Goal: Task Accomplishment & Management: Use online tool/utility

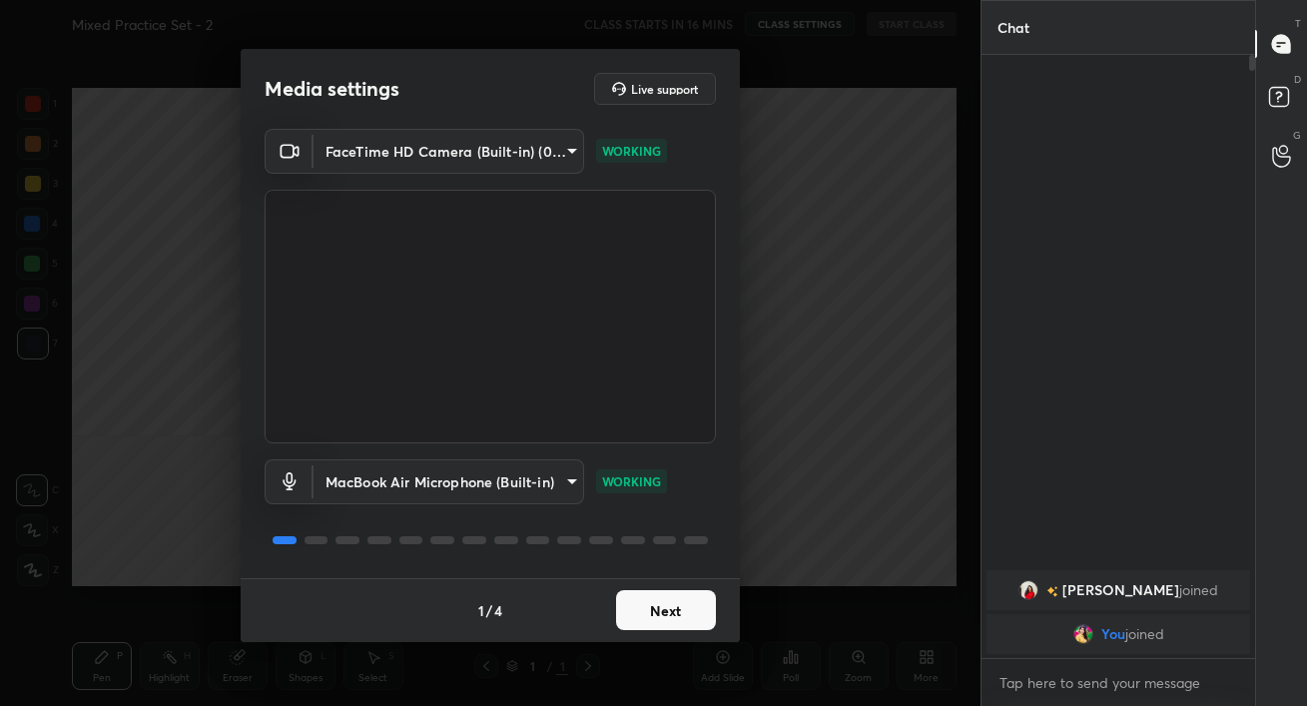
click at [697, 604] on button "Next" at bounding box center [666, 610] width 100 height 40
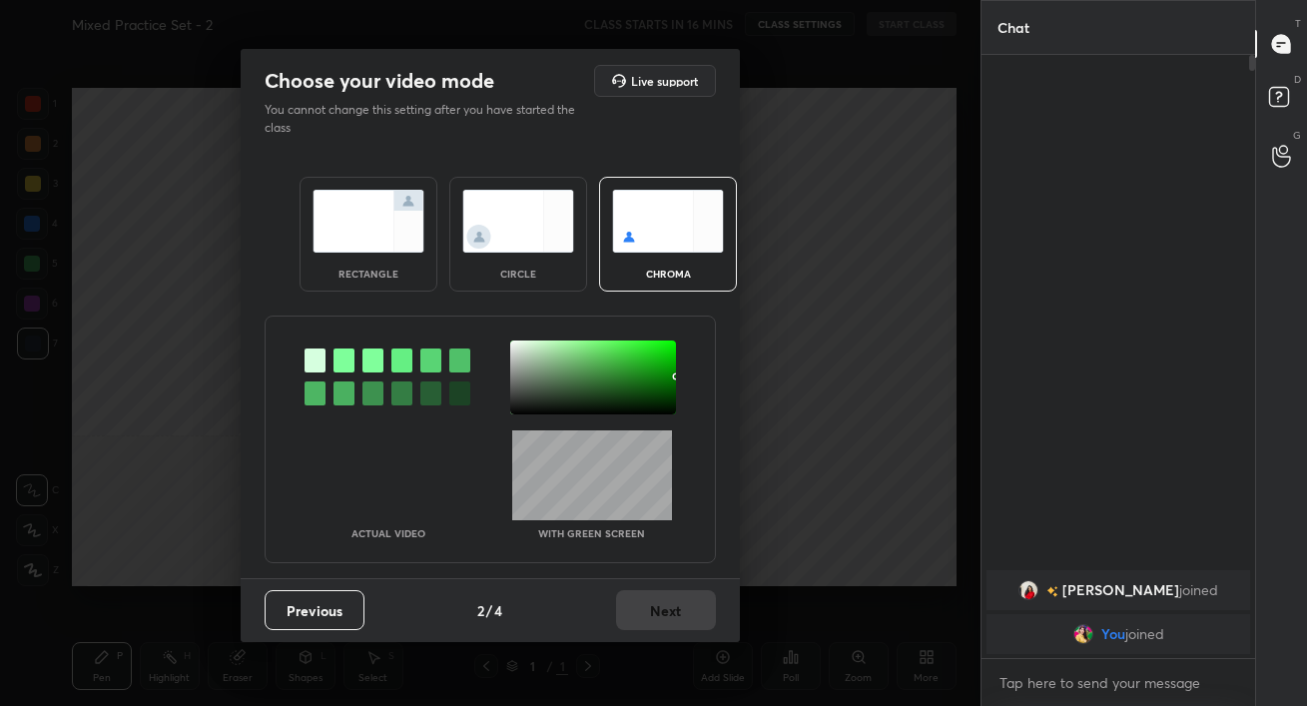
click at [381, 230] on img at bounding box center [369, 221] width 112 height 63
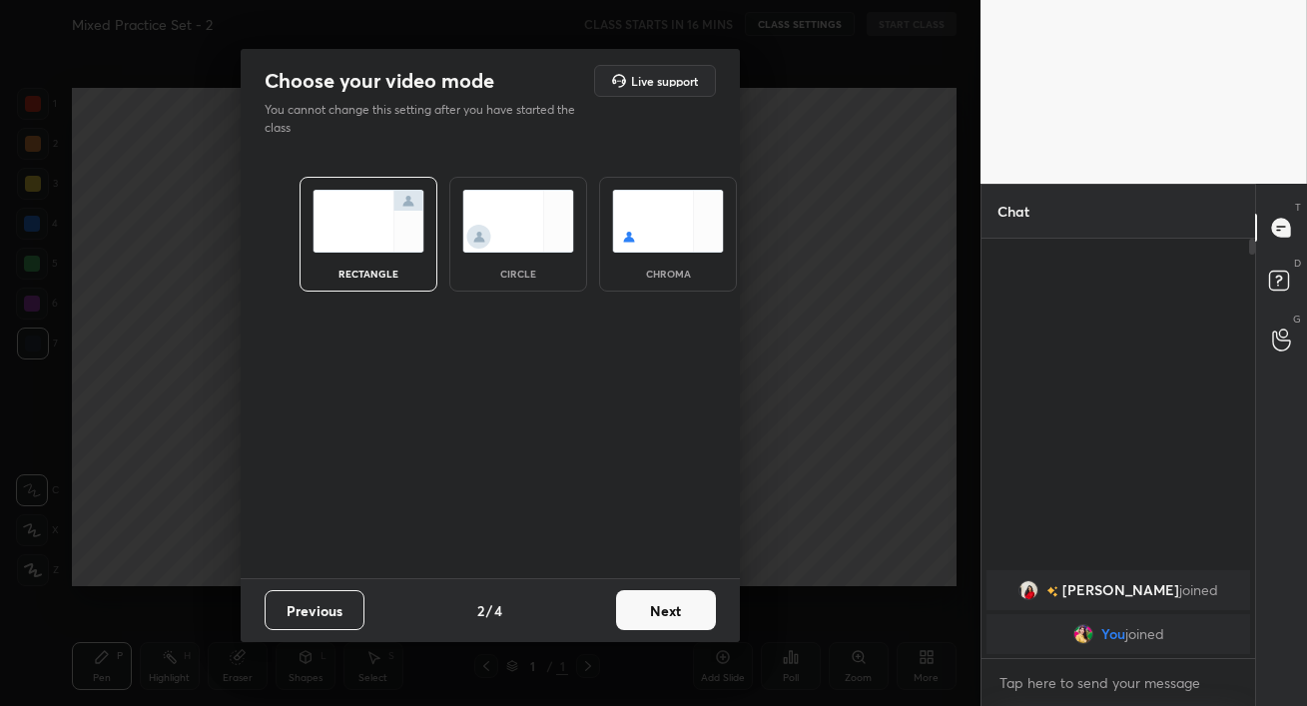
scroll to position [248, 268]
click at [660, 624] on button "Next" at bounding box center [666, 610] width 100 height 40
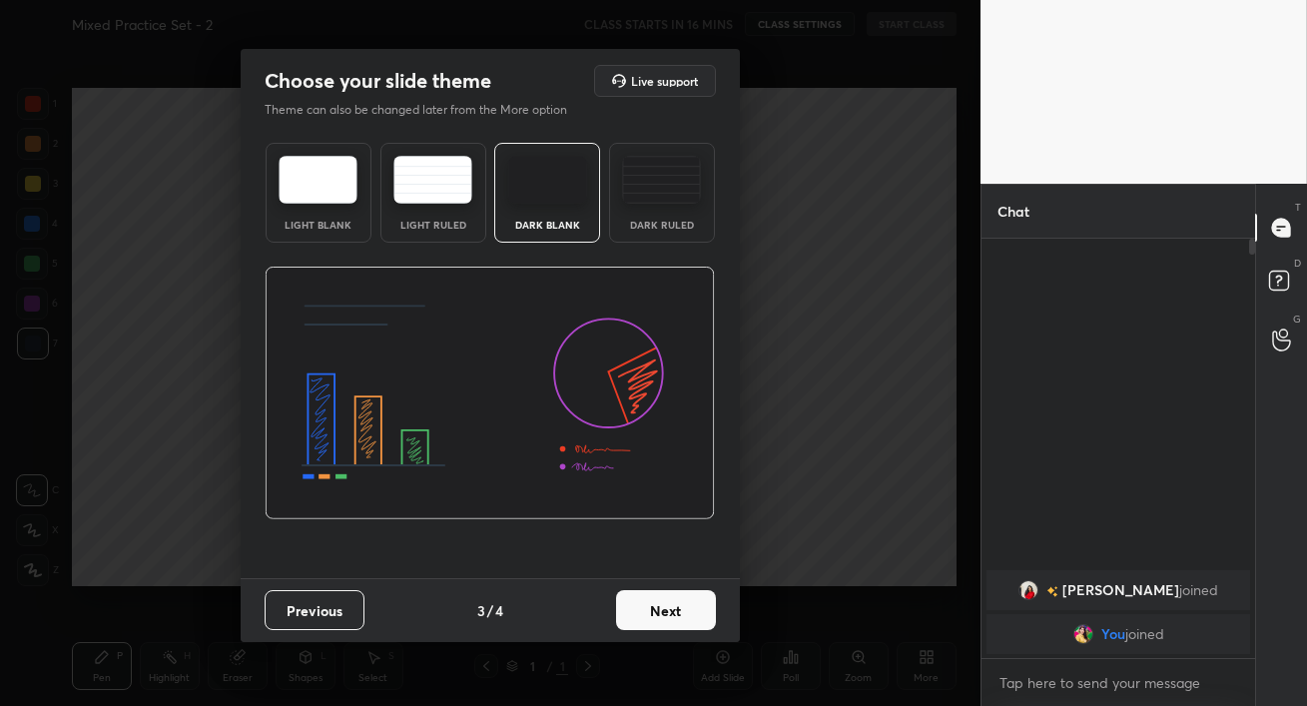
click at [658, 157] on img at bounding box center [661, 180] width 79 height 48
click at [674, 600] on button "Next" at bounding box center [666, 610] width 100 height 40
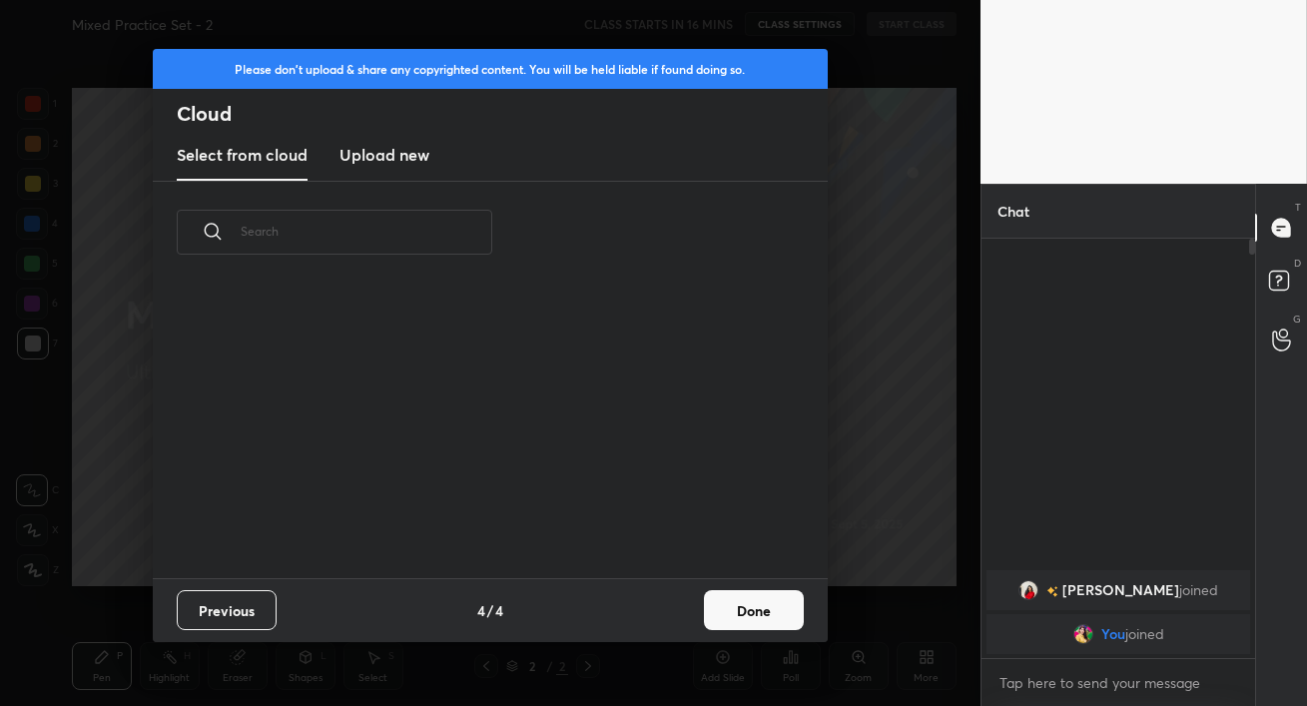
scroll to position [295, 641]
click at [381, 145] on h3 "Upload new" at bounding box center [385, 155] width 90 height 24
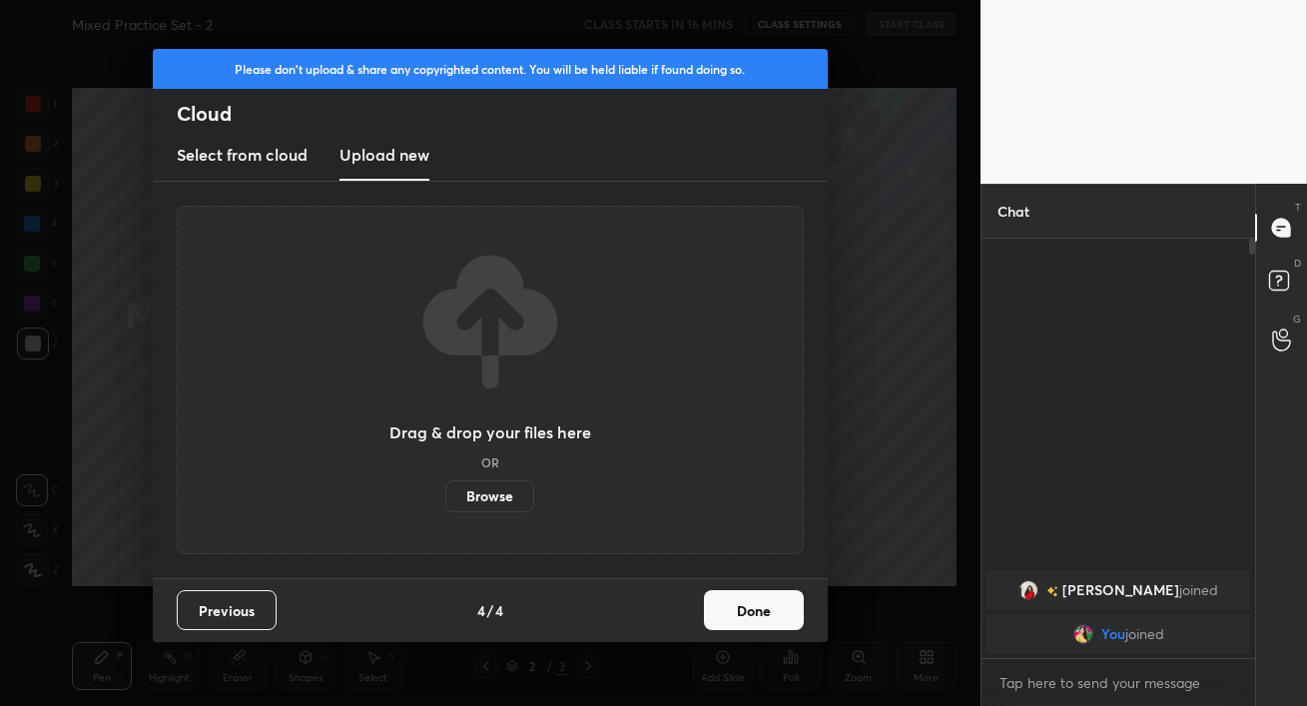
click at [483, 496] on label "Browse" at bounding box center [489, 496] width 89 height 32
click at [445, 496] on input "Browse" at bounding box center [445, 496] width 0 height 32
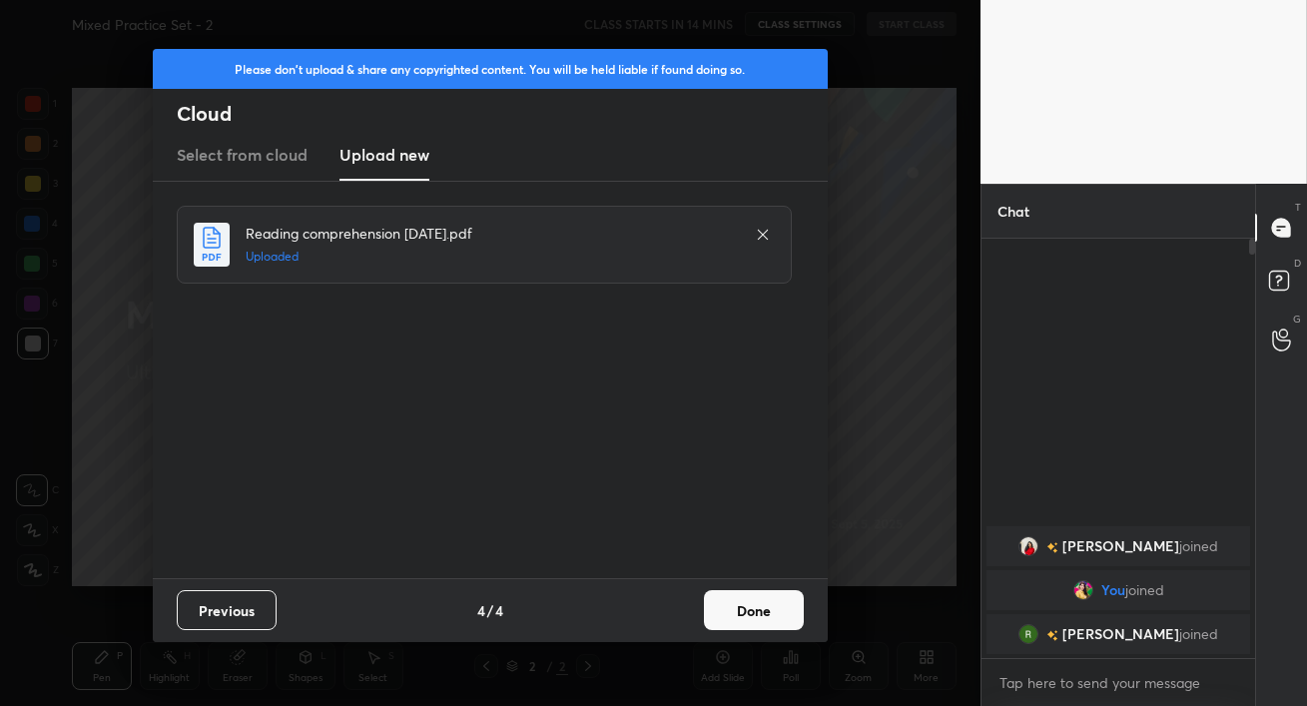
click at [749, 618] on button "Done" at bounding box center [754, 610] width 100 height 40
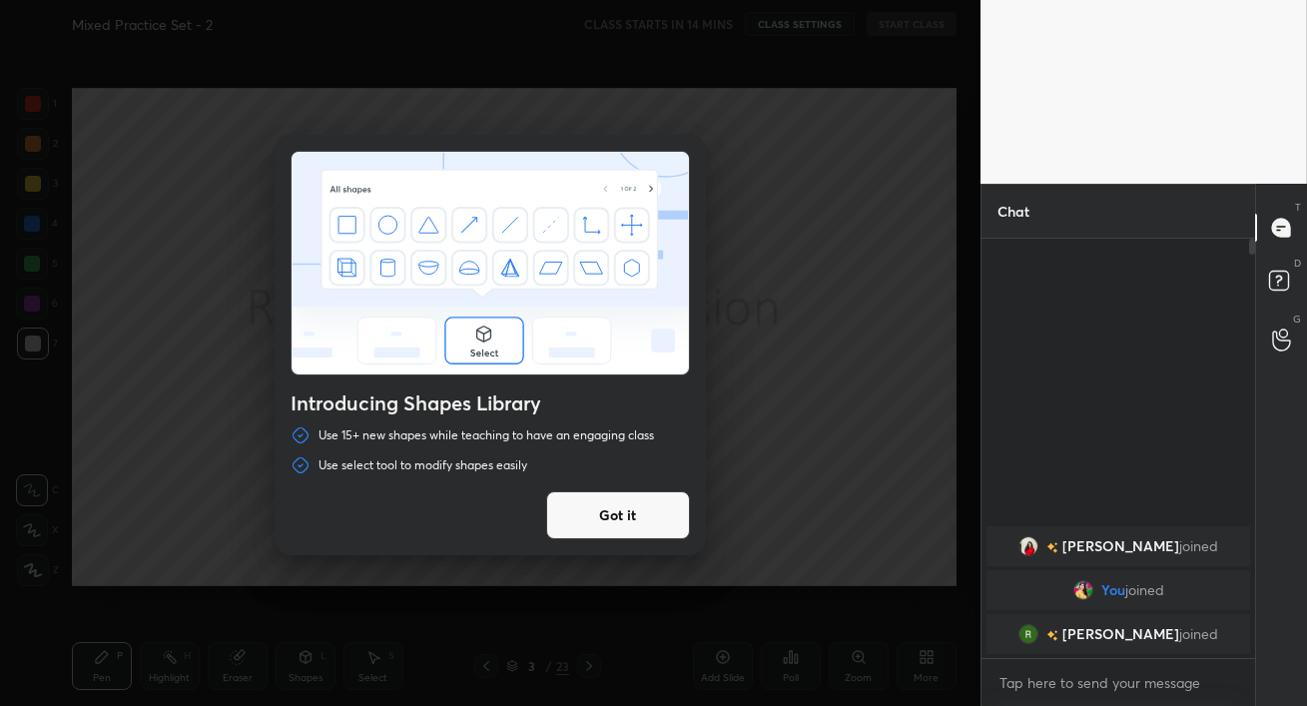
click at [619, 534] on button "Got it" at bounding box center [618, 515] width 144 height 48
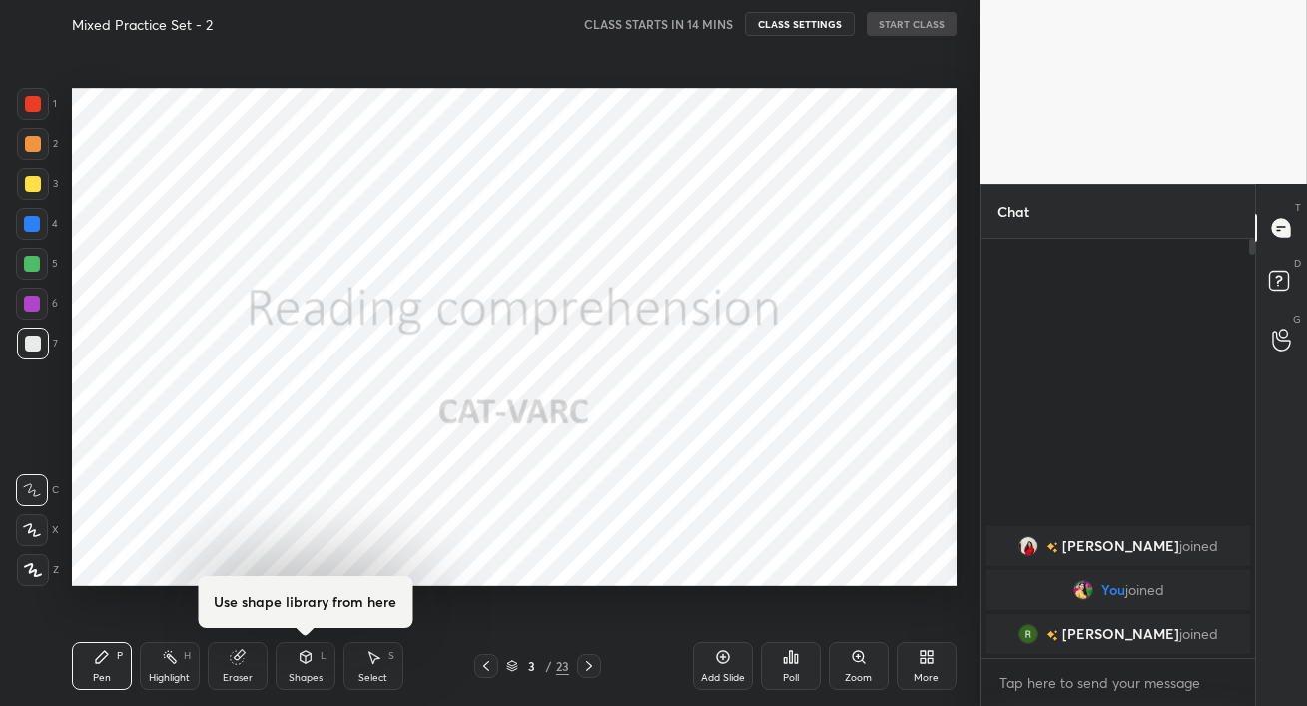
click at [619, 534] on div at bounding box center [490, 353] width 981 height 706
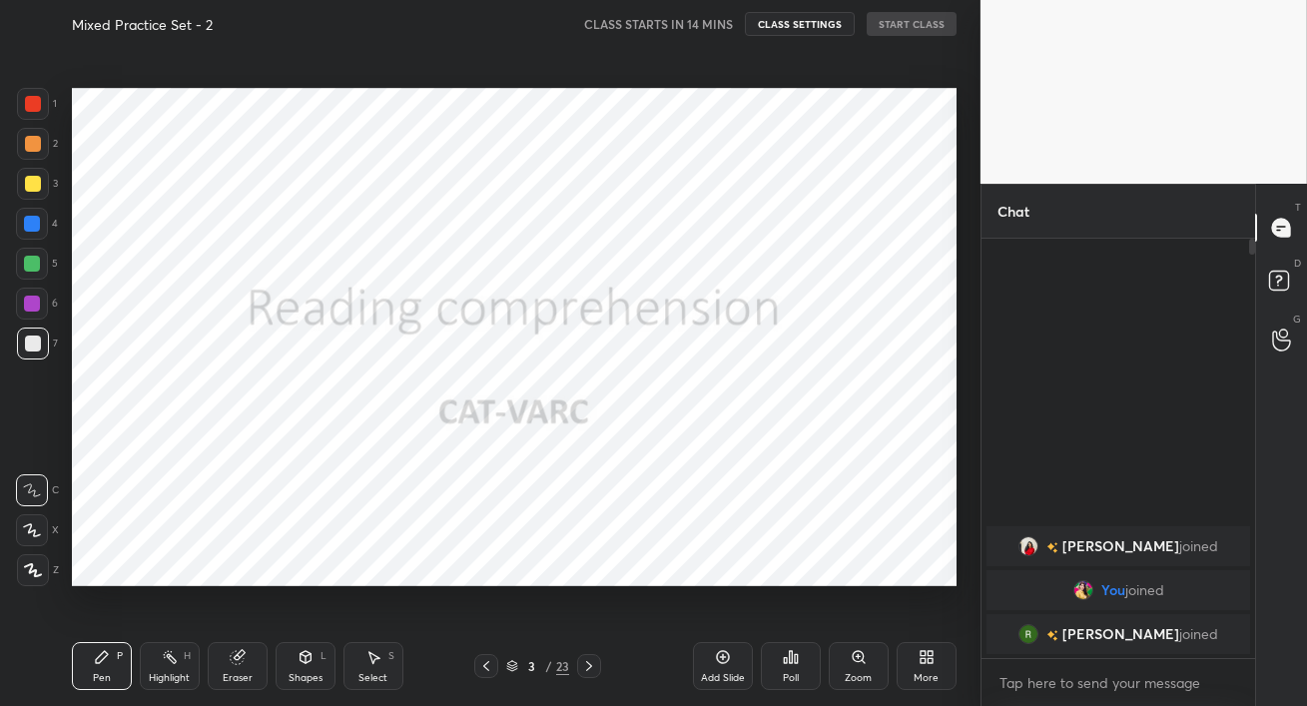
click at [593, 666] on icon at bounding box center [589, 666] width 16 height 16
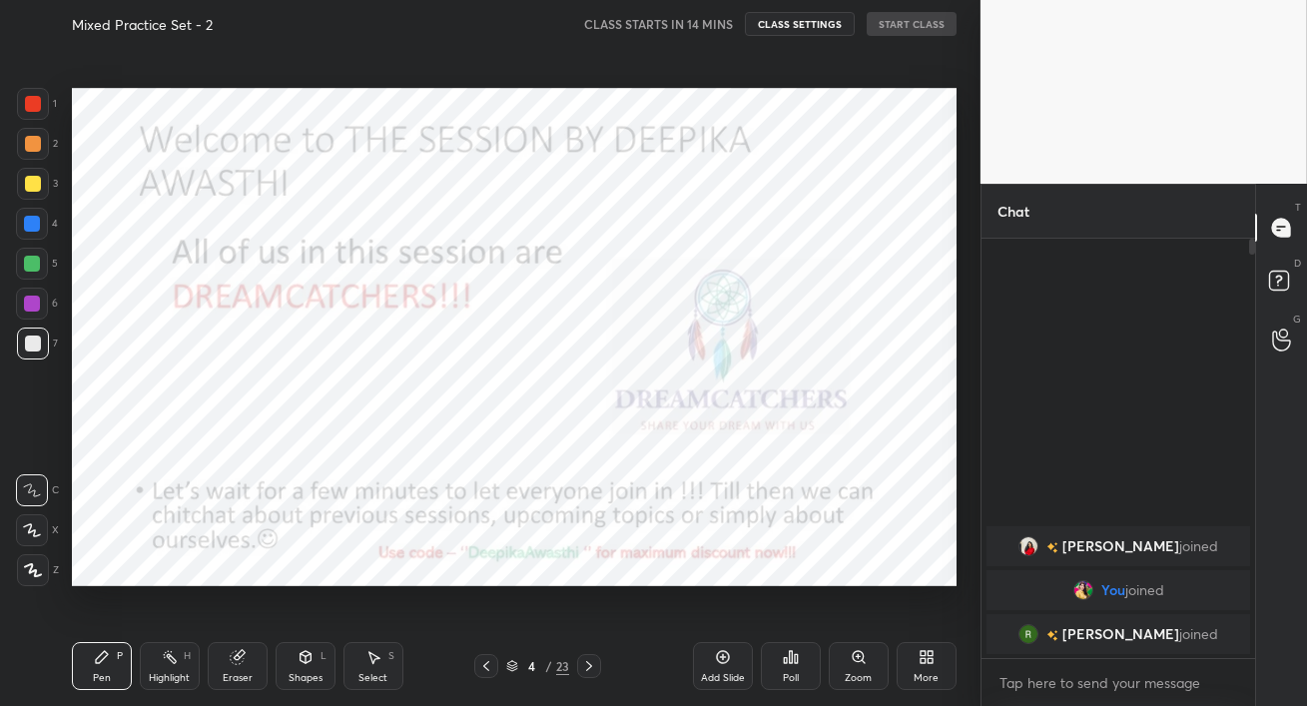
click at [593, 666] on icon at bounding box center [589, 666] width 16 height 16
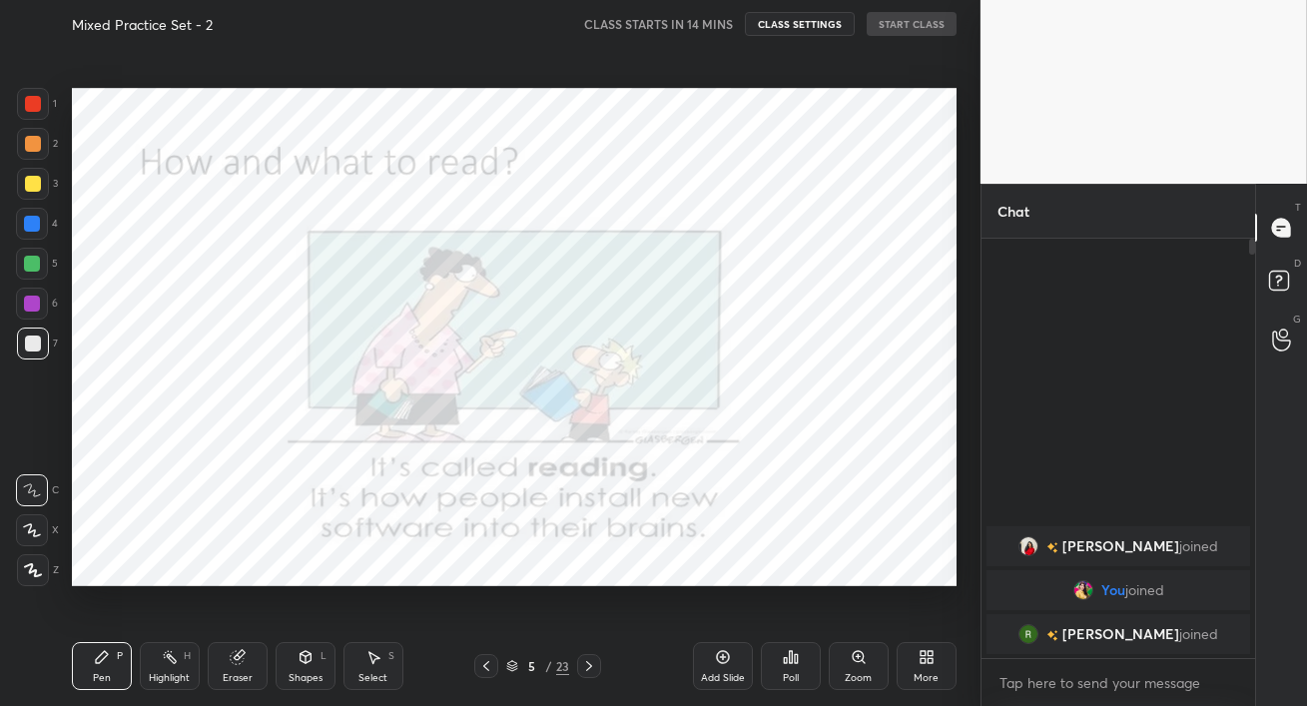
click at [593, 666] on icon at bounding box center [589, 666] width 16 height 16
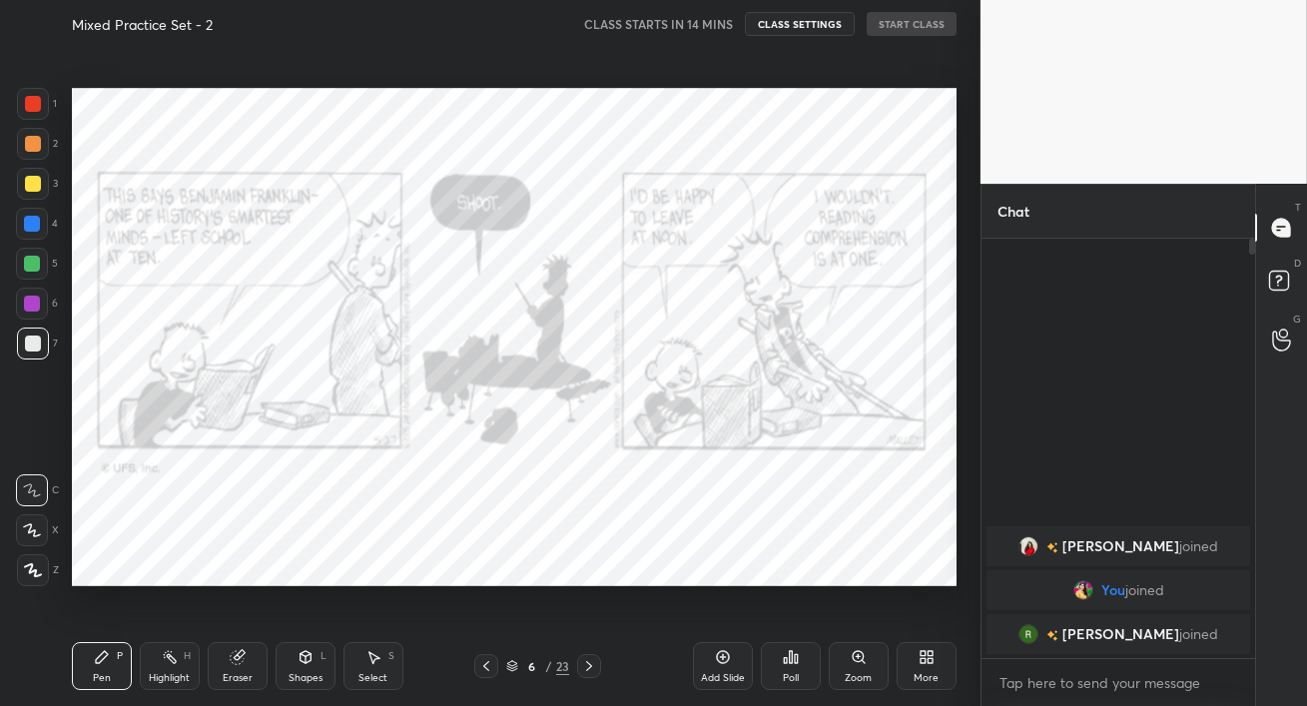
click at [591, 663] on icon at bounding box center [589, 666] width 16 height 16
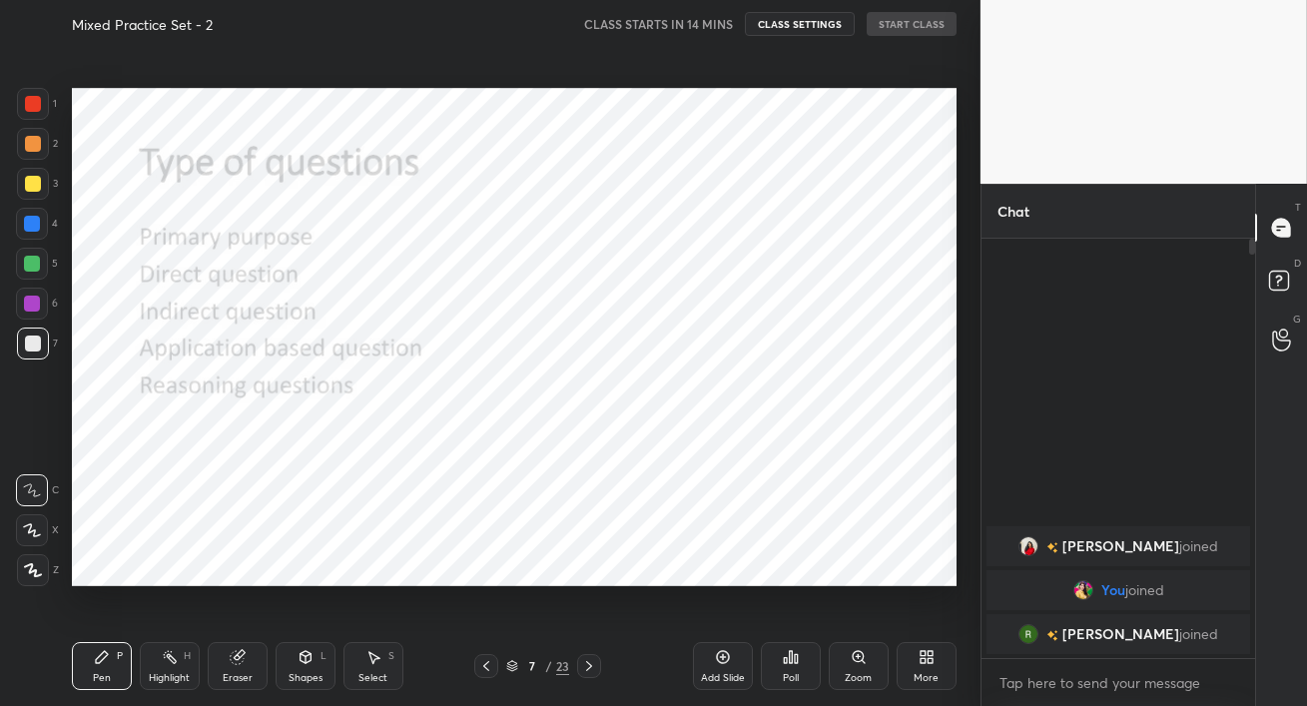
click at [591, 663] on icon at bounding box center [589, 666] width 16 height 16
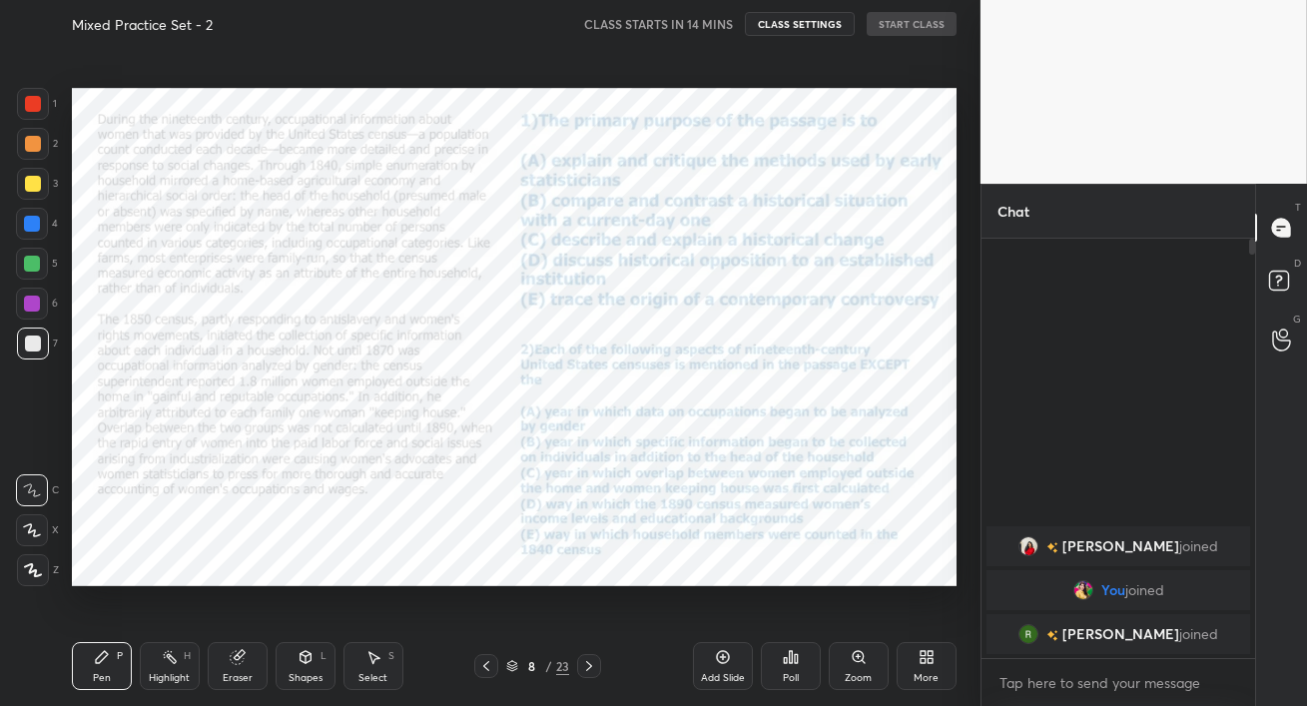
click at [487, 666] on icon at bounding box center [486, 666] width 16 height 16
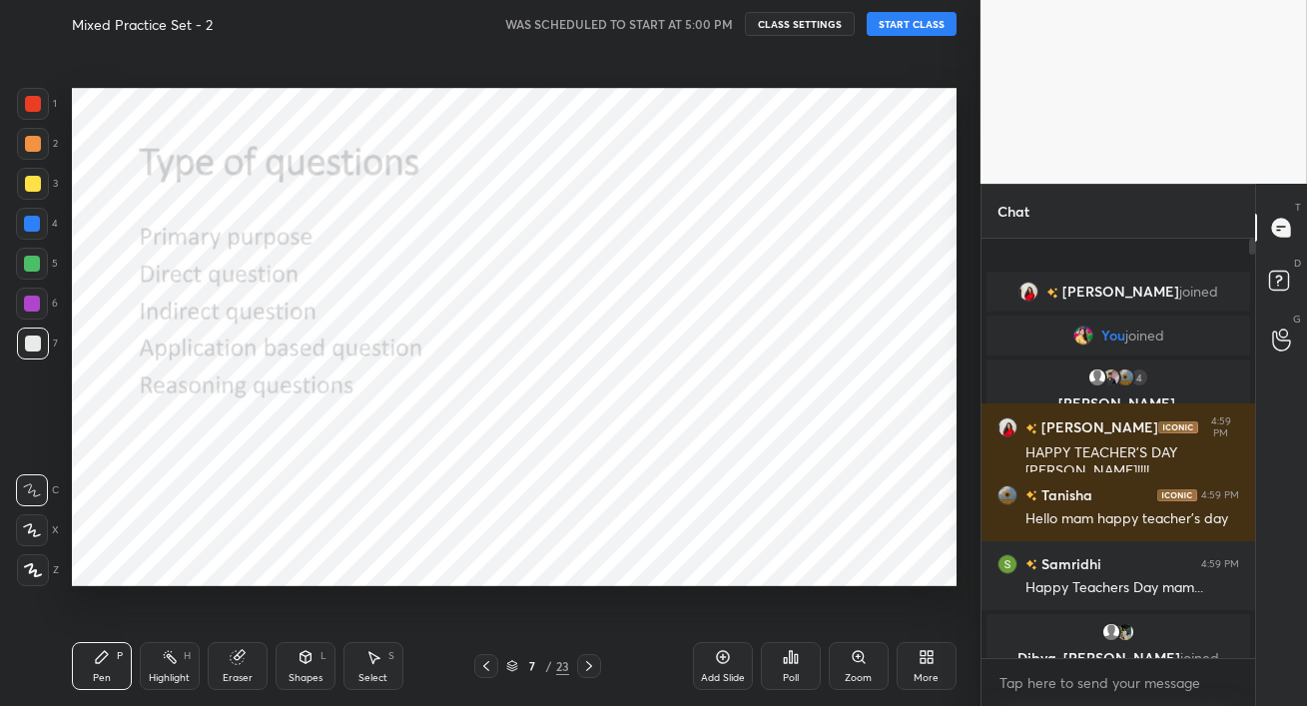
click at [907, 22] on button "START CLASS" at bounding box center [912, 24] width 90 height 24
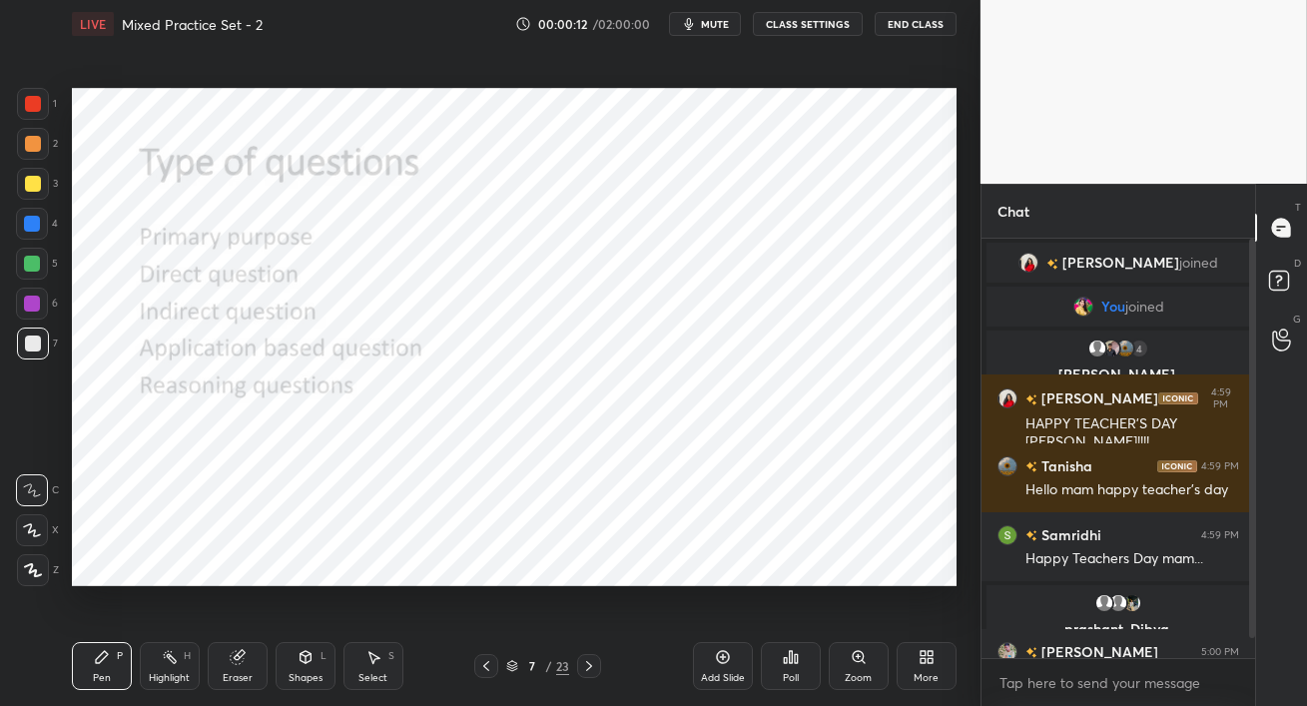
scroll to position [75, 0]
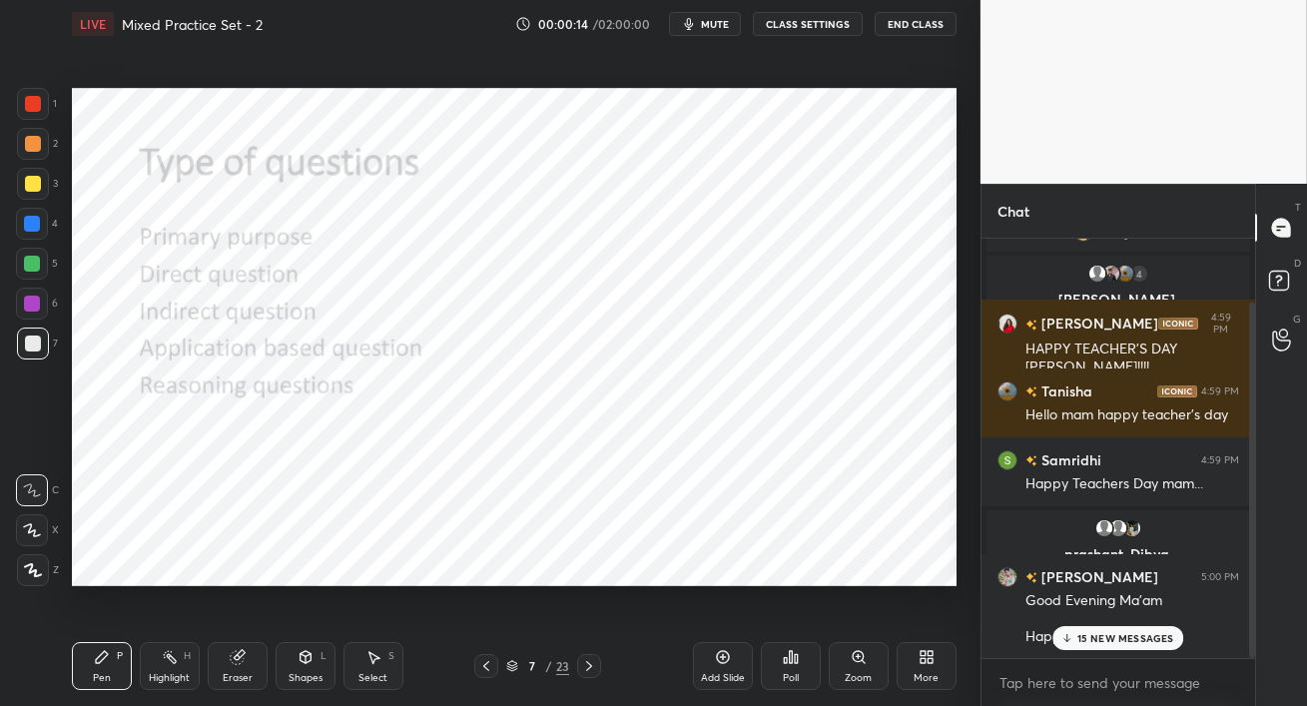
click at [1076, 633] on div "15 NEW MESSAGES" at bounding box center [1119, 638] width 132 height 24
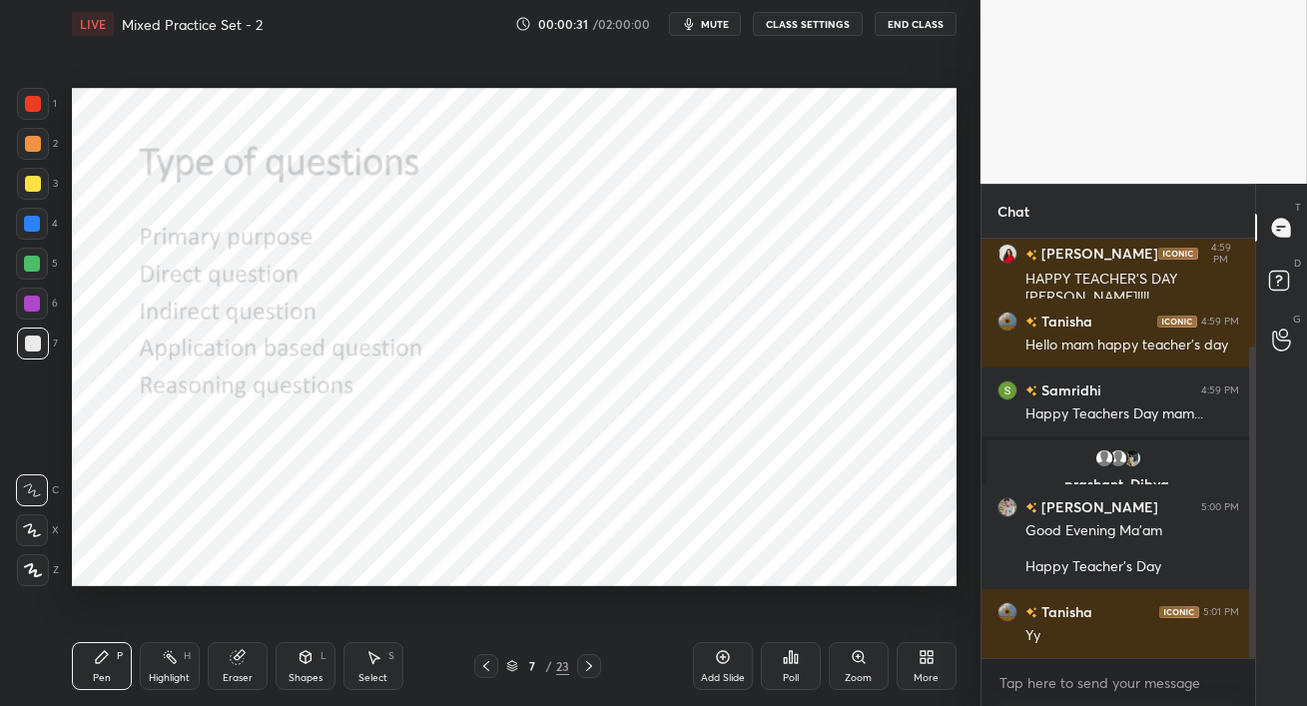
scroll to position [214, 0]
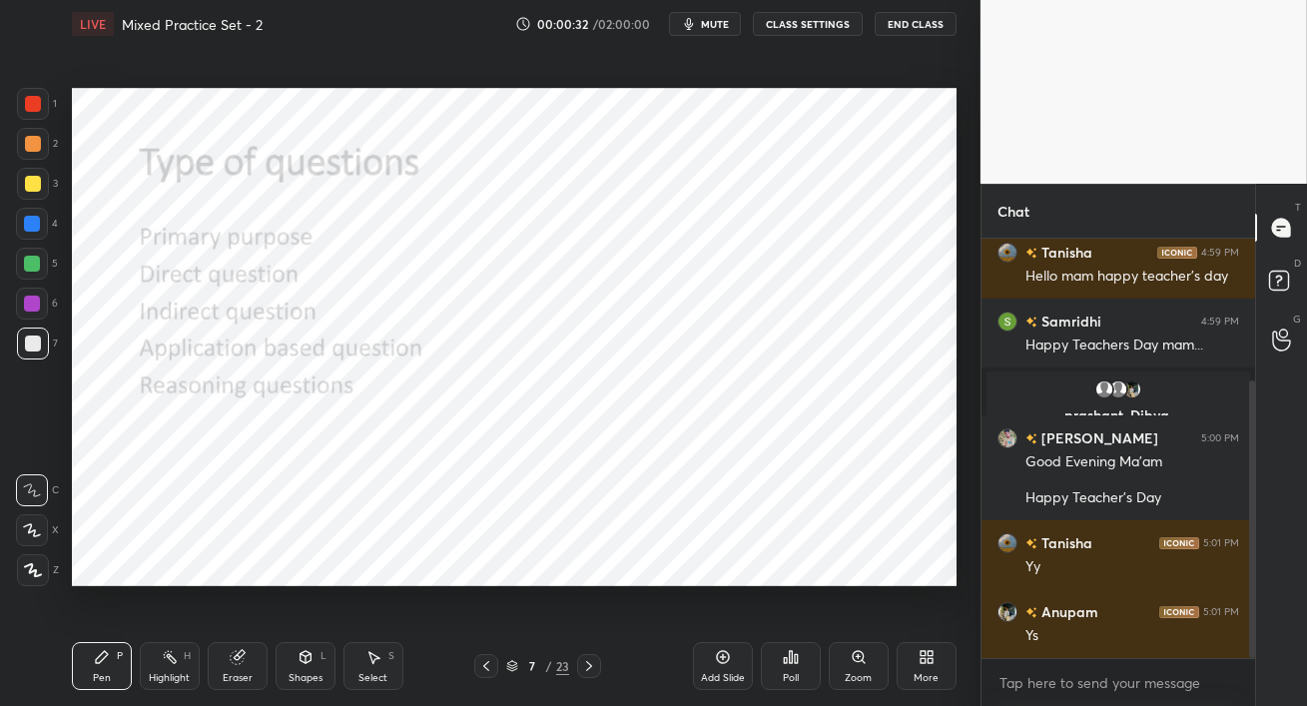
click at [25, 274] on div at bounding box center [32, 264] width 32 height 32
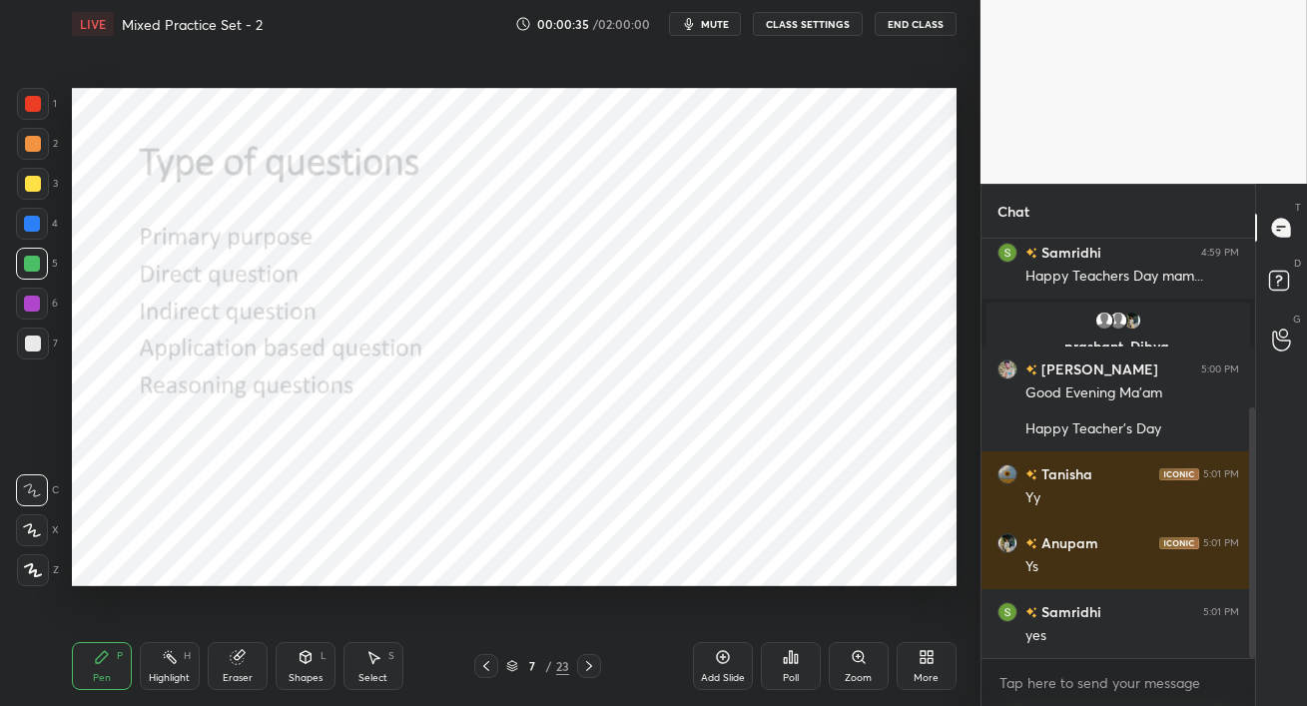
click at [44, 575] on div at bounding box center [33, 570] width 32 height 32
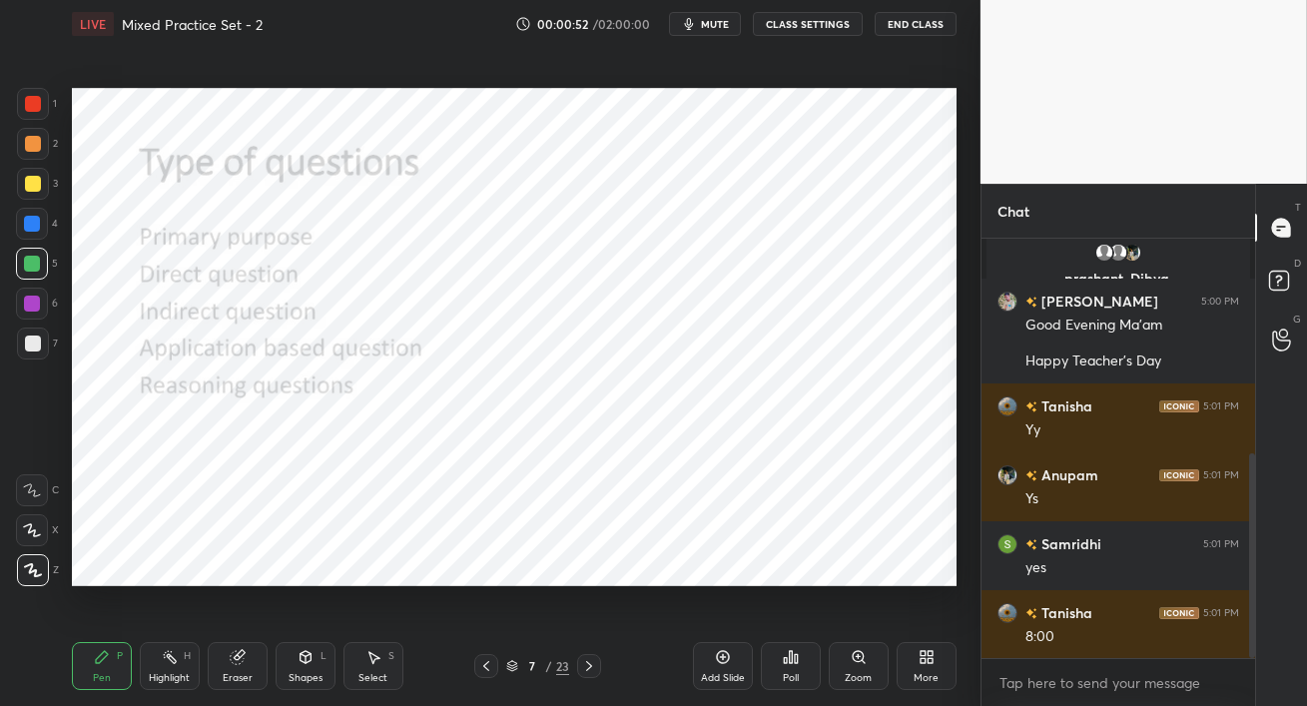
scroll to position [438, 0]
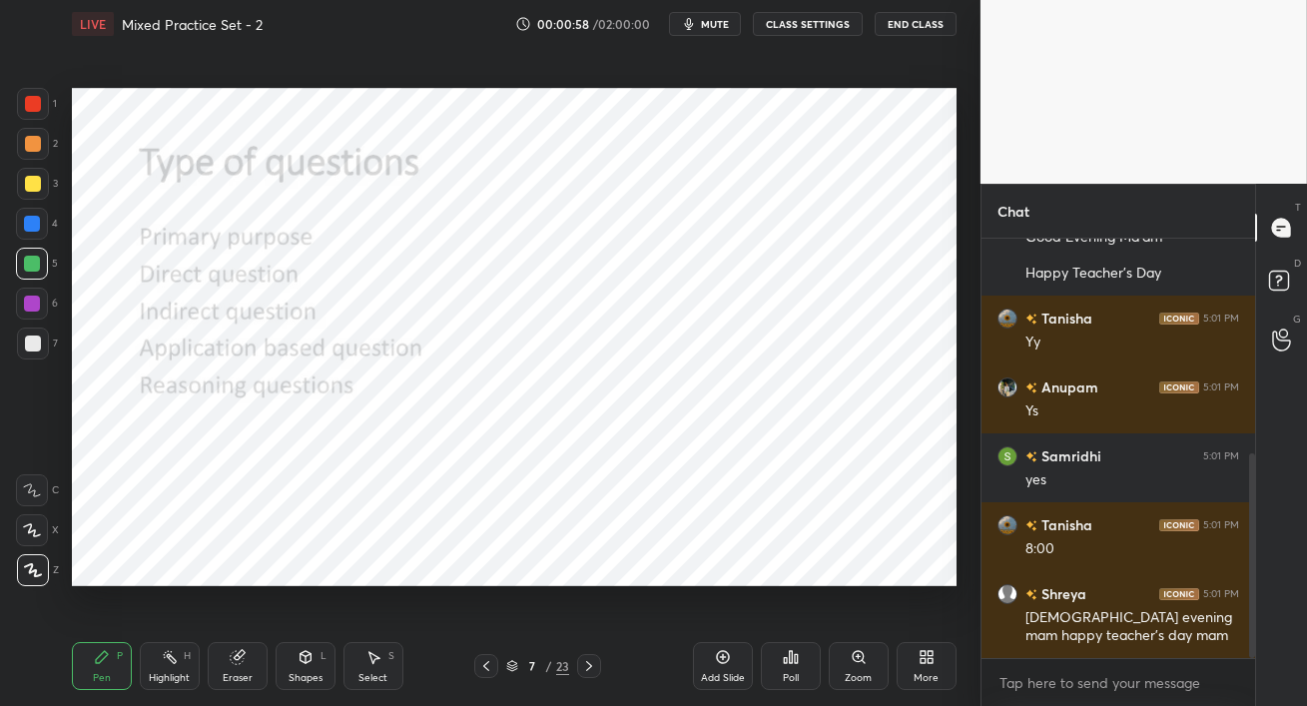
click at [28, 185] on div at bounding box center [33, 184] width 16 height 16
click at [33, 153] on div at bounding box center [33, 144] width 32 height 32
click at [38, 114] on div at bounding box center [33, 104] width 32 height 32
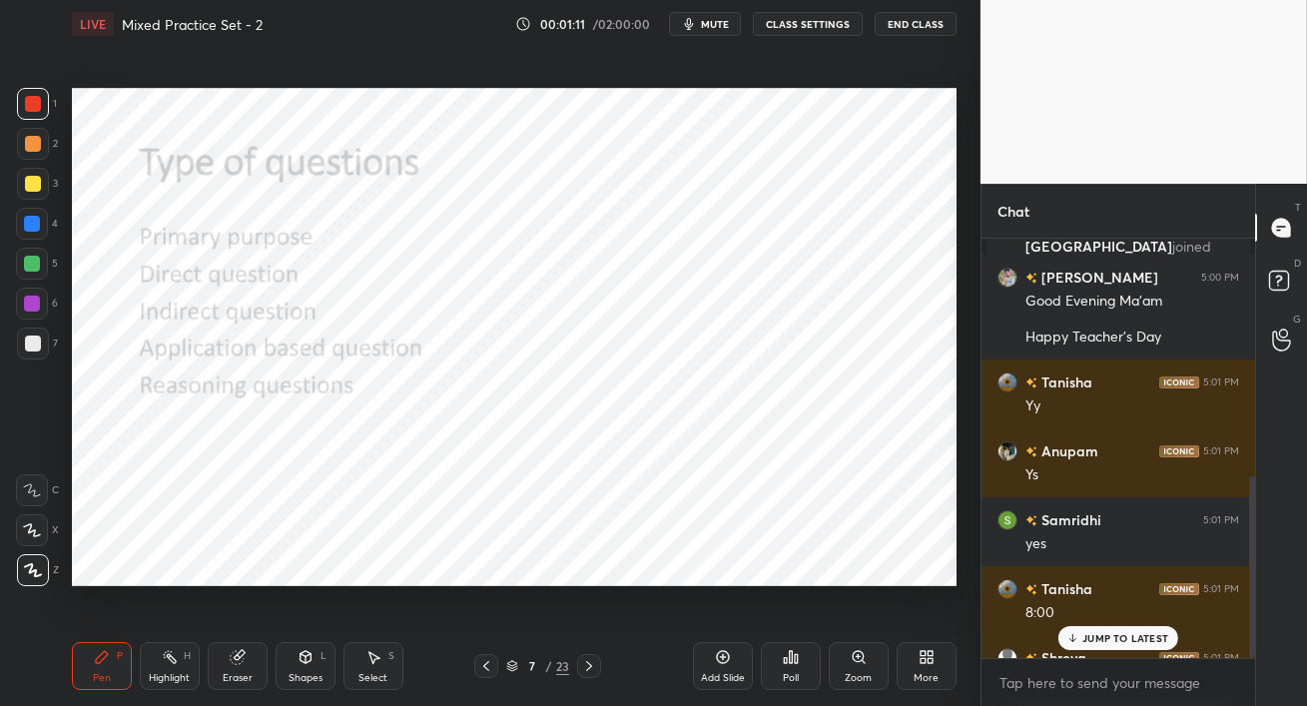
scroll to position [549, 0]
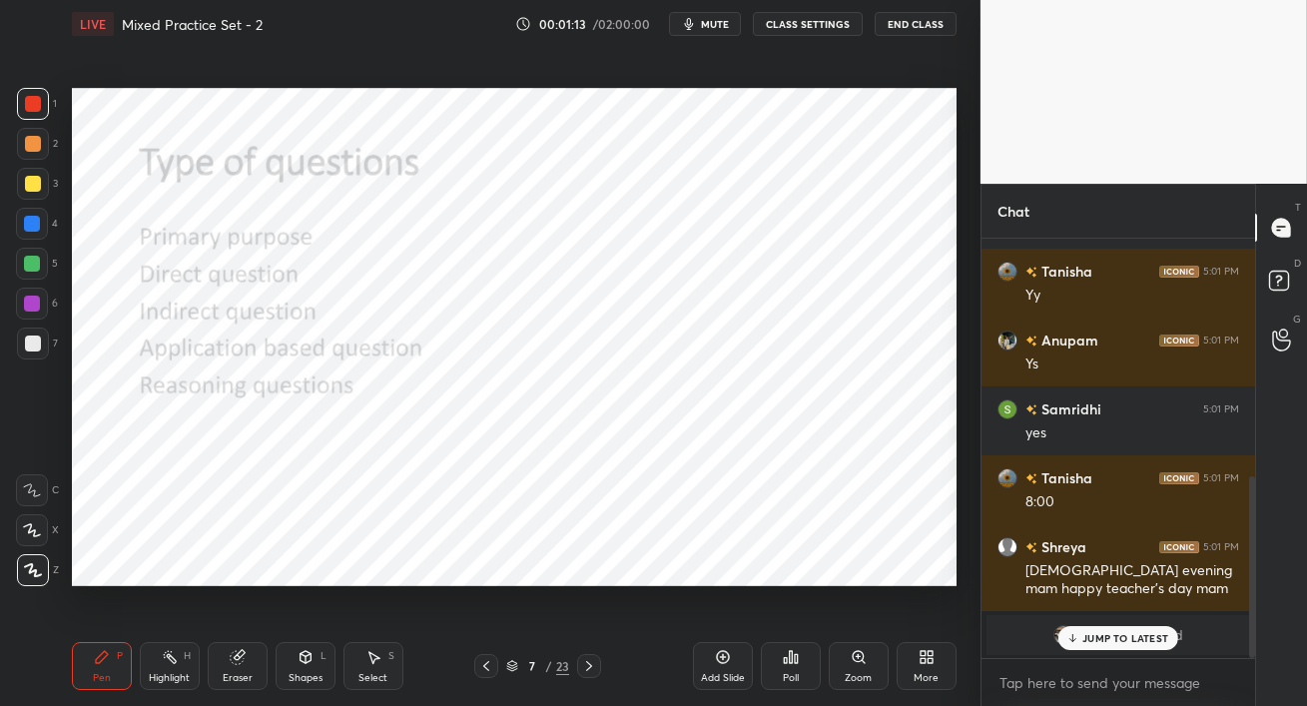
click at [1085, 637] on p "JUMP TO LATEST" at bounding box center [1126, 638] width 86 height 12
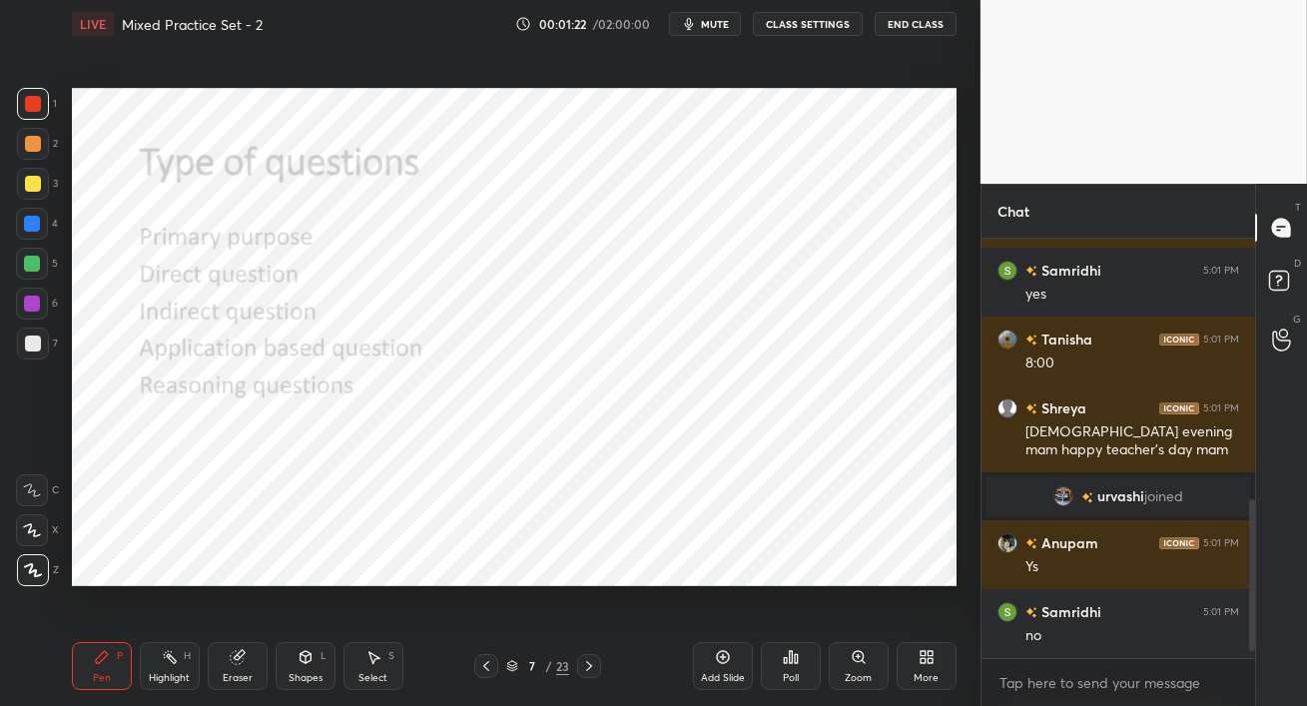
scroll to position [757, 0]
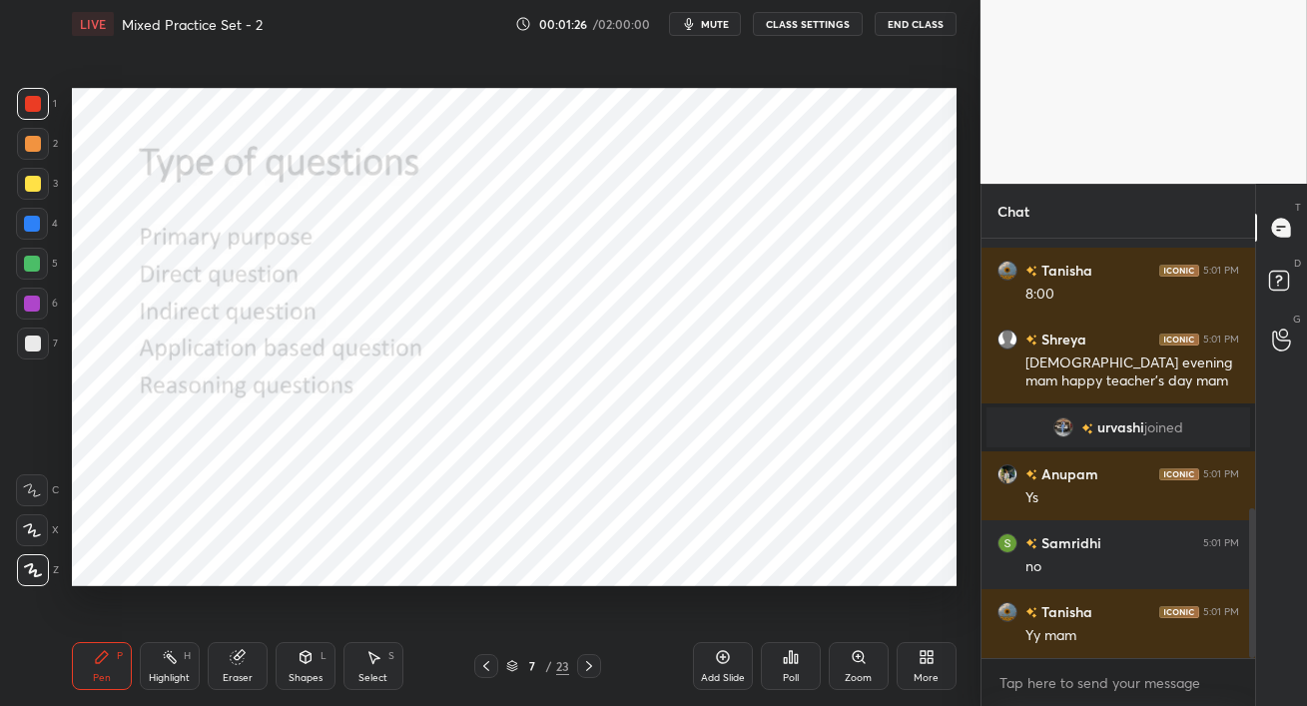
drag, startPoint x: 28, startPoint y: 216, endPoint x: 54, endPoint y: 226, distance: 27.8
click at [28, 217] on div at bounding box center [32, 224] width 16 height 16
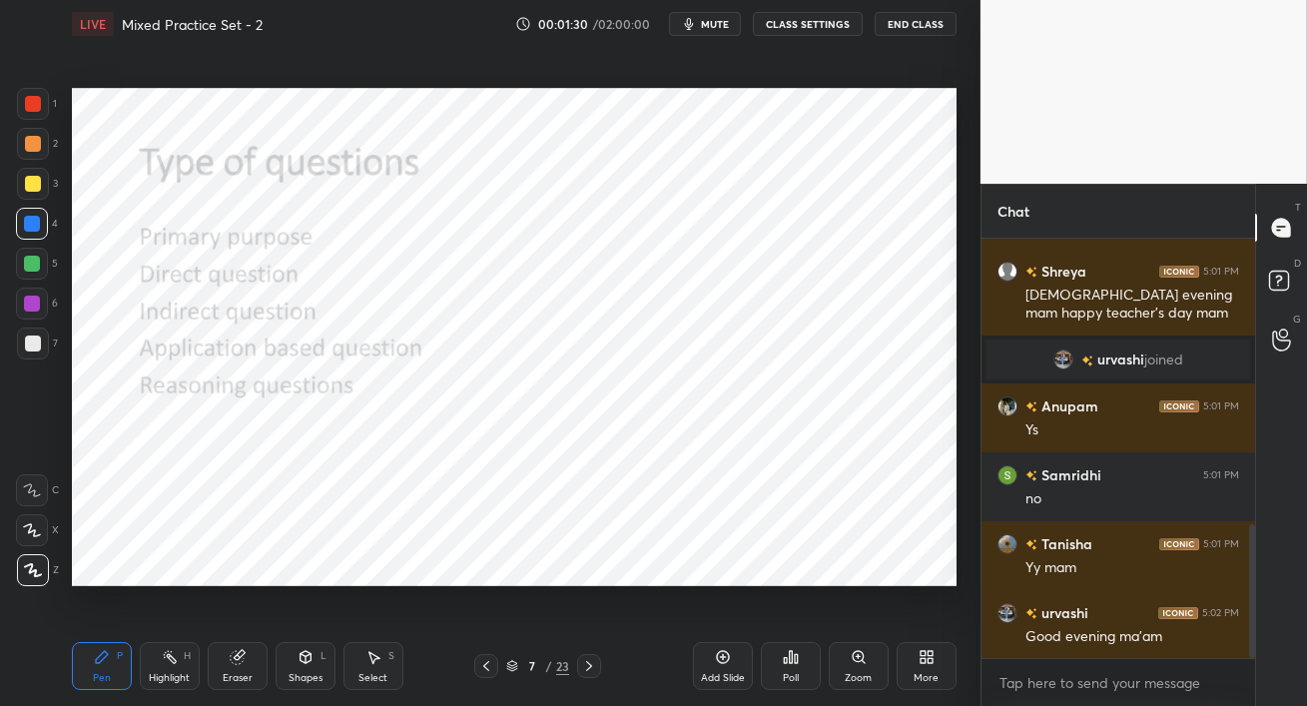
scroll to position [894, 0]
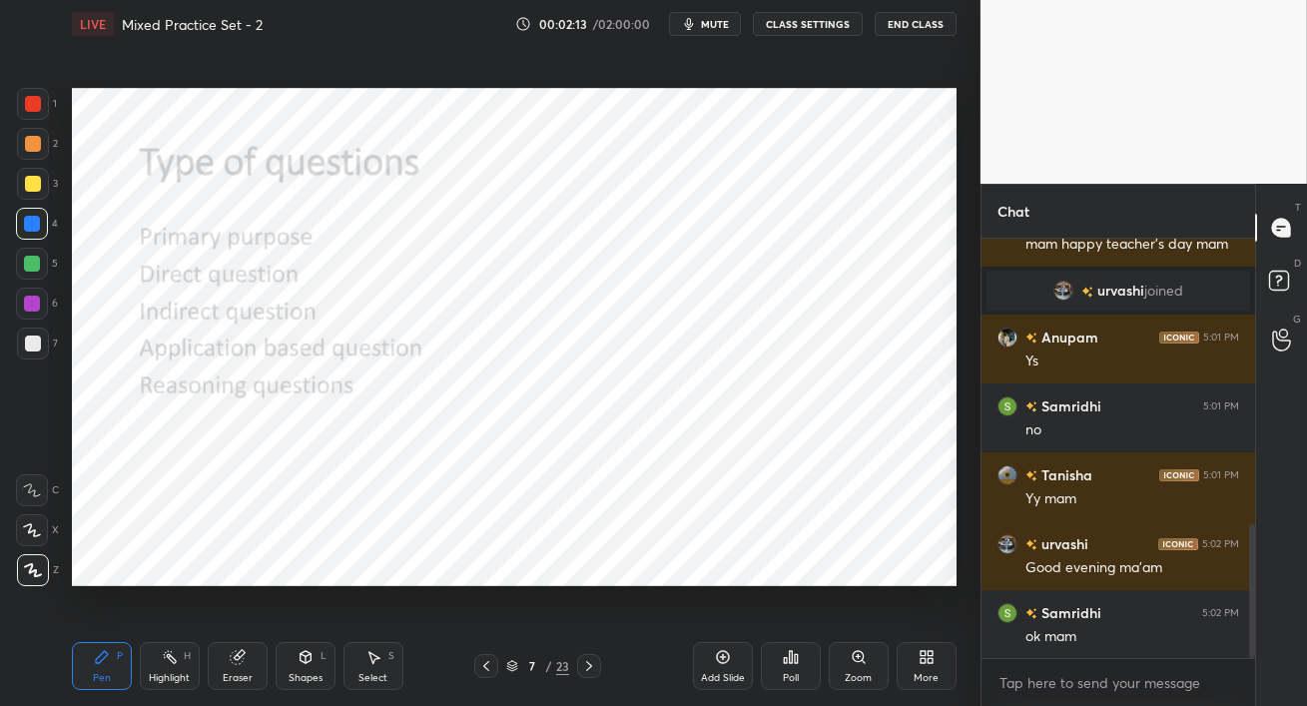
click at [29, 265] on div at bounding box center [32, 264] width 16 height 16
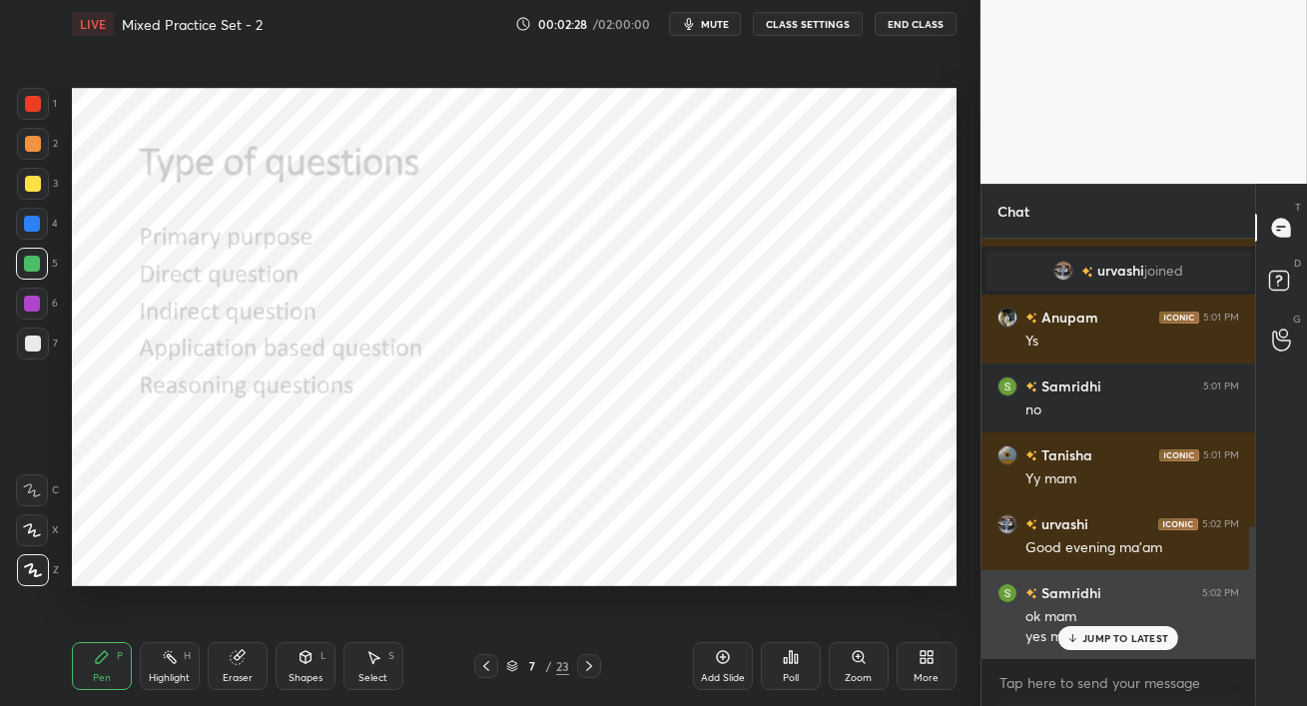
click at [1145, 640] on p "JUMP TO LATEST" at bounding box center [1126, 638] width 86 height 12
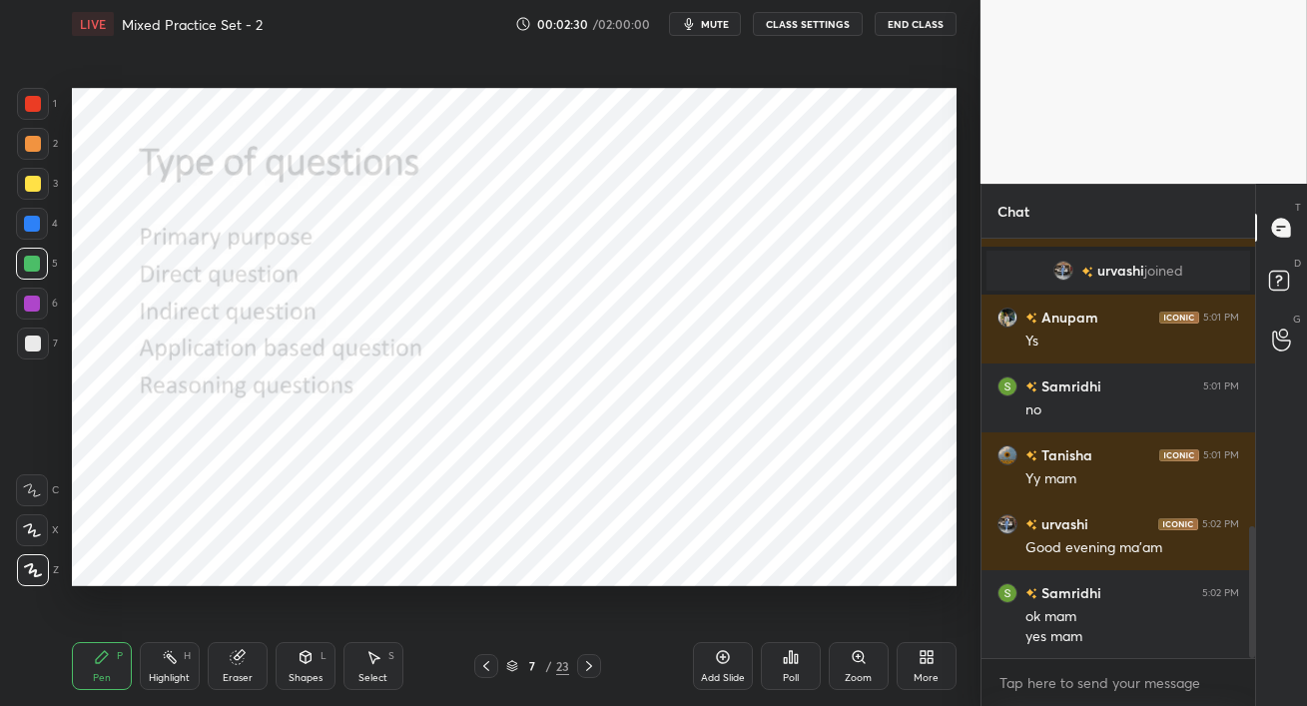
click at [16, 302] on div at bounding box center [32, 304] width 32 height 32
drag, startPoint x: 29, startPoint y: 271, endPoint x: 47, endPoint y: 279, distance: 19.7
click at [26, 270] on div at bounding box center [32, 264] width 16 height 16
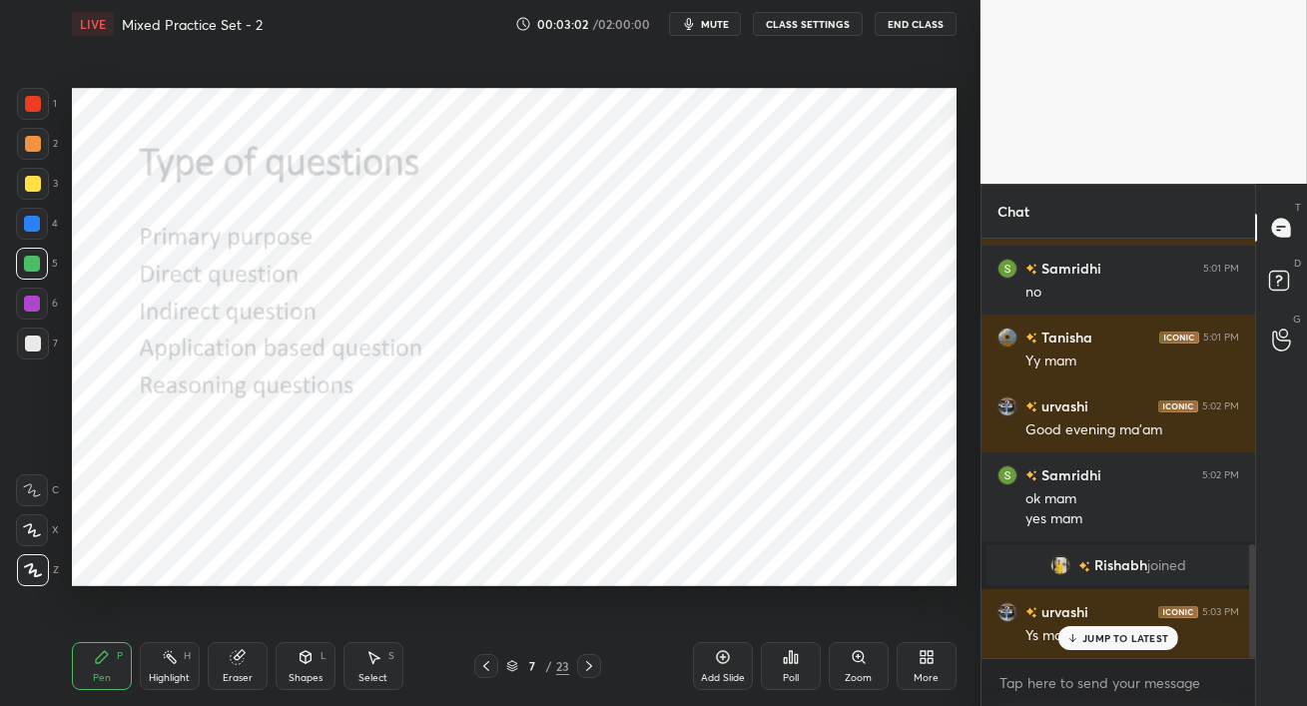
scroll to position [1120, 0]
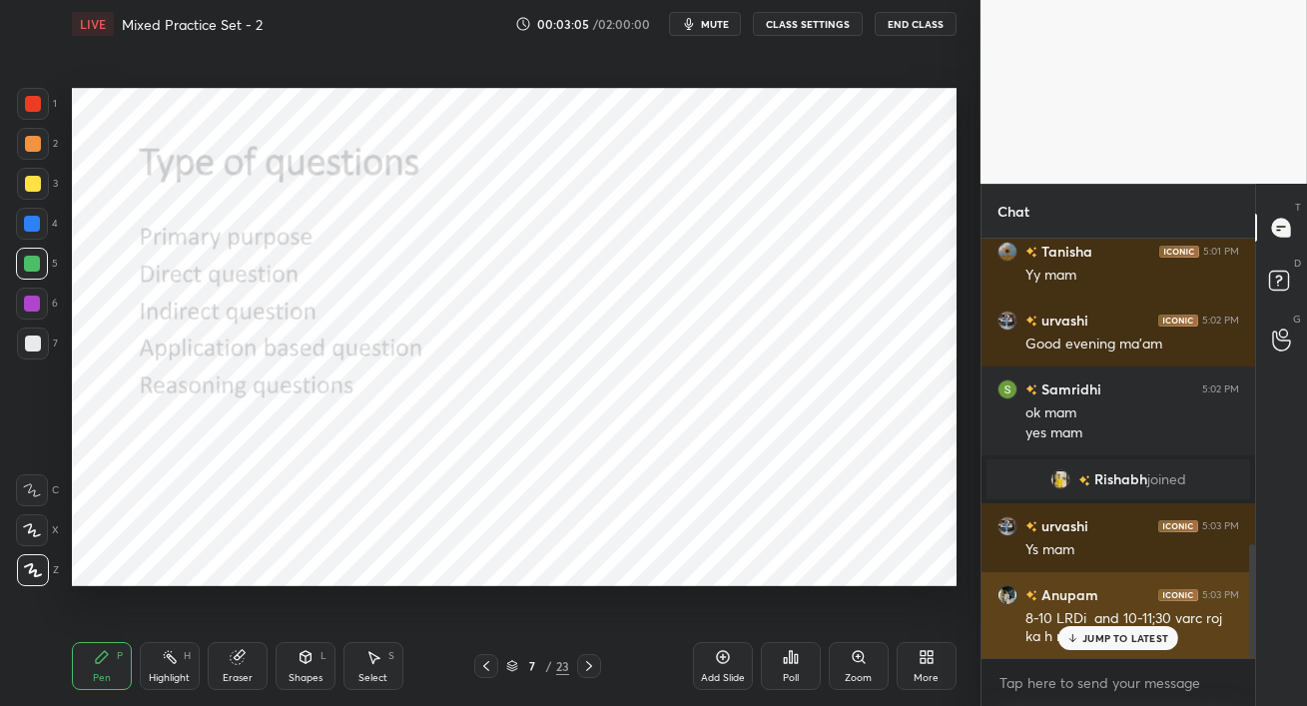
click at [1085, 640] on p "JUMP TO LATEST" at bounding box center [1126, 638] width 86 height 12
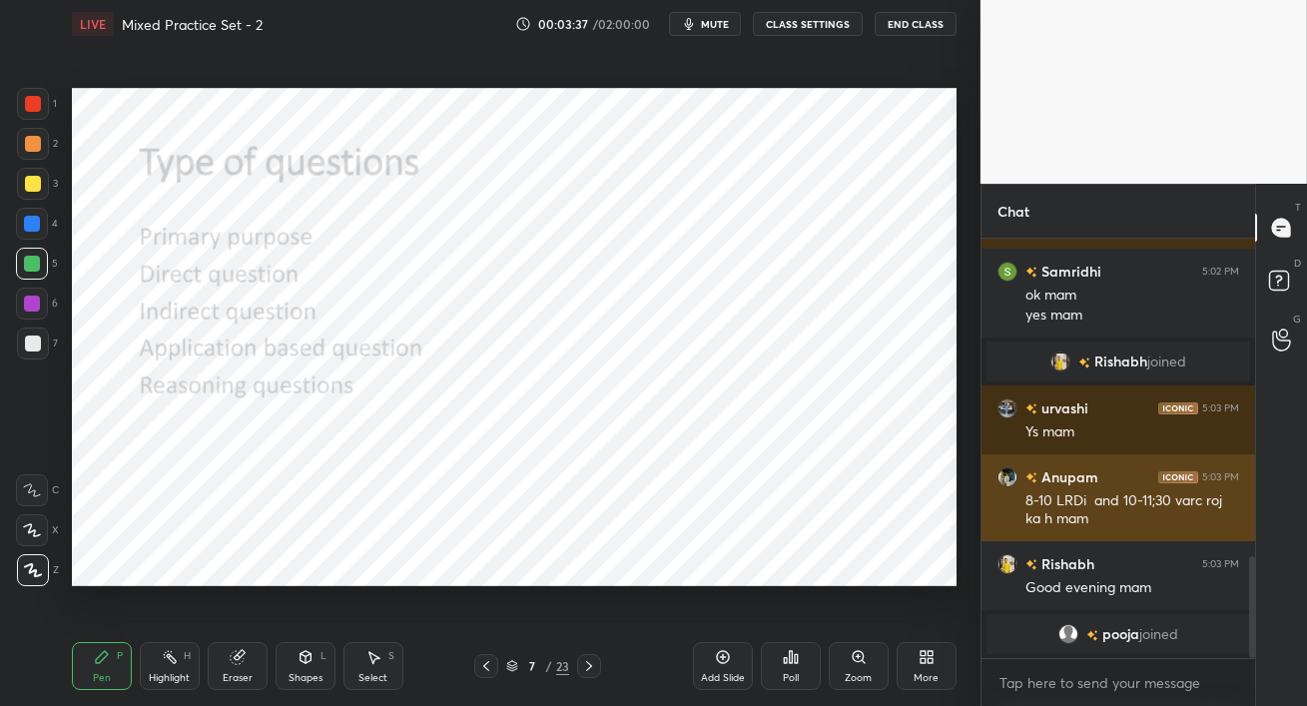
scroll to position [1306, 0]
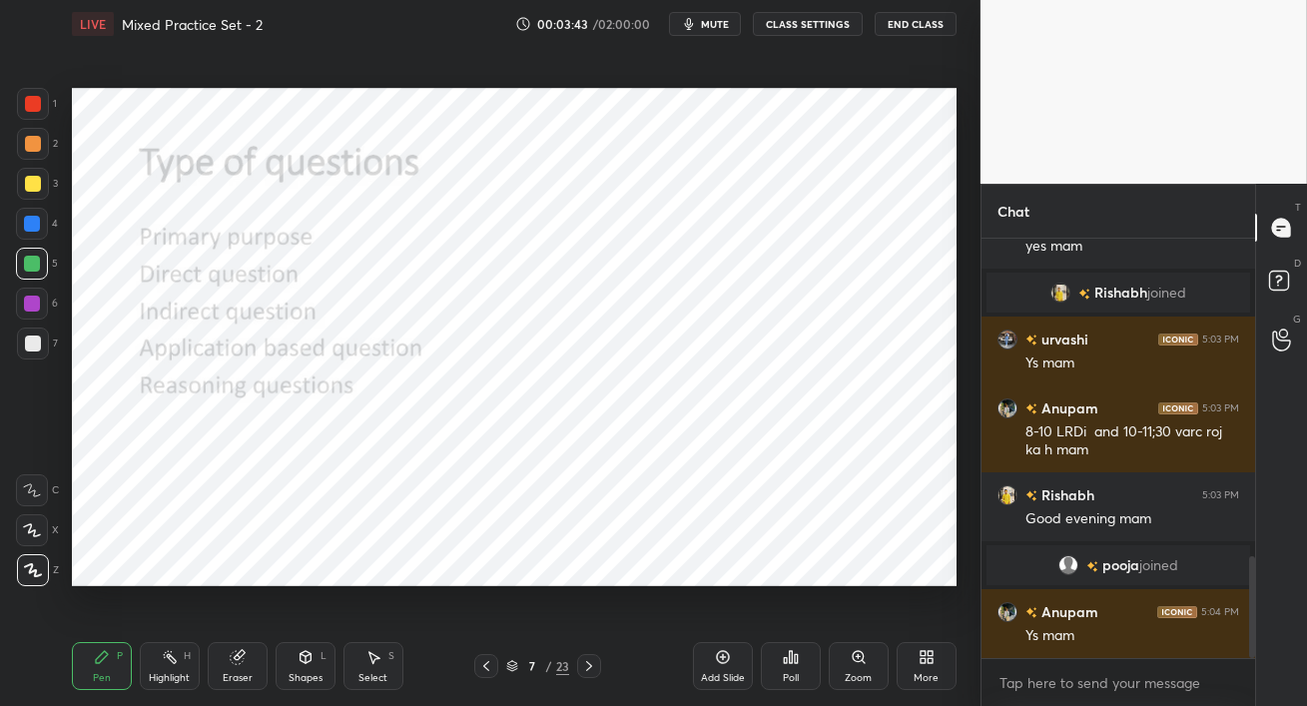
drag, startPoint x: 29, startPoint y: 227, endPoint x: 58, endPoint y: 225, distance: 29.0
click at [29, 227] on div at bounding box center [32, 224] width 16 height 16
click at [31, 107] on div at bounding box center [33, 104] width 16 height 16
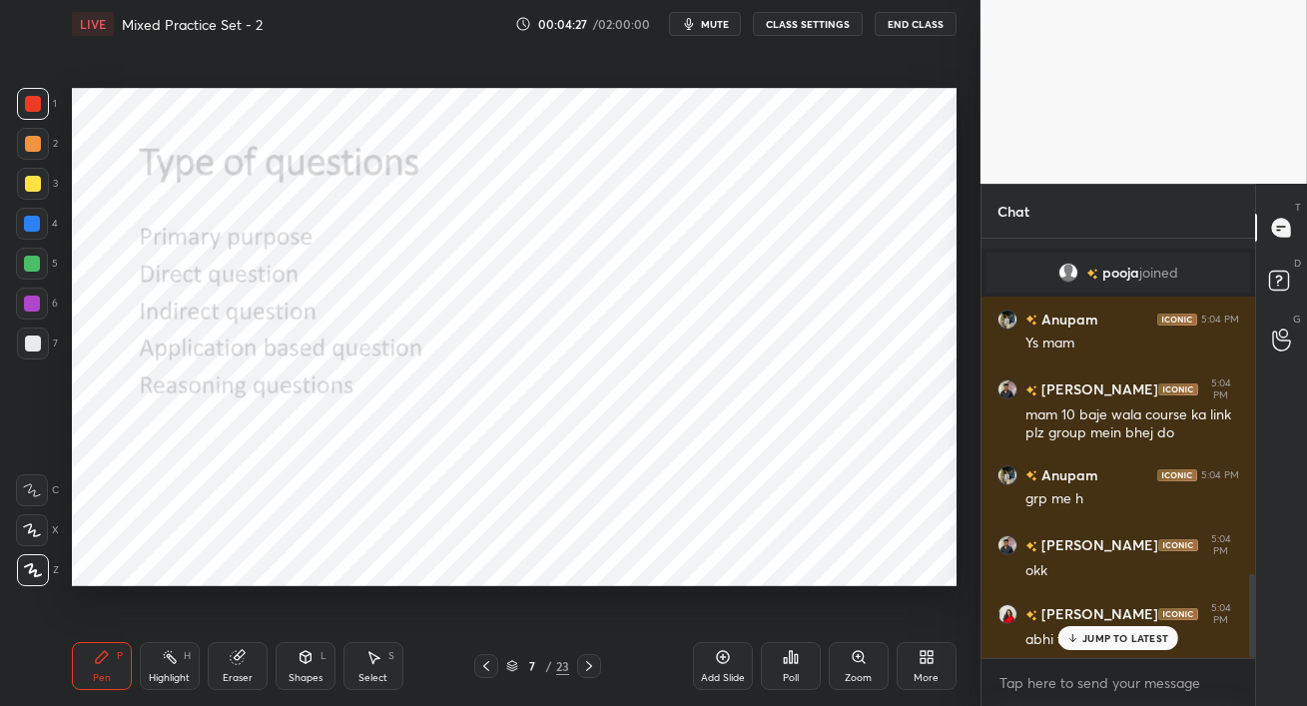
scroll to position [1668, 0]
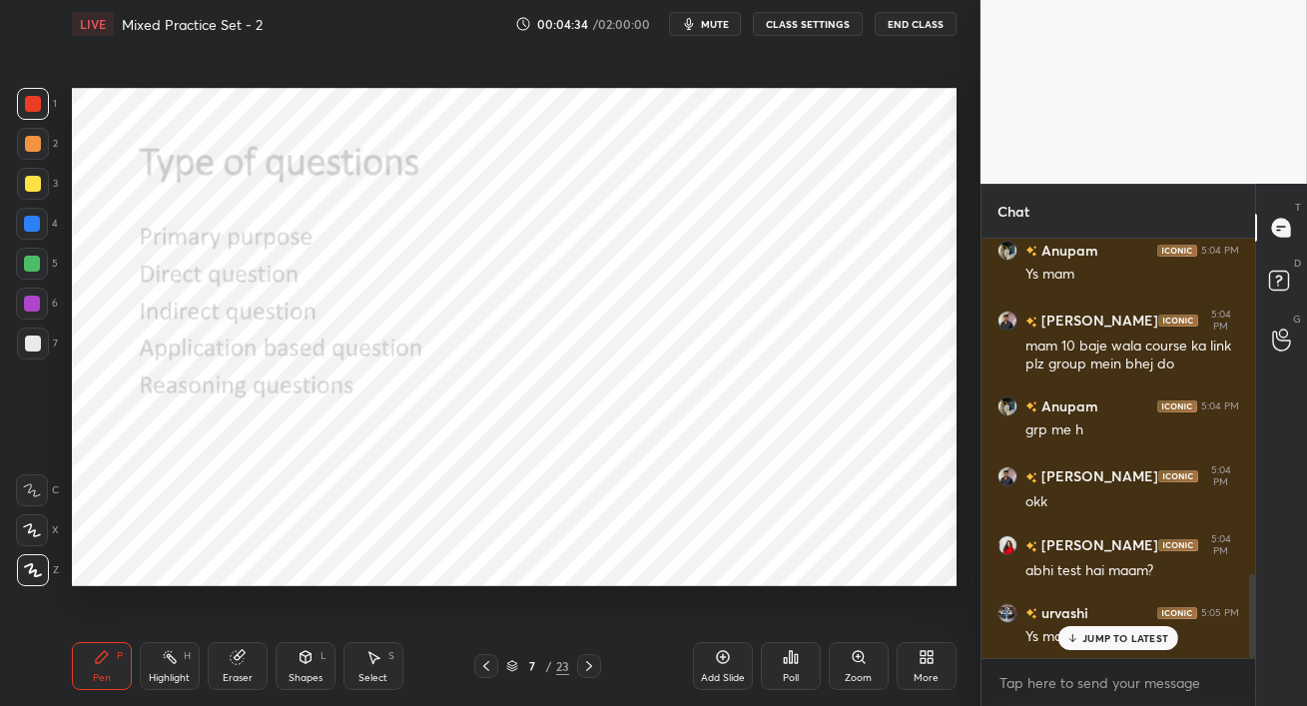
click at [1098, 638] on p "JUMP TO LATEST" at bounding box center [1126, 638] width 86 height 12
click at [1098, 638] on div "Ys mam check krte hai" at bounding box center [1133, 637] width 214 height 20
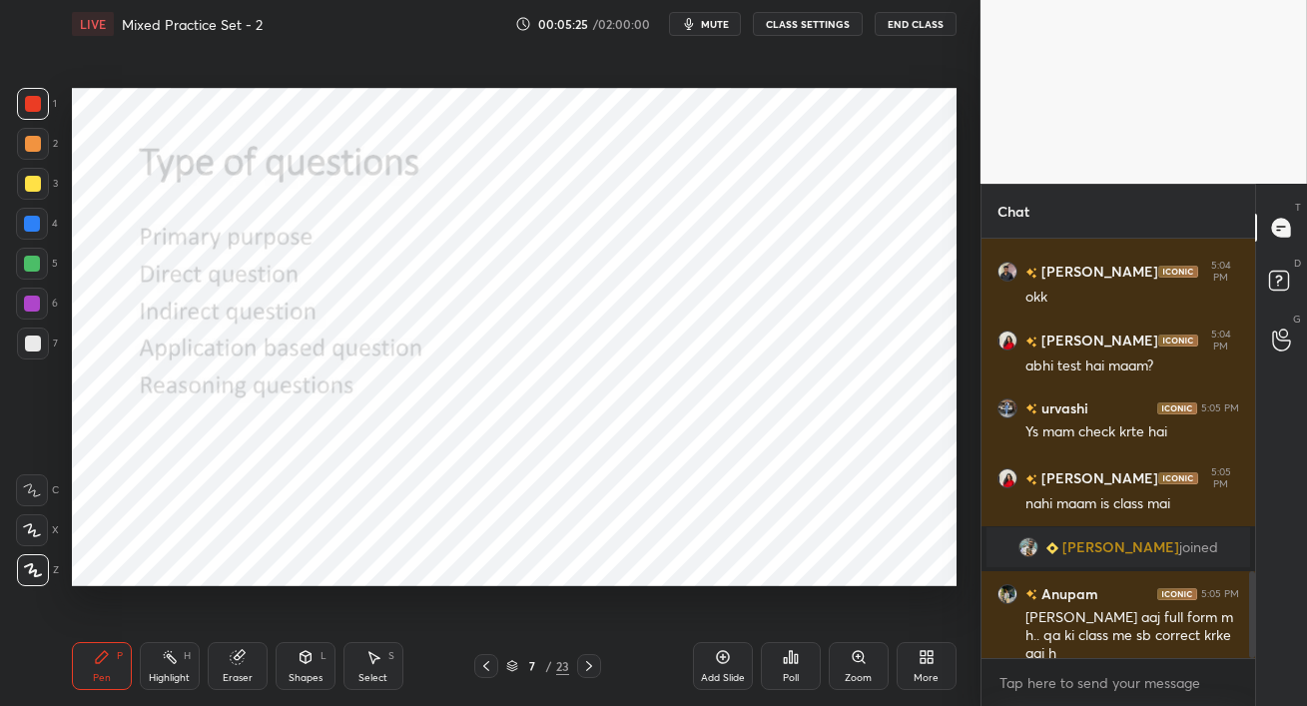
scroll to position [1667, 0]
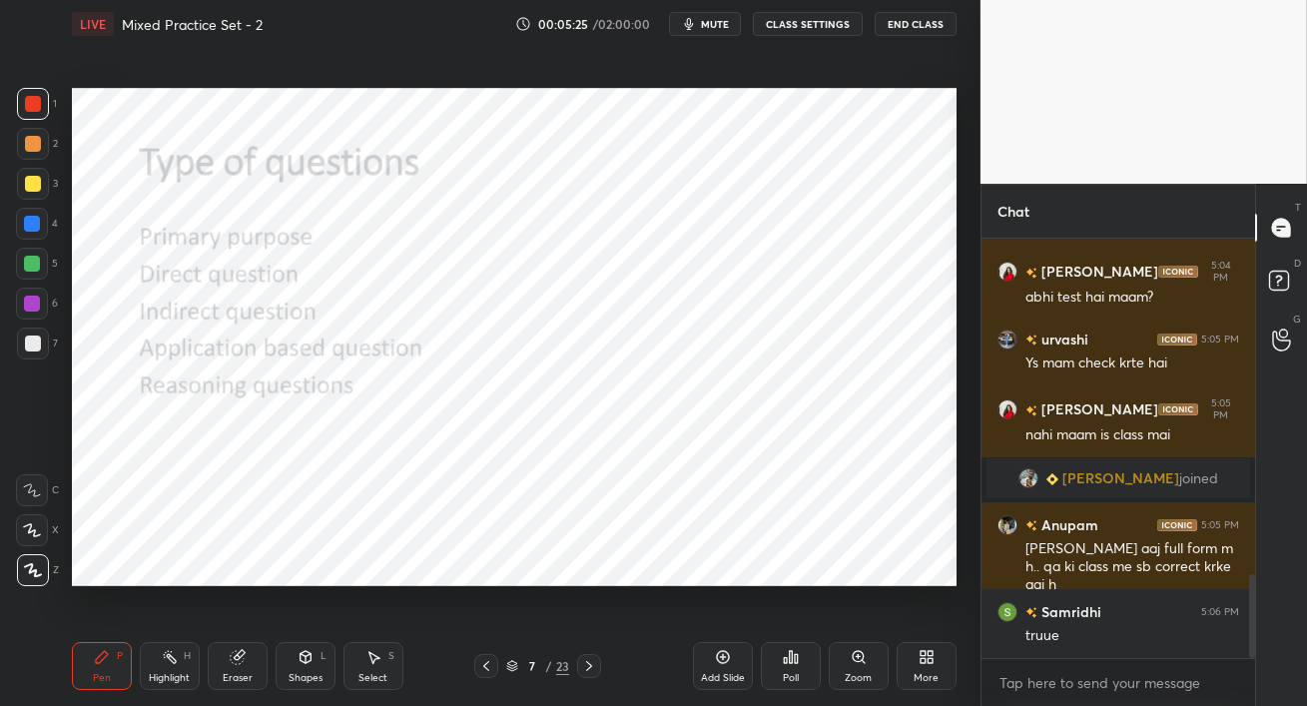
click at [38, 213] on div at bounding box center [32, 224] width 32 height 32
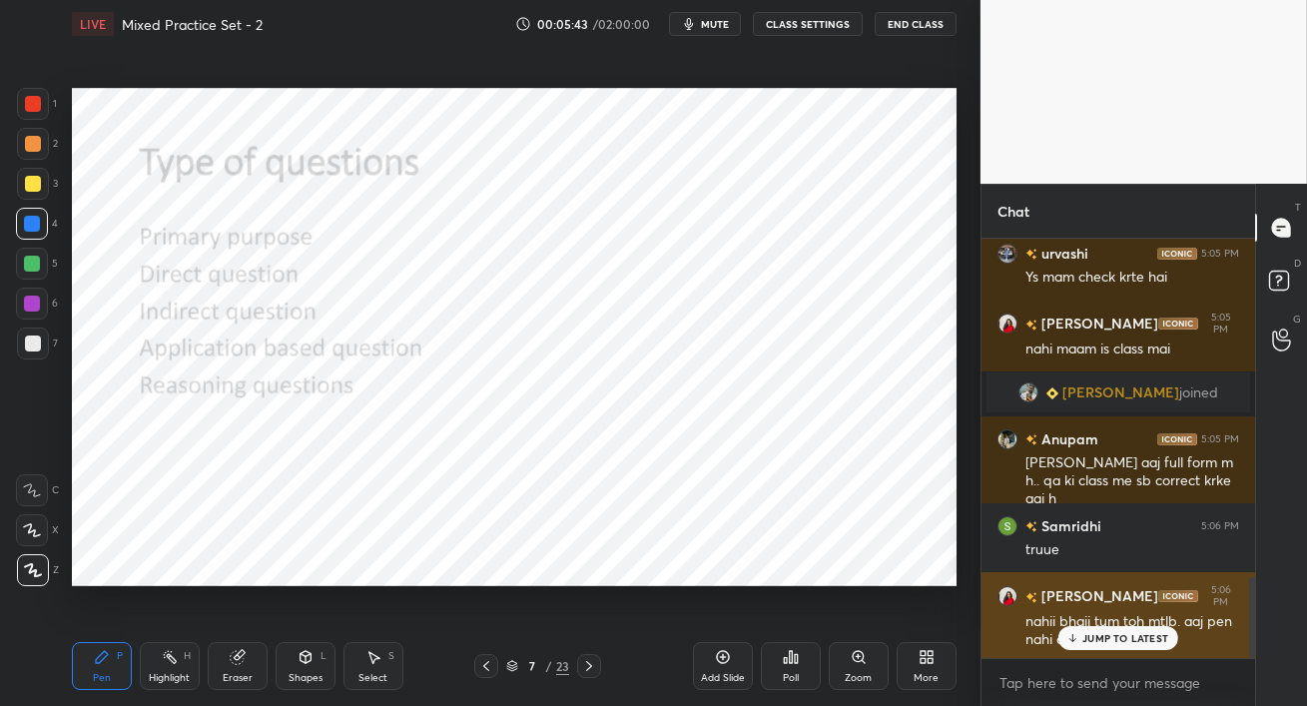
click at [1082, 641] on div "JUMP TO LATEST" at bounding box center [1119, 638] width 120 height 24
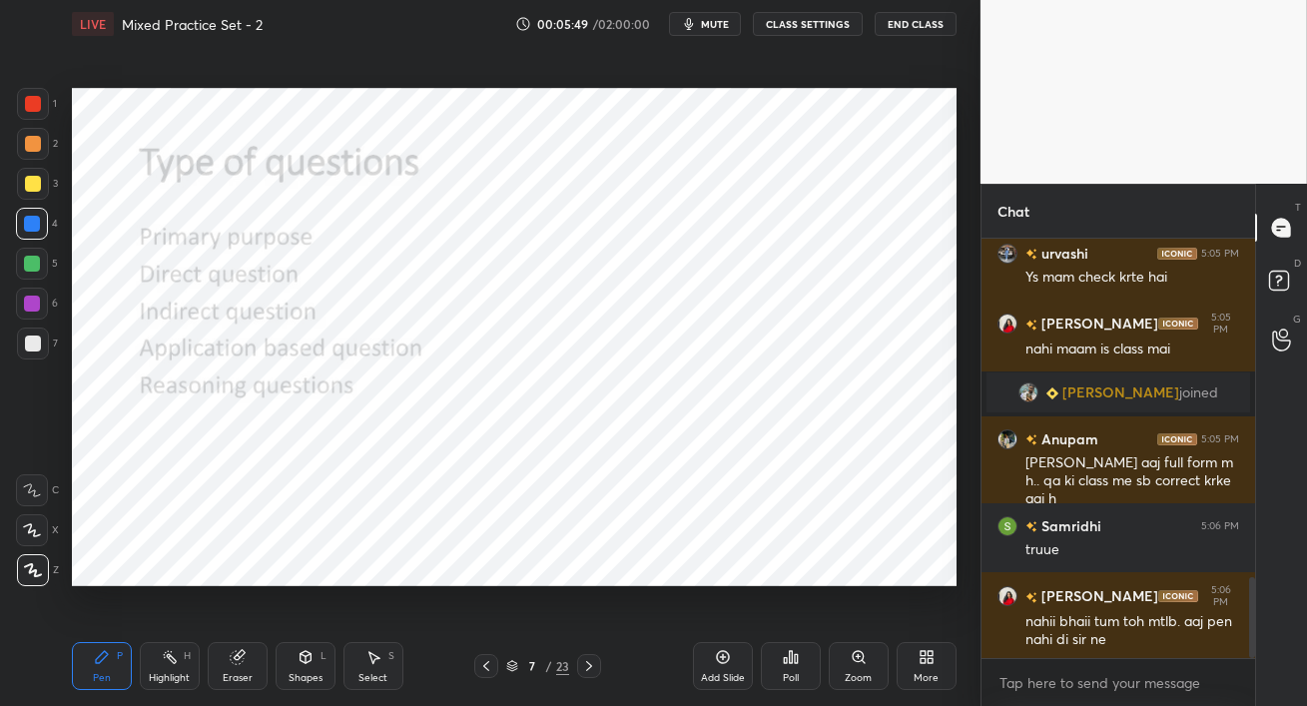
click at [38, 148] on div at bounding box center [33, 144] width 16 height 16
drag, startPoint x: 33, startPoint y: 95, endPoint x: 48, endPoint y: 108, distance: 19.8
click at [34, 96] on div at bounding box center [33, 104] width 32 height 32
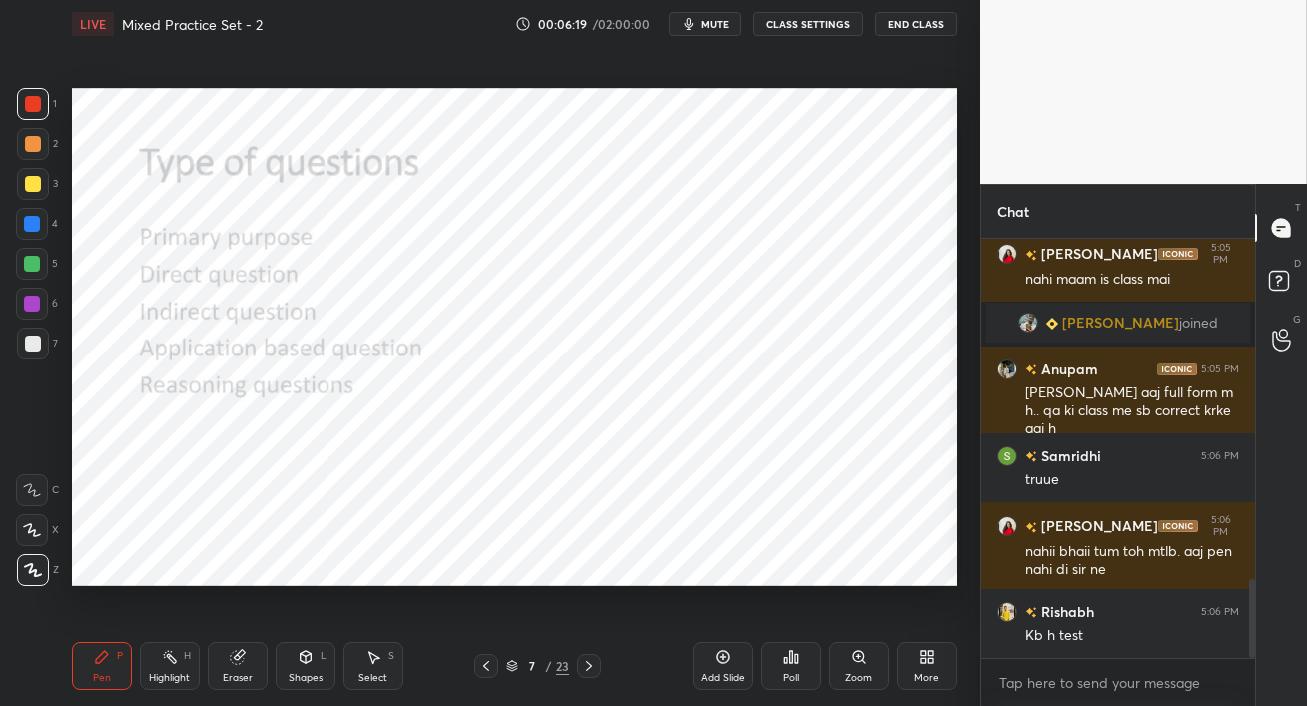
click at [589, 669] on icon at bounding box center [589, 666] width 16 height 16
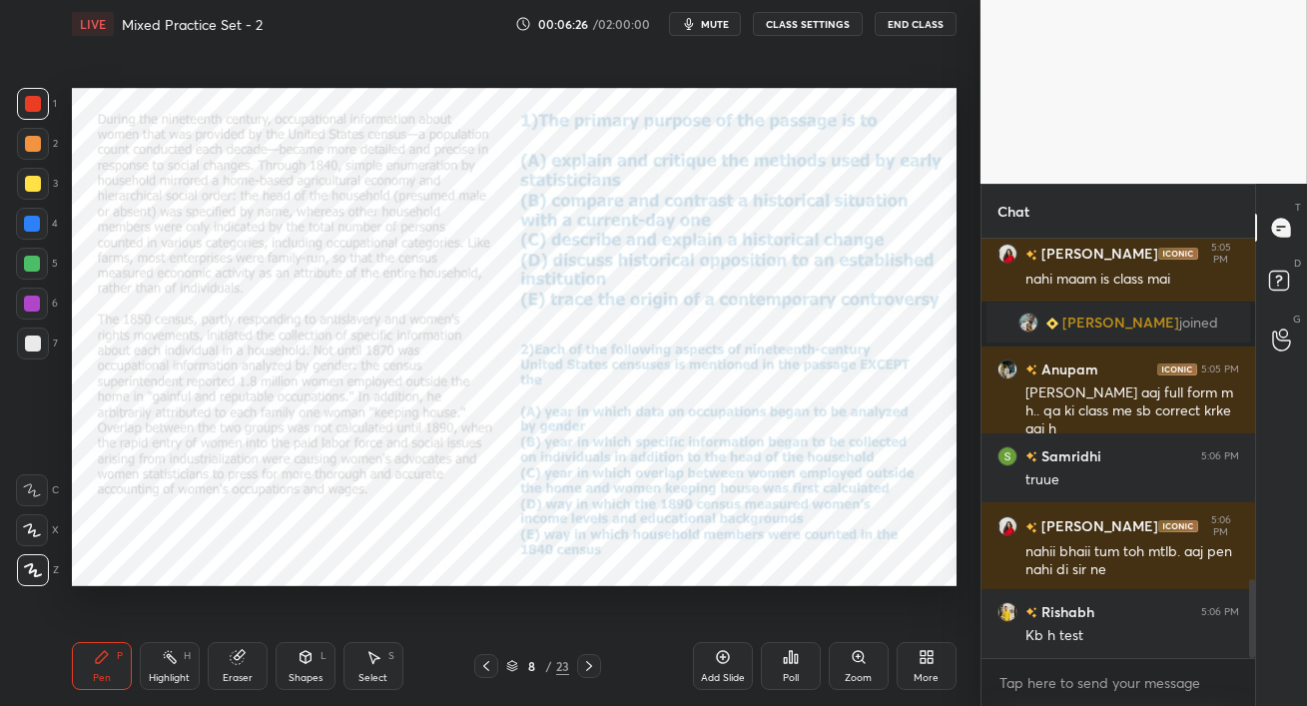
drag, startPoint x: 37, startPoint y: 228, endPoint x: 49, endPoint y: 223, distance: 13.0
click at [37, 228] on div at bounding box center [32, 224] width 16 height 16
click at [239, 665] on icon at bounding box center [238, 657] width 16 height 16
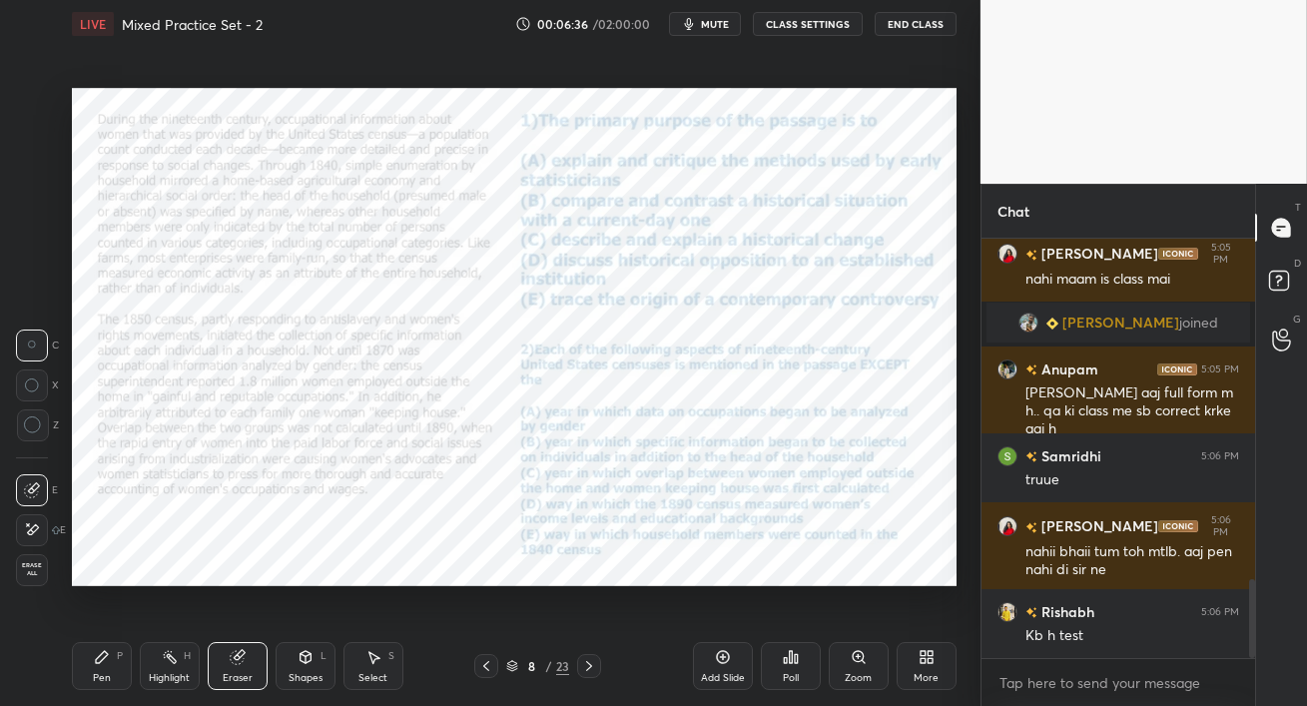
click at [97, 668] on div "Pen P" at bounding box center [102, 666] width 60 height 48
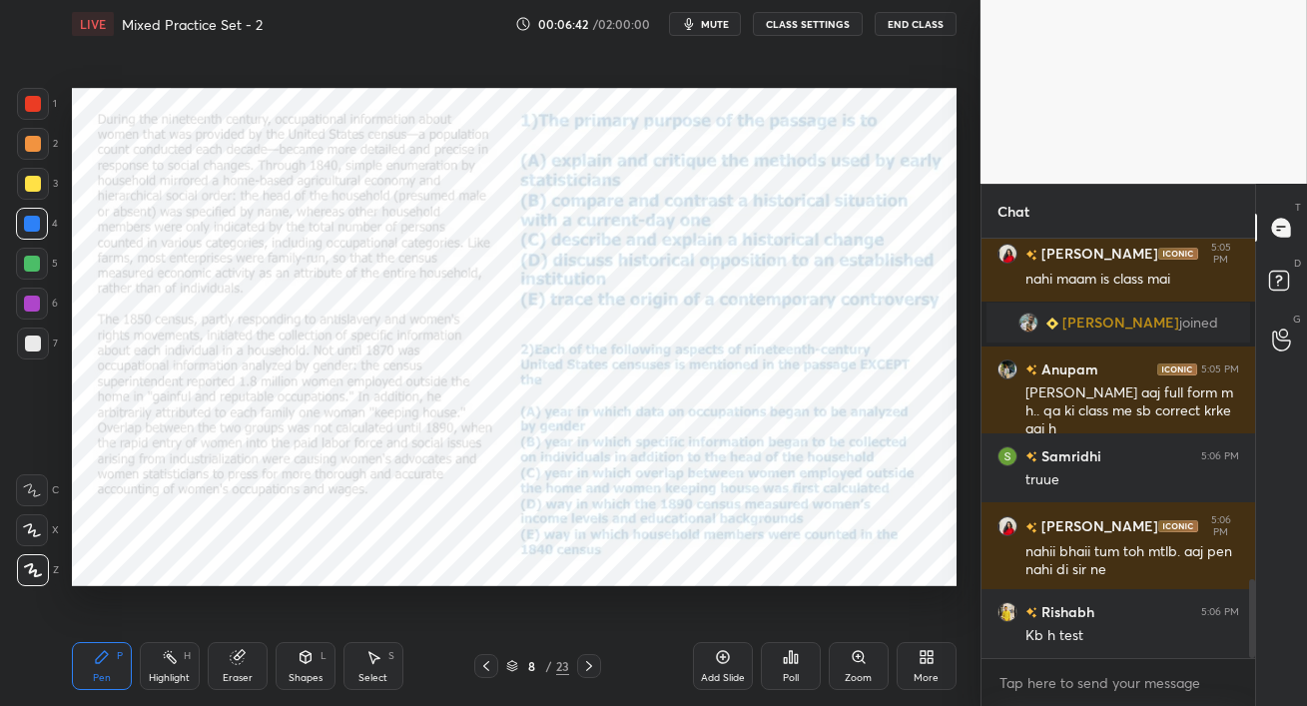
click at [588, 667] on icon at bounding box center [589, 666] width 16 height 16
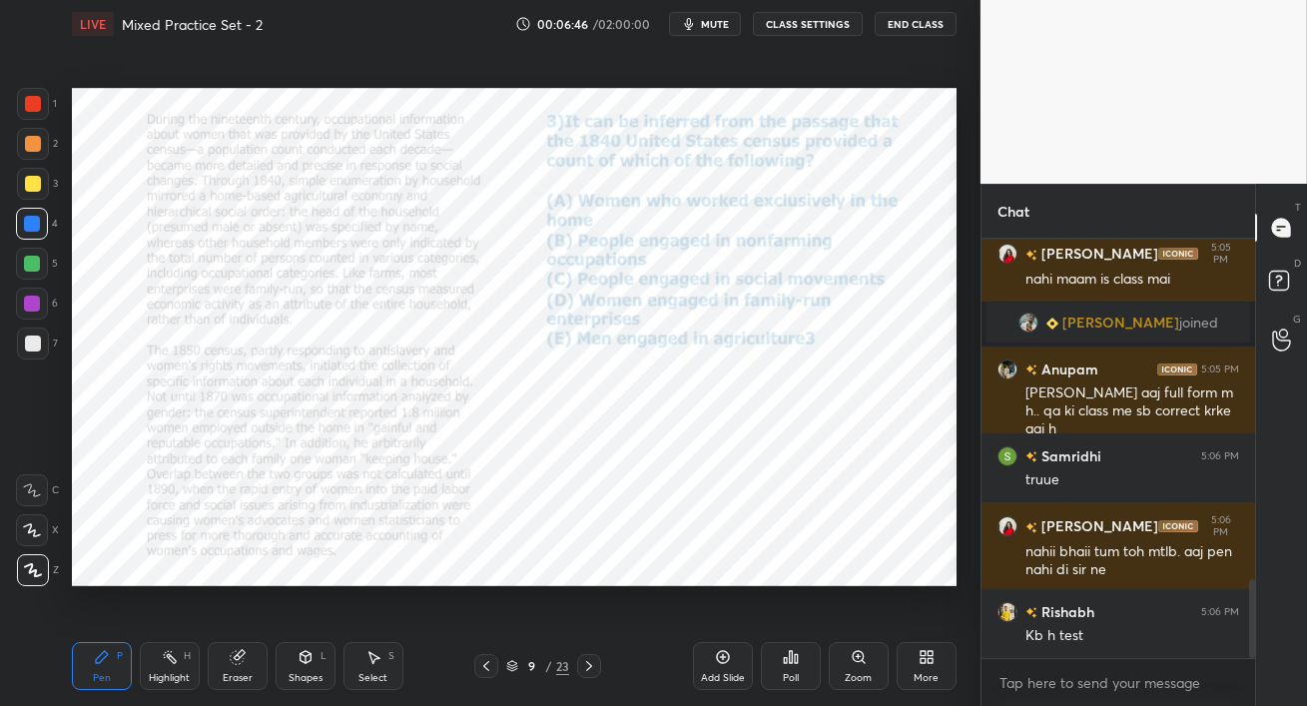
click at [485, 667] on icon at bounding box center [486, 666] width 6 height 10
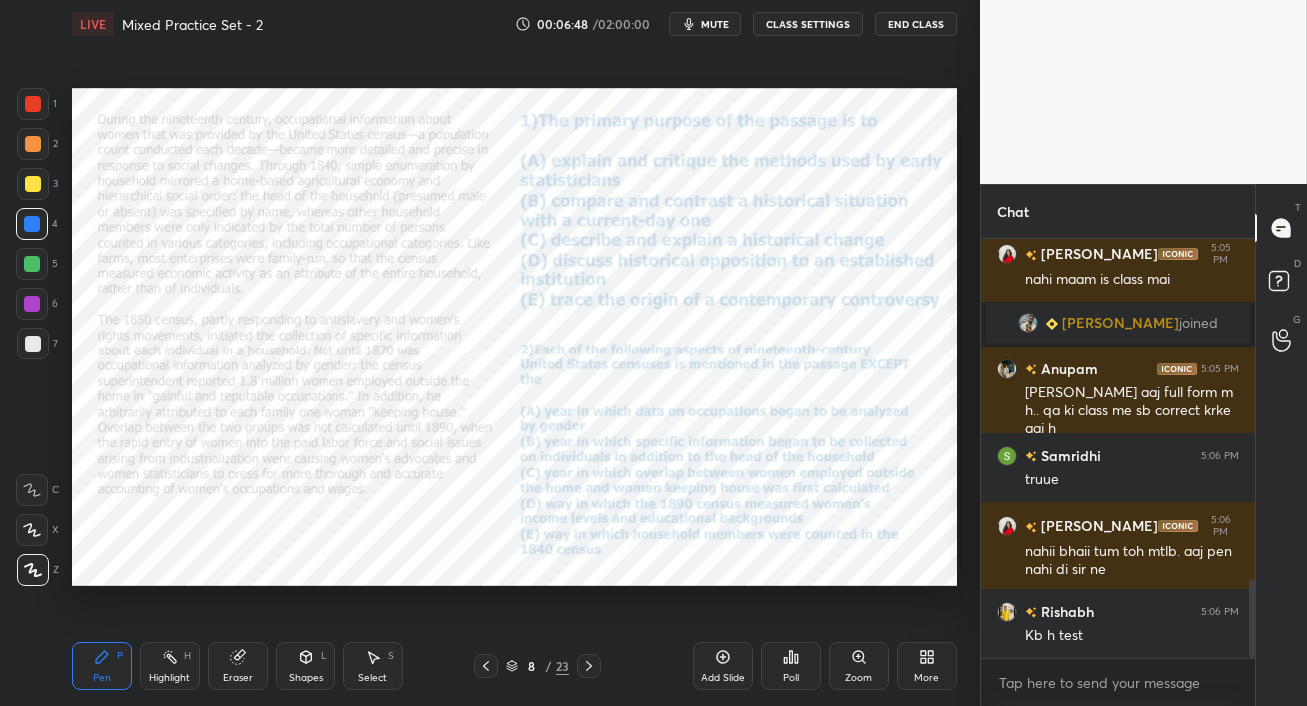
click at [591, 667] on icon at bounding box center [589, 666] width 16 height 16
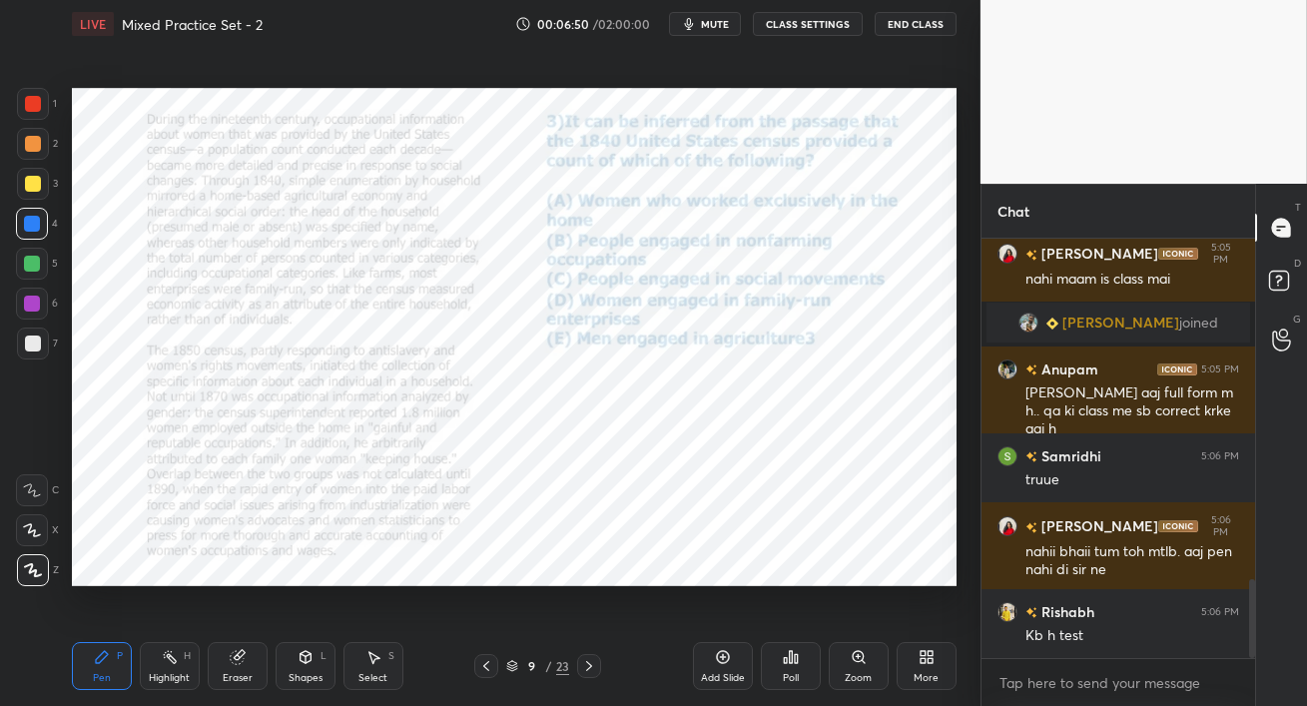
click at [35, 151] on div at bounding box center [33, 144] width 16 height 16
click at [35, 116] on div at bounding box center [33, 104] width 32 height 32
click at [714, 18] on span "mute" at bounding box center [715, 24] width 28 height 14
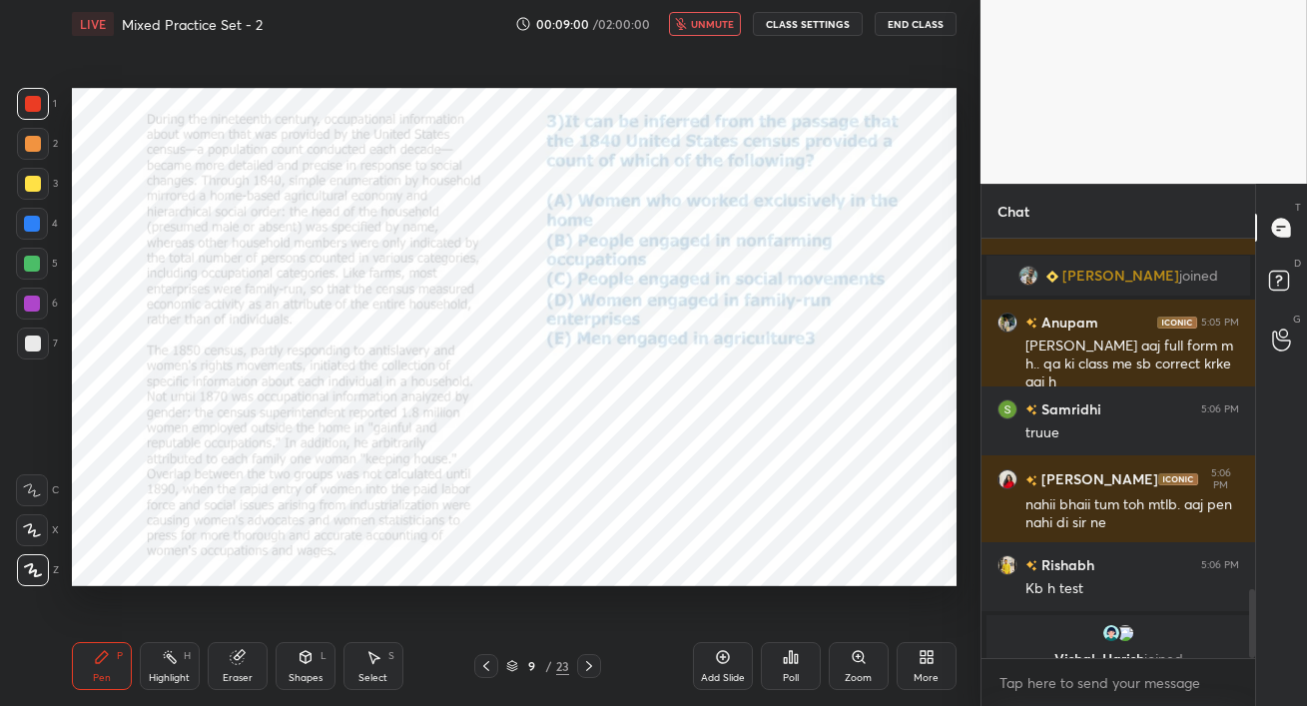
click at [722, 27] on span "unmute" at bounding box center [712, 24] width 43 height 14
click at [711, 33] on button "mute" at bounding box center [705, 24] width 72 height 24
drag, startPoint x: 713, startPoint y: 22, endPoint x: 730, endPoint y: 76, distance: 56.5
click at [712, 21] on span "unmute" at bounding box center [712, 24] width 43 height 14
click at [722, 20] on span "mute" at bounding box center [715, 24] width 28 height 14
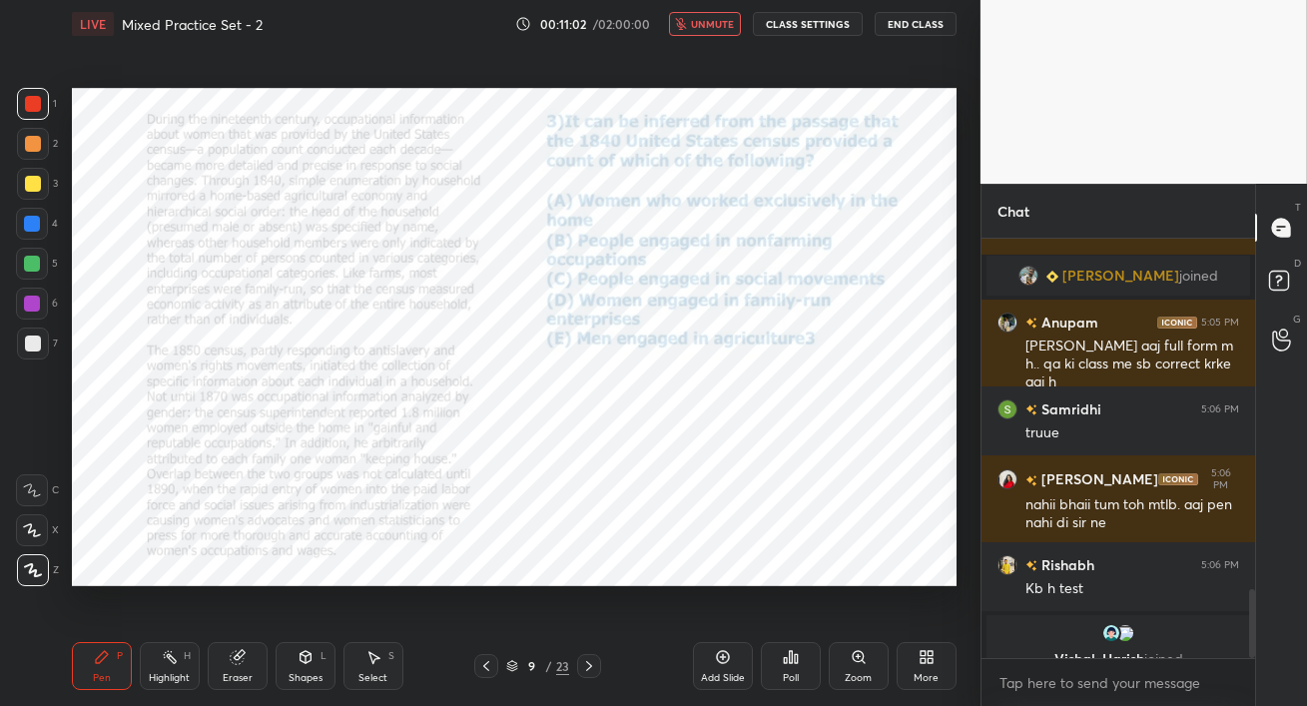
click at [723, 26] on span "unmute" at bounding box center [712, 24] width 43 height 14
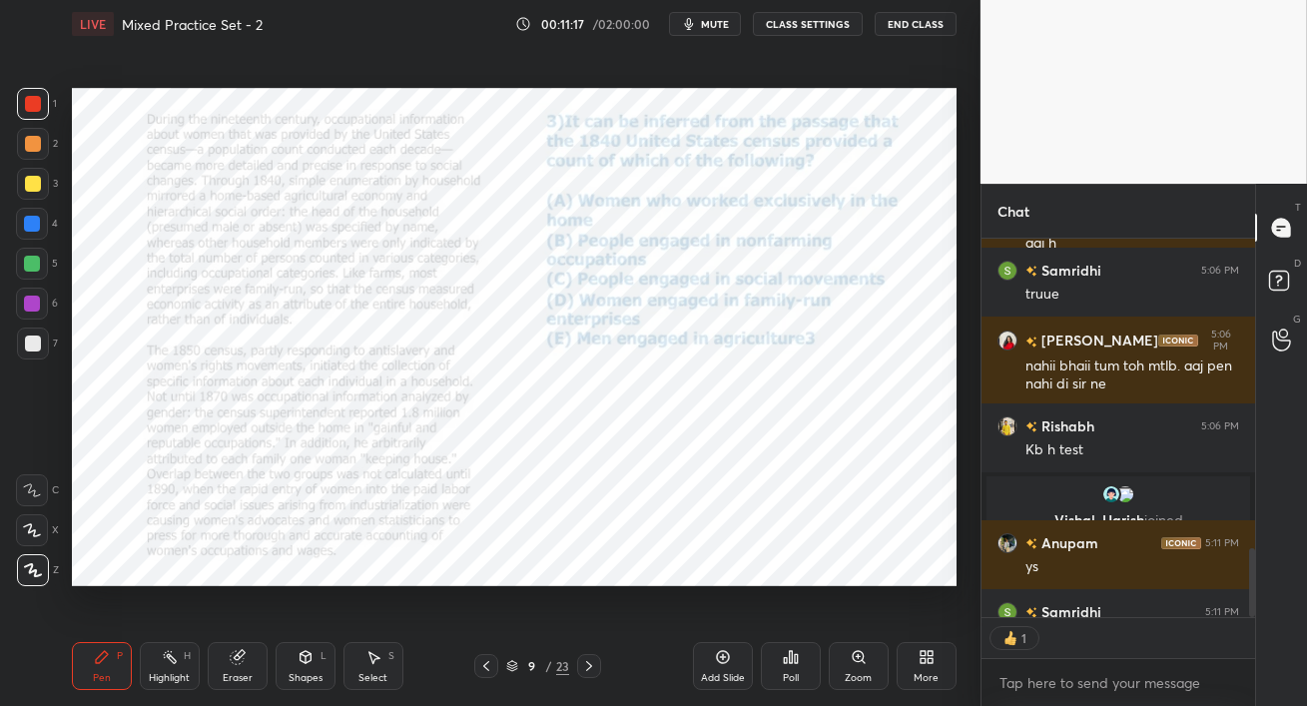
scroll to position [6, 6]
click at [17, 230] on div at bounding box center [32, 224] width 32 height 32
click at [715, 30] on span "mute" at bounding box center [715, 24] width 28 height 14
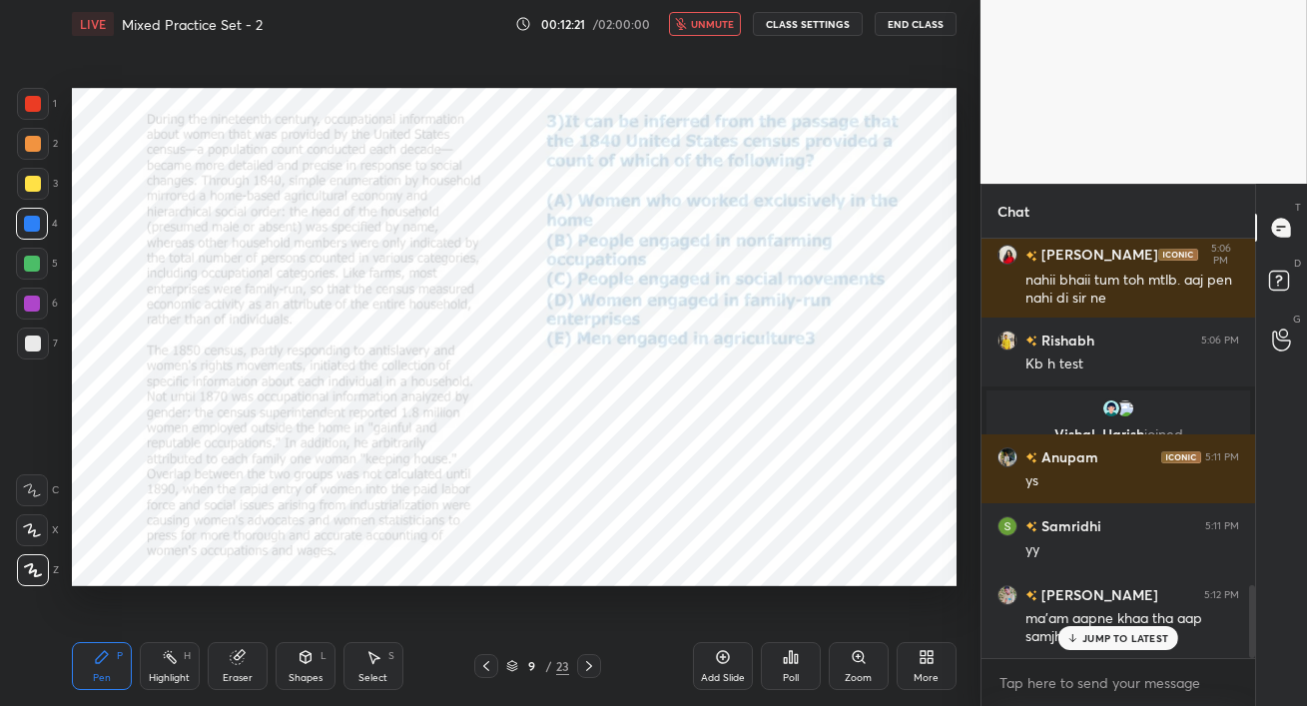
click at [1124, 635] on p "JUMP TO LATEST" at bounding box center [1126, 638] width 86 height 12
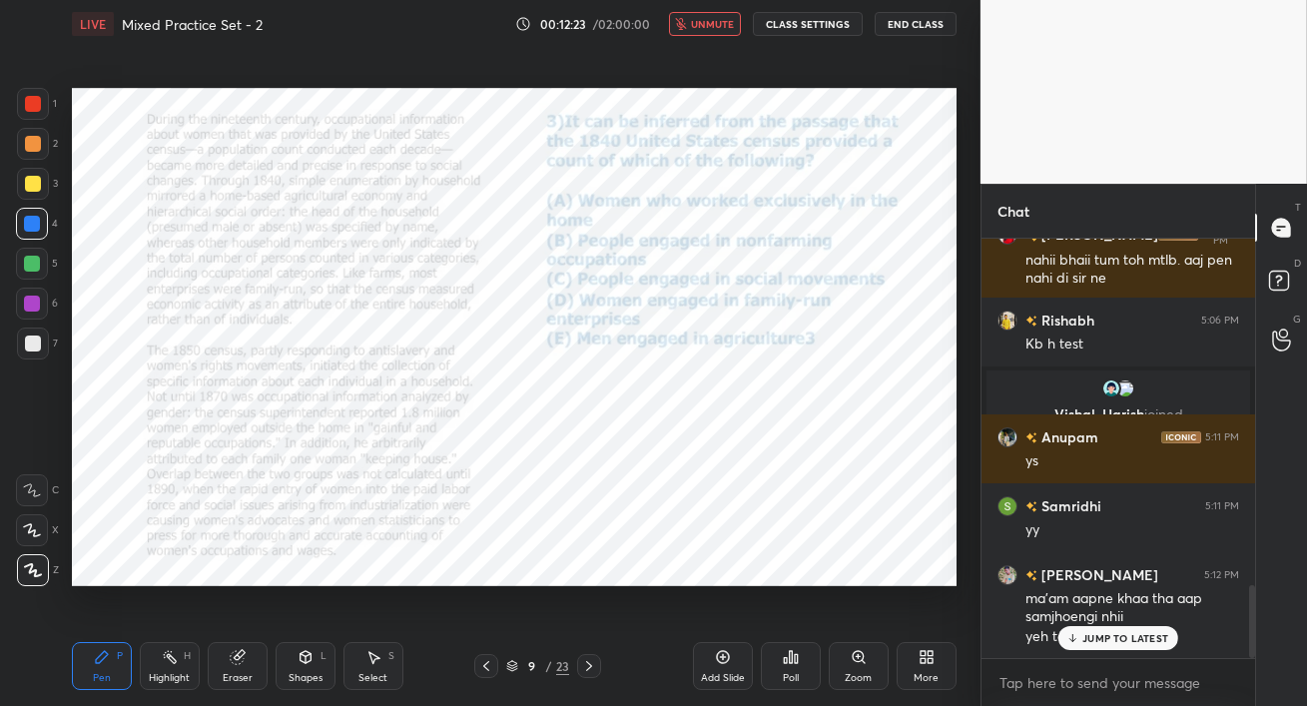
click at [706, 26] on span "unmute" at bounding box center [712, 24] width 43 height 14
click at [1080, 633] on icon at bounding box center [1073, 638] width 13 height 12
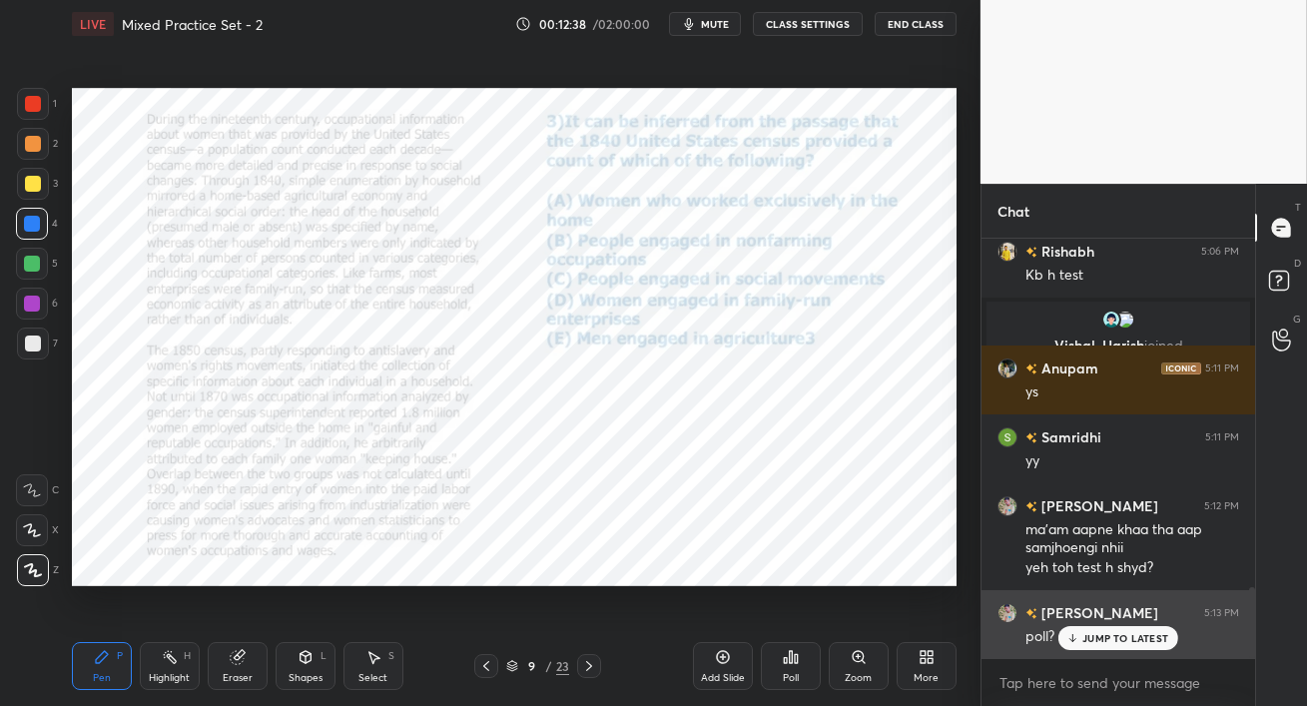
click at [1118, 635] on p "JUMP TO LATEST" at bounding box center [1126, 638] width 86 height 12
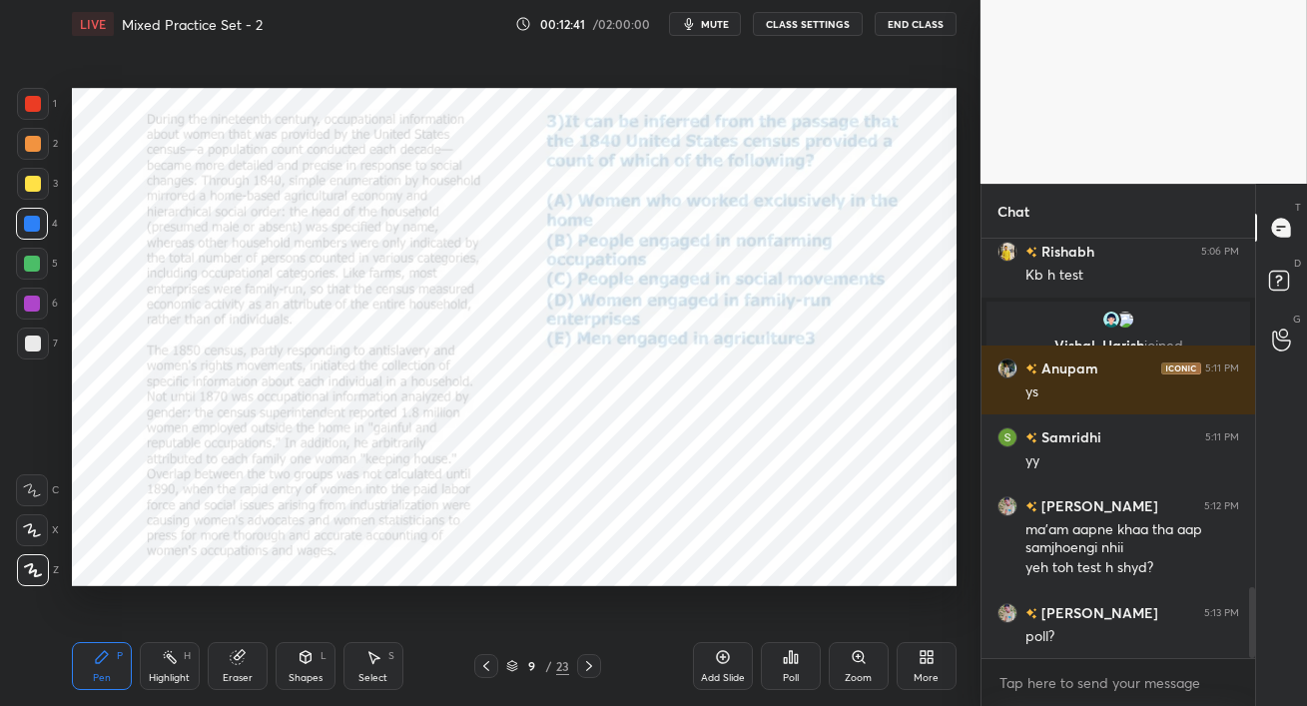
click at [787, 666] on div "Poll" at bounding box center [791, 666] width 60 height 48
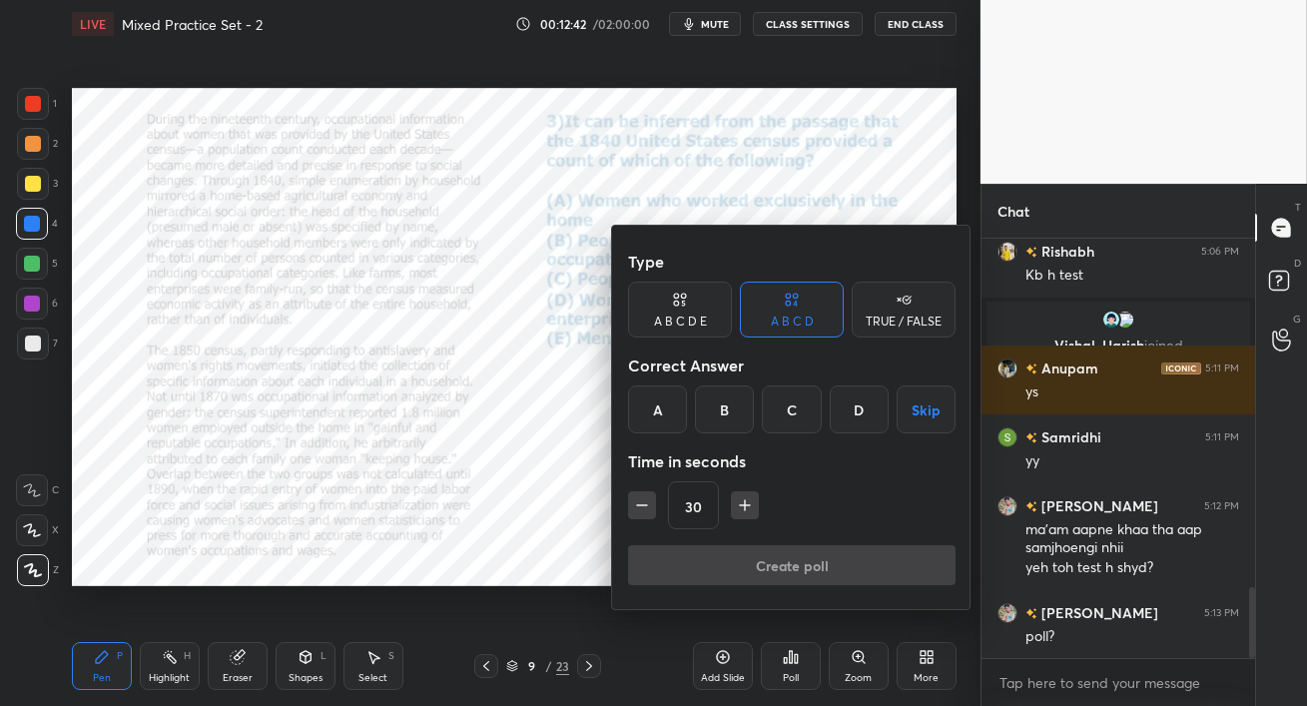
click at [672, 298] on icon at bounding box center [680, 300] width 16 height 20
click at [708, 405] on div "B" at bounding box center [708, 410] width 48 height 48
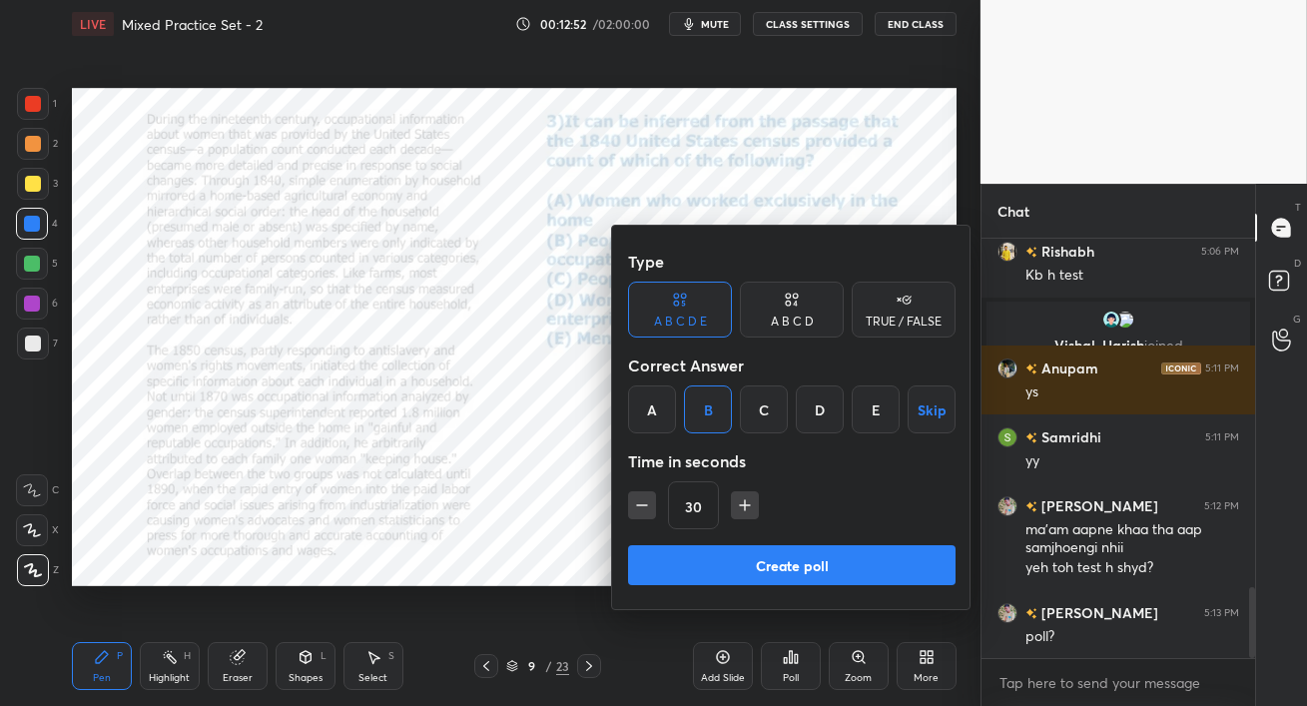
click at [823, 571] on button "Create poll" at bounding box center [792, 565] width 328 height 40
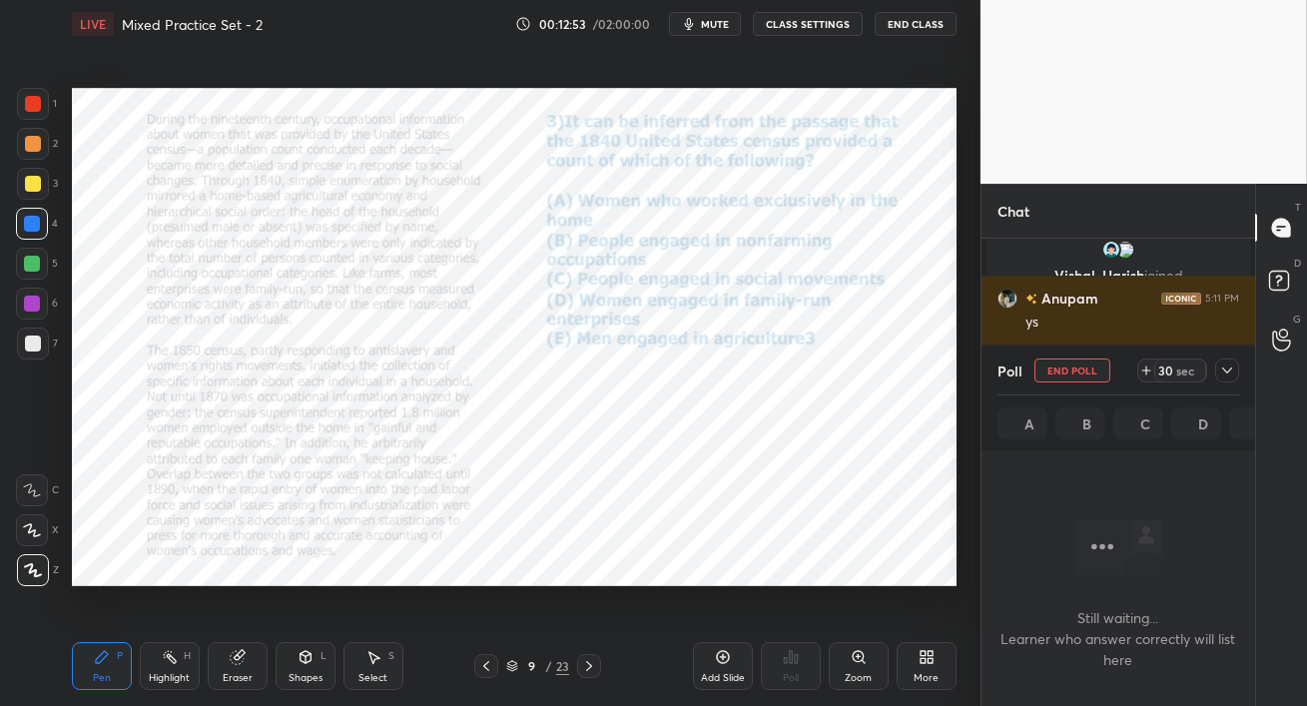
scroll to position [7, 6]
click at [1226, 369] on icon at bounding box center [1228, 371] width 16 height 16
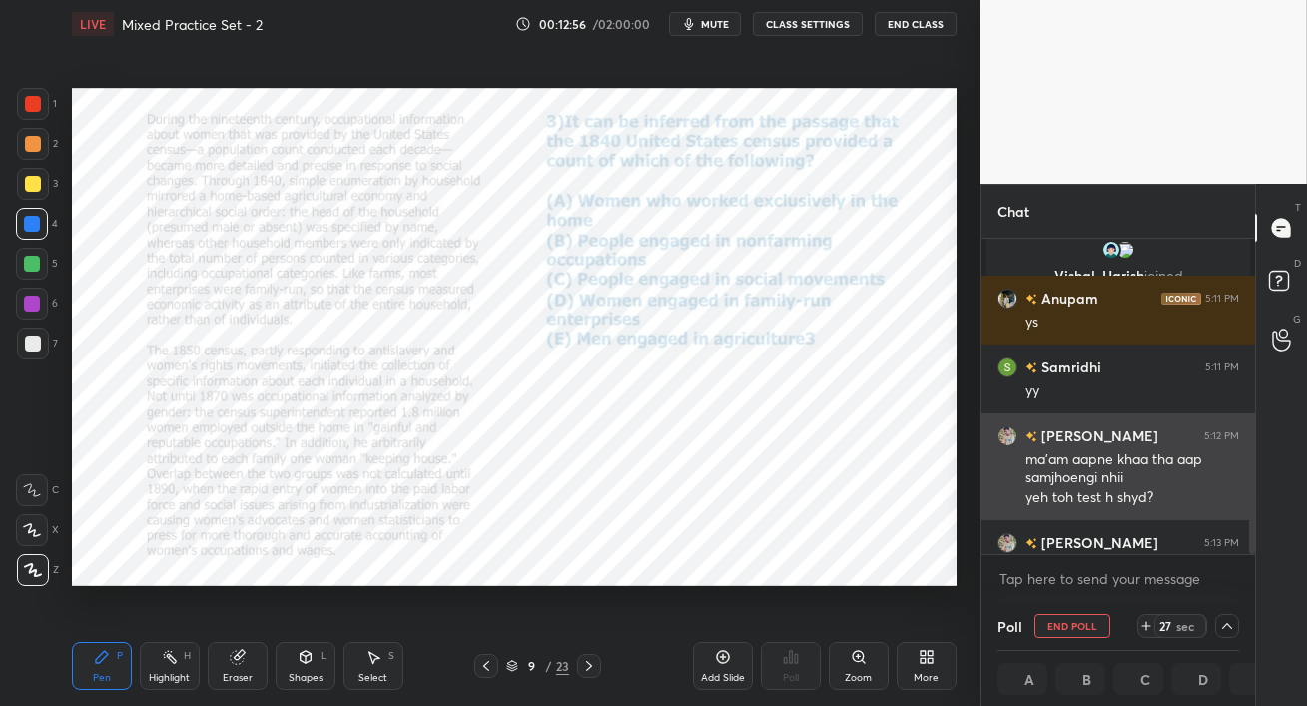
scroll to position [2246, 0]
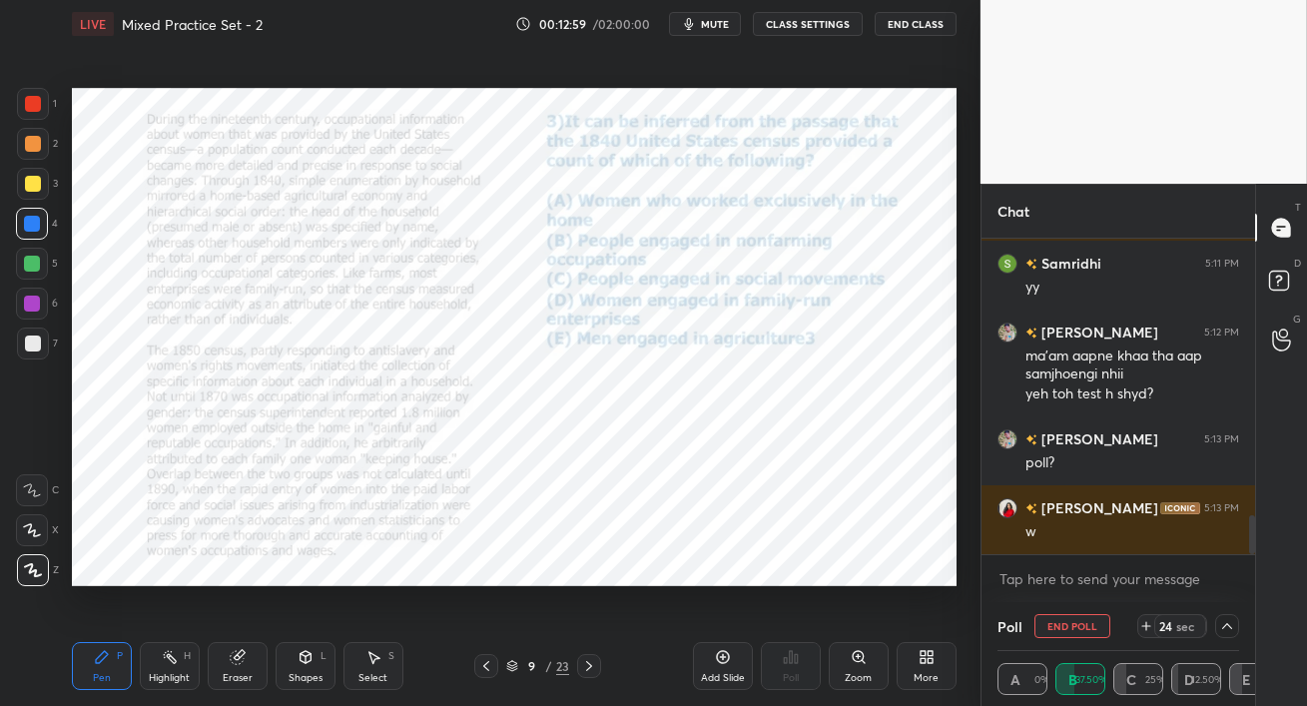
click at [1230, 625] on icon at bounding box center [1228, 626] width 16 height 16
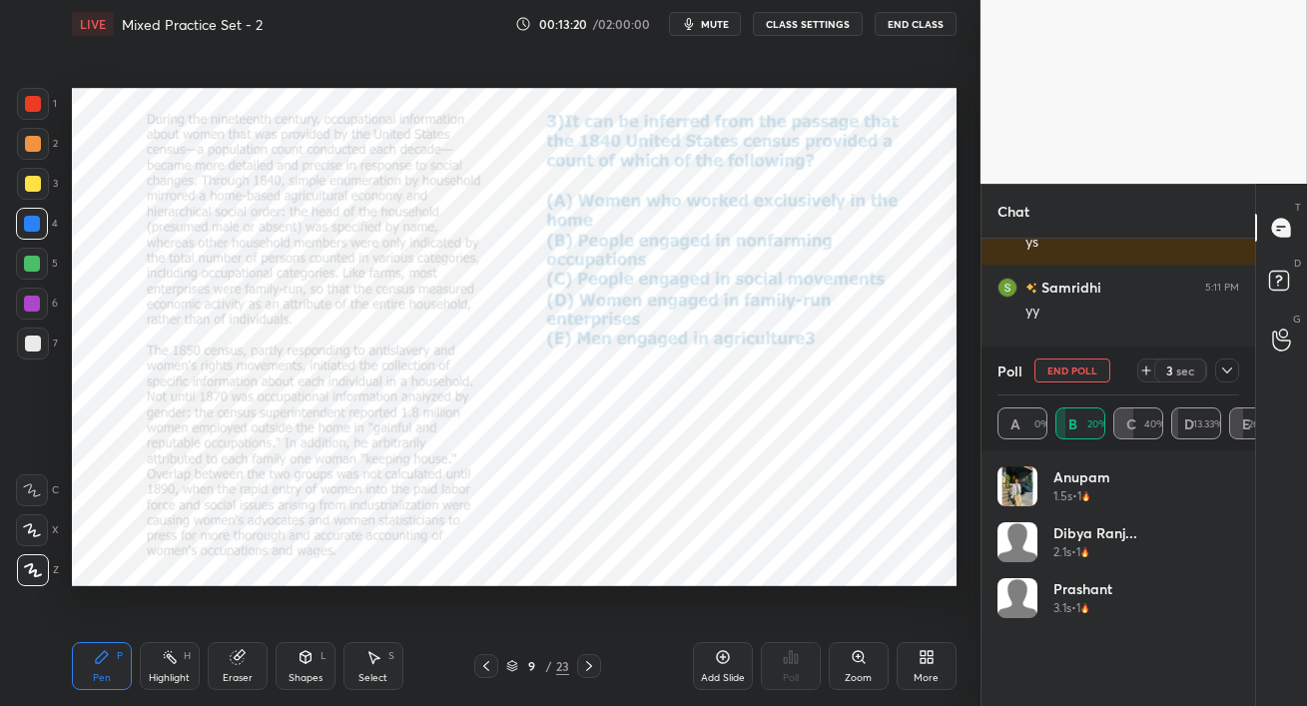
scroll to position [2317, 0]
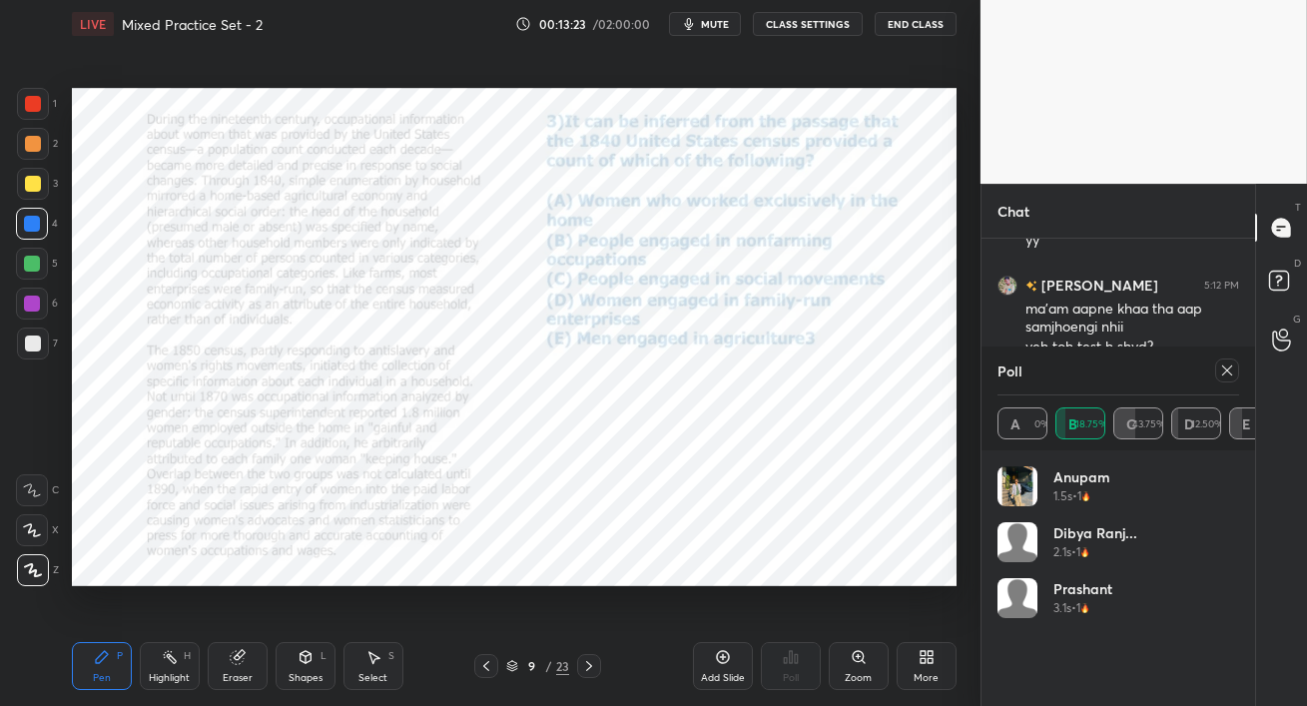
click at [1229, 371] on icon at bounding box center [1228, 371] width 16 height 16
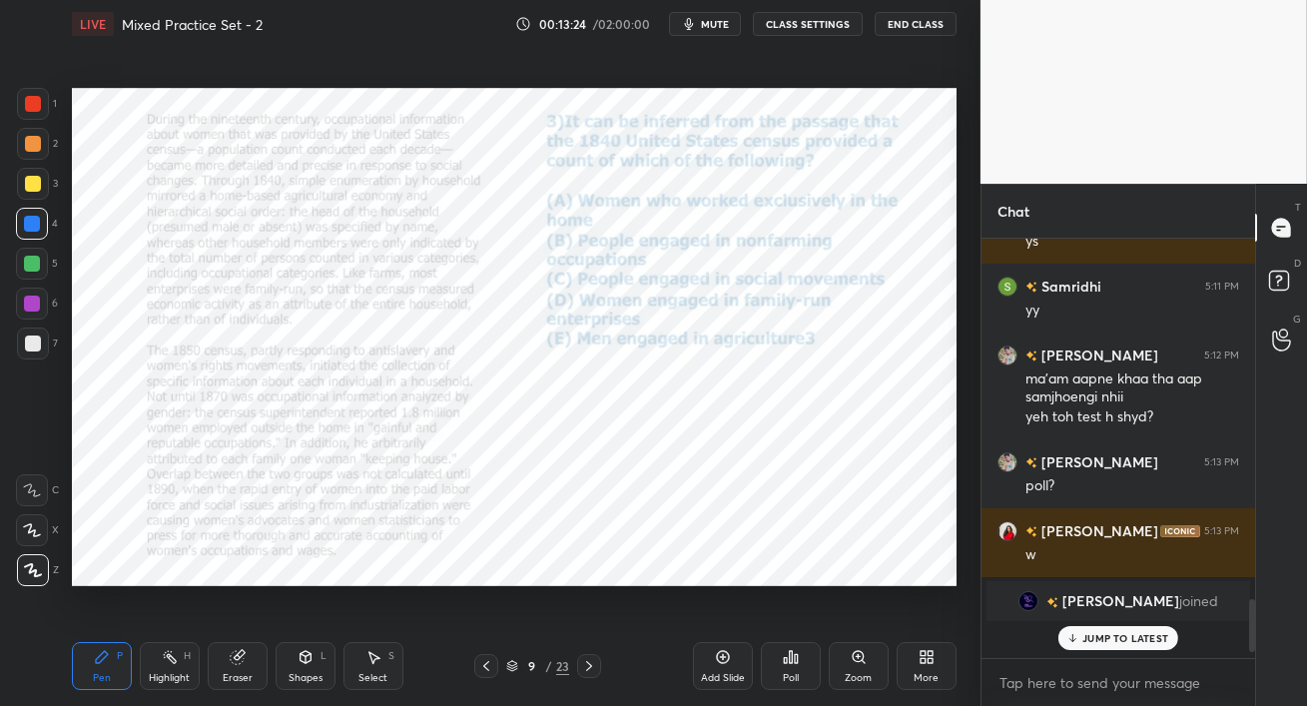
scroll to position [413, 268]
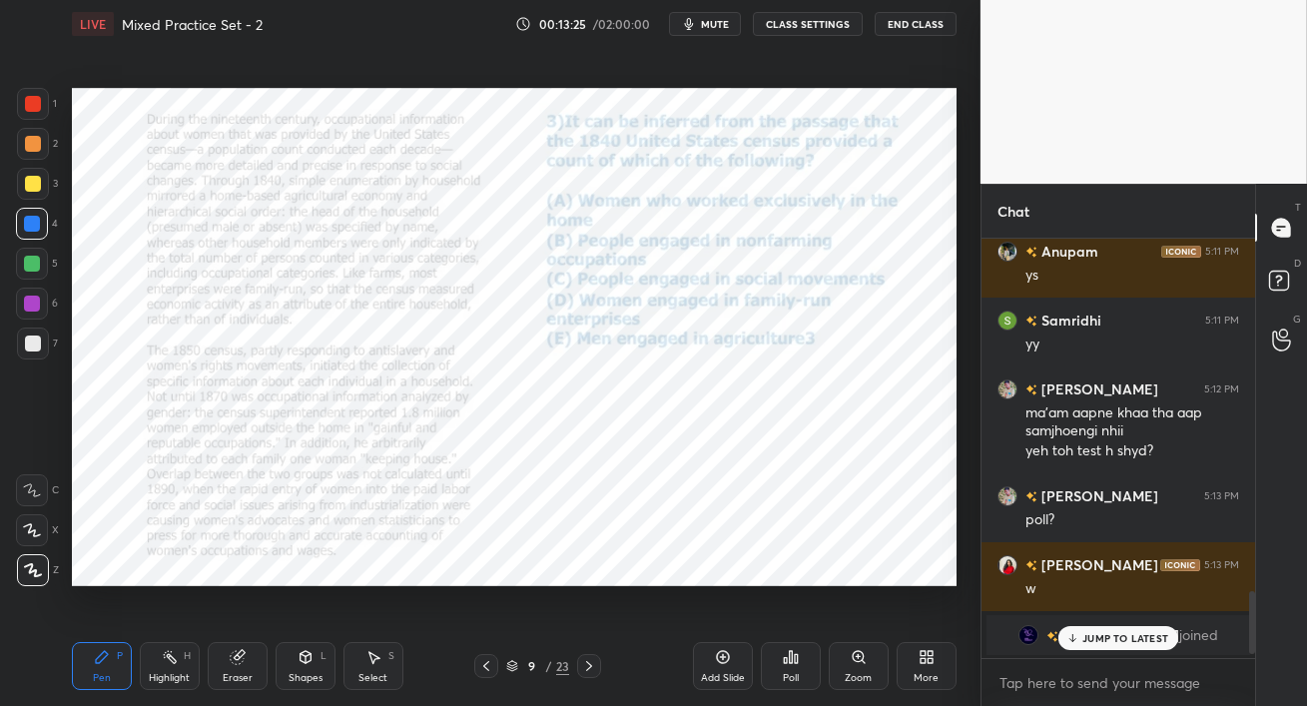
click at [1095, 637] on p "JUMP TO LATEST" at bounding box center [1126, 638] width 86 height 12
click at [30, 299] on div at bounding box center [32, 304] width 16 height 16
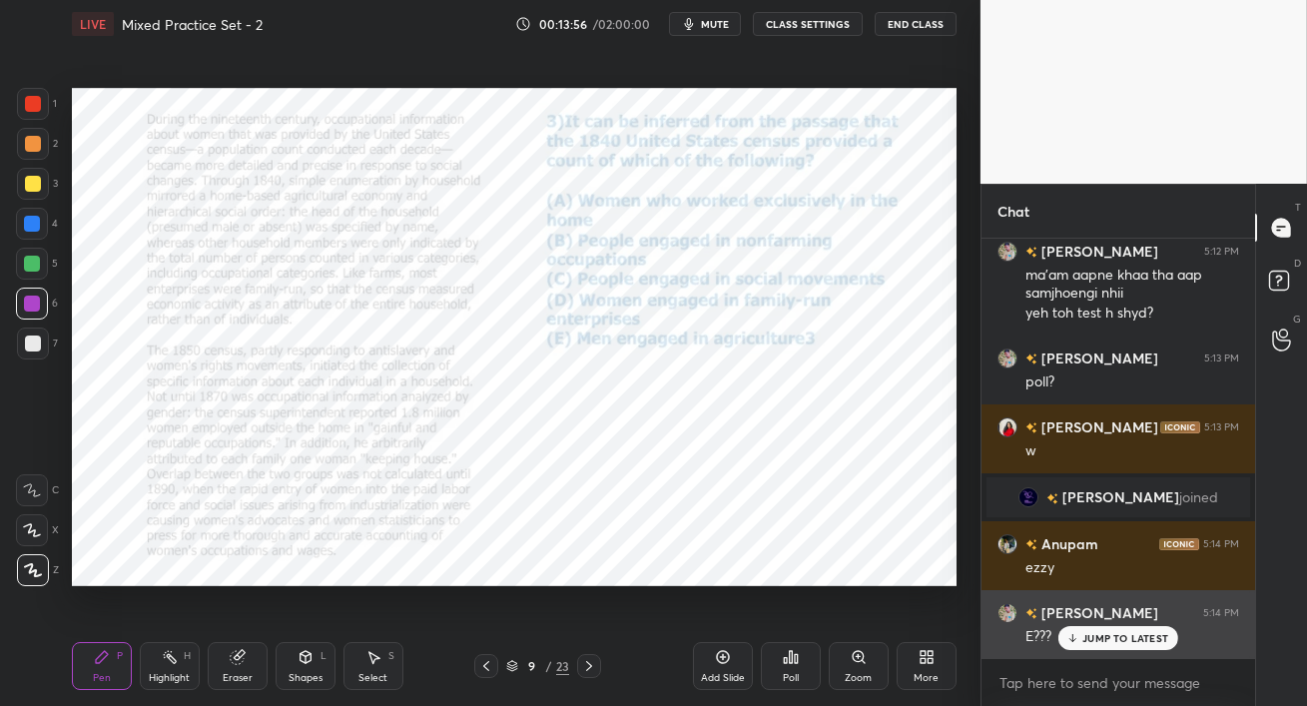
click at [1089, 632] on p "JUMP TO LATEST" at bounding box center [1126, 638] width 86 height 12
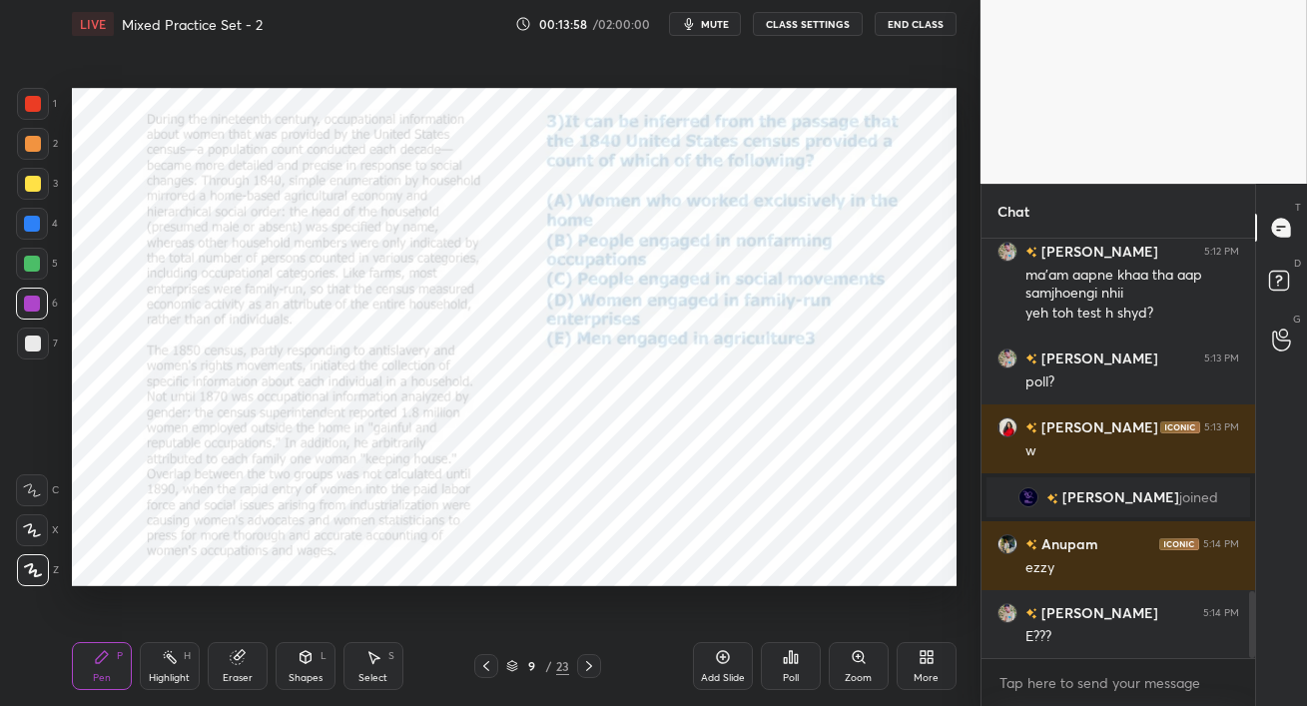
click at [26, 232] on div at bounding box center [32, 224] width 32 height 32
click at [24, 310] on div at bounding box center [32, 304] width 16 height 16
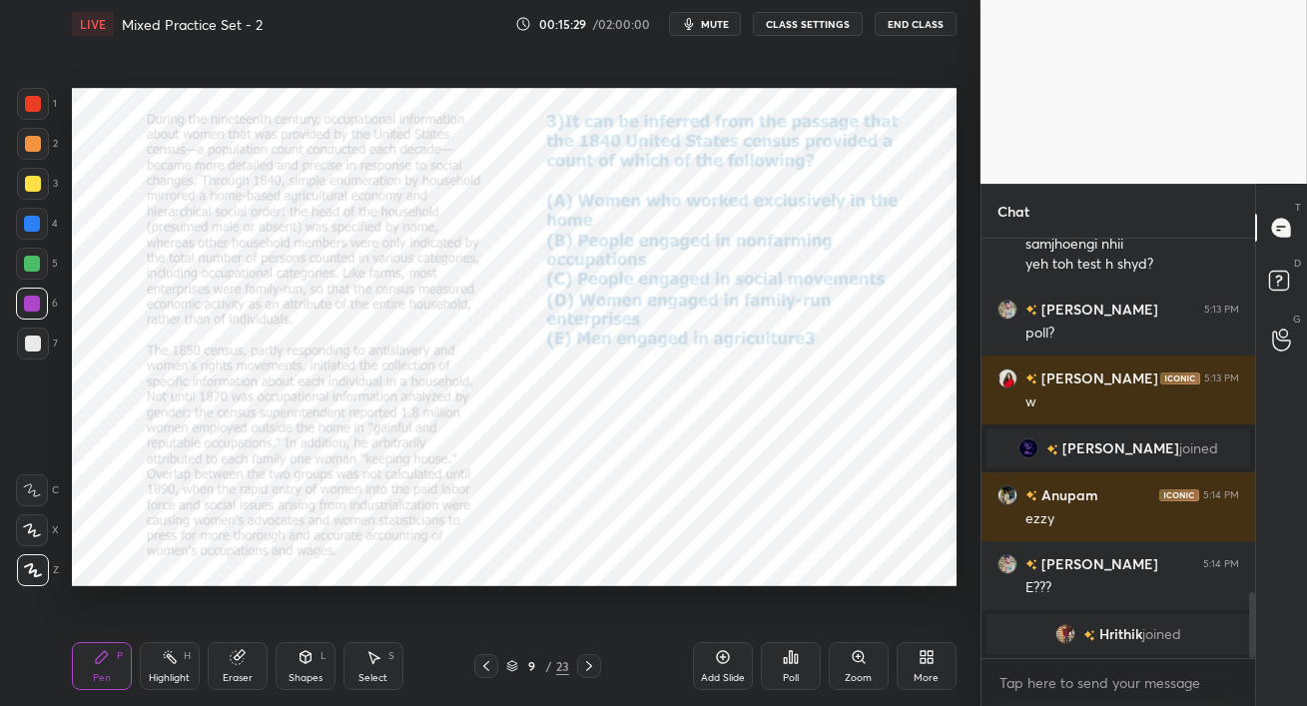
drag, startPoint x: 32, startPoint y: 217, endPoint x: 53, endPoint y: 223, distance: 21.8
click at [34, 217] on div at bounding box center [32, 224] width 16 height 16
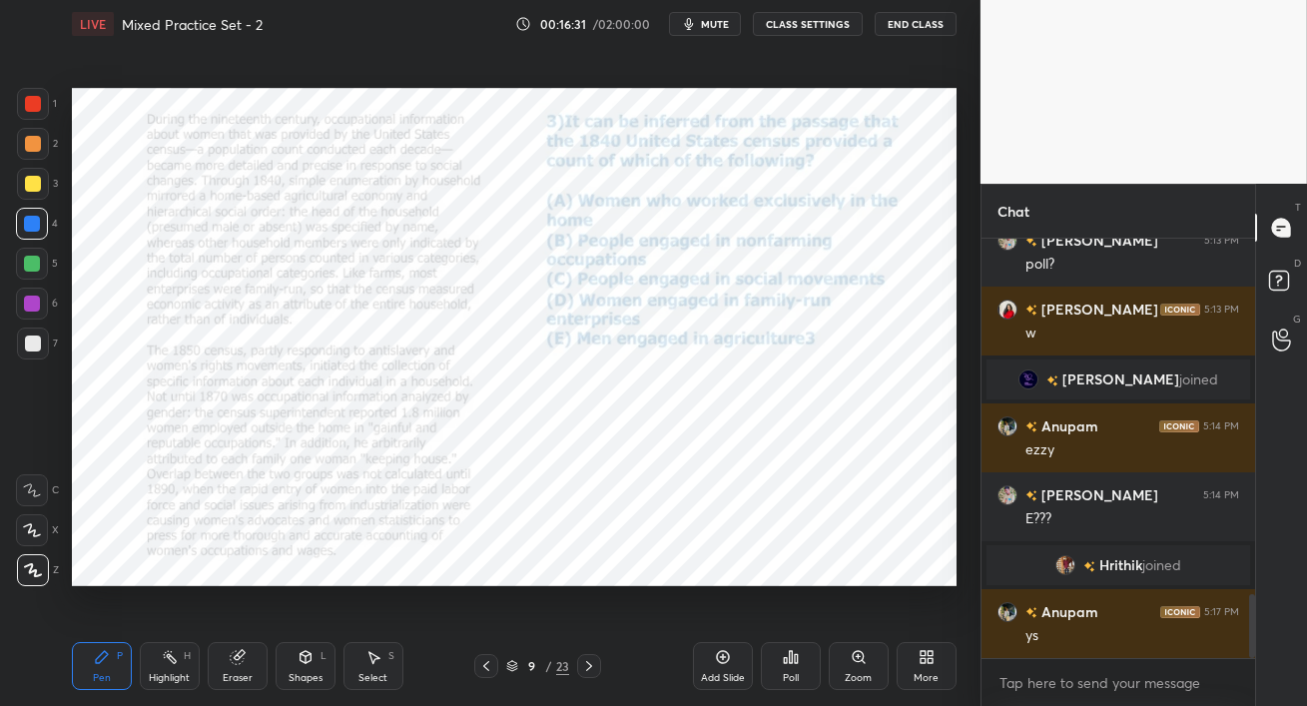
click at [29, 304] on div at bounding box center [32, 304] width 16 height 16
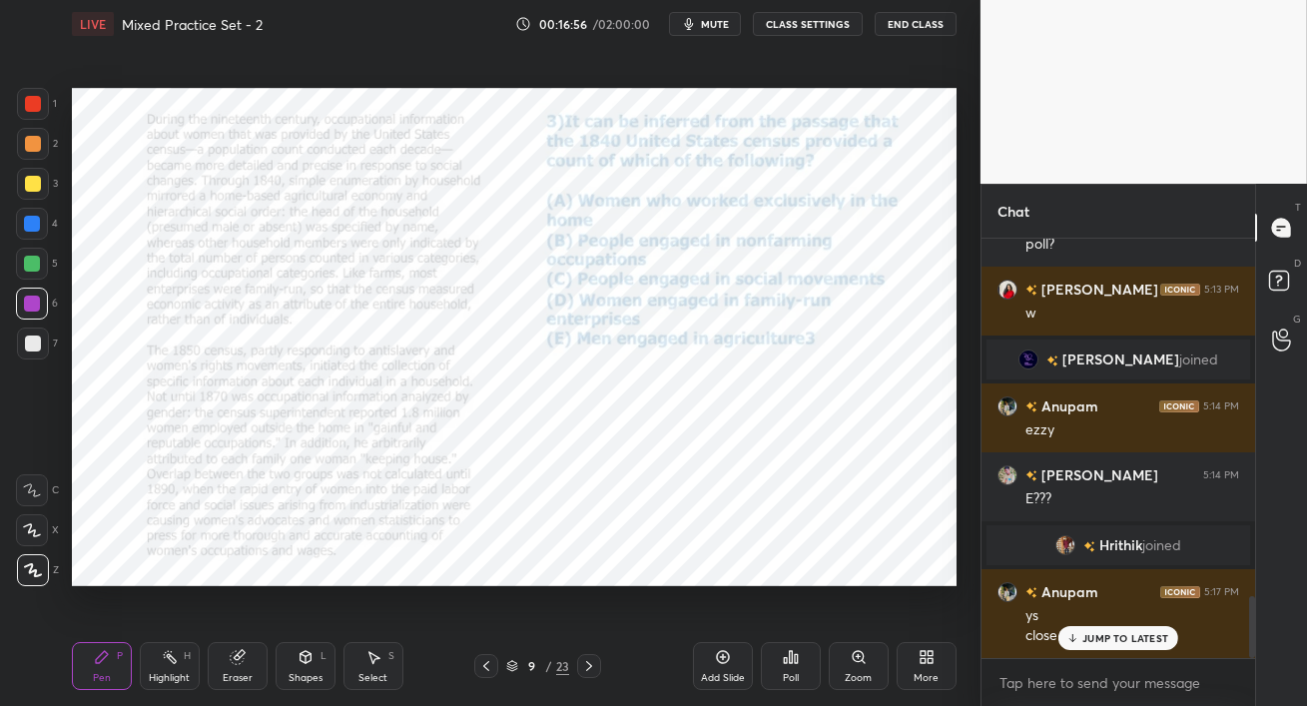
scroll to position [2427, 0]
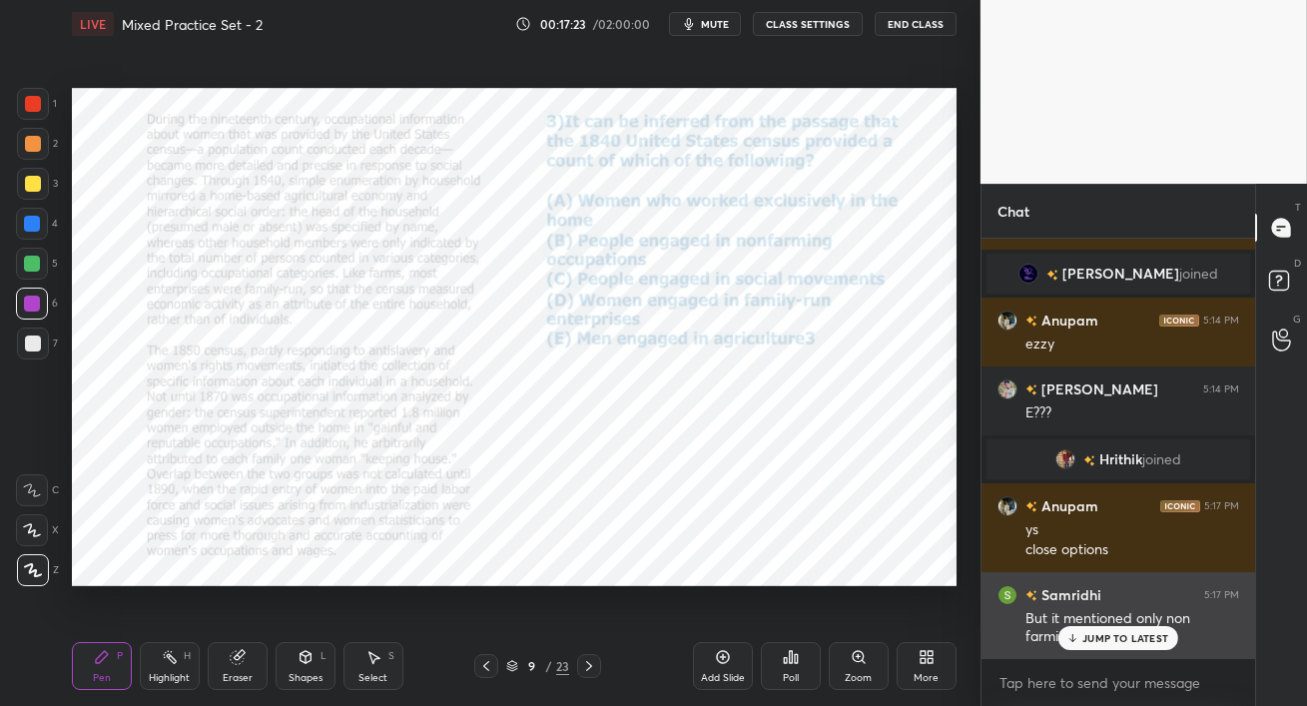
click at [1110, 640] on p "JUMP TO LATEST" at bounding box center [1126, 638] width 86 height 12
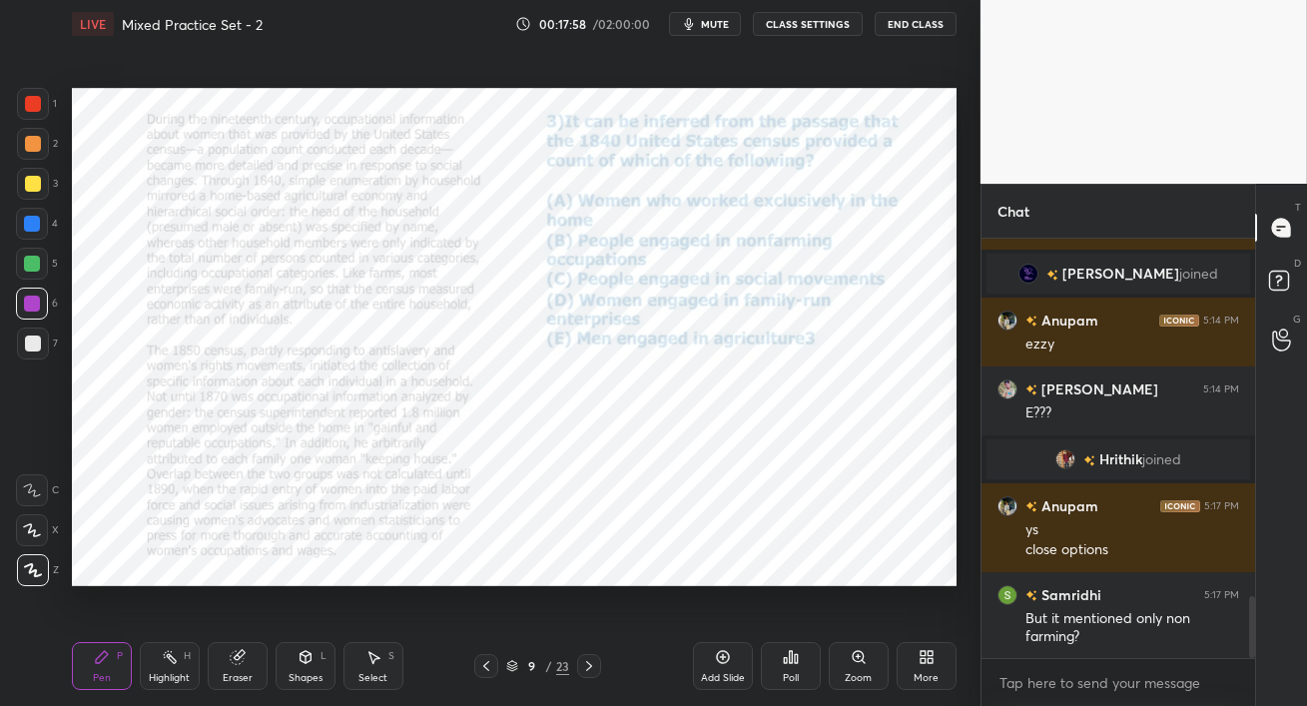
click at [31, 306] on div at bounding box center [32, 304] width 16 height 16
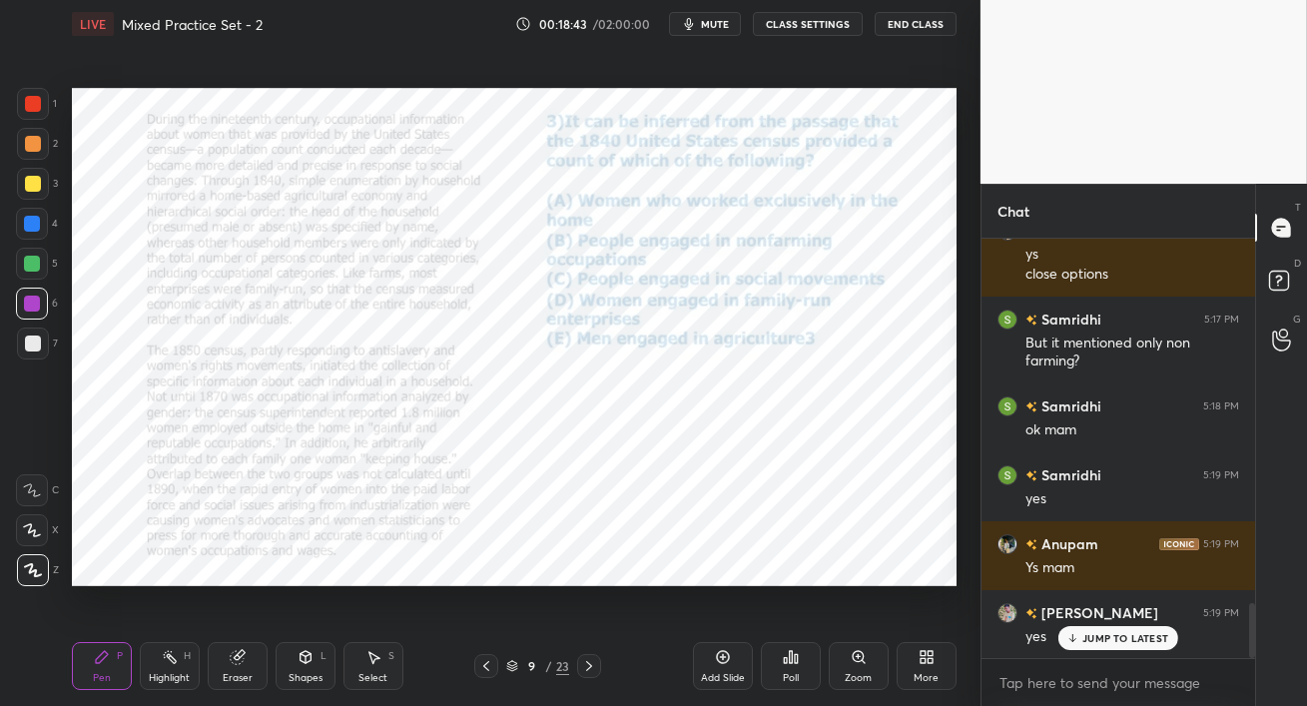
scroll to position [2772, 0]
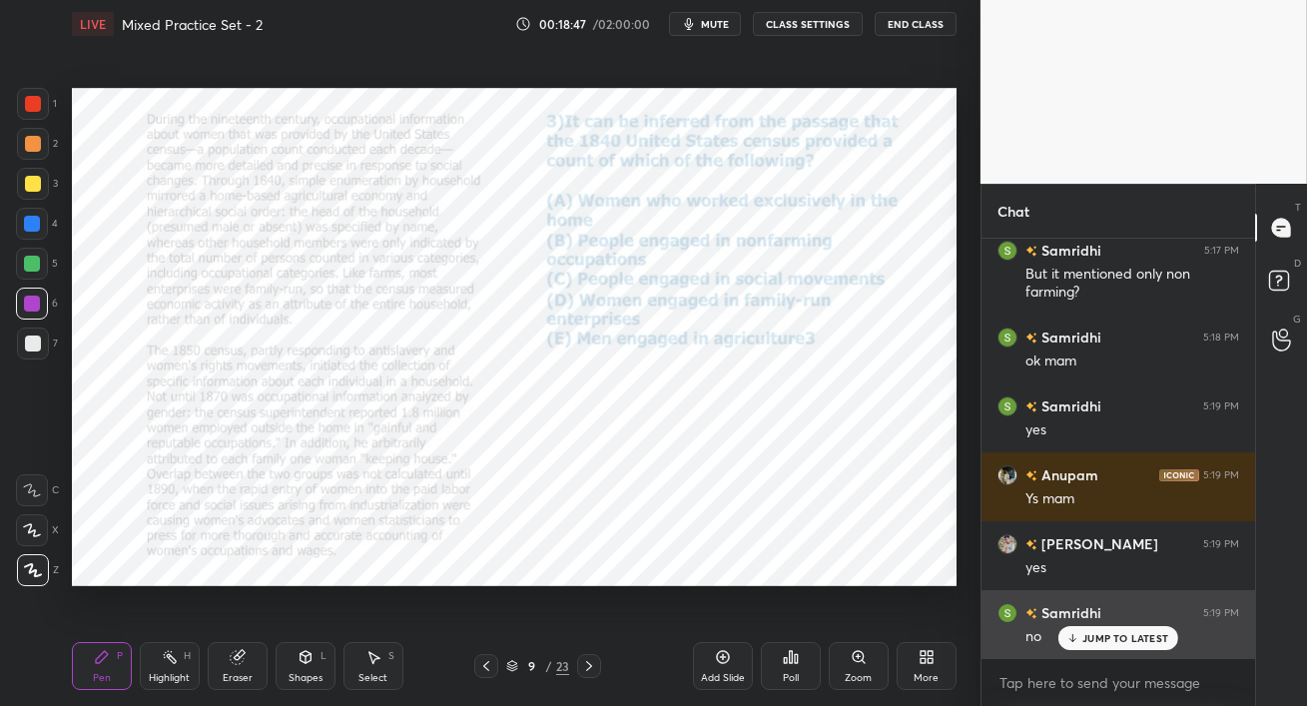
click at [1094, 636] on p "JUMP TO LATEST" at bounding box center [1126, 638] width 86 height 12
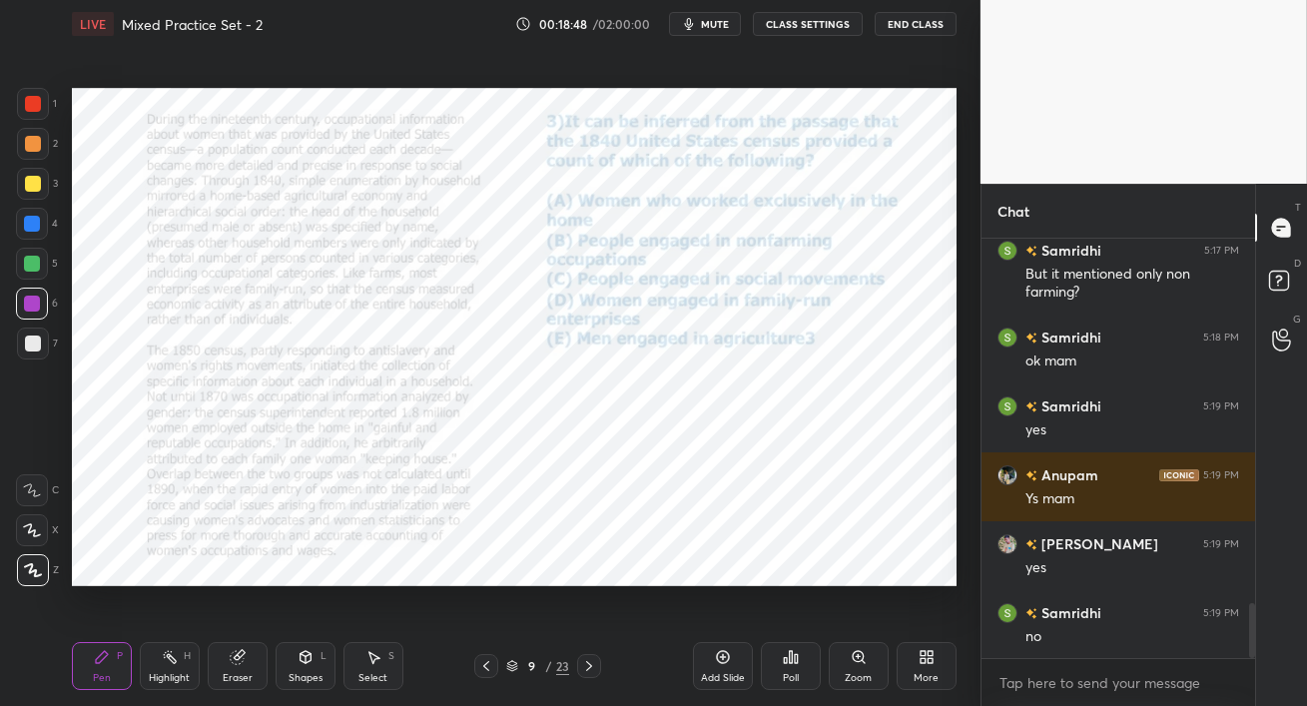
click at [247, 669] on div "Eraser" at bounding box center [238, 666] width 60 height 48
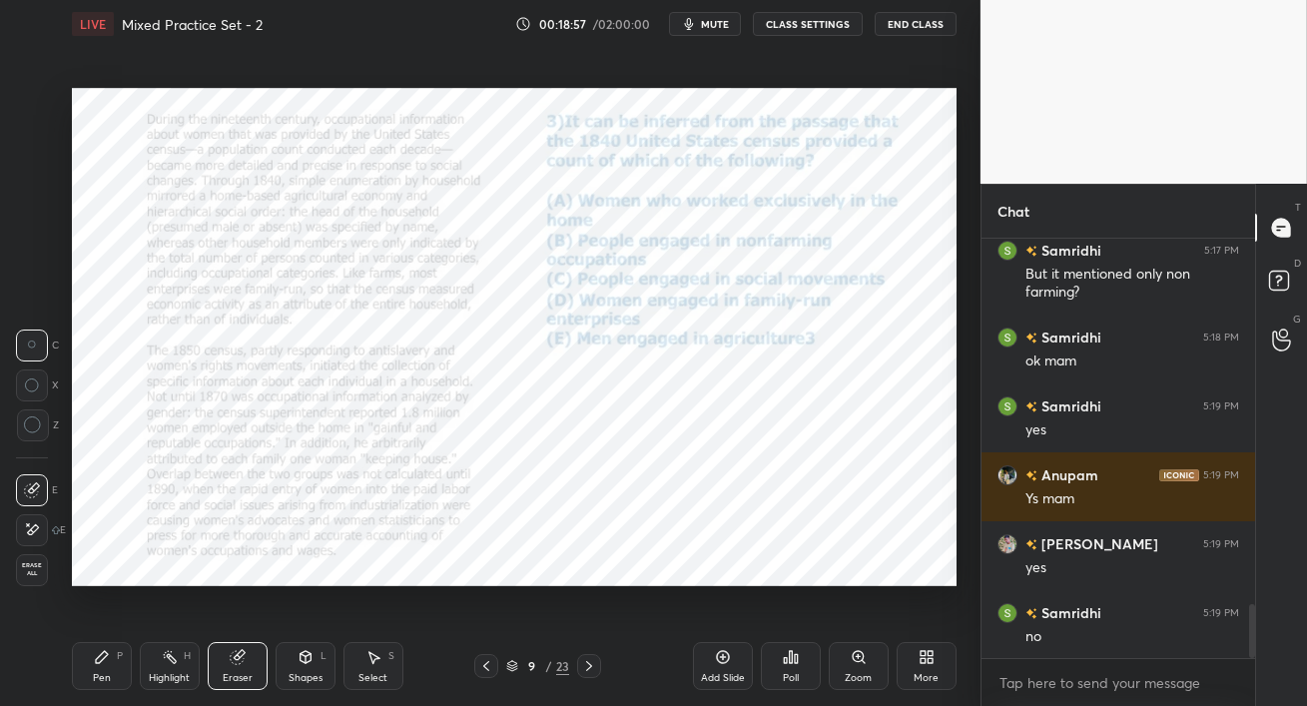
scroll to position [2860, 0]
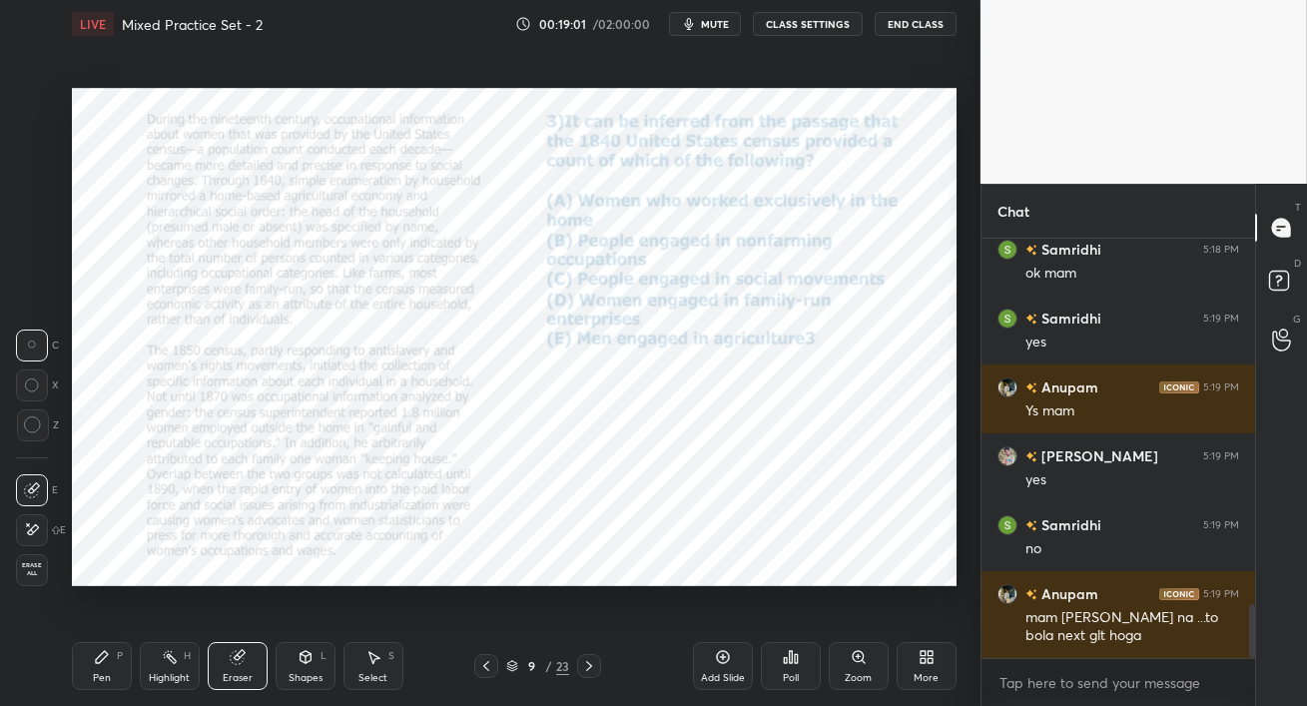
click at [111, 671] on div "Pen P" at bounding box center [102, 666] width 60 height 48
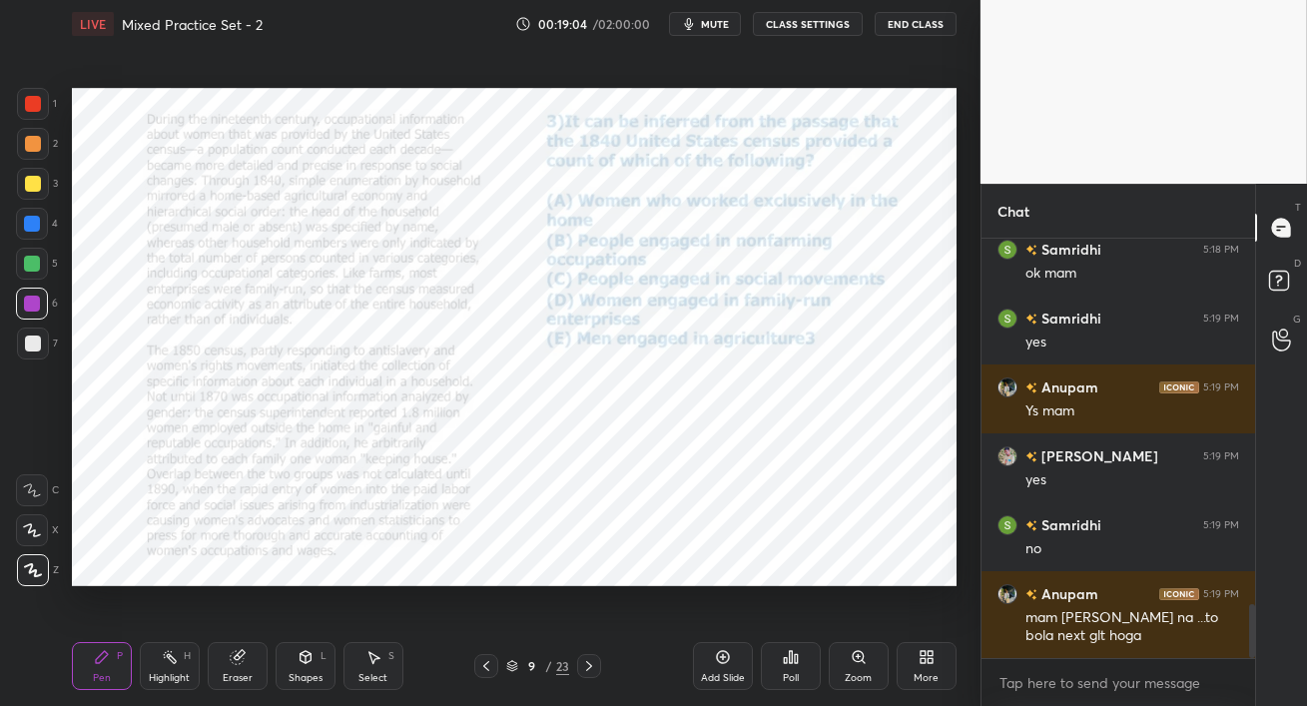
click at [490, 669] on icon at bounding box center [486, 666] width 16 height 16
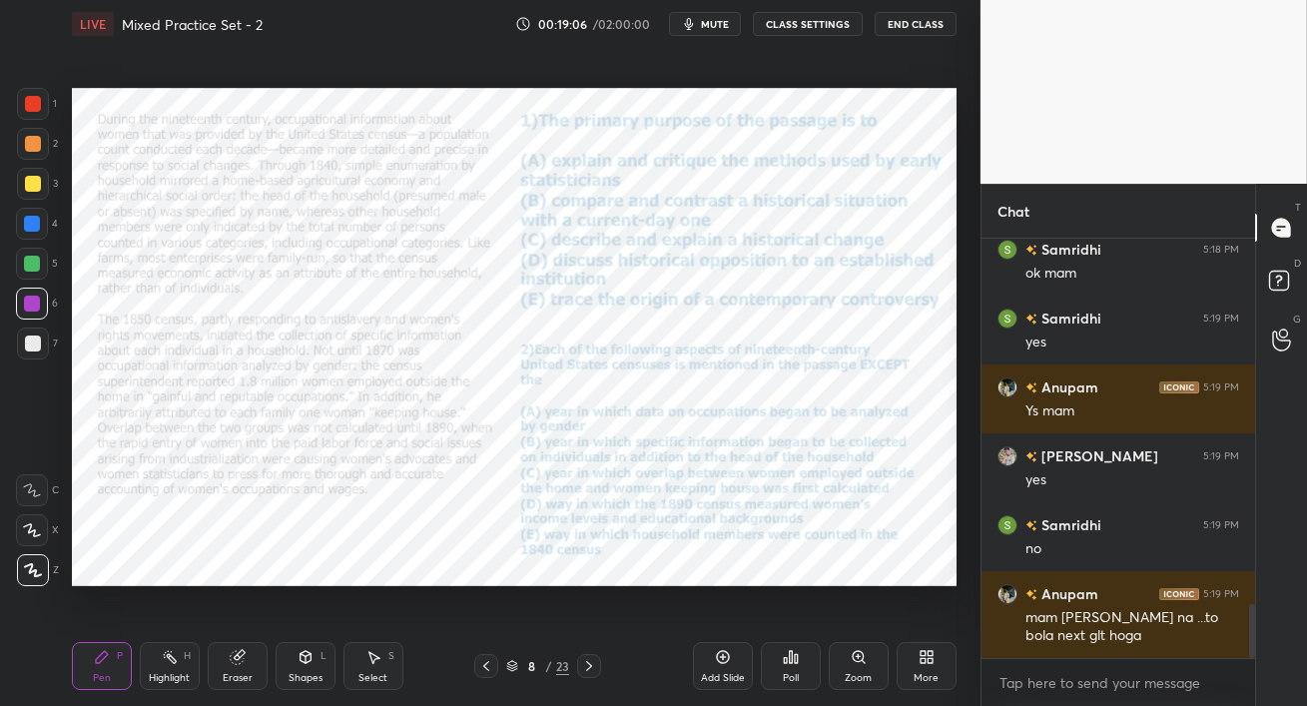
click at [588, 665] on icon at bounding box center [589, 666] width 16 height 16
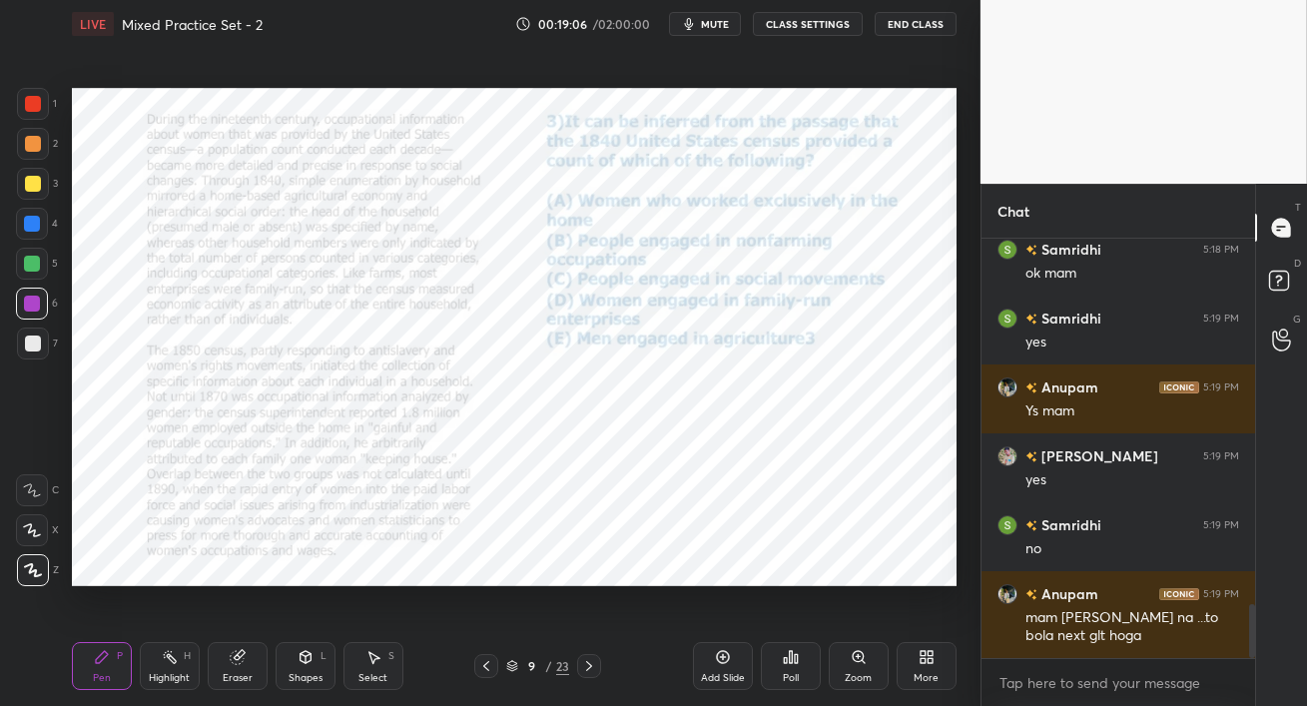
click at [590, 665] on icon at bounding box center [589, 666] width 6 height 10
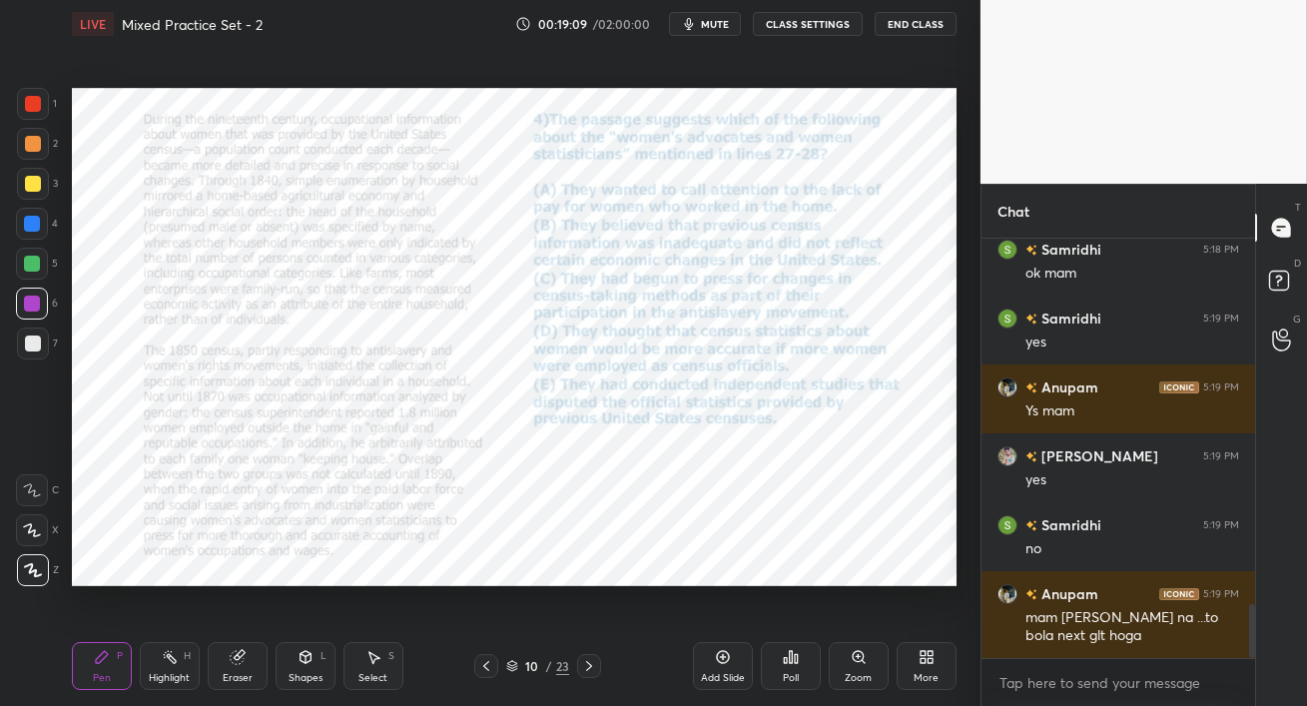
click at [36, 233] on div at bounding box center [32, 224] width 32 height 32
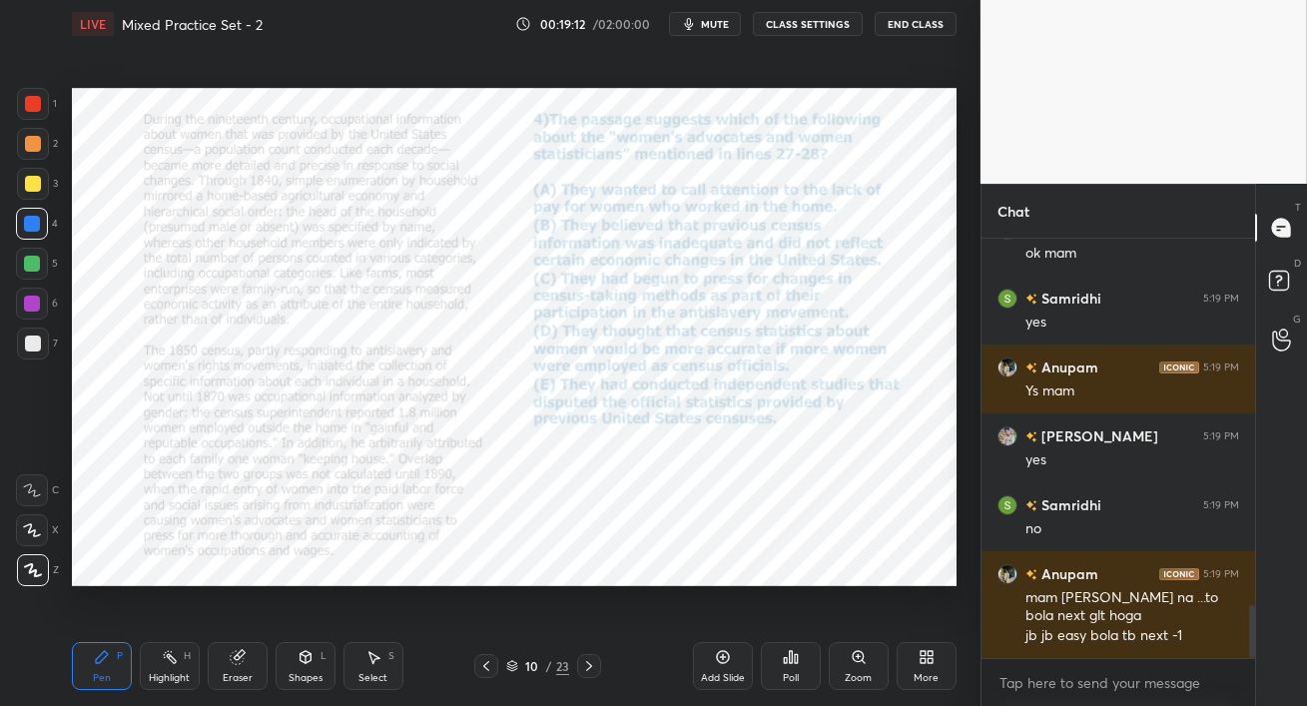
drag, startPoint x: 24, startPoint y: 309, endPoint x: 56, endPoint y: 308, distance: 32.0
click at [24, 309] on div at bounding box center [32, 304] width 16 height 16
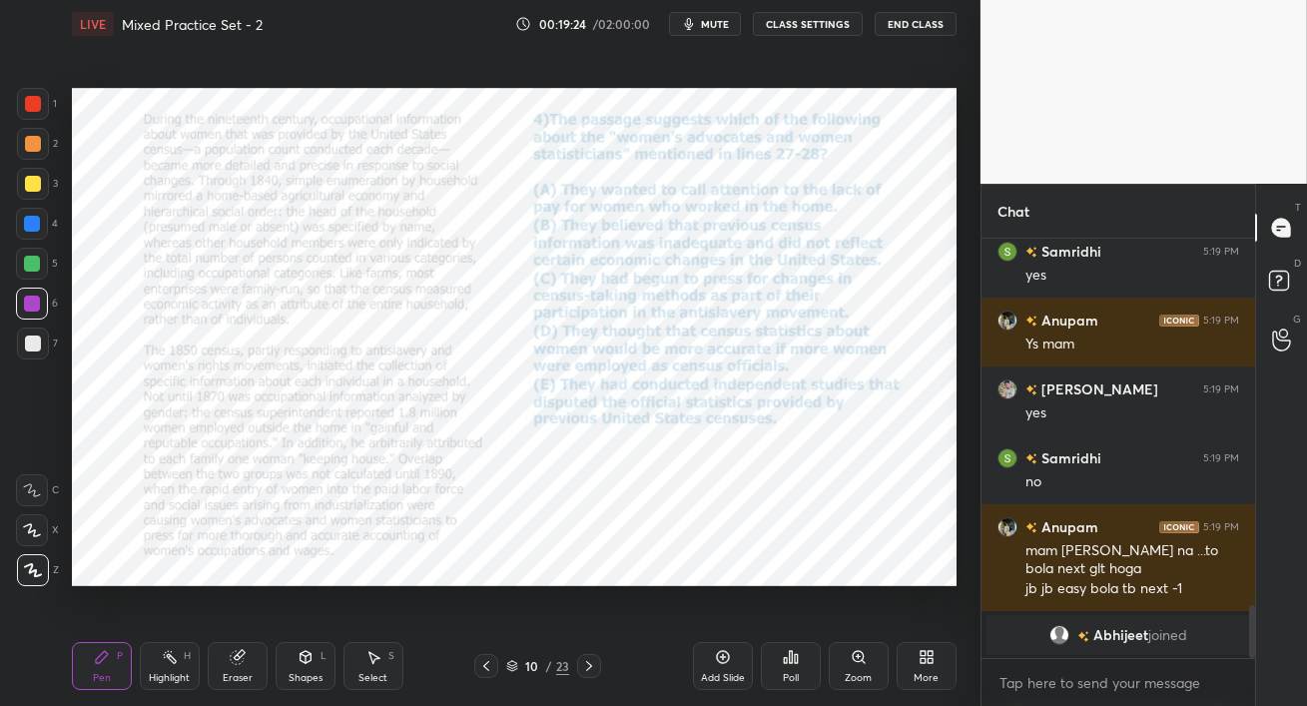
click at [717, 25] on span "mute" at bounding box center [715, 24] width 28 height 14
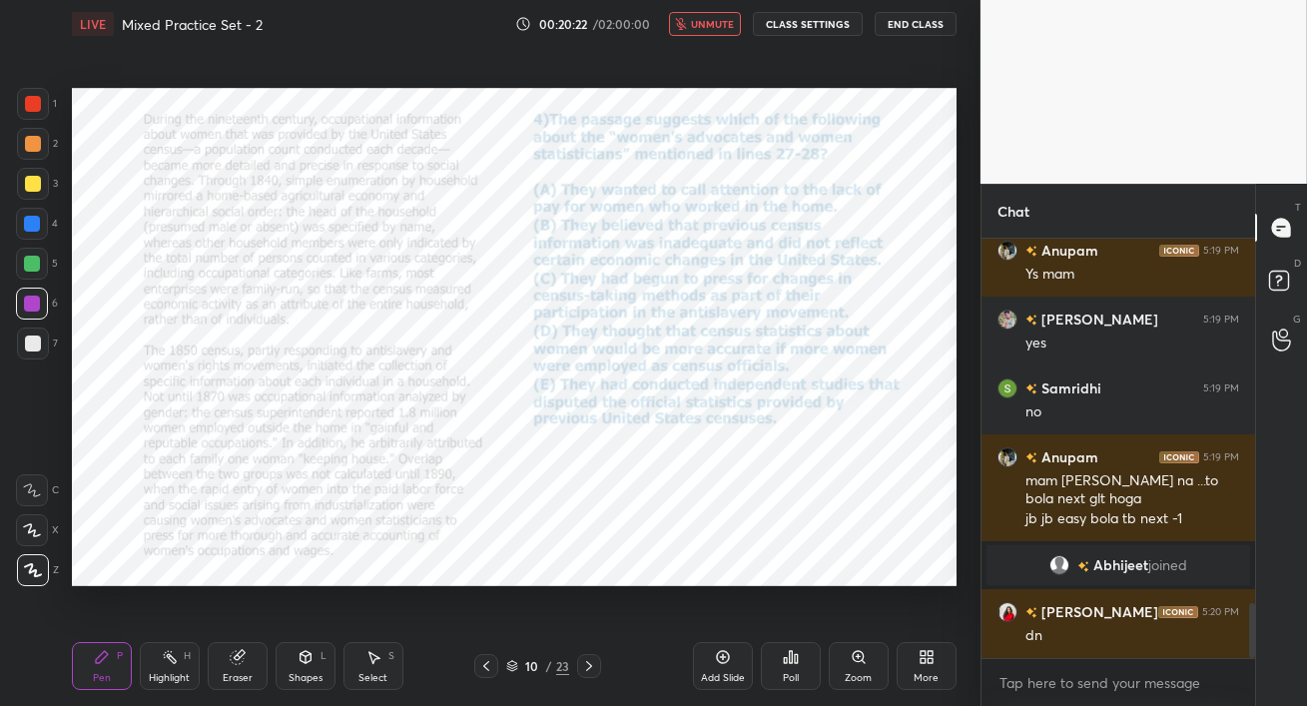
scroll to position [2770, 0]
click at [720, 21] on span "unmute" at bounding box center [712, 24] width 43 height 14
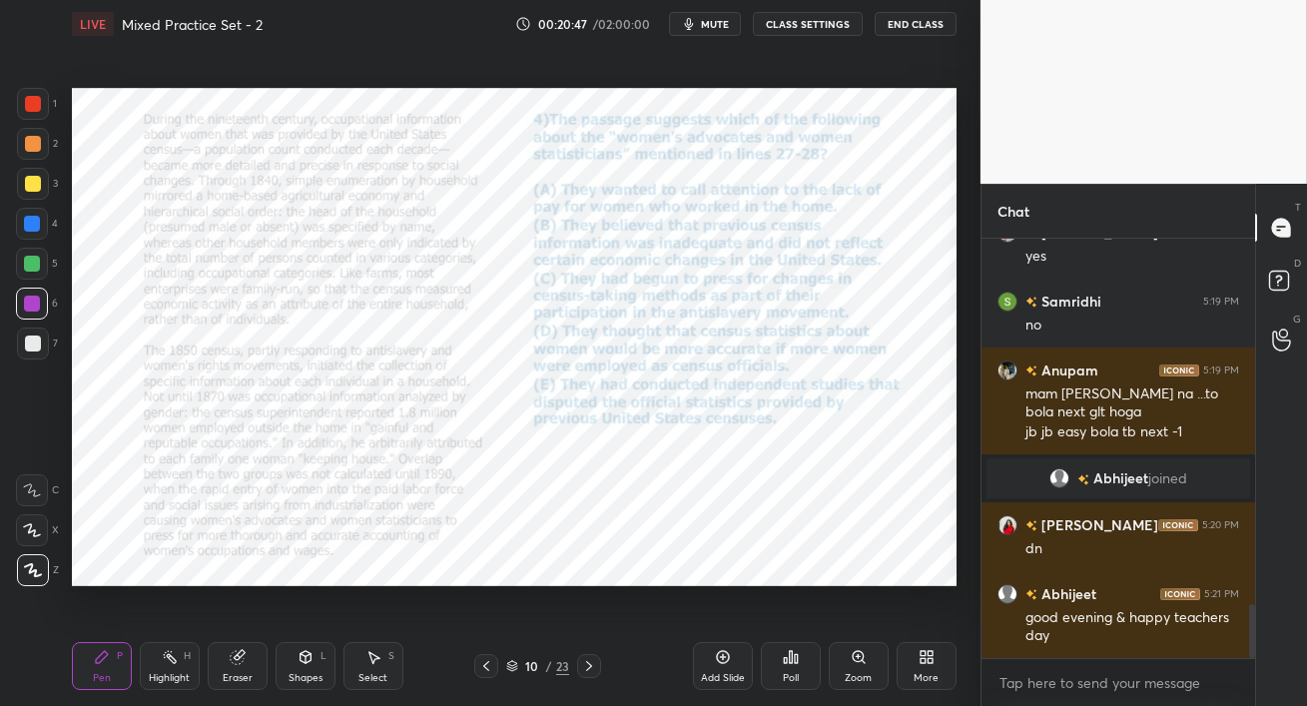
scroll to position [2925, 0]
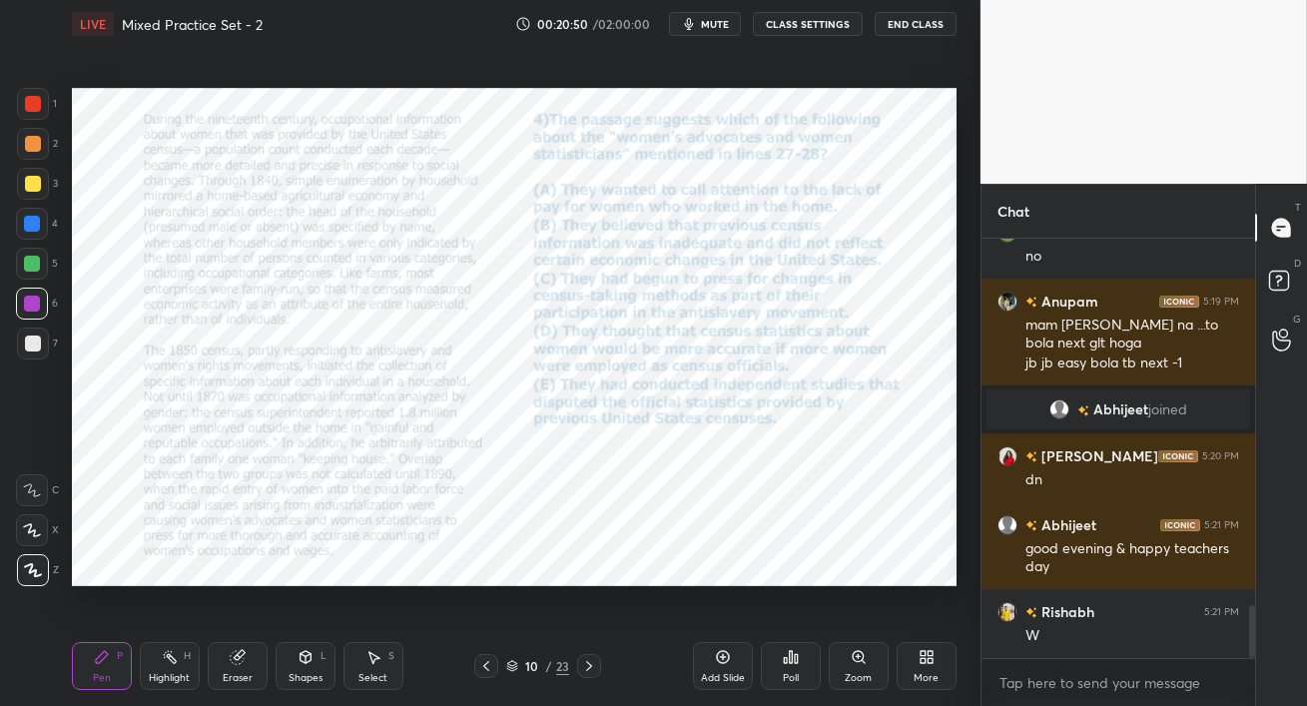
click at [720, 22] on span "mute" at bounding box center [715, 24] width 28 height 14
click at [718, 24] on span "unmute" at bounding box center [712, 24] width 43 height 14
click at [784, 663] on icon at bounding box center [785, 660] width 3 height 5
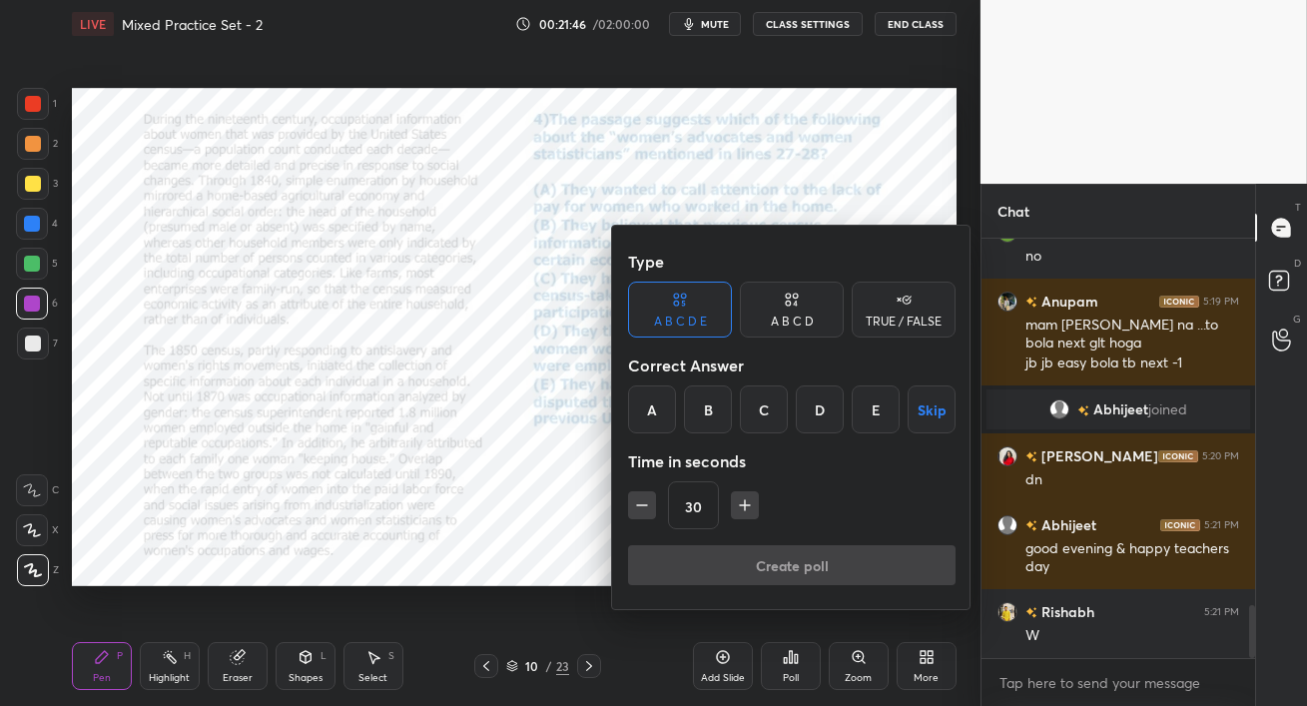
click at [716, 409] on div "B" at bounding box center [708, 410] width 48 height 48
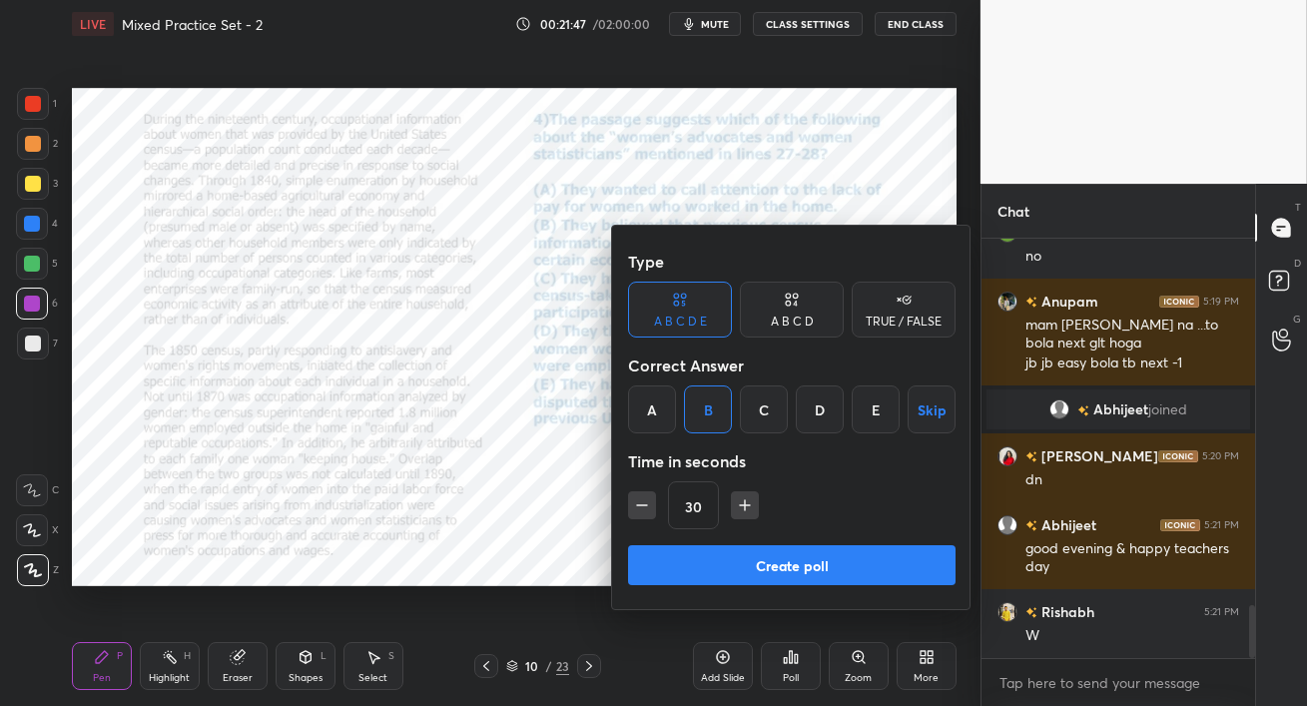
click at [832, 576] on button "Create poll" at bounding box center [792, 565] width 328 height 40
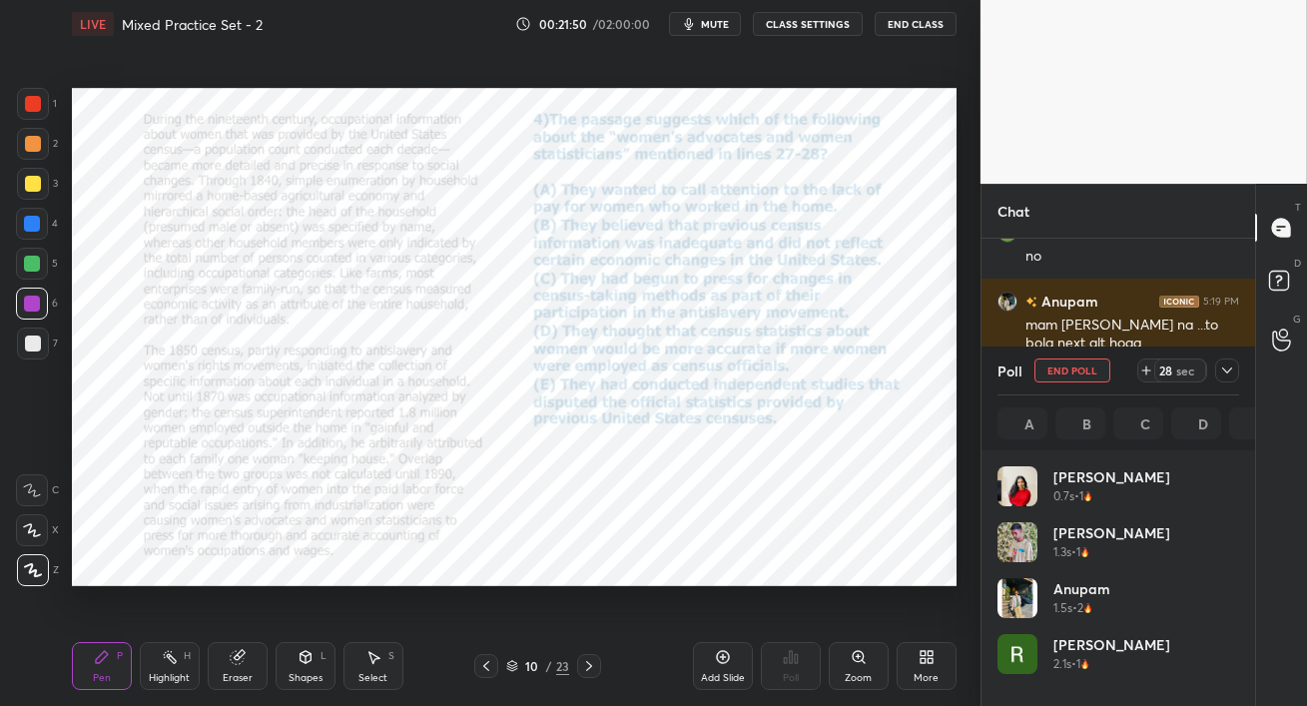
scroll to position [234, 236]
click at [27, 103] on div at bounding box center [33, 104] width 16 height 16
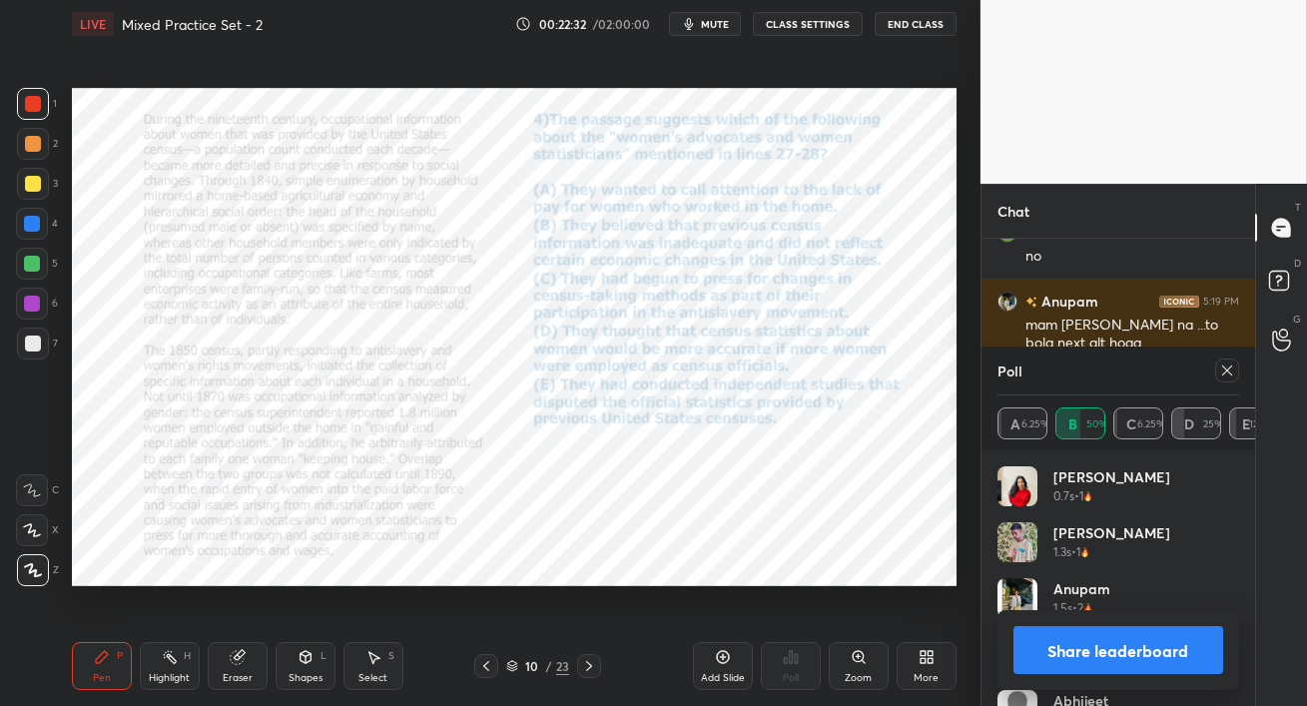
drag, startPoint x: 27, startPoint y: 301, endPoint x: 56, endPoint y: 333, distance: 43.1
click at [26, 301] on div at bounding box center [32, 304] width 16 height 16
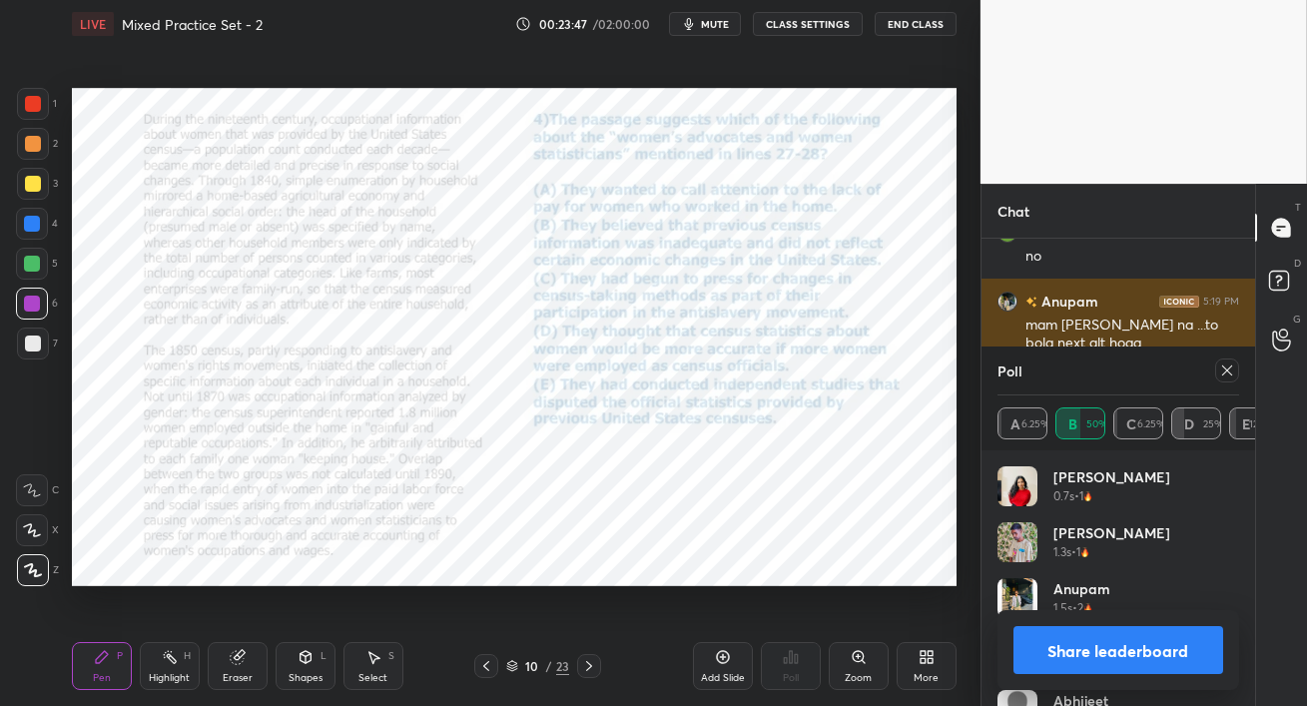
click at [1228, 377] on icon at bounding box center [1228, 371] width 16 height 16
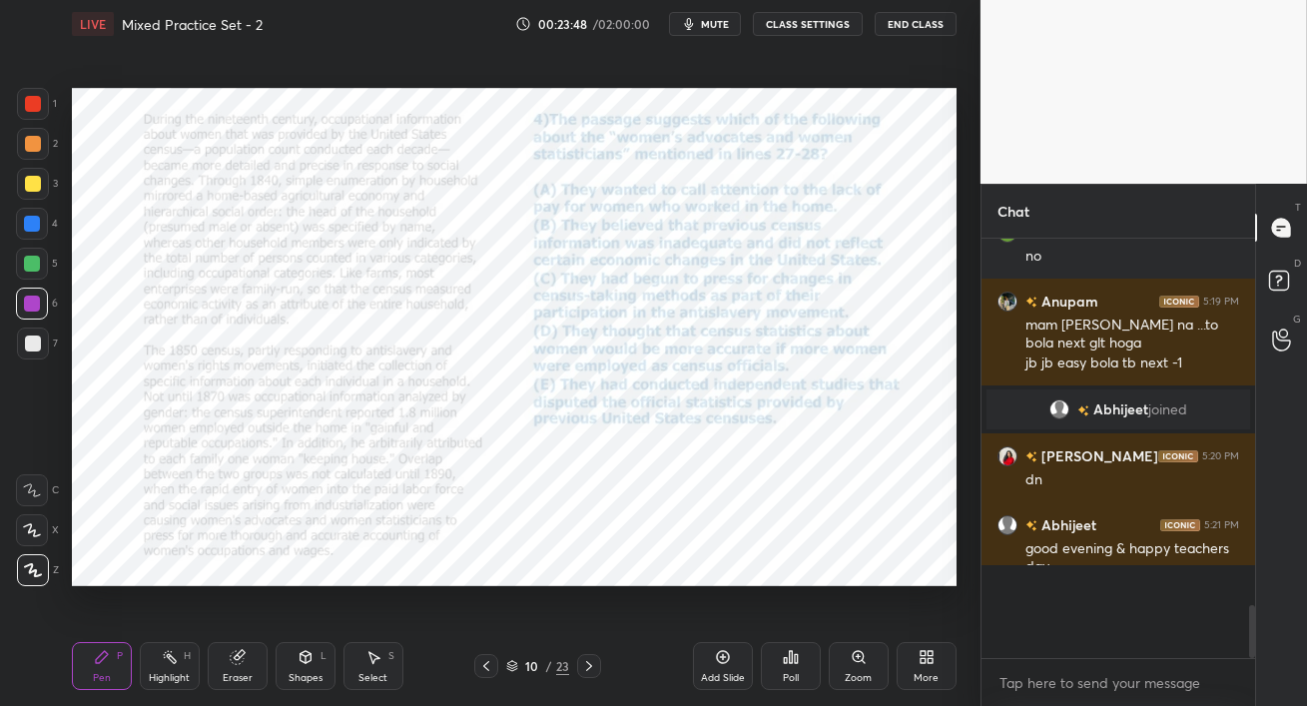
scroll to position [236, 268]
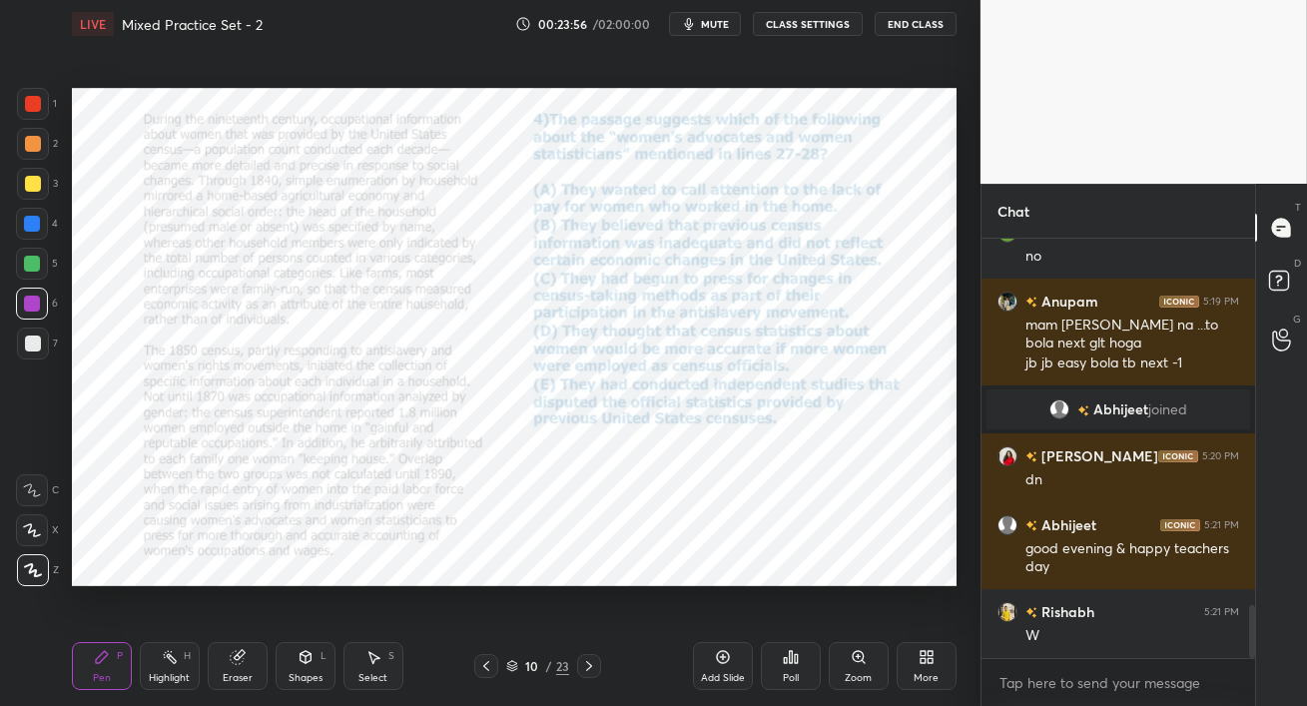
drag, startPoint x: 26, startPoint y: 266, endPoint x: 68, endPoint y: 273, distance: 42.5
click at [26, 265] on div at bounding box center [32, 264] width 16 height 16
click at [26, 303] on div at bounding box center [32, 304] width 16 height 16
click at [198, 665] on div "Pen P Highlight H Eraser Shapes L Select S" at bounding box center [227, 666] width 311 height 48
click at [230, 667] on div "Eraser" at bounding box center [238, 666] width 60 height 48
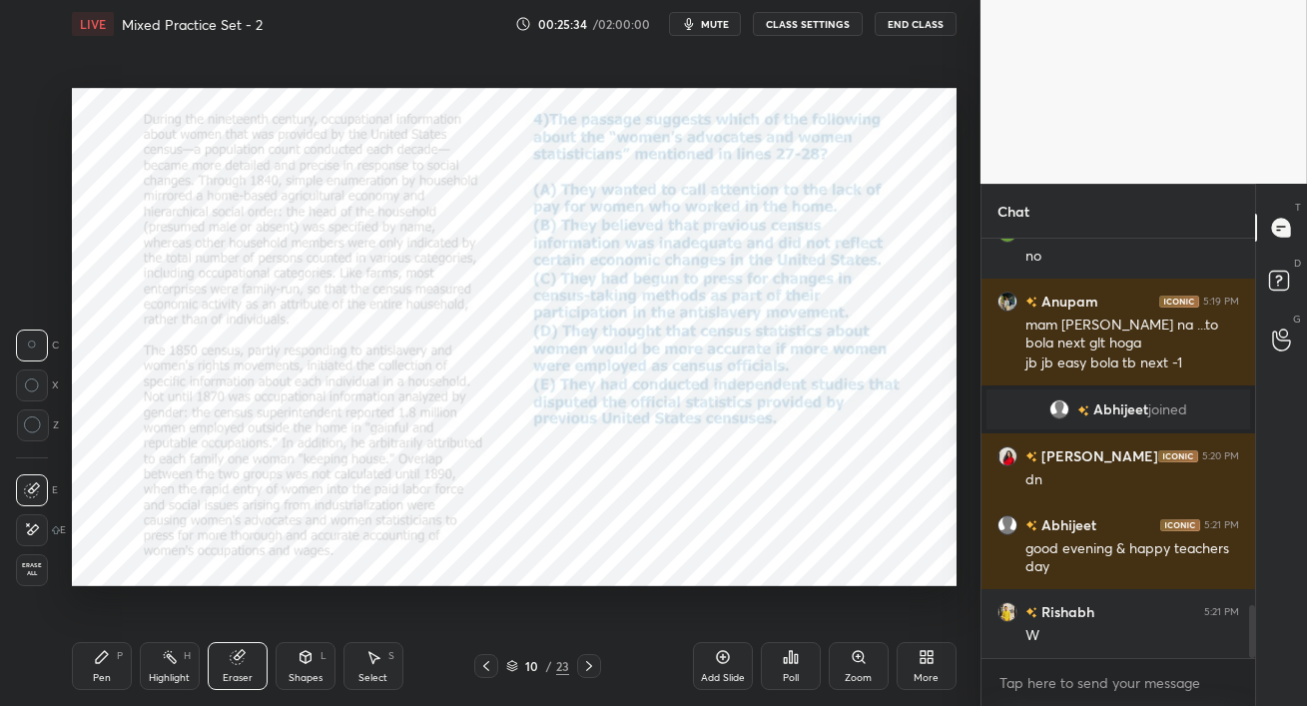
click at [94, 689] on div "Pen P" at bounding box center [102, 666] width 60 height 48
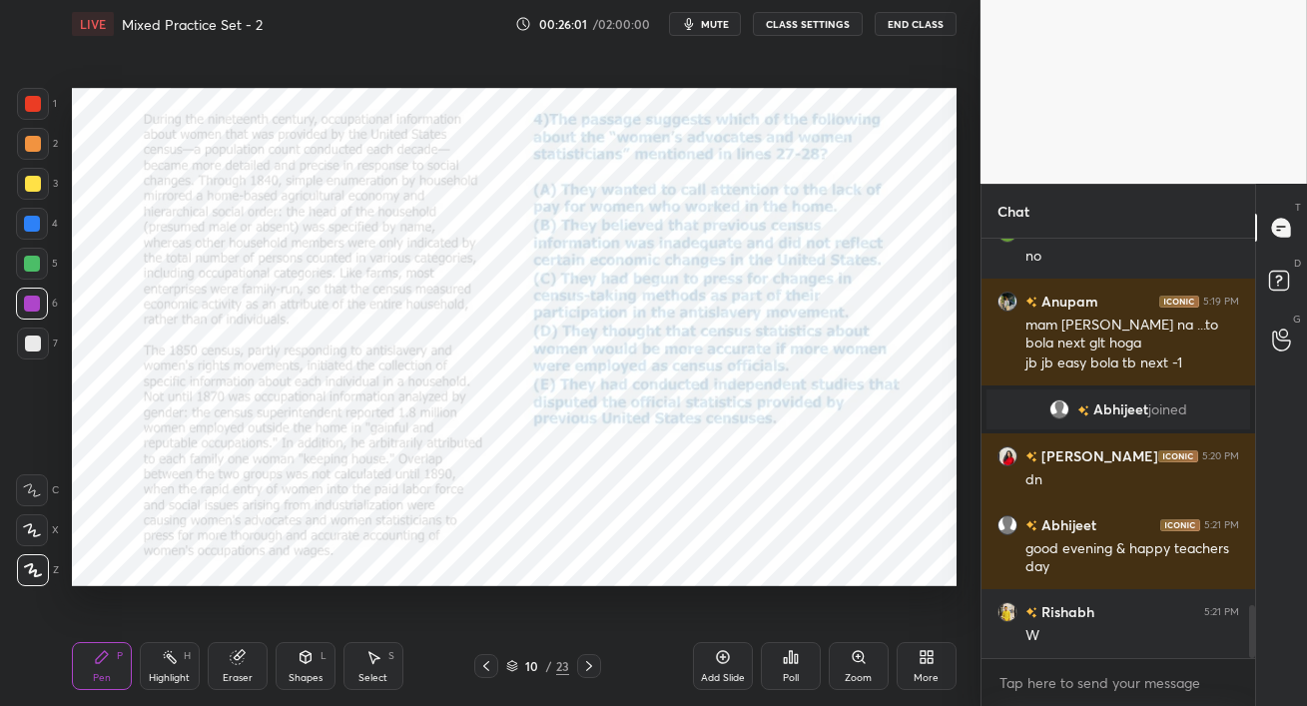
click at [229, 673] on div "Eraser" at bounding box center [238, 678] width 30 height 10
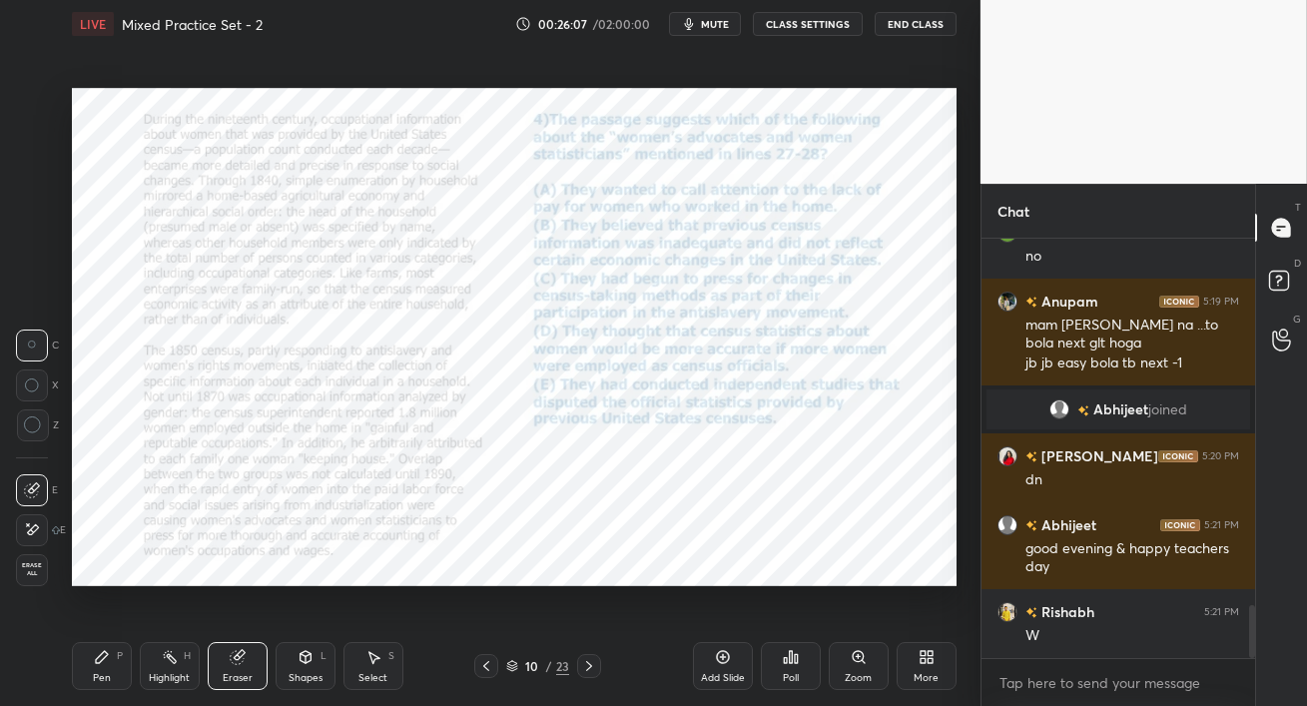
click at [706, 28] on span "mute" at bounding box center [715, 24] width 28 height 14
drag, startPoint x: 719, startPoint y: 21, endPoint x: 717, endPoint y: 38, distance: 17.1
click at [719, 21] on span "unmute" at bounding box center [712, 24] width 43 height 14
click at [239, 645] on div "Eraser" at bounding box center [238, 666] width 60 height 48
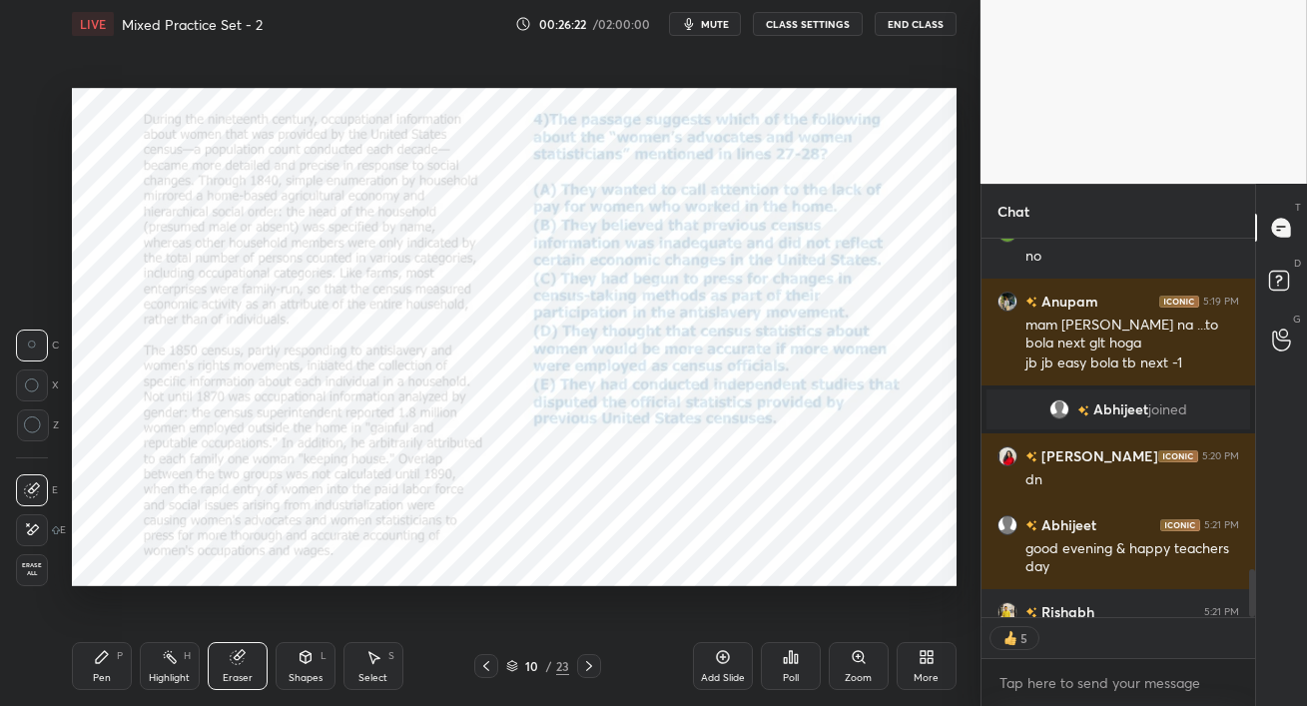
click at [49, 433] on div "Z" at bounding box center [37, 426] width 43 height 32
click at [588, 664] on icon at bounding box center [589, 666] width 6 height 10
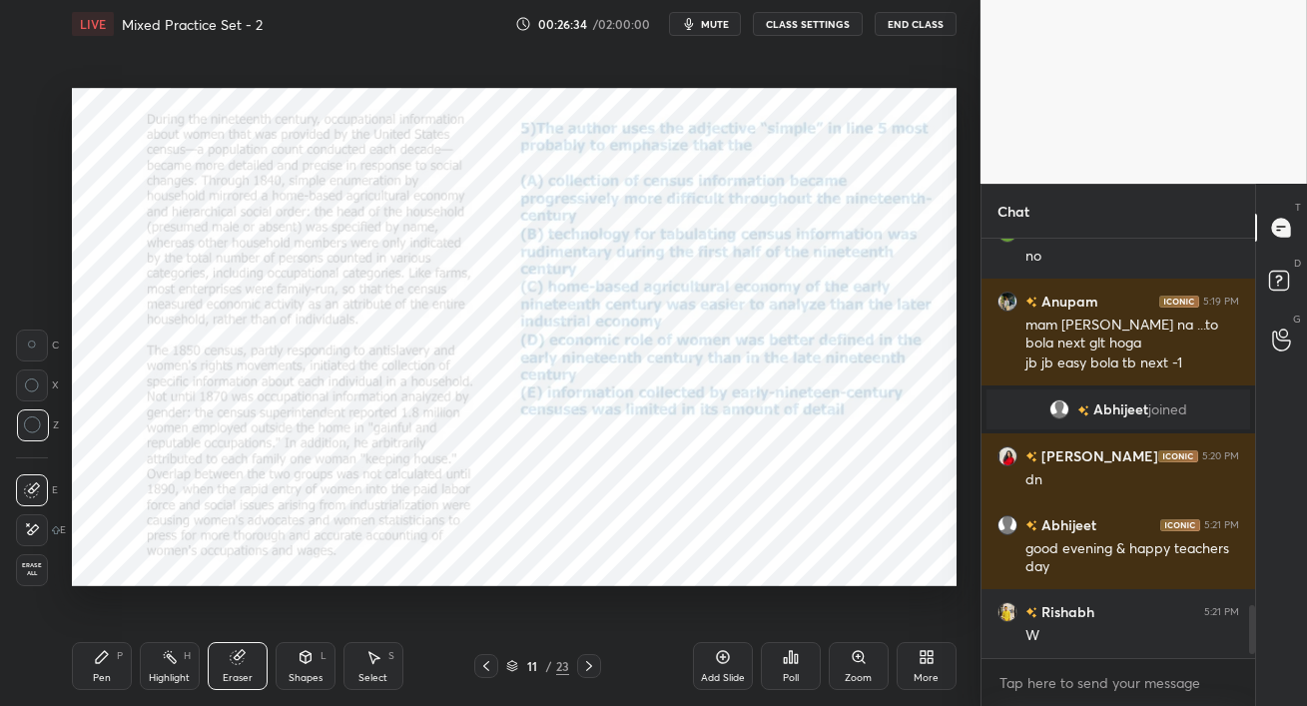
click at [107, 667] on div "Pen P" at bounding box center [102, 666] width 60 height 48
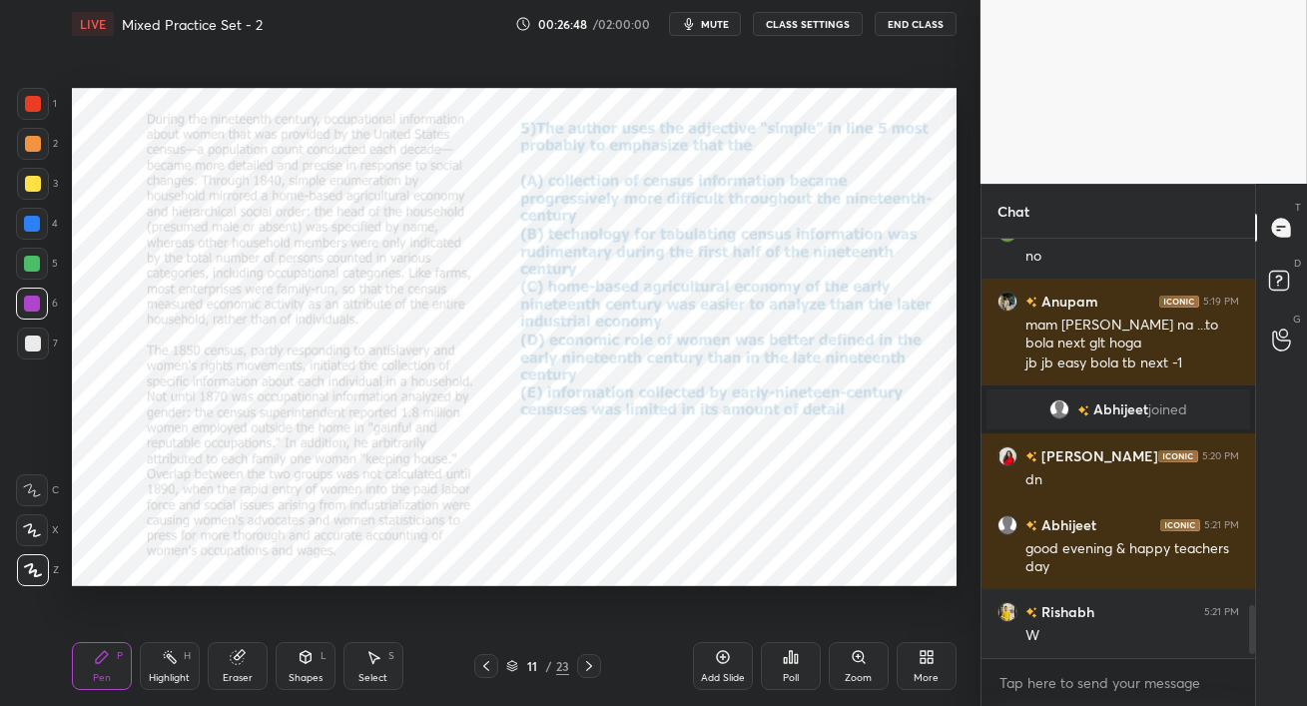
click at [703, 26] on button "mute" at bounding box center [705, 24] width 72 height 24
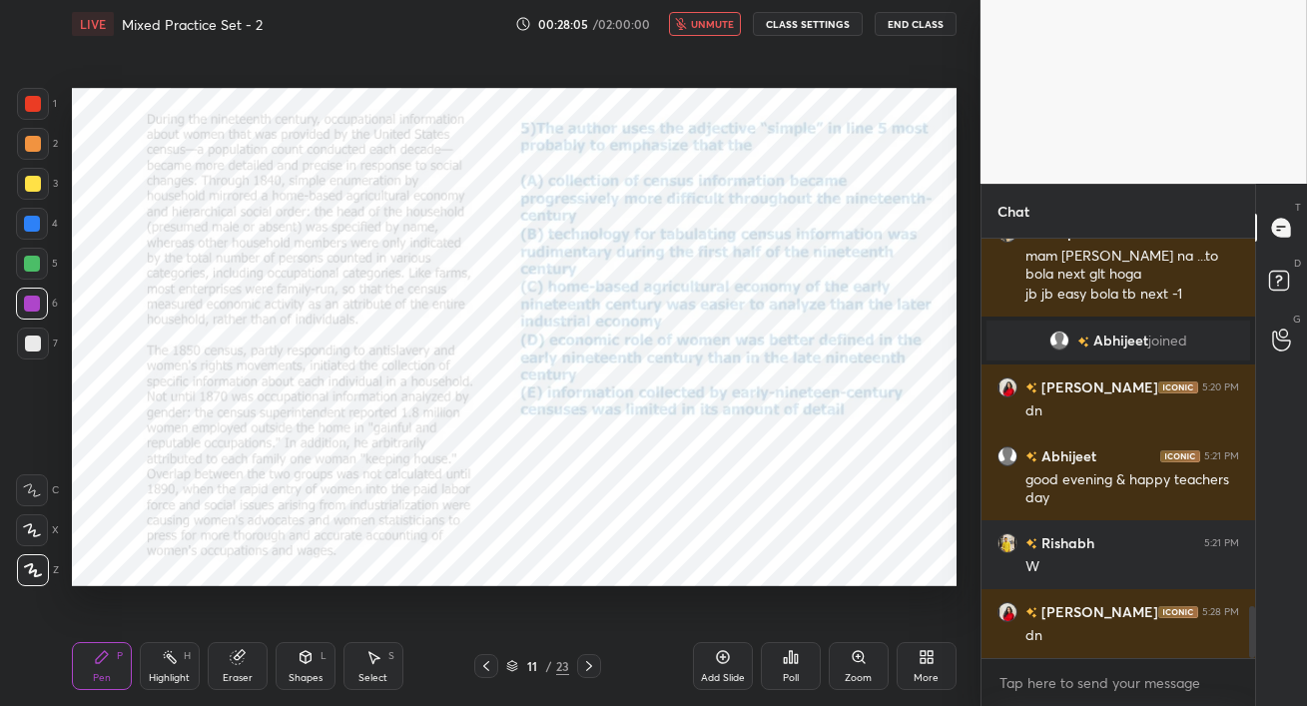
click at [721, 26] on span "unmute" at bounding box center [712, 24] width 43 height 14
click at [719, 29] on span "mute" at bounding box center [715, 24] width 28 height 14
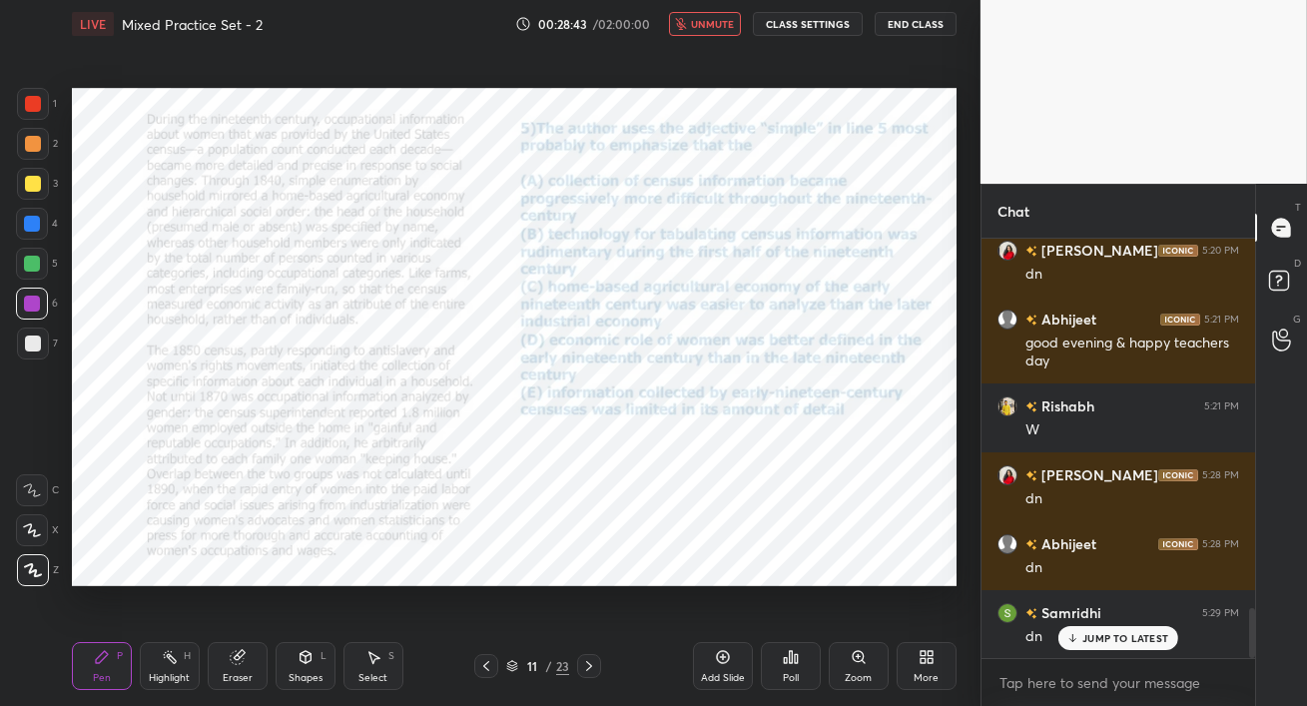
scroll to position [3201, 0]
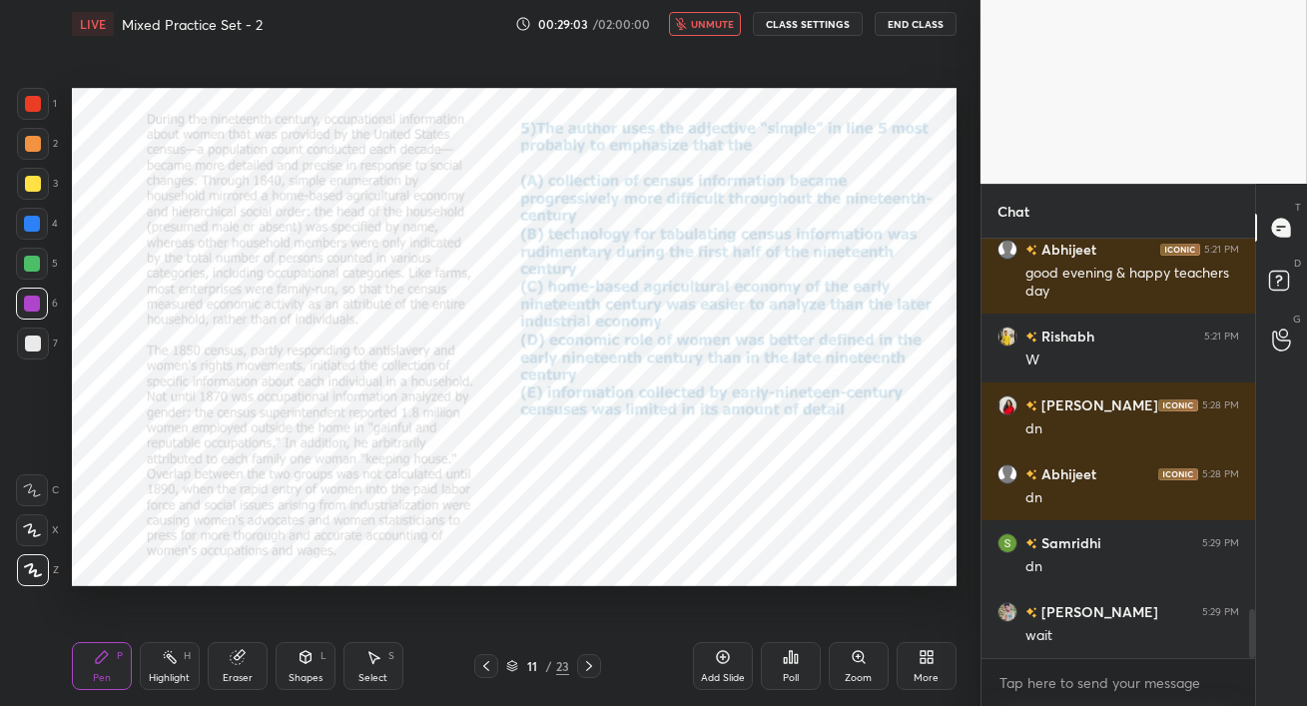
click at [708, 25] on span "unmute" at bounding box center [712, 24] width 43 height 14
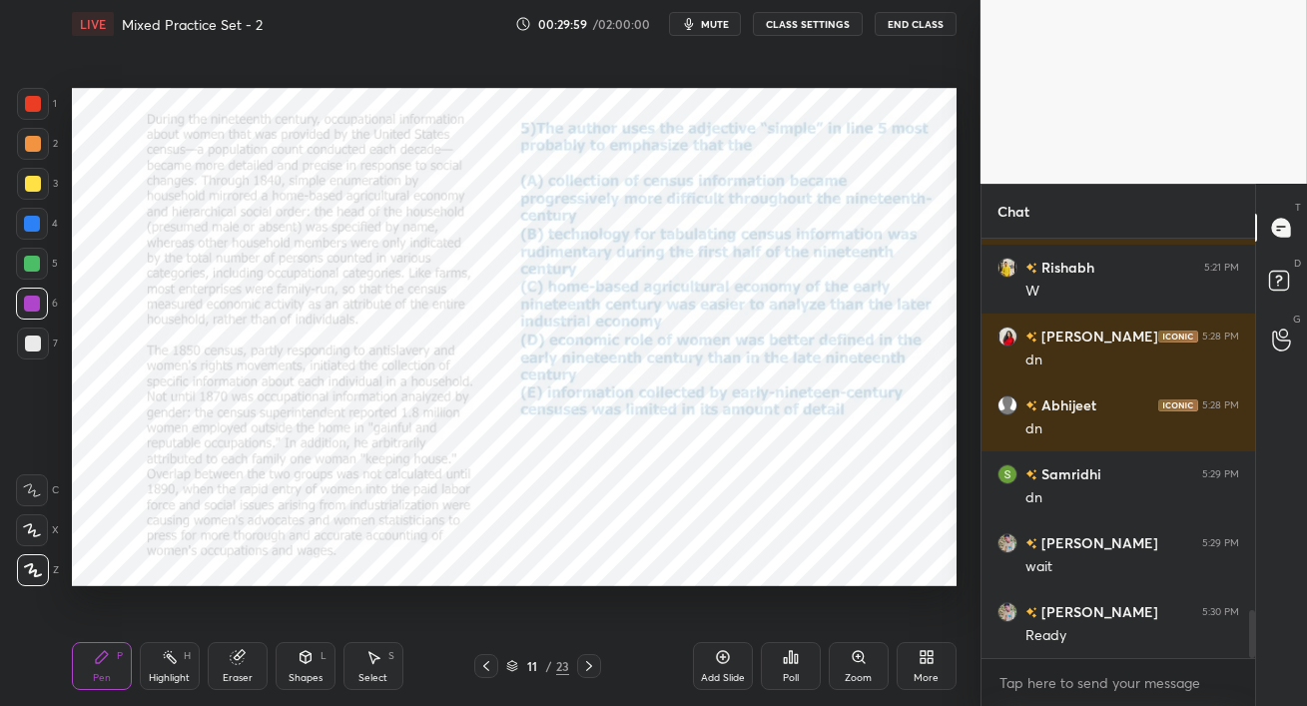
click at [791, 668] on div "Poll" at bounding box center [791, 666] width 60 height 48
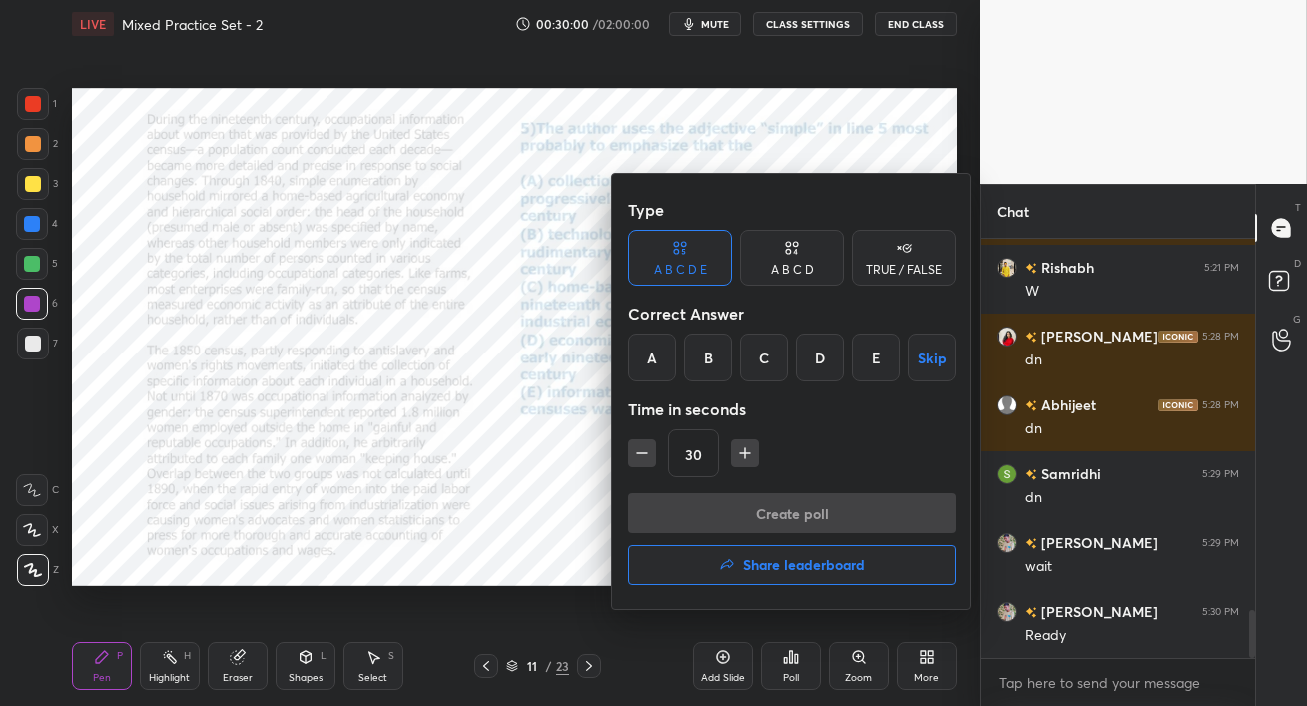
click at [878, 357] on div "E" at bounding box center [876, 358] width 48 height 48
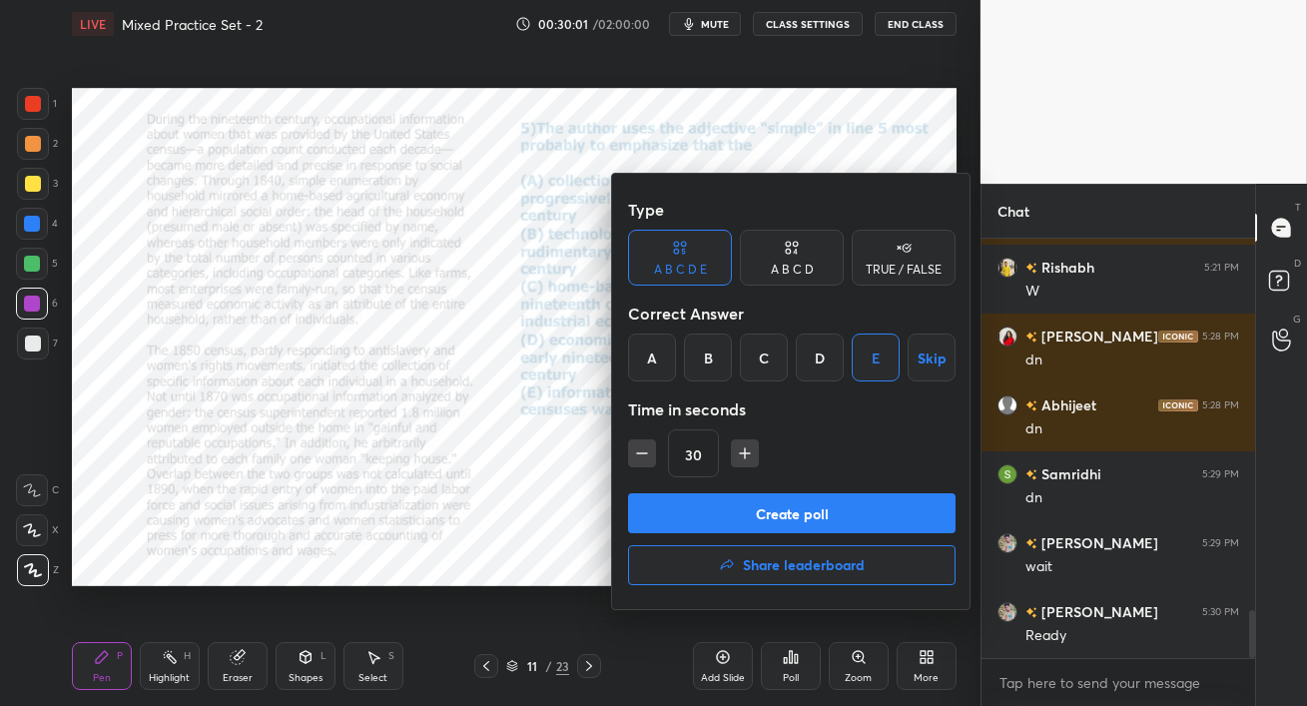
click at [806, 513] on button "Create poll" at bounding box center [792, 513] width 328 height 40
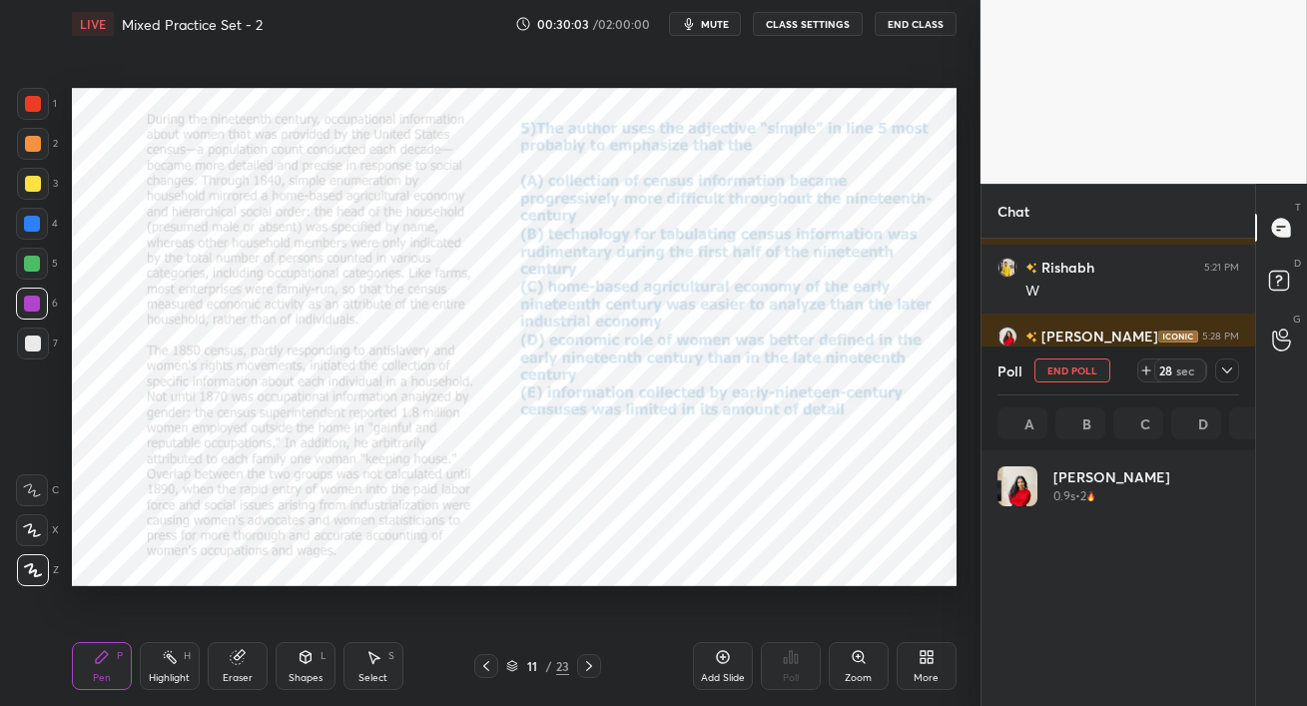
scroll to position [234, 236]
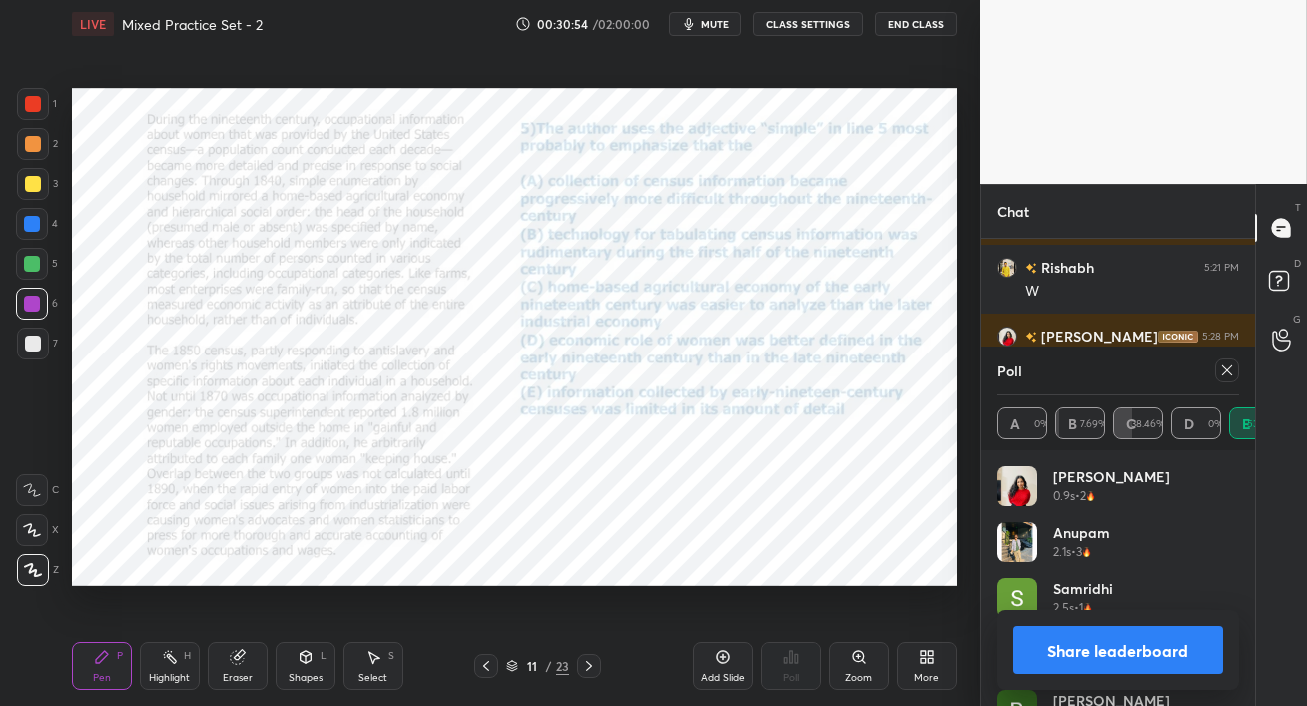
click at [1229, 375] on icon at bounding box center [1228, 371] width 16 height 16
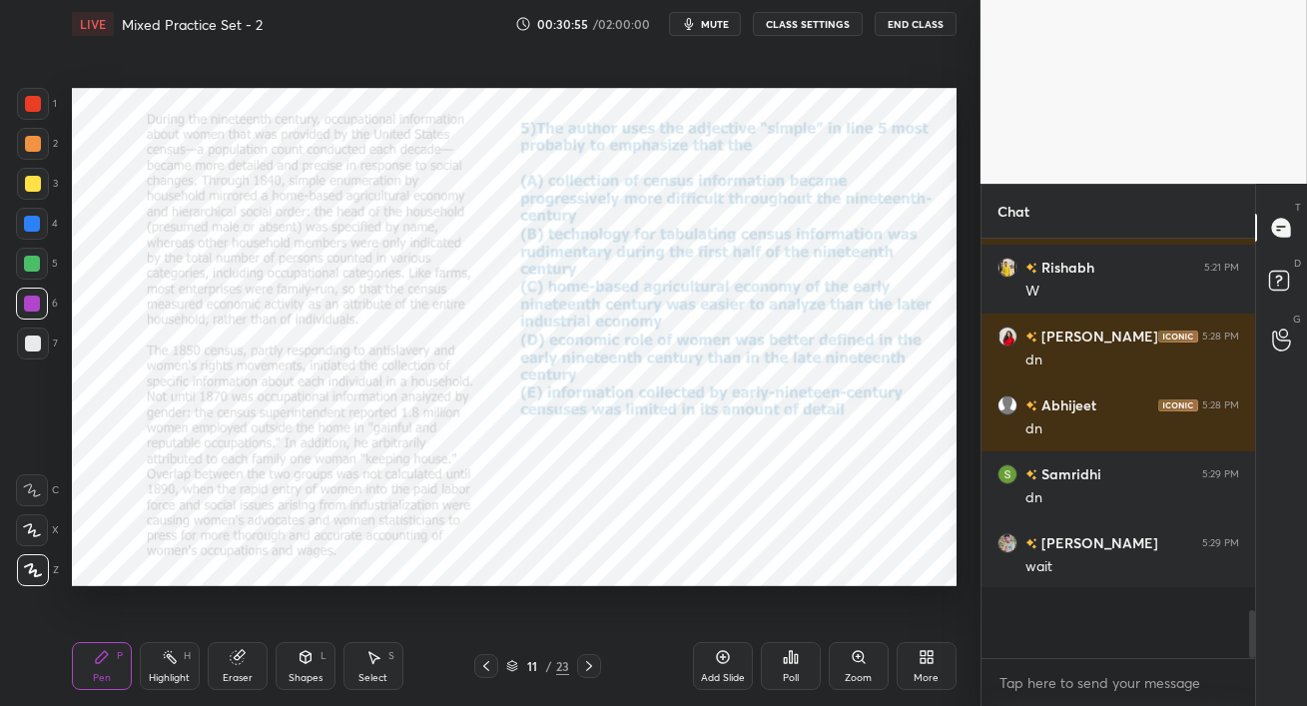
scroll to position [6, 6]
click at [25, 226] on div at bounding box center [32, 224] width 16 height 16
click at [33, 100] on div at bounding box center [33, 104] width 16 height 16
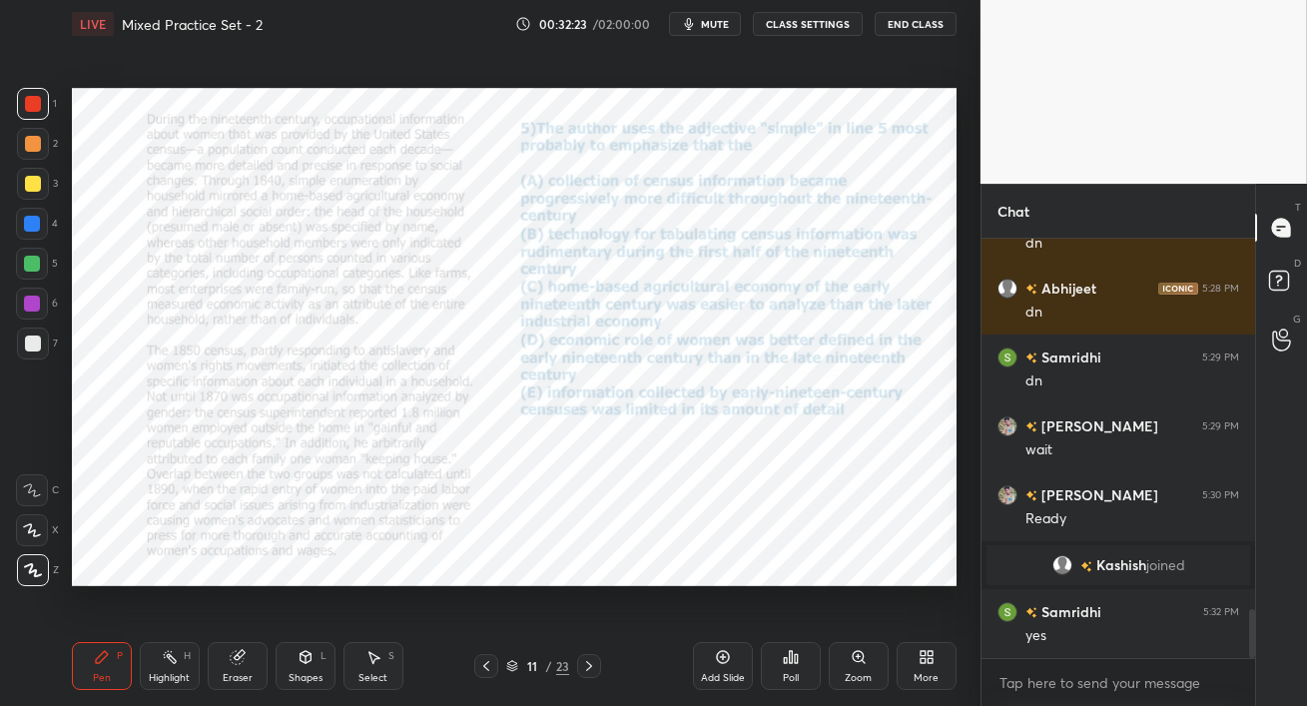
scroll to position [3200, 0]
click at [590, 665] on icon at bounding box center [589, 666] width 6 height 10
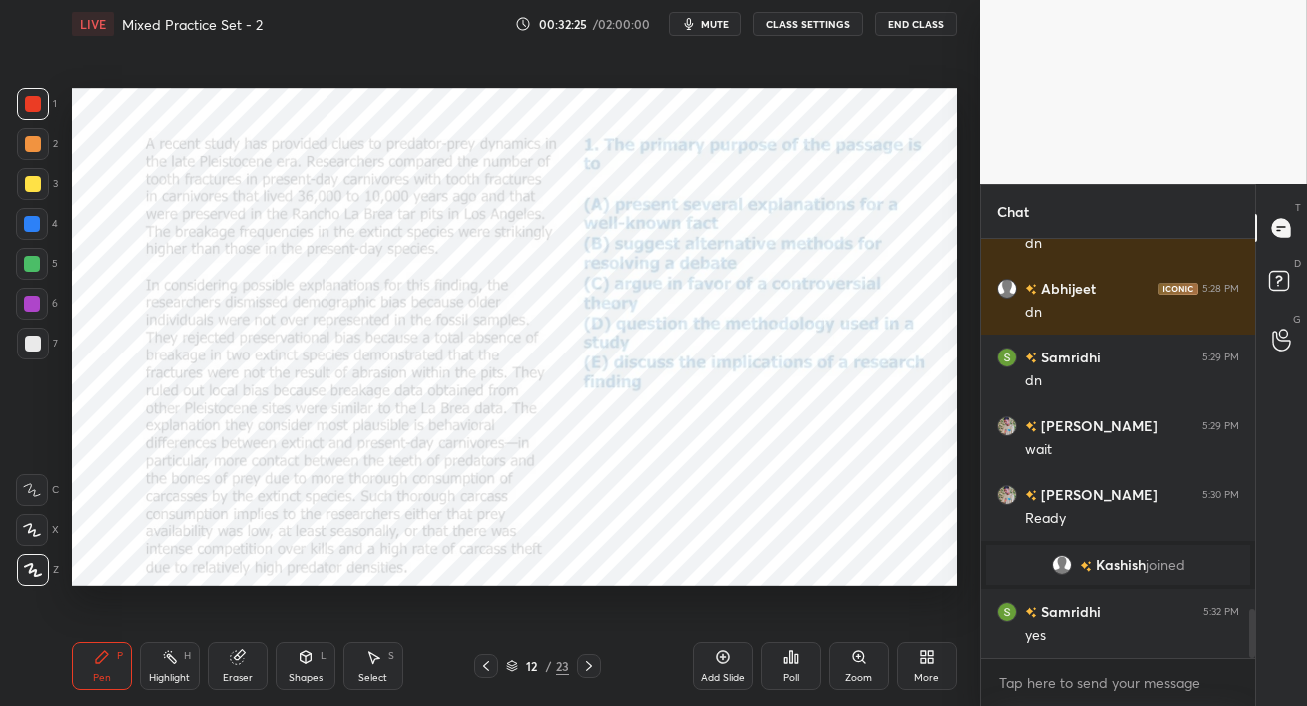
click at [489, 666] on icon at bounding box center [486, 666] width 16 height 16
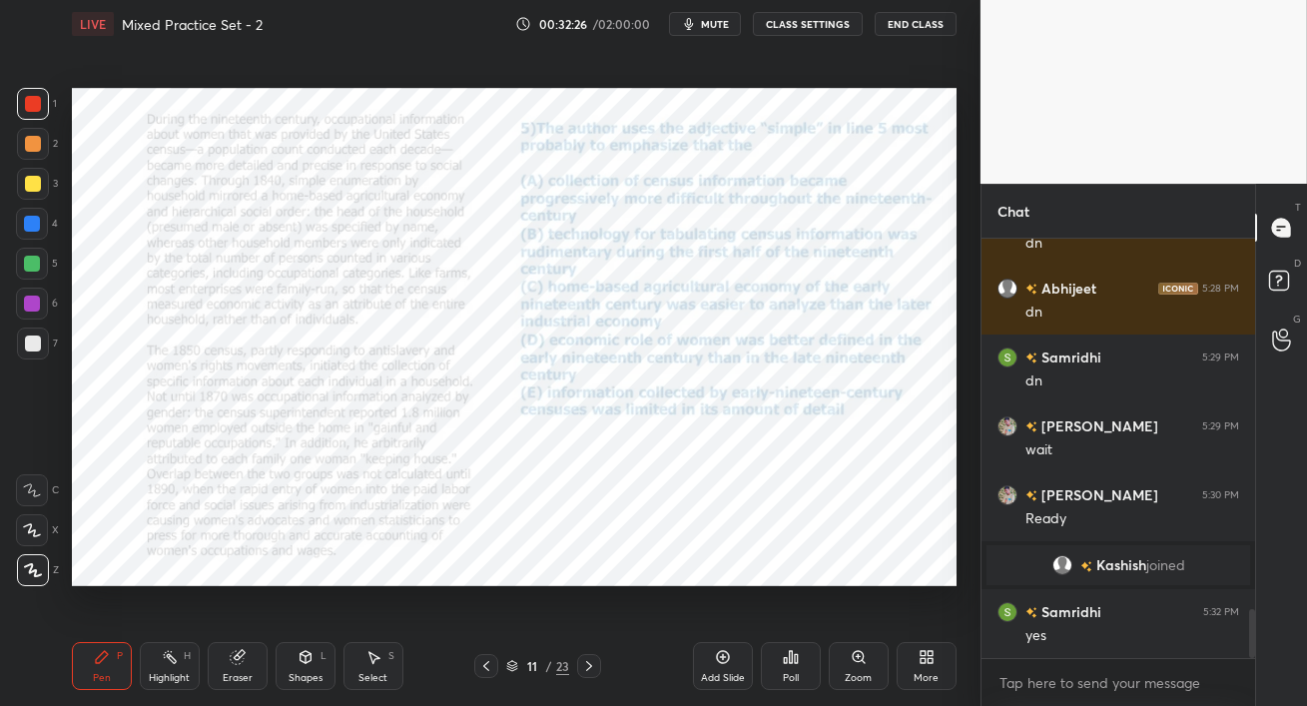
click at [489, 668] on icon at bounding box center [486, 666] width 16 height 16
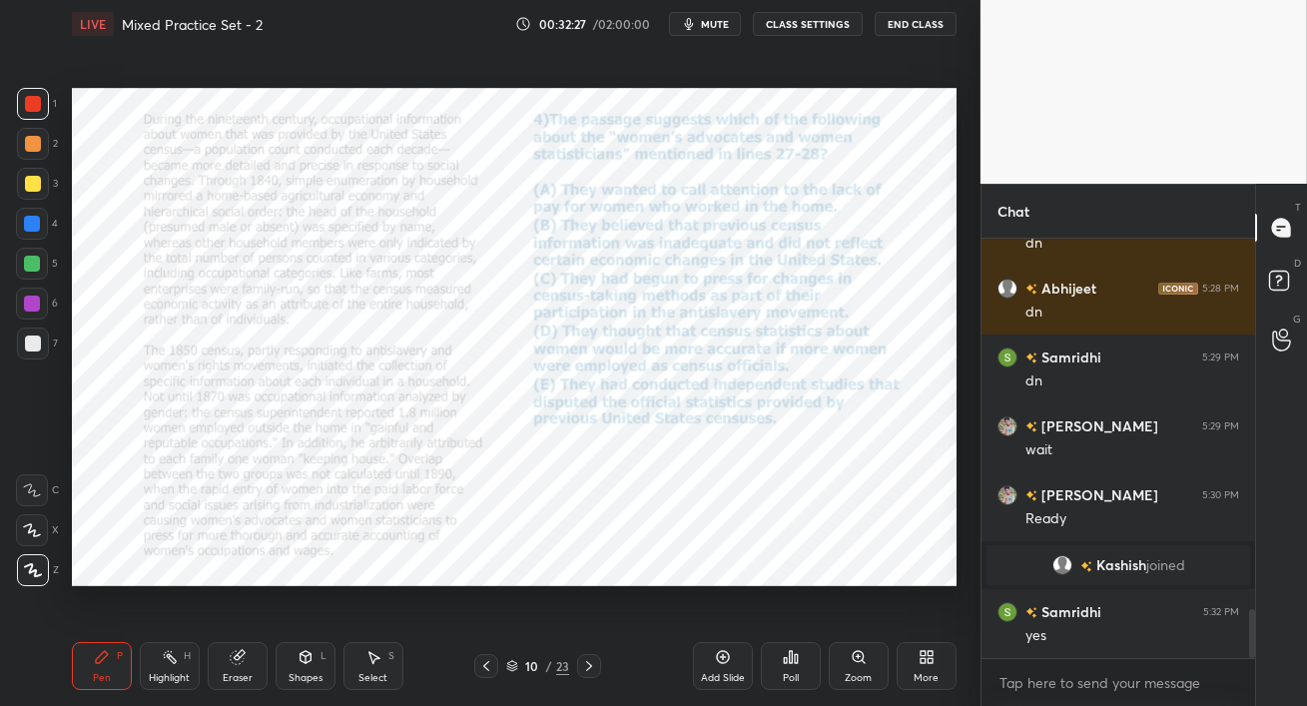
click at [489, 670] on icon at bounding box center [486, 666] width 16 height 16
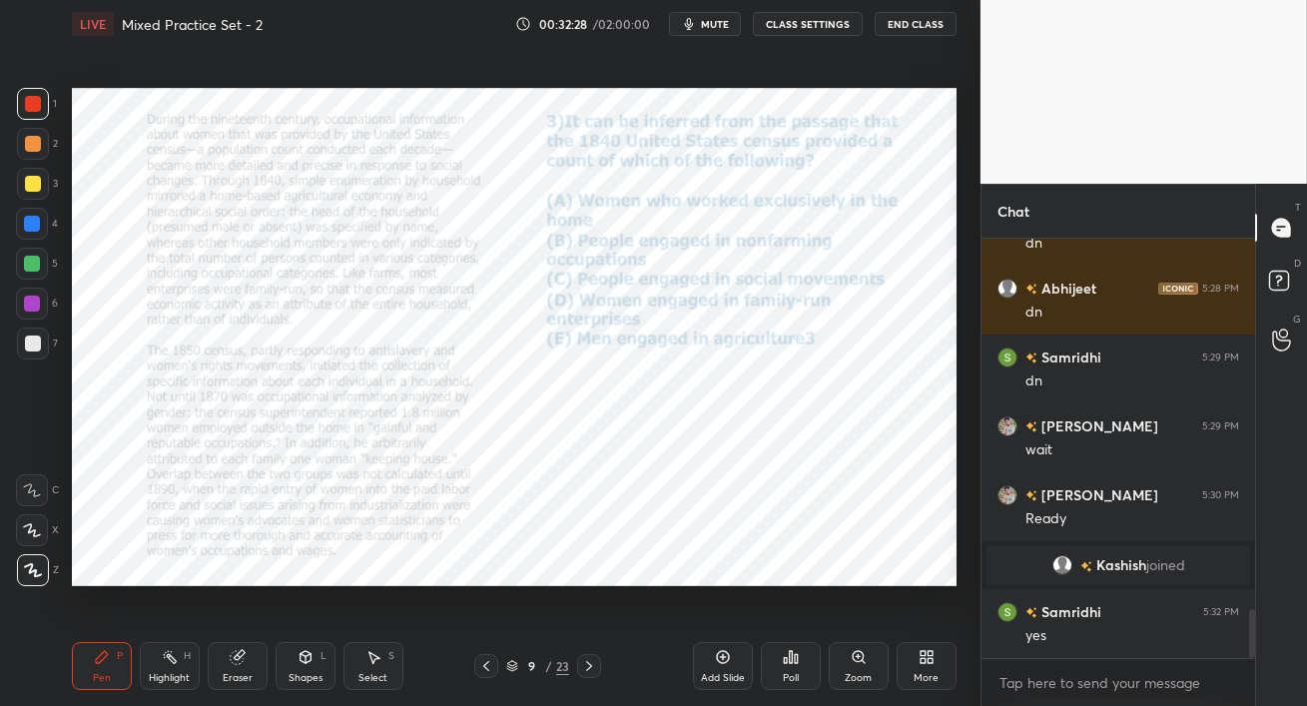
click at [489, 670] on icon at bounding box center [486, 666] width 16 height 16
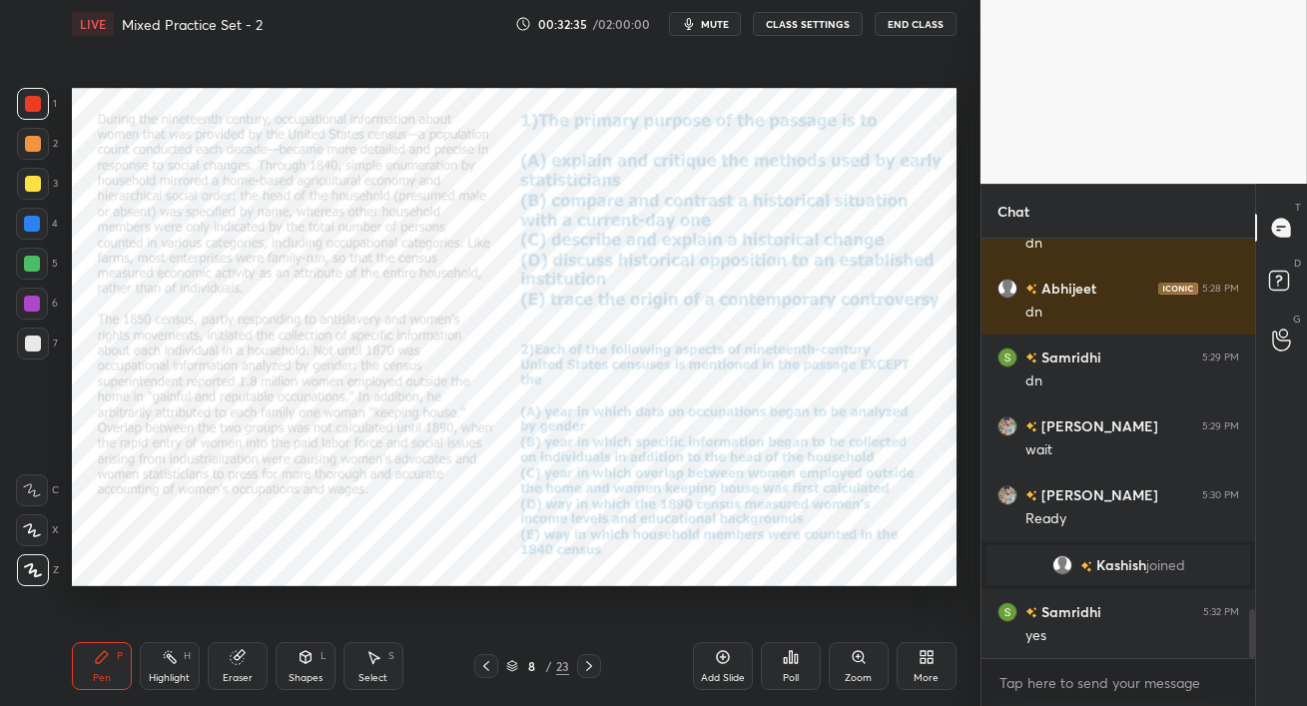
click at [713, 24] on span "mute" at bounding box center [715, 24] width 28 height 14
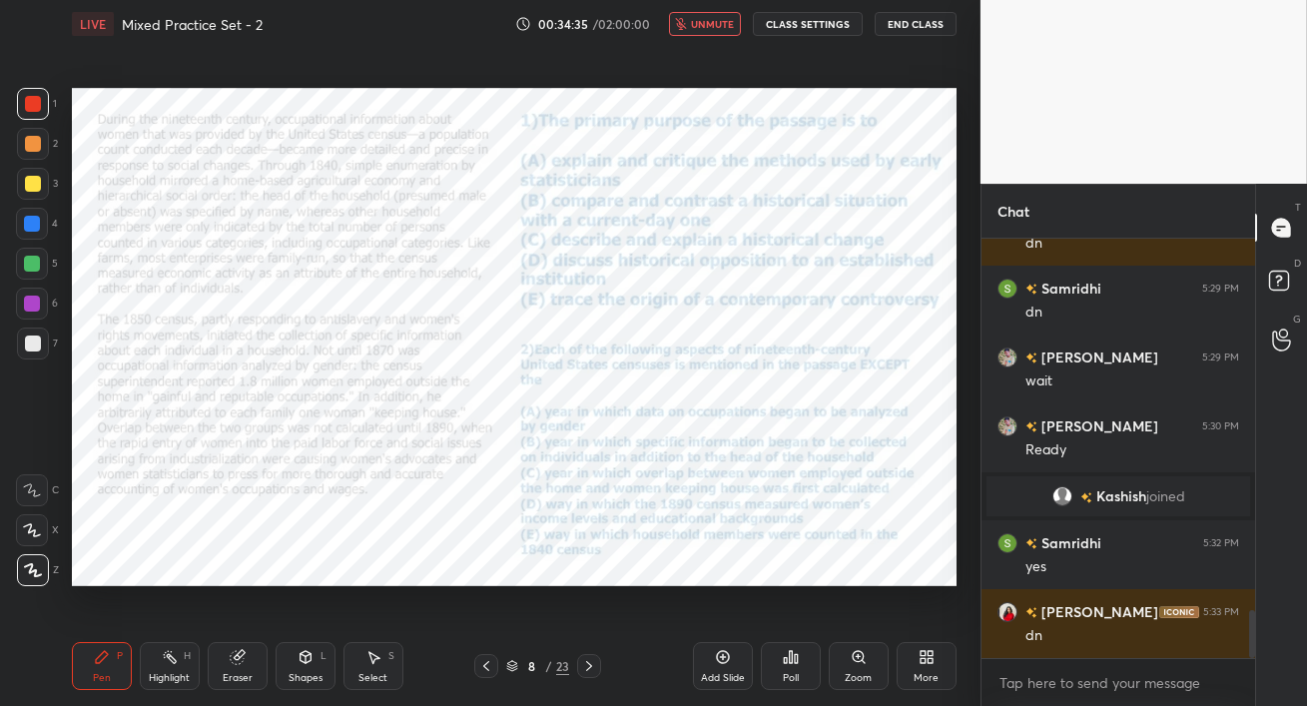
click at [712, 22] on span "unmute" at bounding box center [712, 24] width 43 height 14
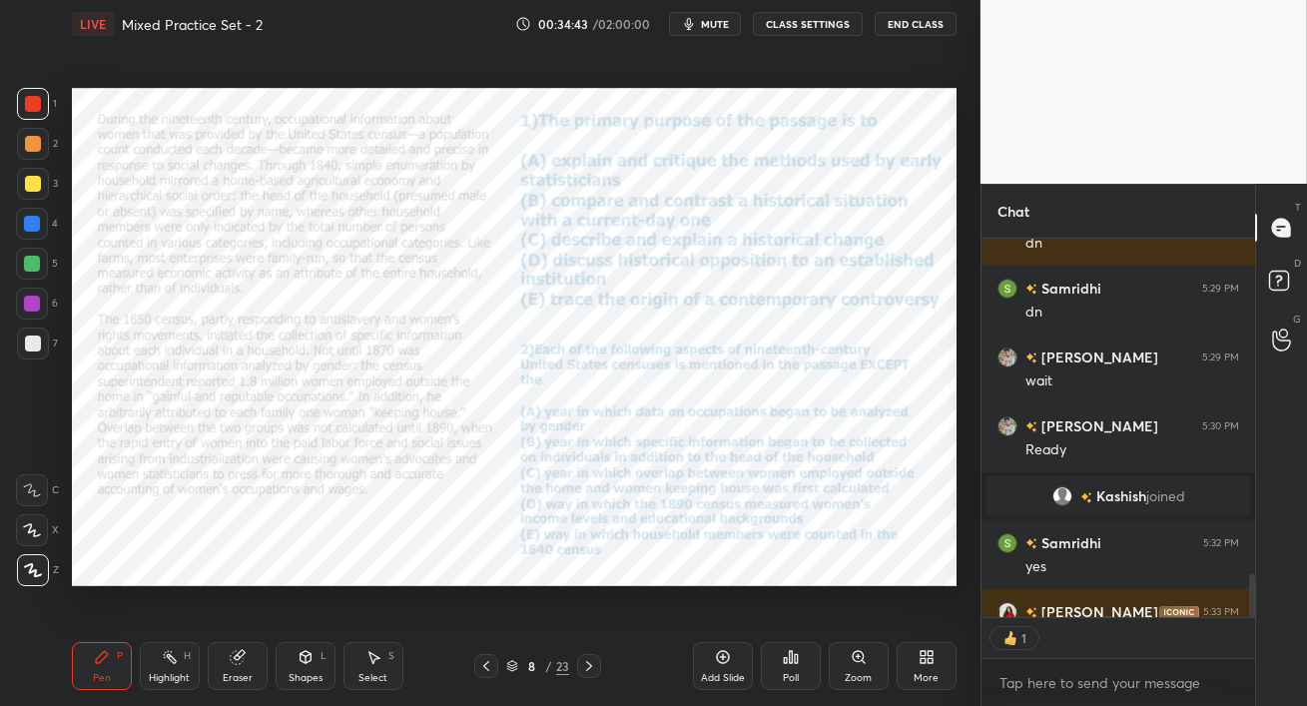
scroll to position [6, 6]
click at [783, 675] on div "Poll" at bounding box center [791, 678] width 16 height 10
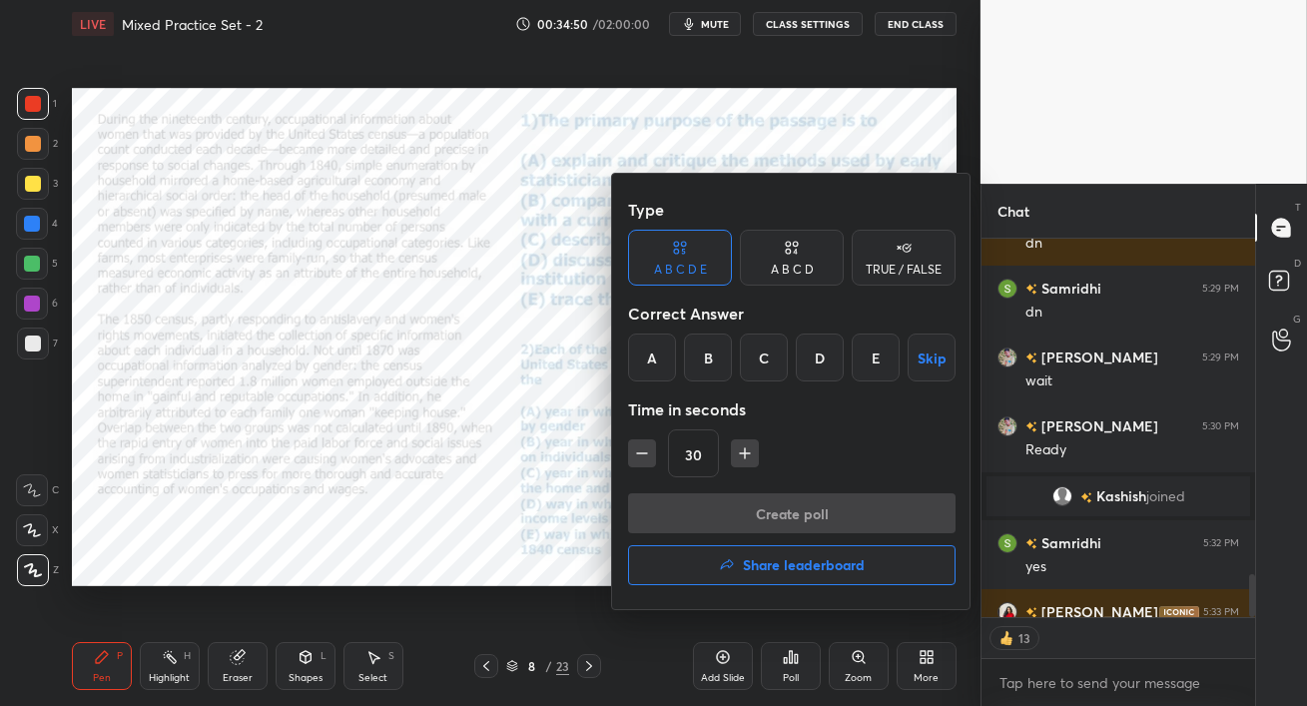
drag, startPoint x: 772, startPoint y: 362, endPoint x: 774, endPoint y: 372, distance: 10.2
click at [770, 362] on div "C" at bounding box center [764, 358] width 48 height 48
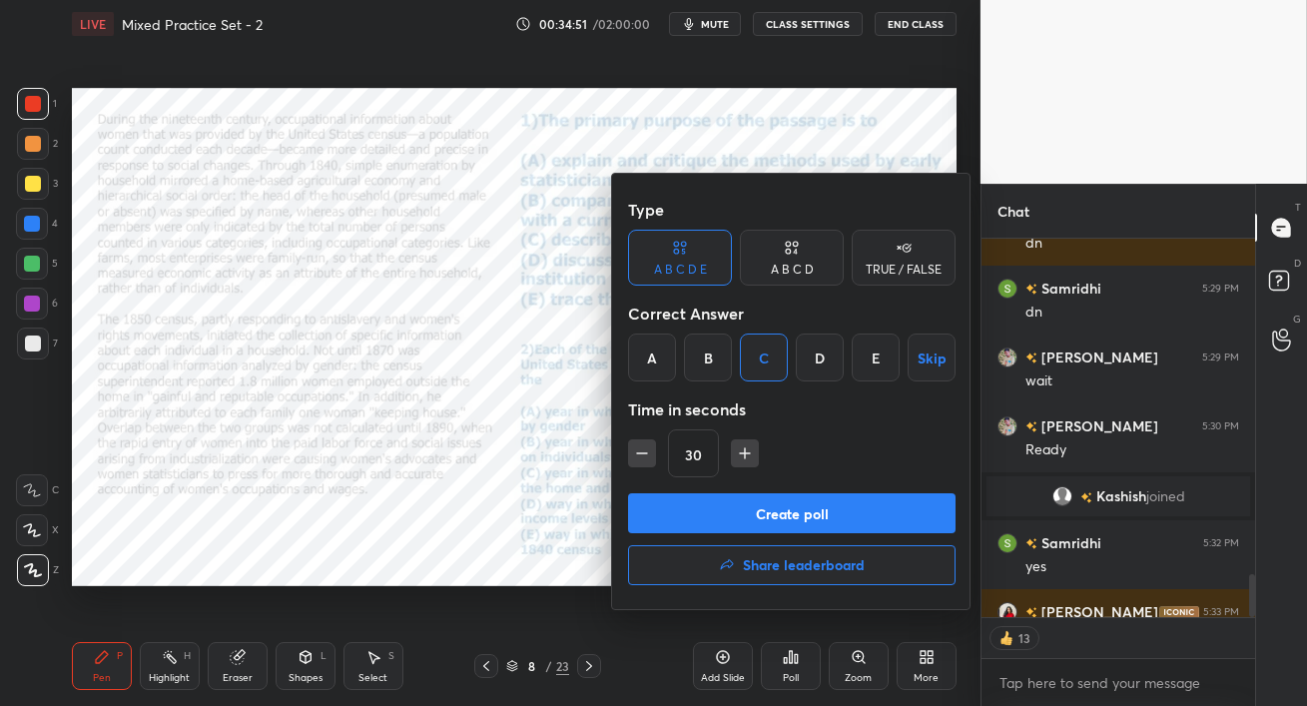
click at [800, 506] on button "Create poll" at bounding box center [792, 513] width 328 height 40
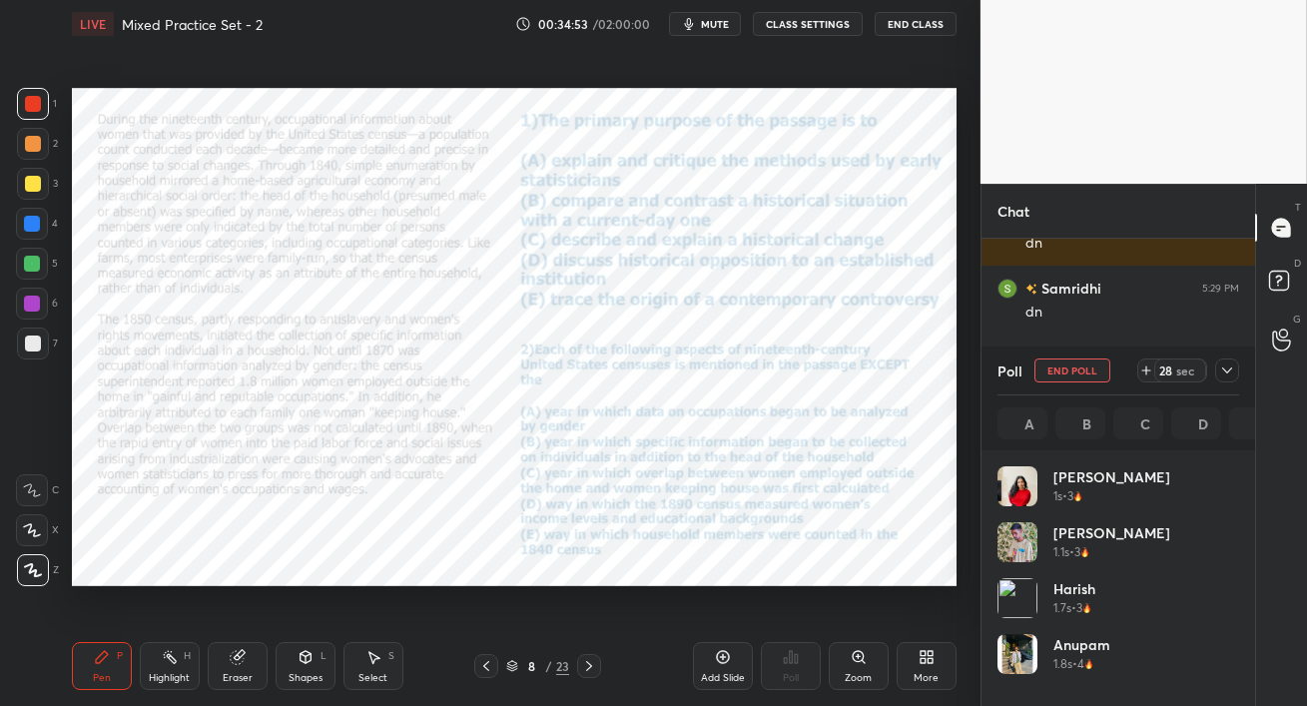
scroll to position [234, 236]
click at [717, 20] on span "mute" at bounding box center [715, 24] width 28 height 14
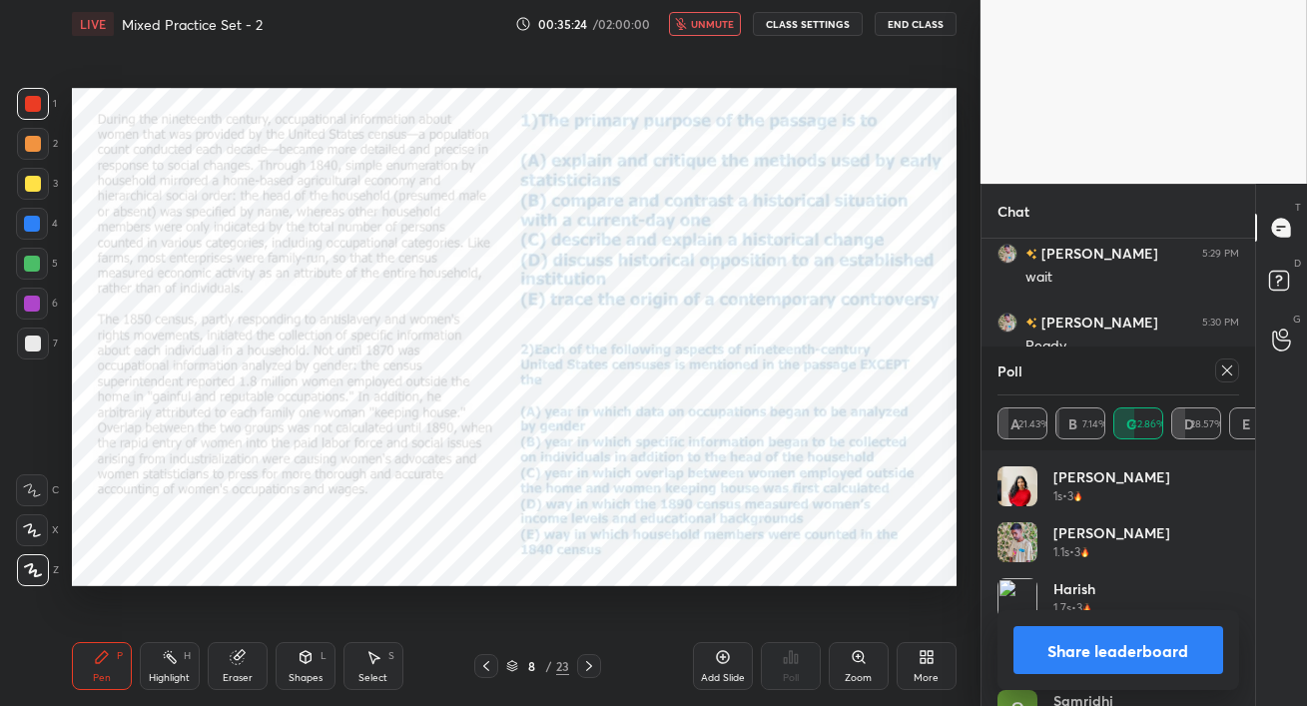
drag, startPoint x: 714, startPoint y: 22, endPoint x: 714, endPoint y: 37, distance: 15.0
click at [714, 21] on span "unmute" at bounding box center [712, 24] width 43 height 14
click at [1230, 376] on icon at bounding box center [1228, 371] width 16 height 16
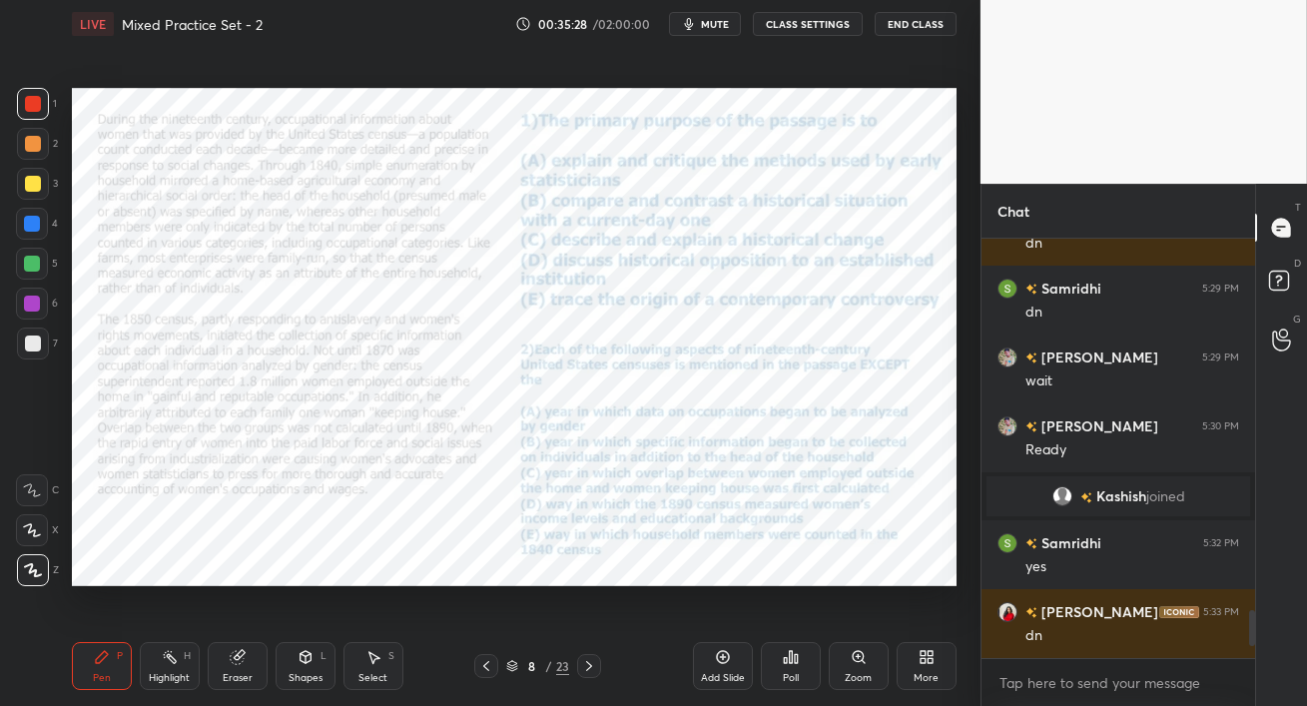
scroll to position [413, 268]
click at [24, 112] on div at bounding box center [33, 104] width 32 height 32
drag, startPoint x: 31, startPoint y: 135, endPoint x: 53, endPoint y: 141, distance: 22.8
click at [32, 137] on div at bounding box center [33, 144] width 32 height 32
click at [231, 661] on icon at bounding box center [237, 657] width 13 height 13
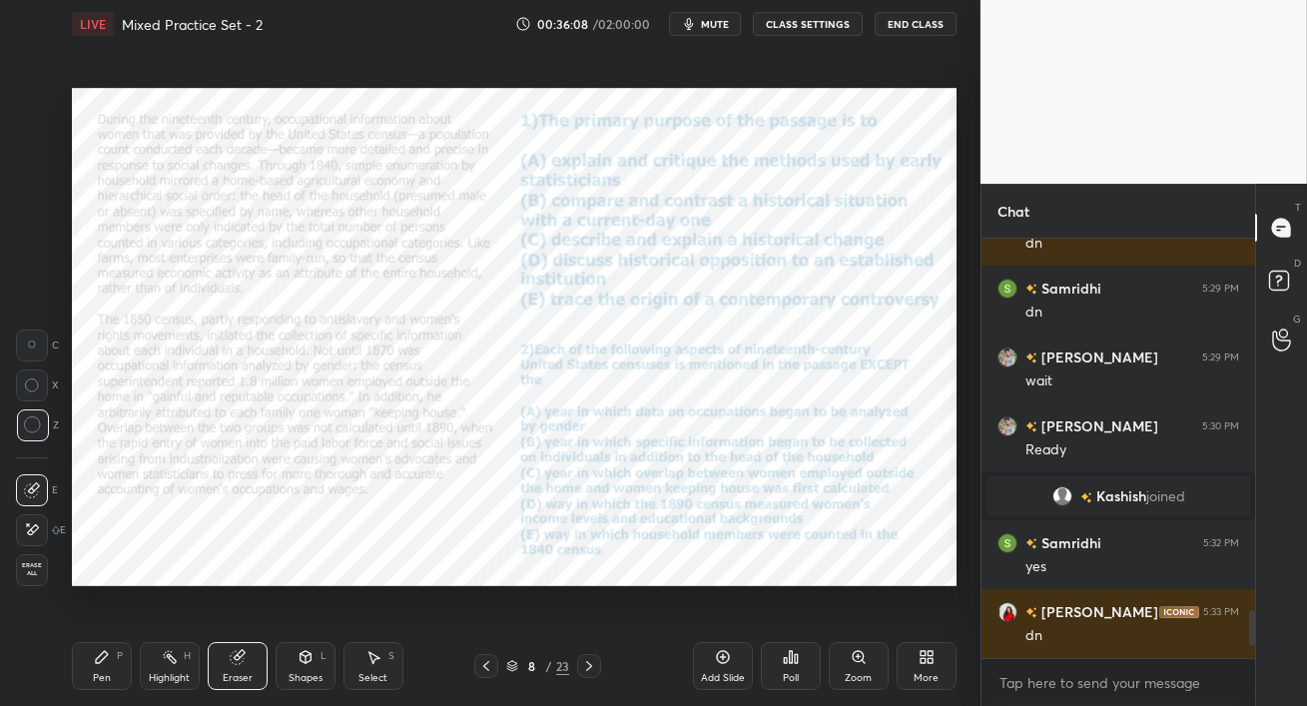
click at [109, 667] on div "Pen P" at bounding box center [102, 666] width 60 height 48
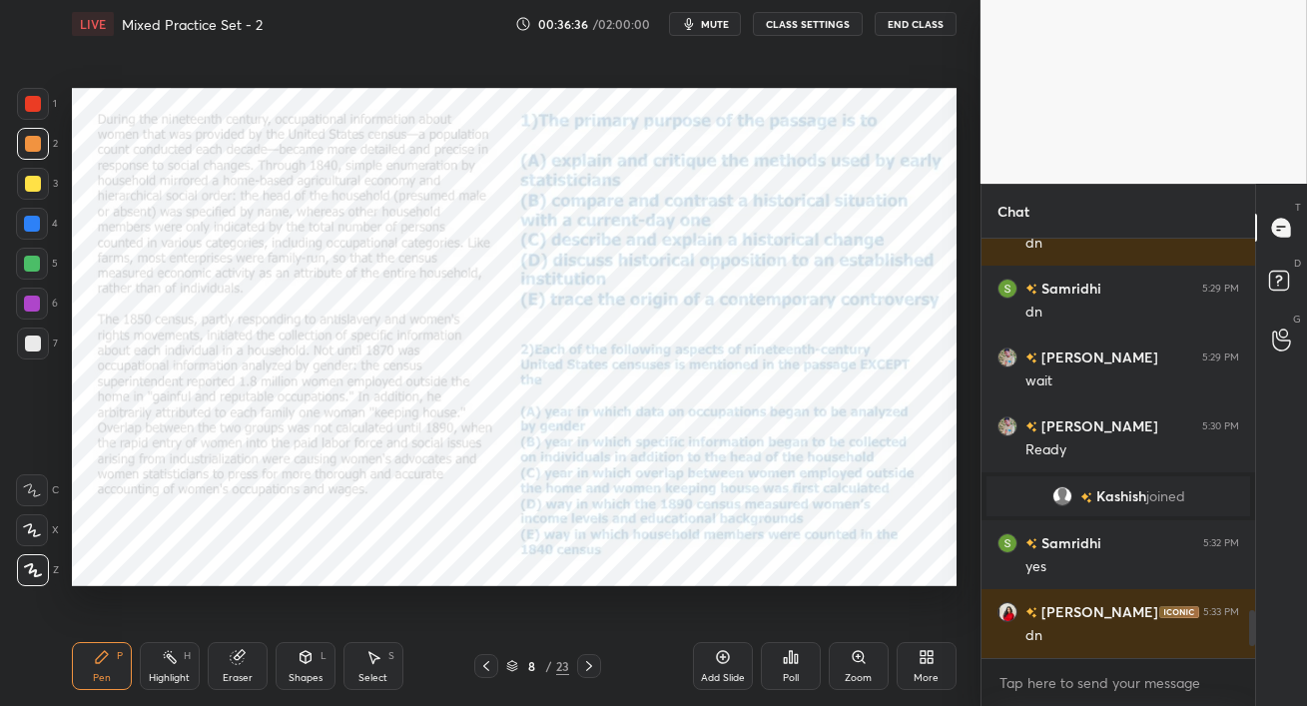
click at [28, 226] on div at bounding box center [32, 224] width 16 height 16
drag, startPoint x: 36, startPoint y: 99, endPoint x: 54, endPoint y: 106, distance: 19.3
click at [37, 100] on div at bounding box center [33, 104] width 16 height 16
click at [232, 675] on div "Eraser" at bounding box center [238, 678] width 30 height 10
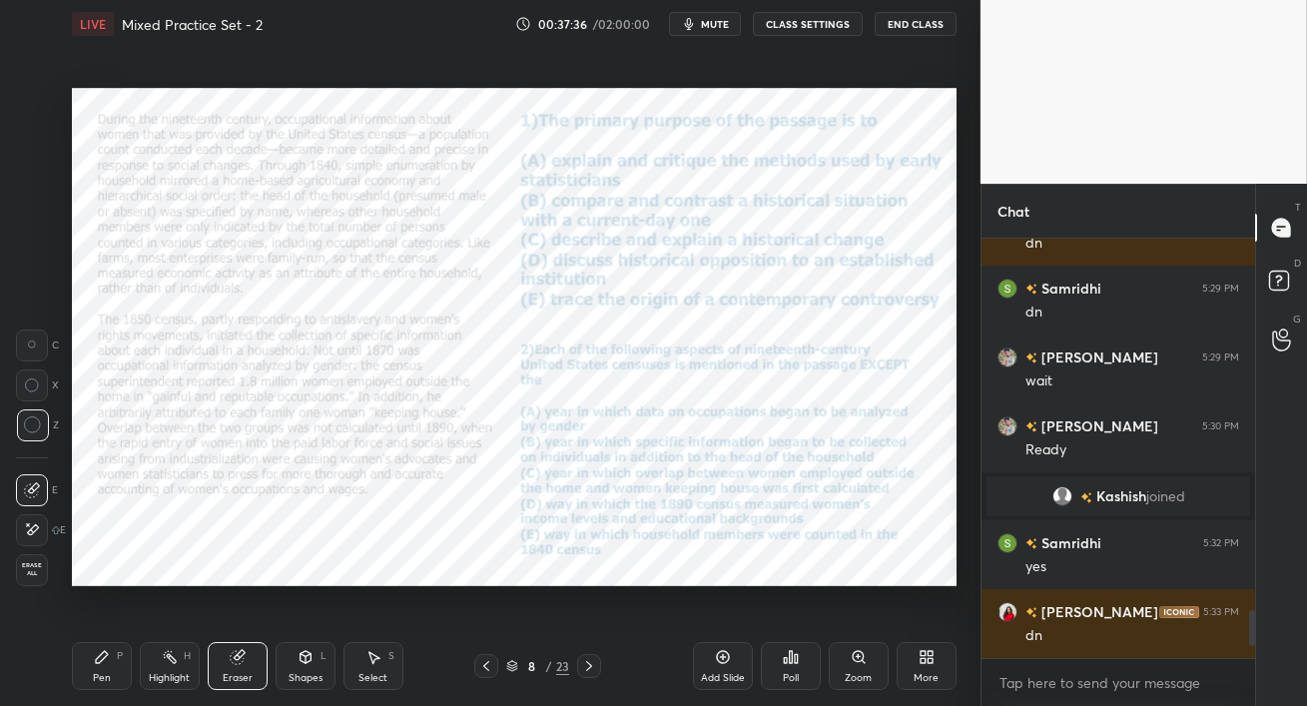
click at [88, 669] on div "Pen P" at bounding box center [102, 666] width 60 height 48
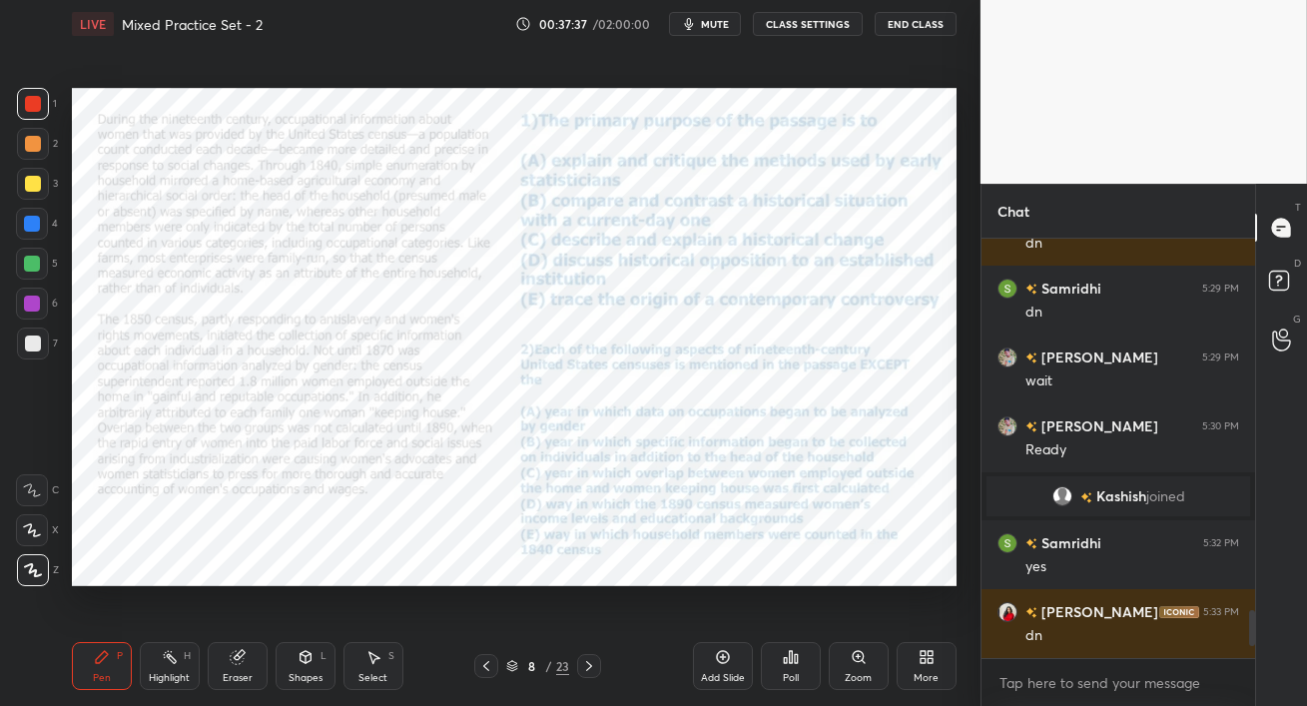
click at [29, 210] on div at bounding box center [32, 224] width 32 height 32
click at [35, 310] on div at bounding box center [32, 304] width 16 height 16
click at [247, 660] on div "Eraser" at bounding box center [238, 666] width 60 height 48
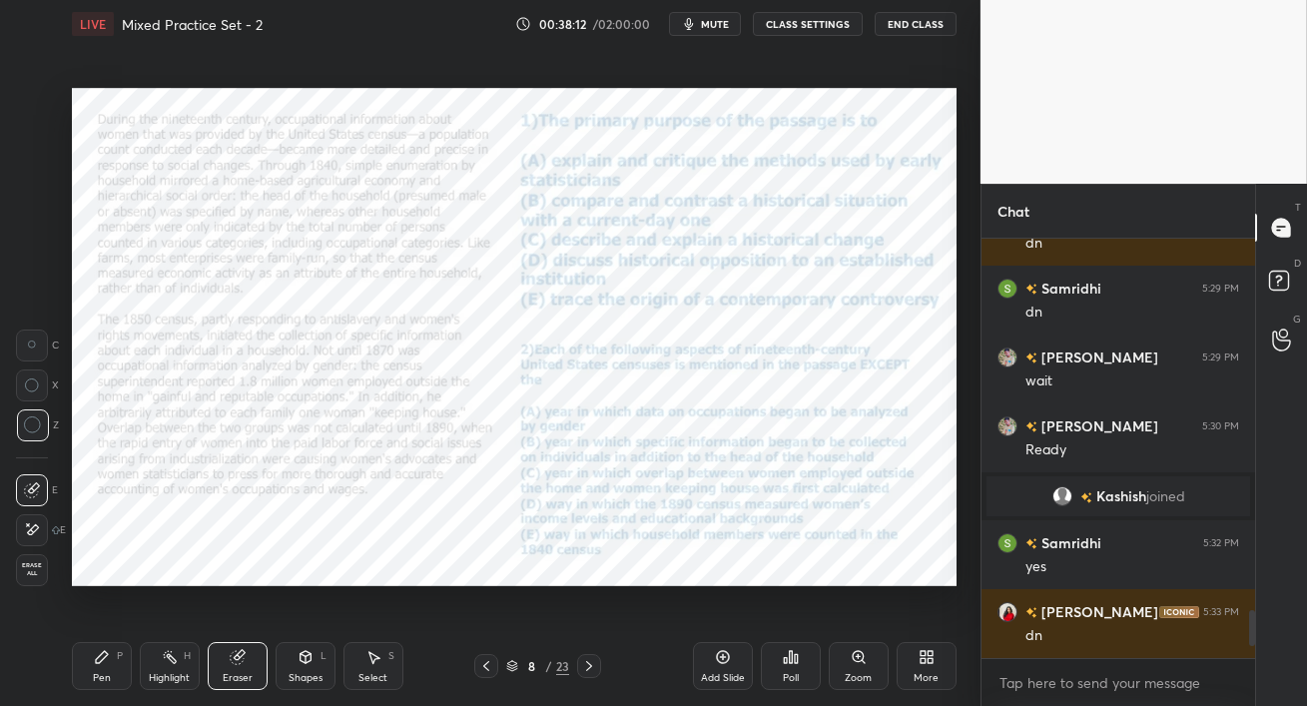
click at [727, 21] on span "mute" at bounding box center [715, 24] width 28 height 14
click at [727, 20] on span "mute" at bounding box center [715, 24] width 28 height 14
click at [725, 19] on span "mute" at bounding box center [715, 24] width 28 height 14
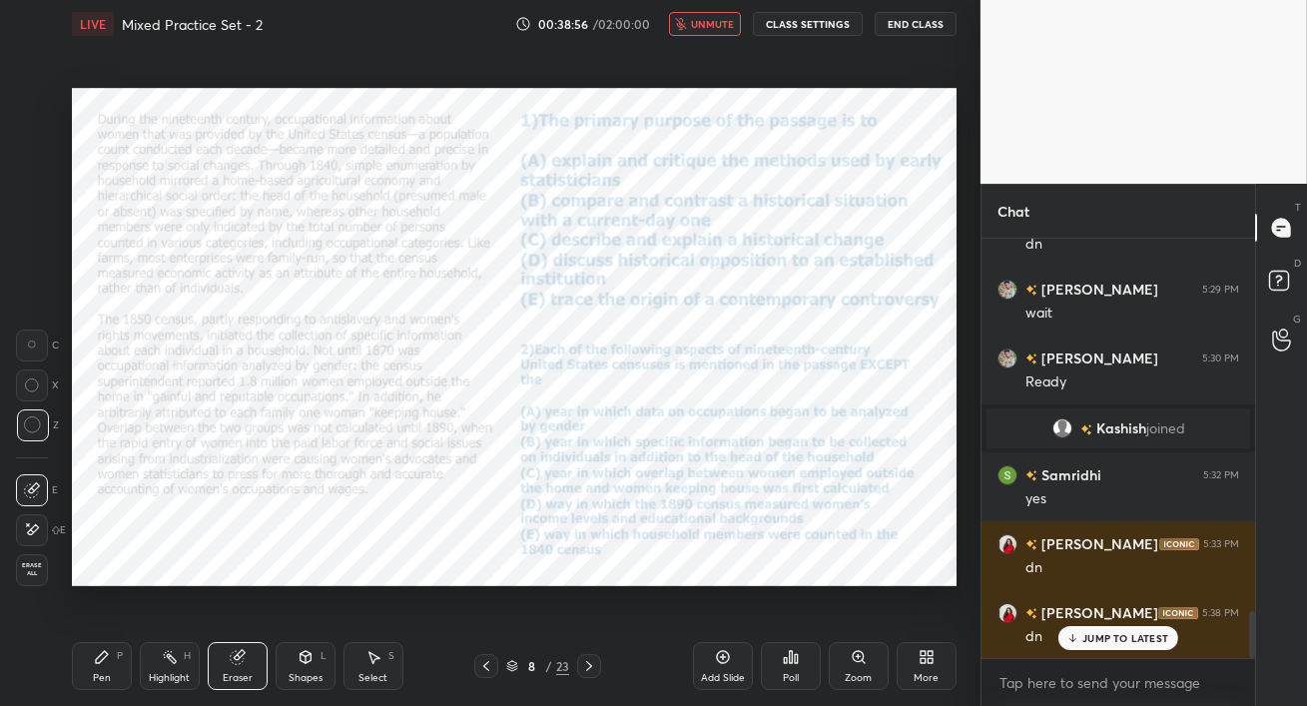
scroll to position [6, 6]
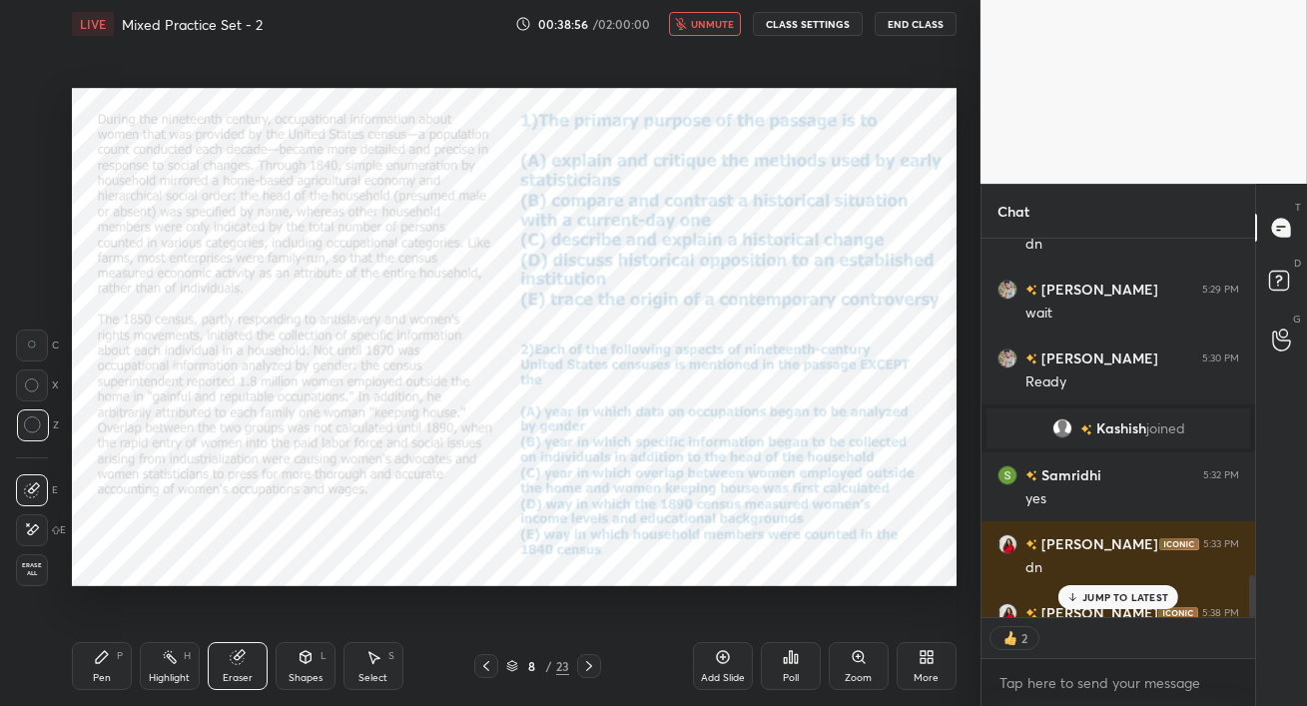
click at [726, 24] on span "unmute" at bounding box center [712, 24] width 43 height 14
click at [1091, 595] on p "JUMP TO LATEST" at bounding box center [1126, 597] width 86 height 12
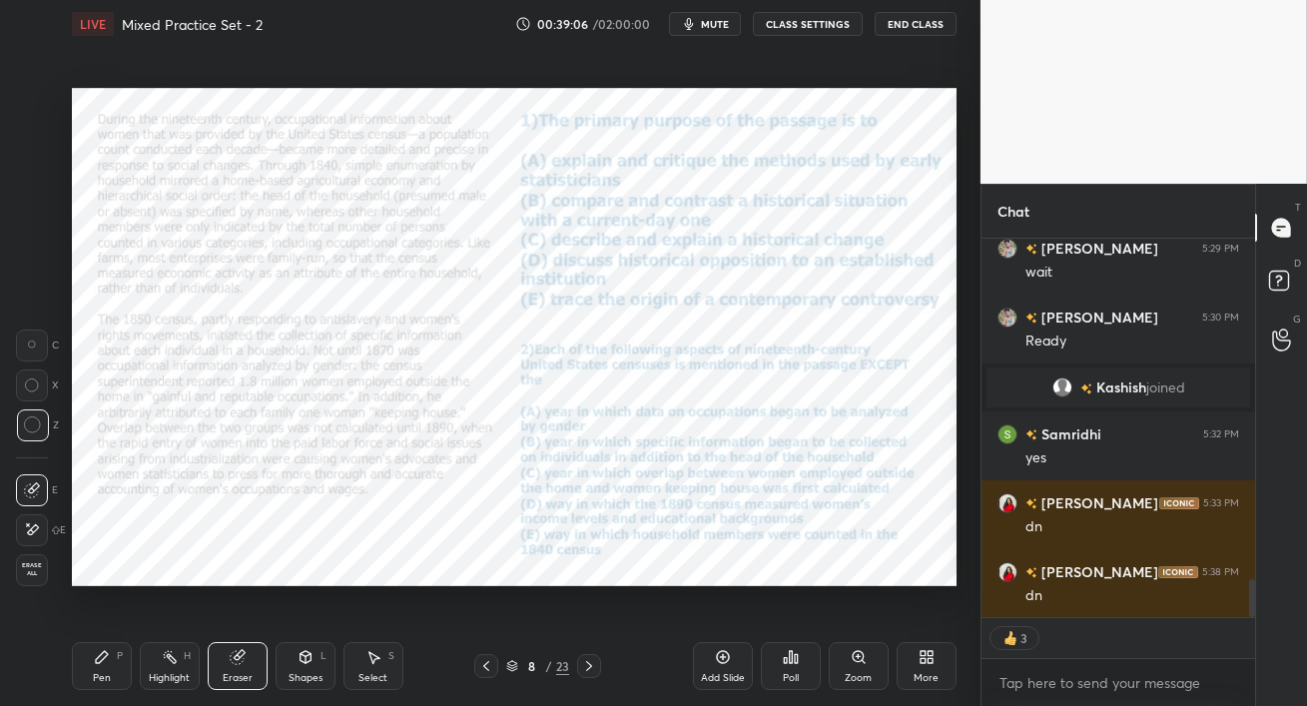
scroll to position [3447, 0]
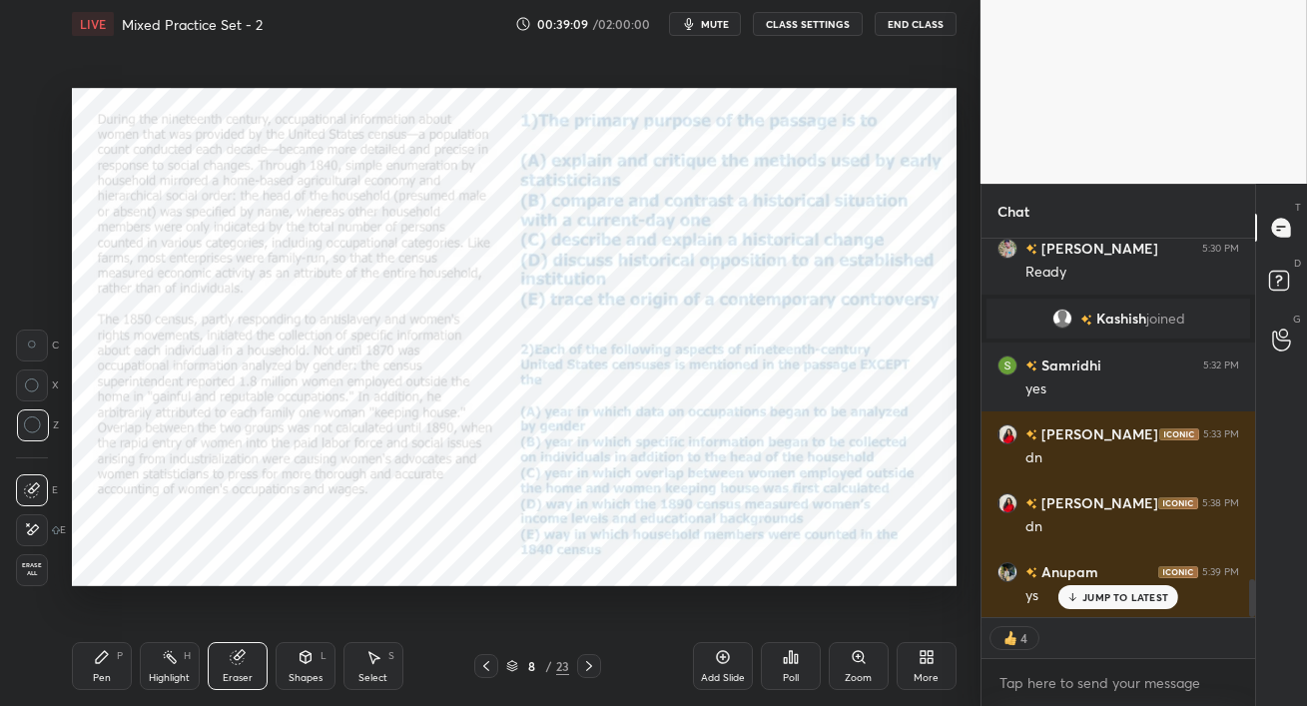
click at [803, 675] on div "Poll" at bounding box center [791, 666] width 60 height 48
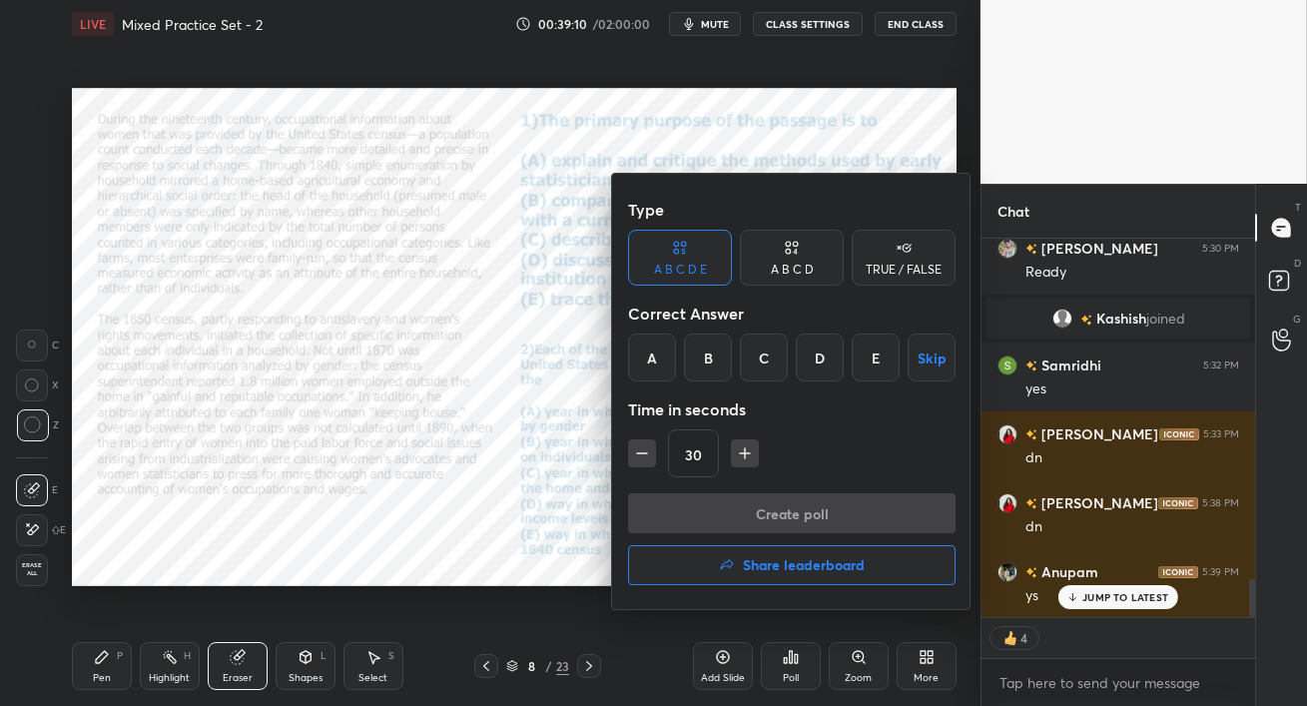
click at [816, 364] on div "D" at bounding box center [820, 358] width 48 height 48
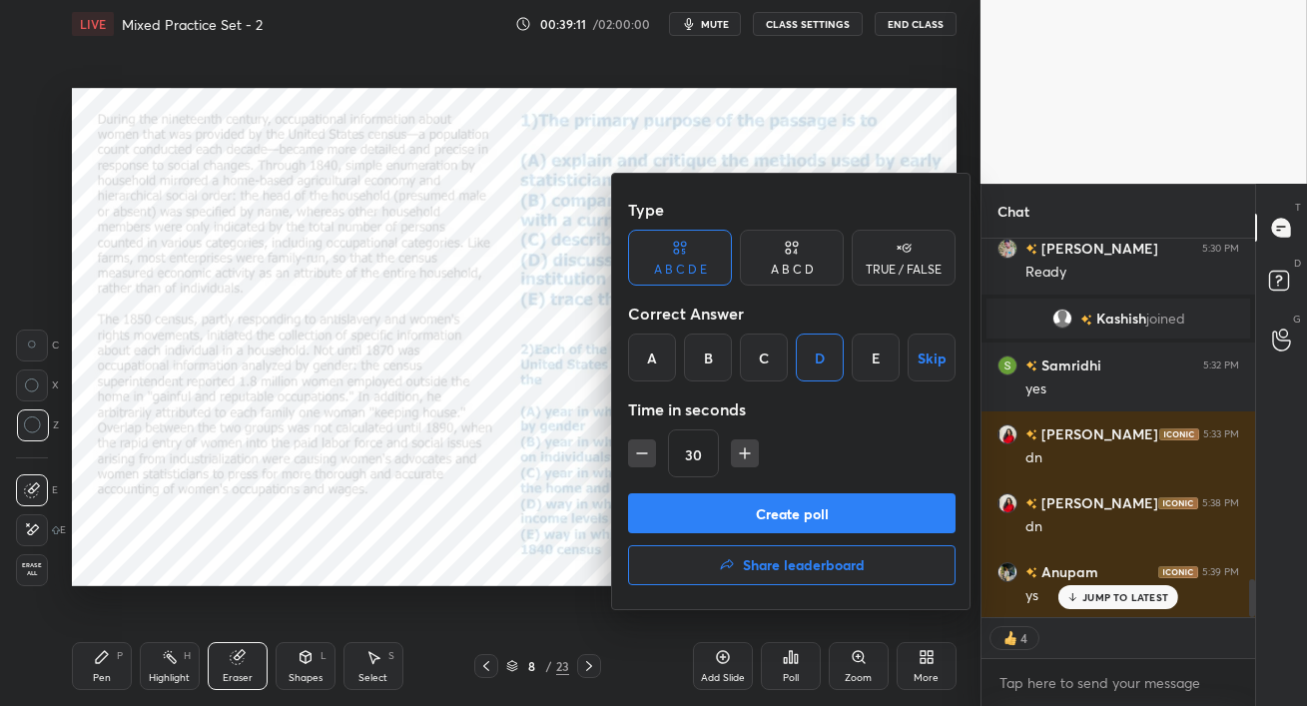
click at [828, 512] on button "Create poll" at bounding box center [792, 513] width 328 height 40
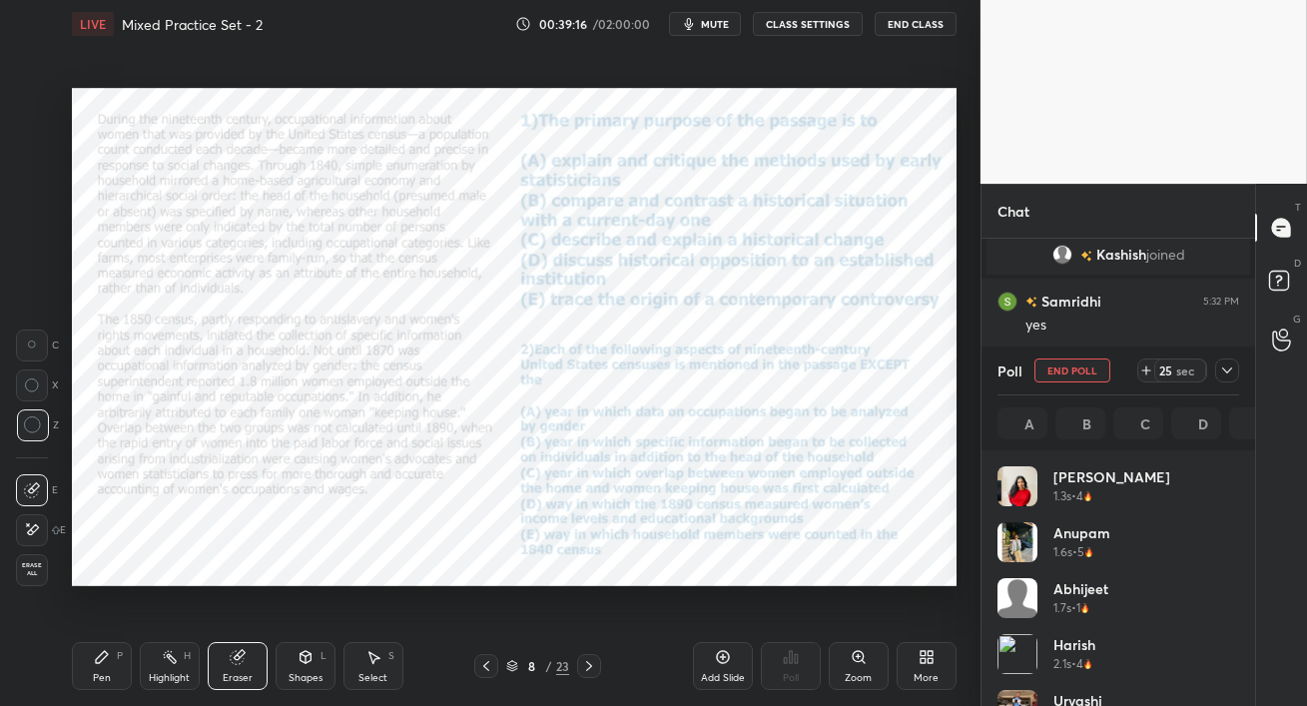
scroll to position [310, 268]
click at [94, 665] on div "Pen P" at bounding box center [102, 666] width 60 height 48
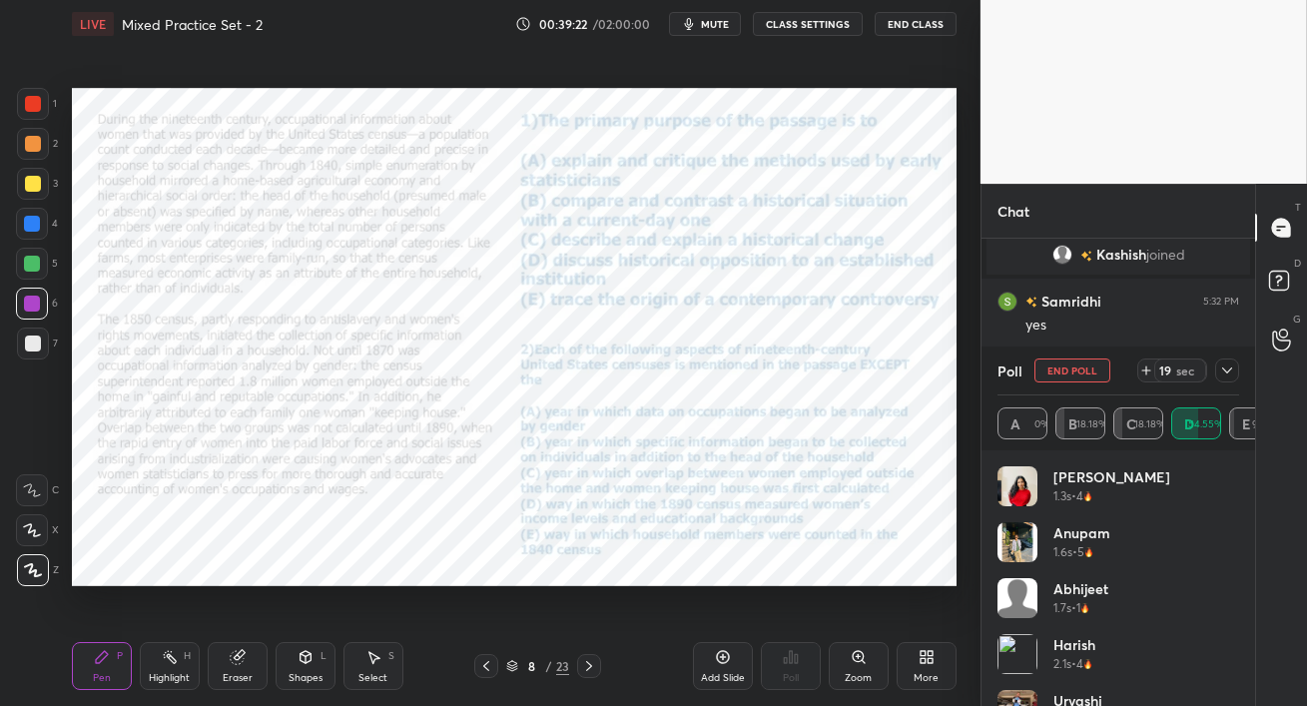
click at [35, 137] on div at bounding box center [33, 144] width 16 height 16
click at [34, 112] on div at bounding box center [33, 104] width 32 height 32
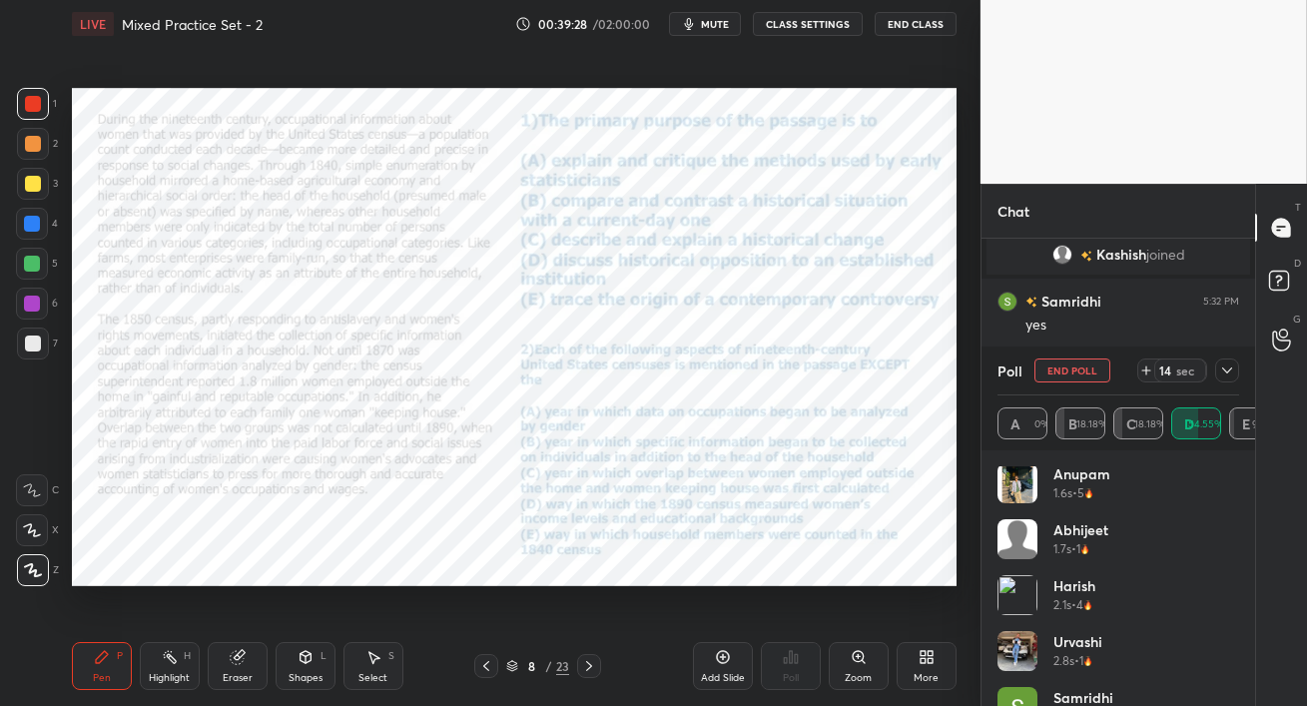
scroll to position [151, 0]
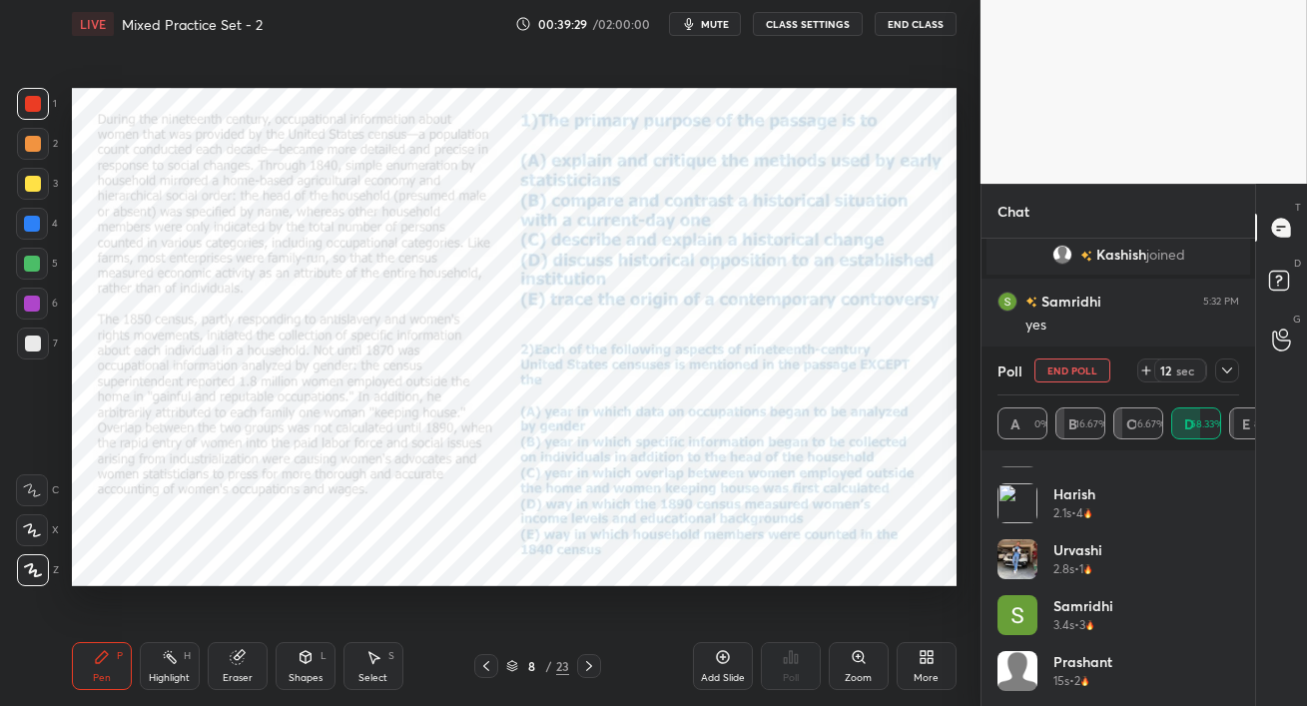
drag, startPoint x: 1240, startPoint y: 657, endPoint x: 1217, endPoint y: 453, distance: 205.0
click at [1216, 453] on div "[PERSON_NAME] 1.6s • 5 [PERSON_NAME] 1.7s • 1 Harish 2.1s • 4 urvashi 2.8s • 1 …" at bounding box center [1119, 578] width 274 height 256
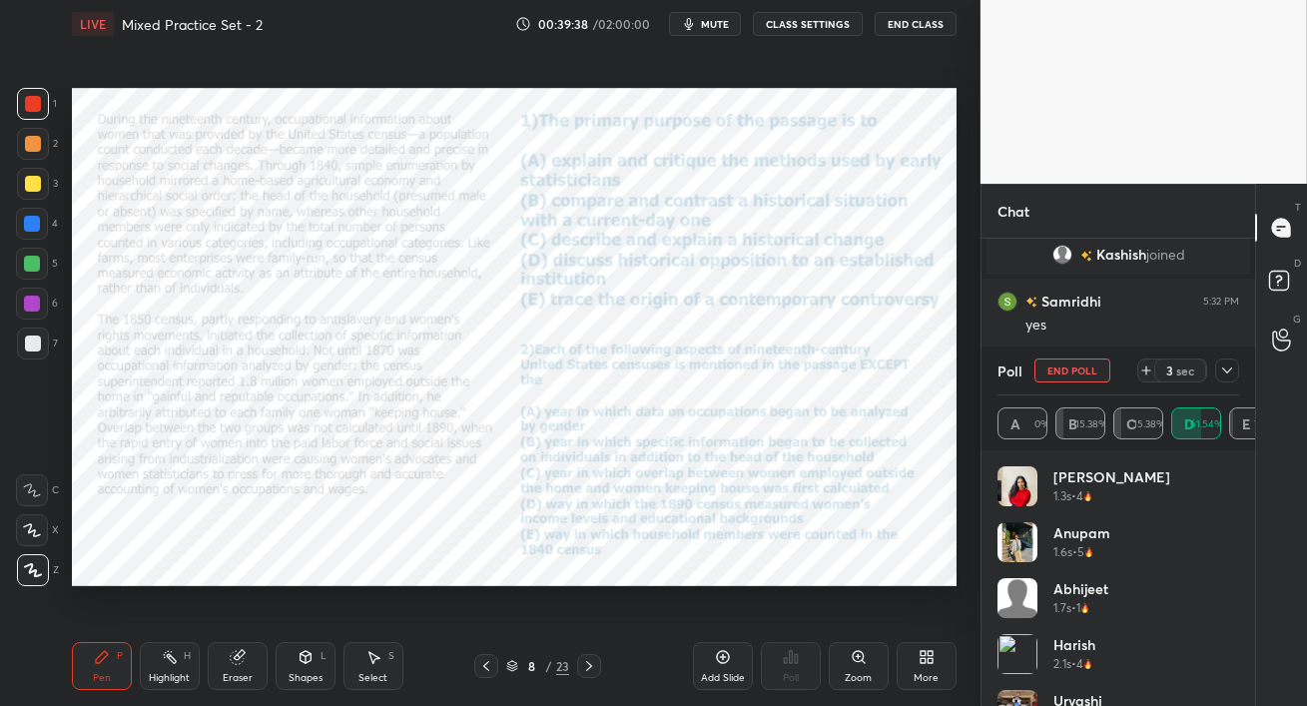
scroll to position [208, 0]
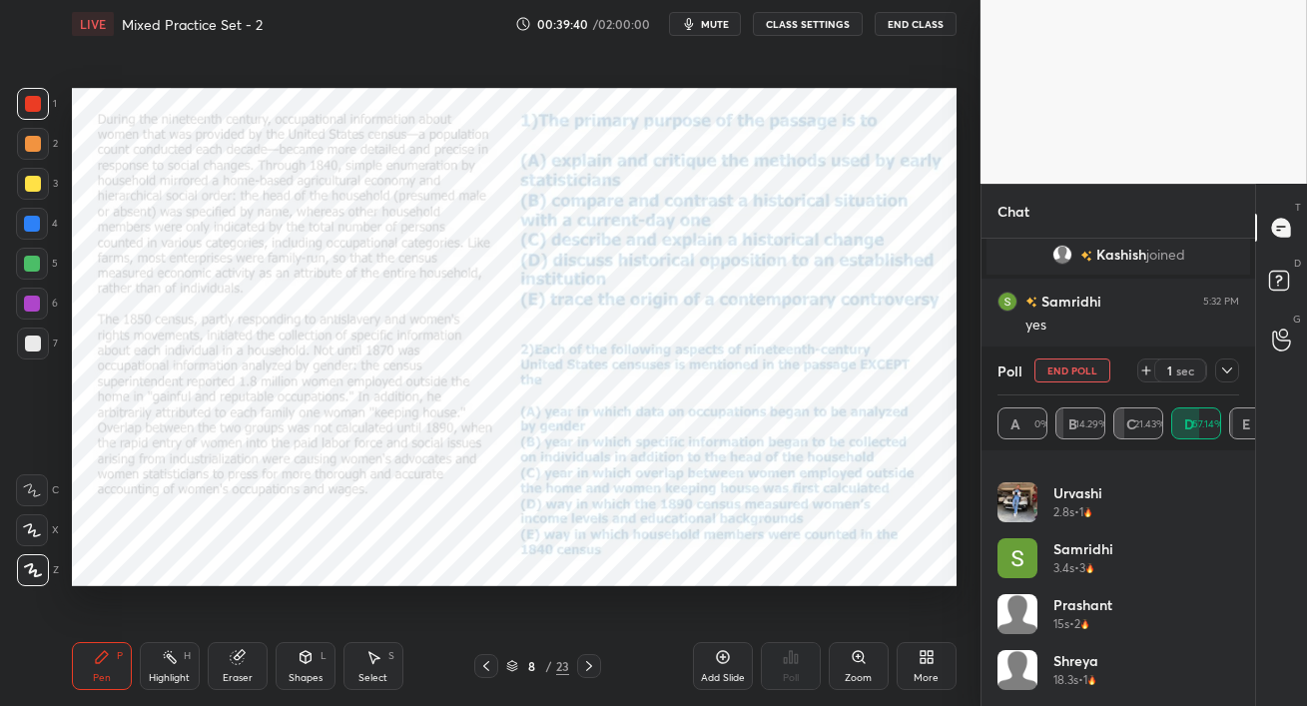
click at [29, 307] on div at bounding box center [32, 304] width 16 height 16
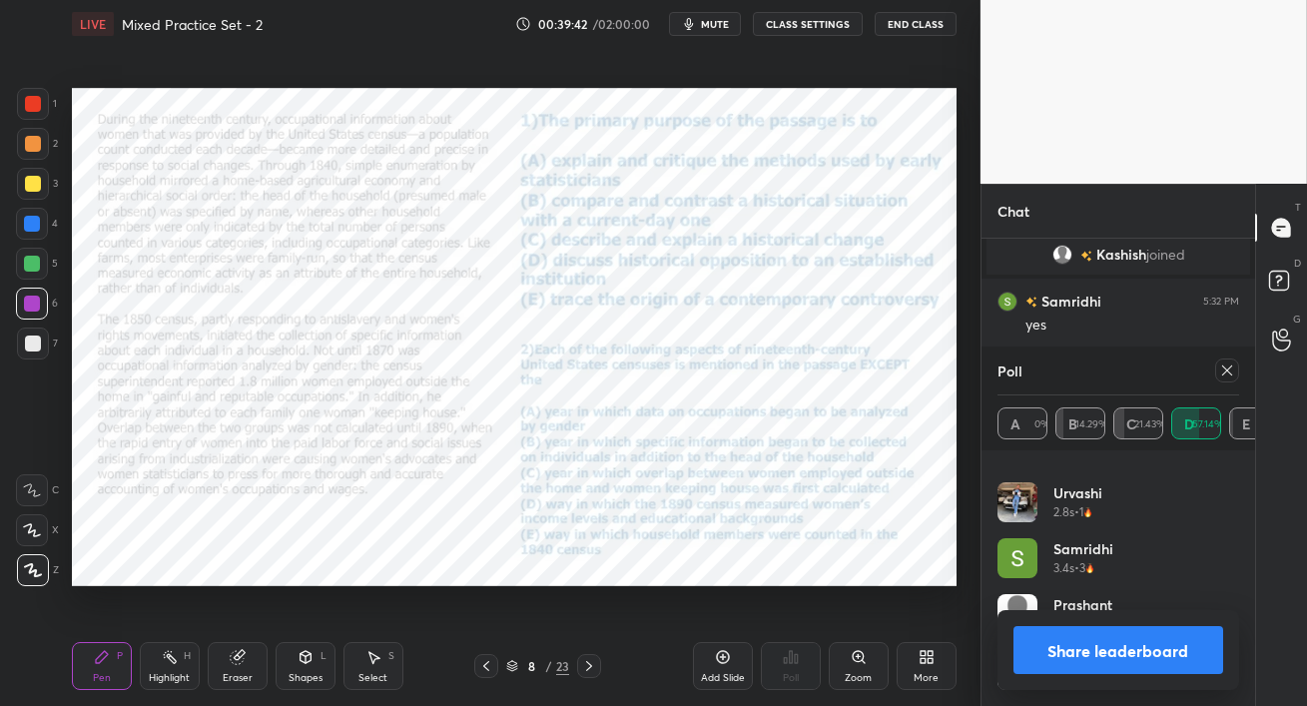
click at [1228, 377] on icon at bounding box center [1228, 371] width 16 height 16
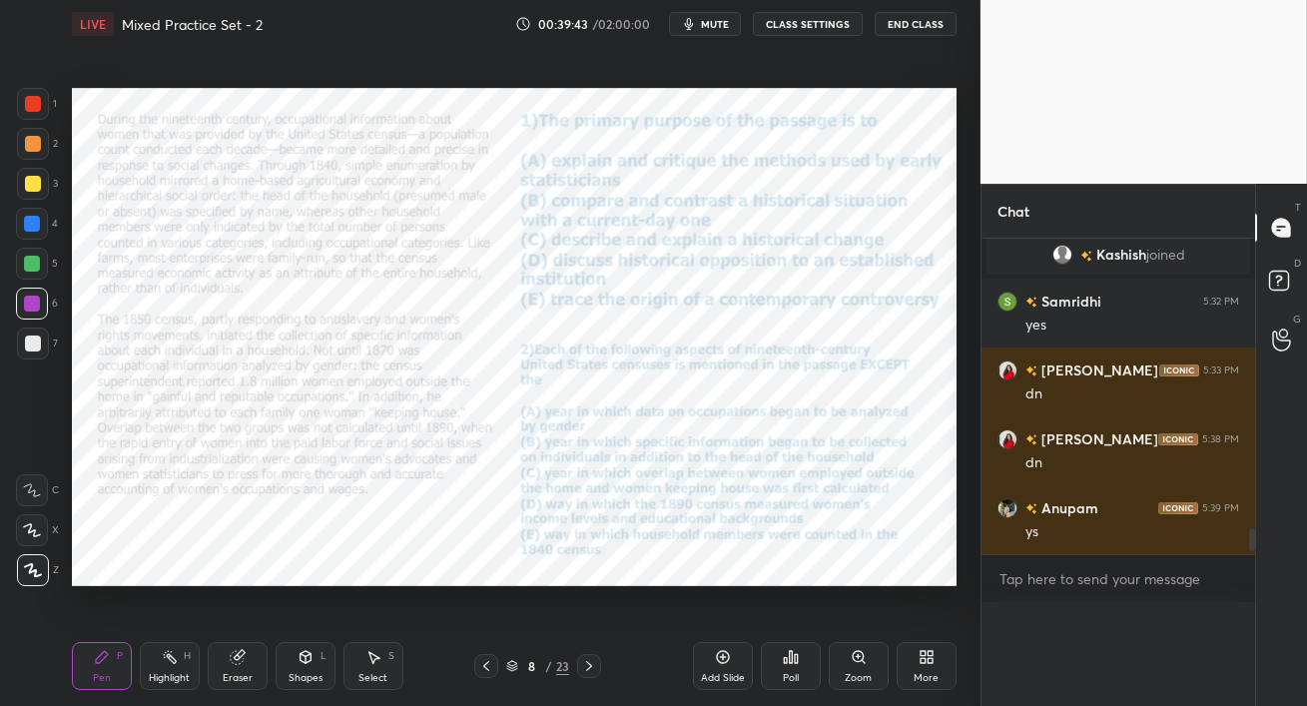
scroll to position [6, 6]
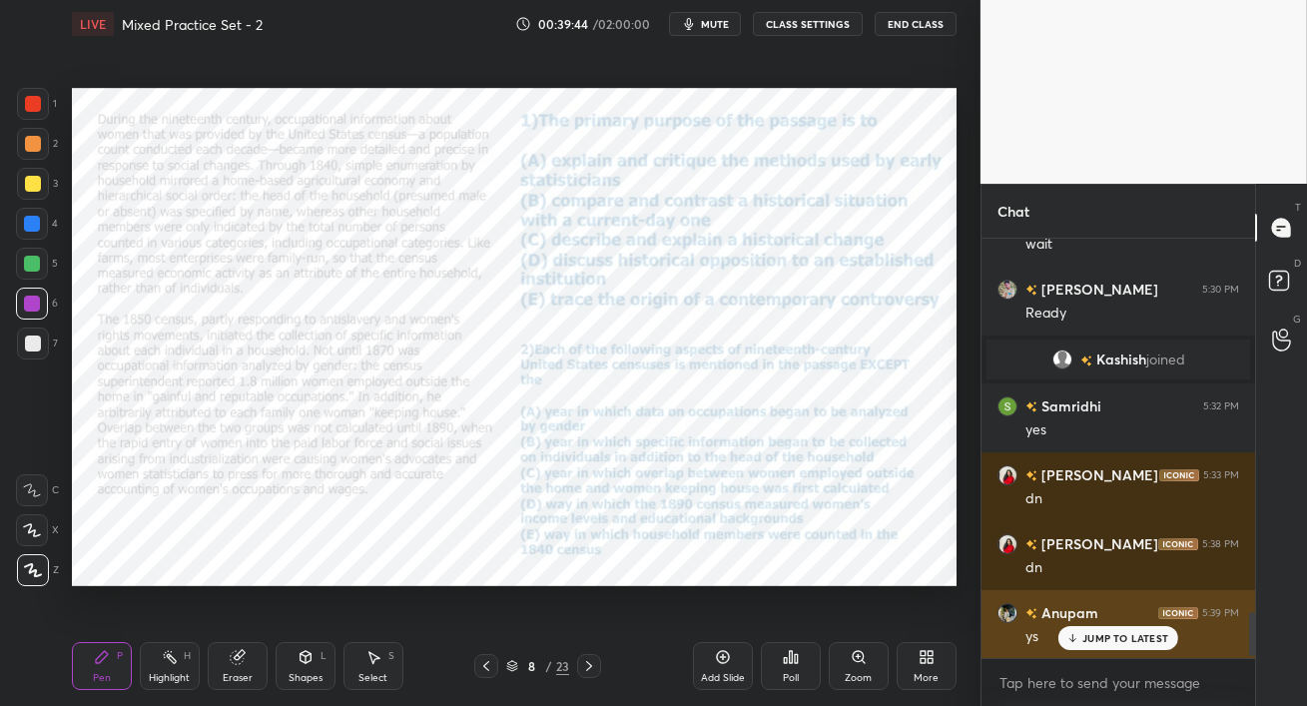
click at [1086, 614] on h6 "Anupam" at bounding box center [1068, 612] width 61 height 21
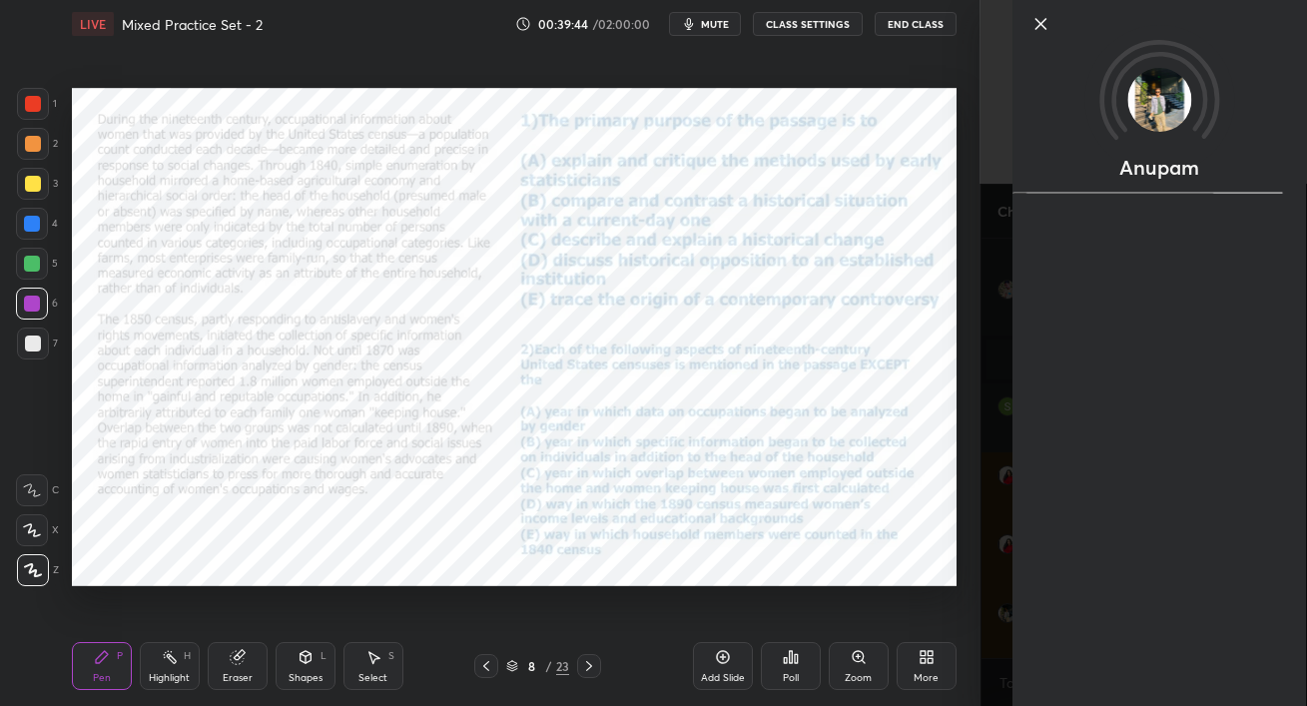
click at [935, 608] on div "Setting up your live class Poll for secs No correct answer Start poll" at bounding box center [514, 337] width 901 height 578
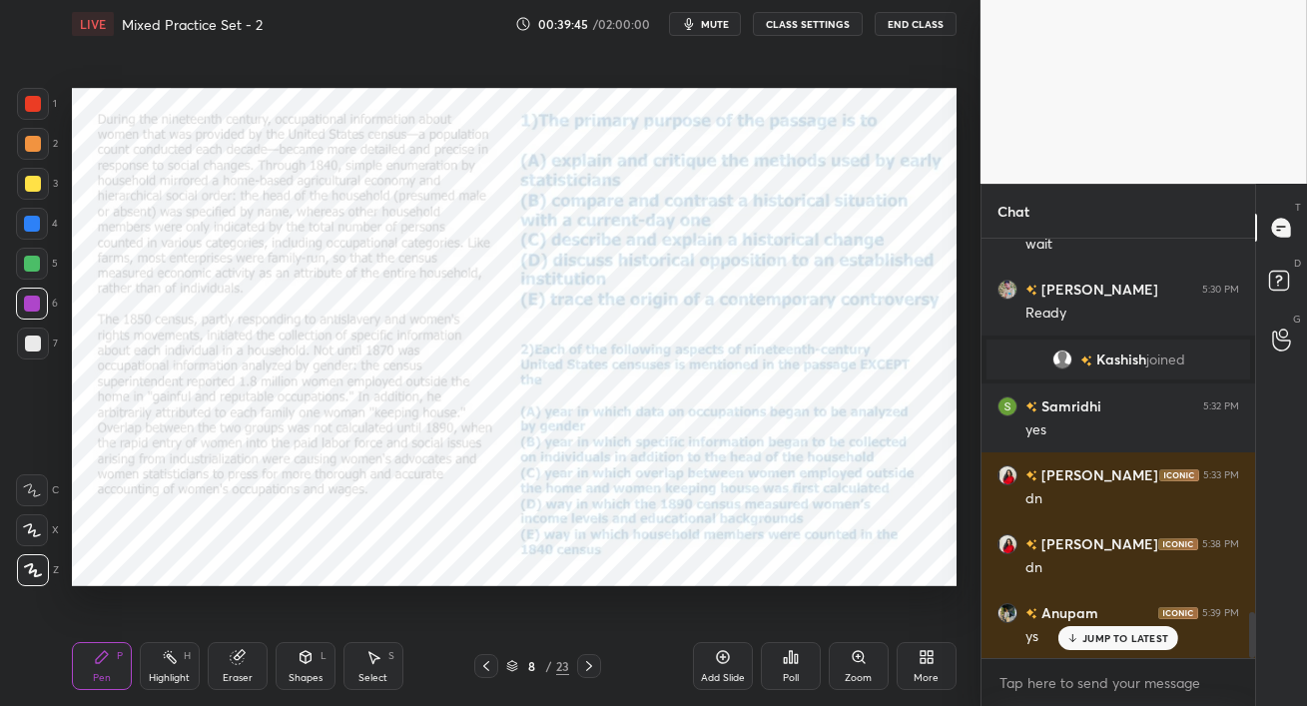
click at [1097, 640] on p "JUMP TO LATEST" at bounding box center [1126, 638] width 86 height 12
click at [30, 115] on div at bounding box center [33, 104] width 32 height 32
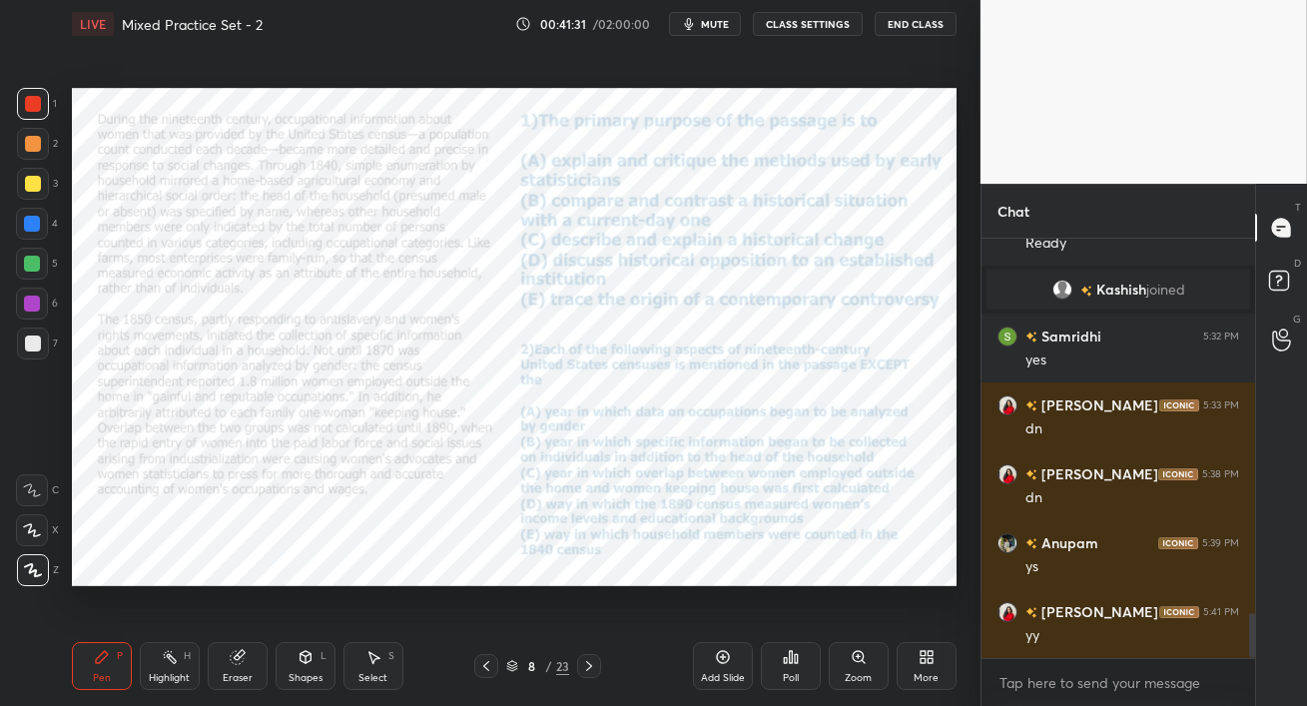
click at [591, 666] on icon at bounding box center [589, 666] width 16 height 16
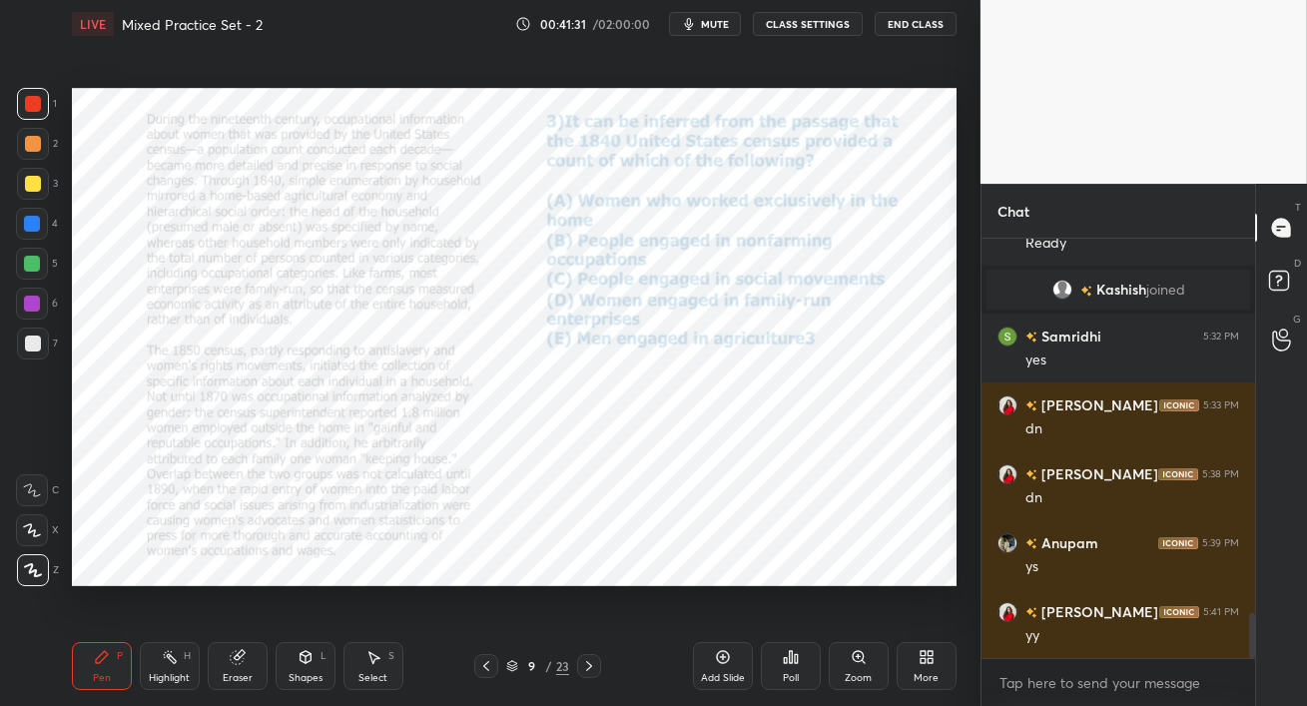
click at [590, 668] on icon at bounding box center [589, 666] width 16 height 16
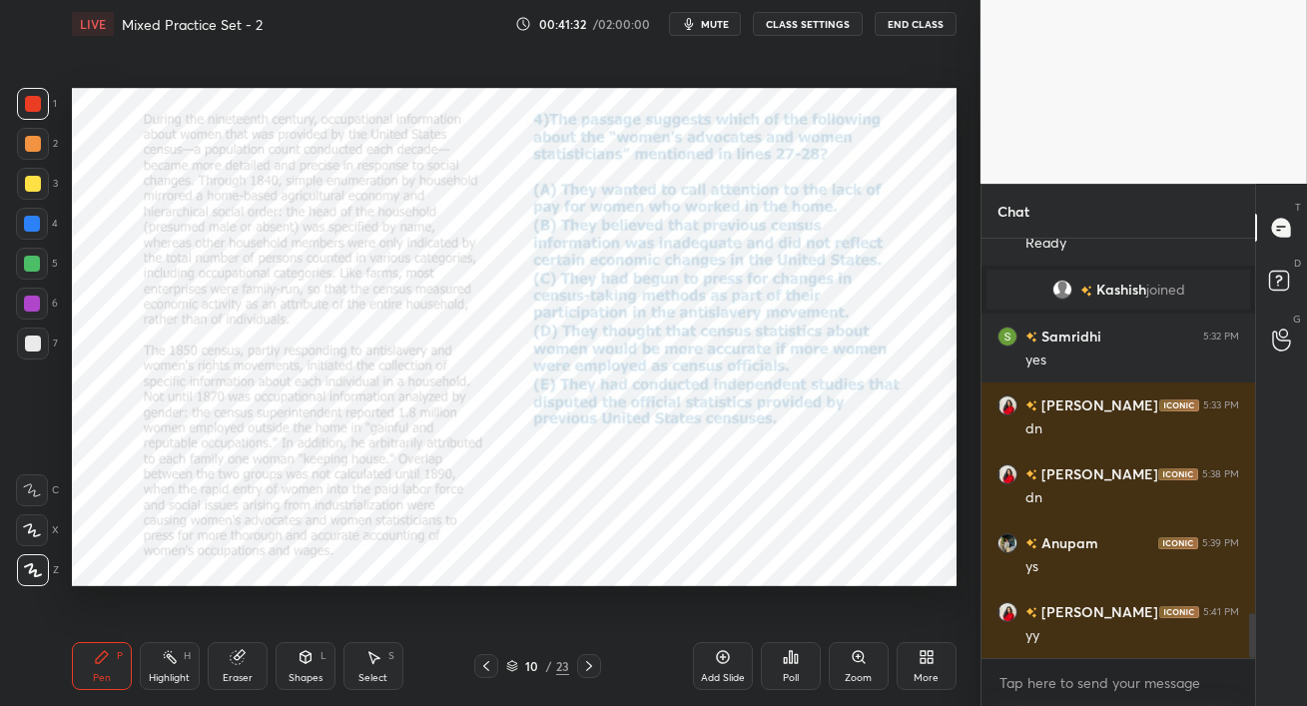
click at [590, 669] on icon at bounding box center [589, 666] width 16 height 16
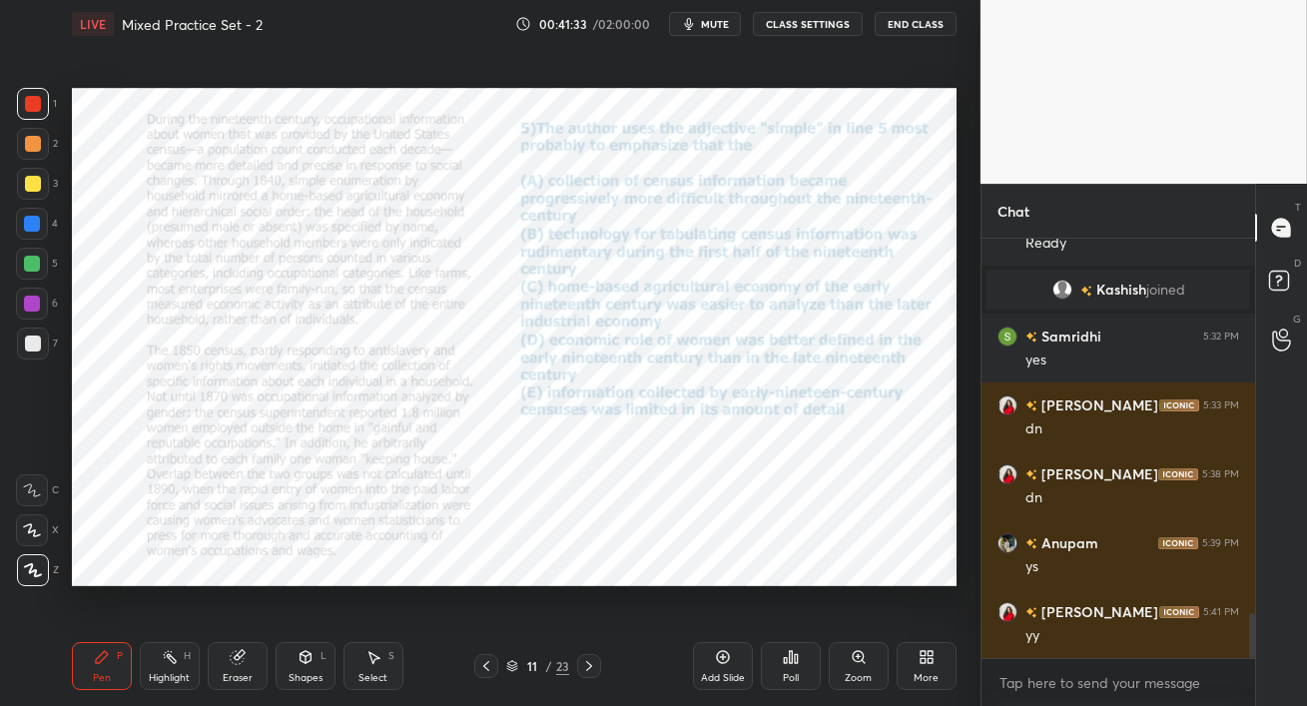
click at [590, 669] on icon at bounding box center [589, 666] width 16 height 16
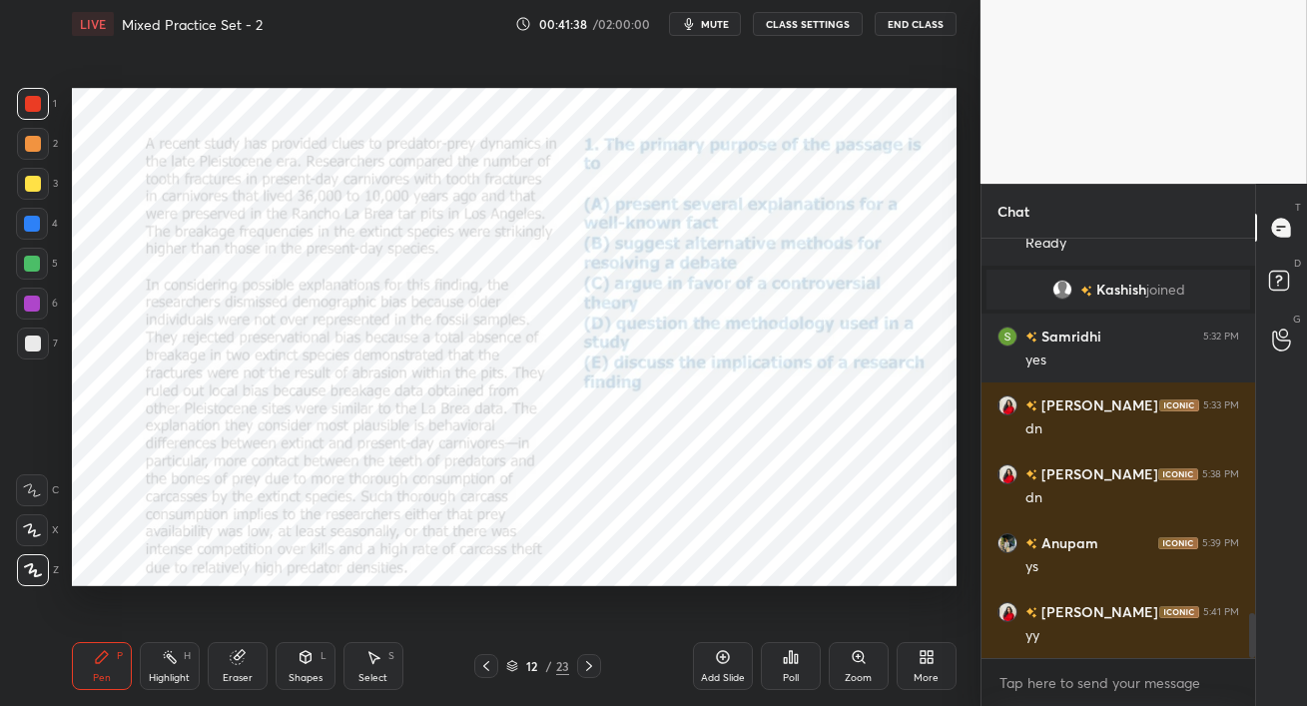
click at [31, 299] on div at bounding box center [32, 304] width 16 height 16
click at [715, 26] on span "mute" at bounding box center [715, 24] width 28 height 14
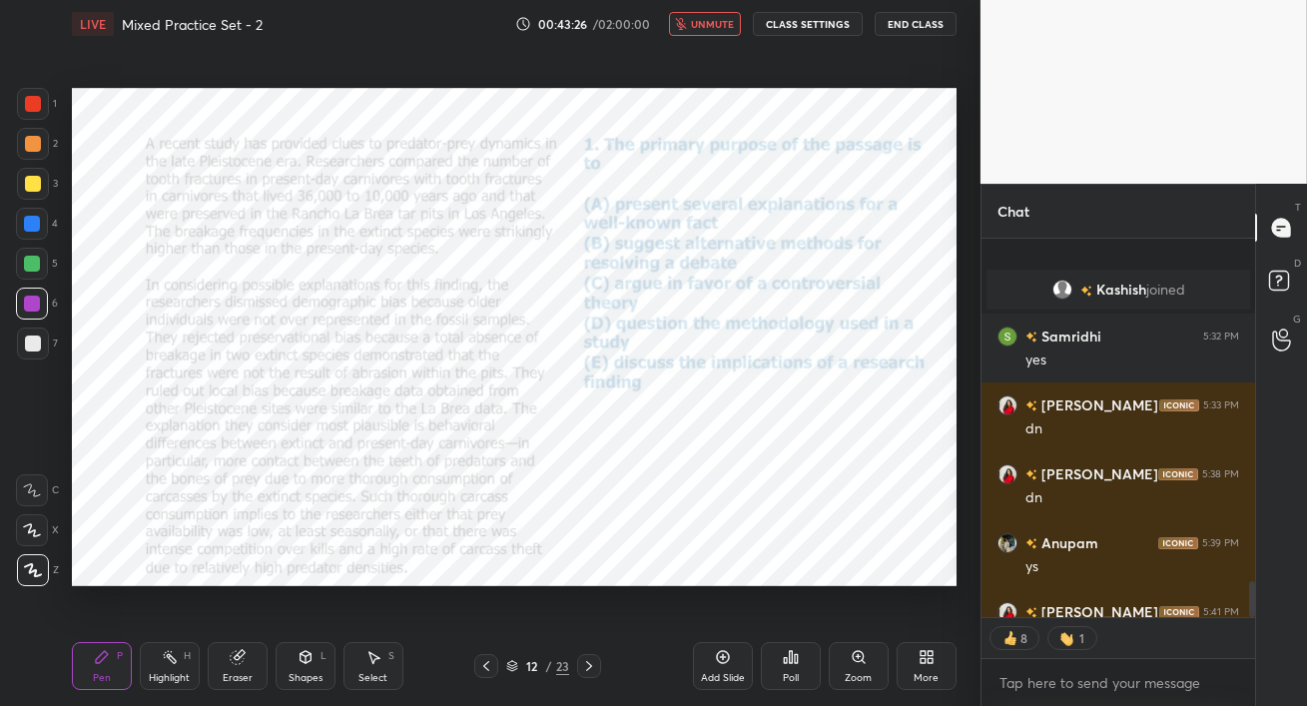
scroll to position [3565, 0]
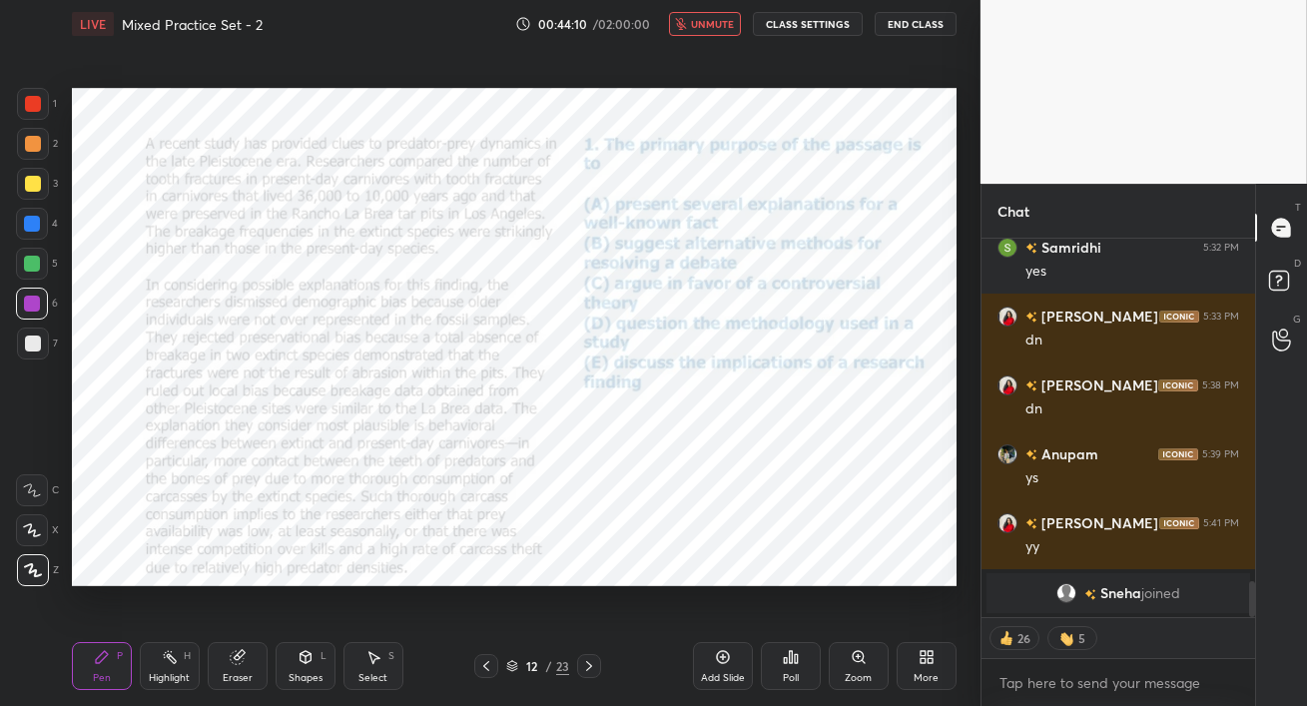
click at [709, 26] on span "unmute" at bounding box center [712, 24] width 43 height 14
click at [263, 671] on div "Pen P Highlight H Eraser Shapes L Select S" at bounding box center [227, 666] width 311 height 48
click at [247, 675] on div "Eraser" at bounding box center [238, 678] width 30 height 10
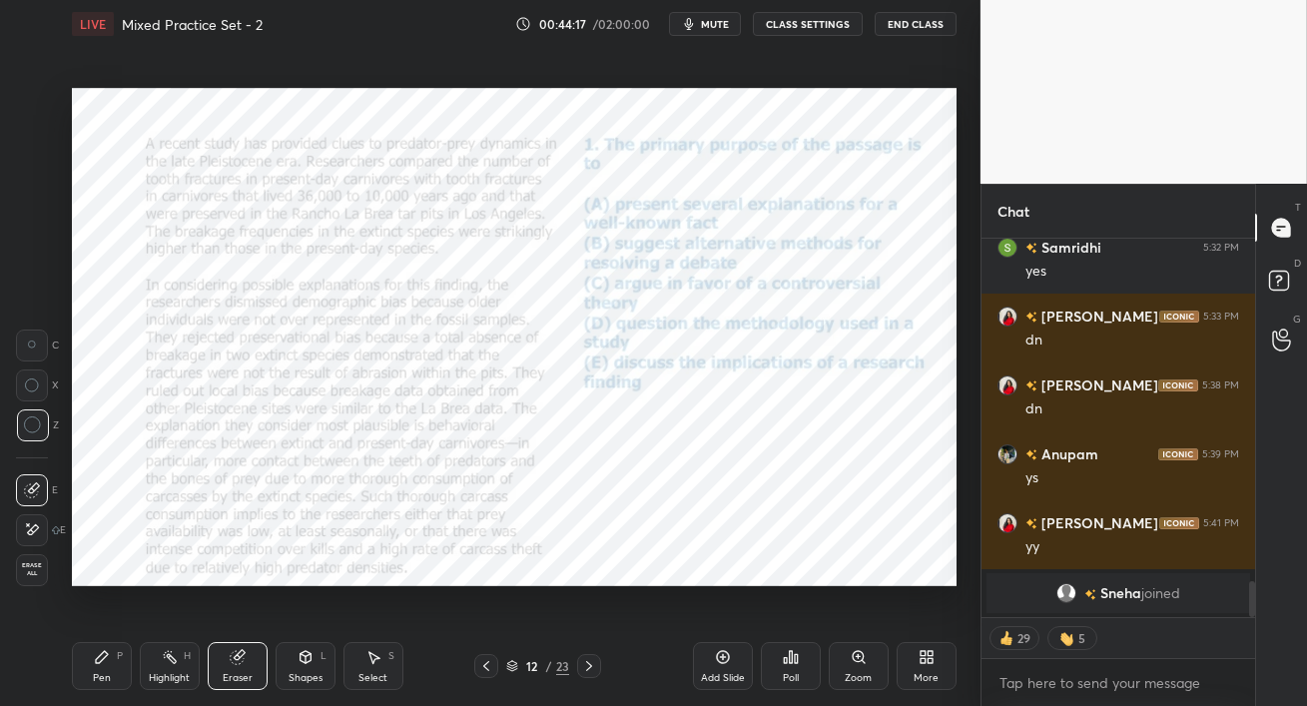
scroll to position [3540, 0]
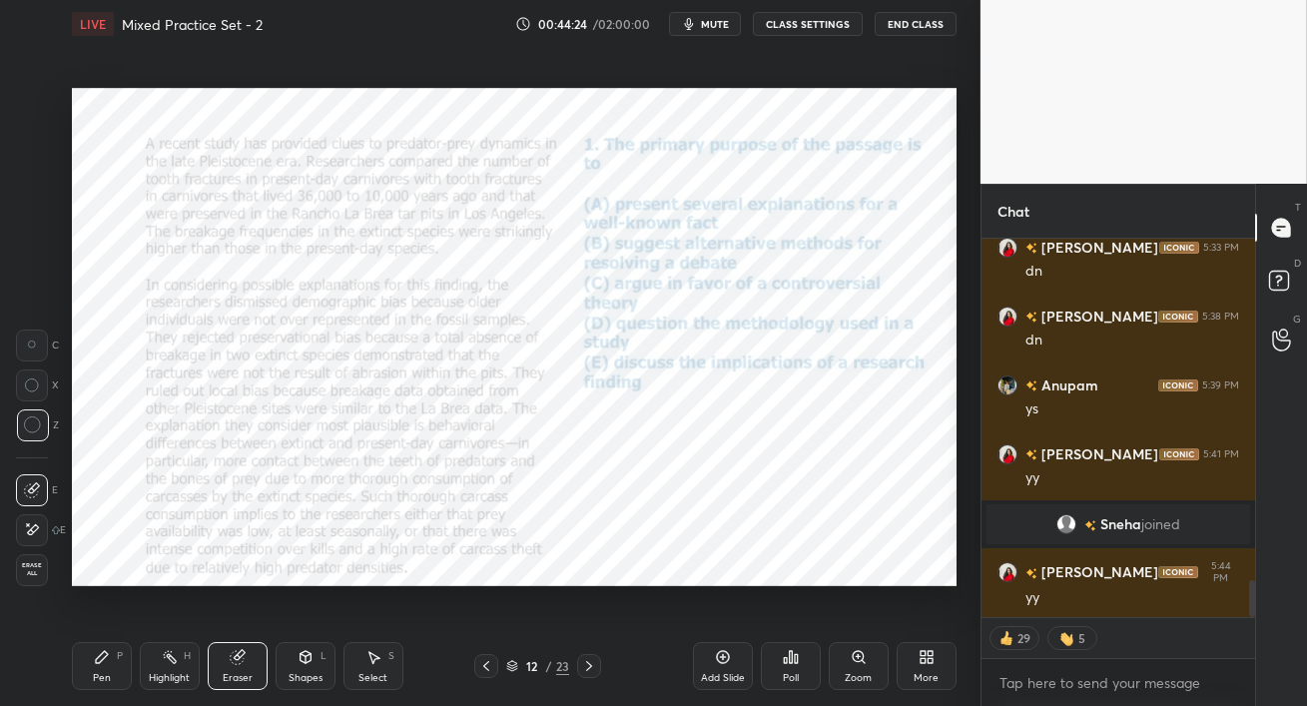
click at [106, 673] on div "Pen" at bounding box center [102, 678] width 18 height 10
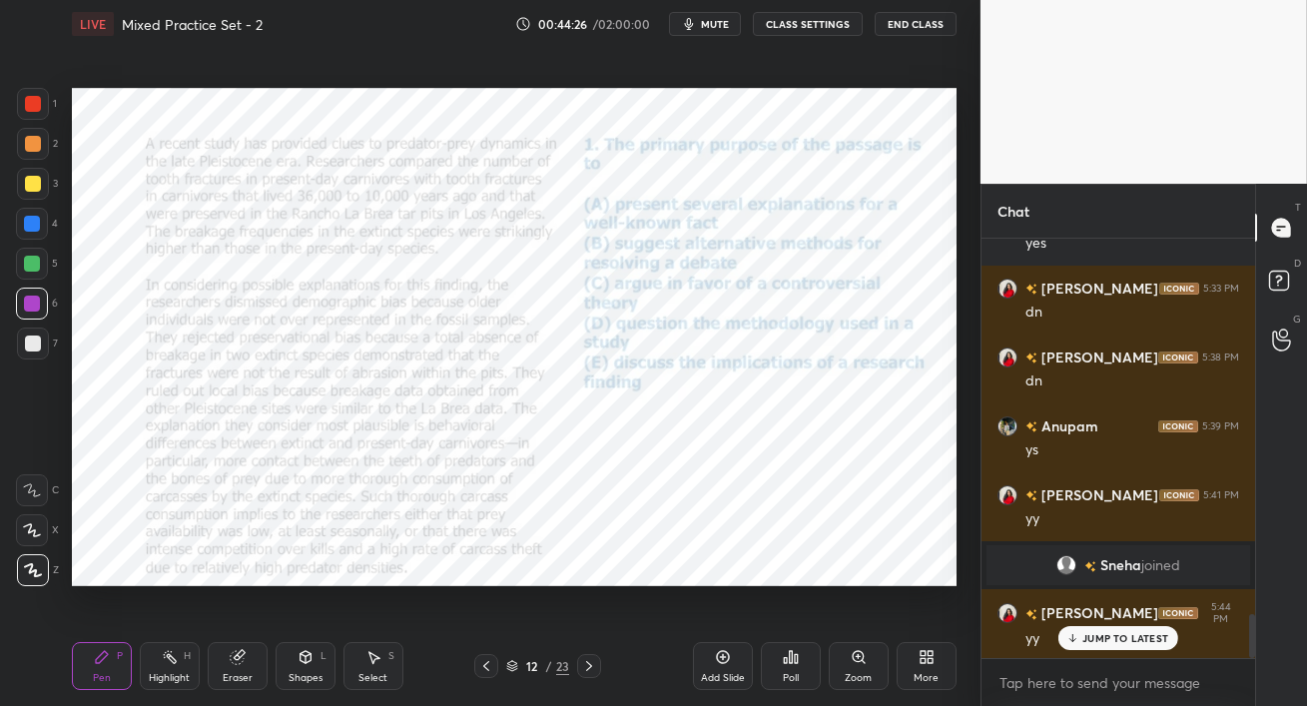
scroll to position [3567, 0]
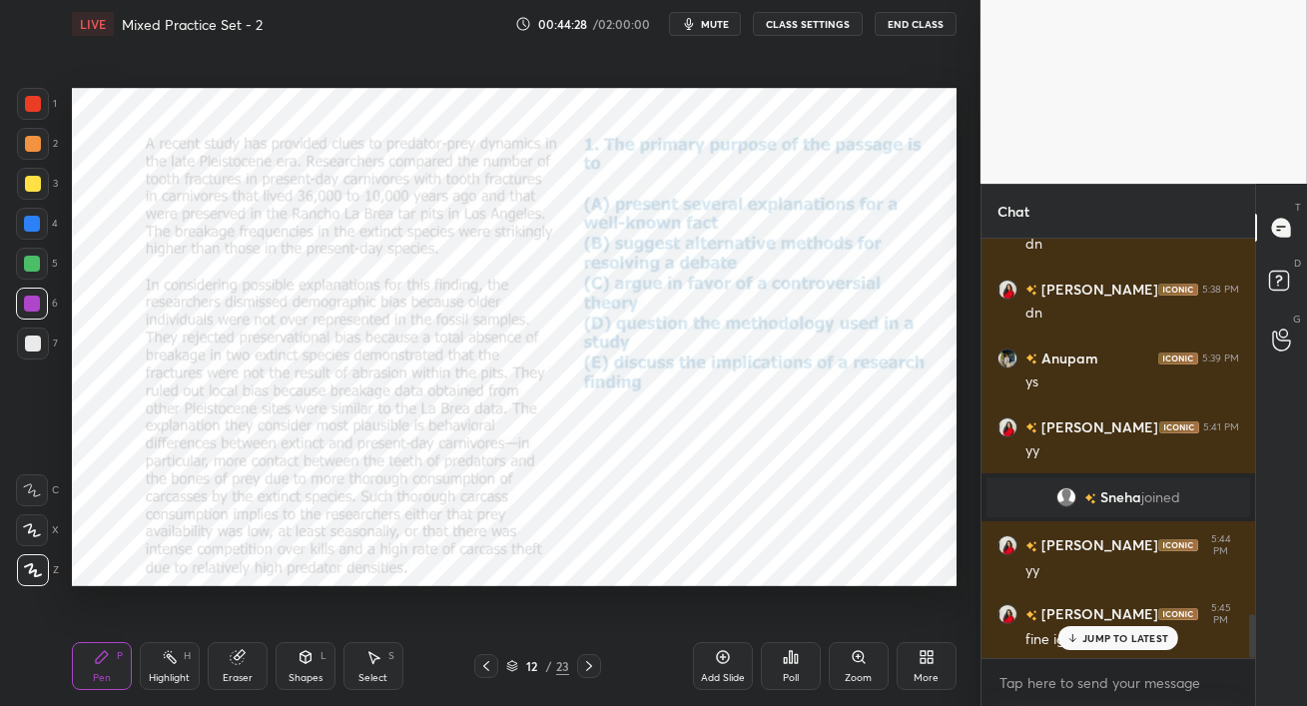
click at [1071, 642] on icon at bounding box center [1073, 638] width 13 height 12
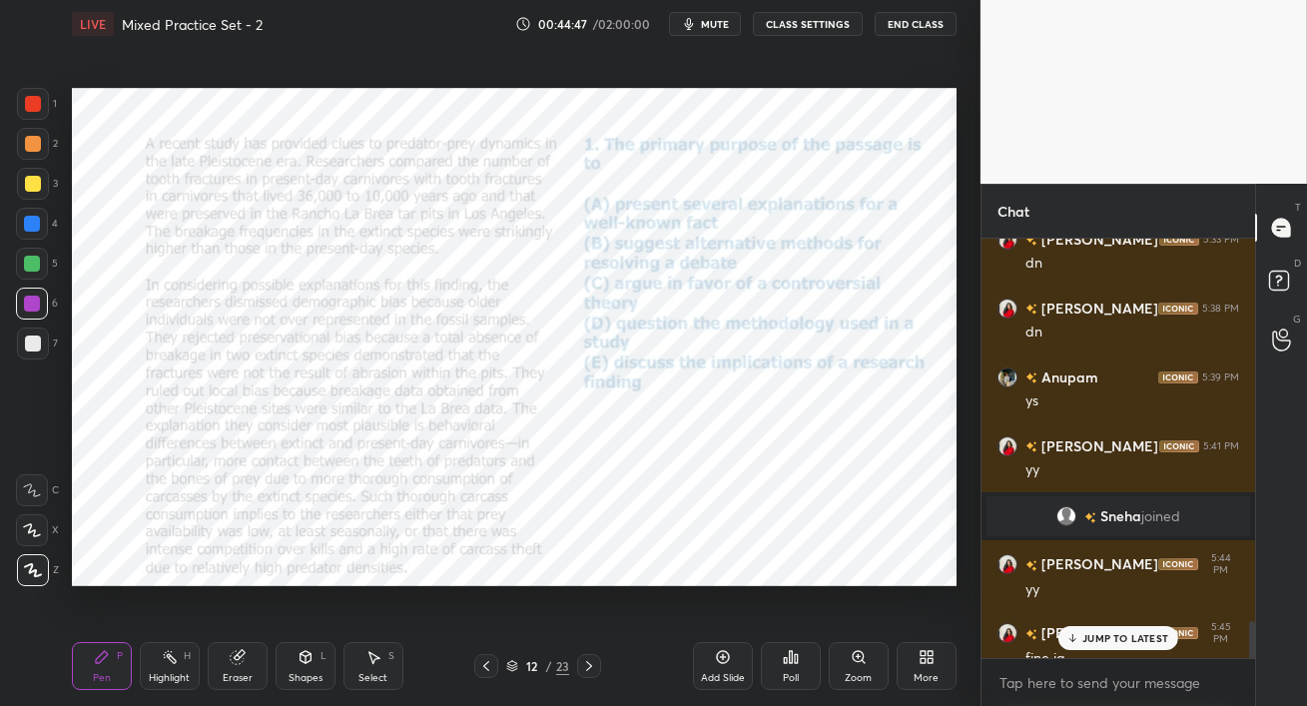
scroll to position [4605, 0]
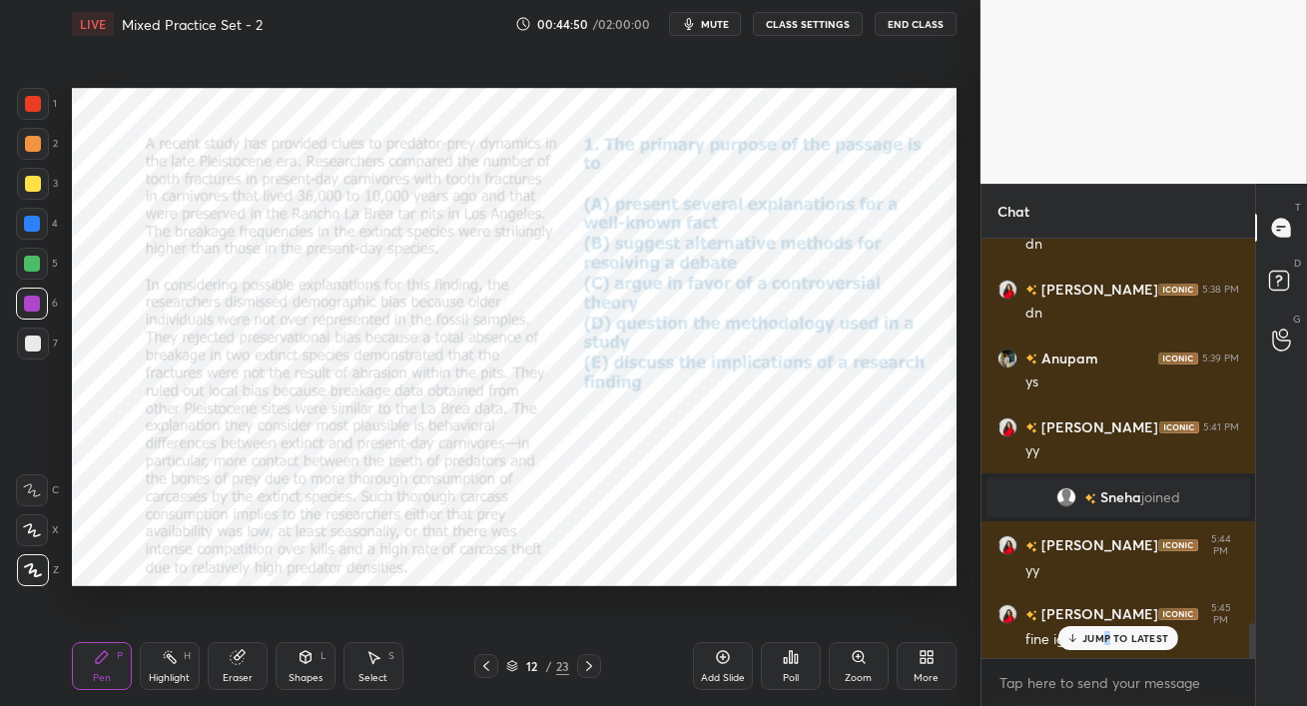
click at [1108, 635] on p "JUMP TO LATEST" at bounding box center [1126, 638] width 86 height 12
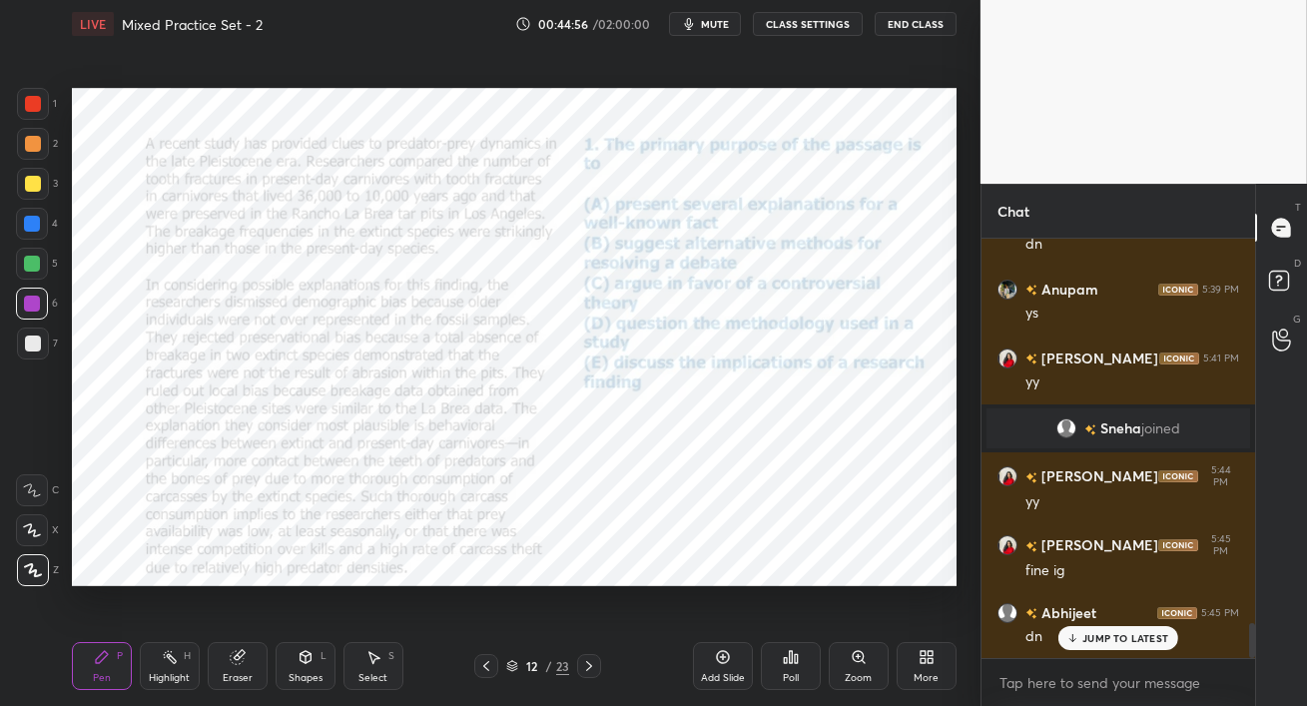
click at [590, 668] on icon at bounding box center [589, 666] width 16 height 16
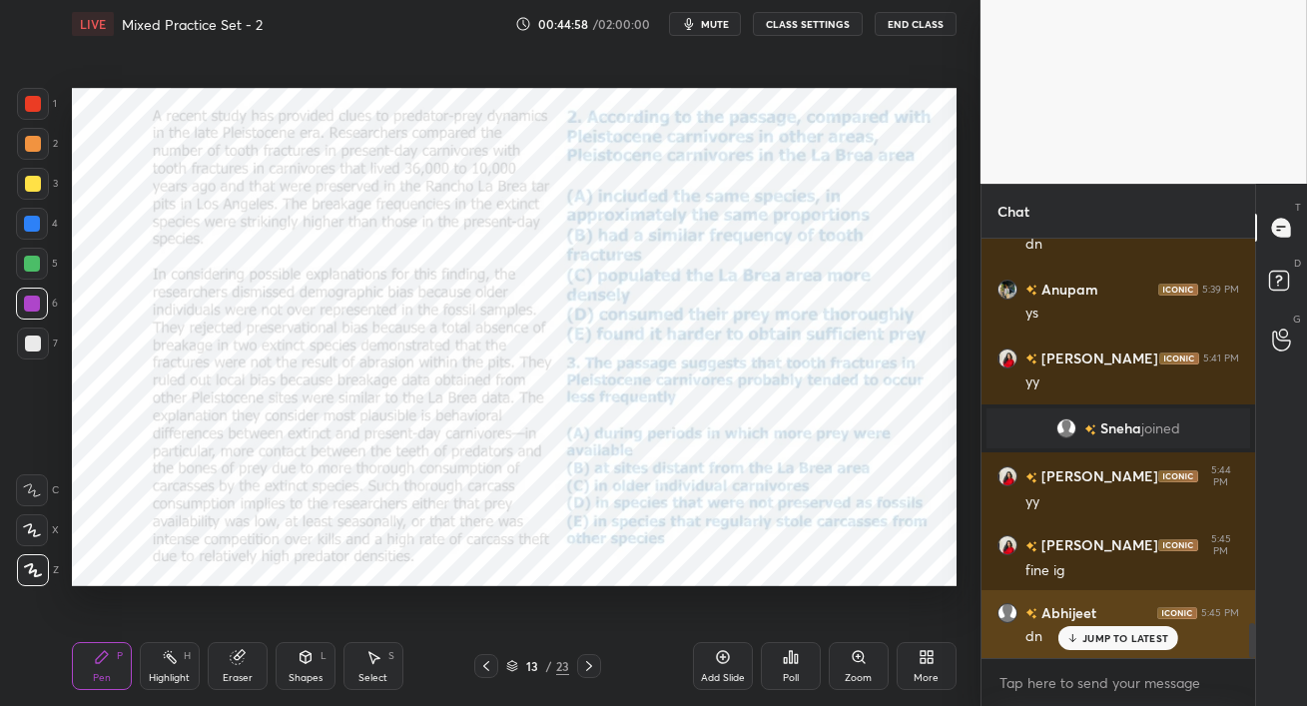
click at [1105, 648] on div "JUMP TO LATEST" at bounding box center [1119, 638] width 120 height 24
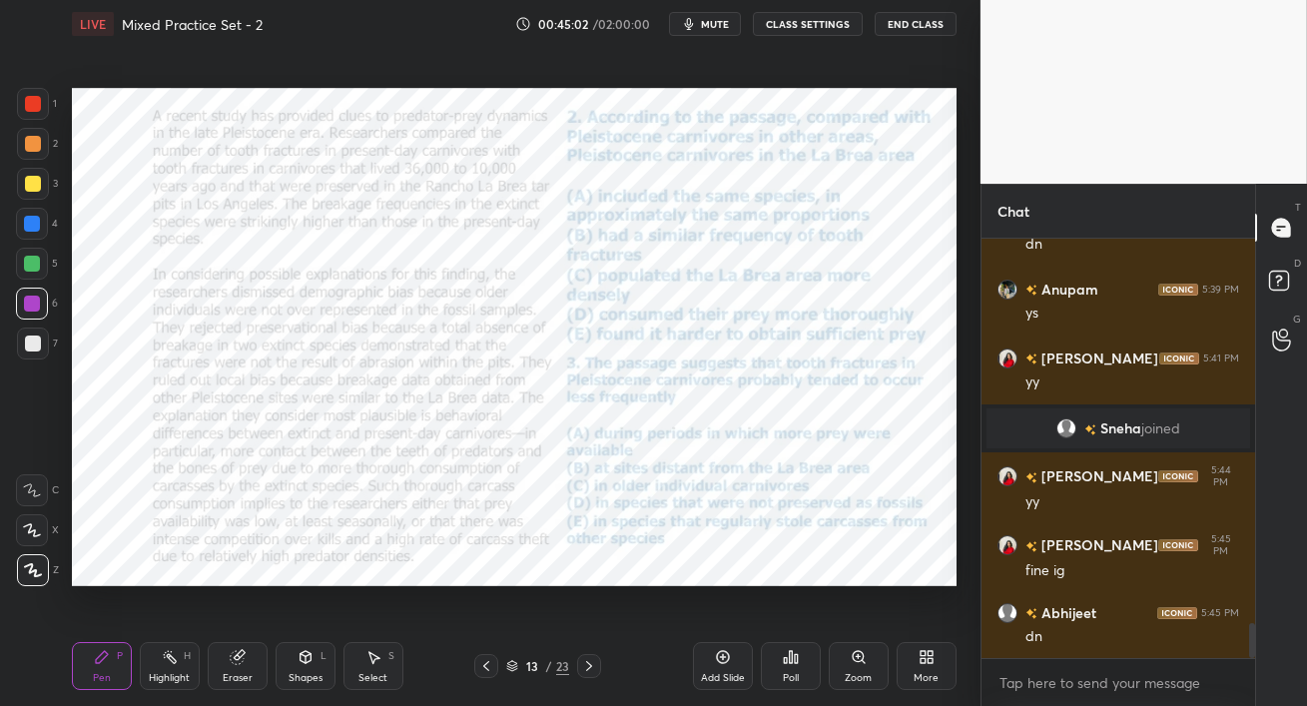
click at [591, 663] on icon at bounding box center [589, 666] width 16 height 16
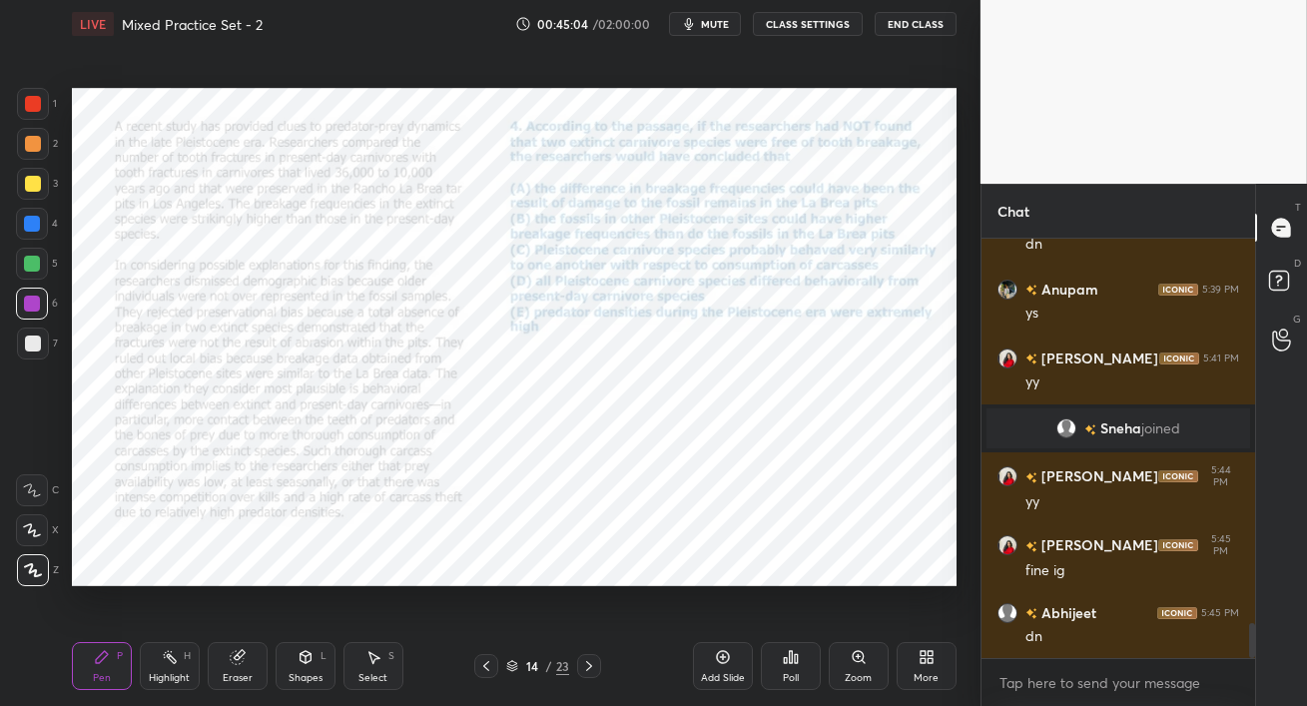
click at [590, 662] on icon at bounding box center [589, 666] width 16 height 16
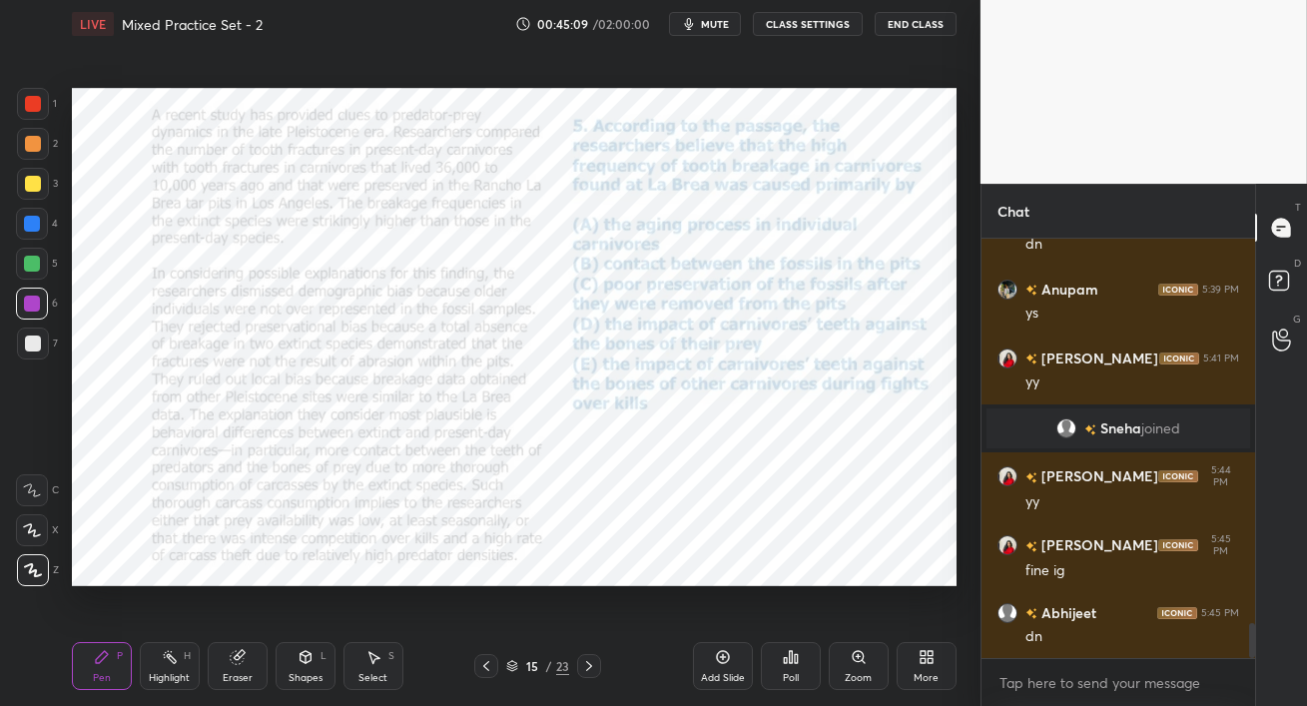
drag, startPoint x: 37, startPoint y: 107, endPoint x: 56, endPoint y: 119, distance: 22.4
click at [37, 107] on div at bounding box center [33, 104] width 16 height 16
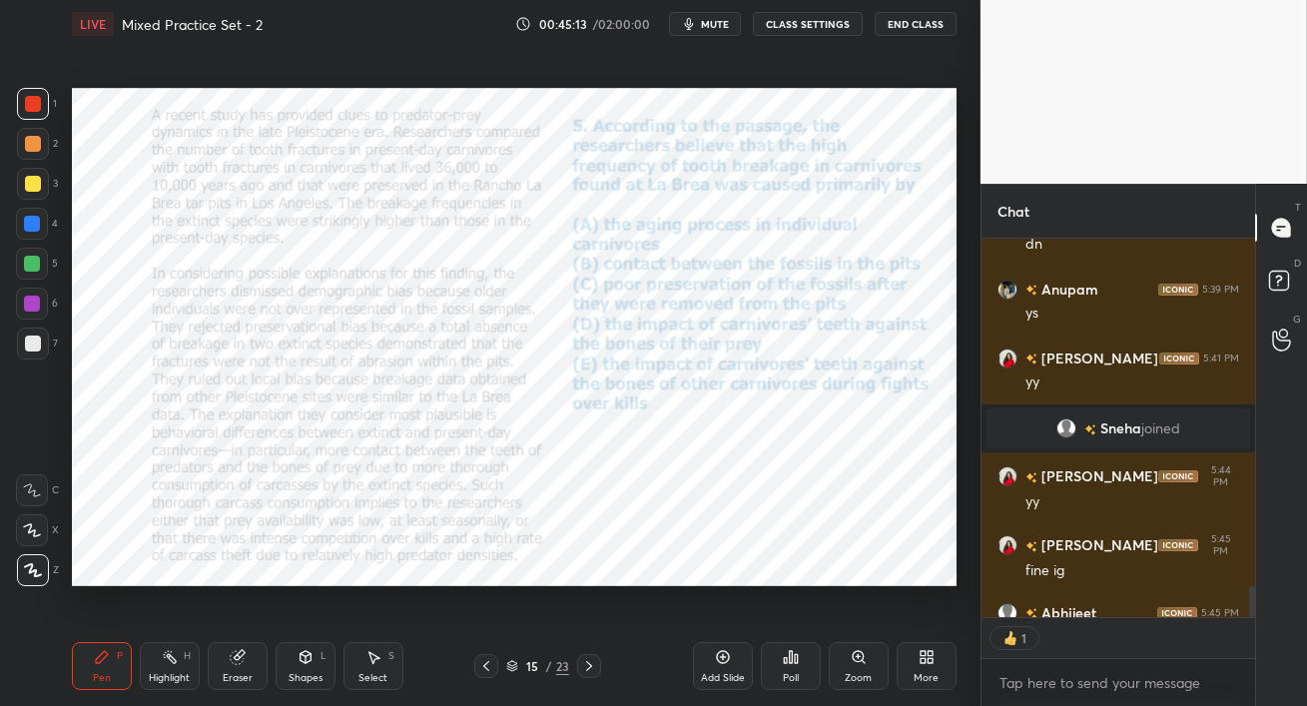
scroll to position [6, 6]
click at [711, 26] on span "mute" at bounding box center [715, 24] width 28 height 14
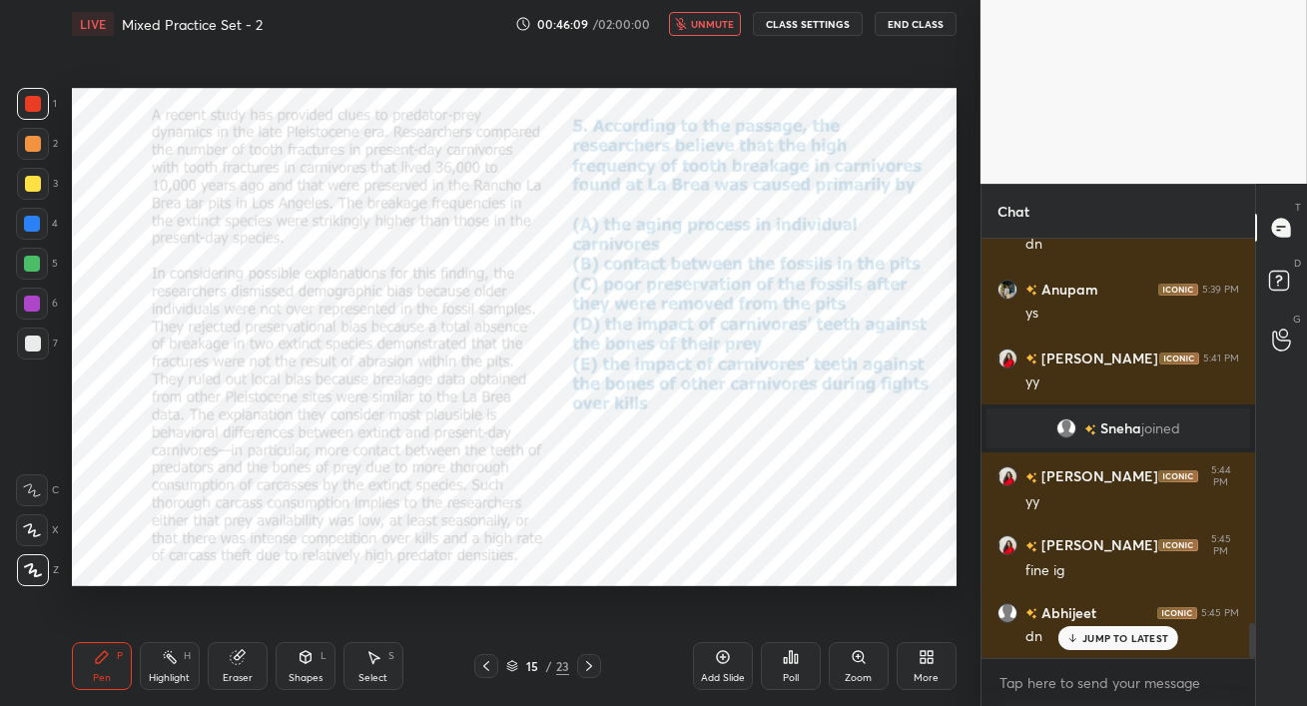
scroll to position [4744, 0]
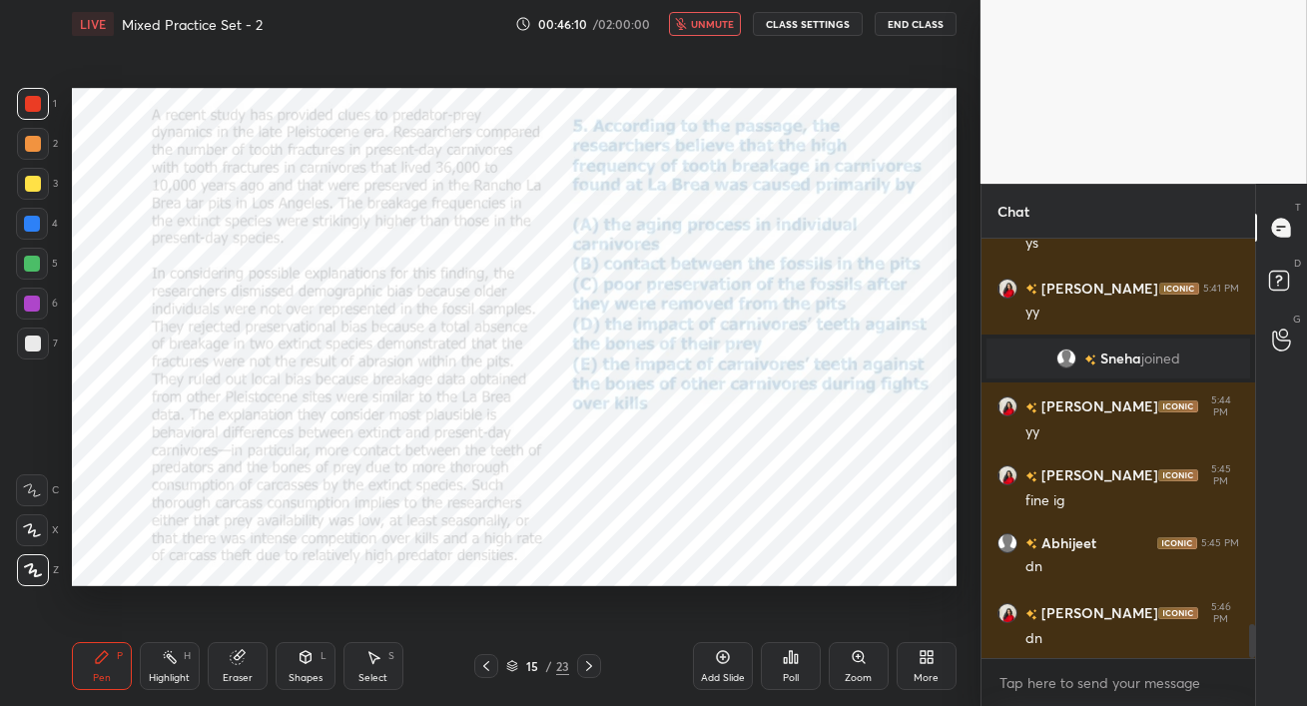
drag, startPoint x: 708, startPoint y: 27, endPoint x: 706, endPoint y: 40, distance: 13.1
click at [706, 39] on div "LIVE Mixed Practice Set - 2 00:46:10 / 02:00:00 unmute CLASS SETTINGS End Class" at bounding box center [514, 24] width 885 height 48
click at [709, 22] on span "unmute" at bounding box center [712, 24] width 43 height 14
click at [802, 674] on div "Poll" at bounding box center [791, 666] width 60 height 48
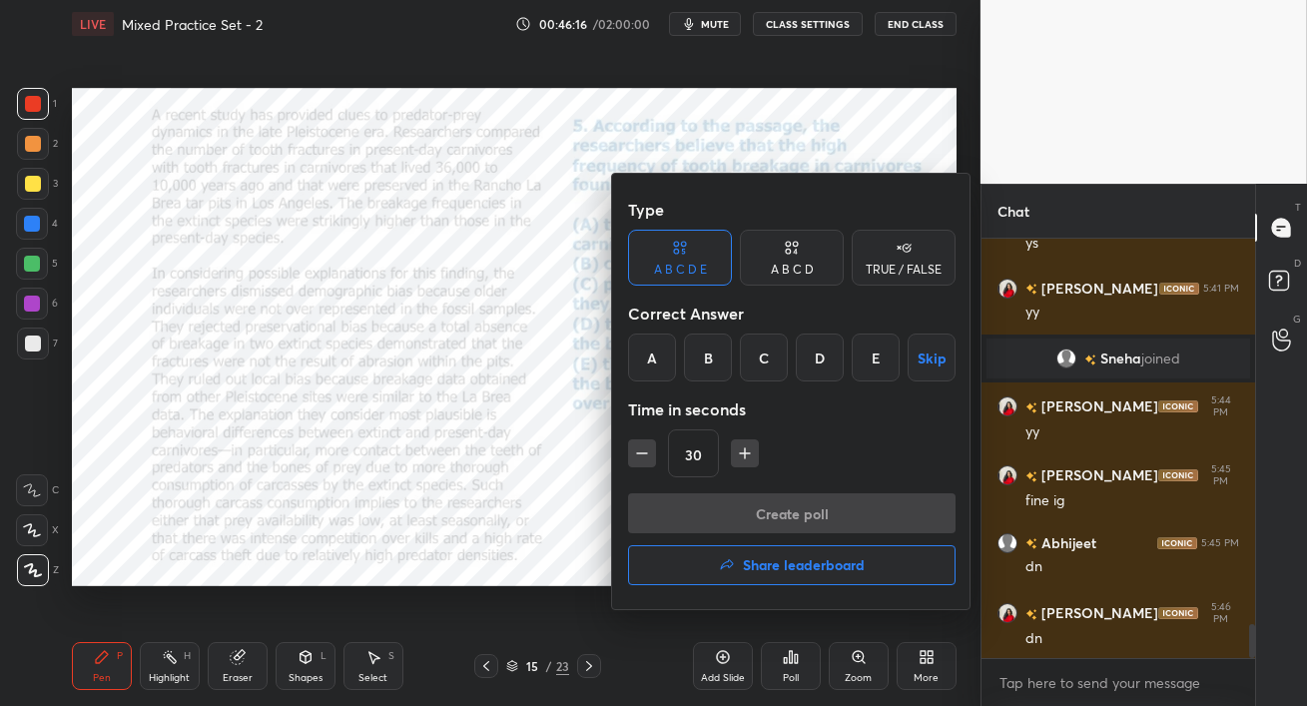
click at [821, 358] on div "D" at bounding box center [820, 358] width 48 height 48
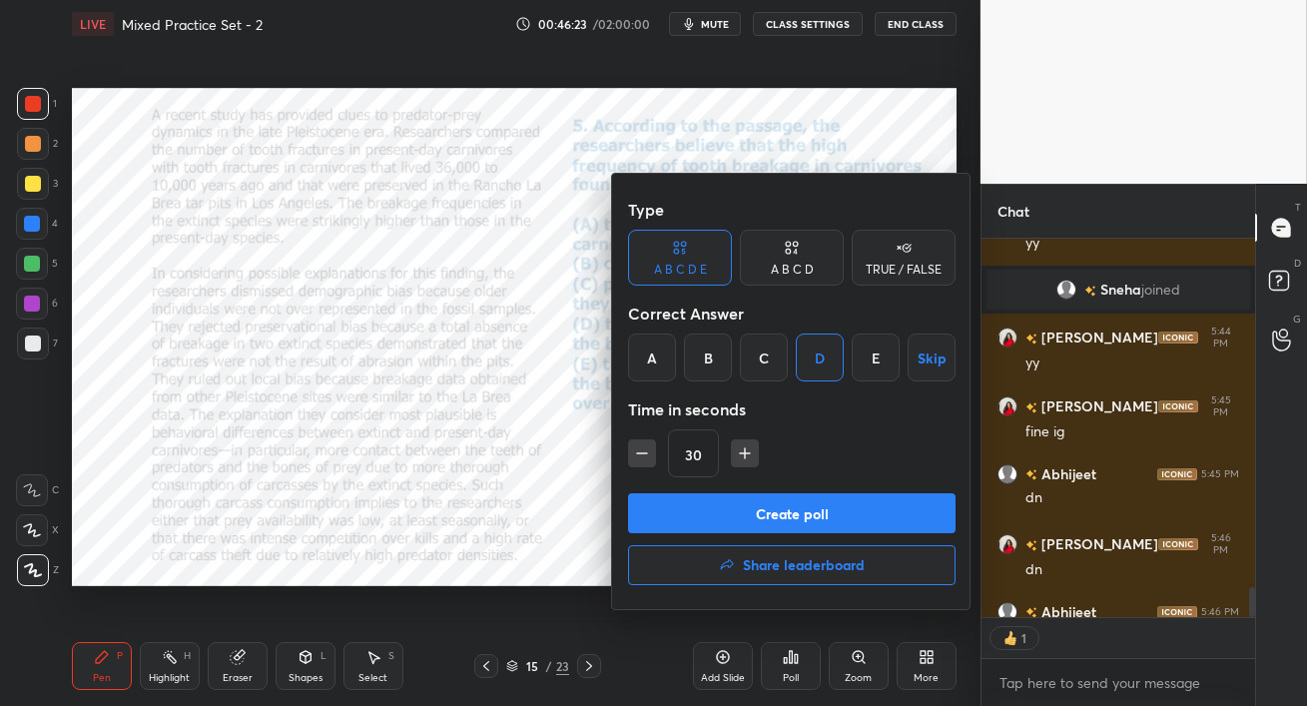
scroll to position [6, 6]
click at [851, 525] on button "Create poll" at bounding box center [792, 513] width 328 height 40
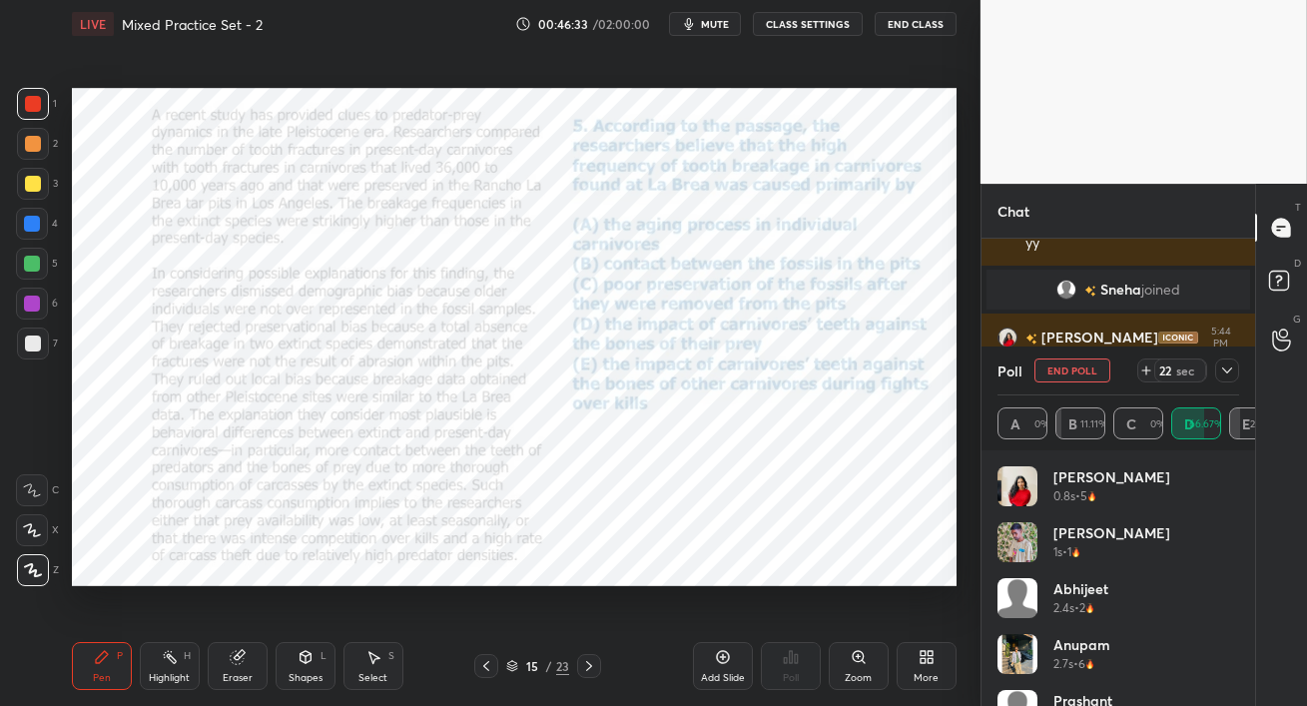
scroll to position [4917, 0]
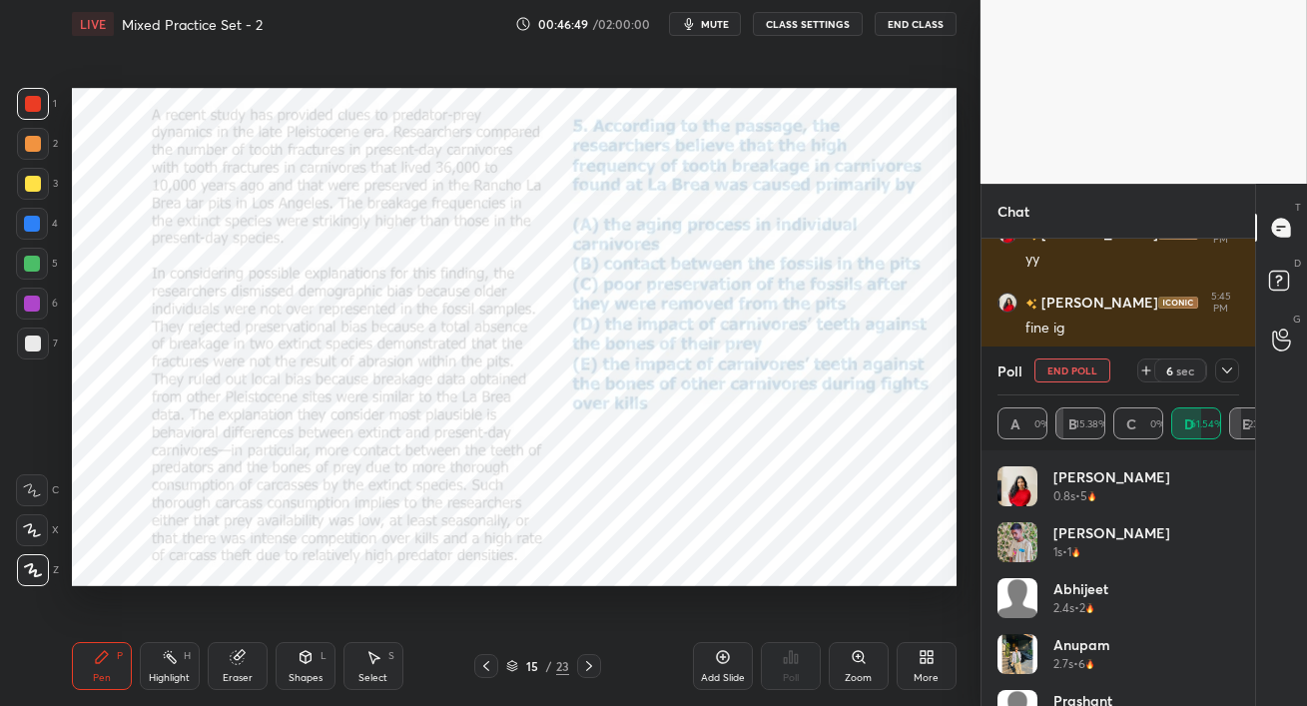
click at [30, 308] on div at bounding box center [32, 304] width 16 height 16
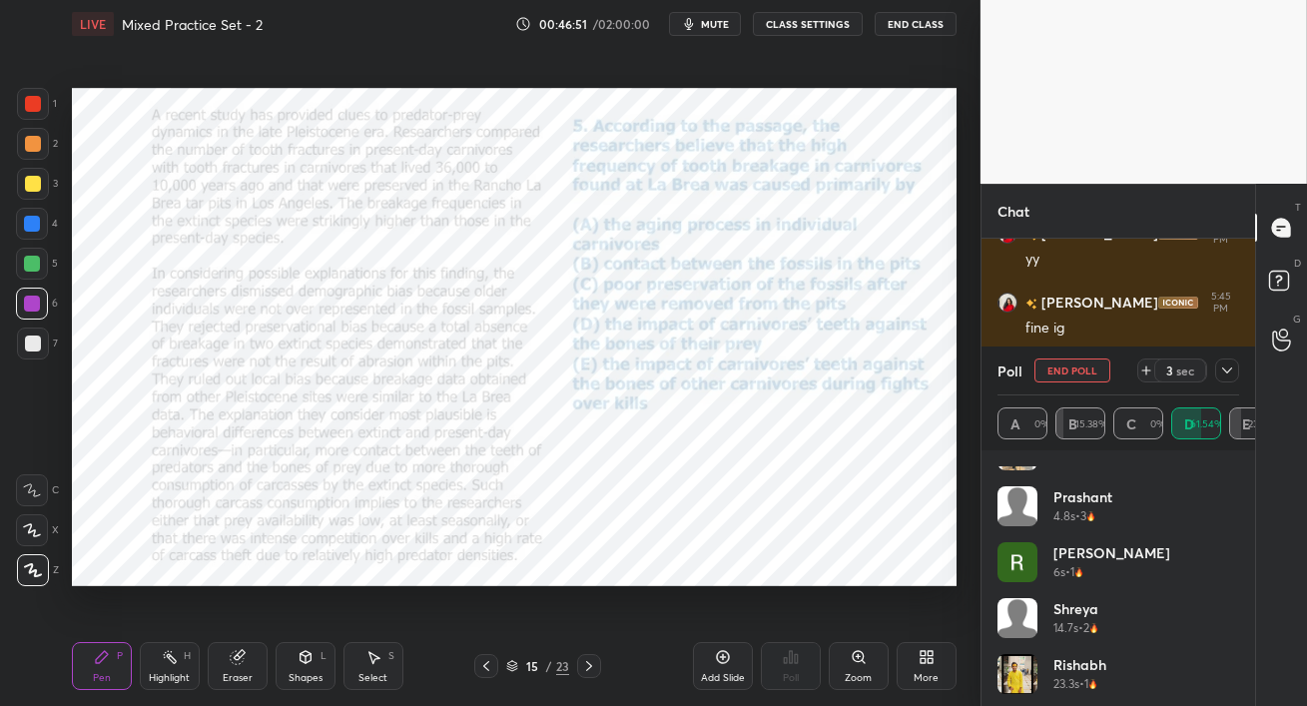
scroll to position [208, 0]
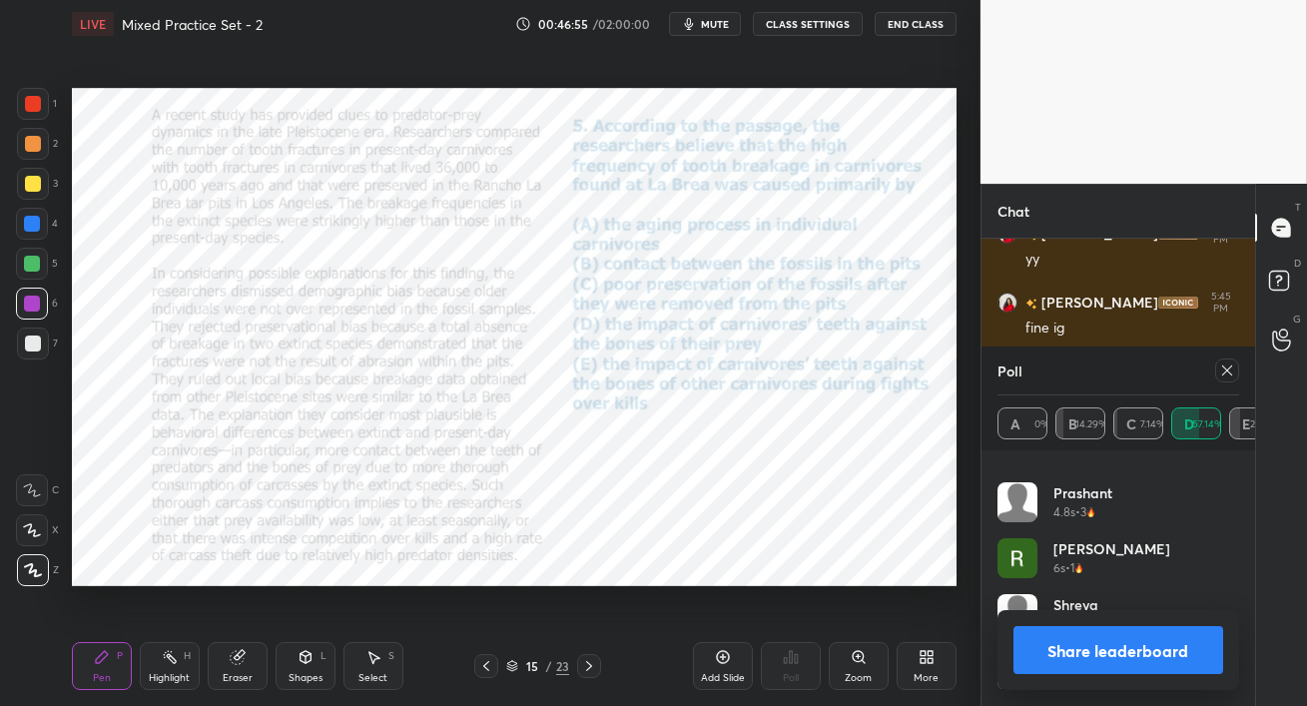
click at [1224, 372] on icon at bounding box center [1228, 371] width 16 height 16
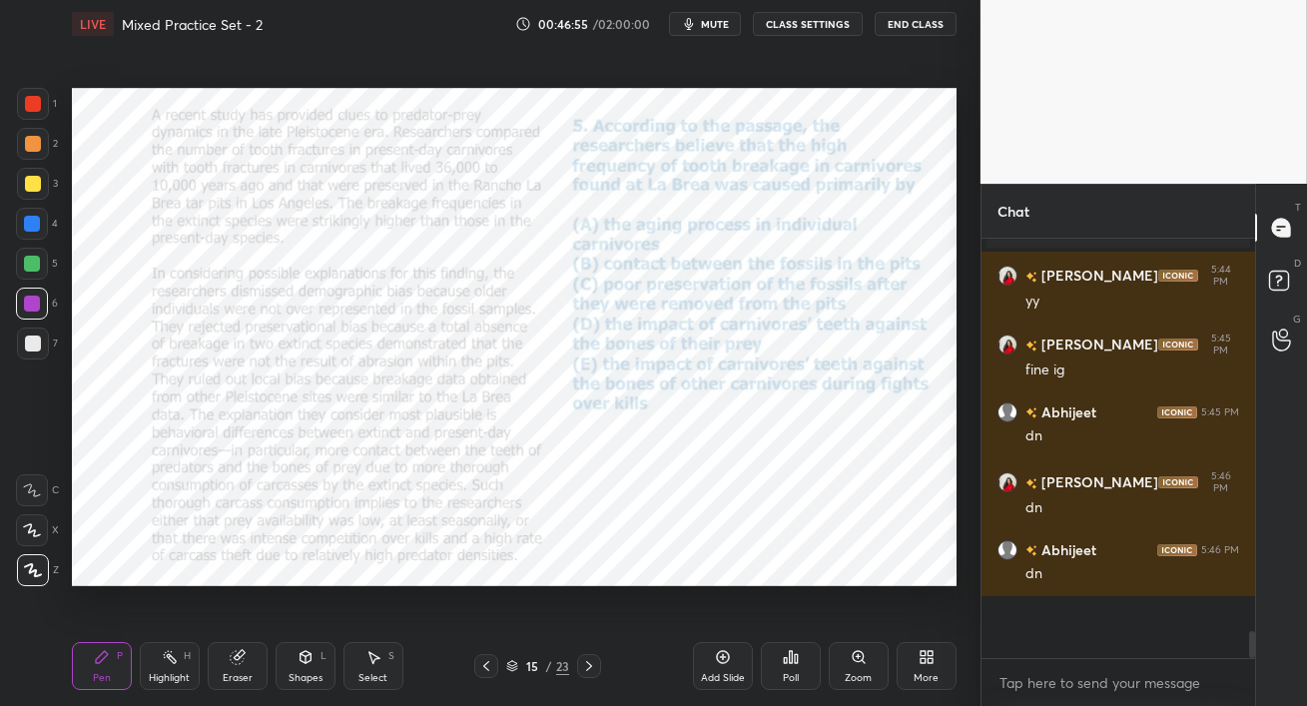
scroll to position [4854, 0]
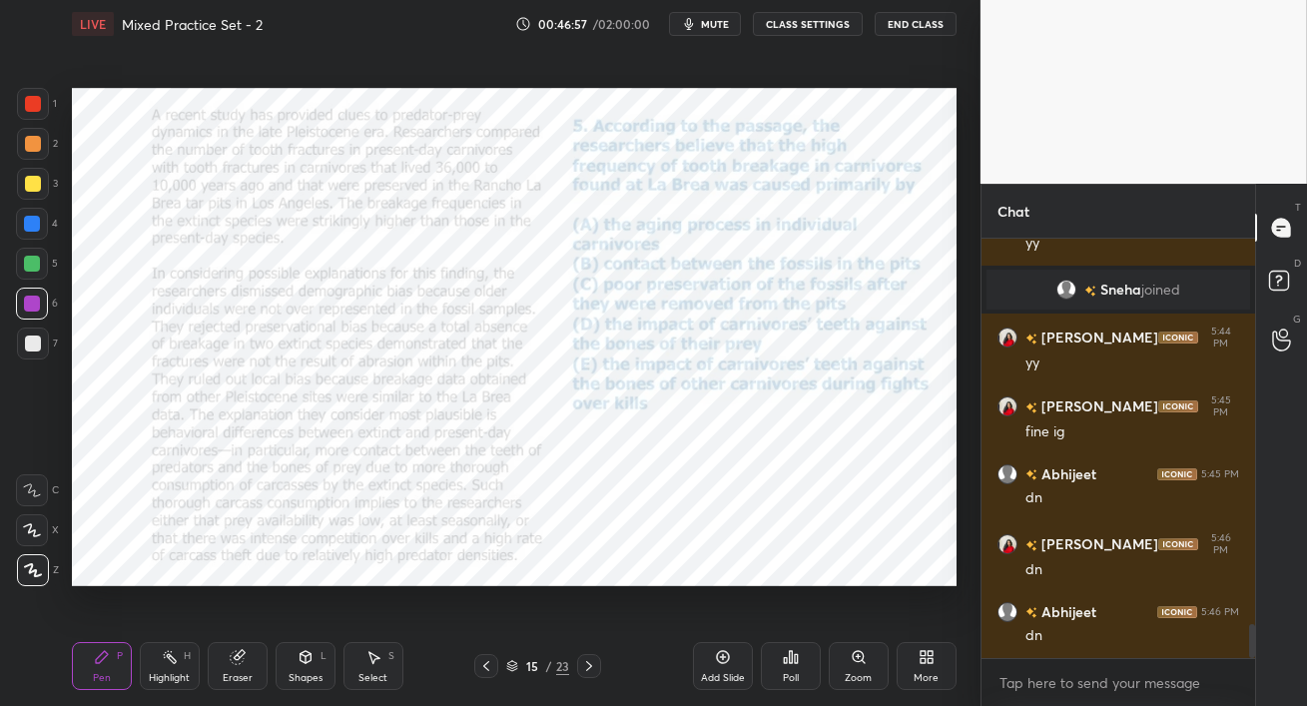
drag, startPoint x: 20, startPoint y: 109, endPoint x: 51, endPoint y: 122, distance: 33.6
click at [20, 109] on div at bounding box center [33, 104] width 32 height 32
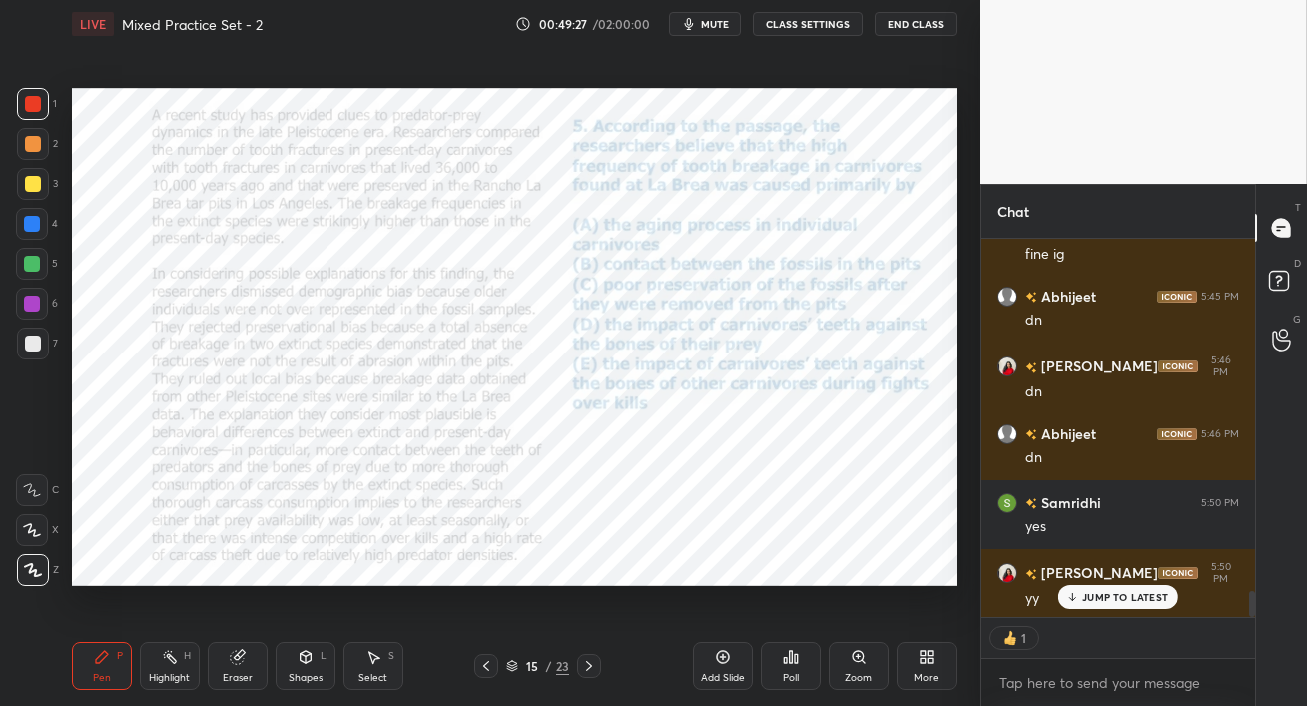
scroll to position [5060, 0]
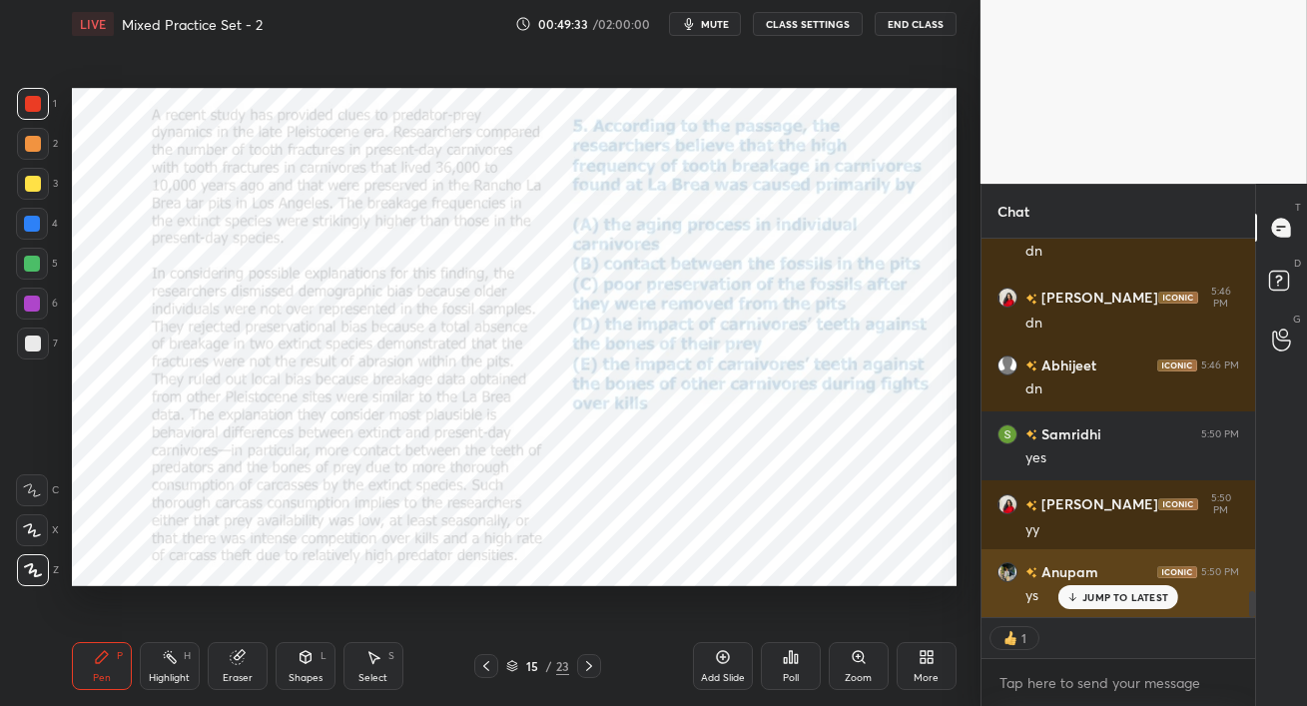
click at [1097, 597] on p "JUMP TO LATEST" at bounding box center [1126, 597] width 86 height 12
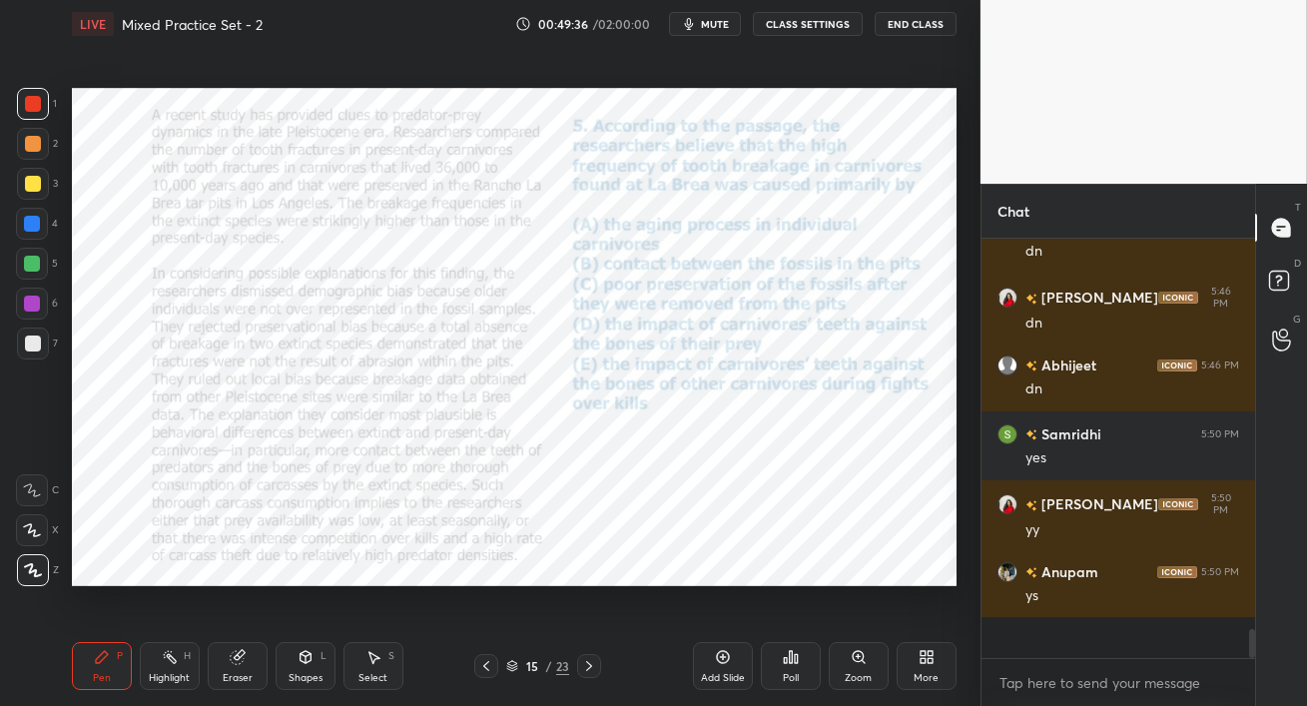
scroll to position [394, 268]
click at [487, 666] on icon at bounding box center [486, 666] width 16 height 16
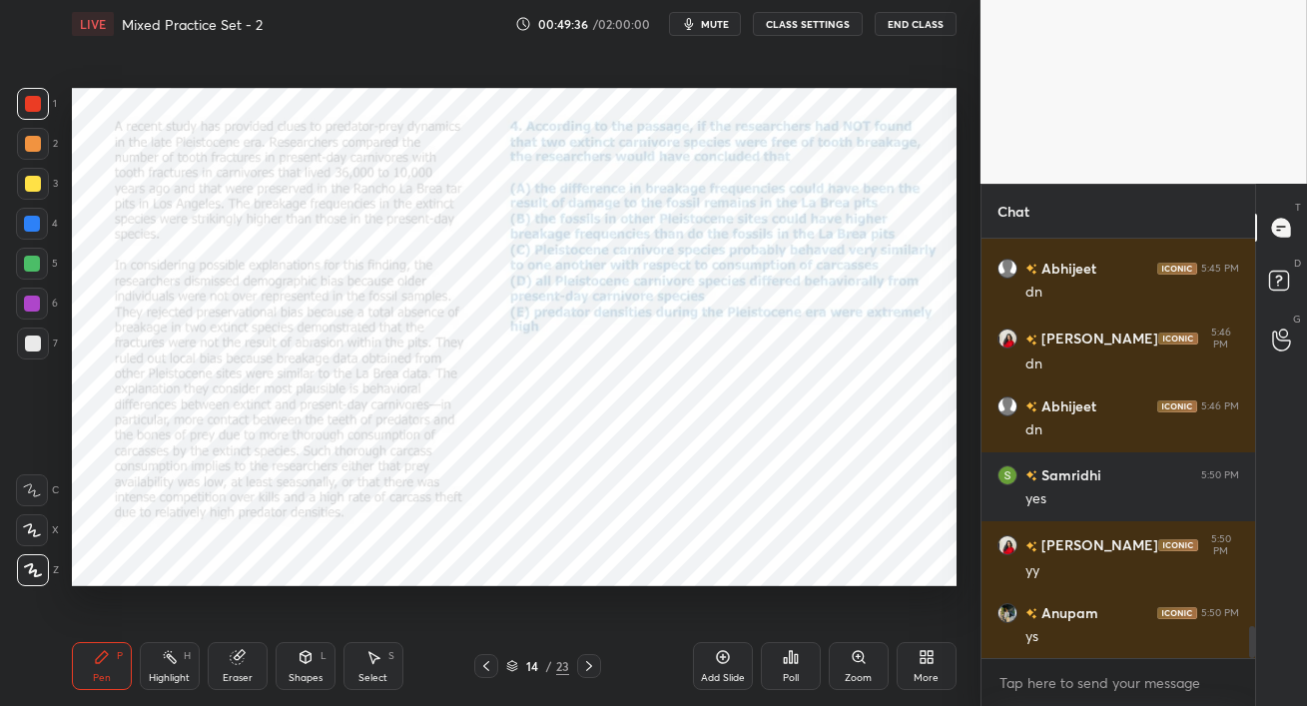
scroll to position [6, 6]
click at [32, 233] on div at bounding box center [32, 224] width 32 height 32
click at [33, 113] on div at bounding box center [33, 104] width 32 height 32
click at [718, 23] on span "mute" at bounding box center [715, 24] width 28 height 14
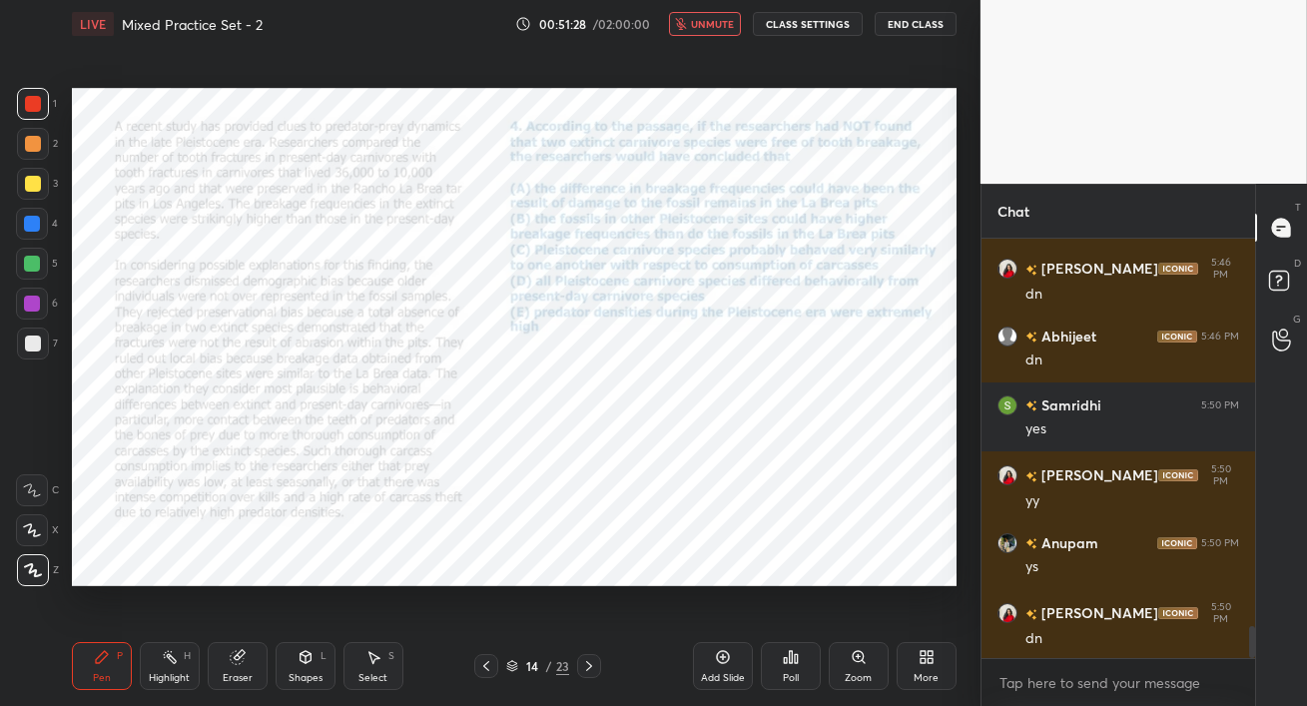
scroll to position [5158, 0]
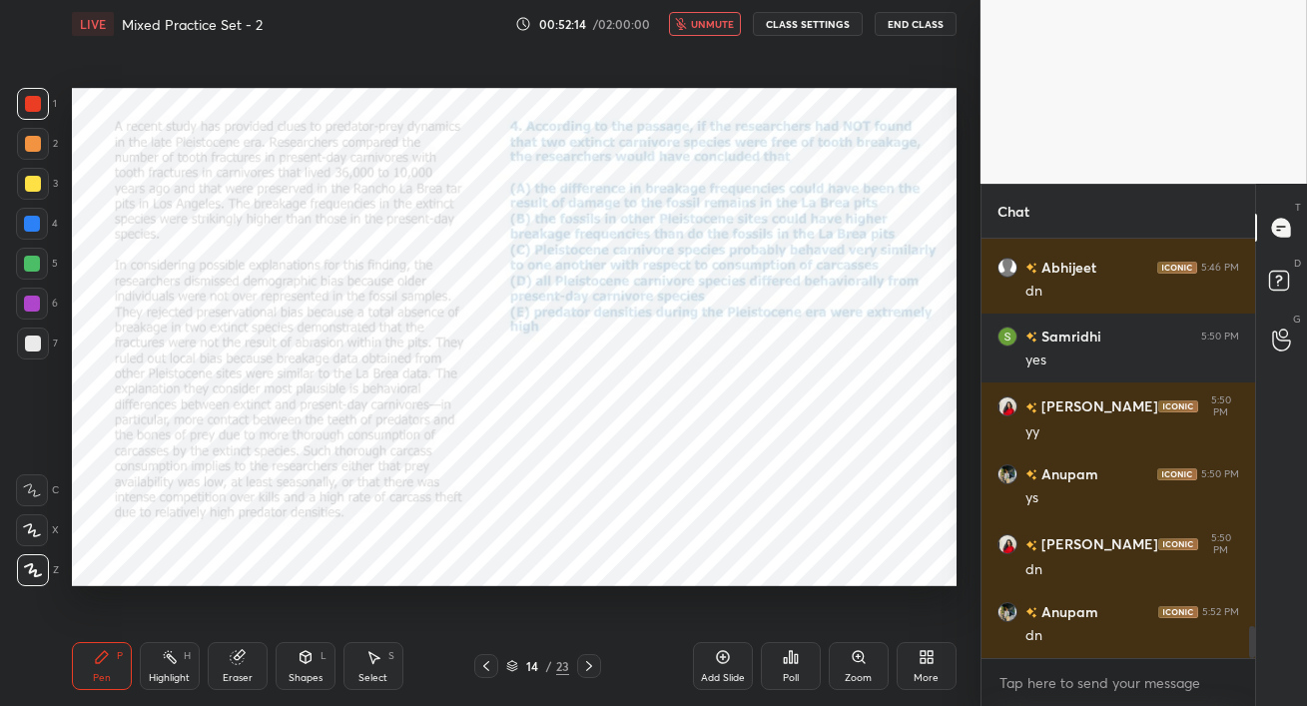
click at [716, 22] on span "unmute" at bounding box center [712, 24] width 43 height 14
click at [801, 667] on div "Poll" at bounding box center [791, 666] width 60 height 48
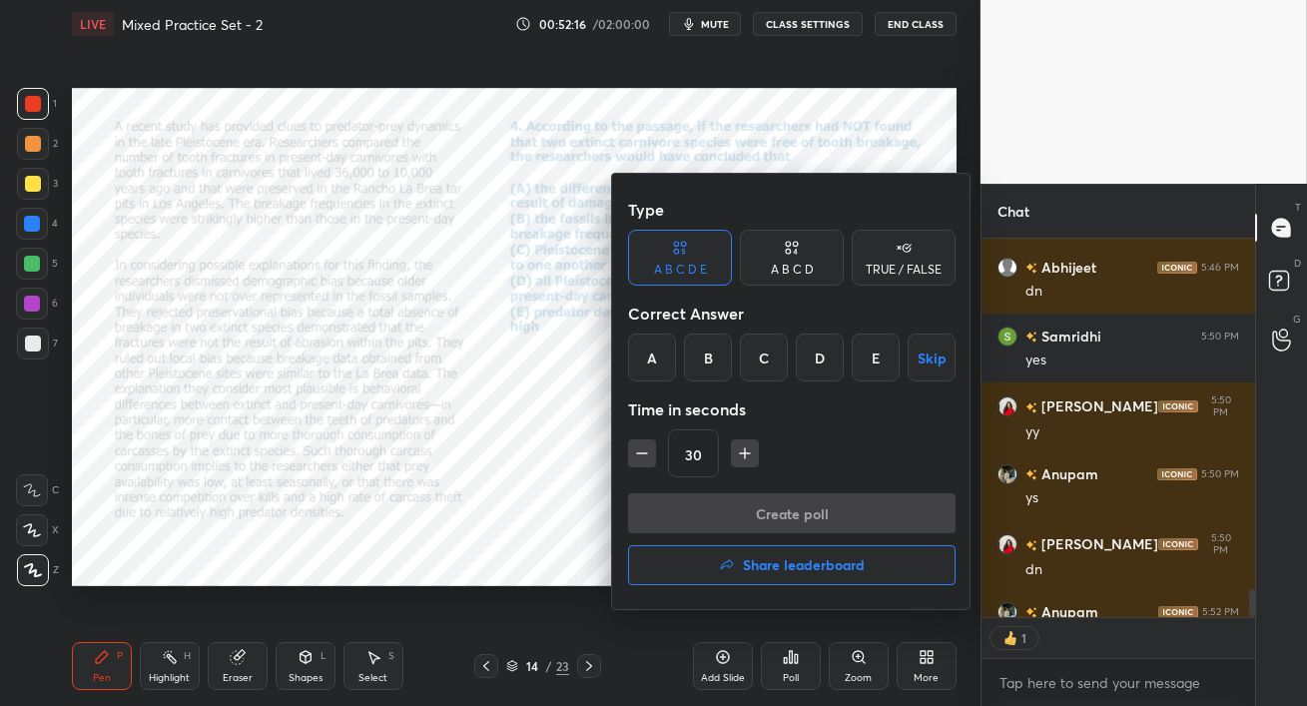
scroll to position [6, 6]
click at [657, 363] on div "A" at bounding box center [652, 358] width 48 height 48
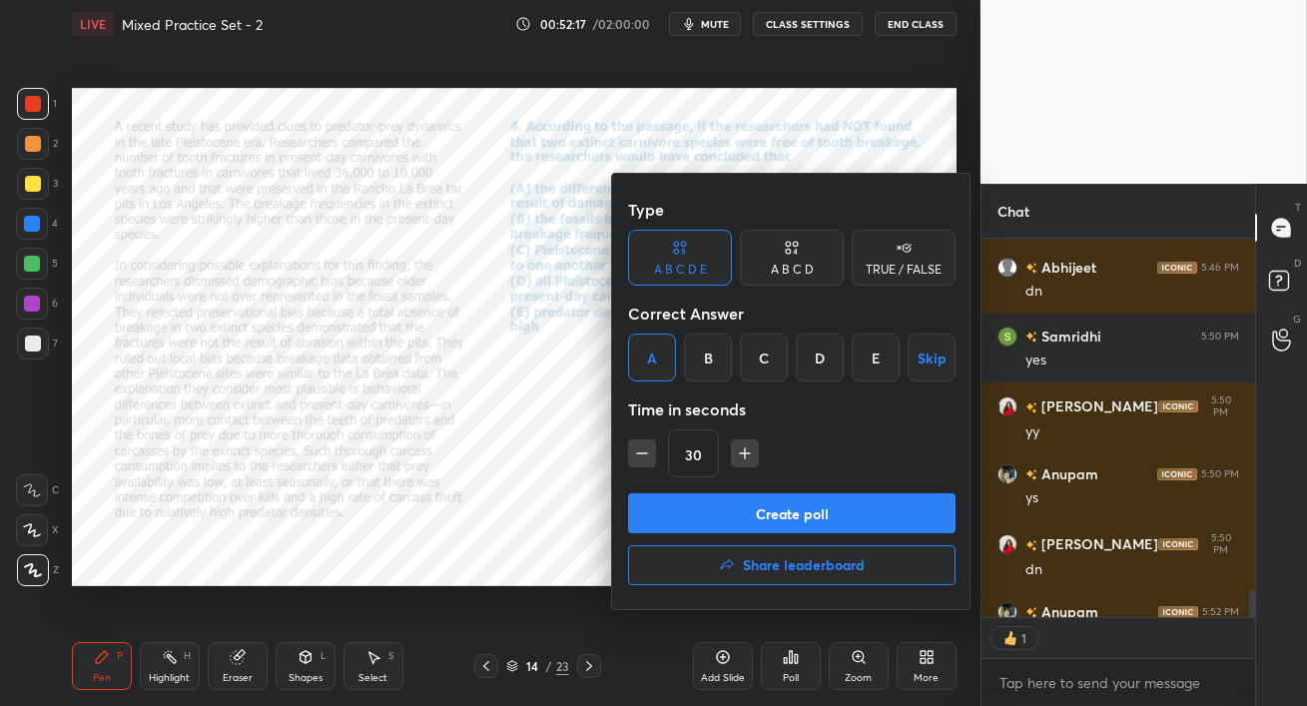
click at [766, 509] on button "Create poll" at bounding box center [792, 513] width 328 height 40
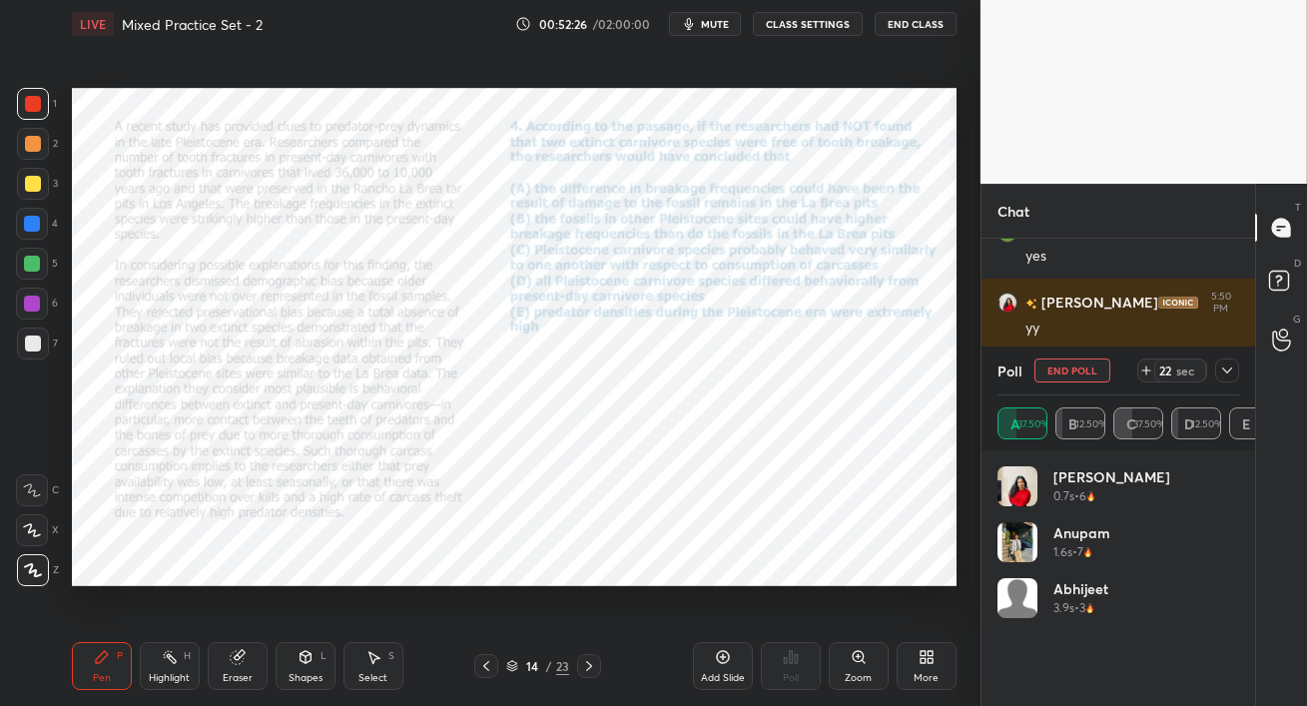
scroll to position [310, 268]
click at [1232, 375] on icon at bounding box center [1228, 371] width 16 height 16
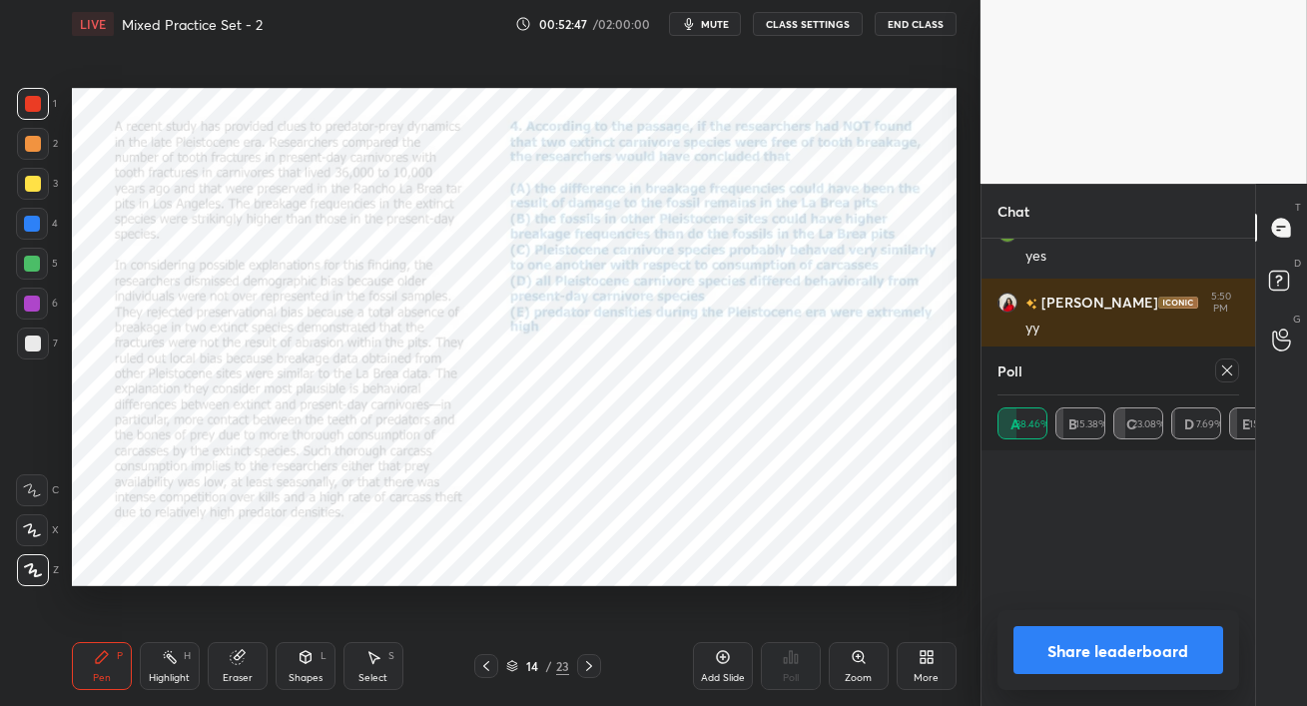
scroll to position [152, 236]
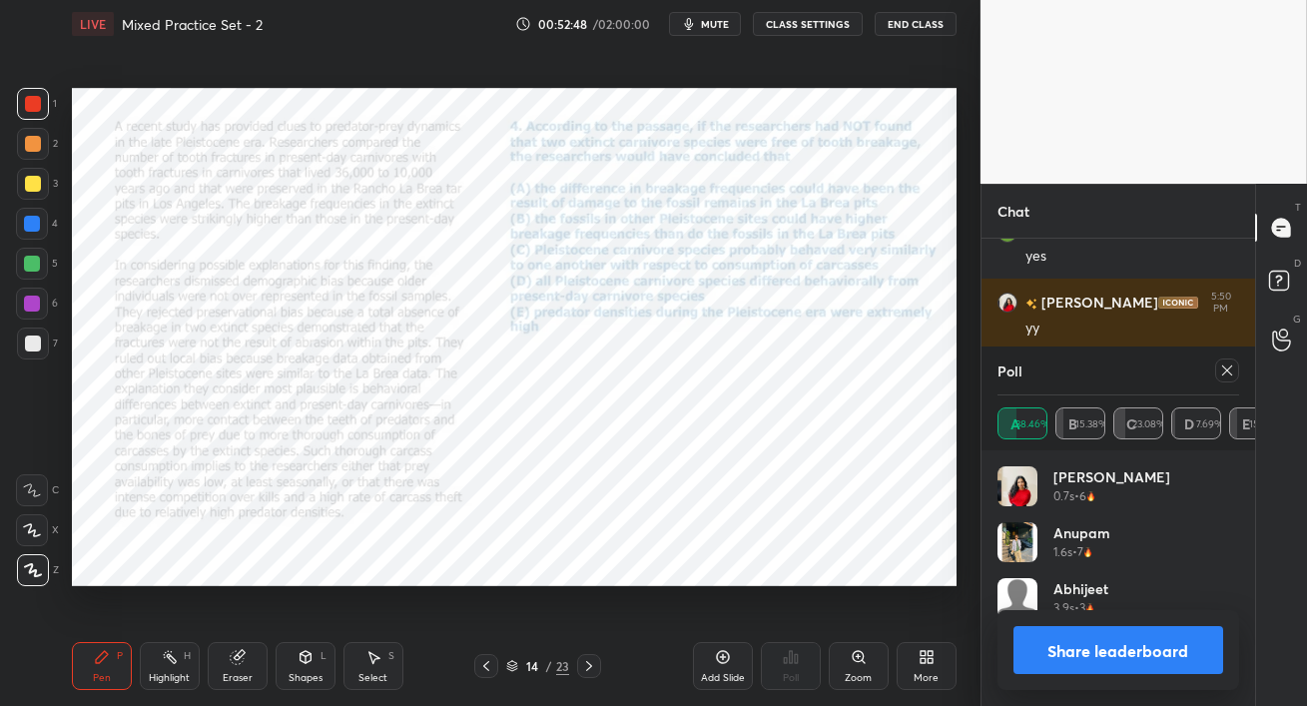
click at [1062, 629] on div "Poll A 38.46% B 15.38% C 23.08% D 7.69% E 15.38% [PERSON_NAME] 0.7s • 6 [PERSON…" at bounding box center [1119, 527] width 274 height 360
click at [1222, 376] on icon at bounding box center [1228, 371] width 16 height 16
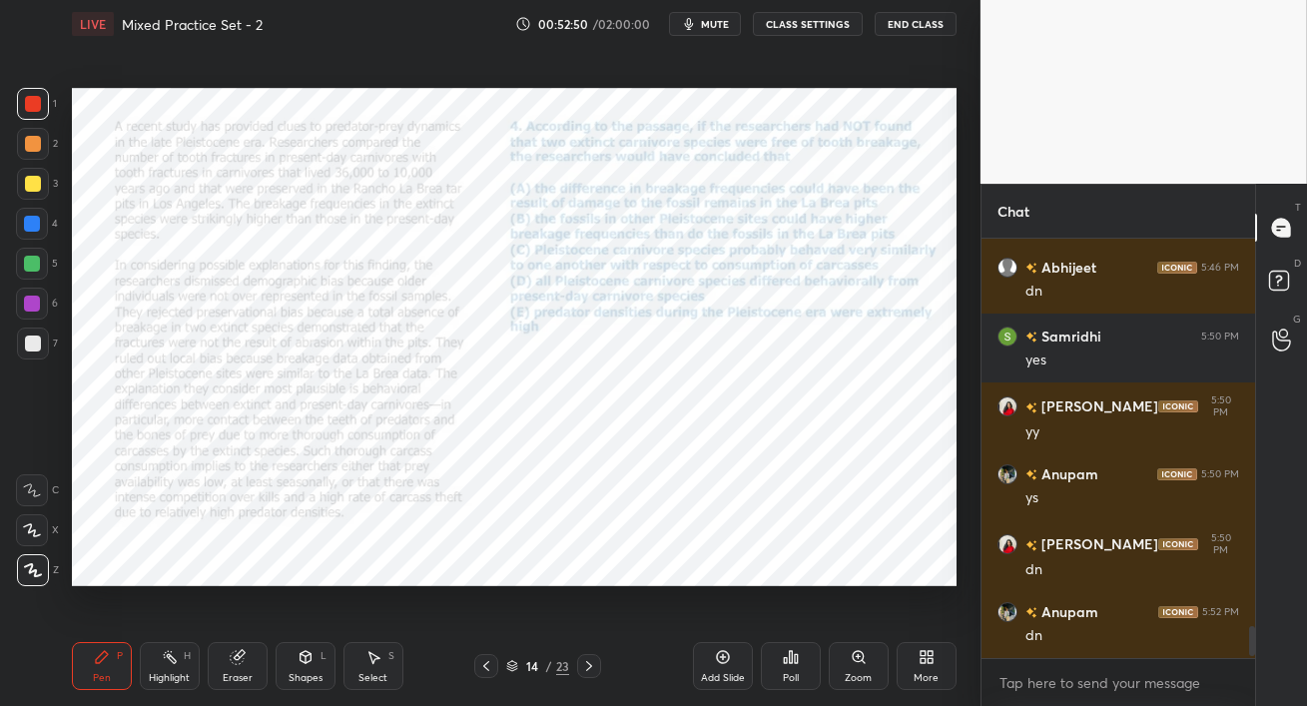
click at [26, 227] on div at bounding box center [32, 224] width 16 height 16
click at [30, 310] on div at bounding box center [32, 304] width 16 height 16
click at [34, 107] on div at bounding box center [33, 104] width 16 height 16
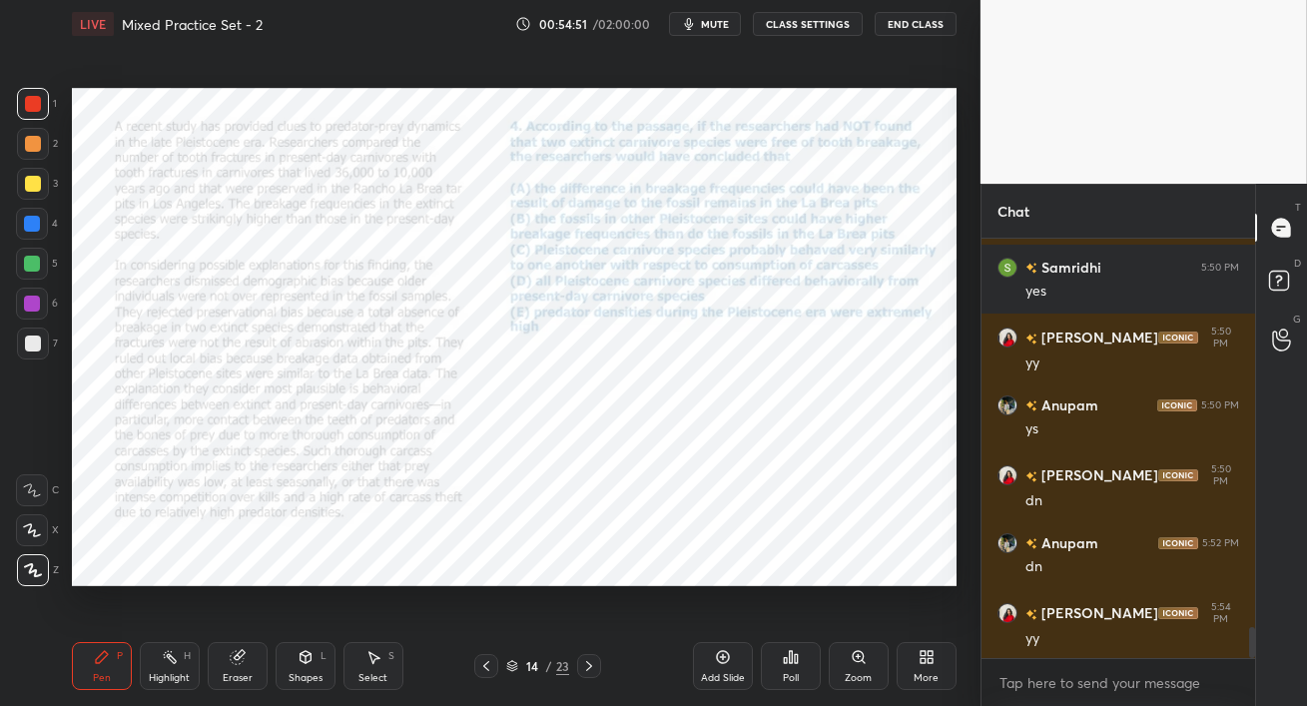
click at [25, 293] on div at bounding box center [32, 304] width 32 height 32
click at [242, 668] on div "Eraser" at bounding box center [238, 666] width 60 height 48
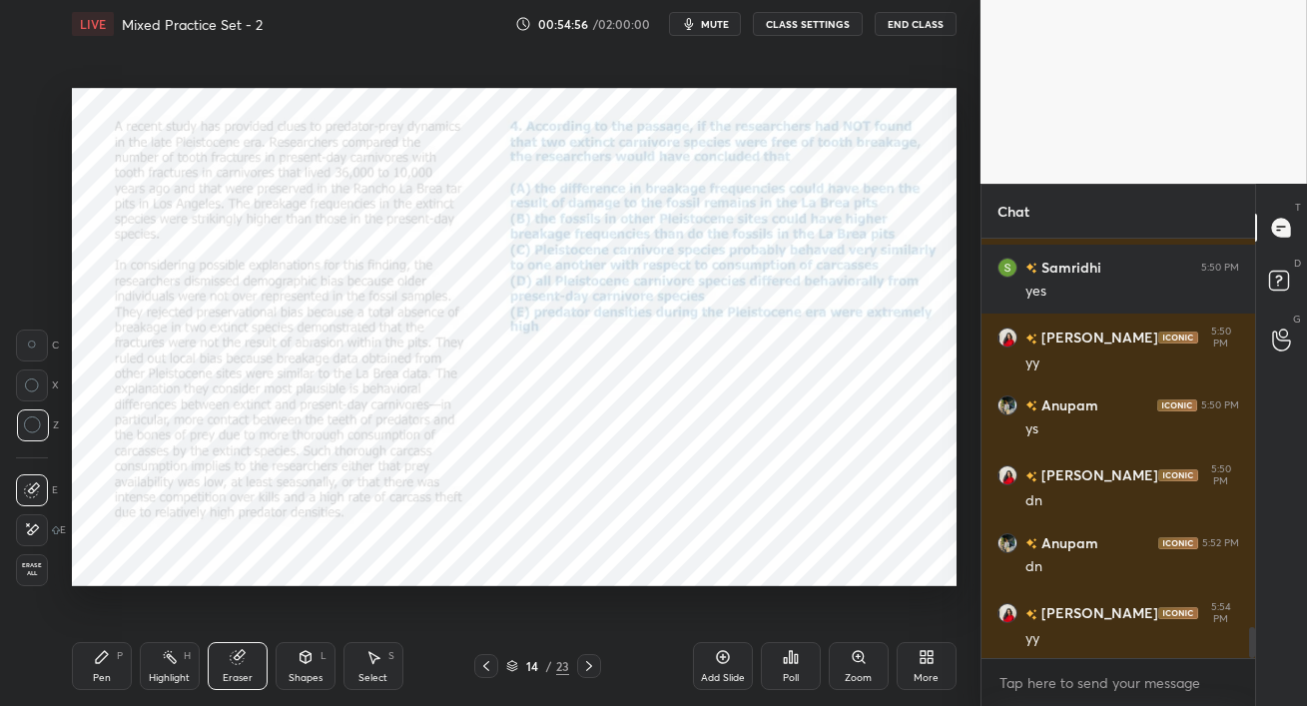
click at [104, 651] on icon at bounding box center [102, 657] width 12 height 12
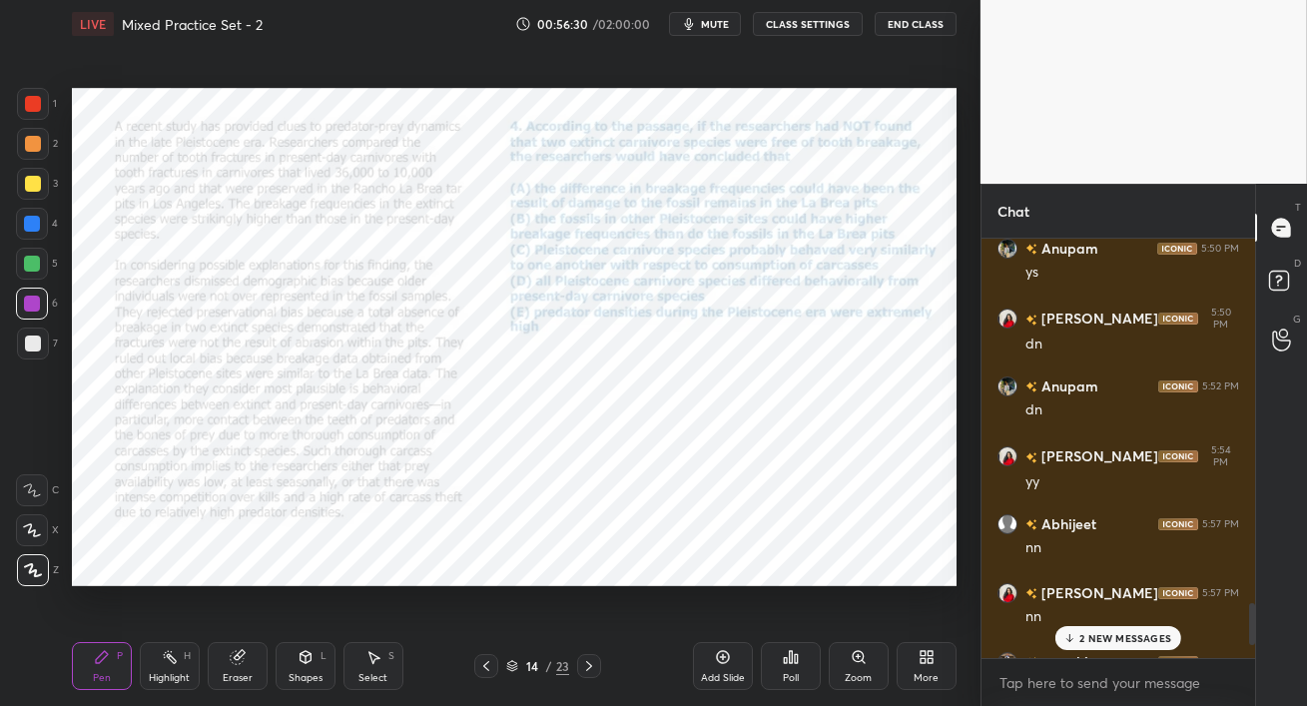
scroll to position [5433, 0]
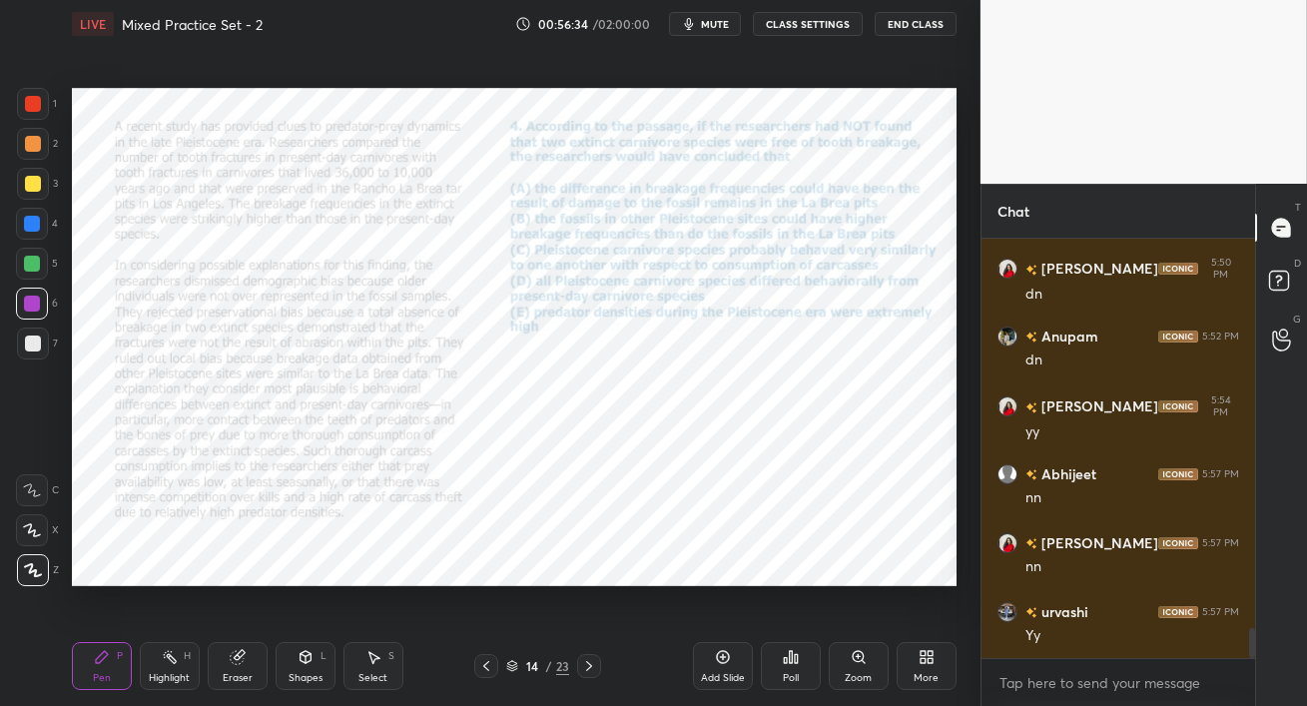
click at [486, 670] on icon at bounding box center [486, 666] width 16 height 16
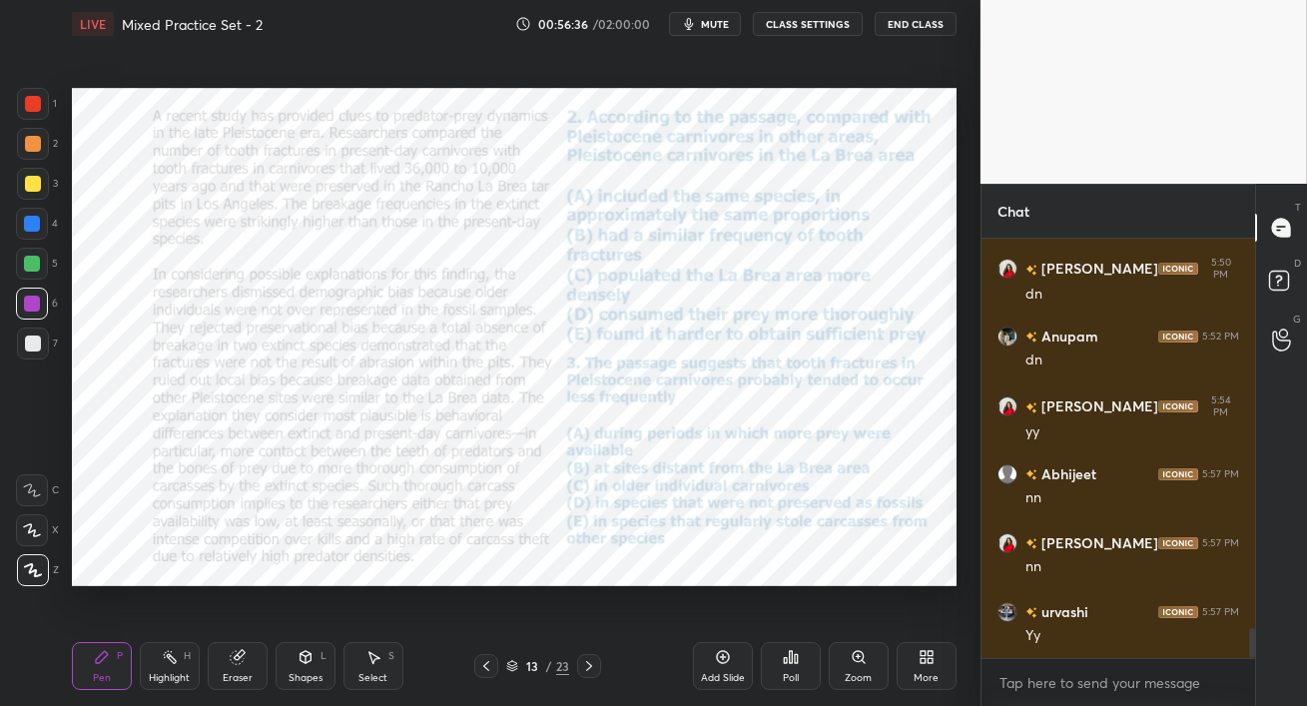
click at [37, 107] on div at bounding box center [33, 104] width 16 height 16
click at [718, 25] on span "mute" at bounding box center [715, 24] width 28 height 14
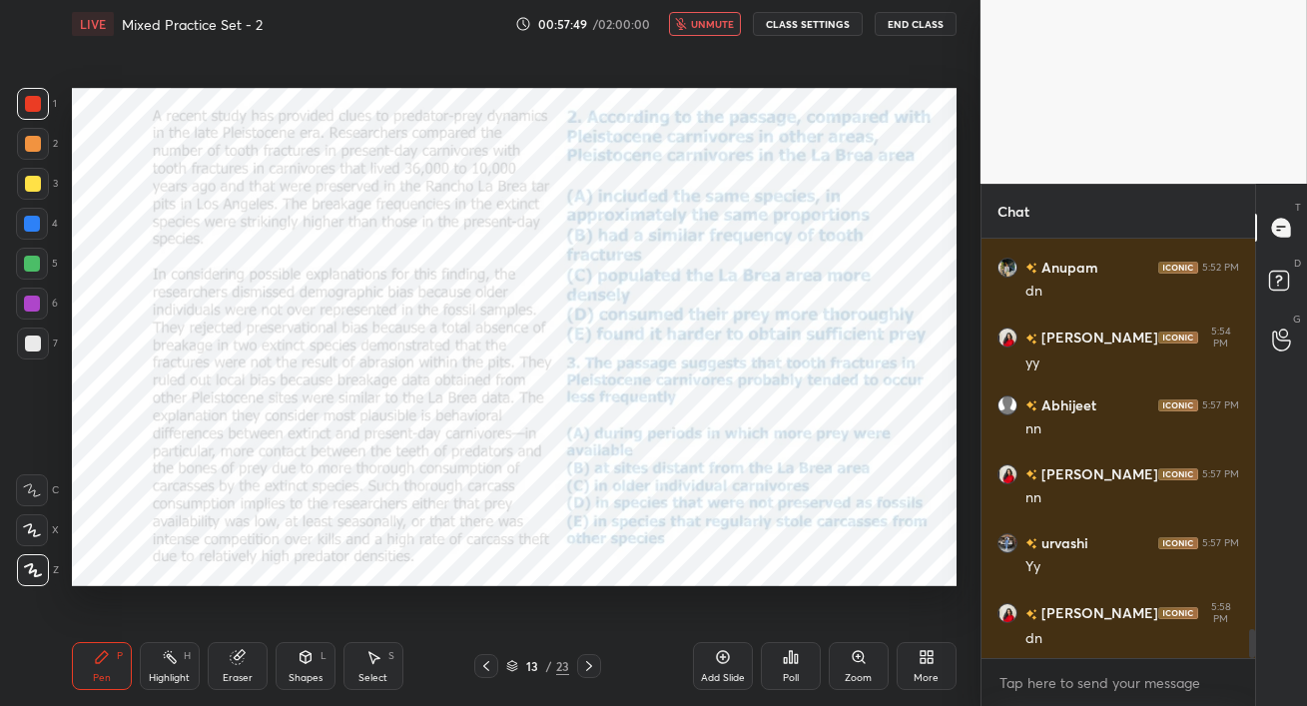
scroll to position [5571, 0]
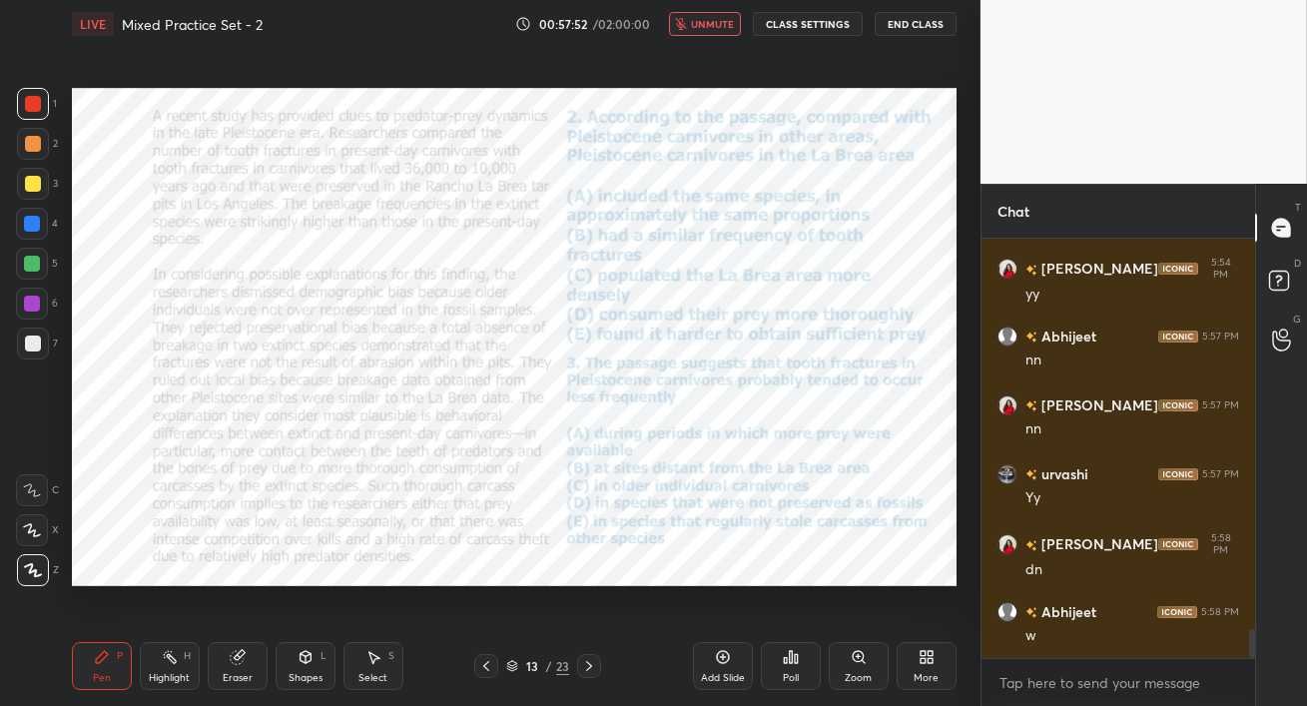
click at [712, 25] on span "unmute" at bounding box center [712, 24] width 43 height 14
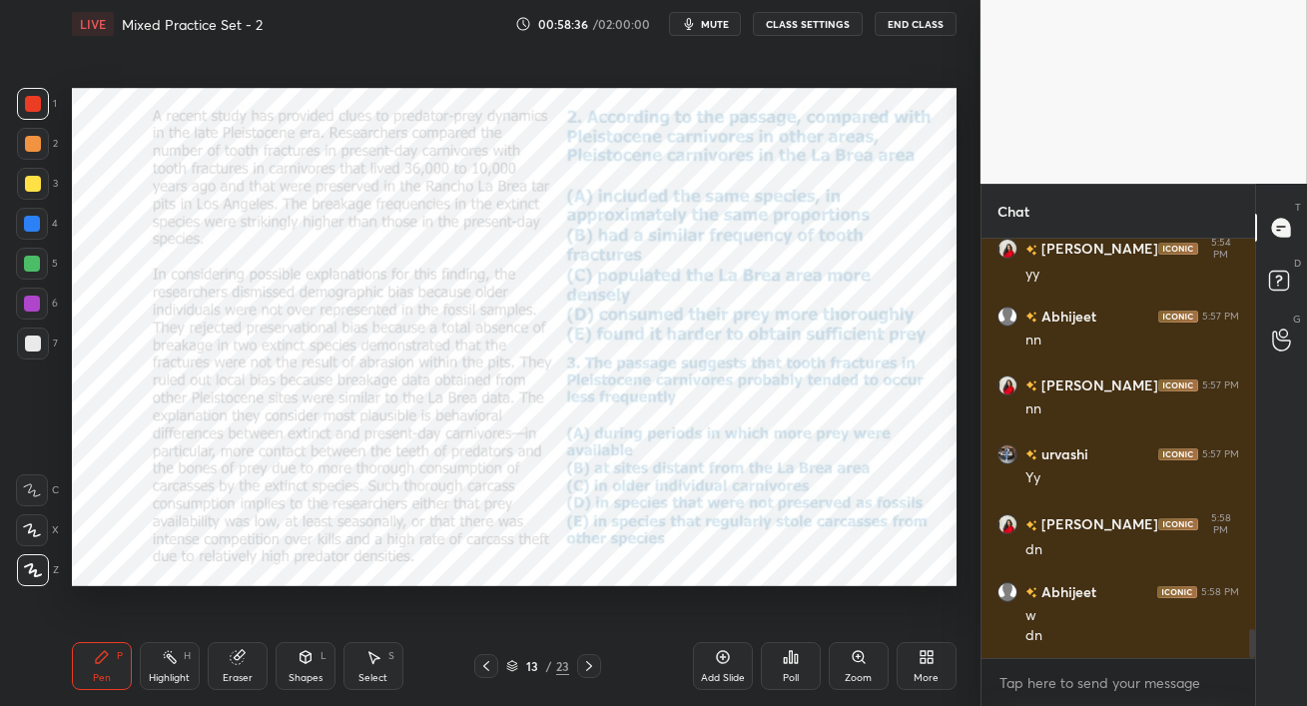
click at [781, 672] on div "Poll" at bounding box center [791, 666] width 60 height 48
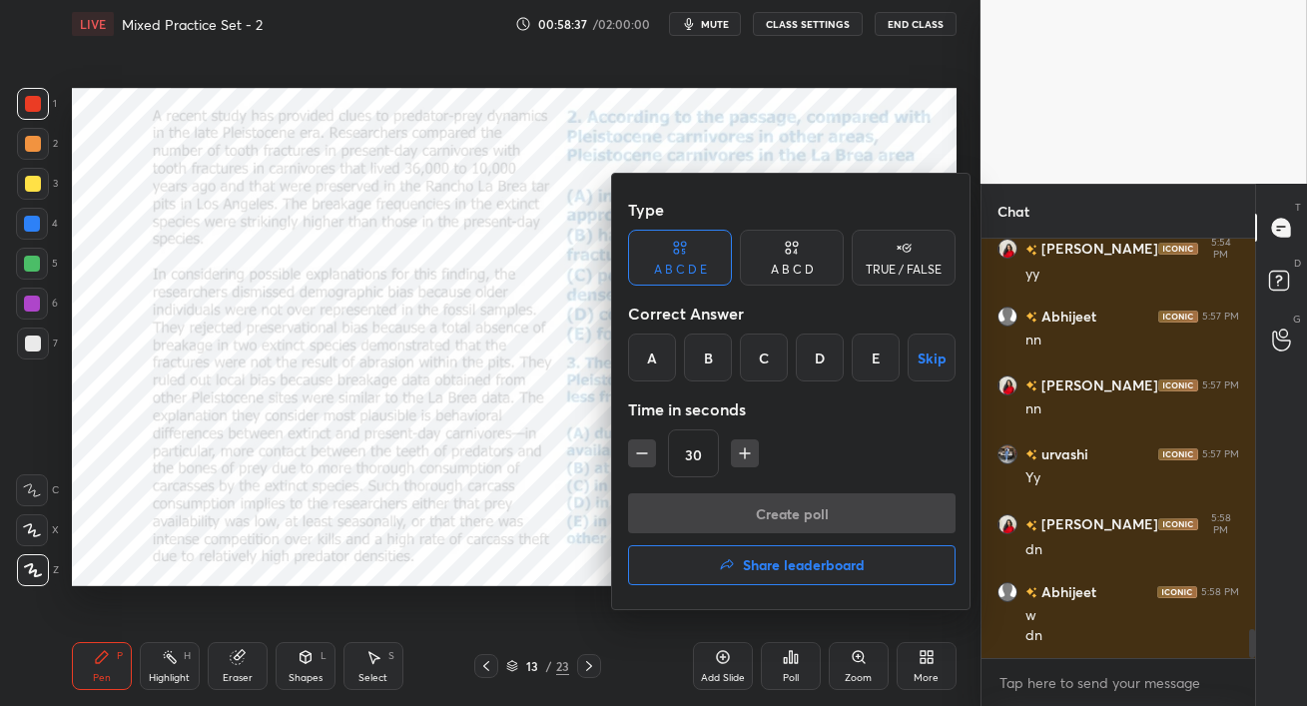
click at [715, 352] on div "B" at bounding box center [708, 358] width 48 height 48
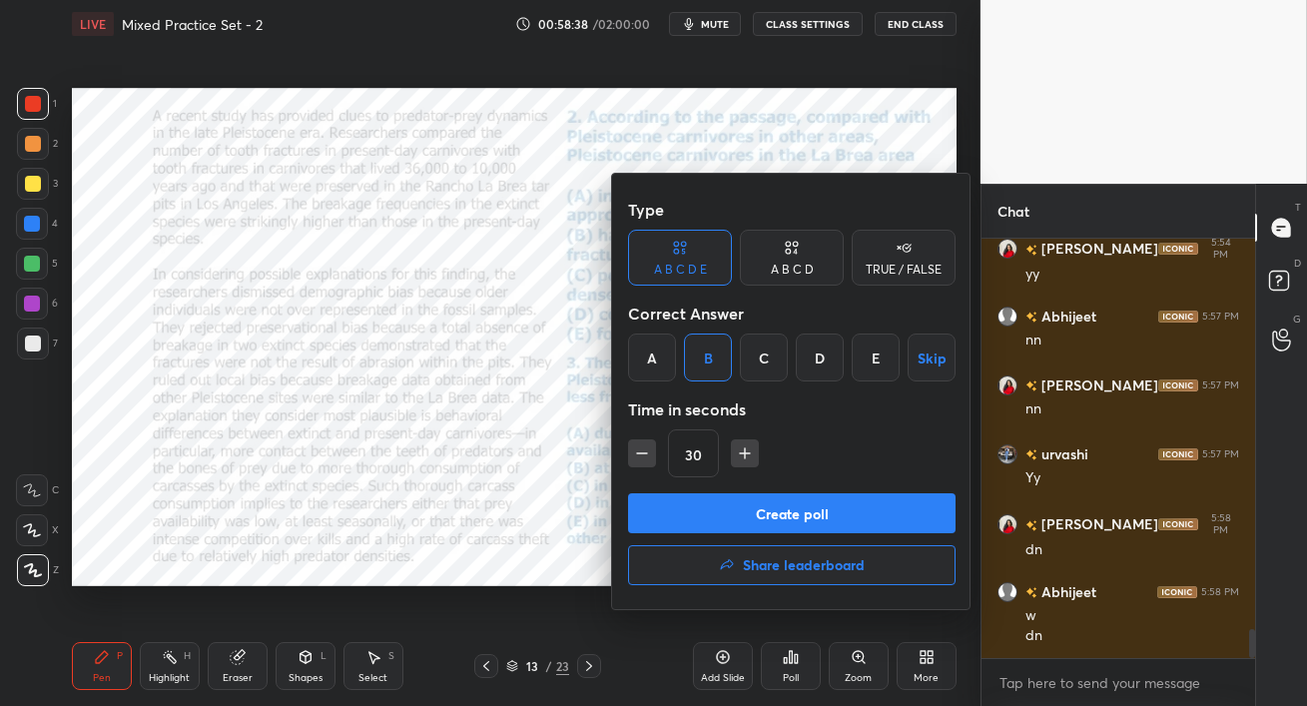
click at [741, 509] on button "Create poll" at bounding box center [792, 513] width 328 height 40
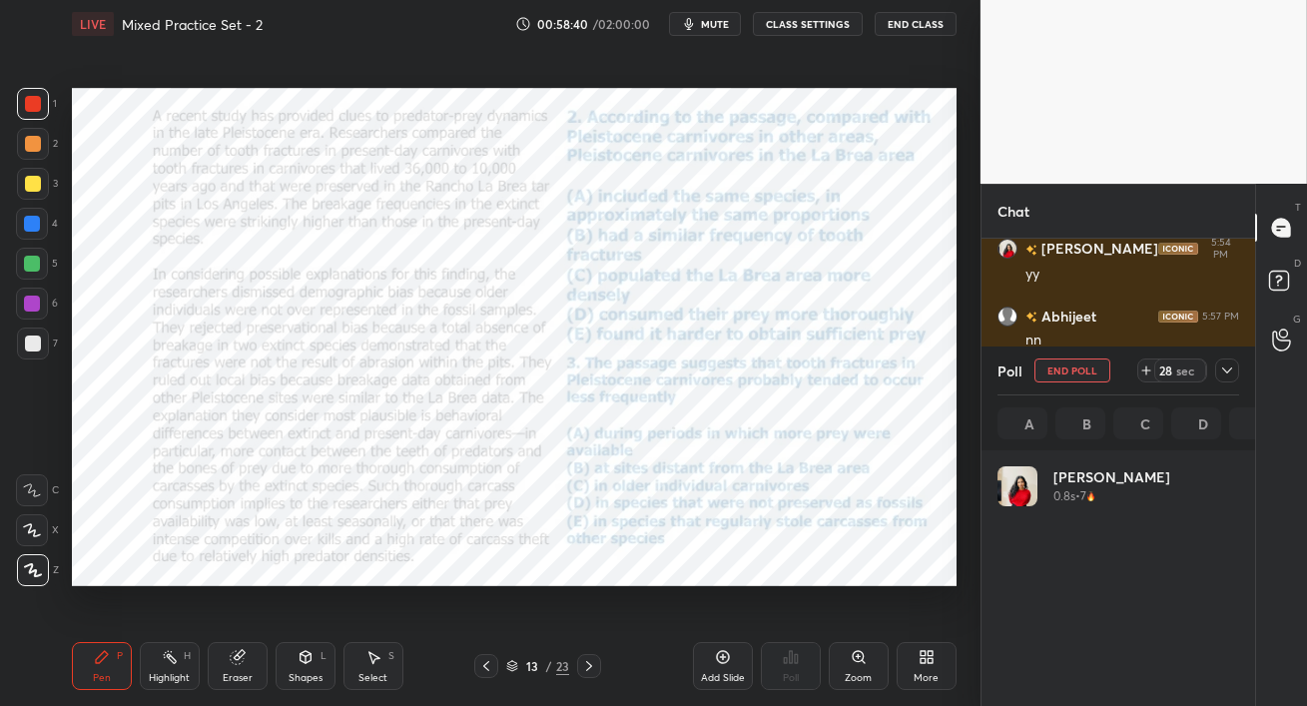
scroll to position [234, 236]
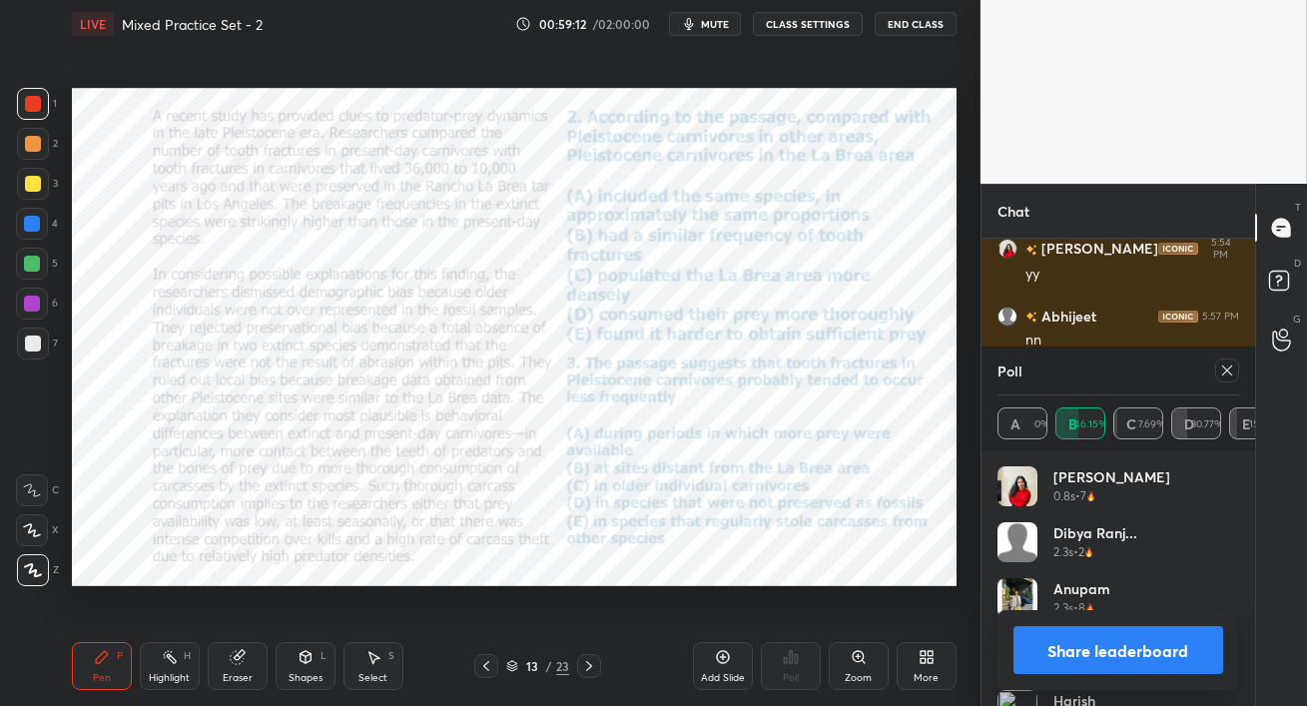
click at [1228, 373] on icon at bounding box center [1228, 371] width 16 height 16
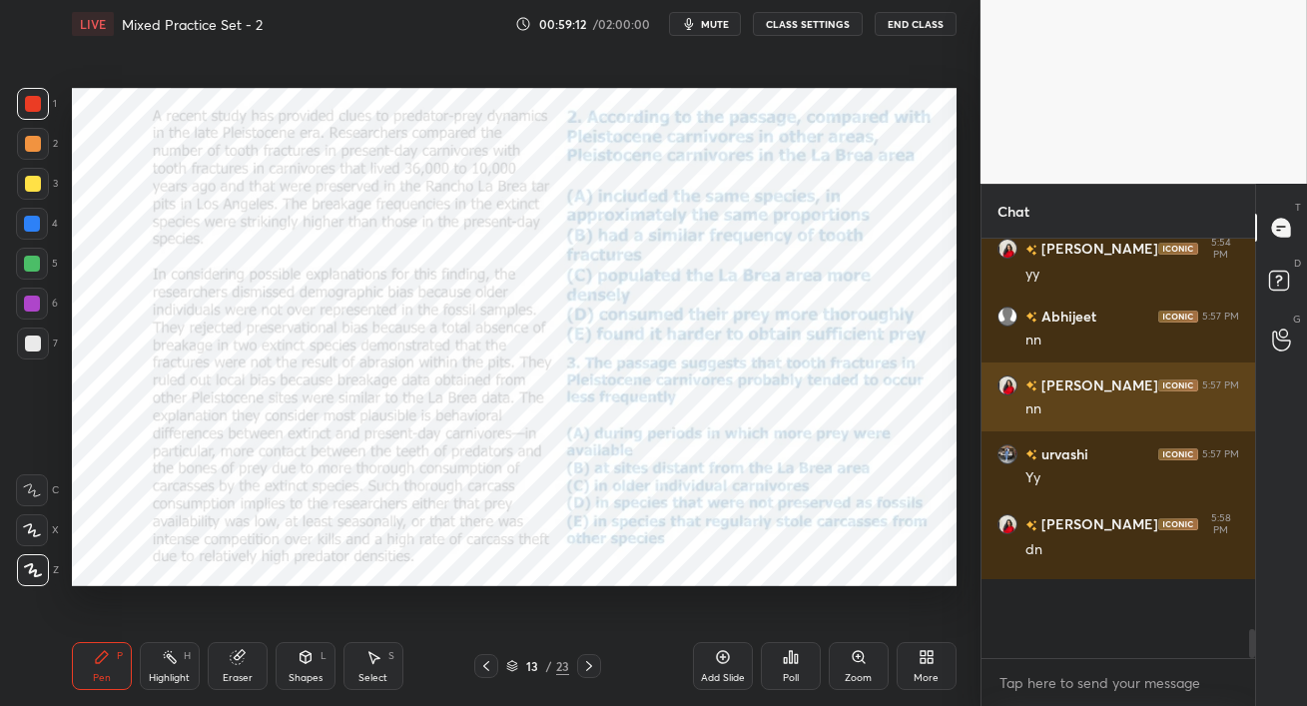
scroll to position [6, 6]
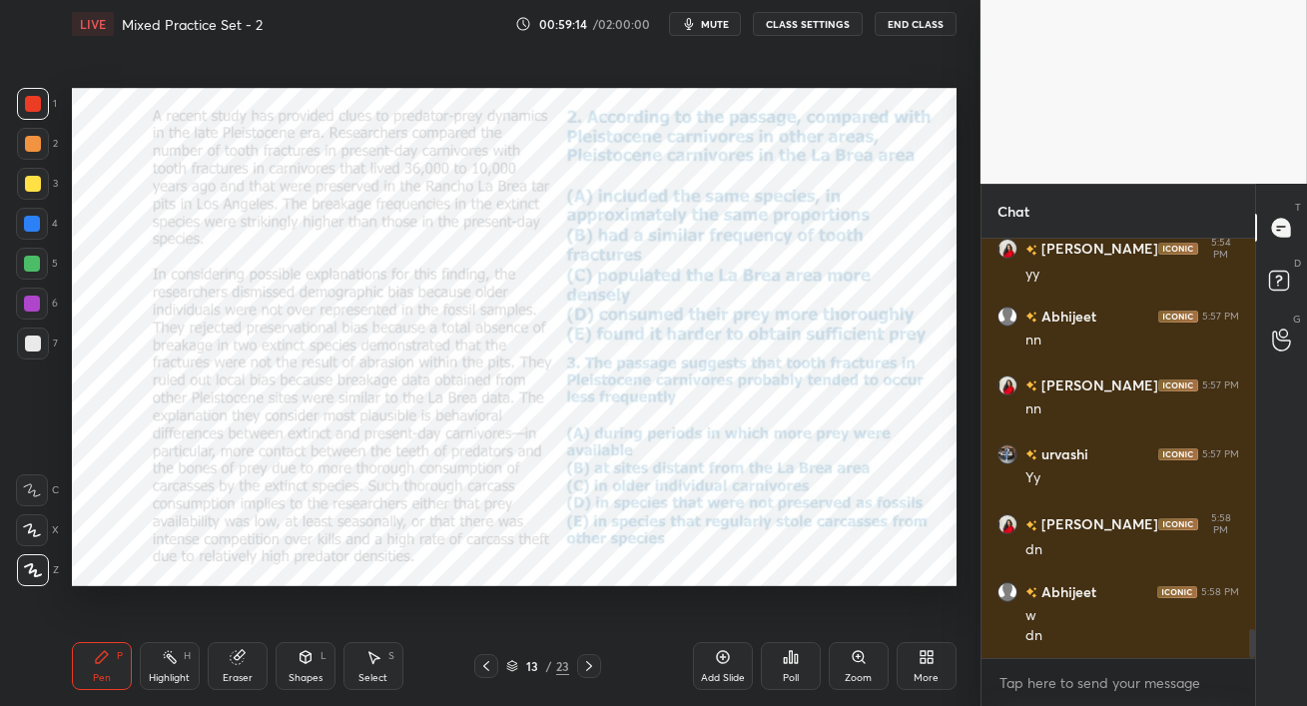
click at [27, 301] on div at bounding box center [32, 304] width 16 height 16
click at [35, 259] on div at bounding box center [32, 264] width 16 height 16
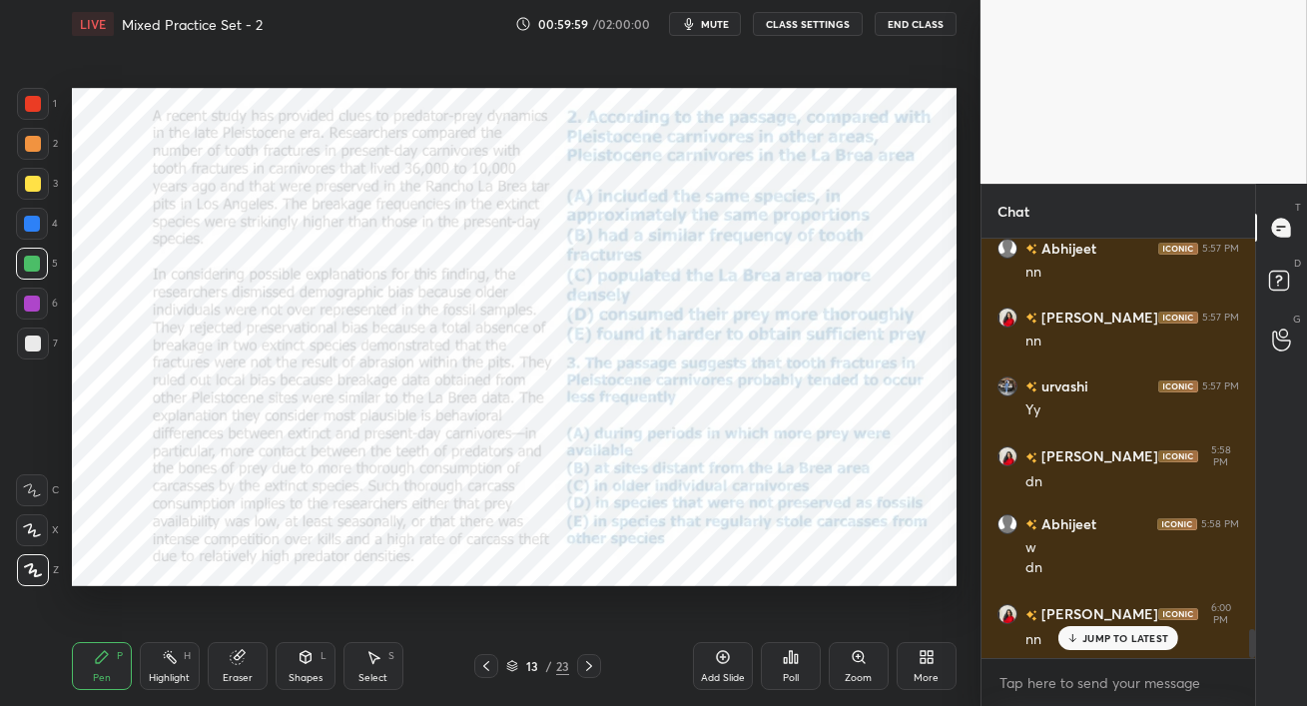
scroll to position [5728, 0]
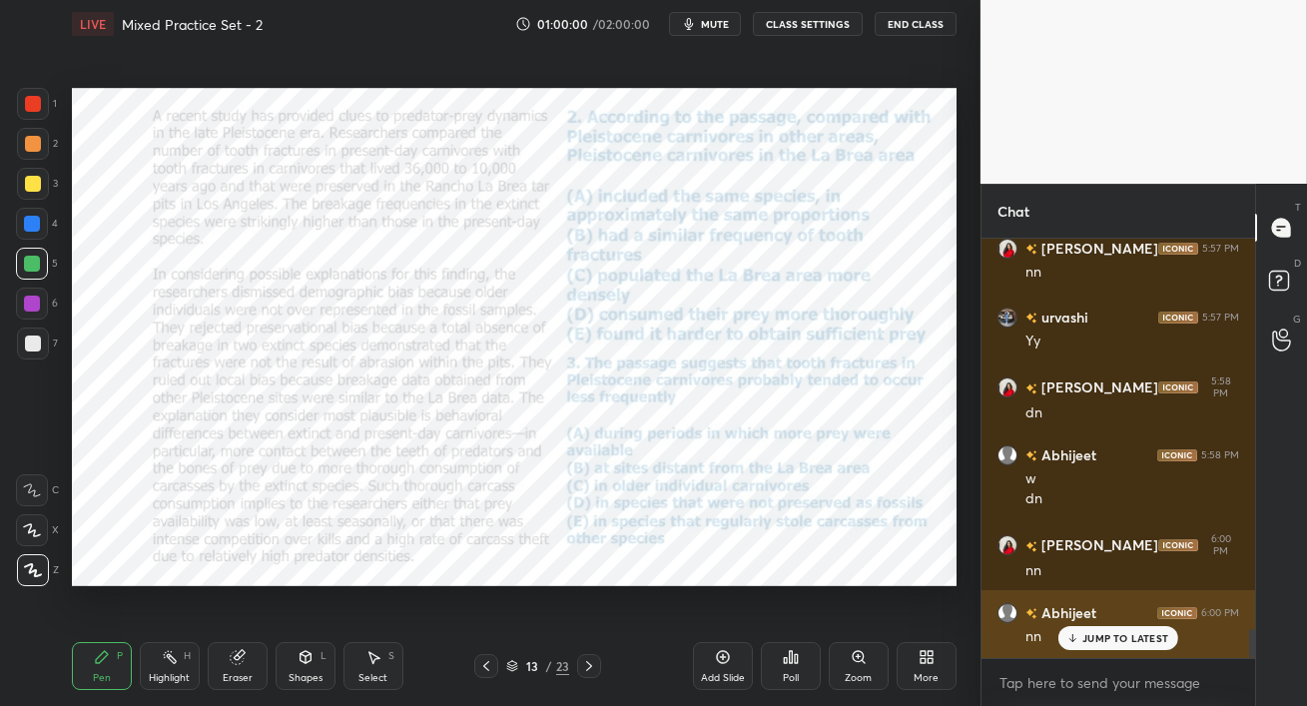
click at [1084, 641] on p "JUMP TO LATEST" at bounding box center [1126, 638] width 86 height 12
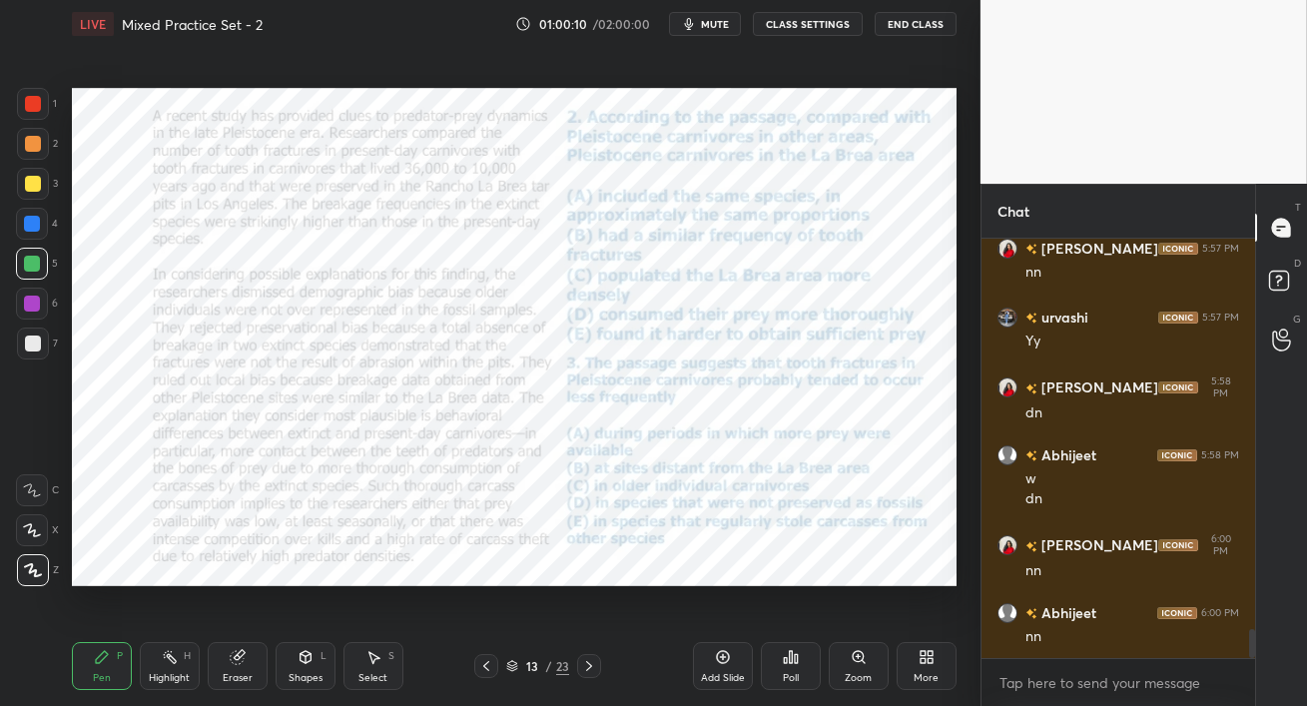
click at [714, 17] on span "mute" at bounding box center [715, 24] width 28 height 14
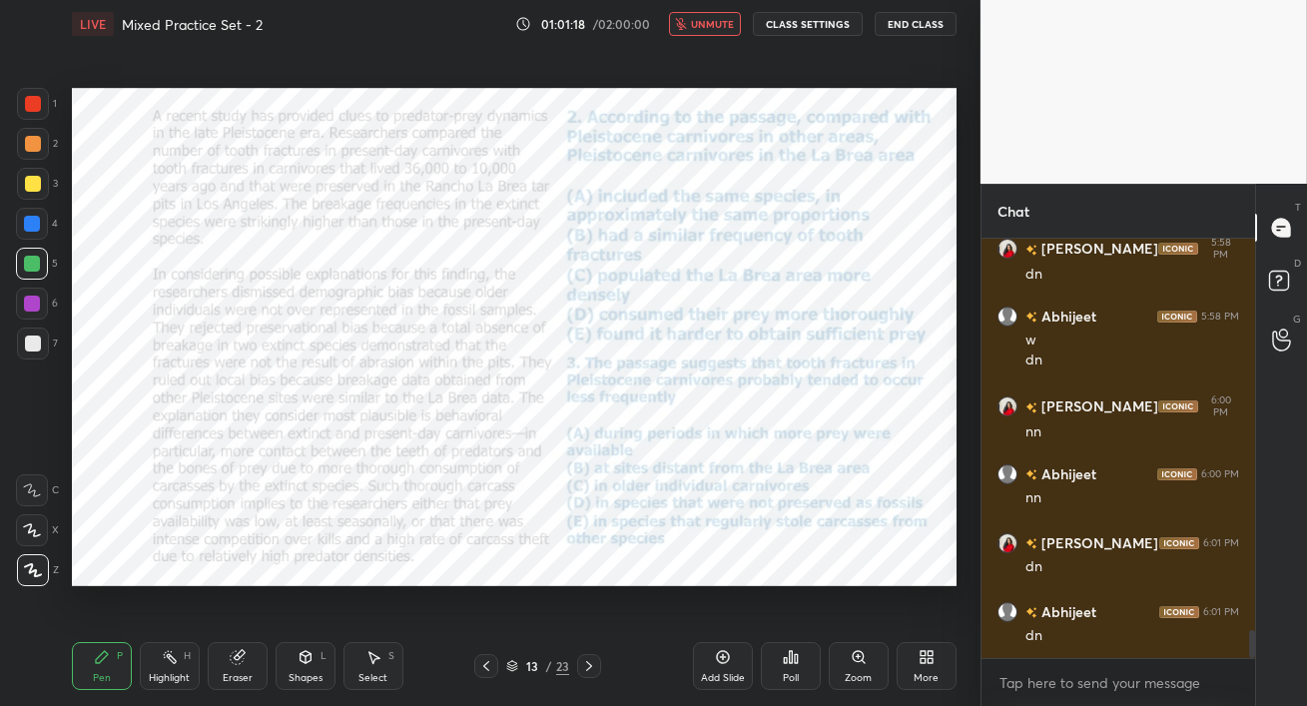
scroll to position [5936, 0]
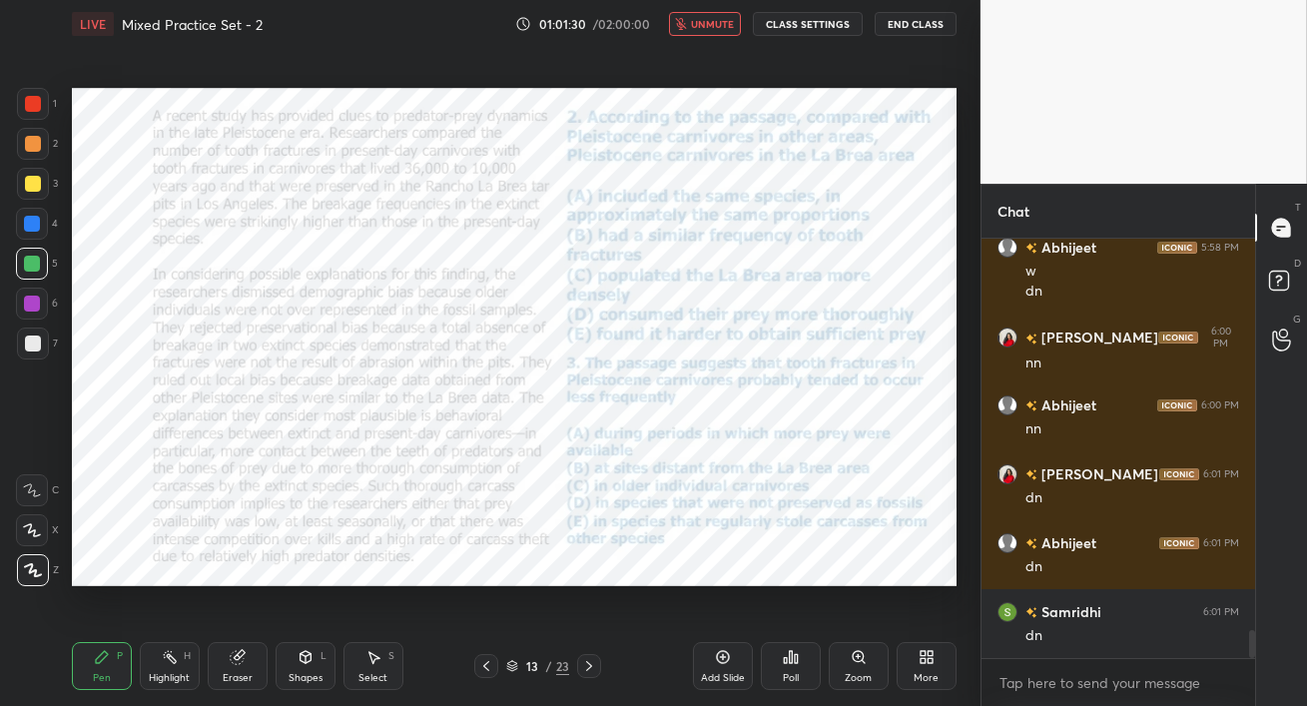
click at [788, 656] on icon at bounding box center [791, 657] width 16 height 16
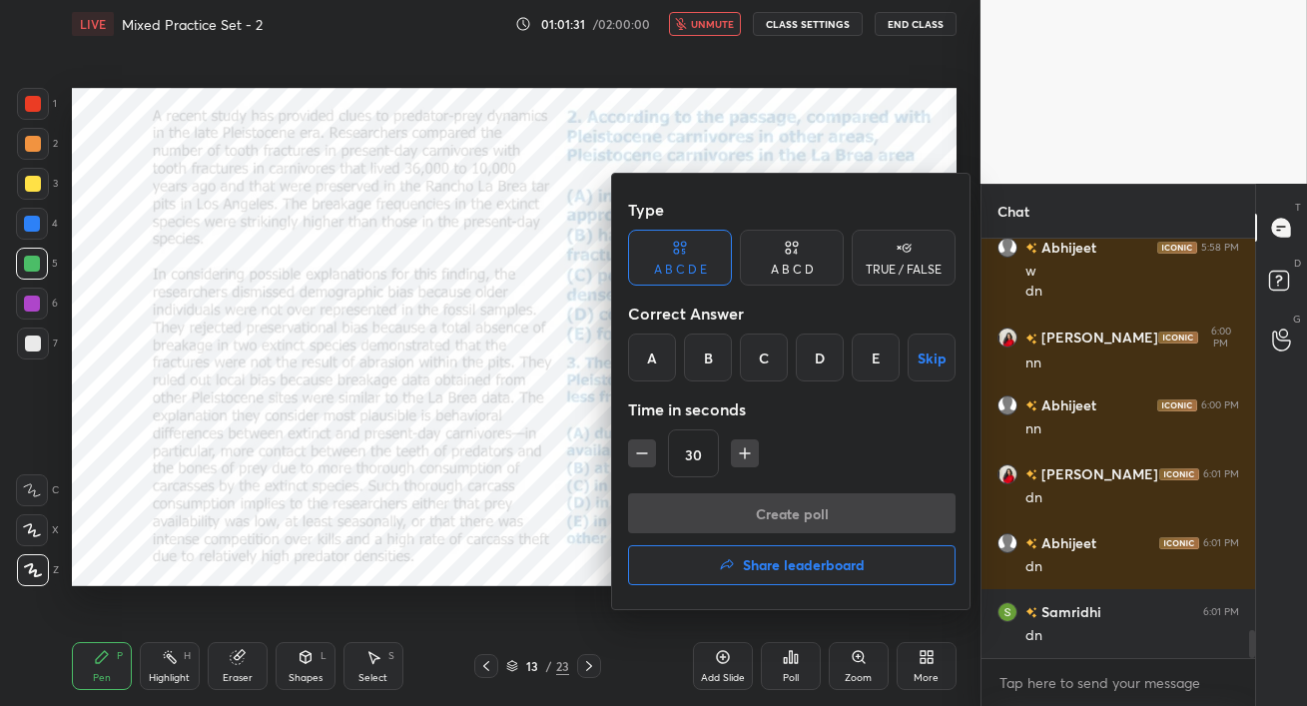
drag, startPoint x: 653, startPoint y: 357, endPoint x: 695, endPoint y: 447, distance: 100.1
click at [653, 357] on div "A" at bounding box center [652, 358] width 48 height 48
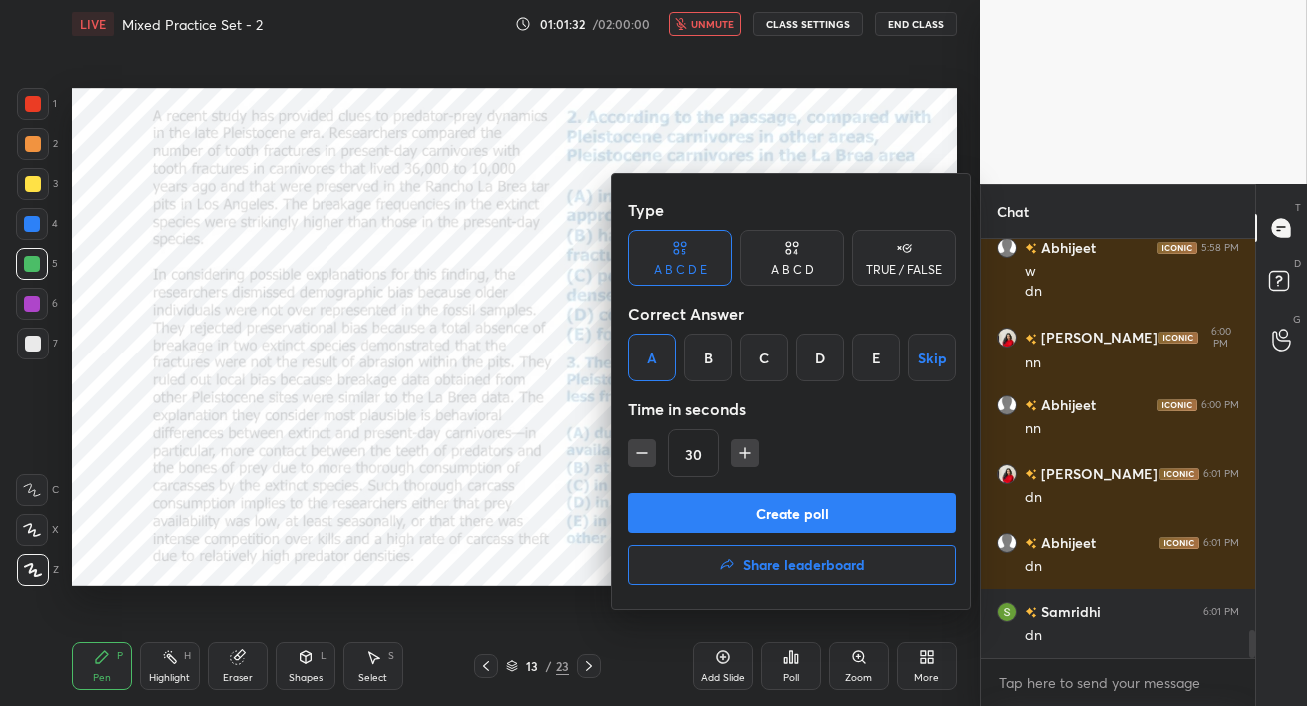
click at [761, 514] on button "Create poll" at bounding box center [792, 513] width 328 height 40
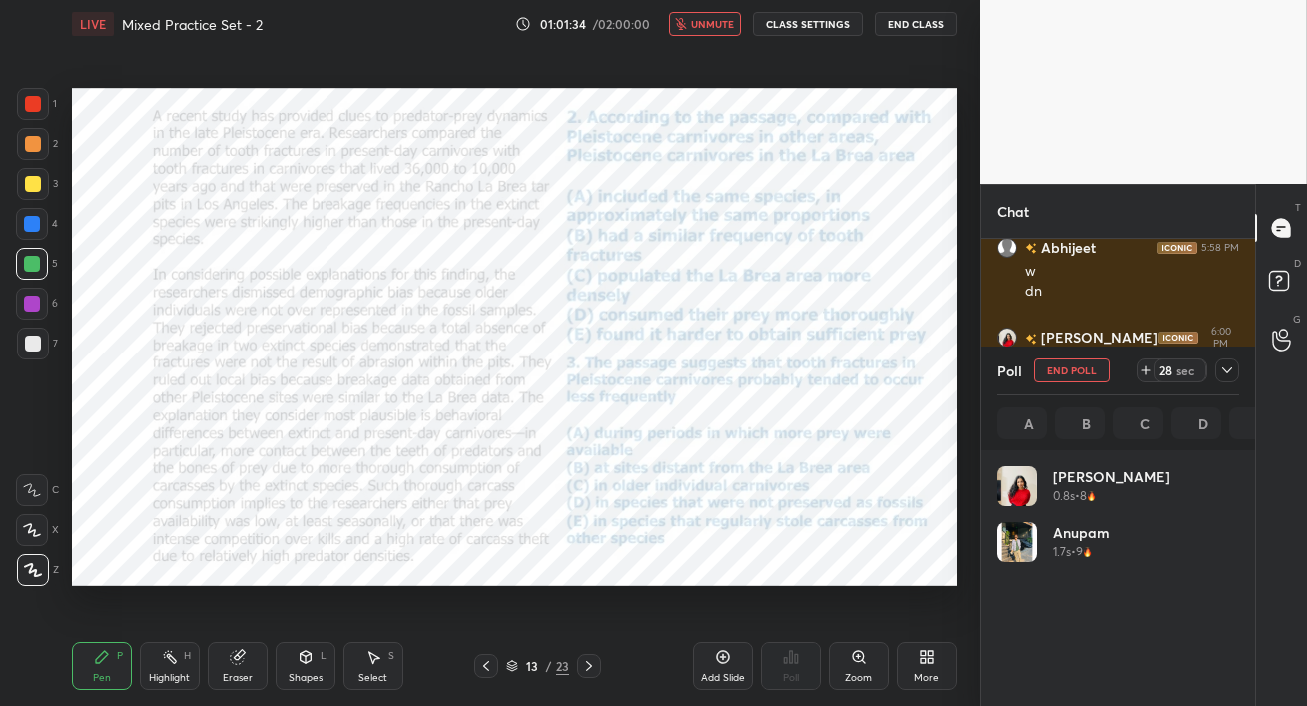
scroll to position [6, 6]
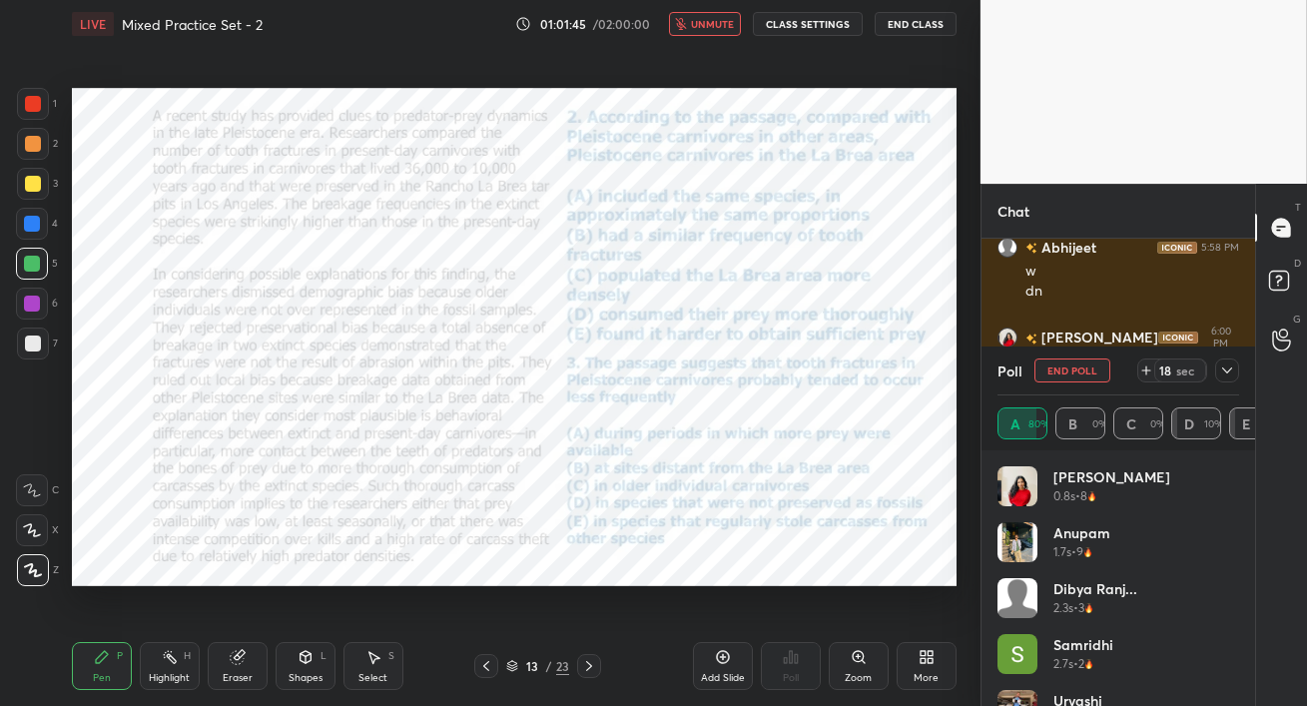
click at [35, 105] on div at bounding box center [33, 104] width 16 height 16
click at [708, 26] on span "unmute" at bounding box center [712, 24] width 43 height 14
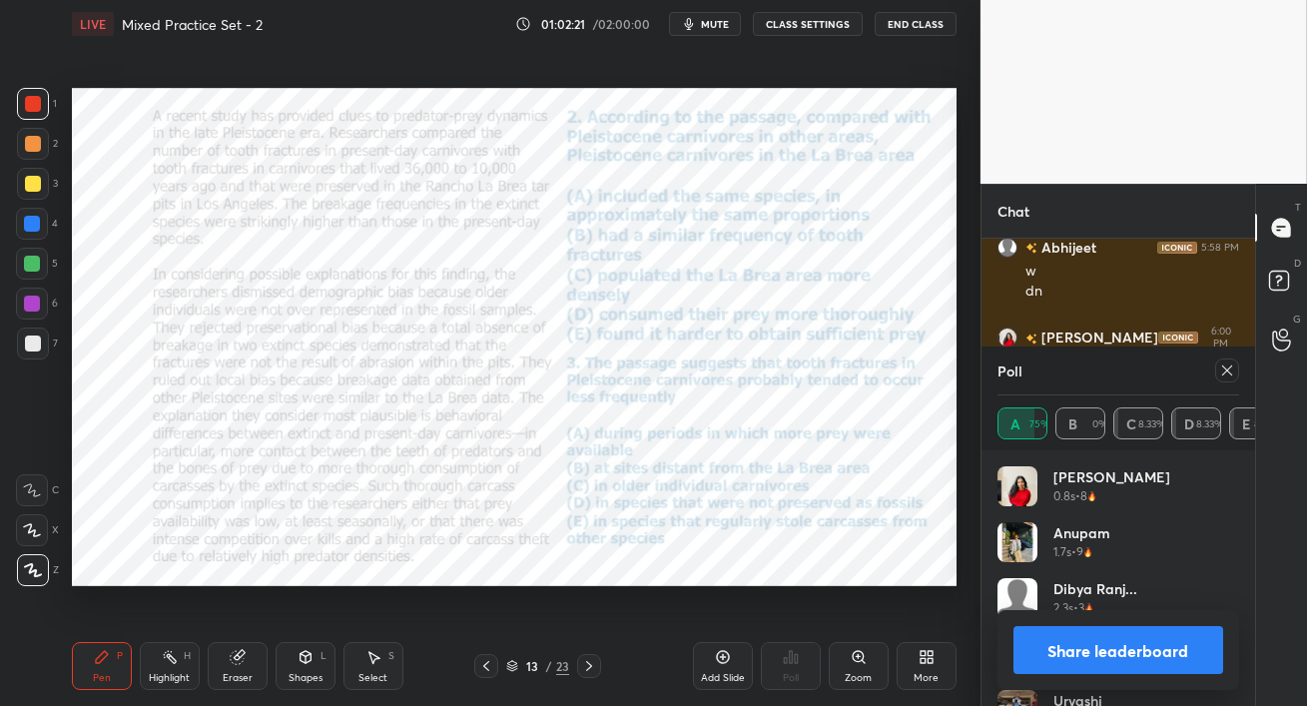
click at [1226, 370] on icon at bounding box center [1228, 371] width 16 height 16
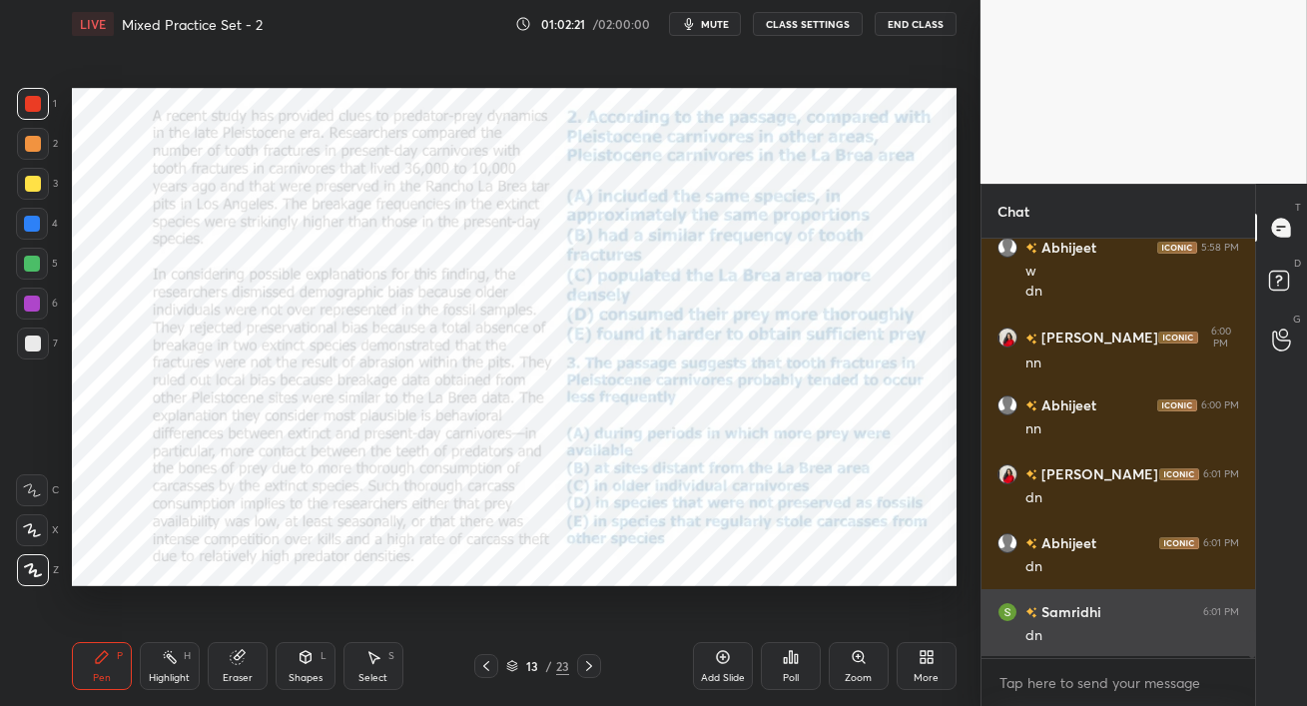
scroll to position [7, 6]
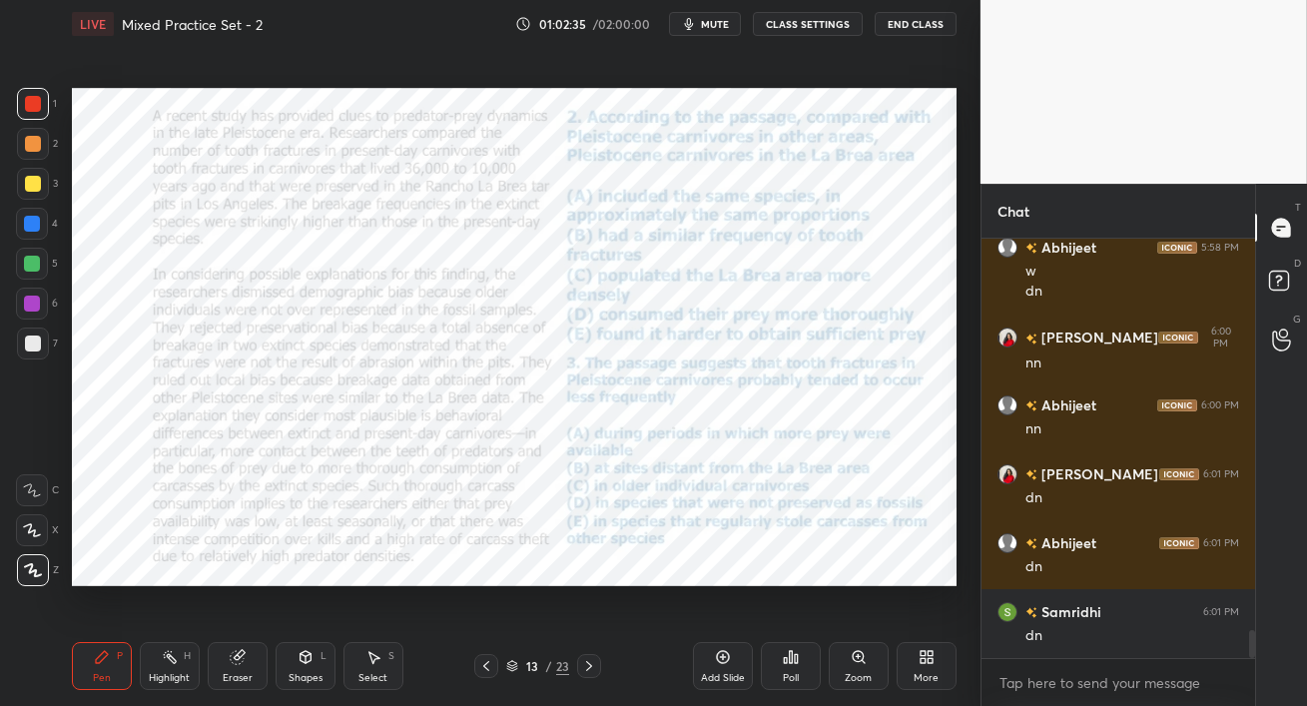
click at [490, 670] on icon at bounding box center [486, 666] width 16 height 16
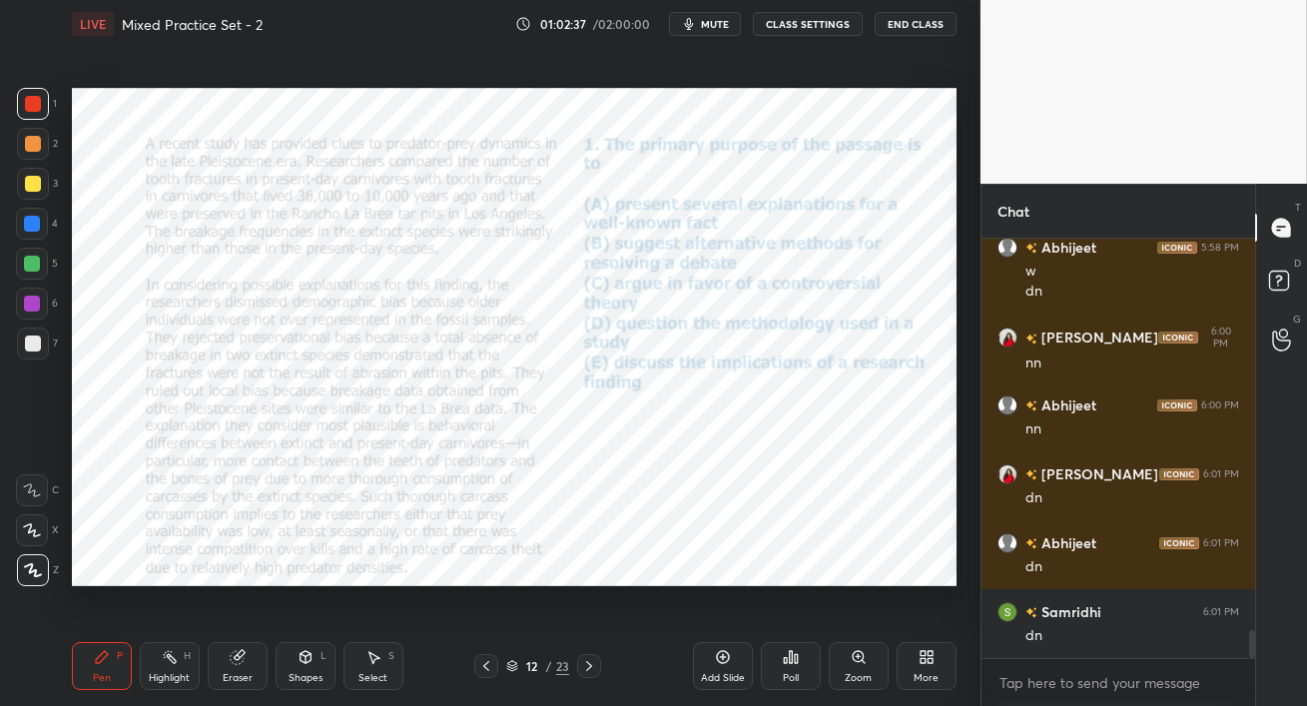
click at [32, 225] on div at bounding box center [32, 224] width 16 height 16
click at [718, 21] on span "mute" at bounding box center [715, 24] width 28 height 14
click at [938, 678] on div "More" at bounding box center [927, 666] width 60 height 48
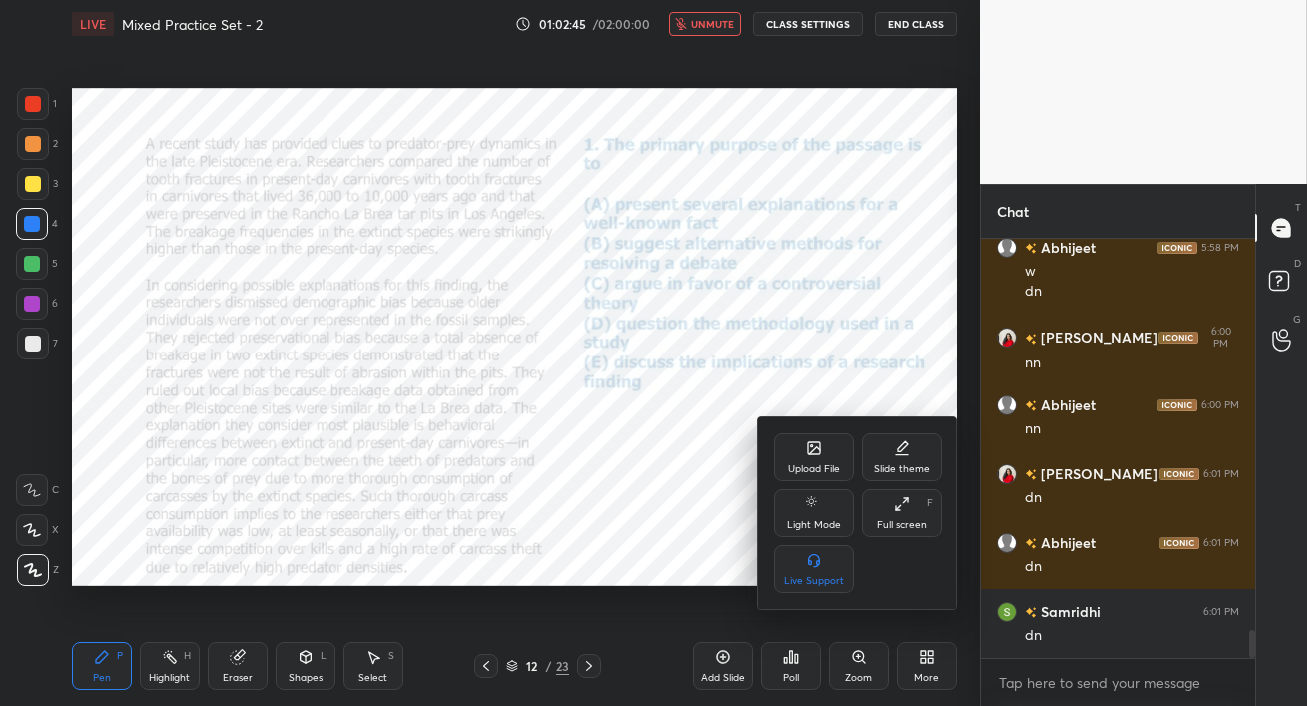
click at [791, 461] on div "Upload File" at bounding box center [814, 457] width 80 height 48
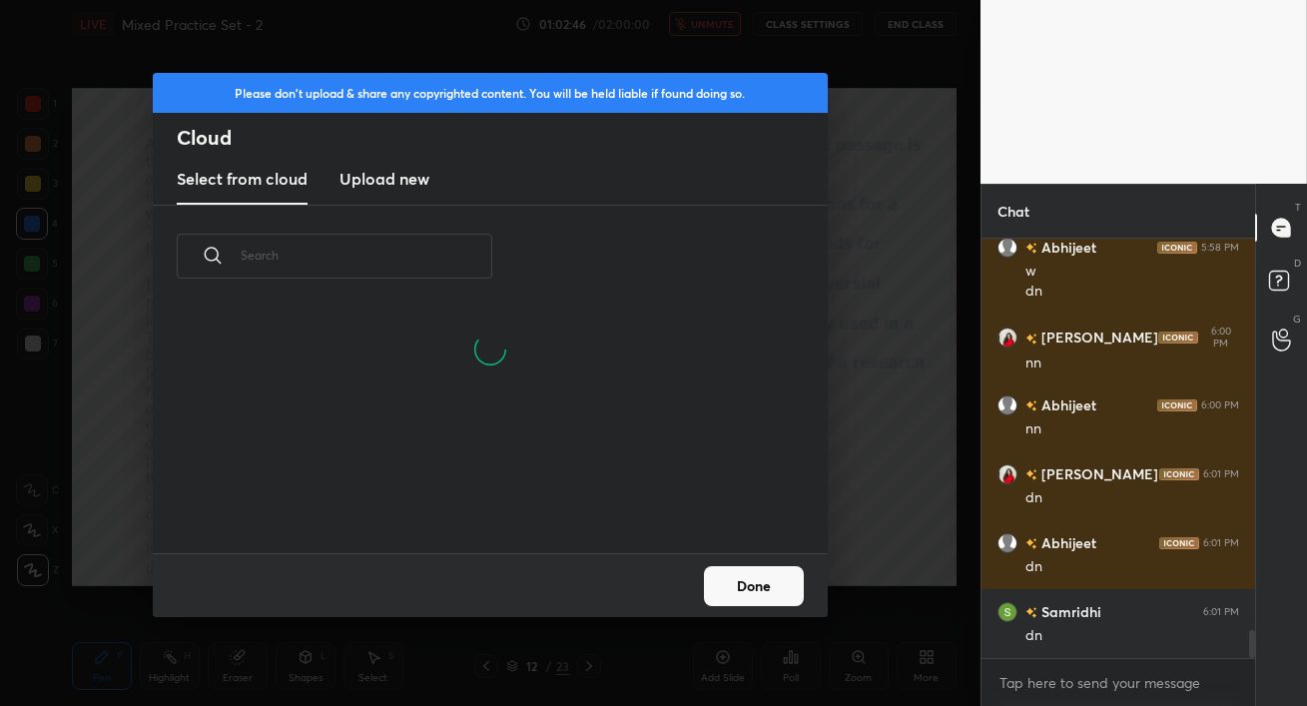
click at [406, 183] on h3 "Upload new" at bounding box center [385, 179] width 90 height 24
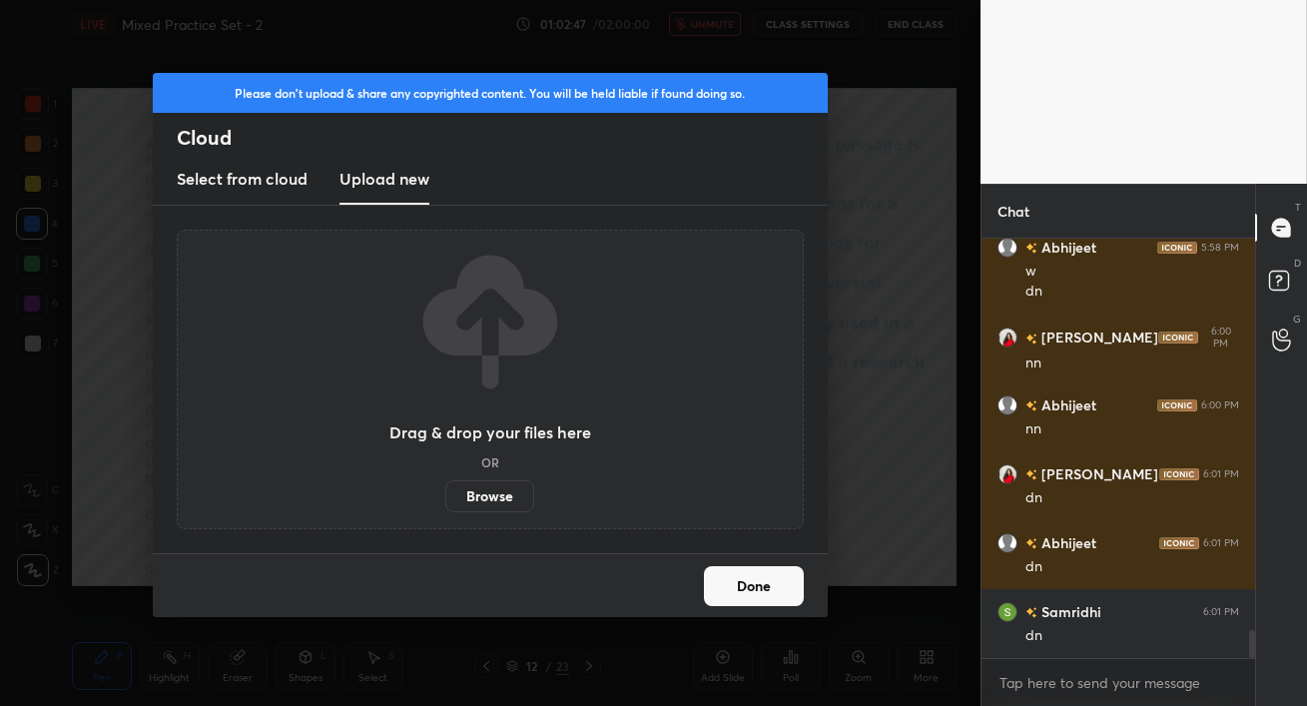
click at [505, 495] on label "Browse" at bounding box center [489, 496] width 89 height 32
click at [445, 495] on input "Browse" at bounding box center [445, 496] width 0 height 32
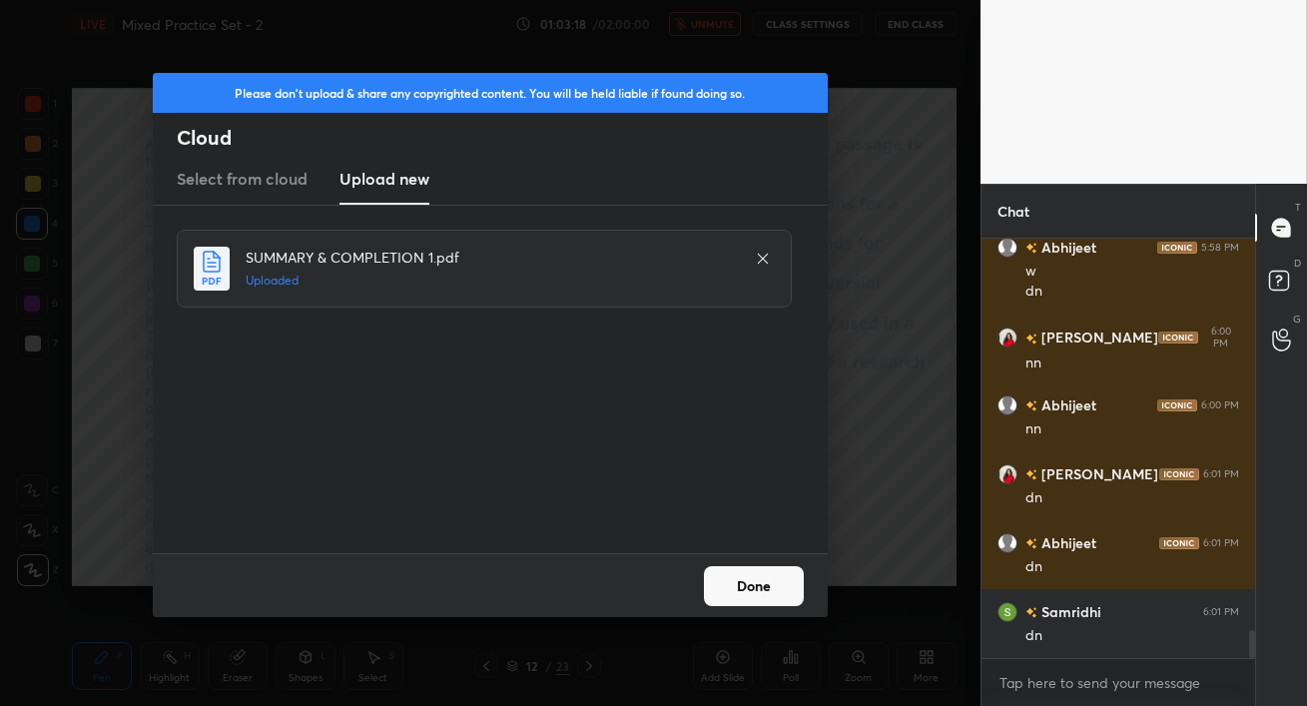
scroll to position [6004, 0]
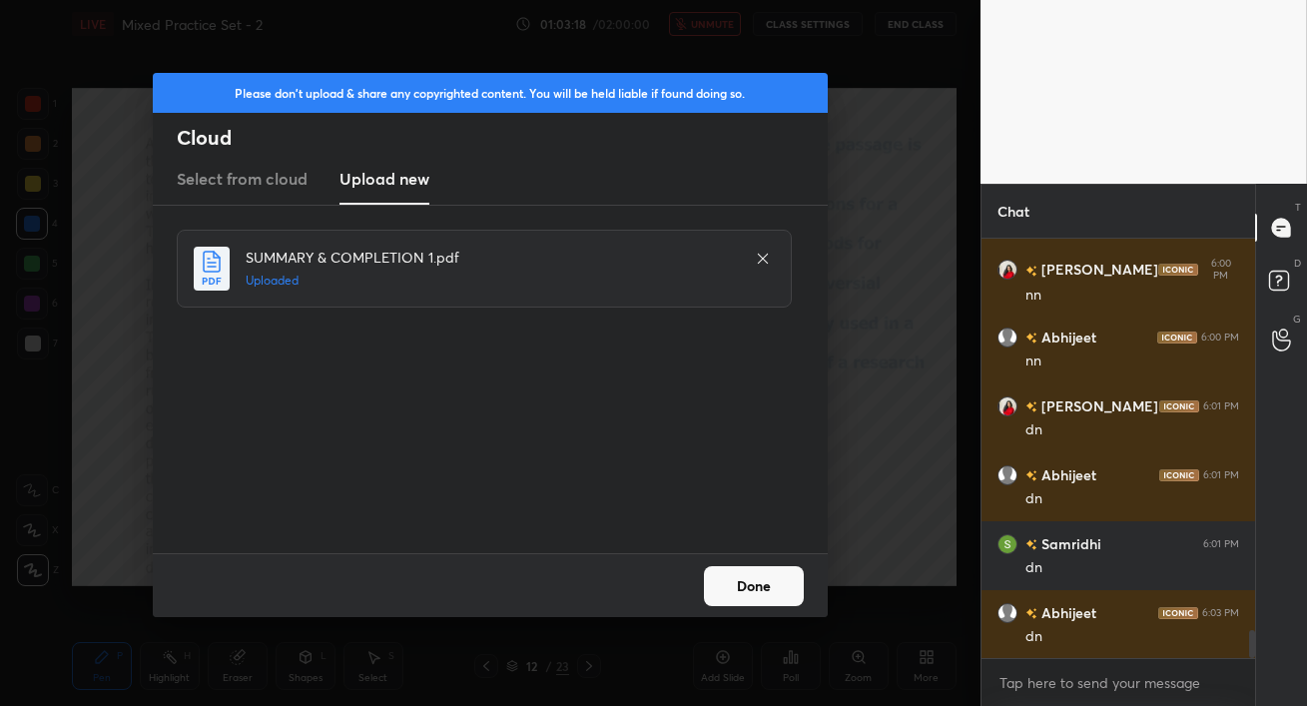
click at [750, 587] on button "Done" at bounding box center [754, 586] width 100 height 40
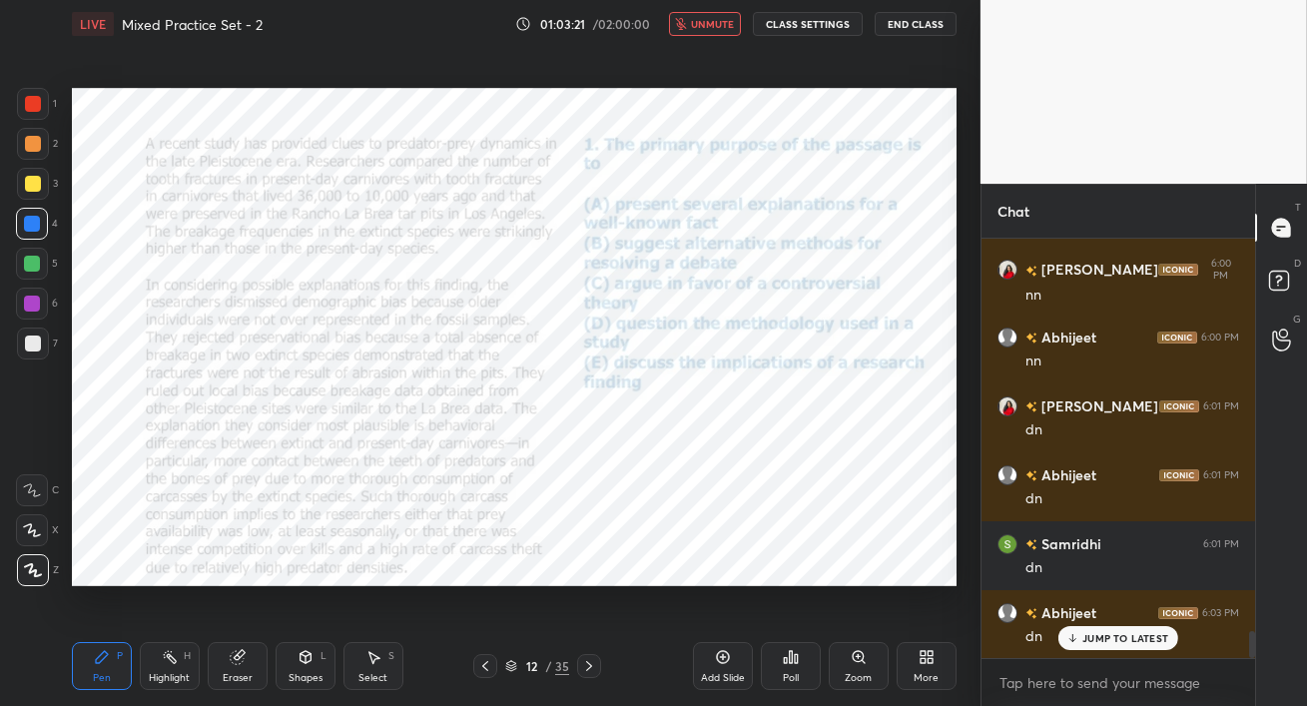
click at [701, 22] on span "unmute" at bounding box center [712, 24] width 43 height 14
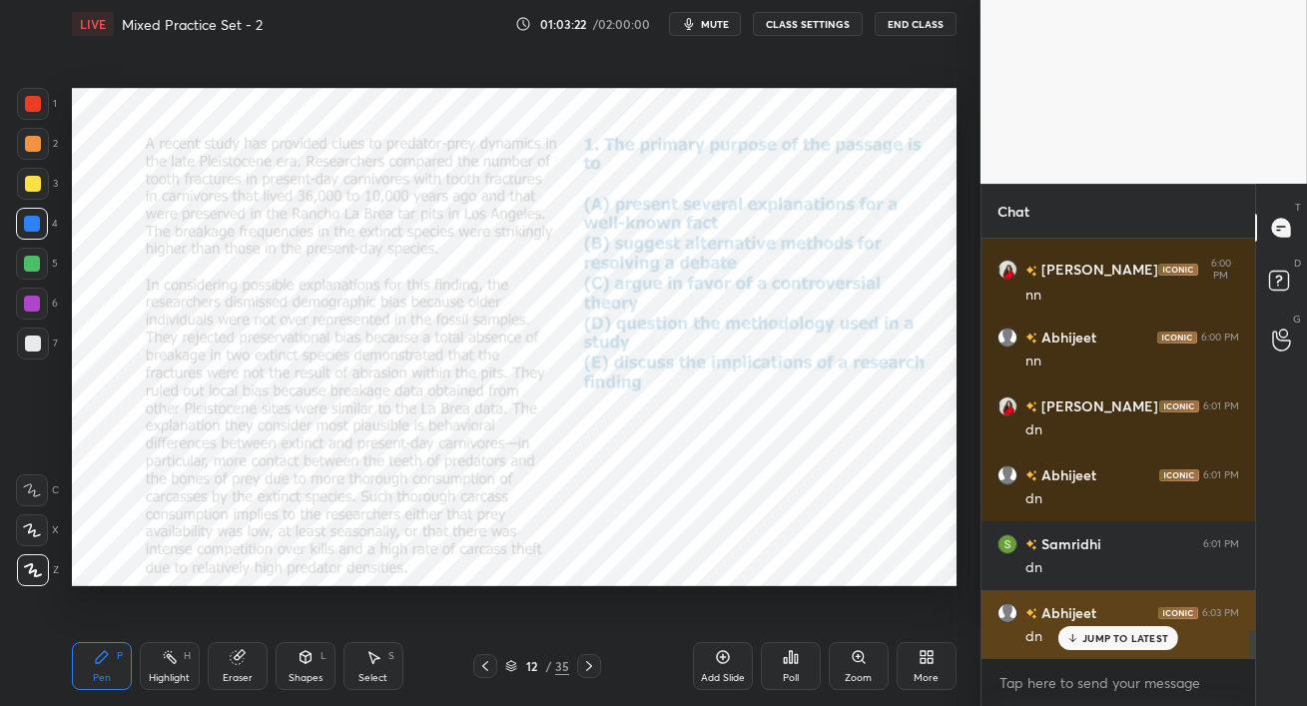
click at [1087, 638] on p "JUMP TO LATEST" at bounding box center [1126, 638] width 86 height 12
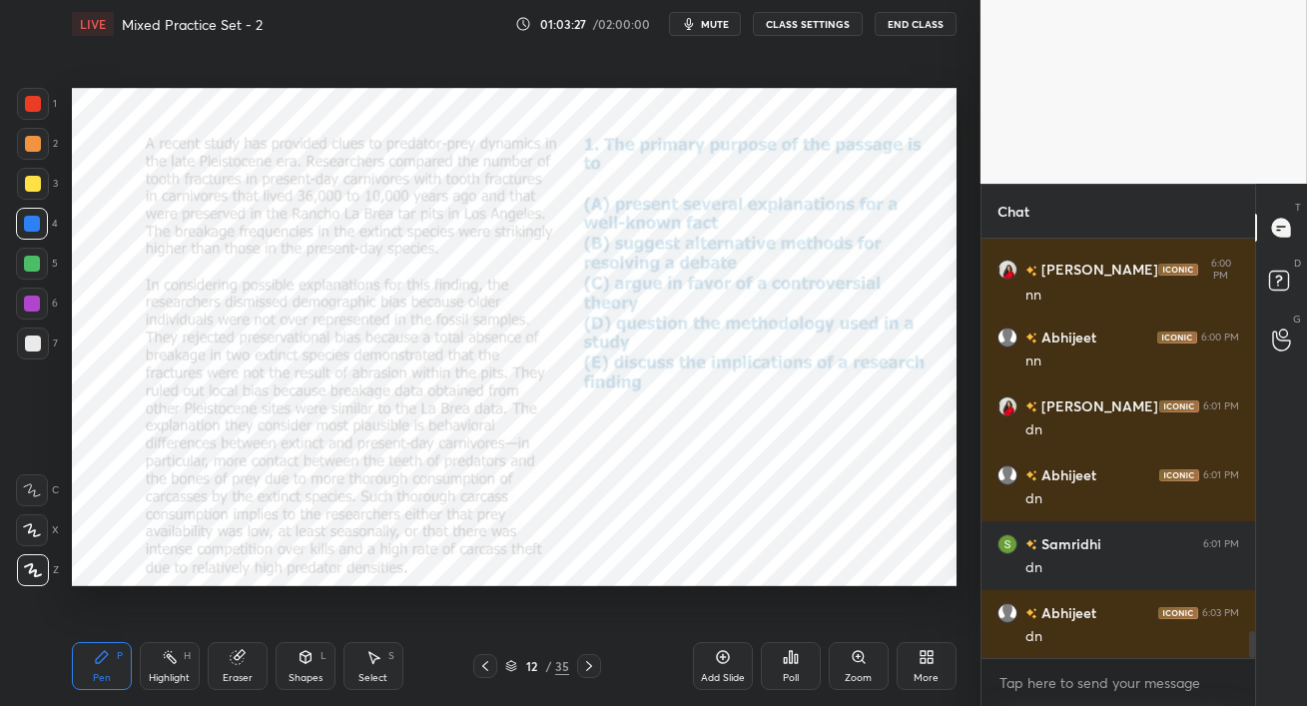
click at [796, 682] on div "Poll" at bounding box center [791, 678] width 16 height 10
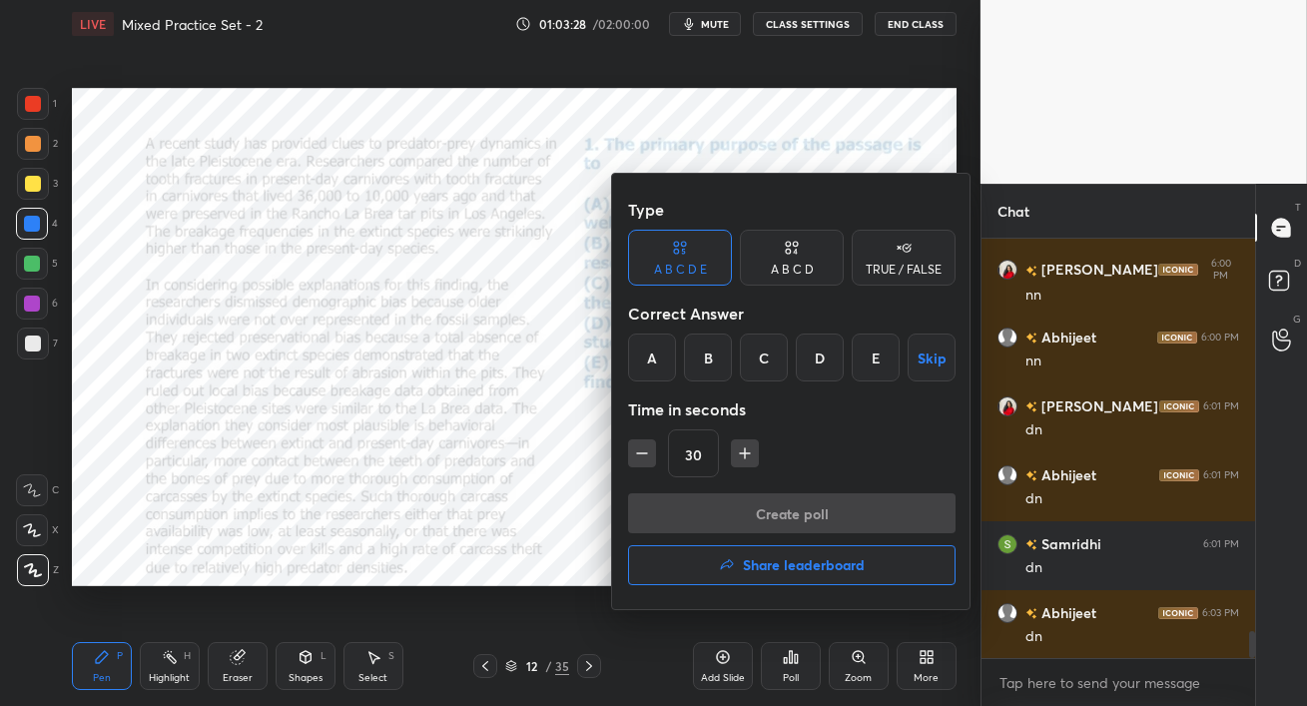
click at [872, 359] on div "E" at bounding box center [876, 358] width 48 height 48
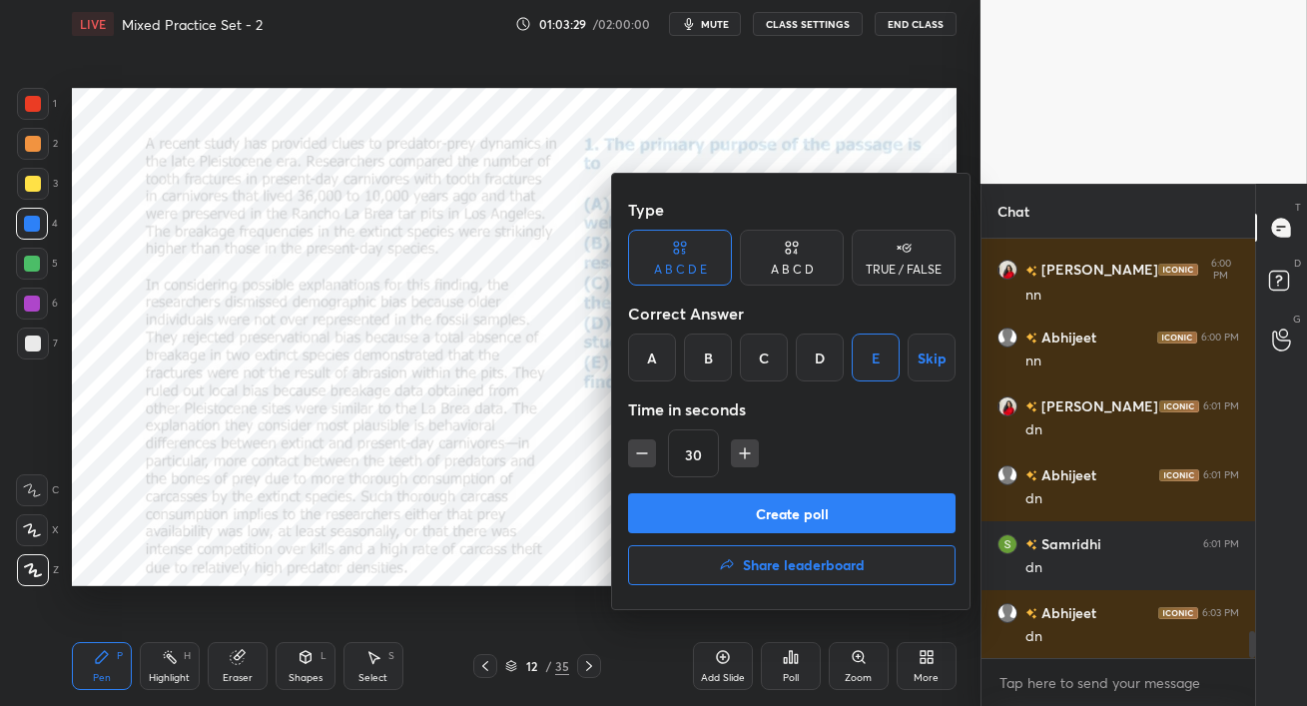
click at [826, 513] on button "Create poll" at bounding box center [792, 513] width 328 height 40
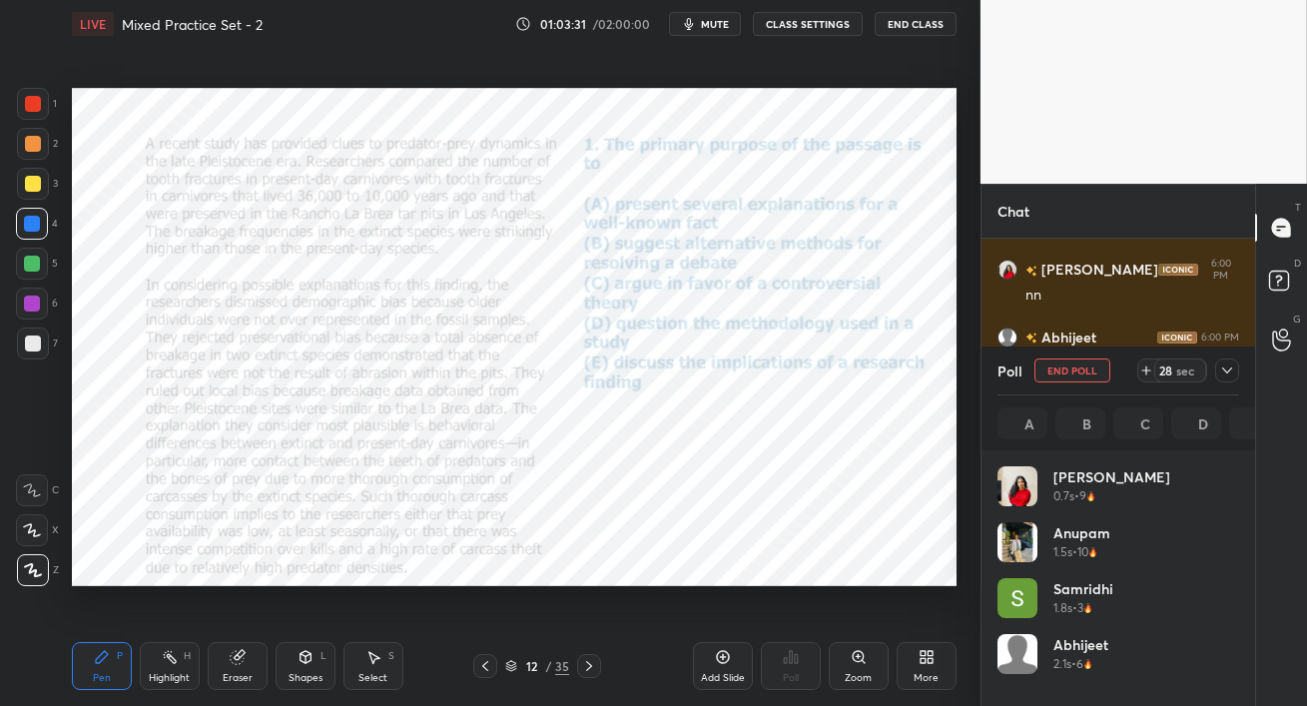
scroll to position [234, 236]
click at [23, 102] on div at bounding box center [33, 104] width 32 height 32
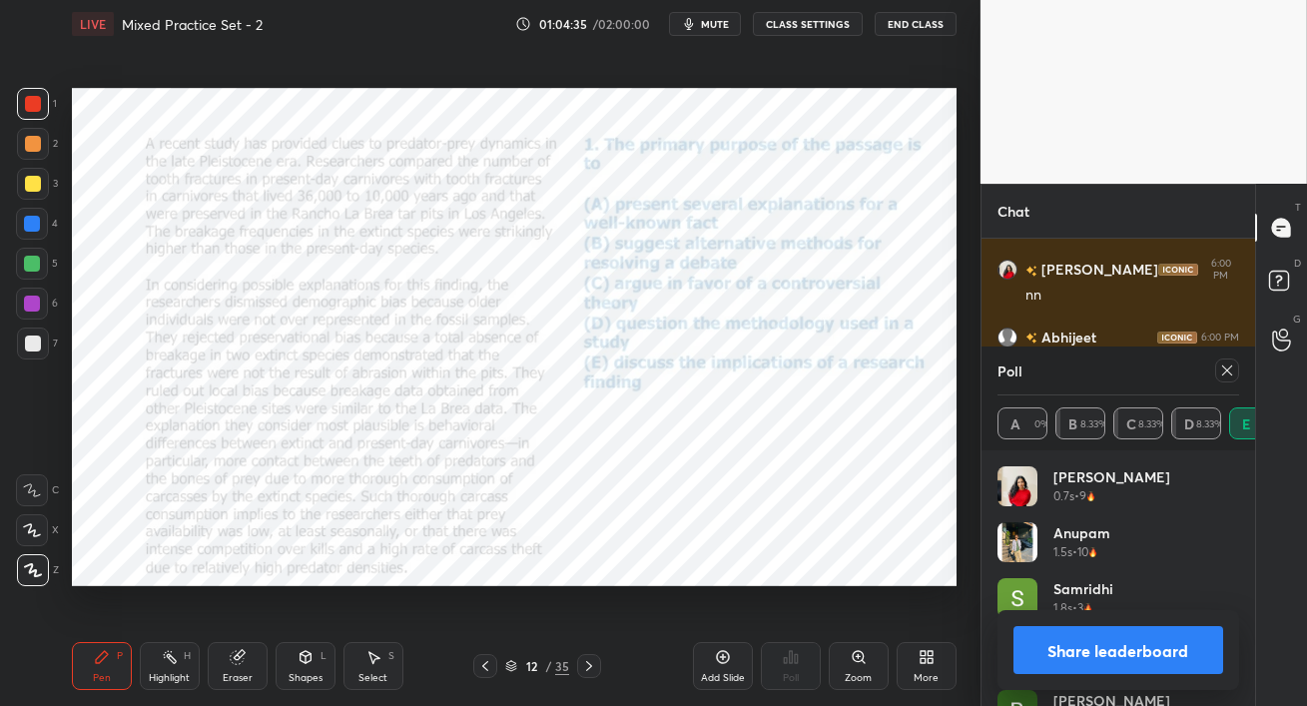
click at [1229, 372] on icon at bounding box center [1228, 371] width 16 height 16
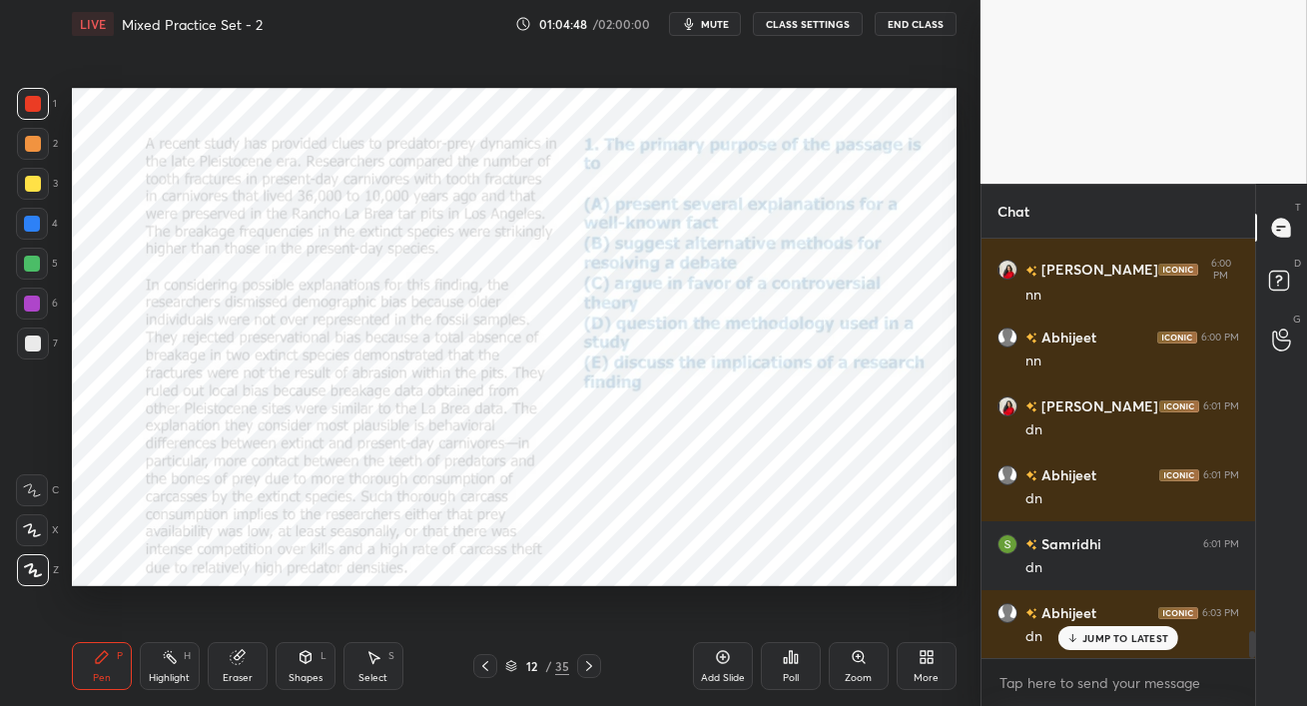
scroll to position [6073, 0]
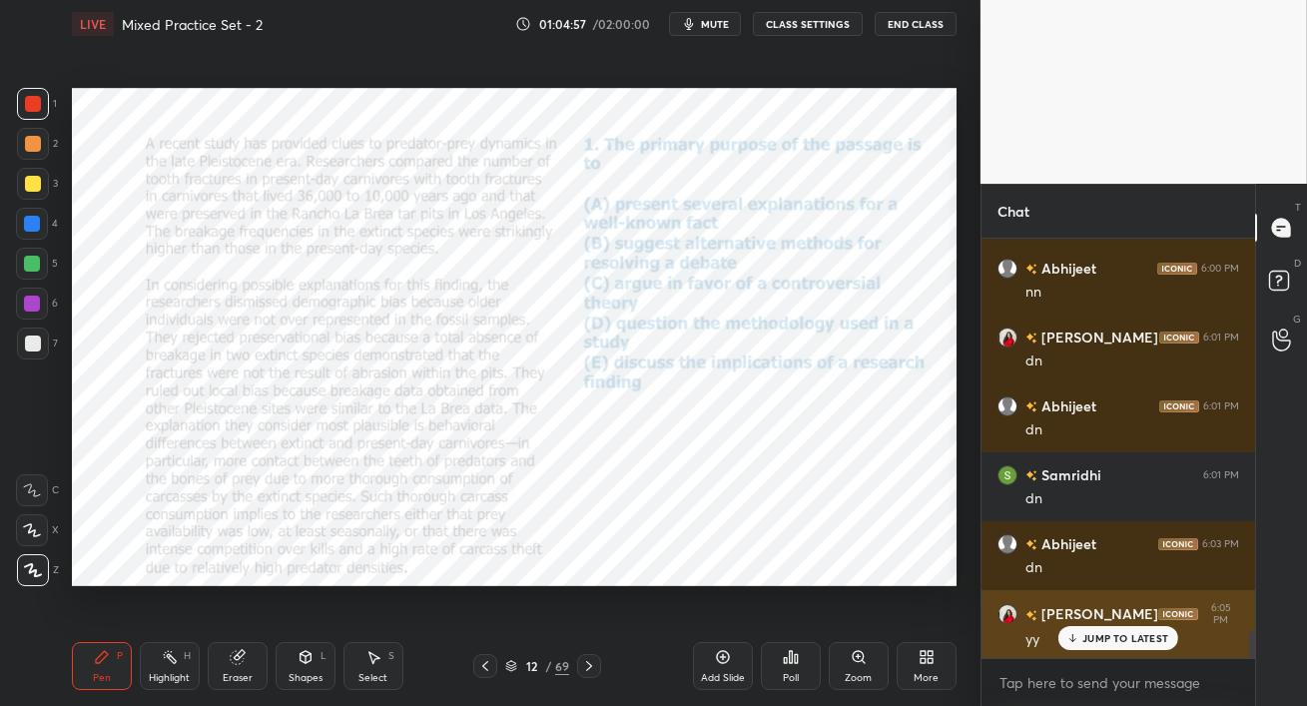
click at [1086, 641] on p "JUMP TO LATEST" at bounding box center [1126, 638] width 86 height 12
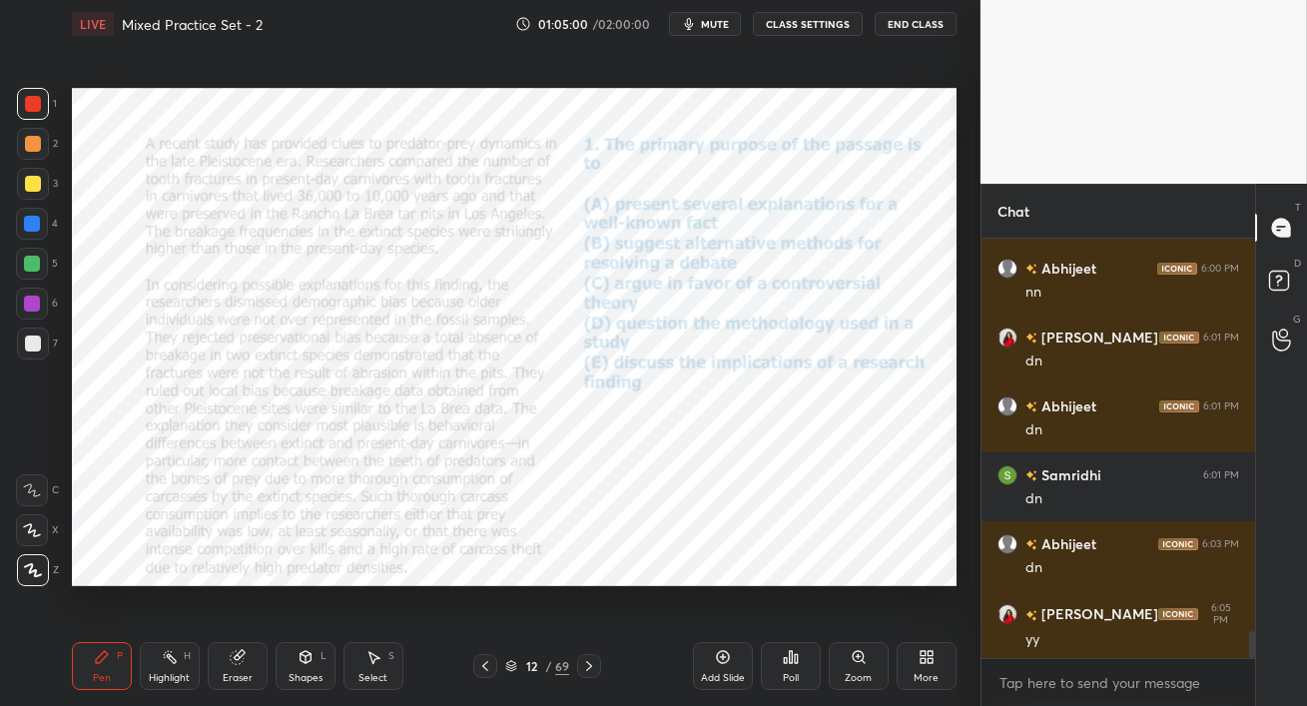
scroll to position [6143, 0]
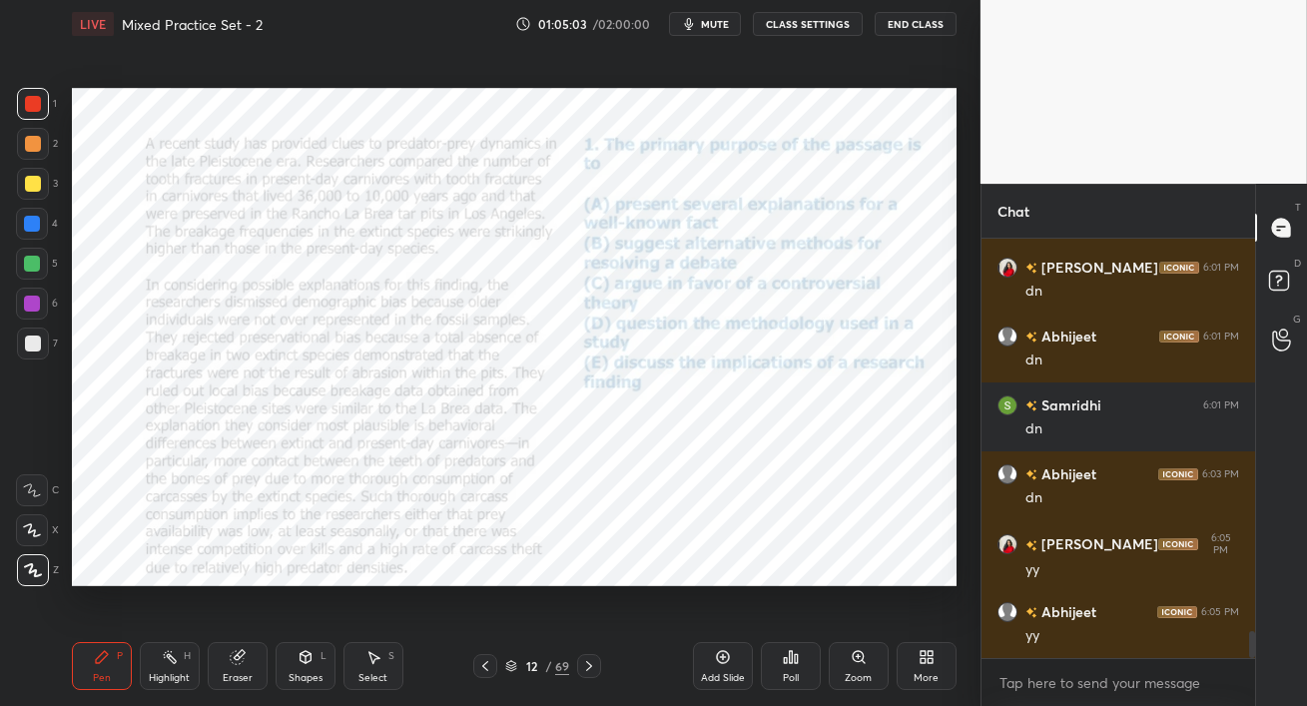
drag, startPoint x: 38, startPoint y: 312, endPoint x: 68, endPoint y: 319, distance: 30.8
click at [36, 310] on div at bounding box center [32, 304] width 32 height 32
click at [27, 224] on div at bounding box center [32, 224] width 16 height 16
click at [793, 670] on div "Poll" at bounding box center [791, 666] width 60 height 48
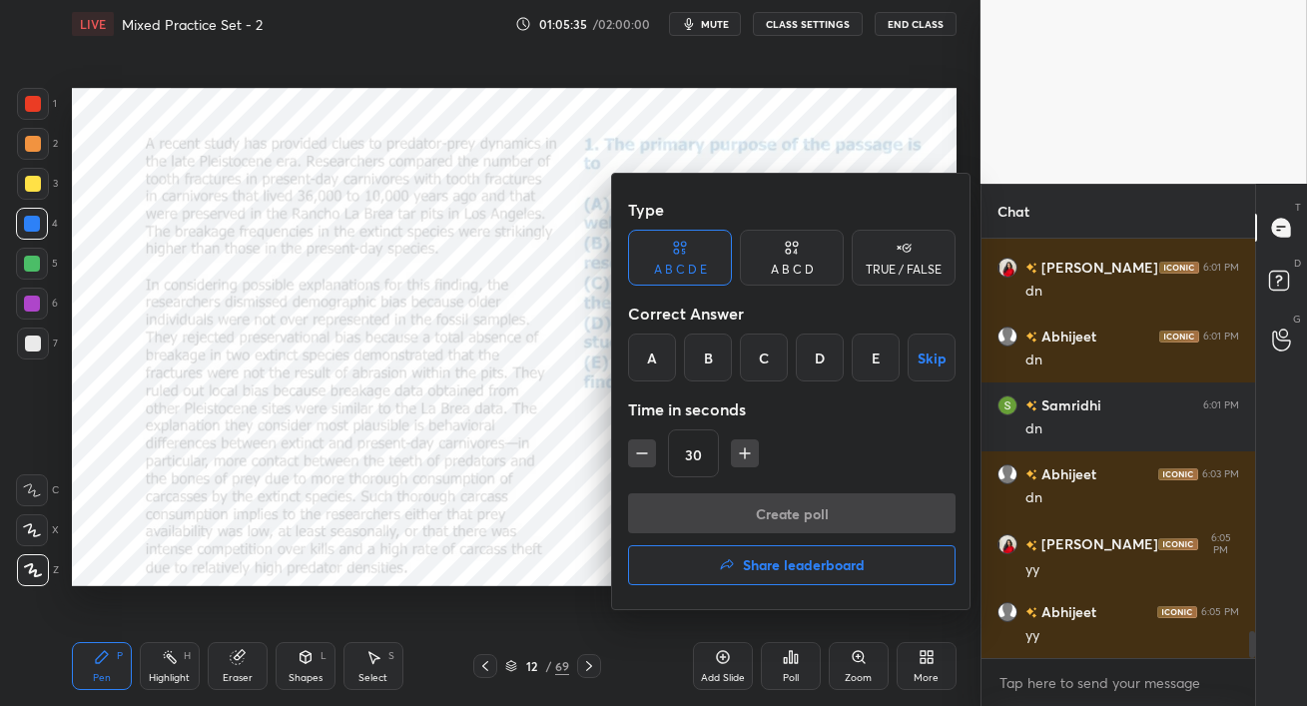
scroll to position [6212, 0]
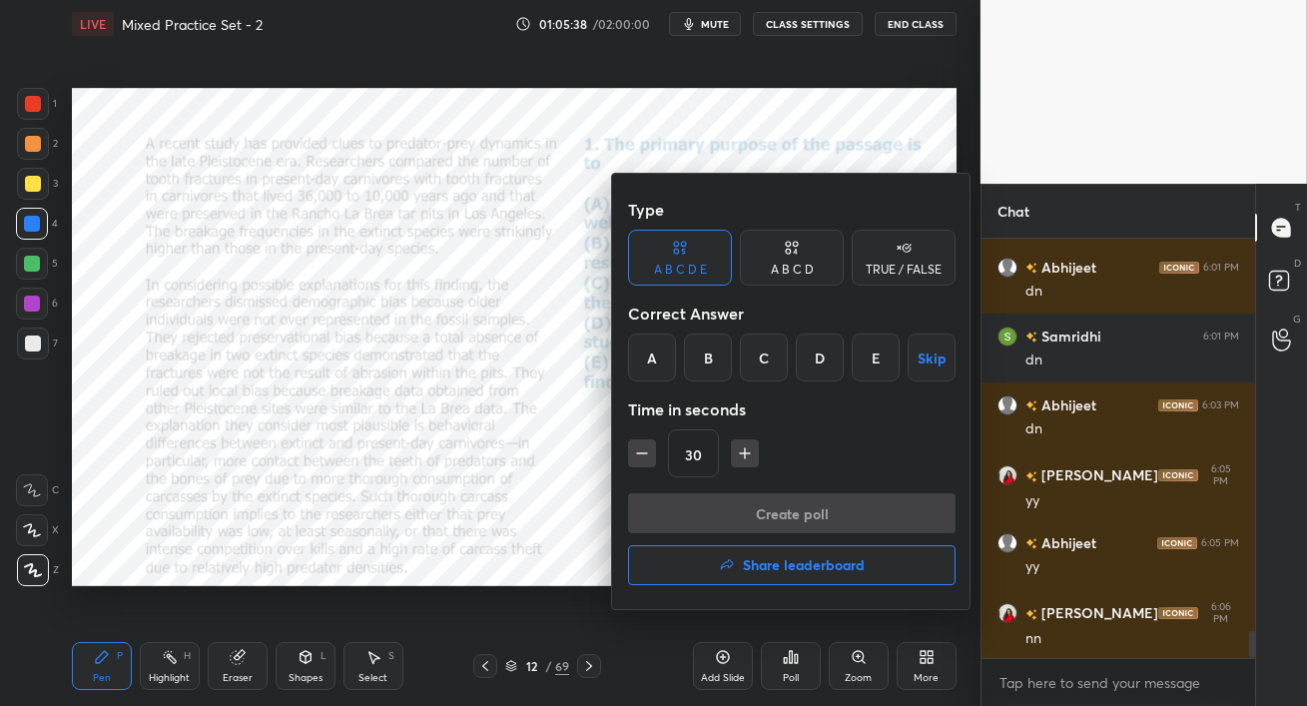
click at [781, 572] on h4 "Share leaderboard" at bounding box center [804, 565] width 122 height 14
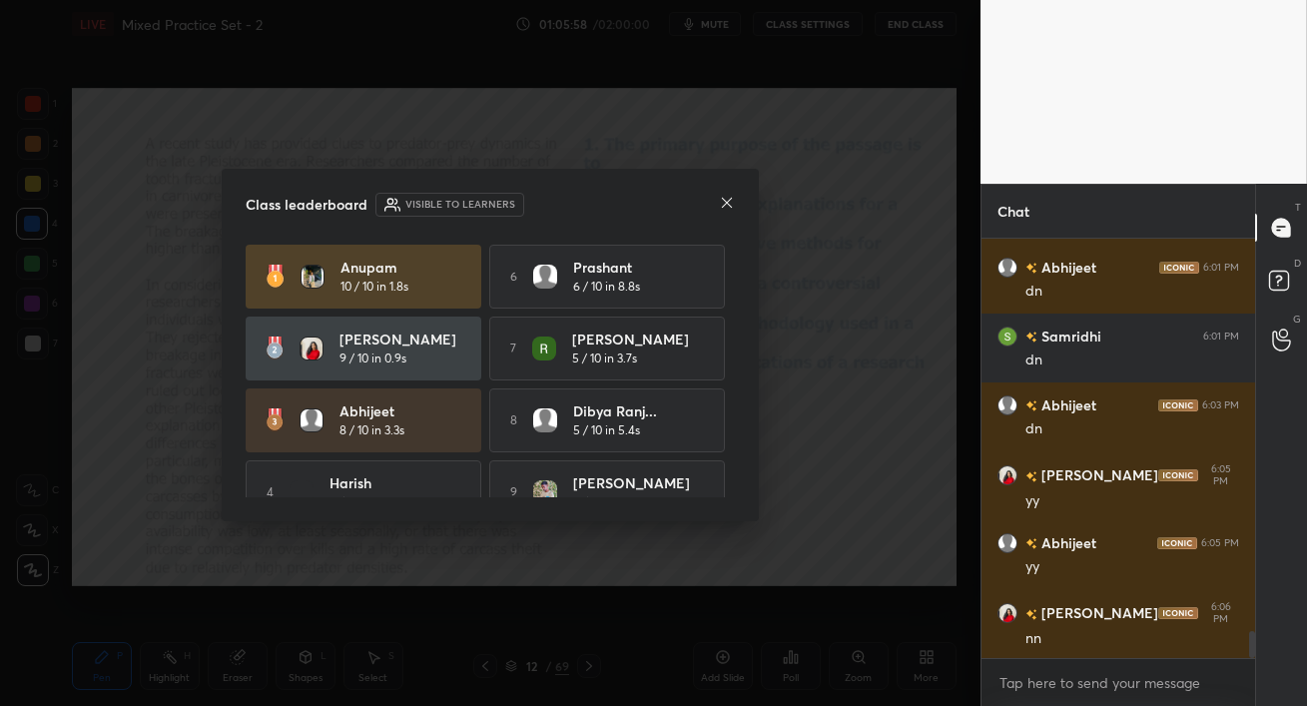
scroll to position [104, 0]
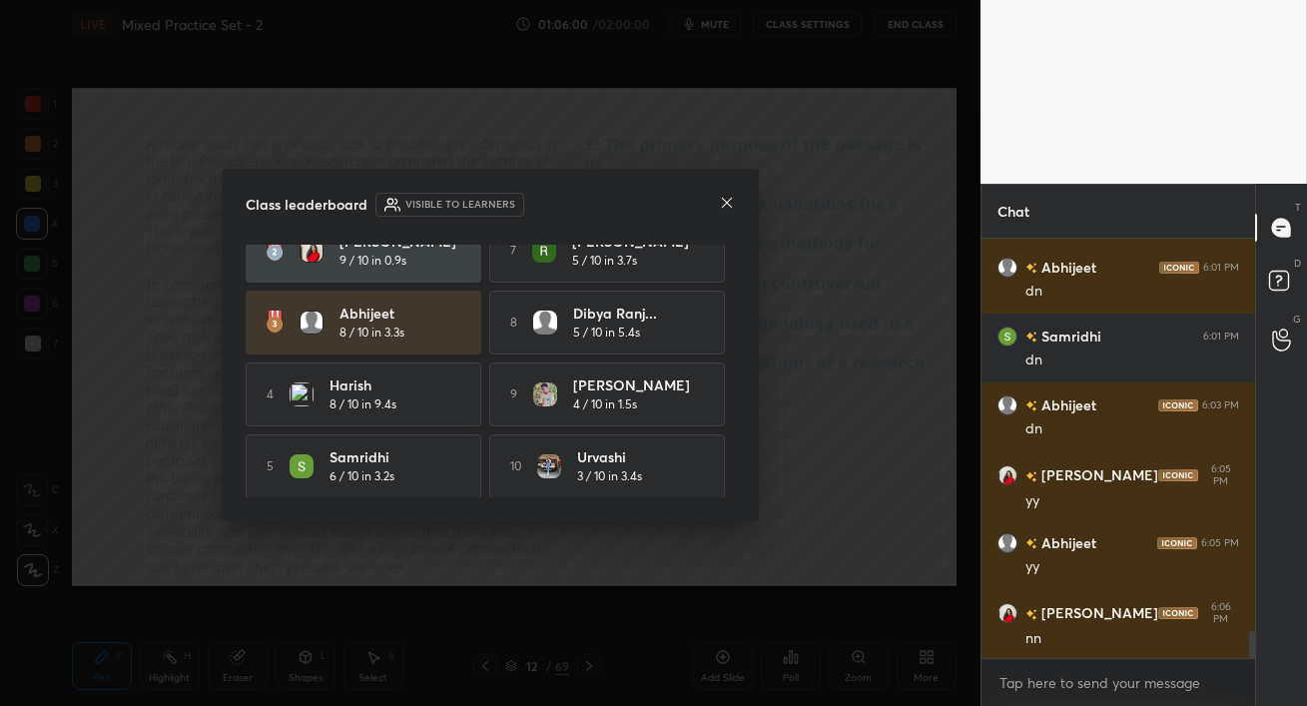
click at [729, 200] on icon at bounding box center [727, 203] width 10 height 10
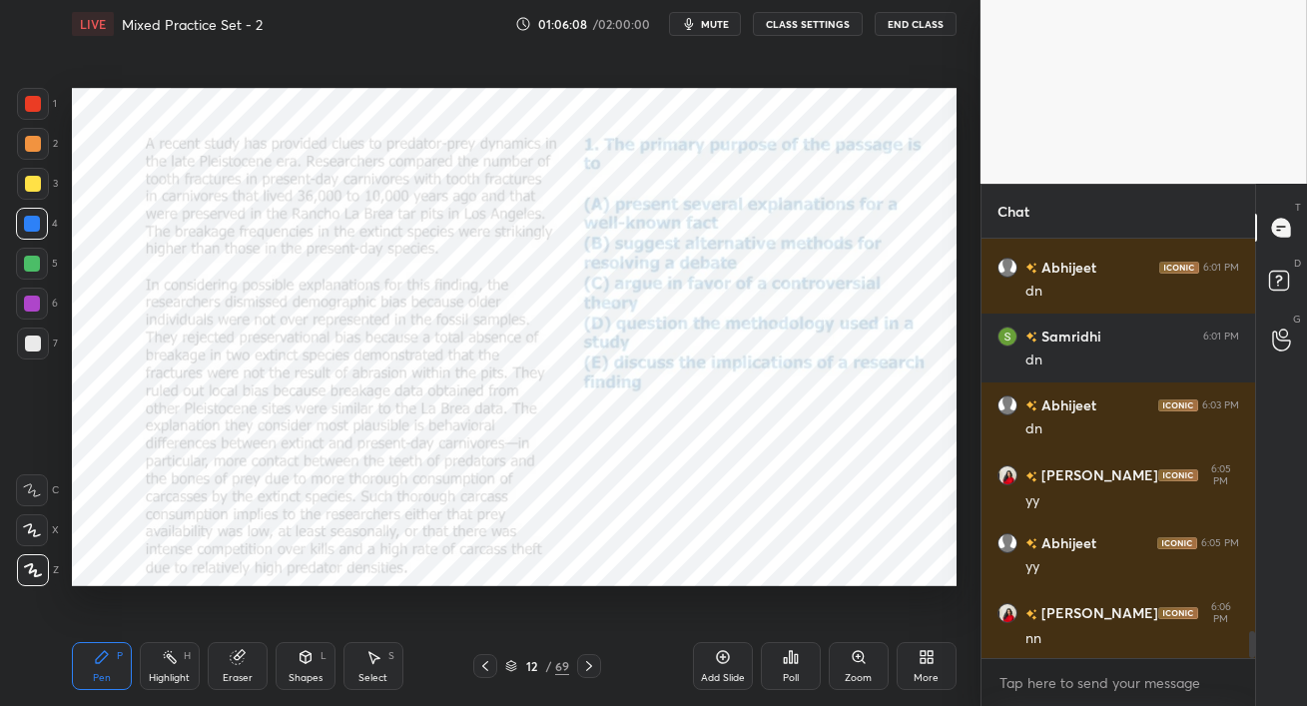
click at [590, 667] on icon at bounding box center [589, 666] width 16 height 16
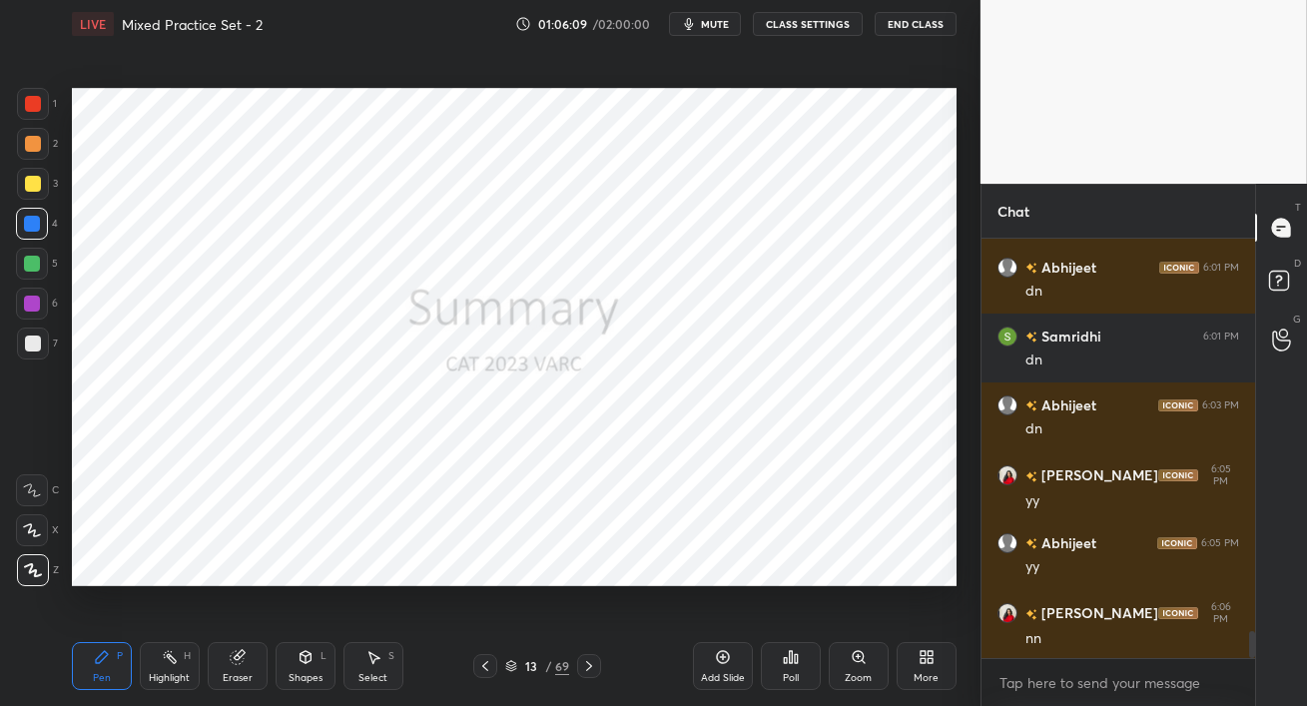
click at [592, 667] on icon at bounding box center [589, 666] width 16 height 16
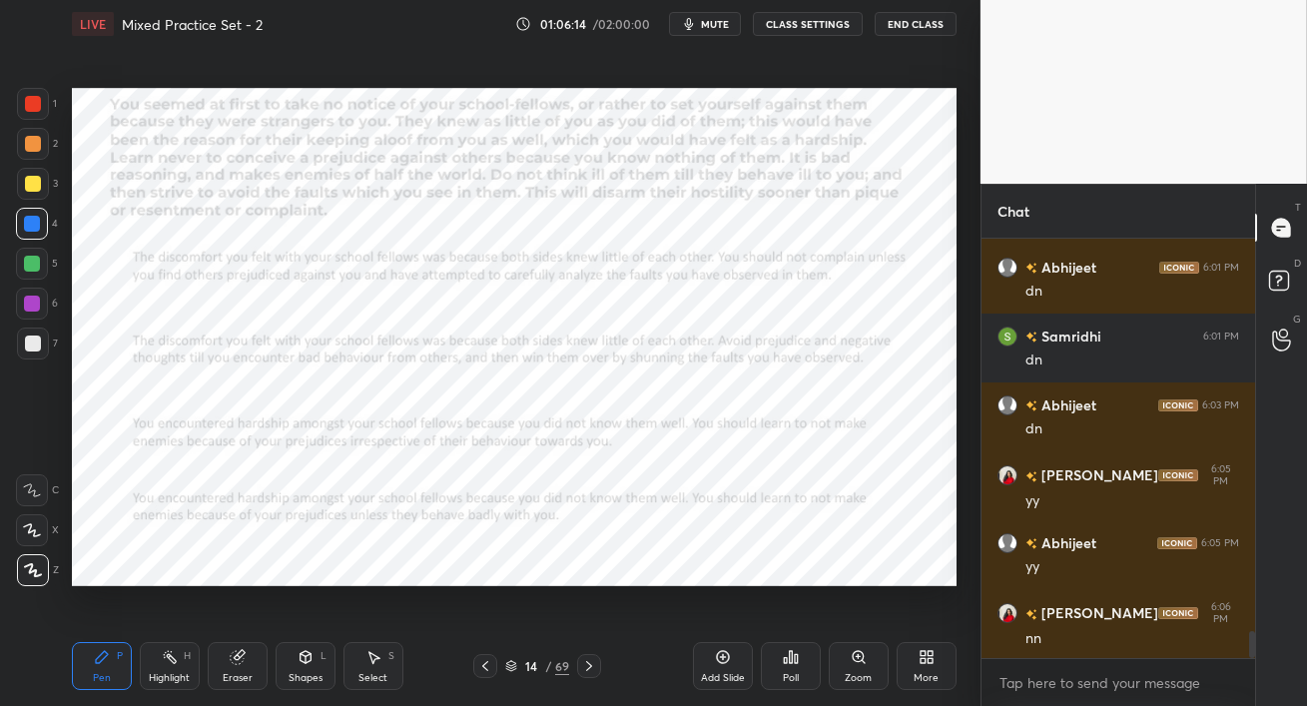
click at [26, 310] on div at bounding box center [32, 304] width 16 height 16
click at [590, 666] on icon at bounding box center [589, 666] width 6 height 10
click at [590, 665] on icon at bounding box center [589, 666] width 16 height 16
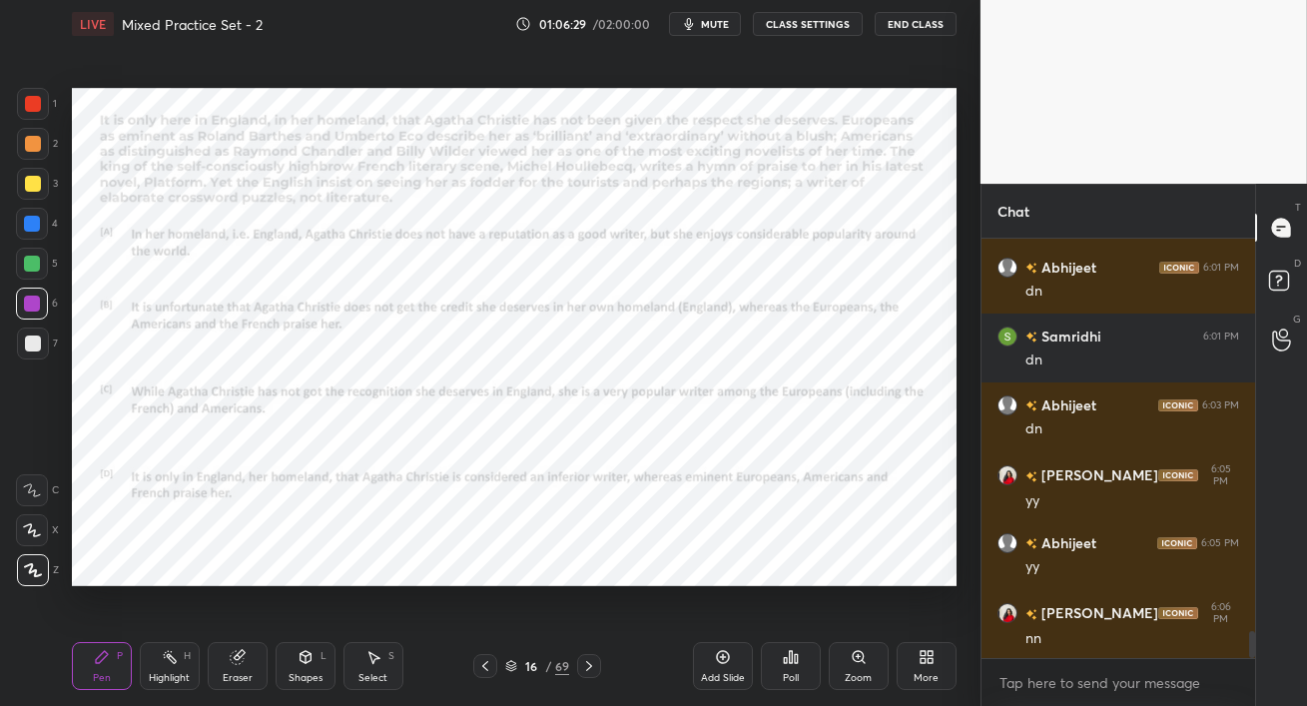
click at [590, 665] on icon at bounding box center [589, 666] width 6 height 10
drag, startPoint x: 591, startPoint y: 662, endPoint x: 564, endPoint y: 685, distance: 35.4
click at [590, 668] on icon at bounding box center [589, 666] width 16 height 16
click at [485, 667] on icon at bounding box center [485, 666] width 6 height 10
click at [486, 668] on icon at bounding box center [485, 666] width 6 height 10
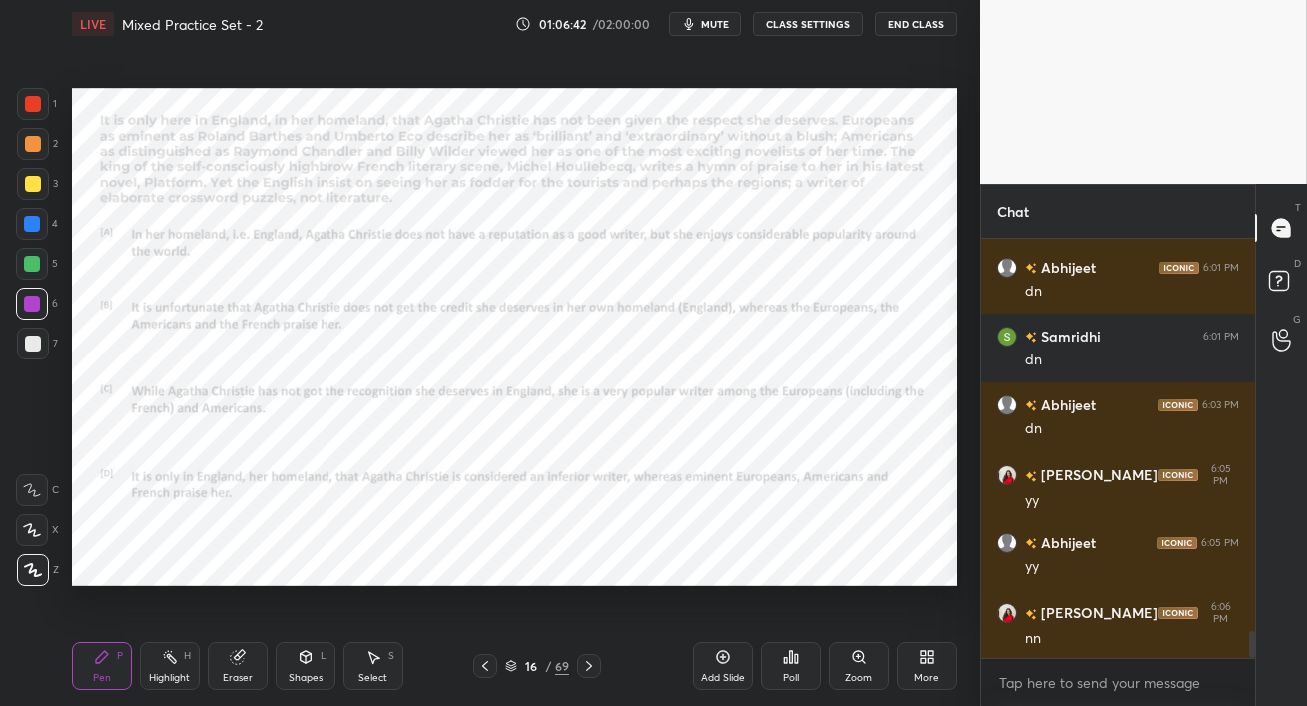
scroll to position [6258, 0]
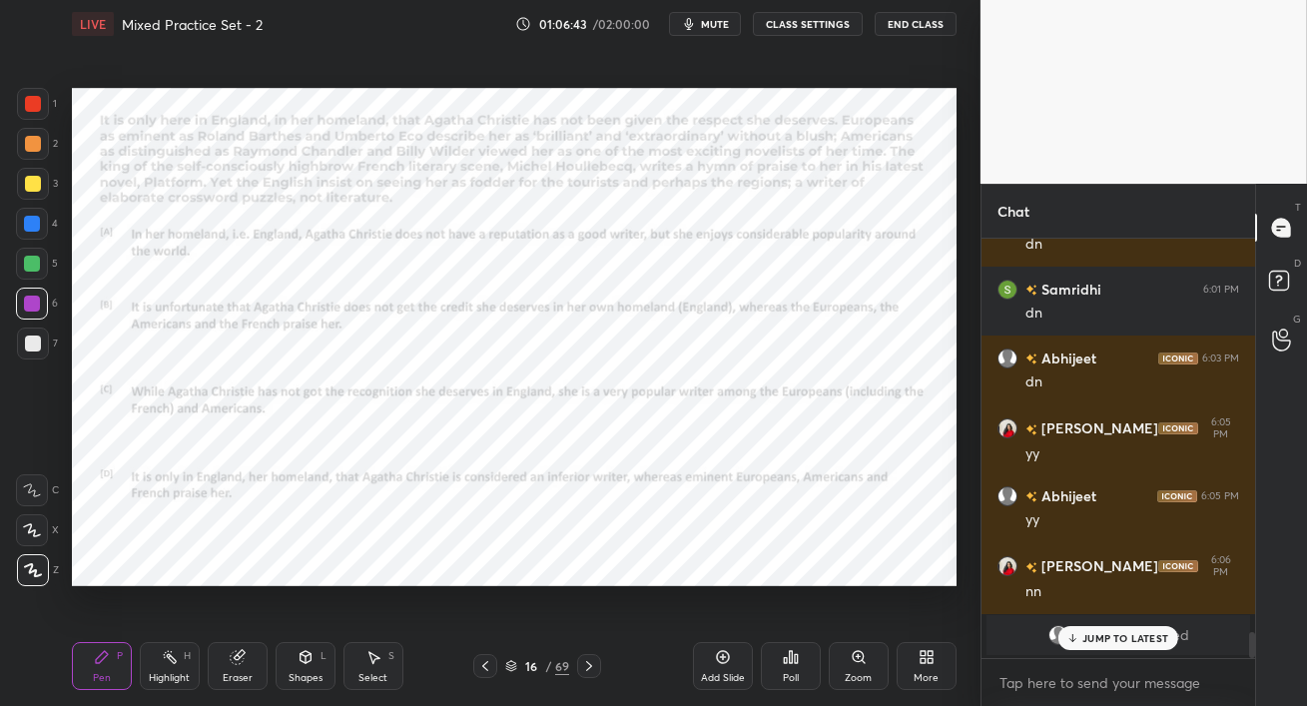
click at [1106, 636] on p "JUMP TO LATEST" at bounding box center [1126, 638] width 86 height 12
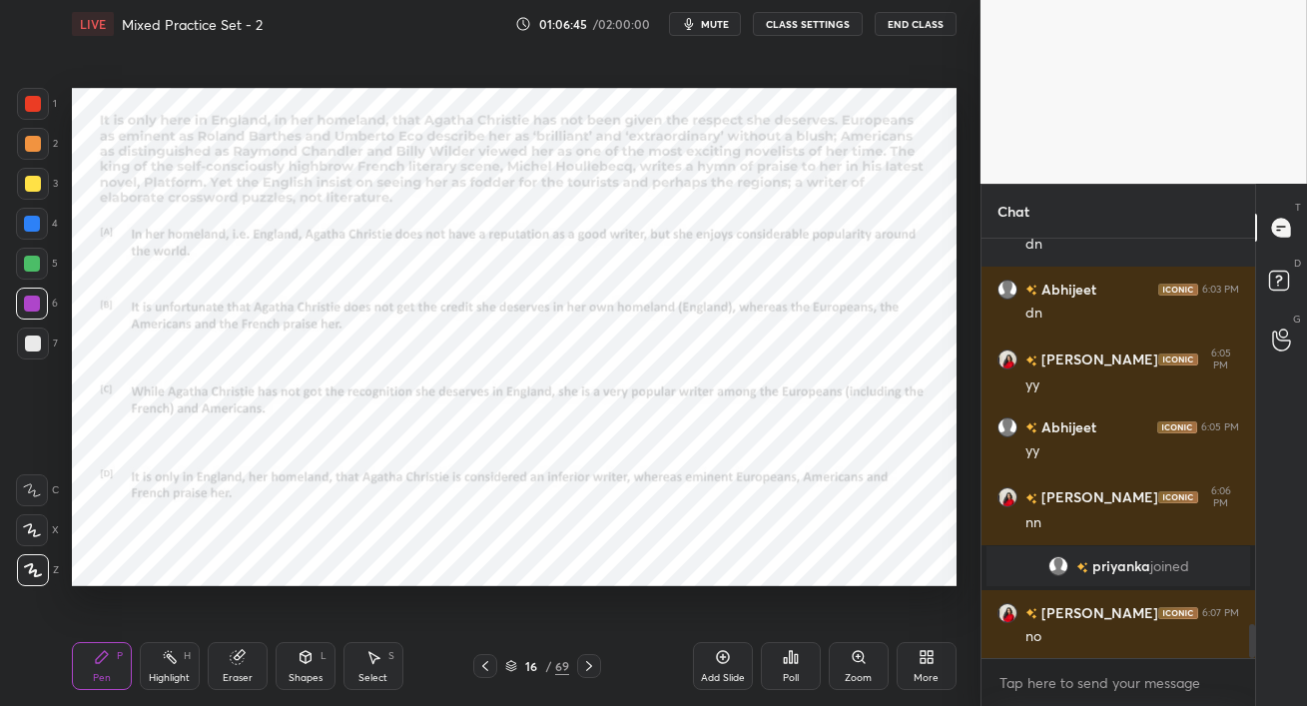
click at [489, 666] on icon at bounding box center [485, 666] width 16 height 16
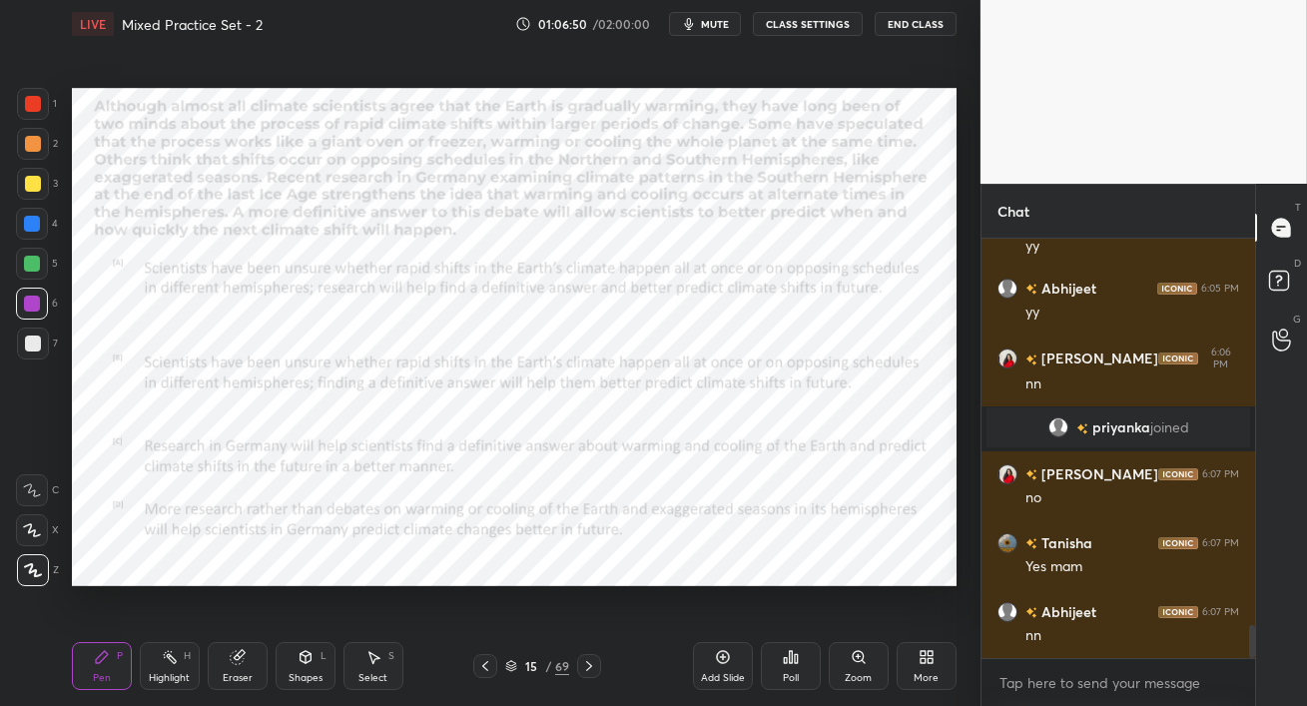
scroll to position [4972, 0]
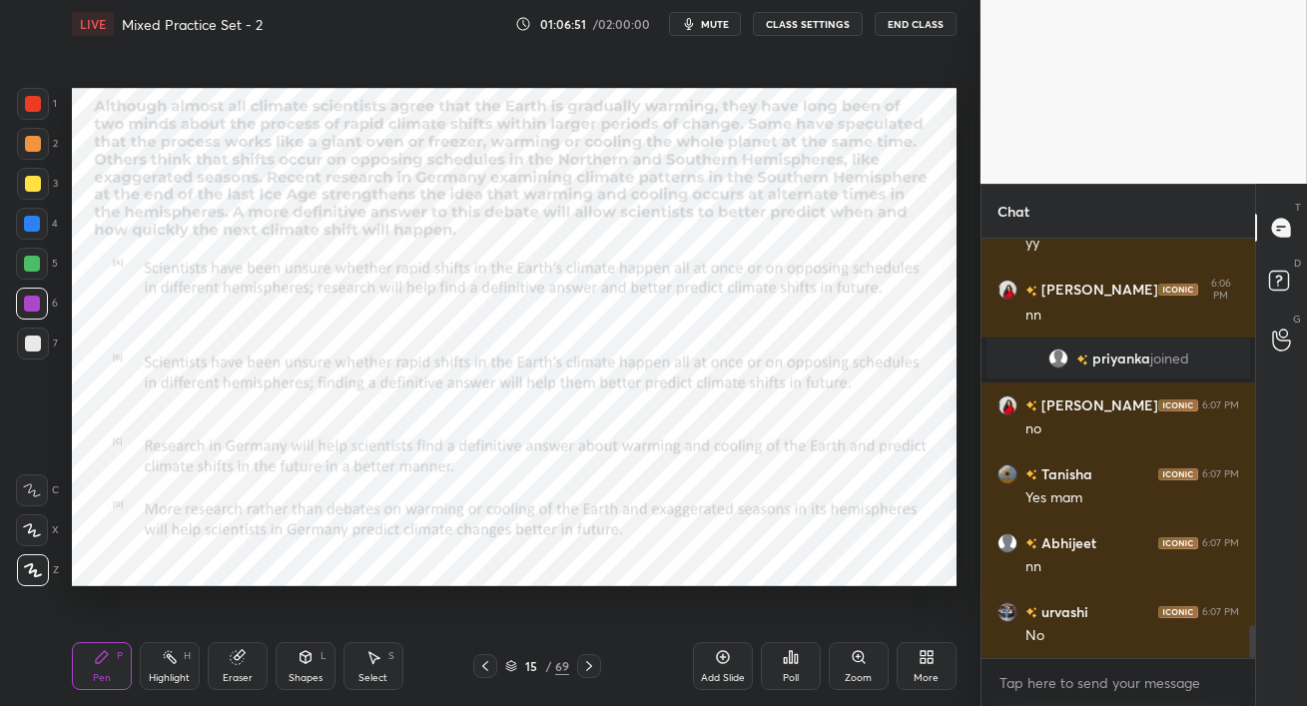
click at [487, 670] on icon at bounding box center [485, 666] width 6 height 10
drag, startPoint x: 487, startPoint y: 671, endPoint x: 494, endPoint y: 706, distance: 35.7
click at [494, 705] on div "Pen P Highlight H Eraser Shapes L Select S 14 / 69 Add Slide Poll Zoom More" at bounding box center [514, 666] width 885 height 80
click at [920, 666] on div "More" at bounding box center [927, 666] width 60 height 48
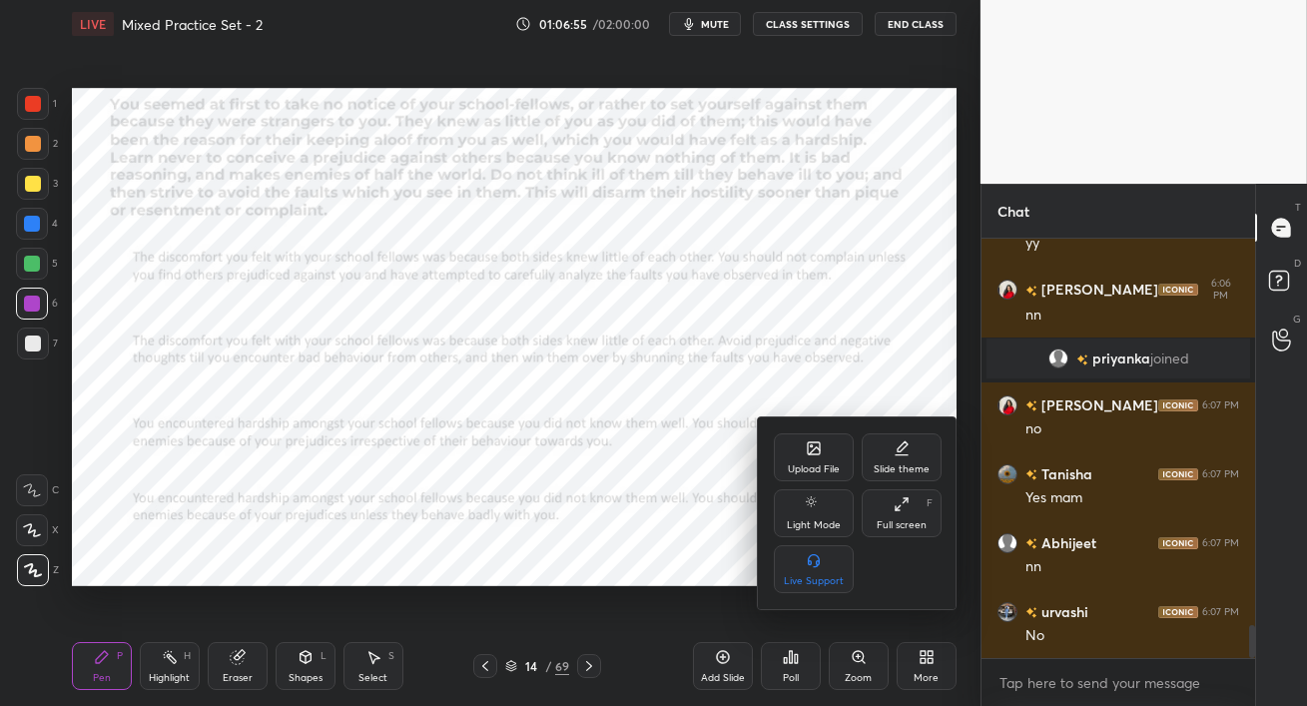
click at [812, 454] on icon at bounding box center [814, 448] width 12 height 12
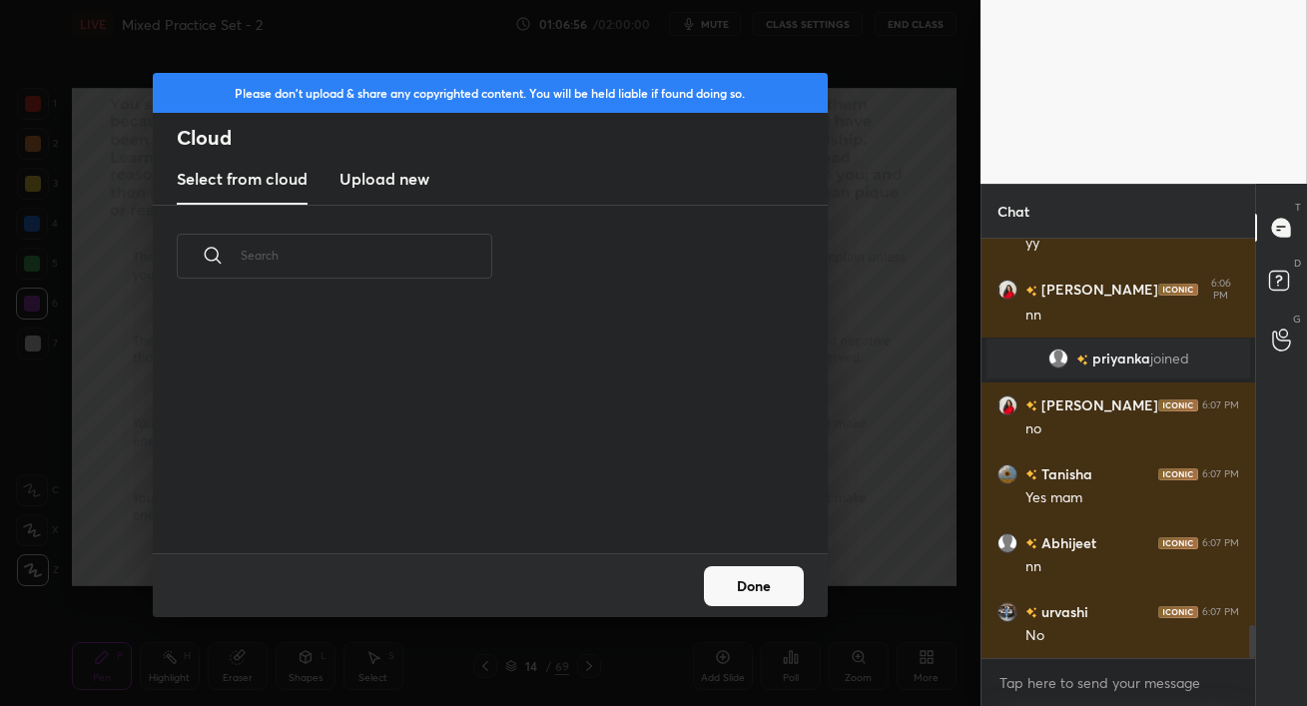
scroll to position [6, 11]
click at [412, 180] on h3 "Upload new" at bounding box center [385, 179] width 90 height 24
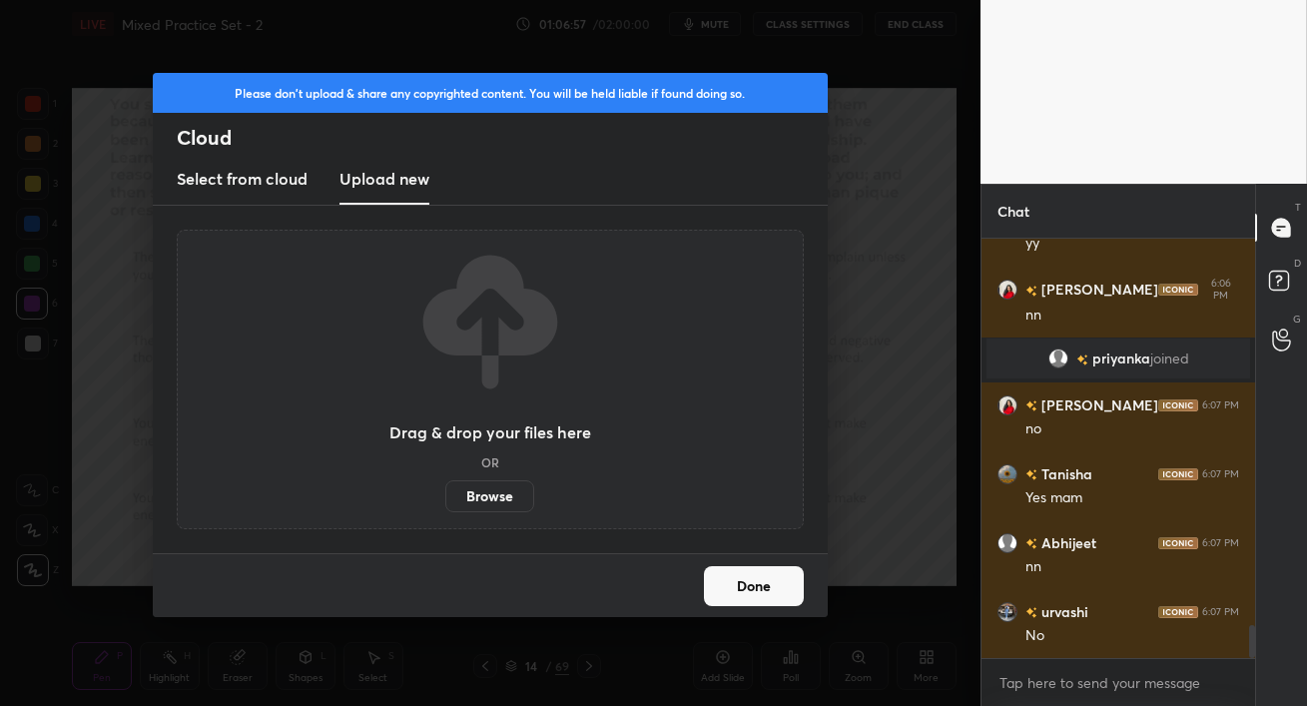
click at [492, 492] on label "Browse" at bounding box center [489, 496] width 89 height 32
click at [445, 492] on input "Browse" at bounding box center [445, 496] width 0 height 32
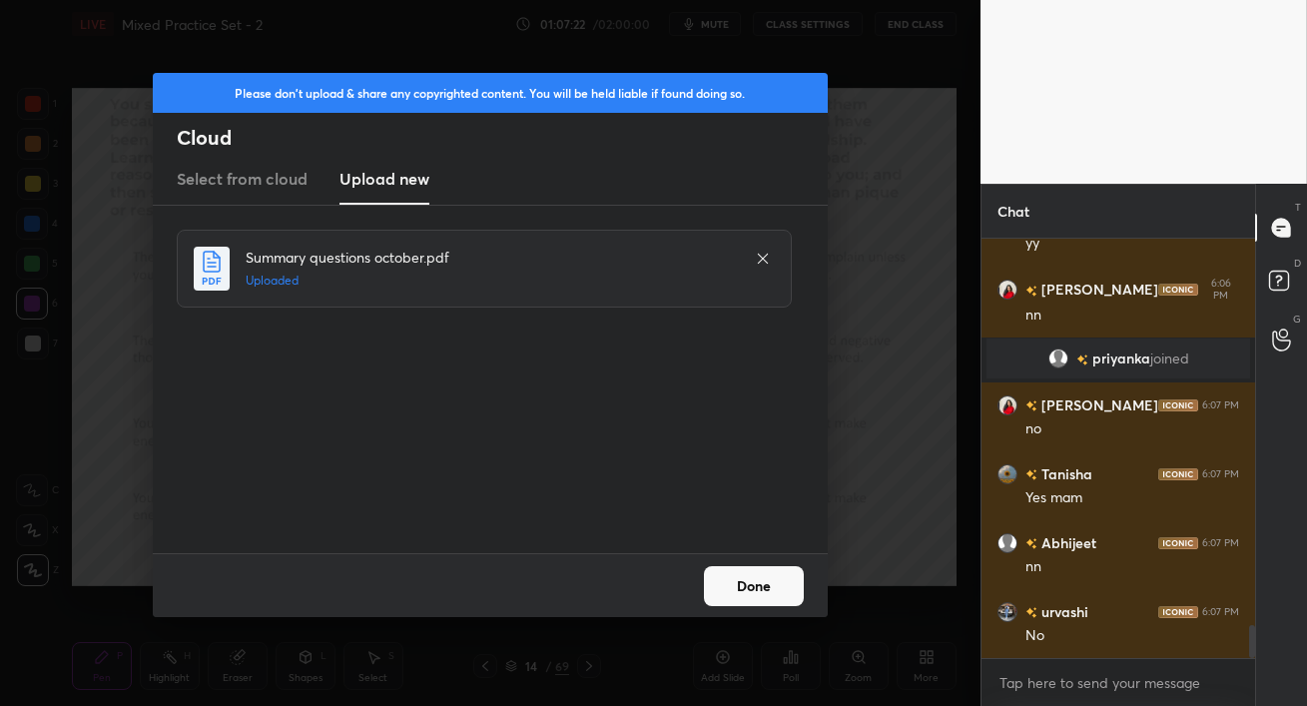
click at [733, 596] on button "Done" at bounding box center [754, 586] width 100 height 40
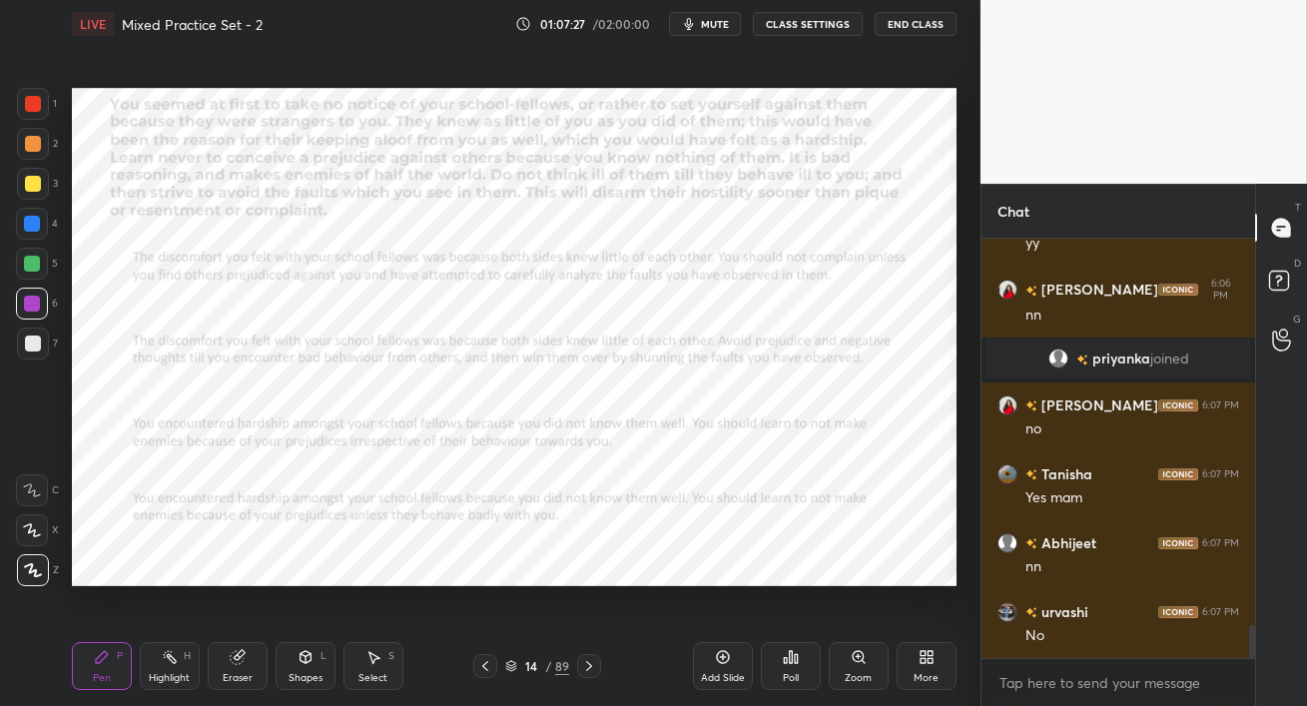
click at [25, 109] on div at bounding box center [33, 104] width 16 height 16
click at [719, 24] on span "mute" at bounding box center [715, 24] width 28 height 14
click at [722, 27] on span "unmute" at bounding box center [712, 24] width 43 height 14
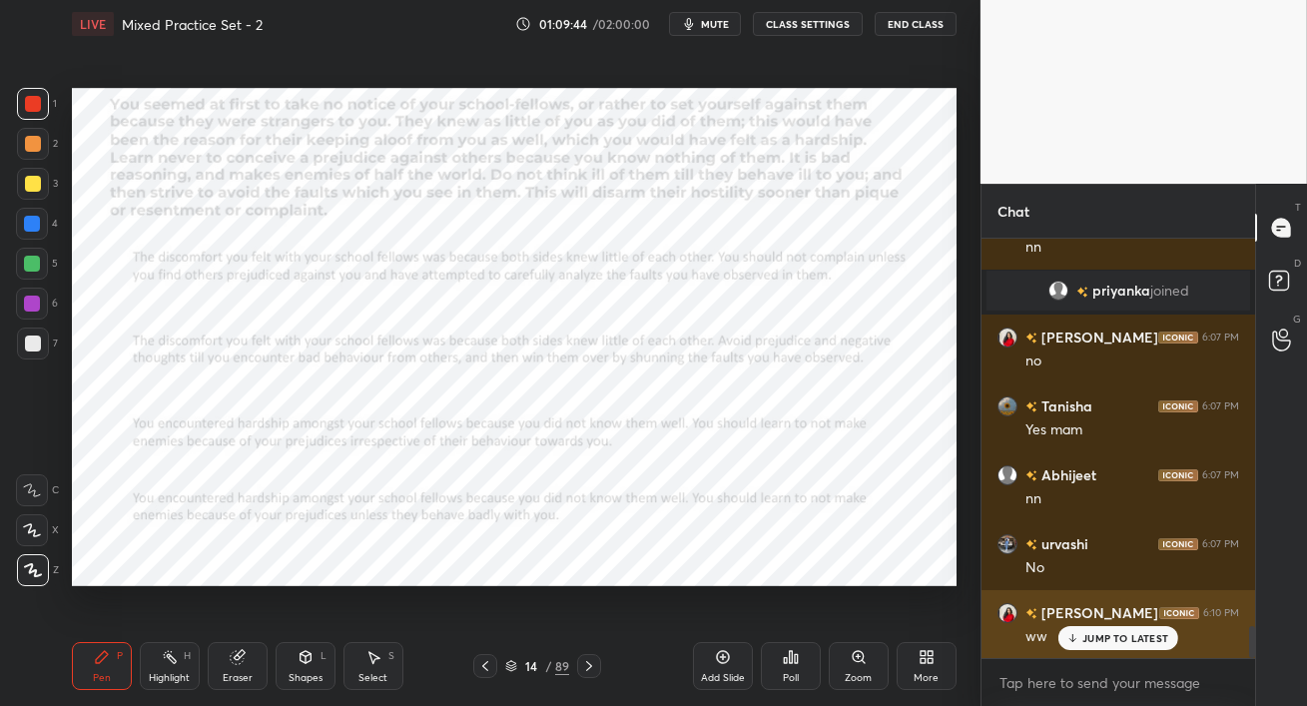
click at [1076, 641] on icon at bounding box center [1073, 638] width 13 height 12
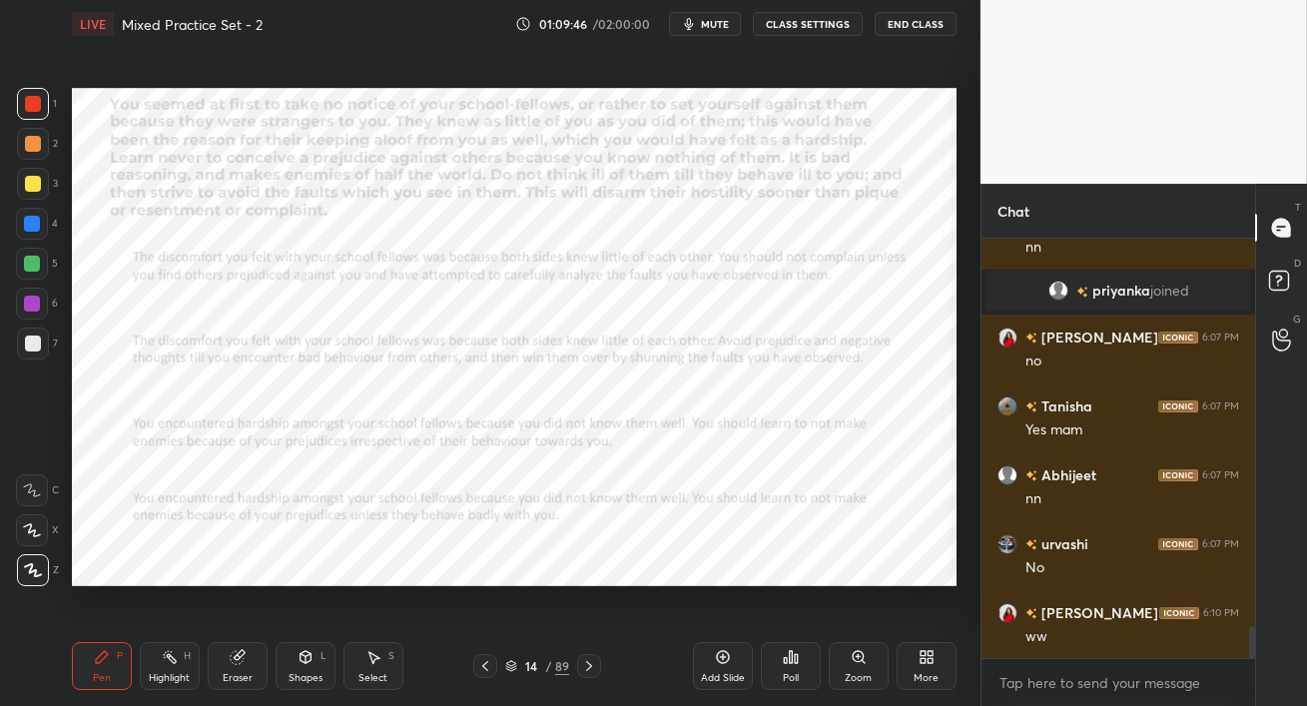
click at [710, 27] on span "mute" at bounding box center [715, 24] width 28 height 14
click at [699, 28] on span "unmute" at bounding box center [712, 24] width 43 height 14
click at [704, 26] on span "mute" at bounding box center [715, 24] width 28 height 14
click at [705, 29] on span "unmute" at bounding box center [712, 24] width 43 height 14
click at [246, 662] on div "Eraser" at bounding box center [238, 666] width 60 height 48
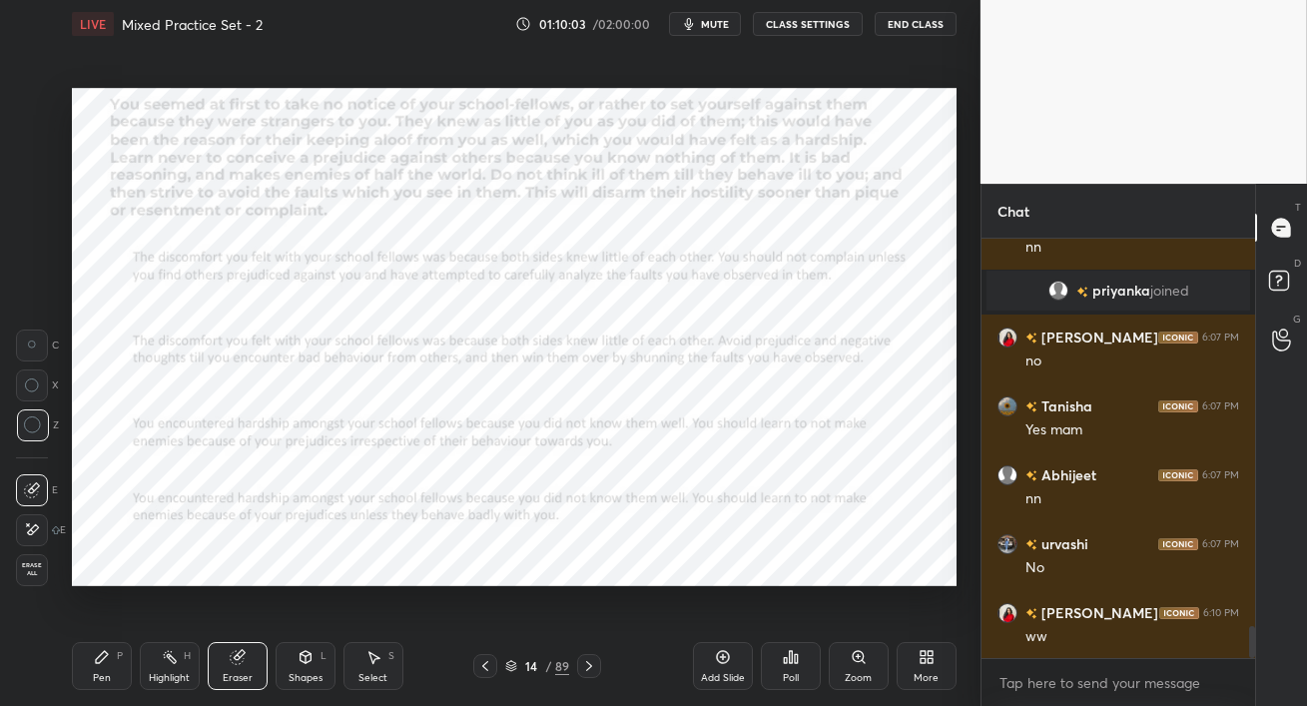
click at [76, 666] on div "Pen P" at bounding box center [102, 666] width 60 height 48
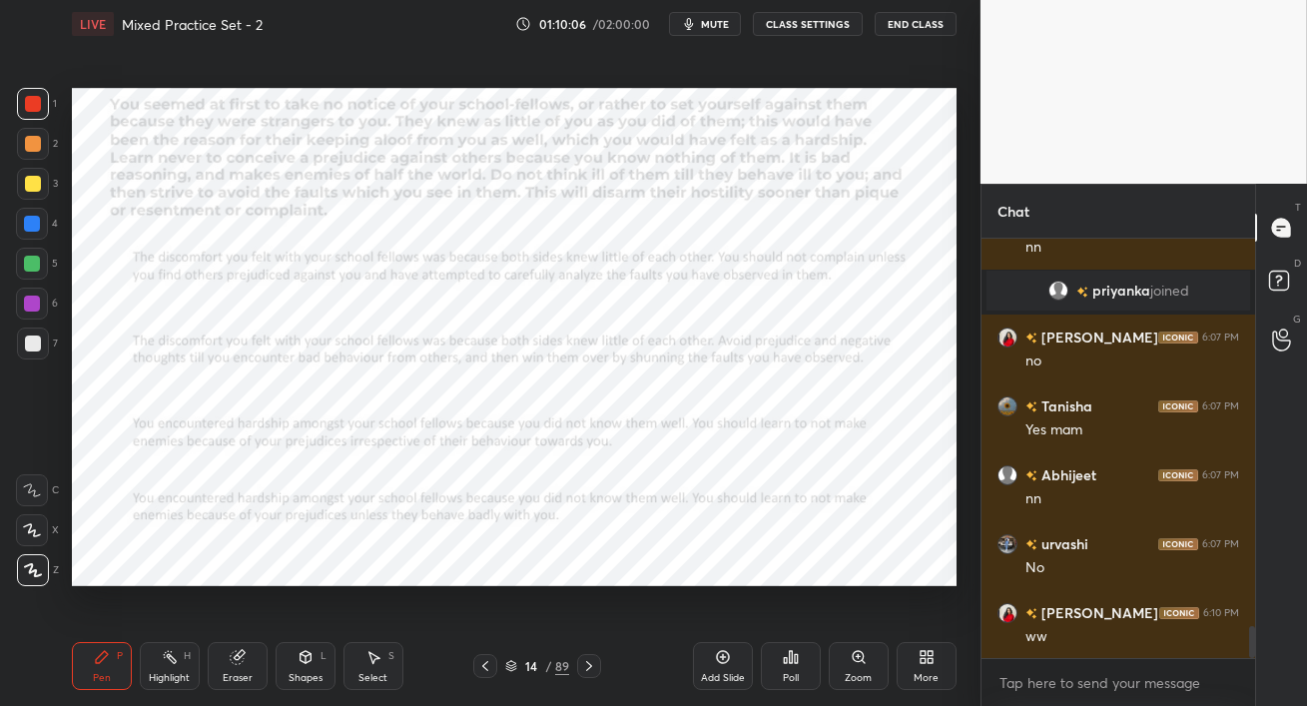
click at [32, 225] on div at bounding box center [32, 224] width 16 height 16
click at [797, 666] on div "Poll" at bounding box center [791, 666] width 60 height 48
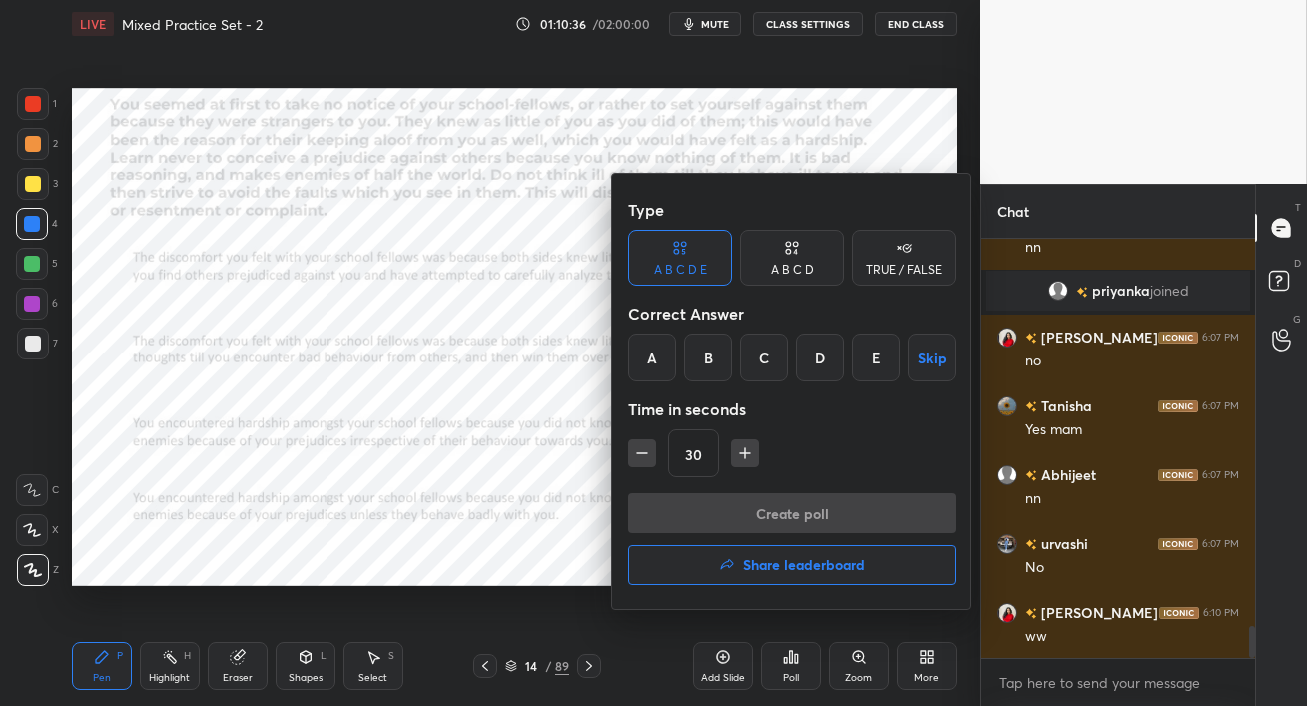
click at [800, 277] on div "A B C D" at bounding box center [792, 258] width 104 height 56
click at [734, 355] on div "B" at bounding box center [724, 358] width 59 height 48
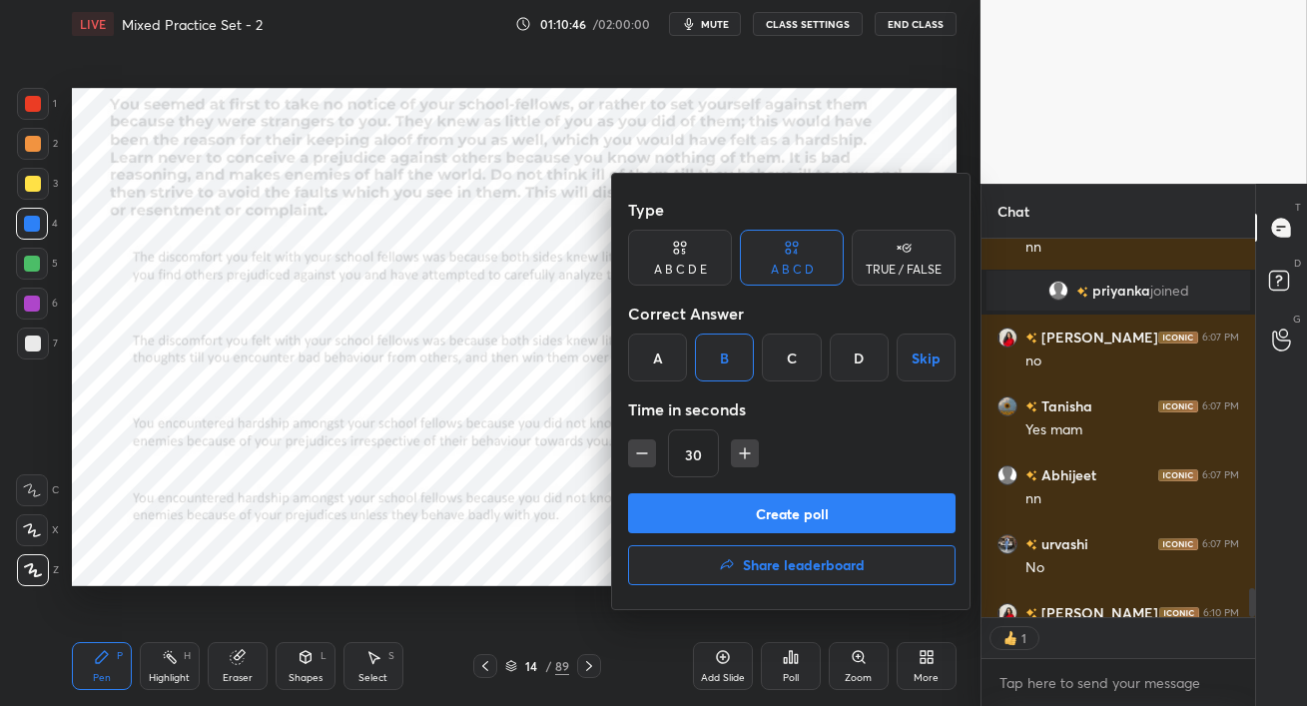
scroll to position [7, 6]
click at [822, 509] on button "Create poll" at bounding box center [792, 513] width 328 height 40
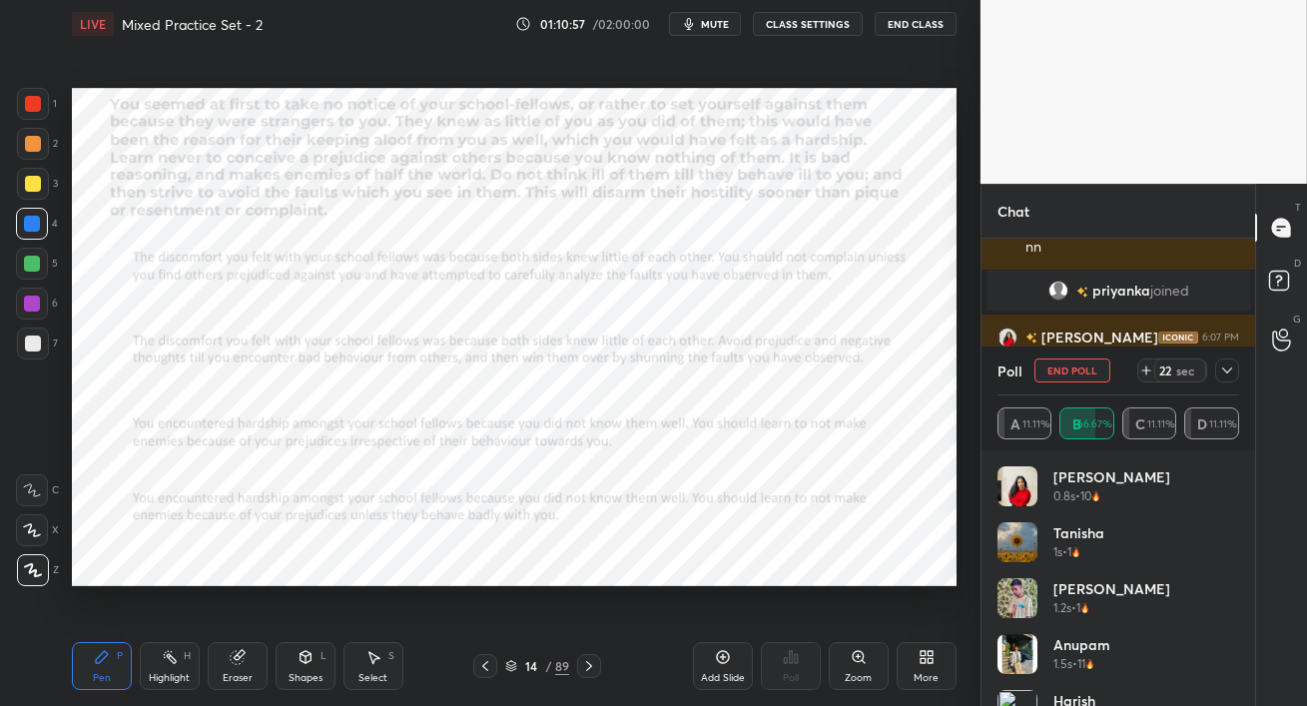
scroll to position [5144, 0]
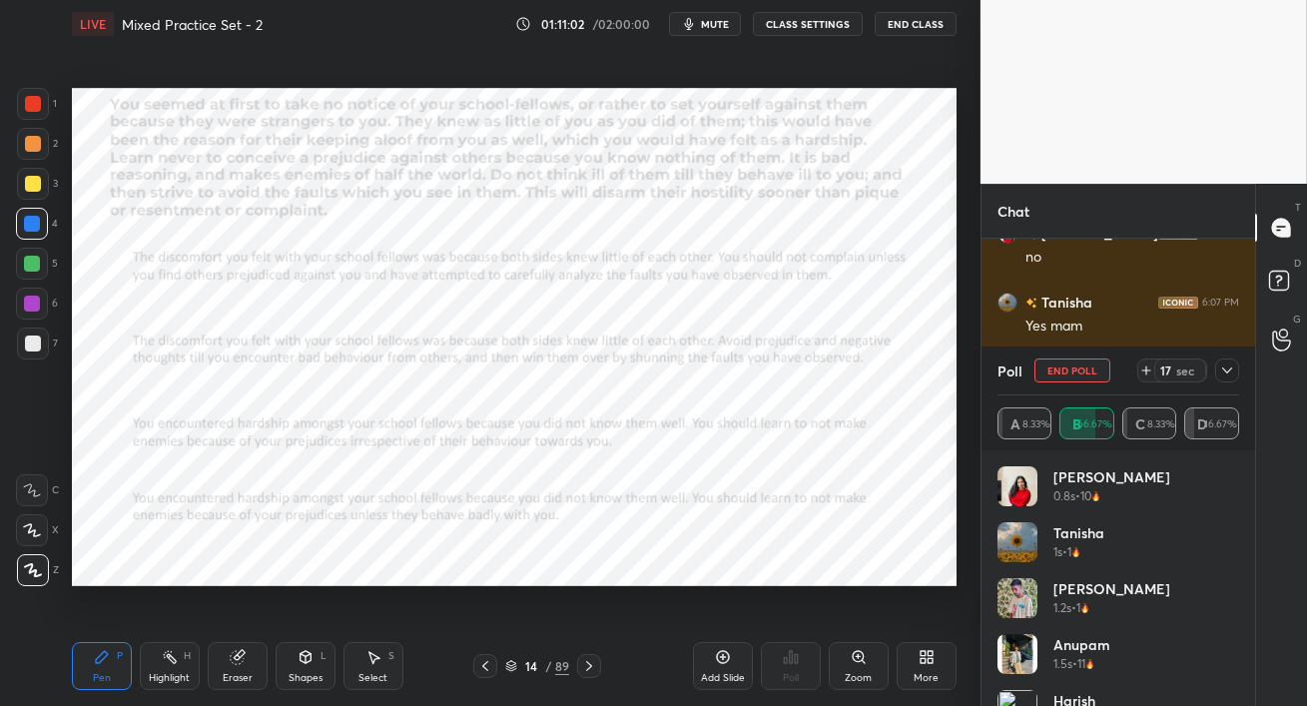
click at [26, 307] on div at bounding box center [32, 304] width 16 height 16
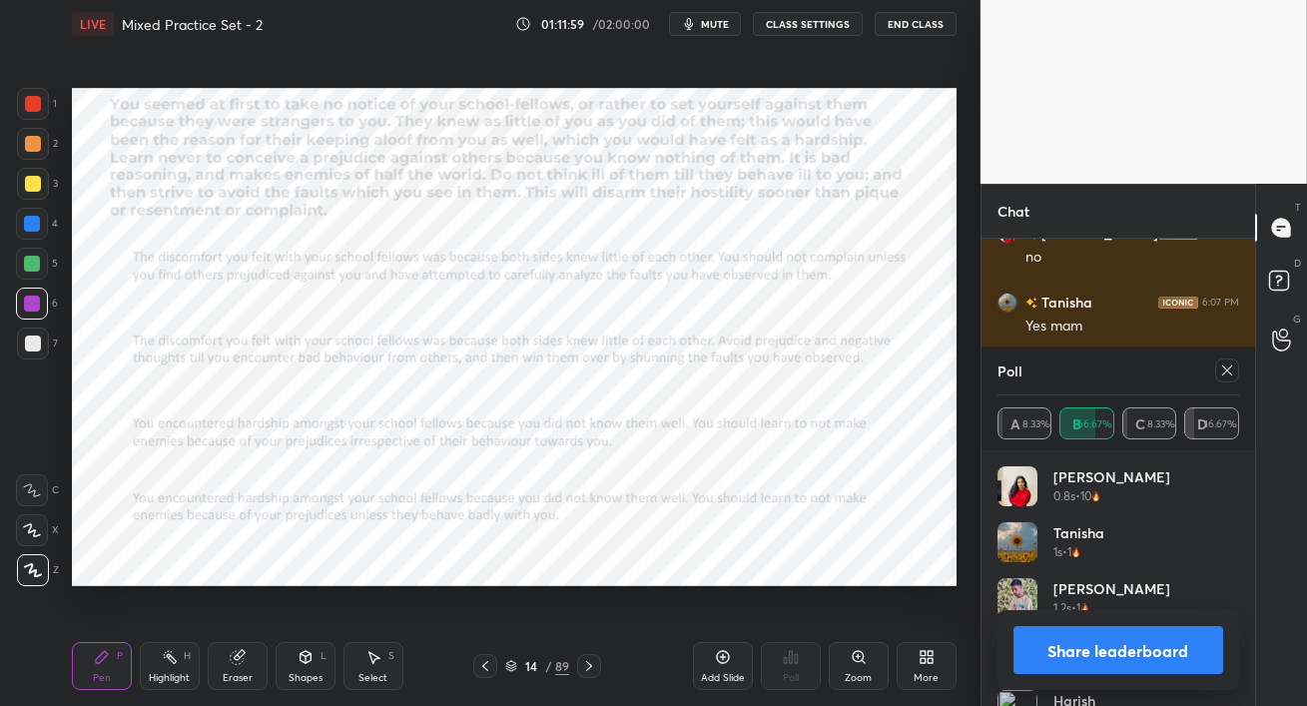
click at [1224, 372] on icon at bounding box center [1228, 371] width 16 height 16
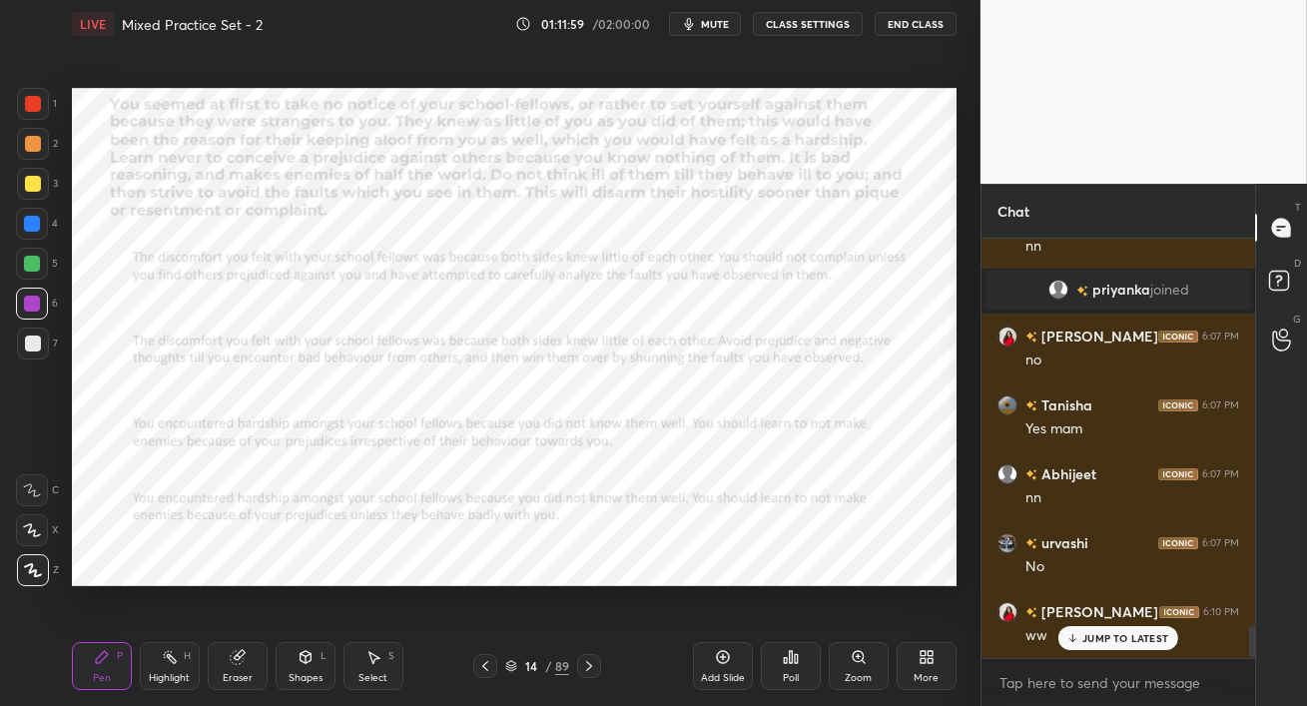
scroll to position [5040, 0]
click at [1089, 641] on p "JUMP TO LATEST" at bounding box center [1126, 638] width 86 height 12
click at [33, 223] on div at bounding box center [32, 224] width 16 height 16
click at [31, 308] on div at bounding box center [32, 304] width 16 height 16
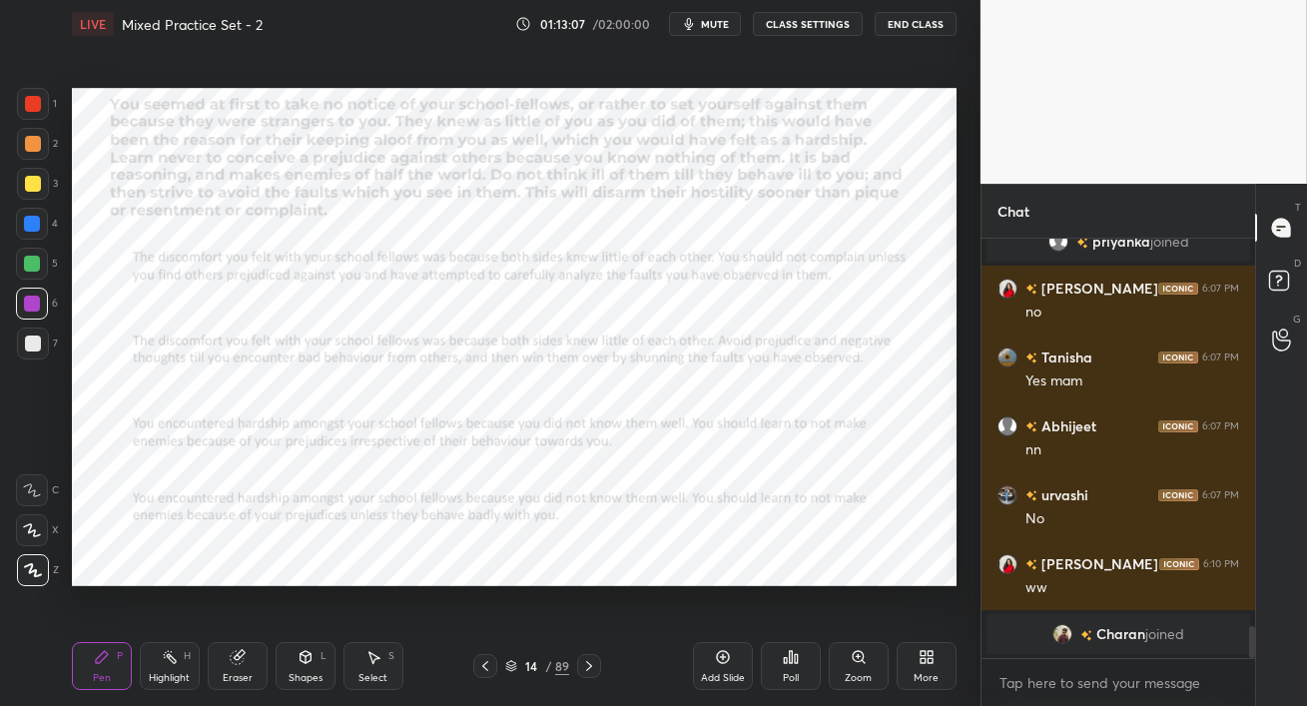
click at [1124, 641] on span "Charan" at bounding box center [1121, 634] width 49 height 16
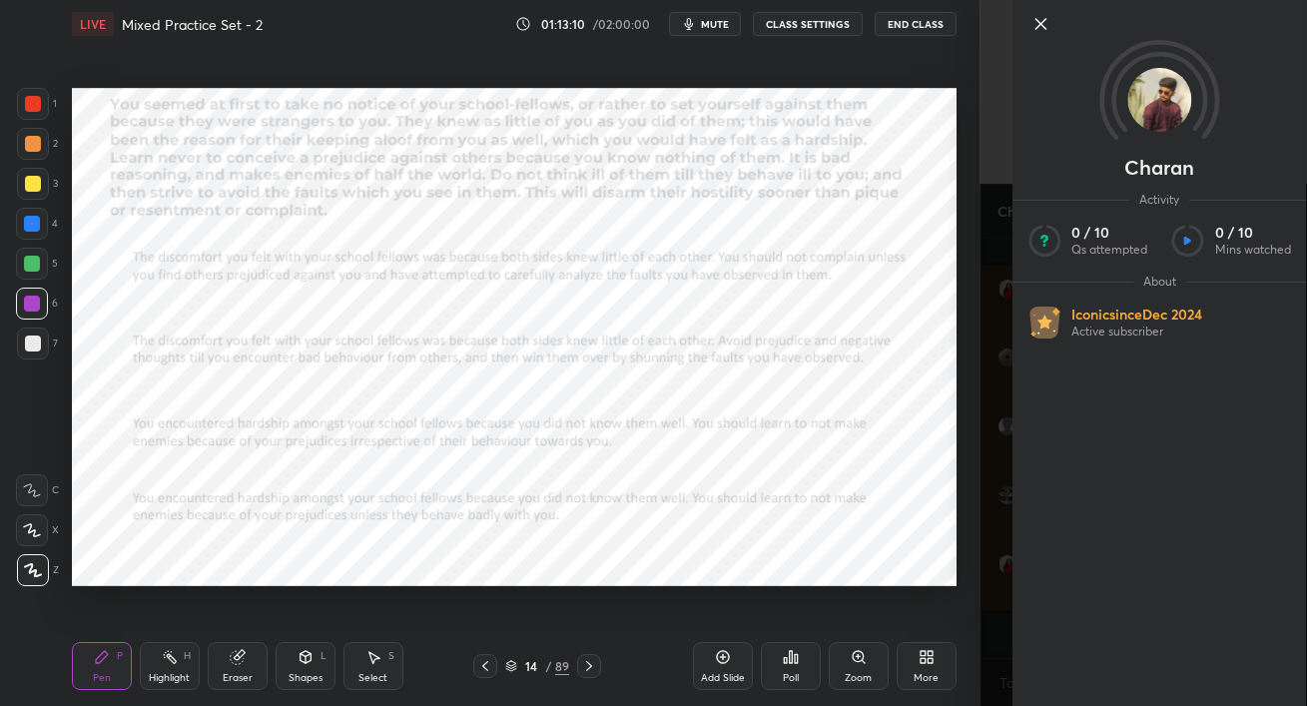
click at [1040, 27] on icon at bounding box center [1041, 24] width 24 height 24
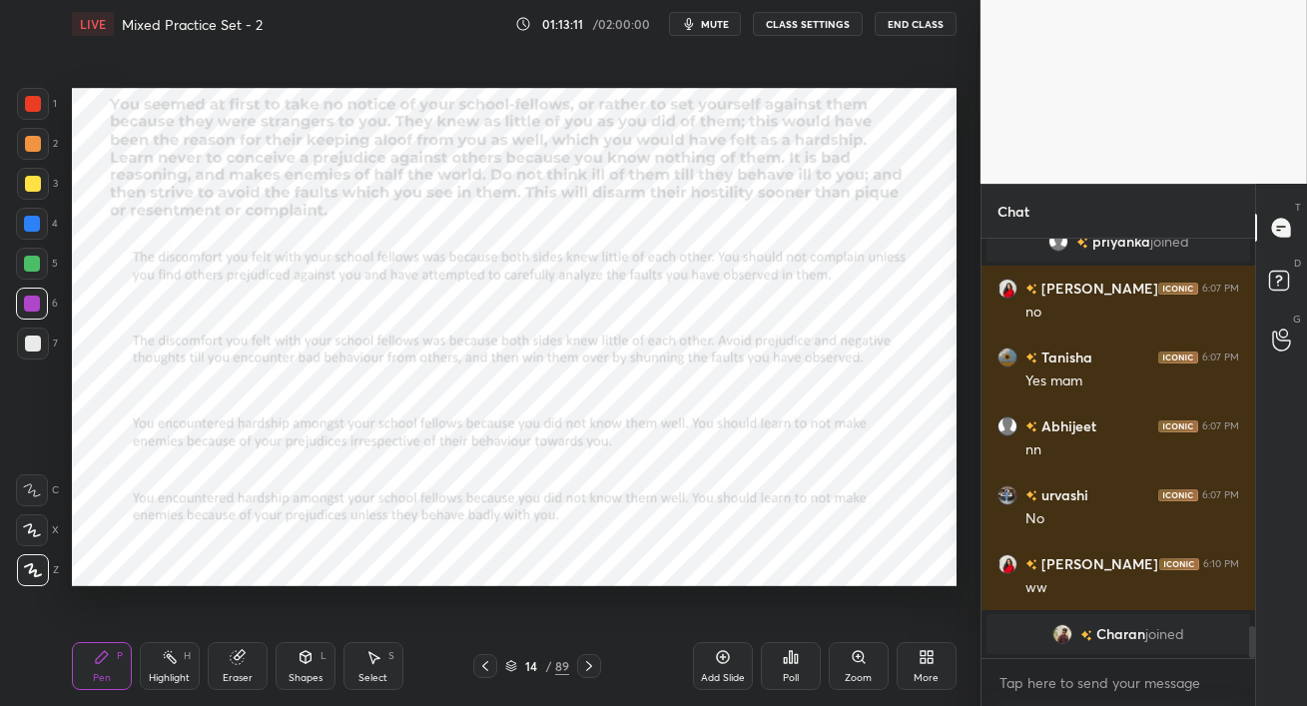
scroll to position [5082, 0]
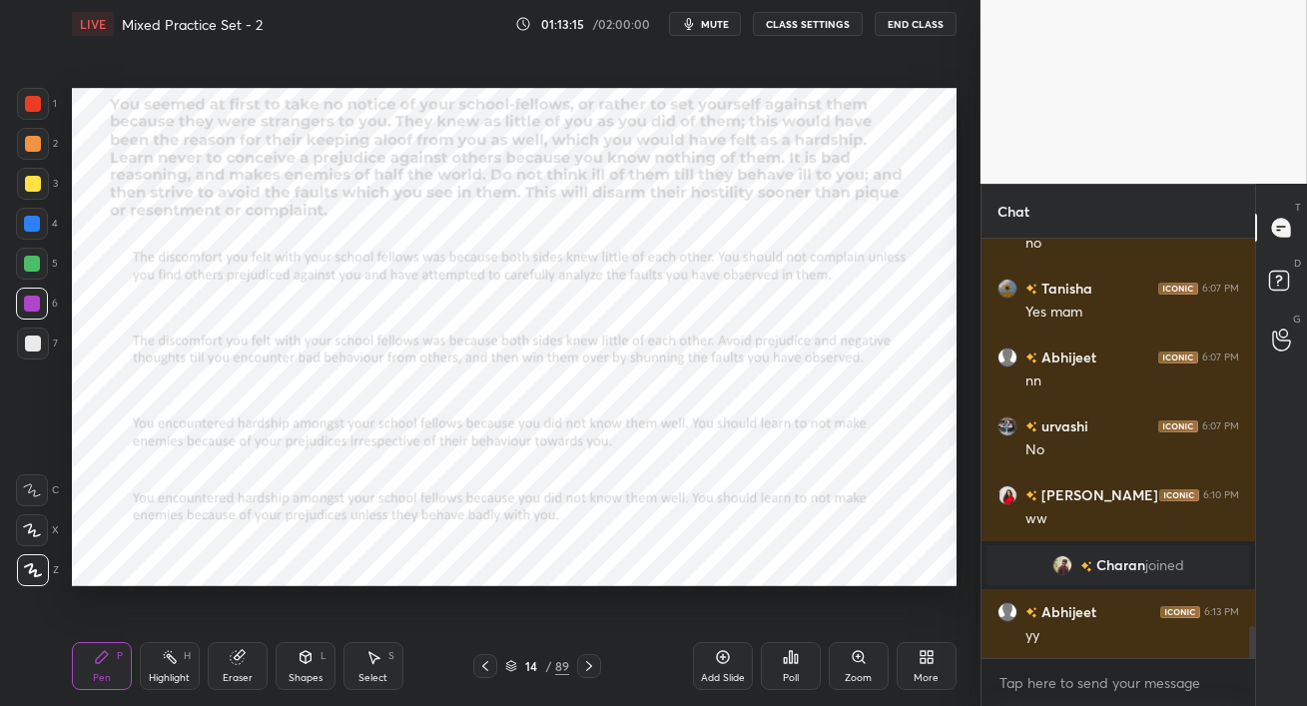
click at [590, 670] on icon at bounding box center [589, 666] width 16 height 16
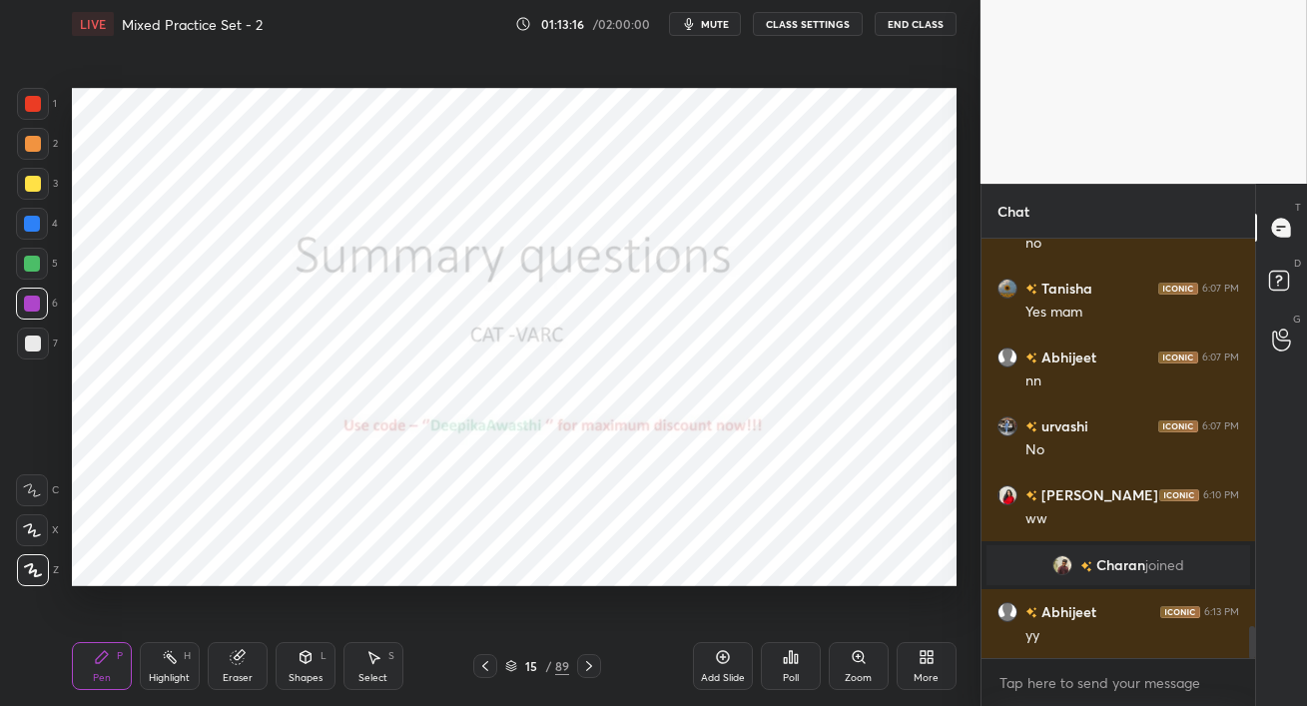
click at [590, 670] on icon at bounding box center [589, 666] width 16 height 16
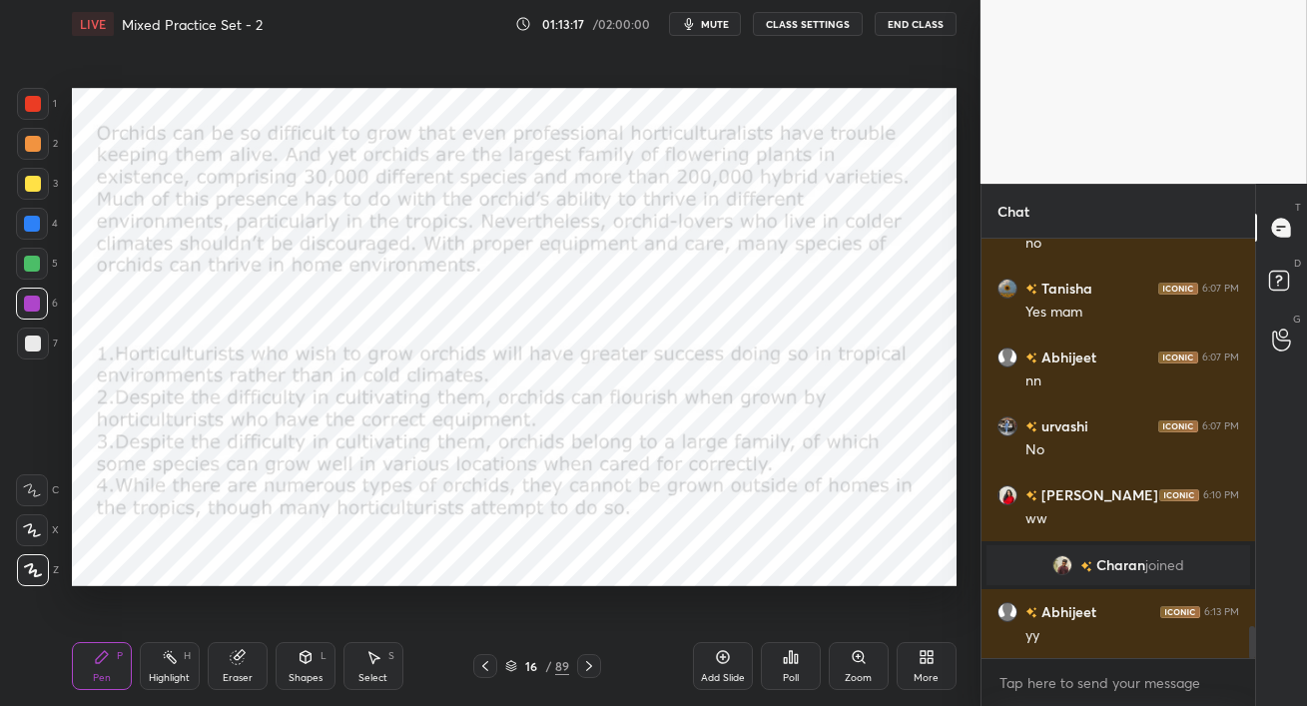
click at [590, 670] on icon at bounding box center [589, 666] width 16 height 16
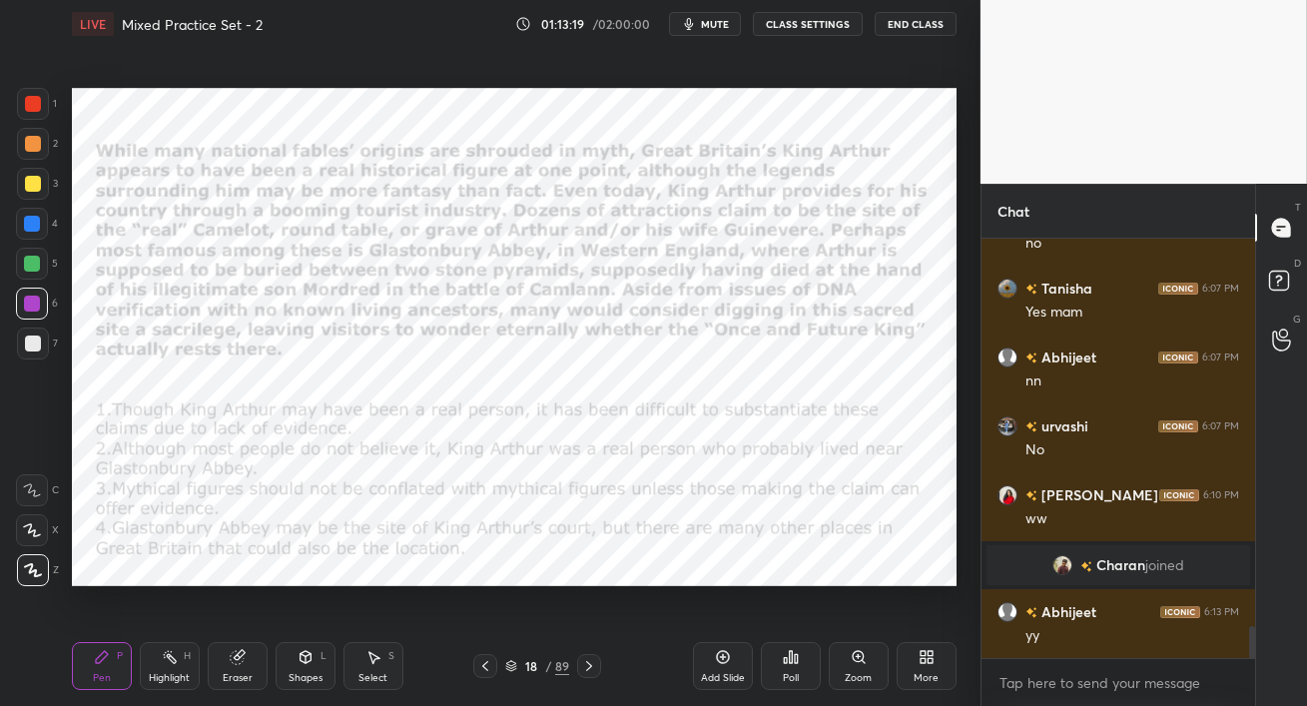
click at [488, 667] on icon at bounding box center [485, 666] width 16 height 16
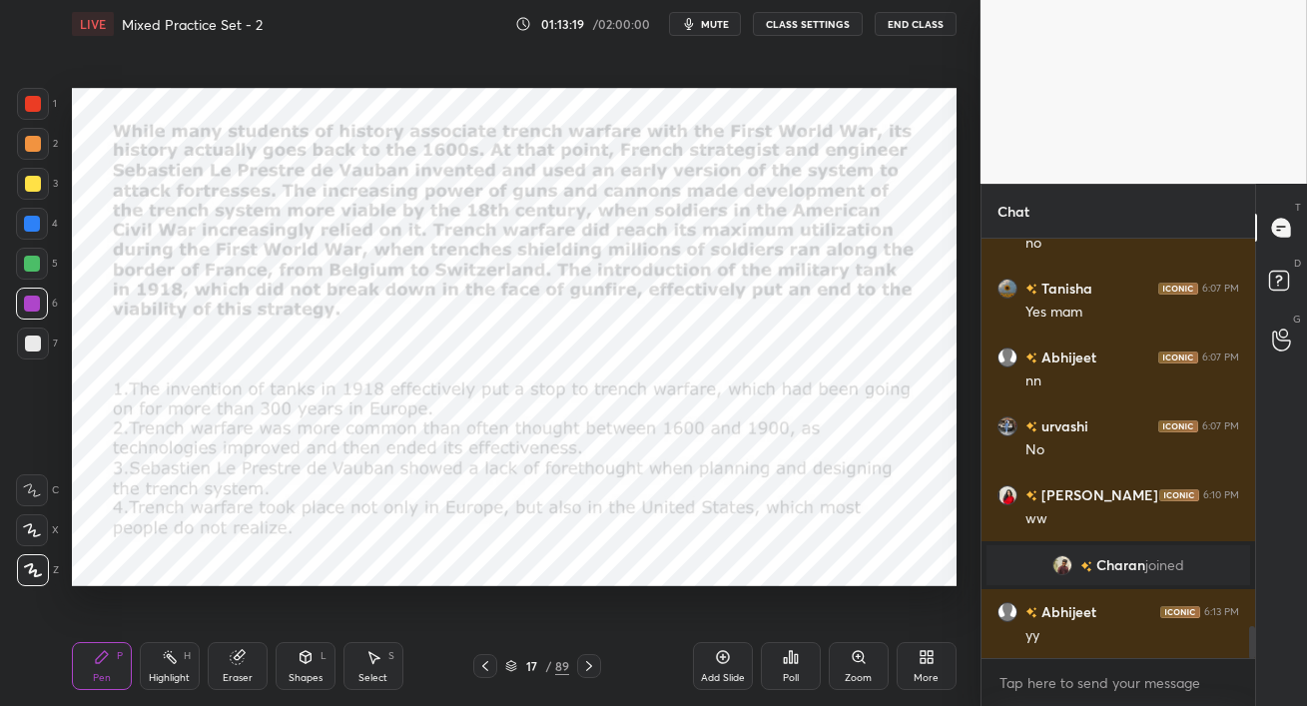
click at [490, 669] on icon at bounding box center [485, 666] width 16 height 16
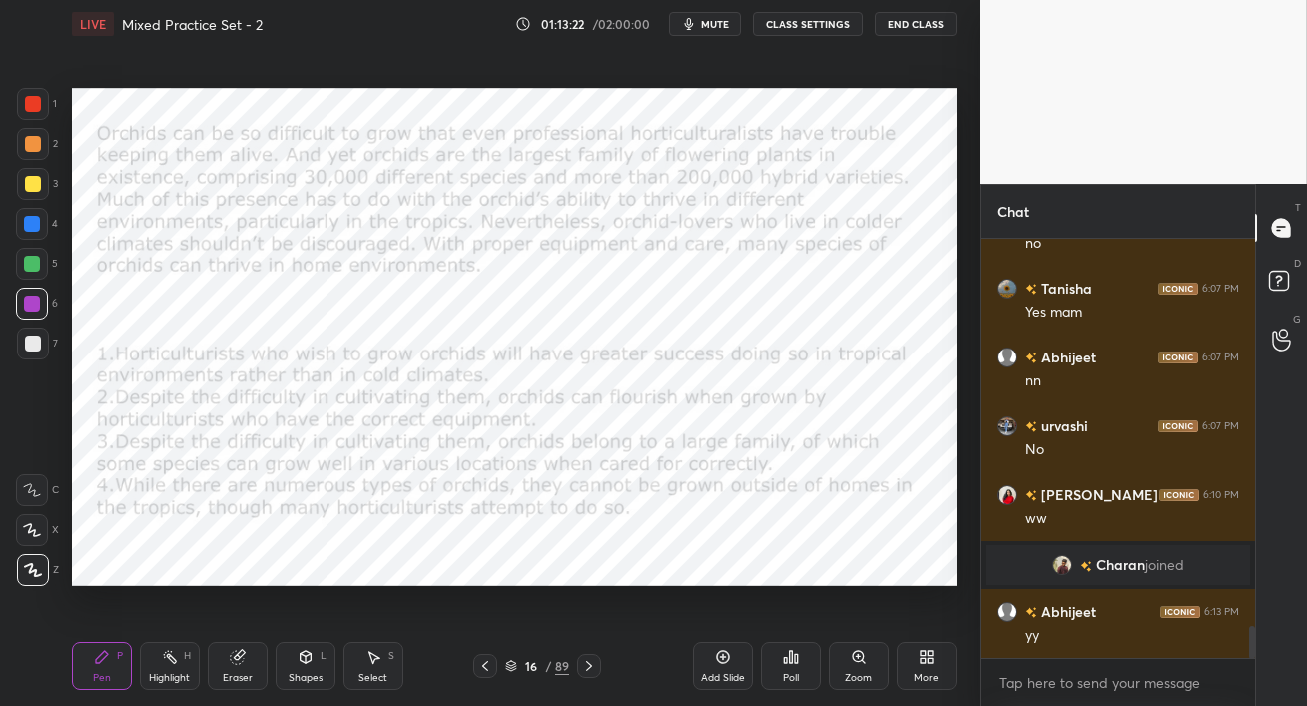
click at [25, 100] on div at bounding box center [33, 104] width 16 height 16
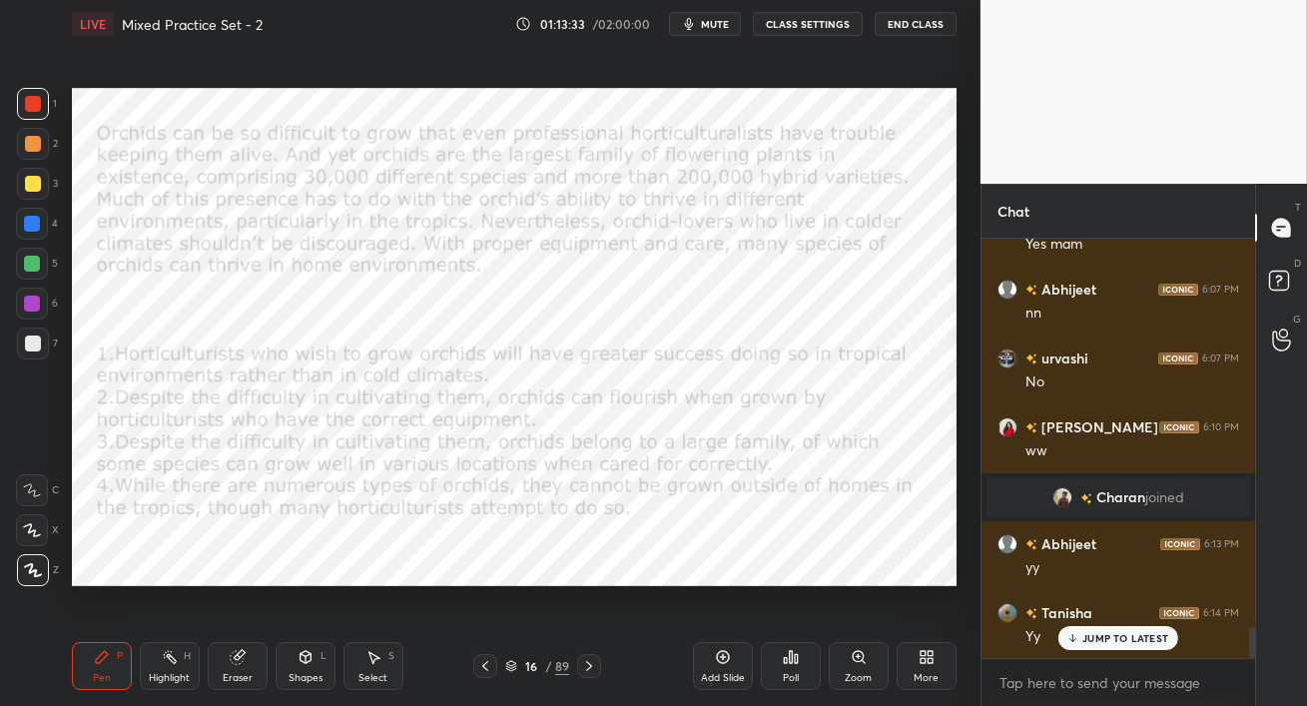
scroll to position [5219, 0]
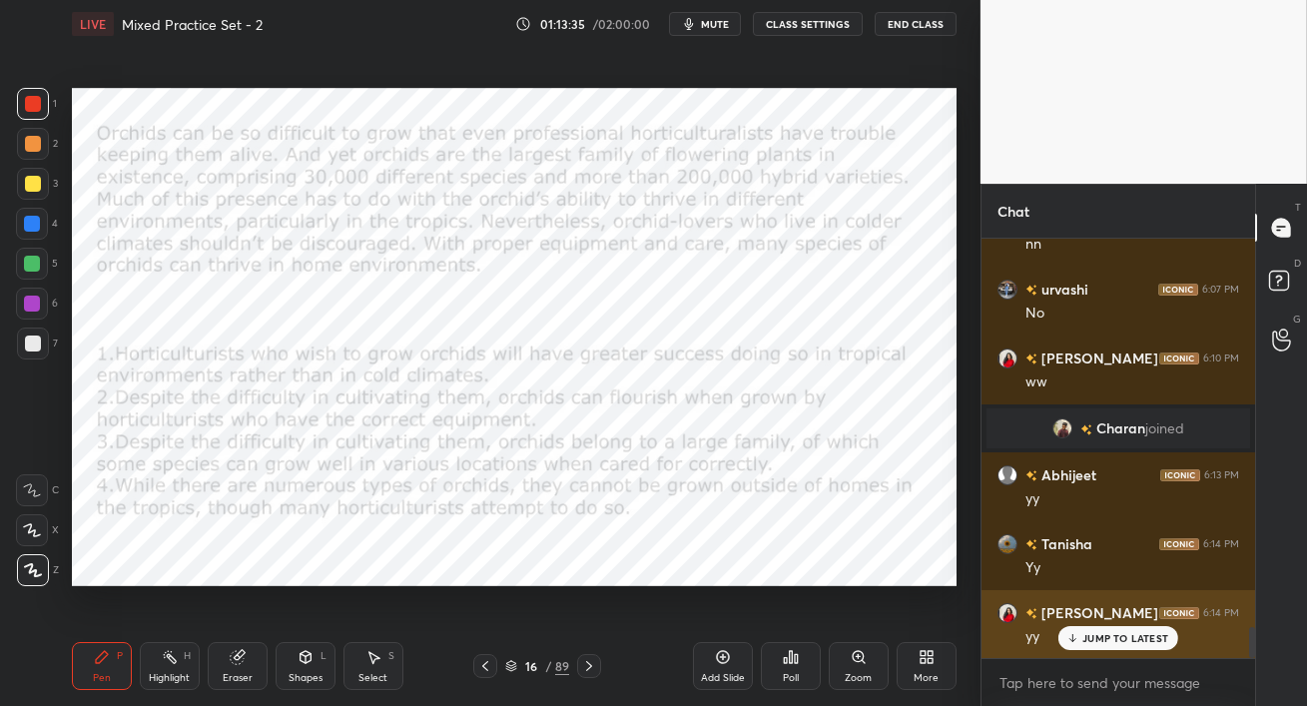
click at [1096, 636] on p "JUMP TO LATEST" at bounding box center [1126, 638] width 86 height 12
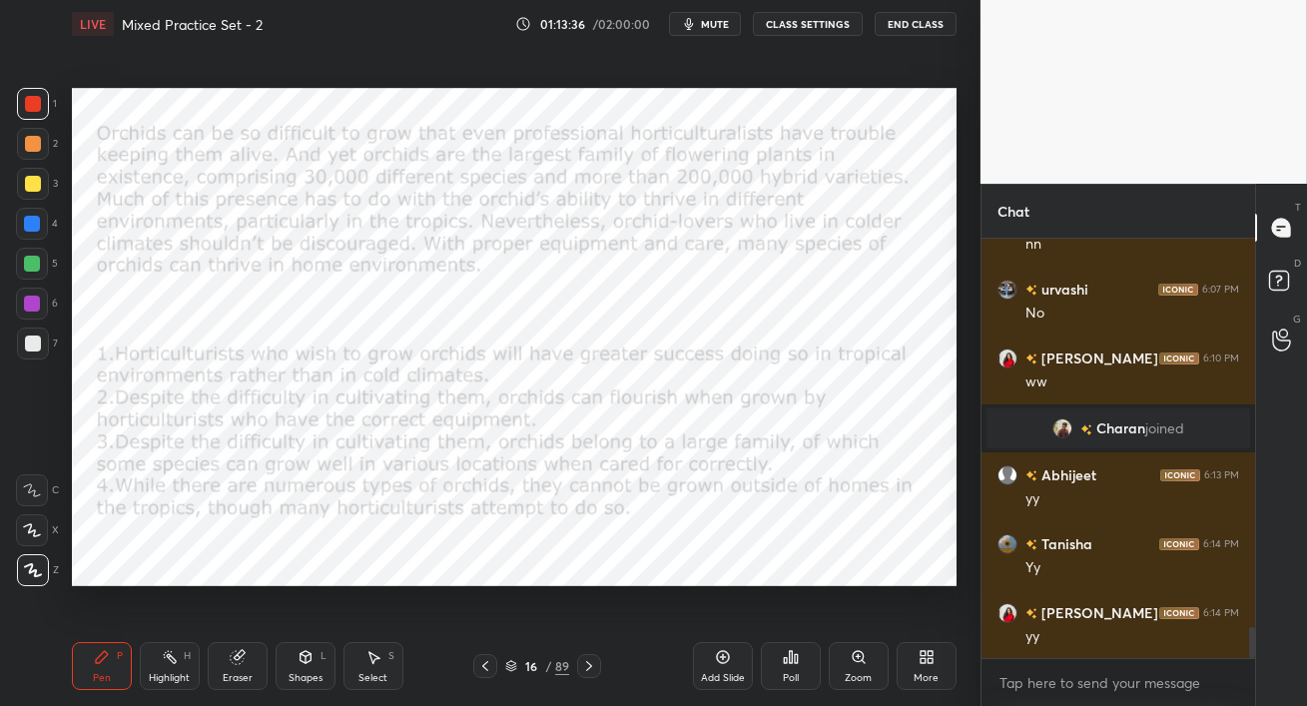
scroll to position [5289, 0]
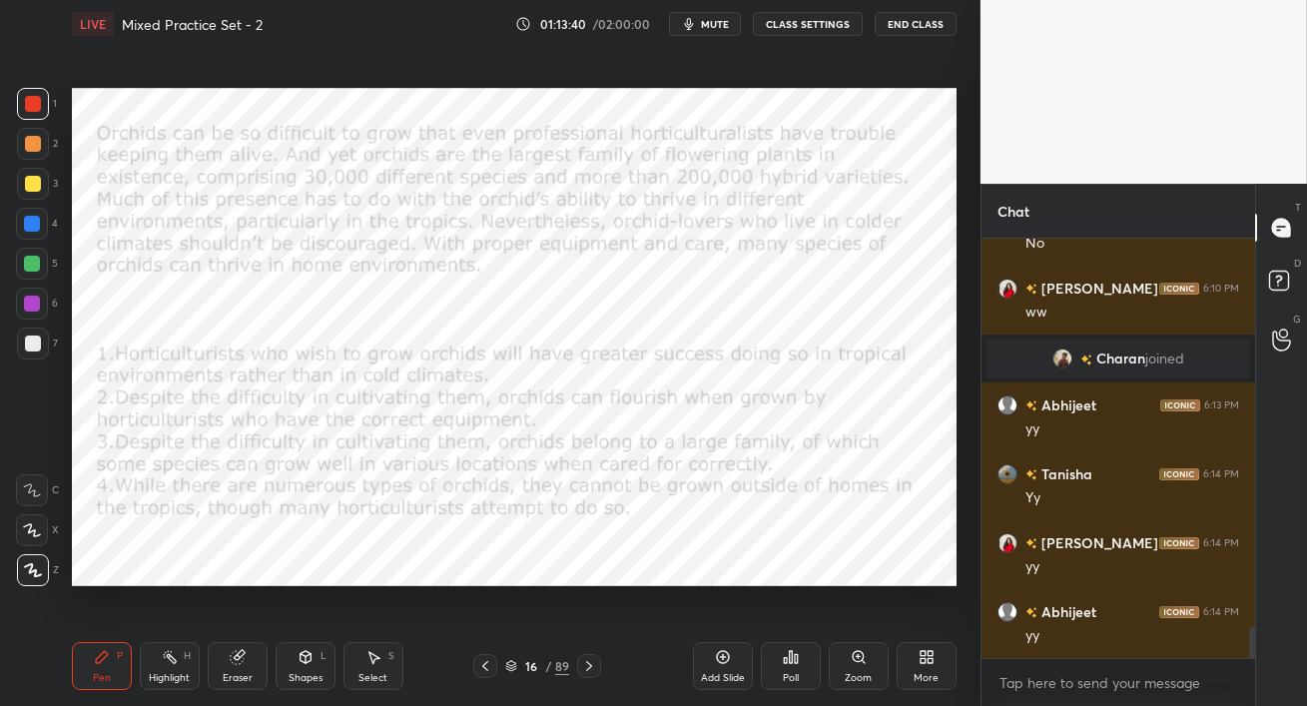
click at [591, 669] on icon at bounding box center [589, 666] width 16 height 16
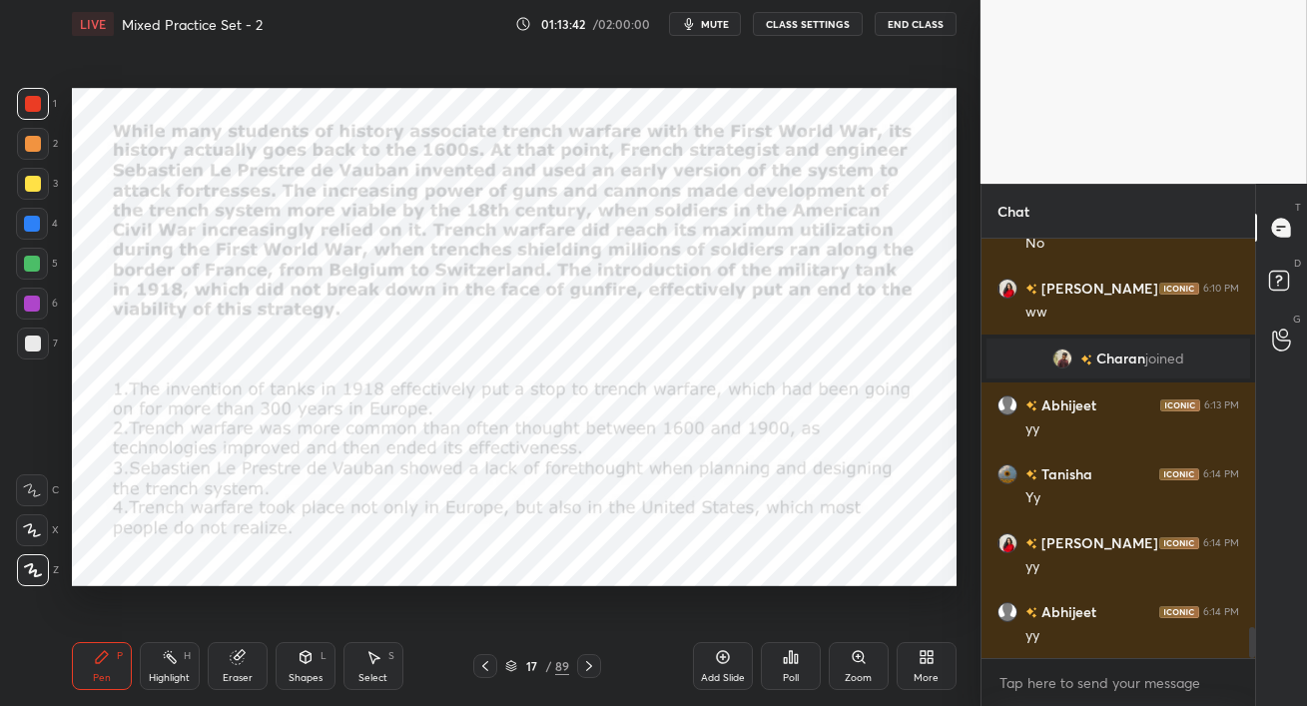
click at [589, 669] on icon at bounding box center [589, 666] width 16 height 16
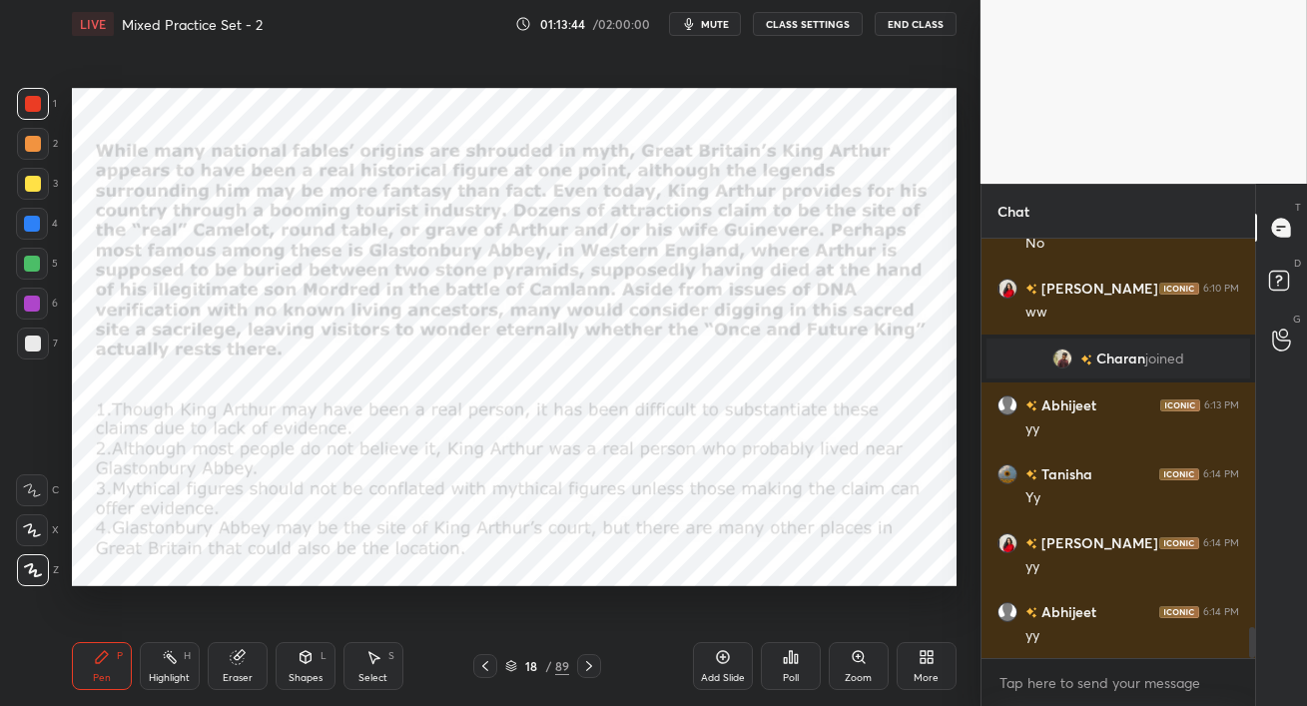
click at [589, 668] on icon at bounding box center [589, 666] width 6 height 10
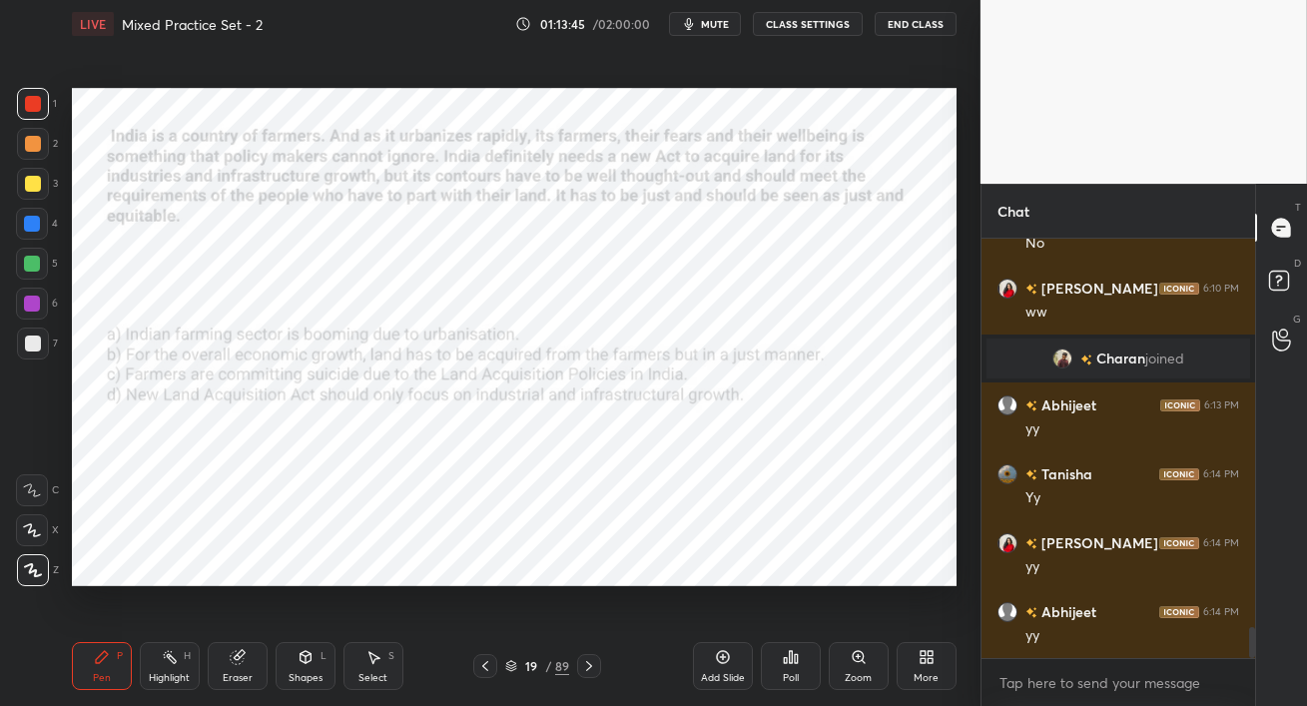
click at [588, 668] on icon at bounding box center [589, 666] width 6 height 10
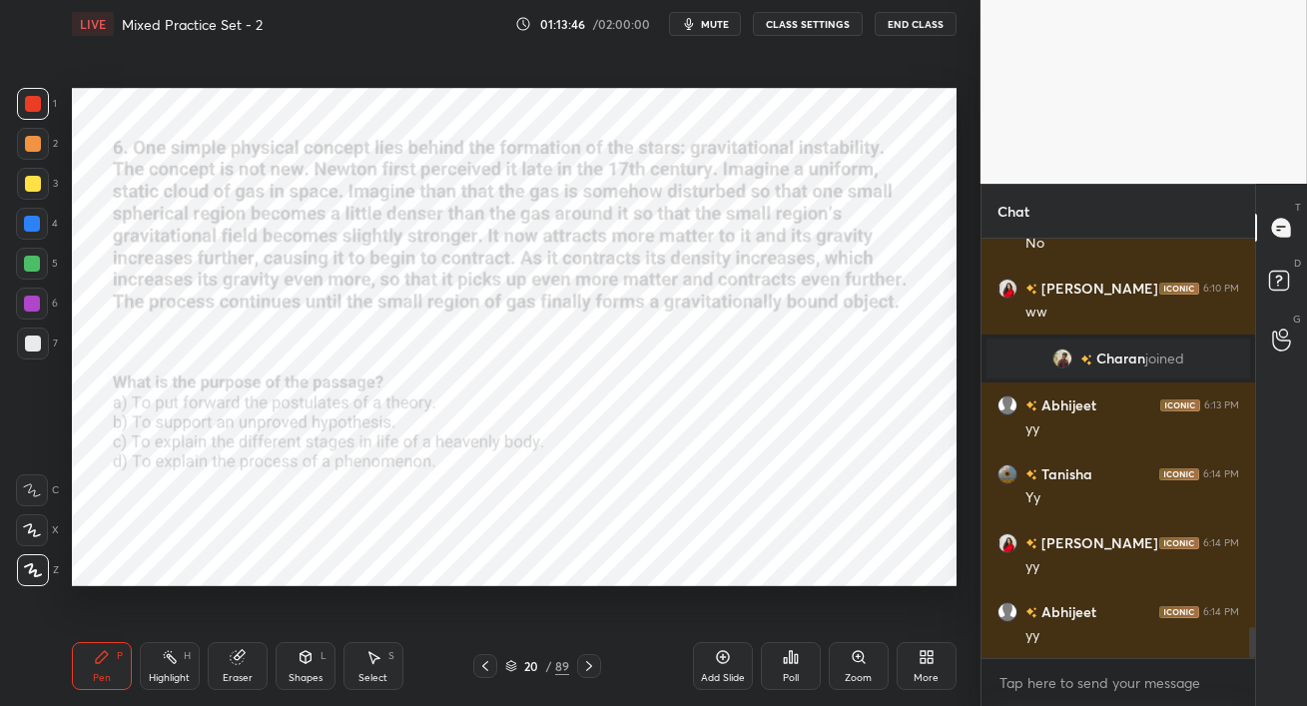
click at [588, 668] on icon at bounding box center [589, 666] width 16 height 16
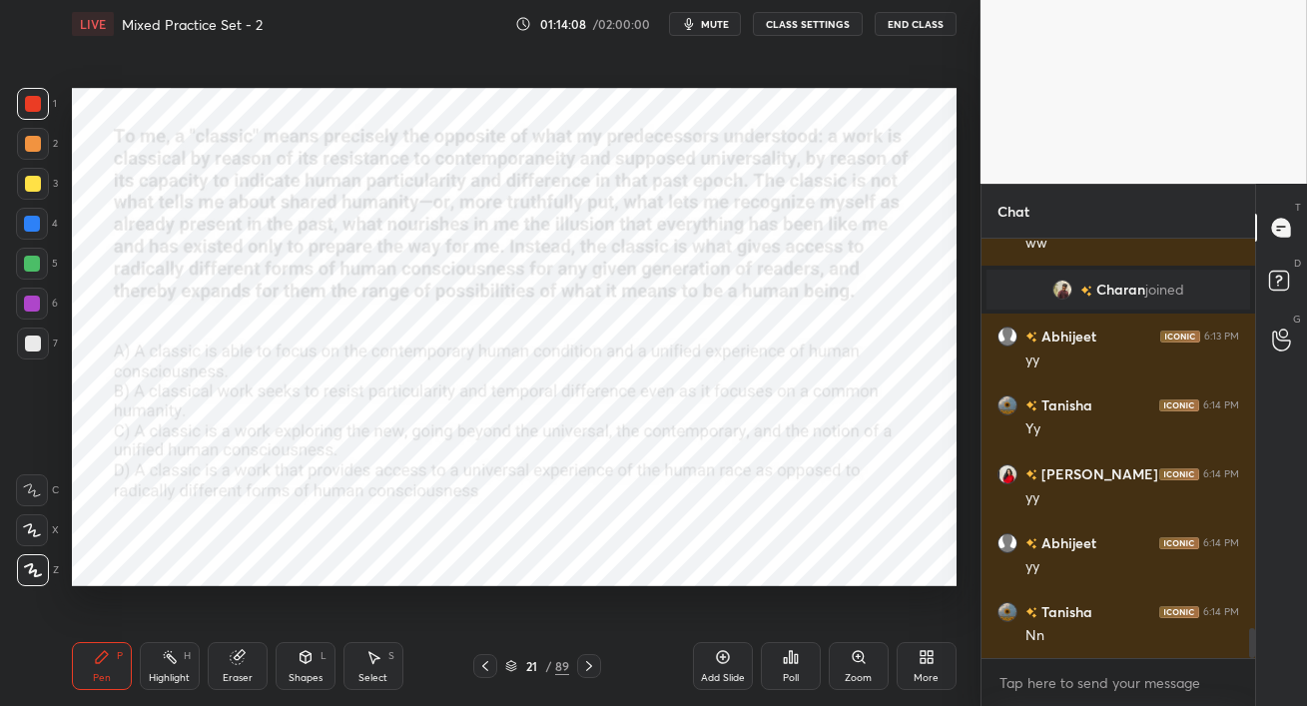
scroll to position [5426, 0]
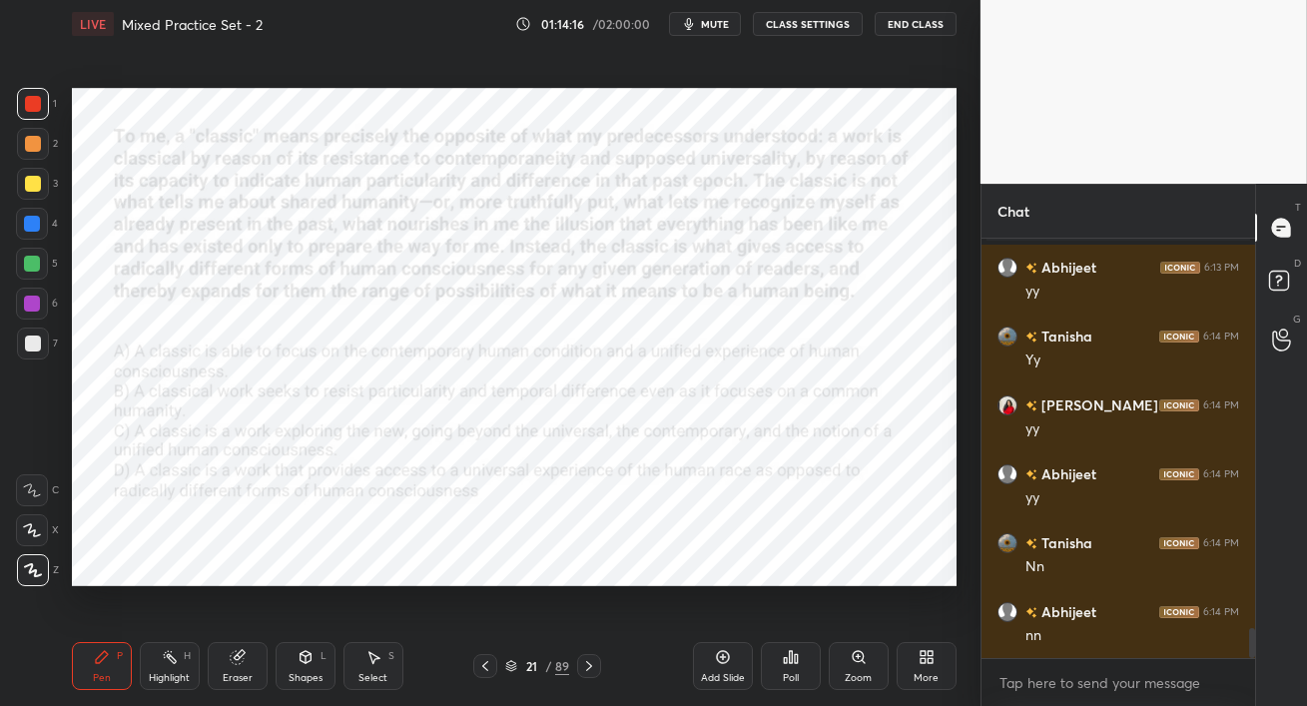
click at [702, 23] on button "mute" at bounding box center [705, 24] width 72 height 24
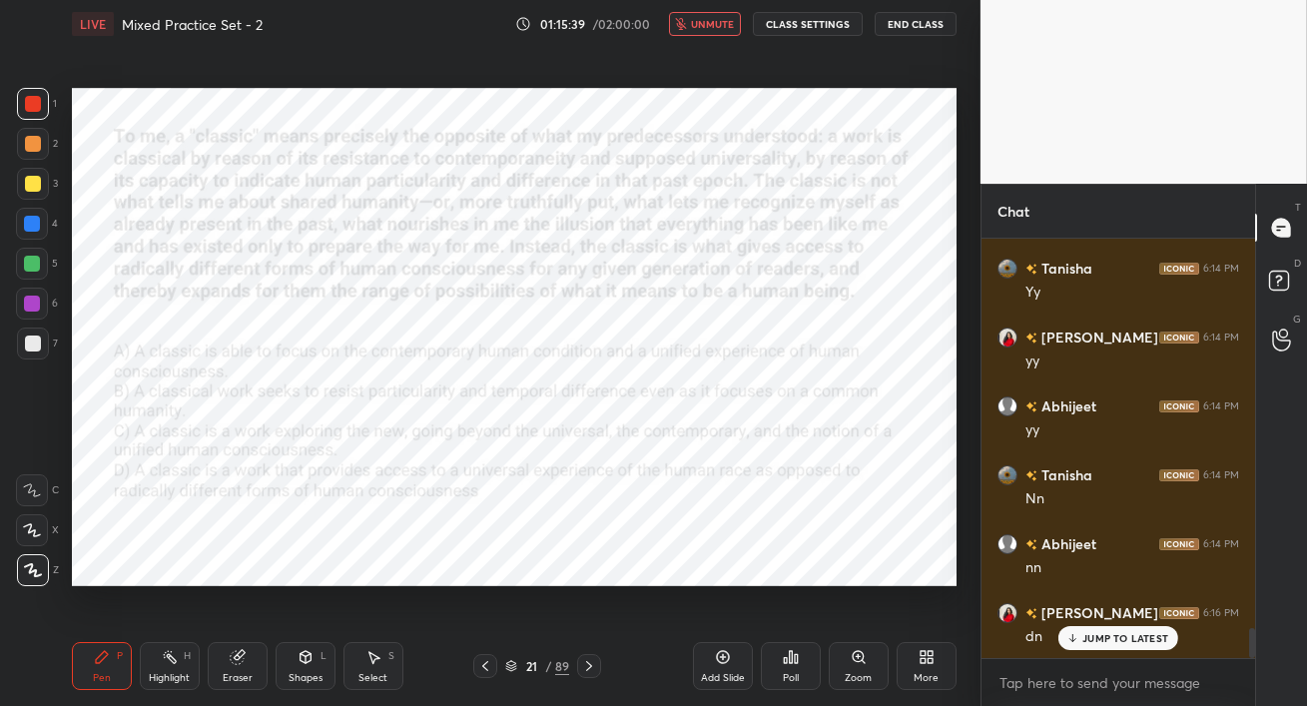
click at [700, 25] on span "unmute" at bounding box center [712, 24] width 43 height 14
click at [706, 22] on span "mute" at bounding box center [715, 24] width 28 height 14
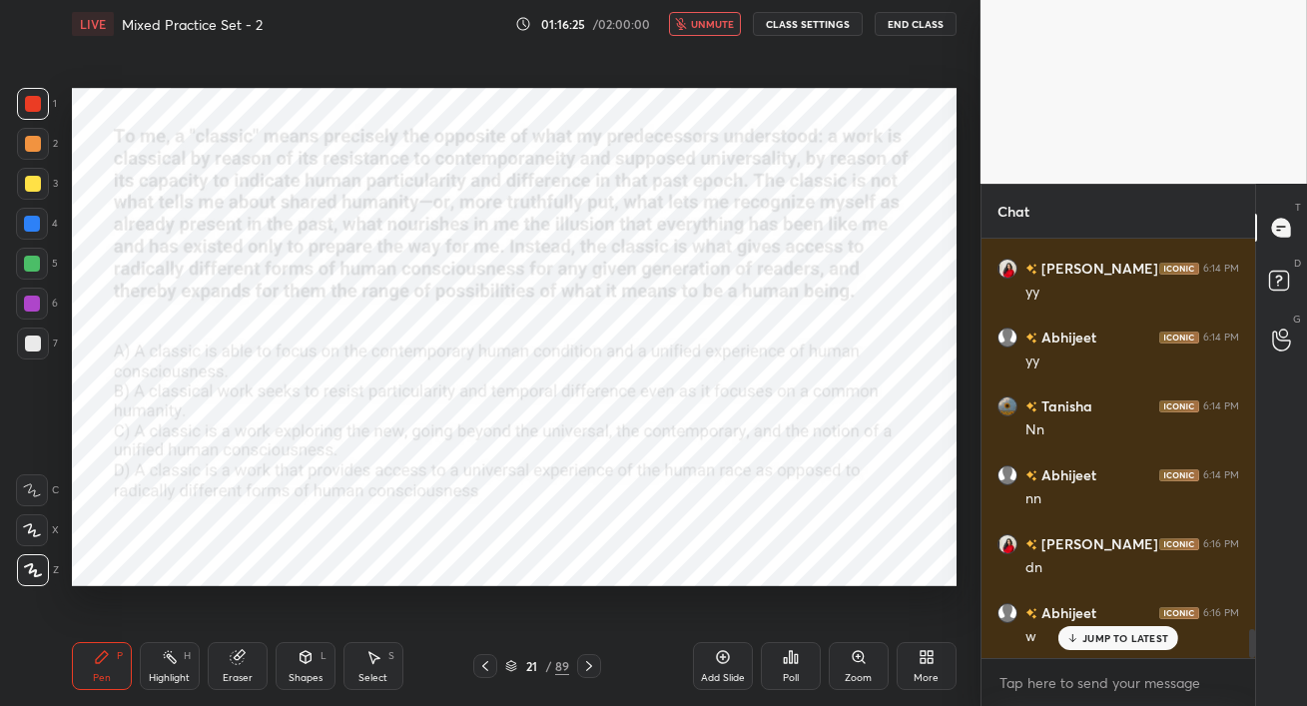
drag, startPoint x: 713, startPoint y: 21, endPoint x: 714, endPoint y: 37, distance: 16.0
click at [713, 20] on span "unmute" at bounding box center [712, 24] width 43 height 14
click at [1077, 628] on div "JUMP TO LATEST" at bounding box center [1119, 638] width 120 height 24
click at [803, 670] on div "Poll" at bounding box center [791, 666] width 60 height 48
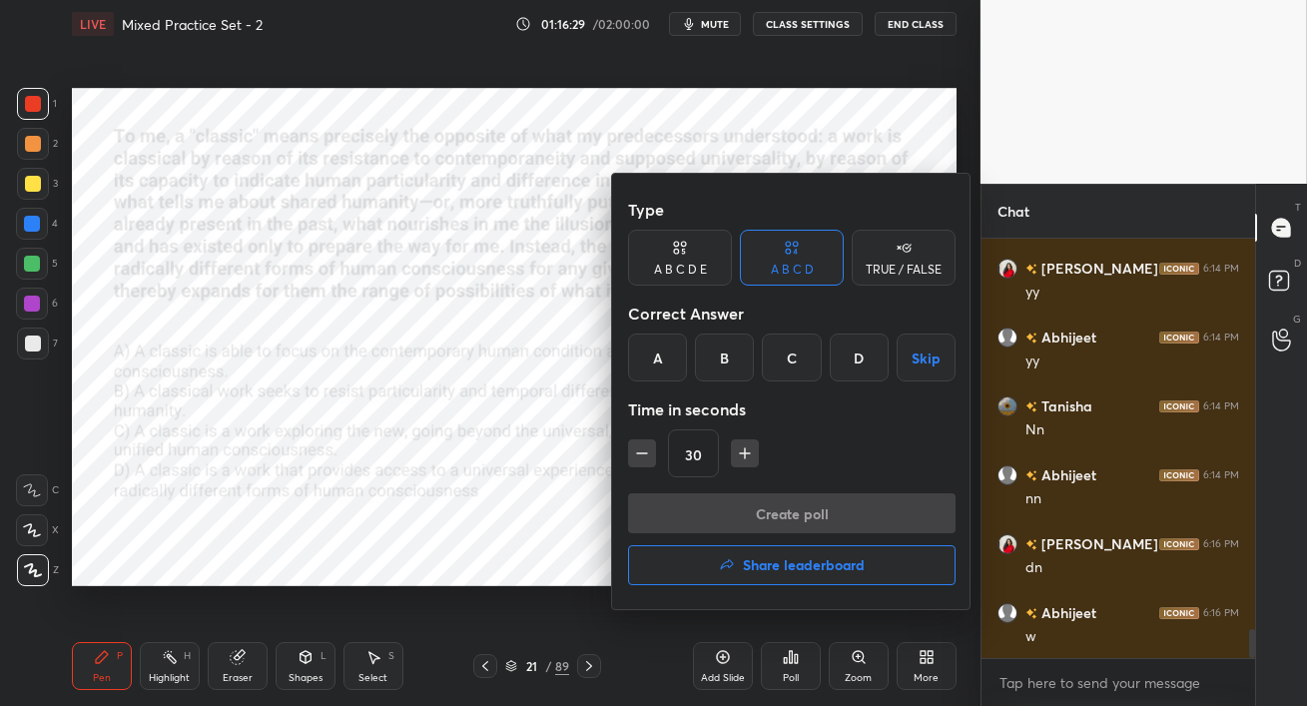
click at [791, 352] on div "C" at bounding box center [791, 358] width 59 height 48
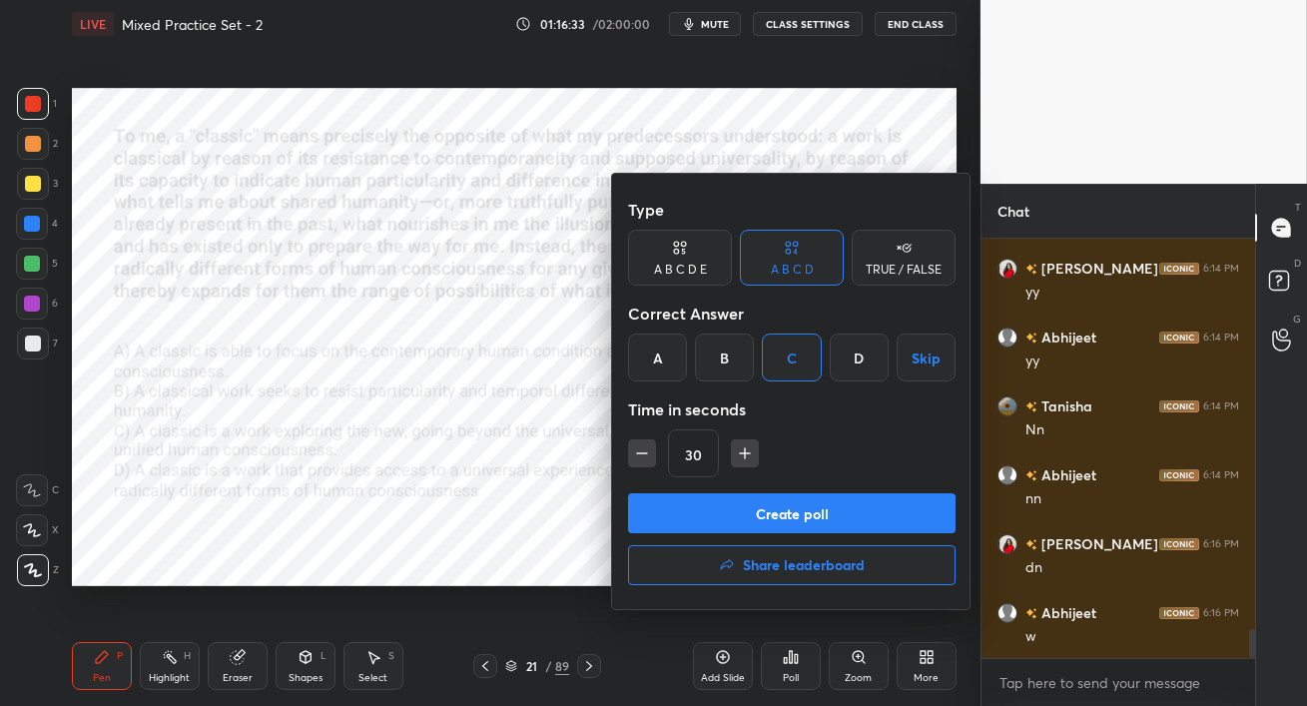
click at [799, 516] on button "Create poll" at bounding box center [792, 513] width 328 height 40
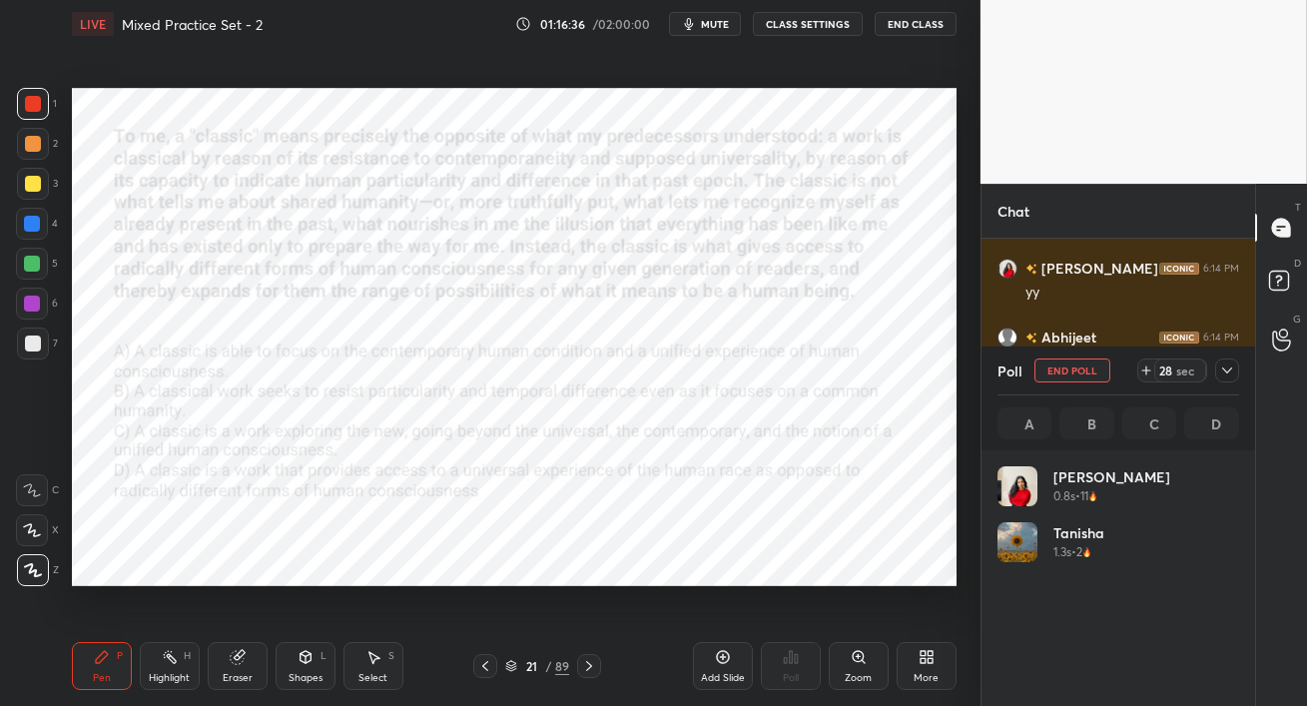
scroll to position [234, 236]
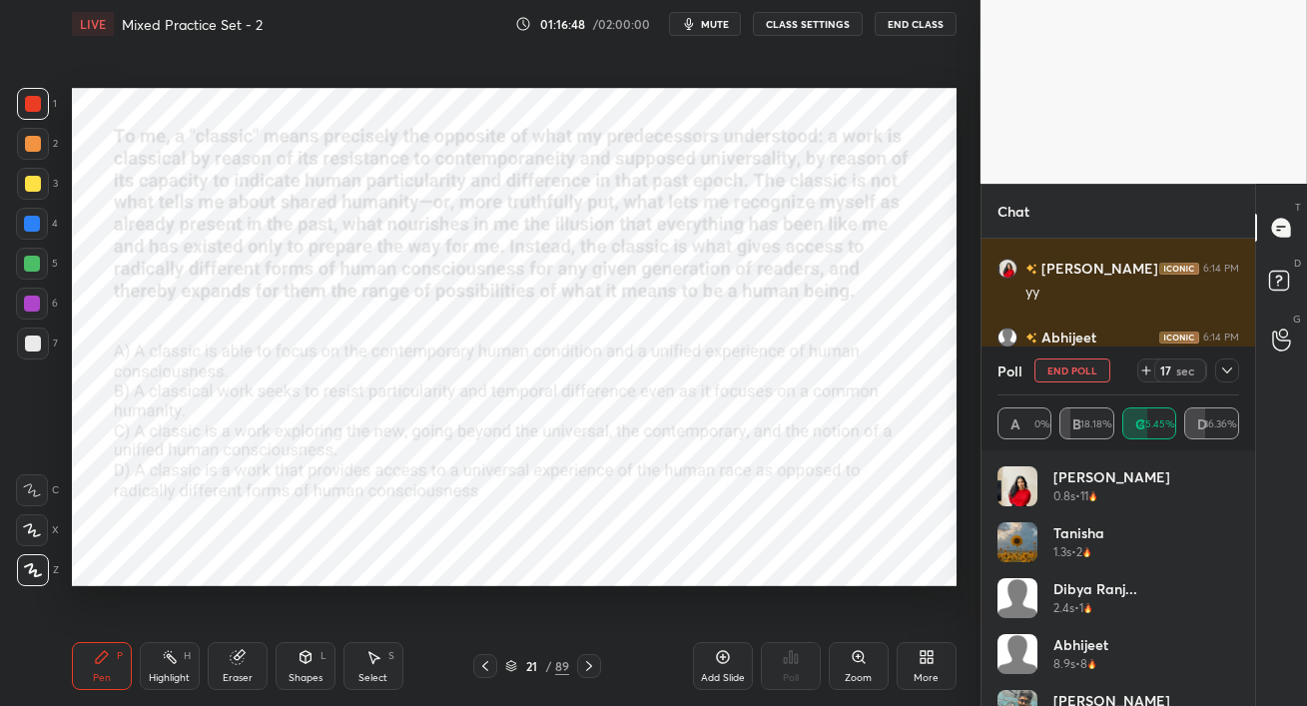
click at [235, 668] on div "Eraser" at bounding box center [238, 666] width 60 height 48
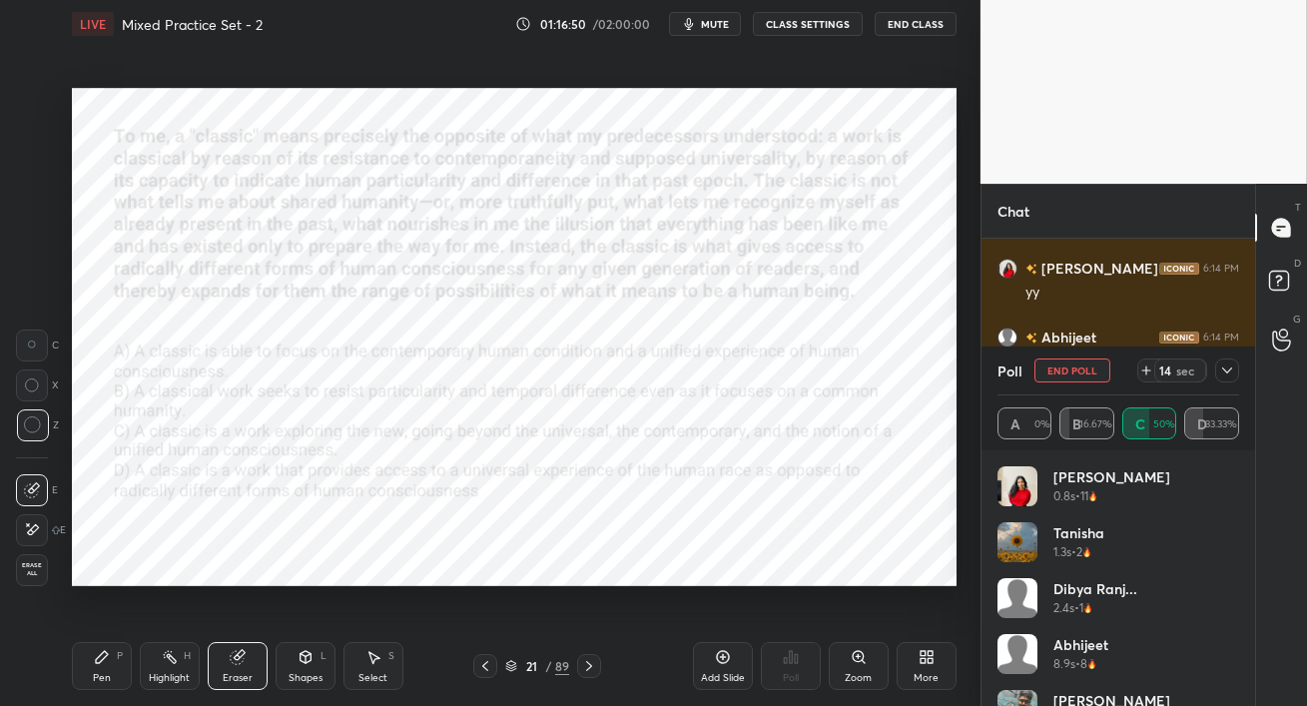
click at [103, 664] on icon at bounding box center [102, 657] width 16 height 16
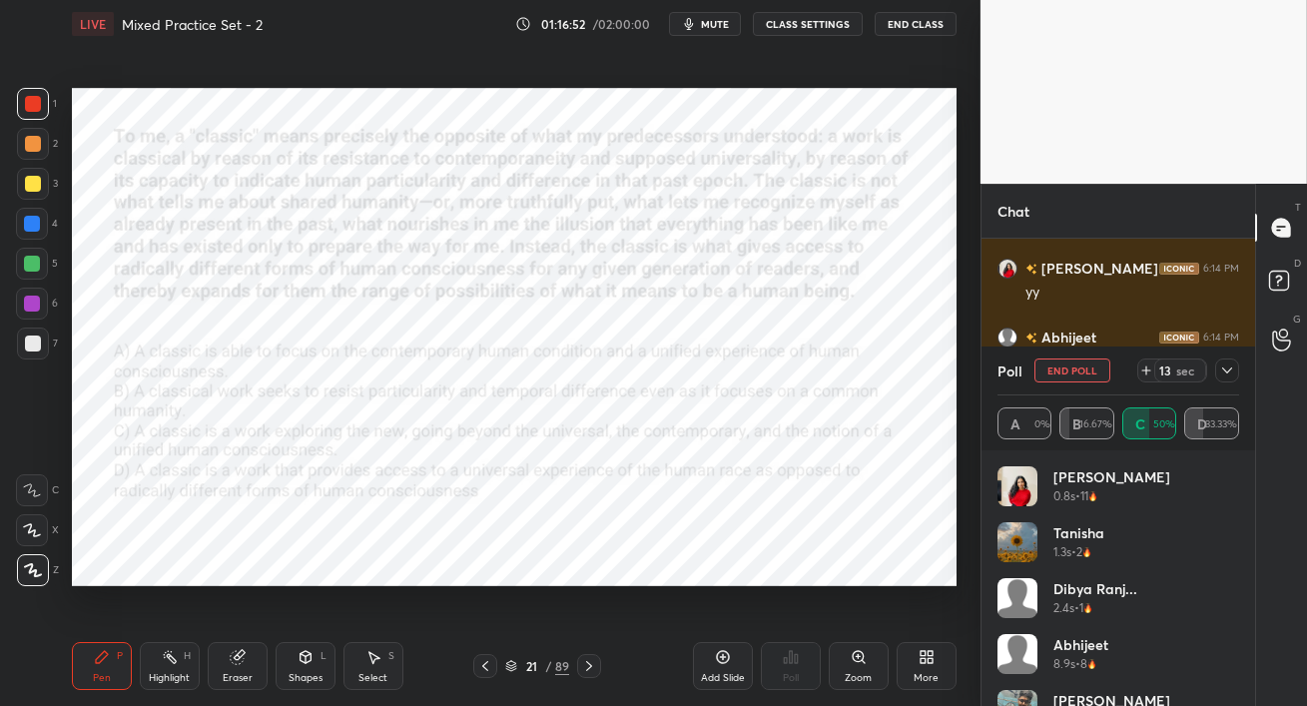
click at [32, 304] on div at bounding box center [32, 304] width 16 height 16
click at [26, 111] on div at bounding box center [33, 104] width 16 height 16
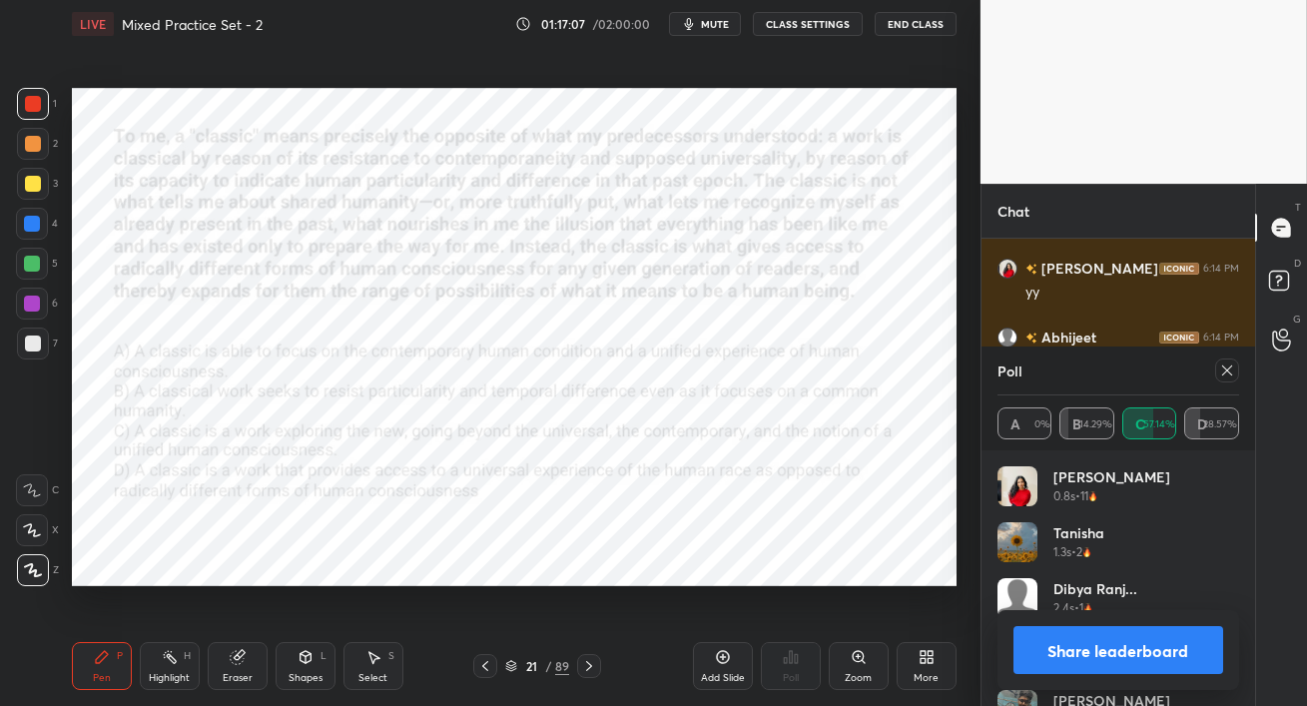
click at [1230, 373] on icon at bounding box center [1228, 371] width 10 height 10
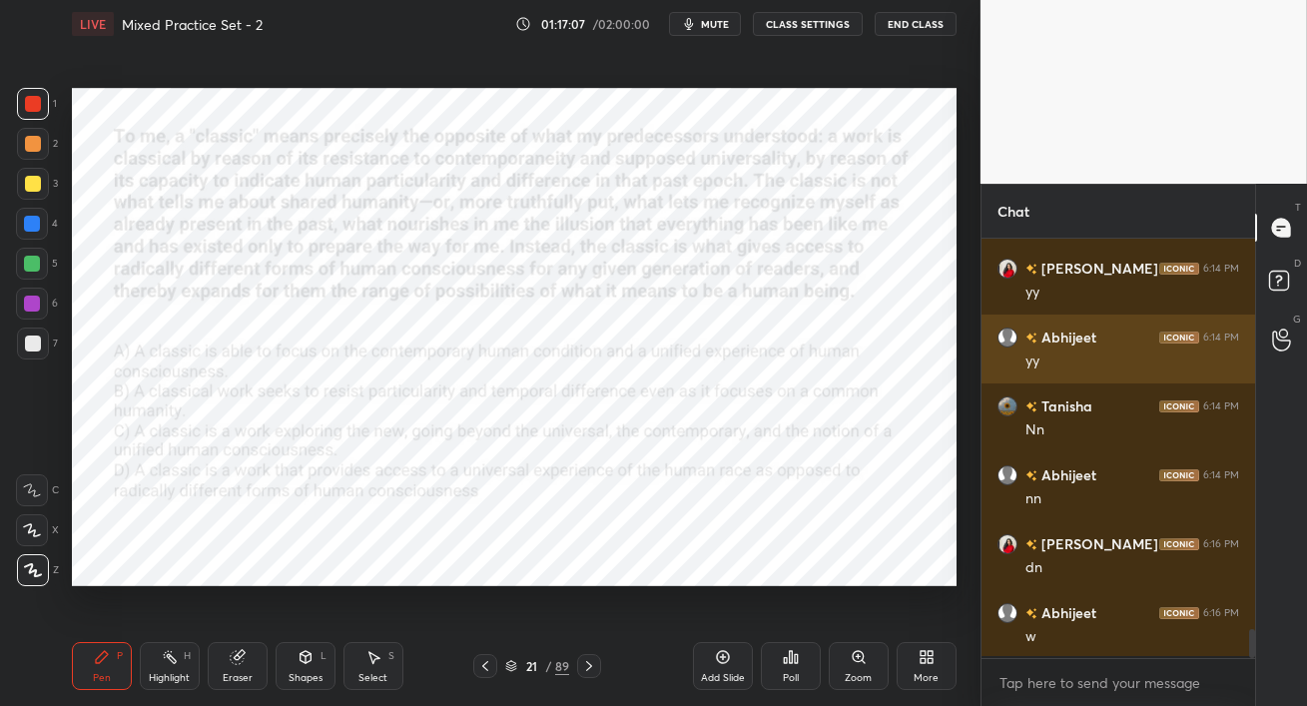
scroll to position [6, 6]
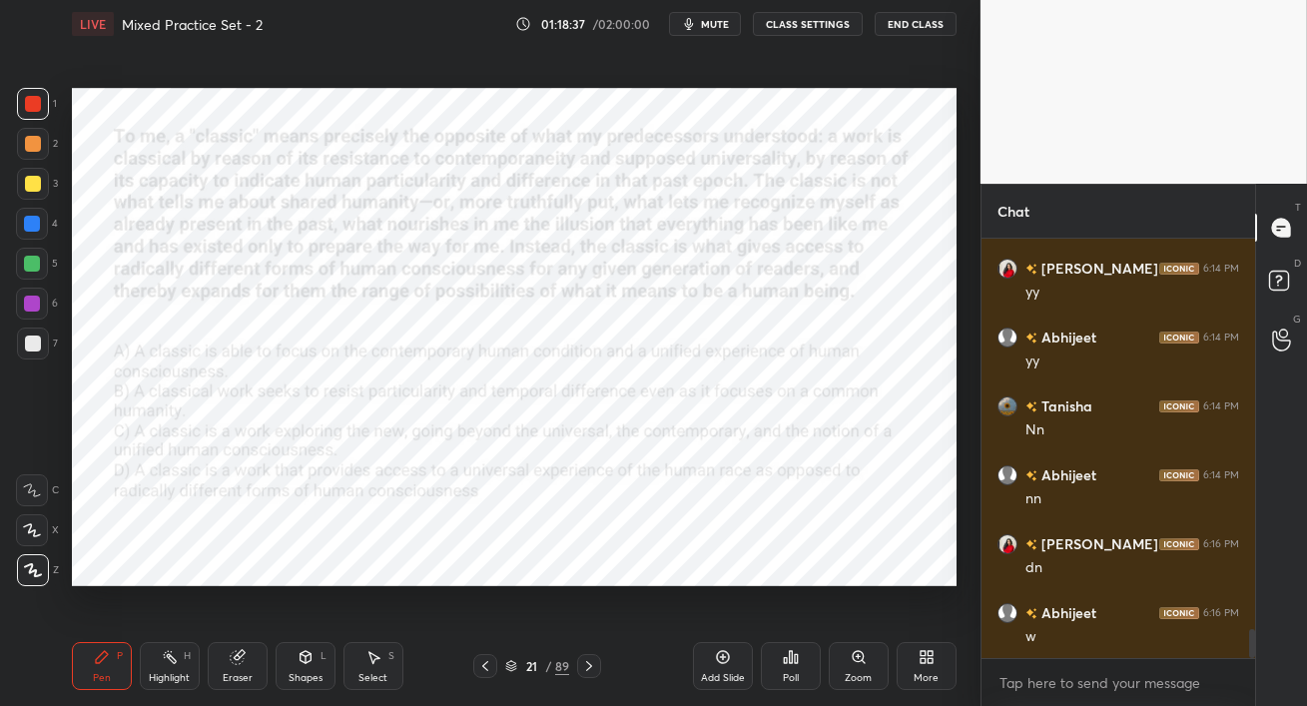
drag, startPoint x: 21, startPoint y: 108, endPoint x: 30, endPoint y: 125, distance: 19.2
click at [20, 108] on div at bounding box center [33, 104] width 32 height 32
drag, startPoint x: 37, startPoint y: 309, endPoint x: 62, endPoint y: 320, distance: 27.3
click at [40, 308] on div at bounding box center [32, 304] width 32 height 32
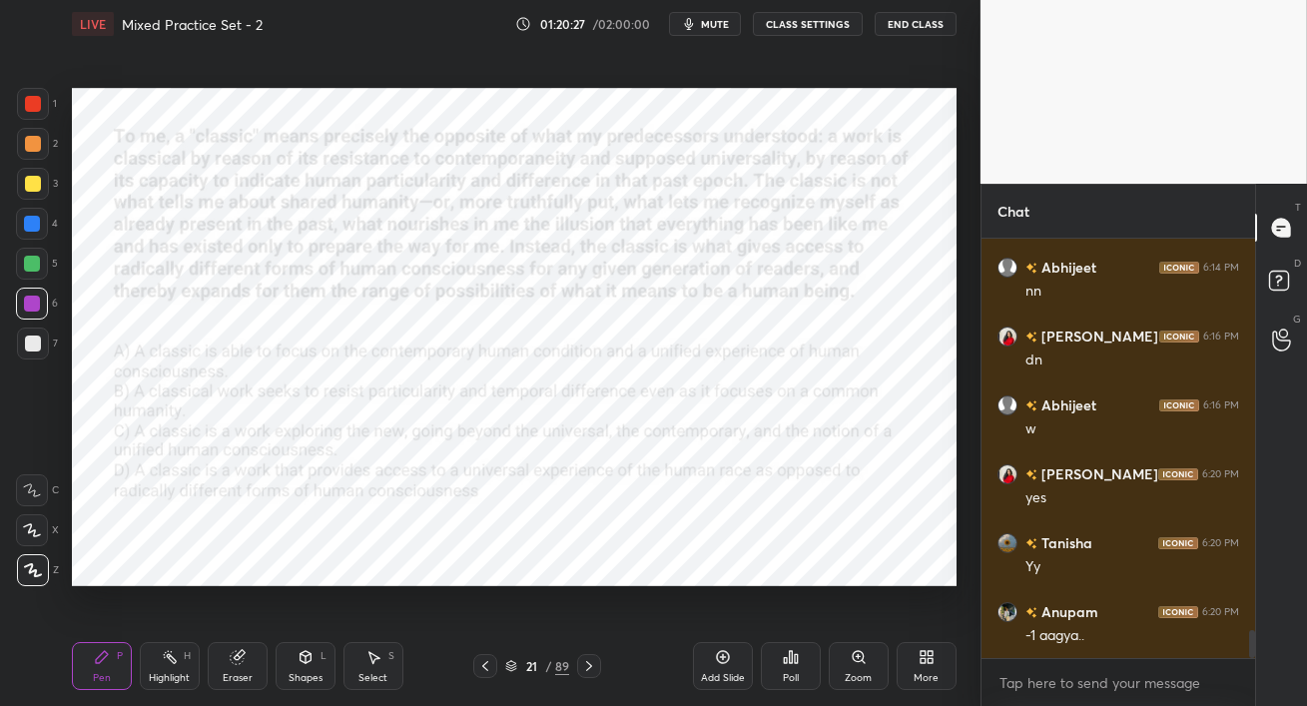
click at [590, 668] on icon at bounding box center [589, 666] width 16 height 16
click at [592, 668] on icon at bounding box center [589, 666] width 16 height 16
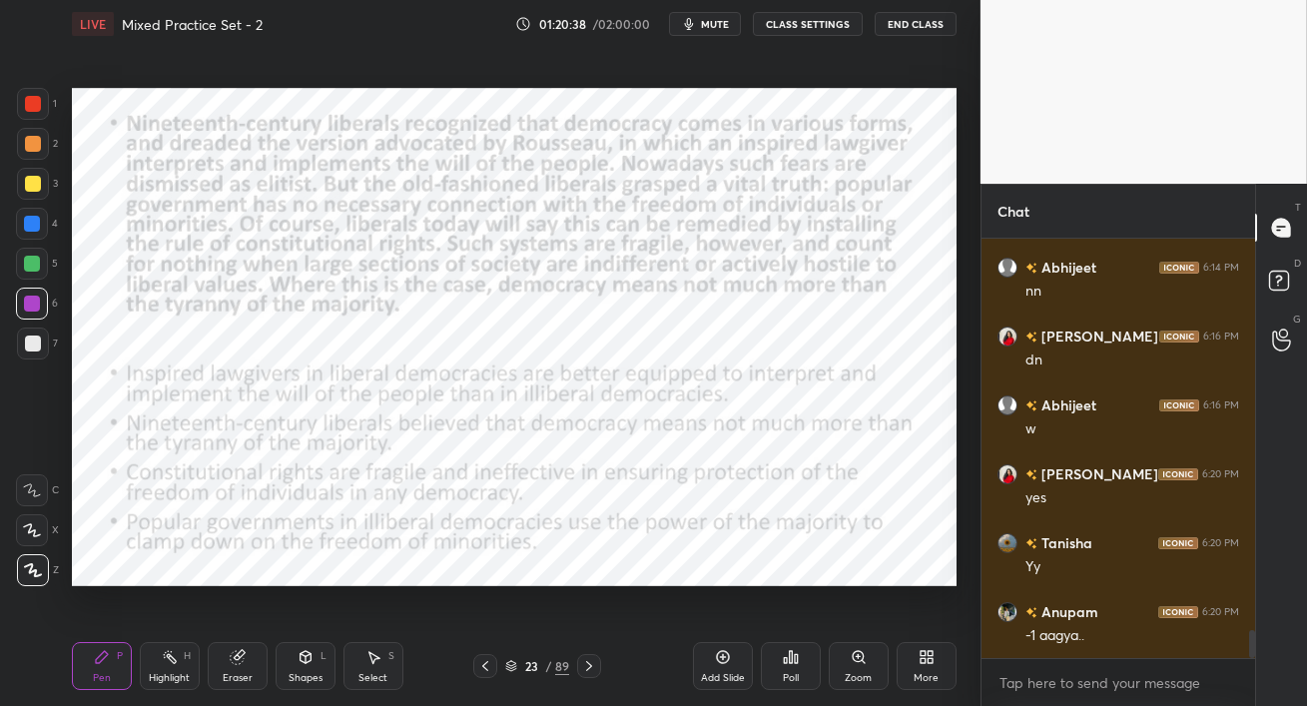
click at [592, 668] on icon at bounding box center [589, 666] width 16 height 16
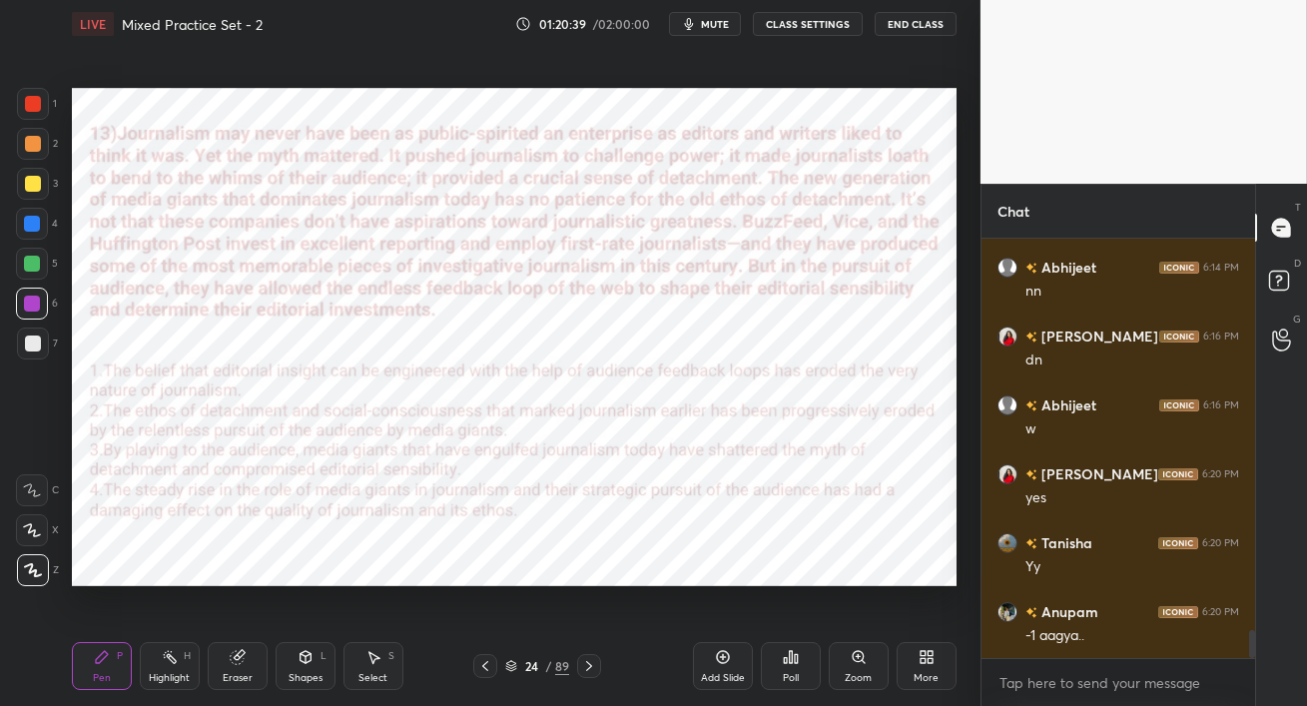
click at [594, 667] on icon at bounding box center [589, 666] width 16 height 16
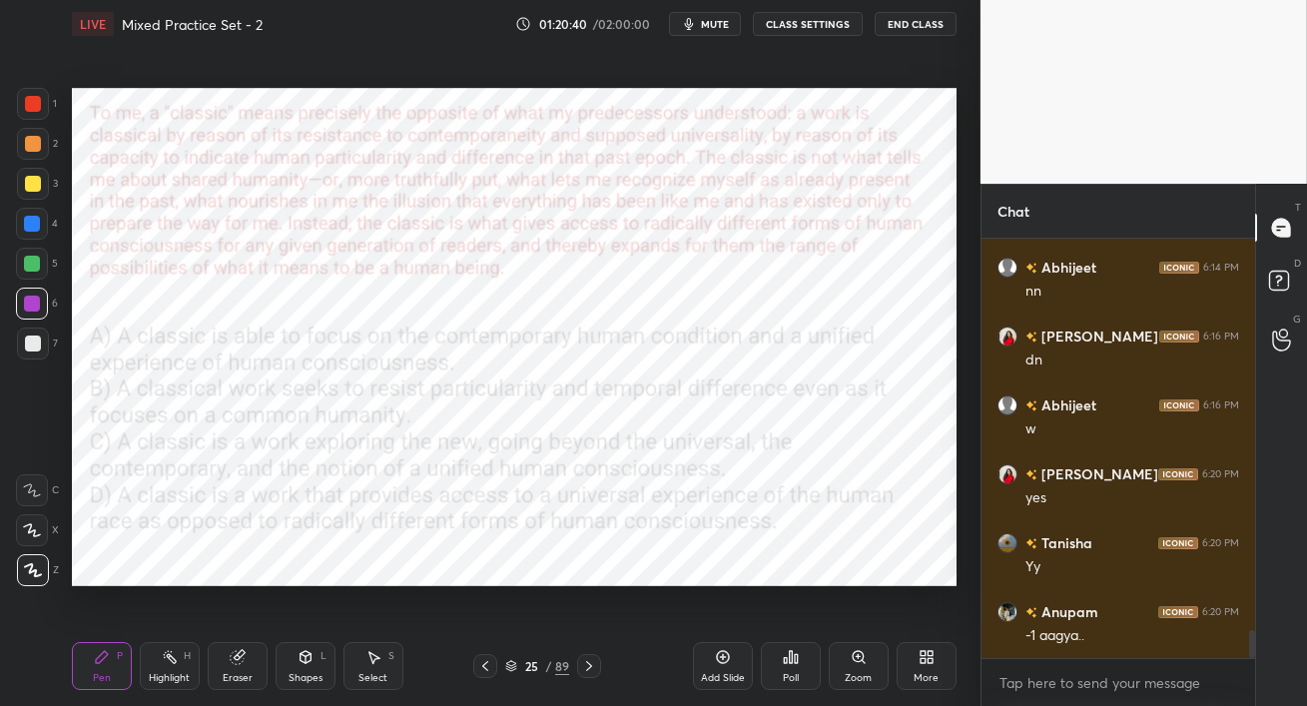
click at [595, 668] on icon at bounding box center [589, 666] width 16 height 16
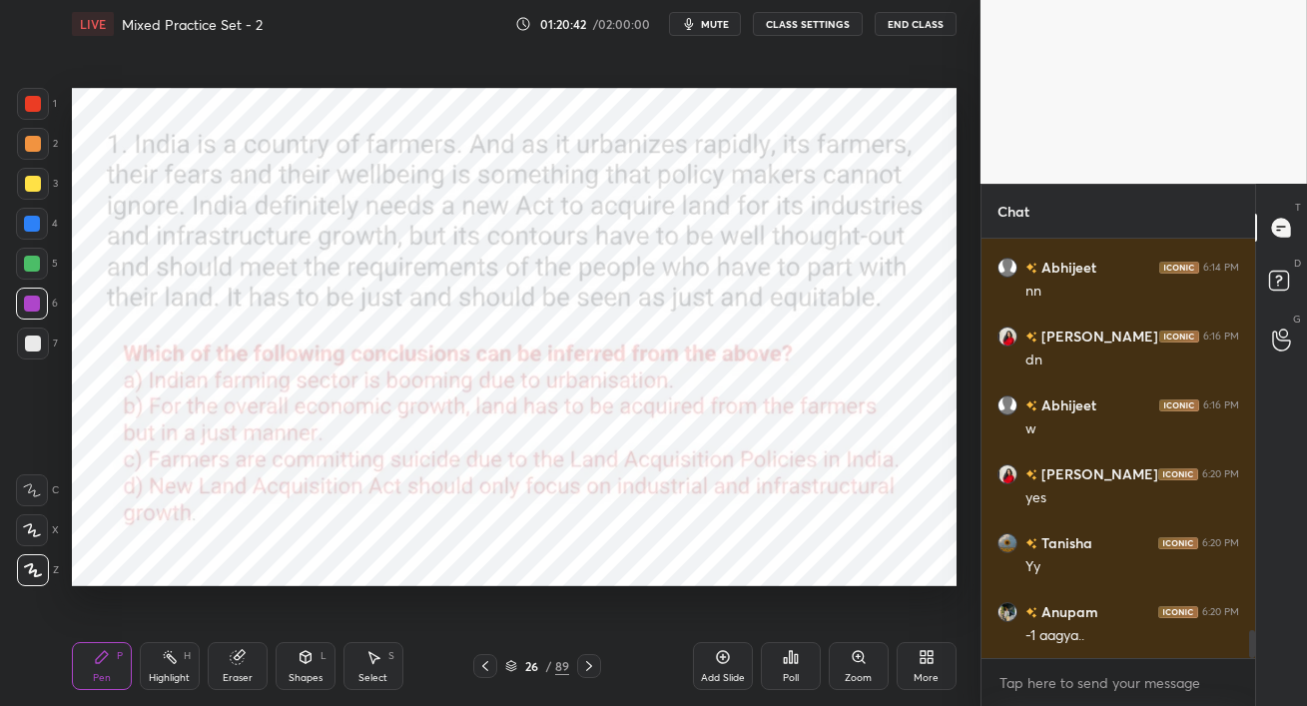
click at [593, 669] on icon at bounding box center [589, 666] width 16 height 16
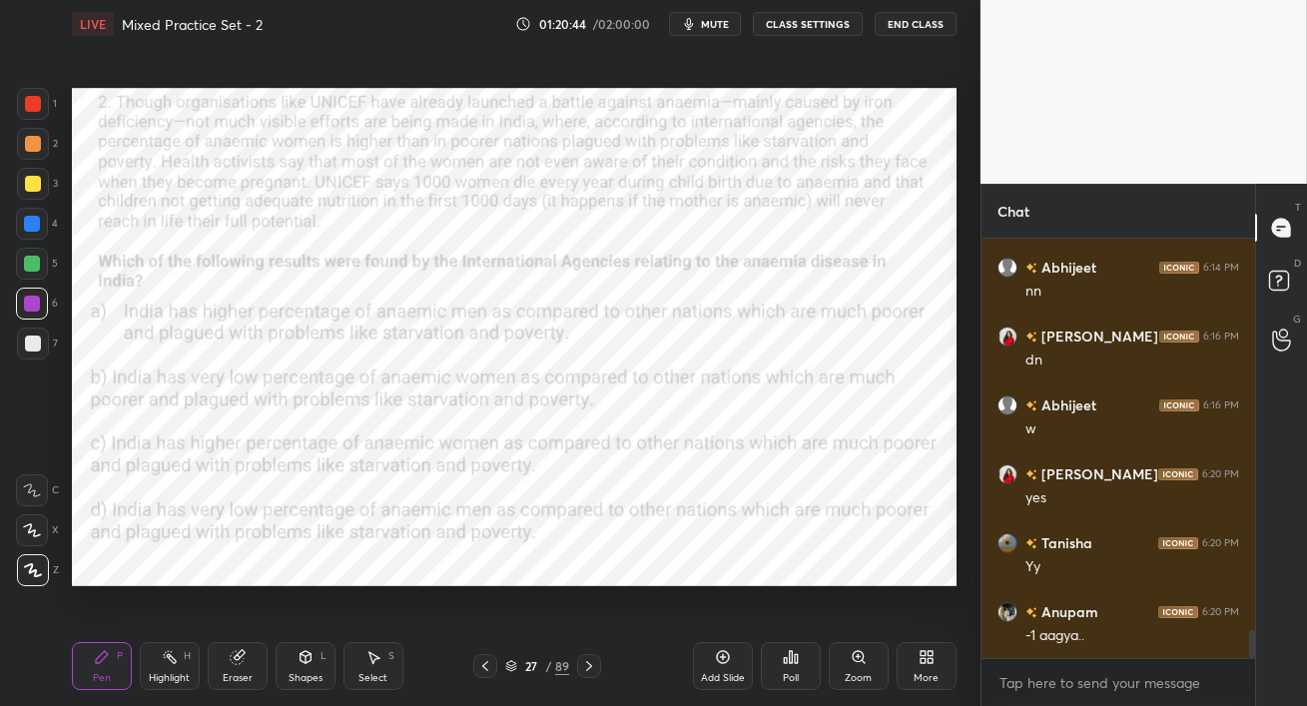
click at [593, 669] on icon at bounding box center [589, 666] width 16 height 16
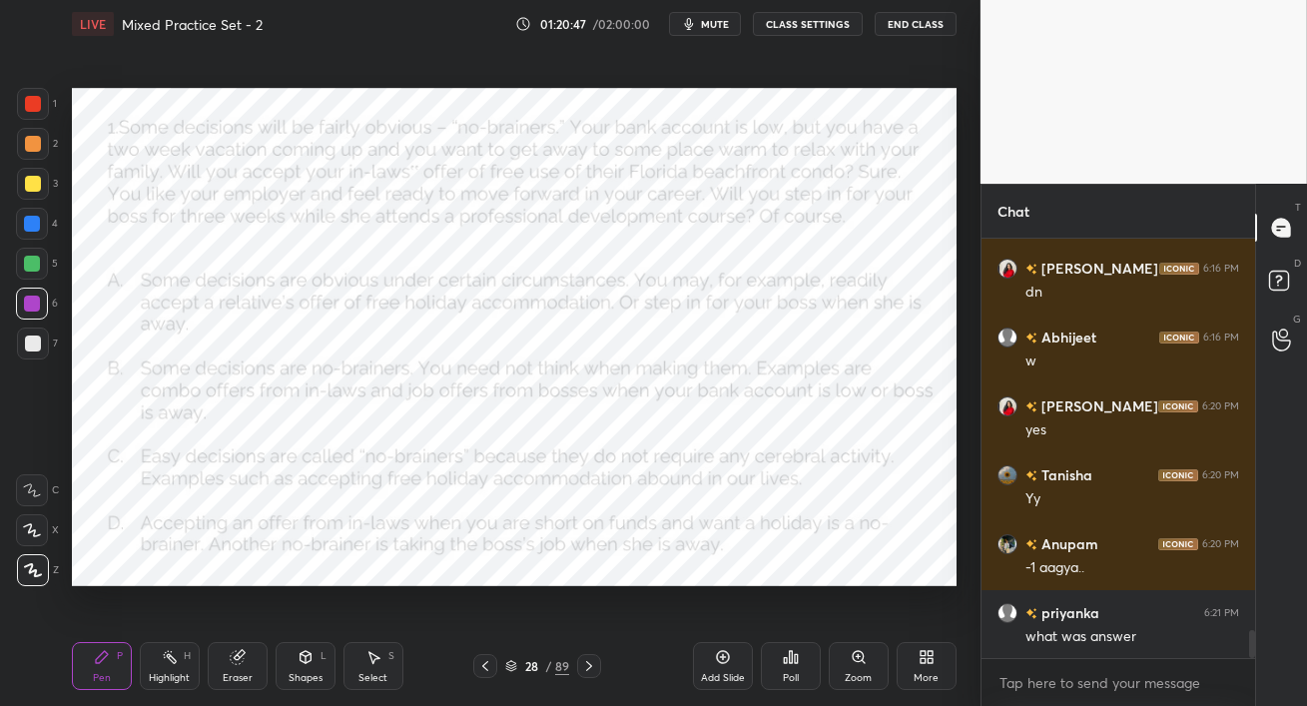
click at [484, 669] on icon at bounding box center [485, 666] width 16 height 16
click at [484, 668] on icon at bounding box center [485, 666] width 16 height 16
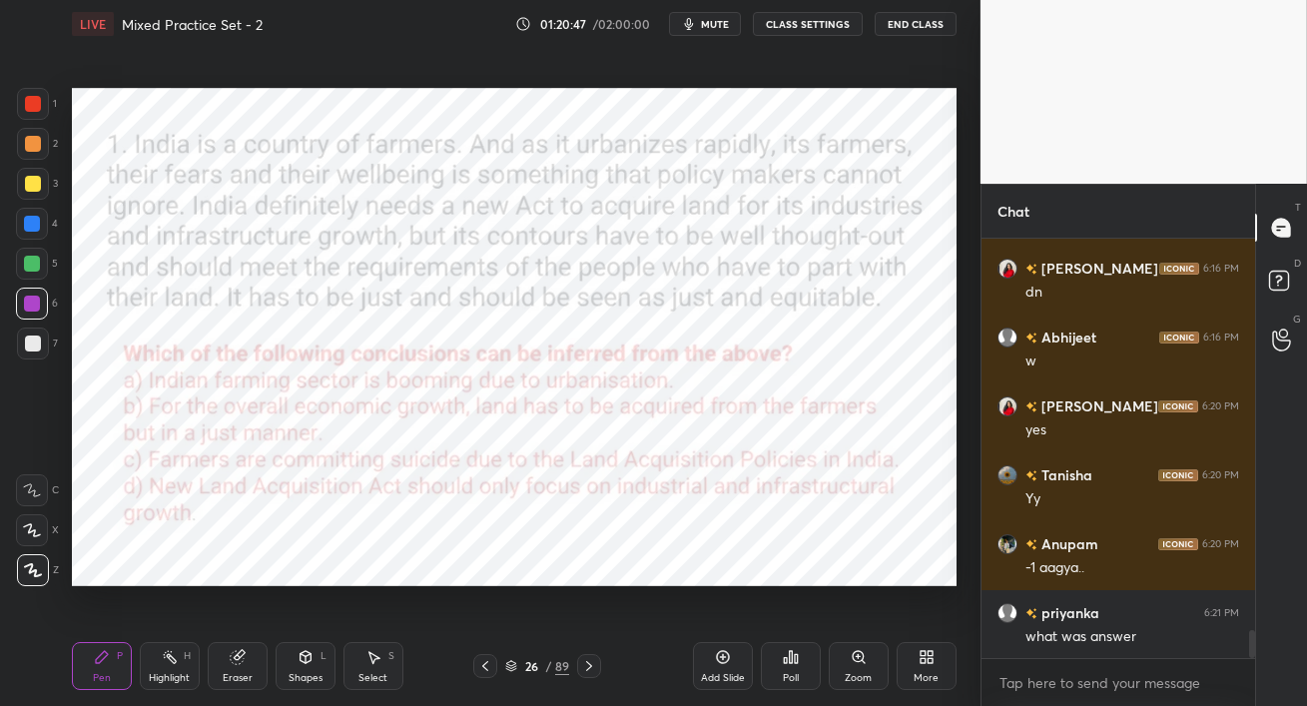
click at [484, 668] on icon at bounding box center [485, 666] width 16 height 16
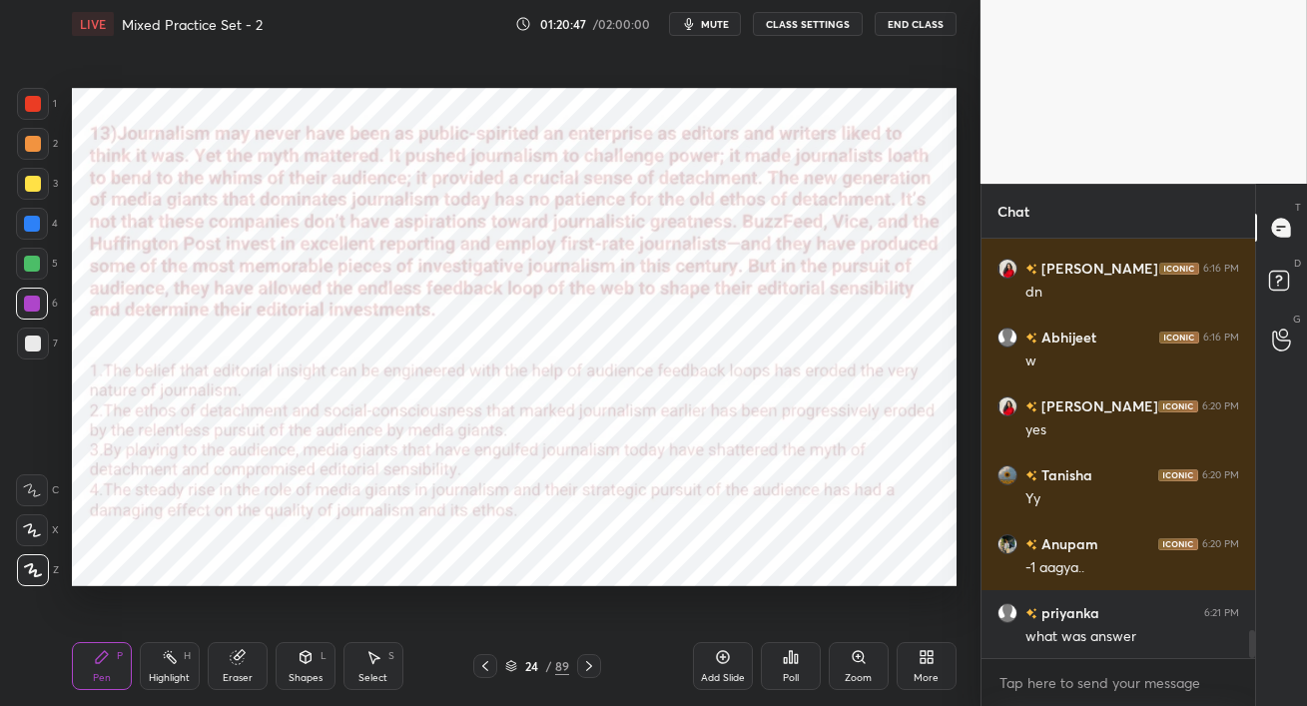
click at [484, 668] on icon at bounding box center [485, 666] width 16 height 16
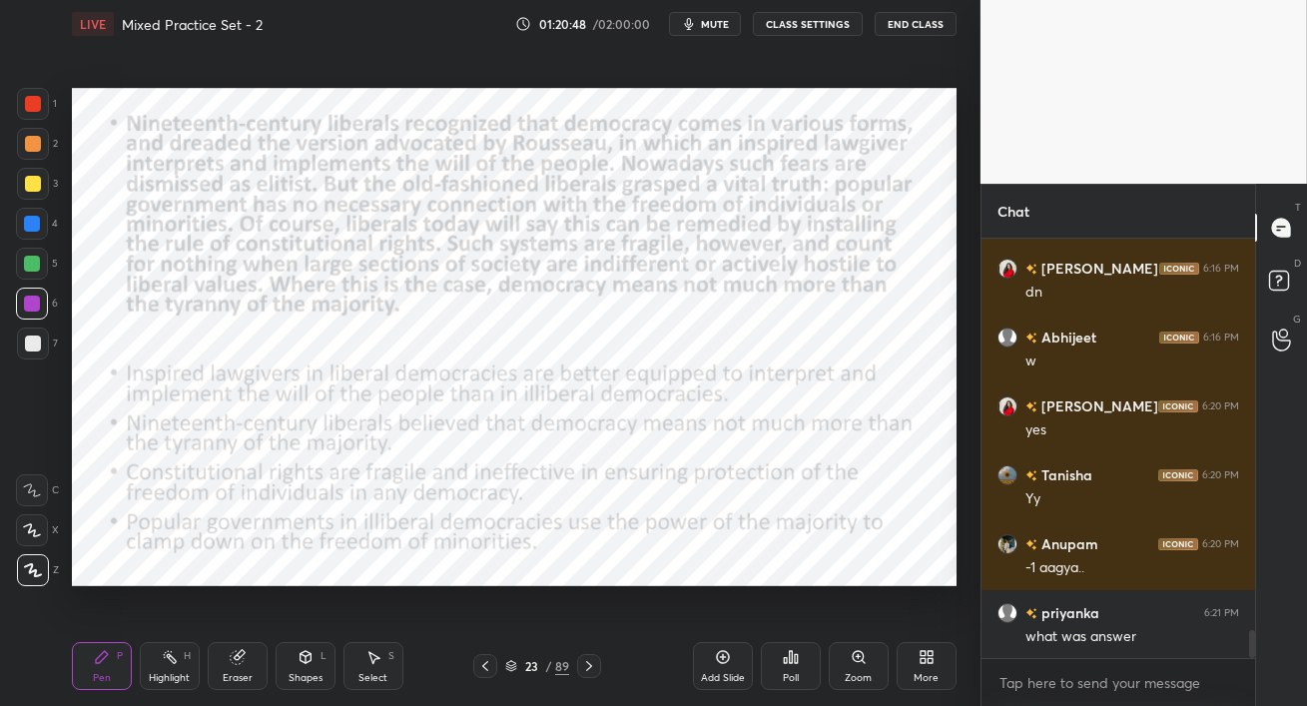
click at [483, 670] on icon at bounding box center [485, 666] width 16 height 16
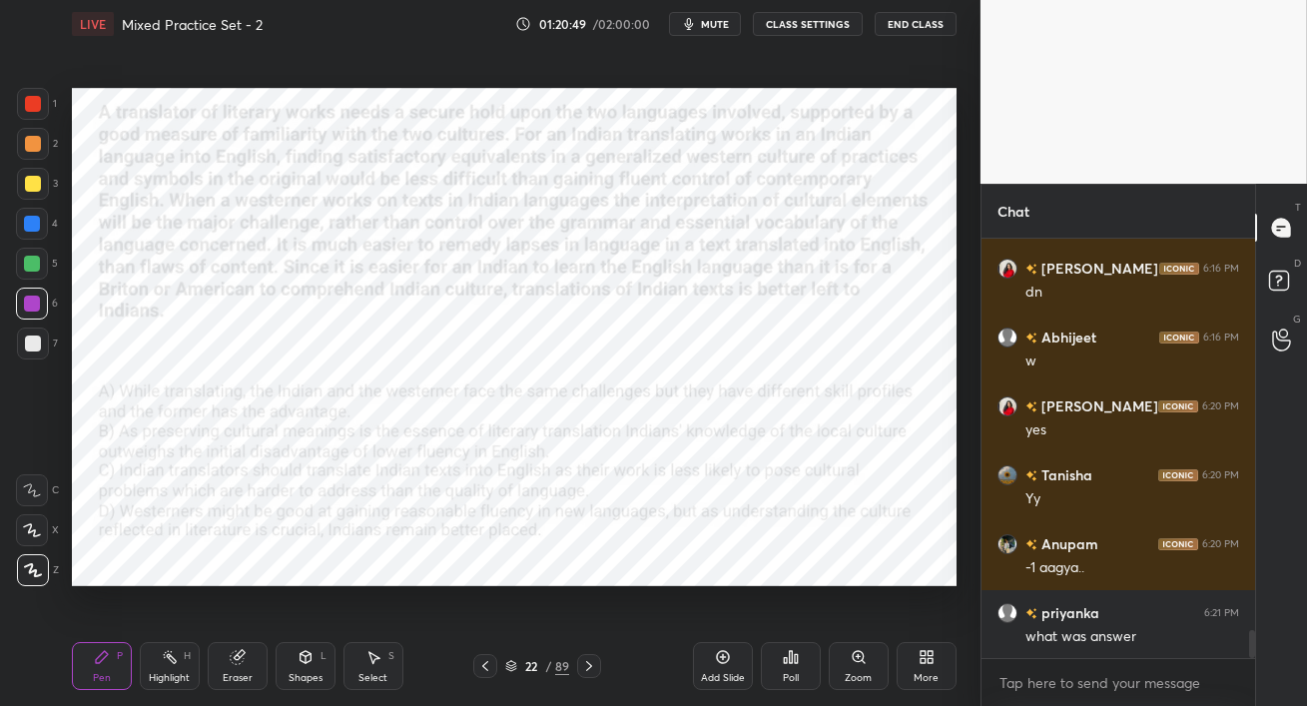
click at [483, 670] on icon at bounding box center [485, 666] width 16 height 16
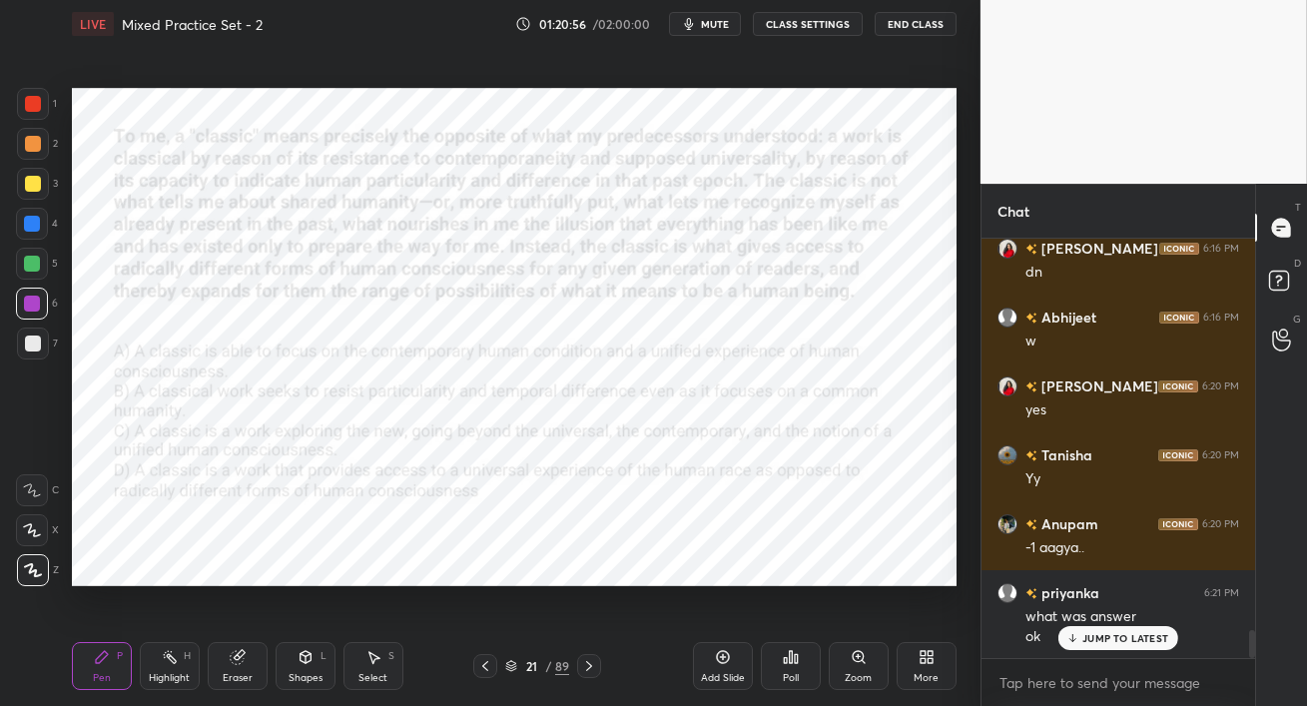
click at [592, 668] on icon at bounding box center [589, 666] width 16 height 16
click at [593, 668] on icon at bounding box center [589, 666] width 16 height 16
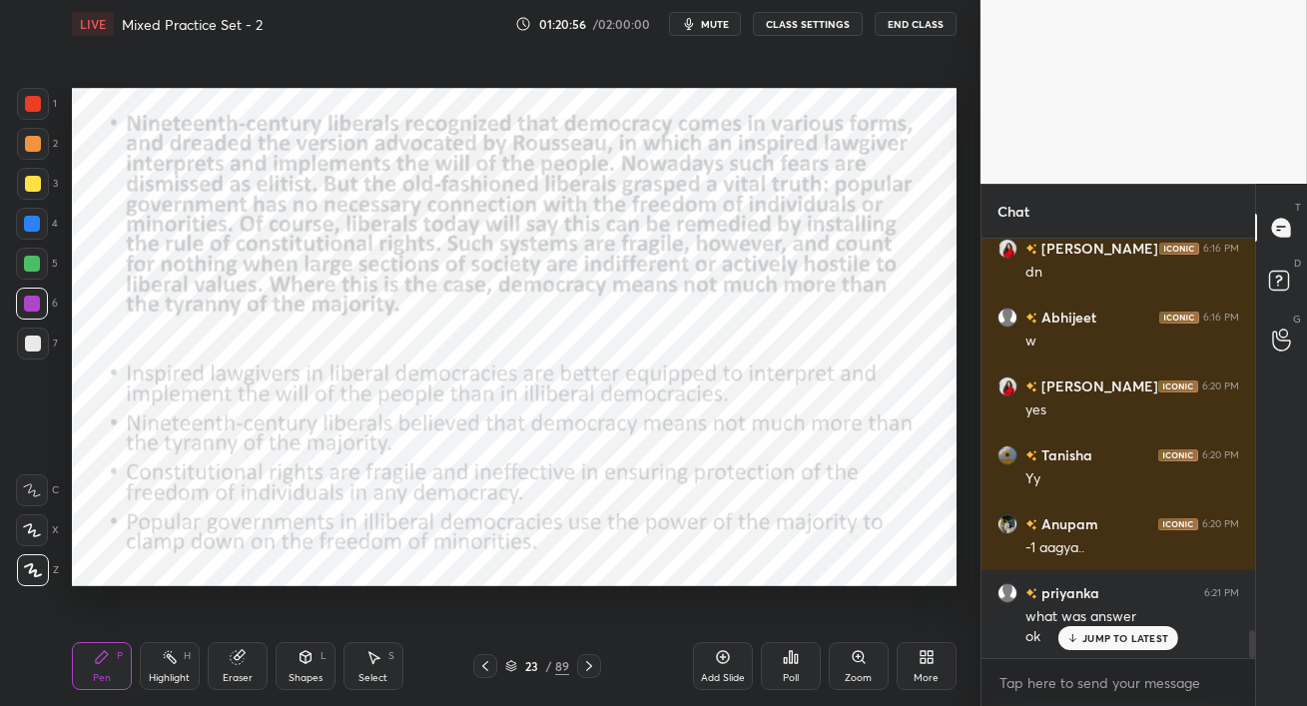
click at [593, 668] on icon at bounding box center [589, 666] width 16 height 16
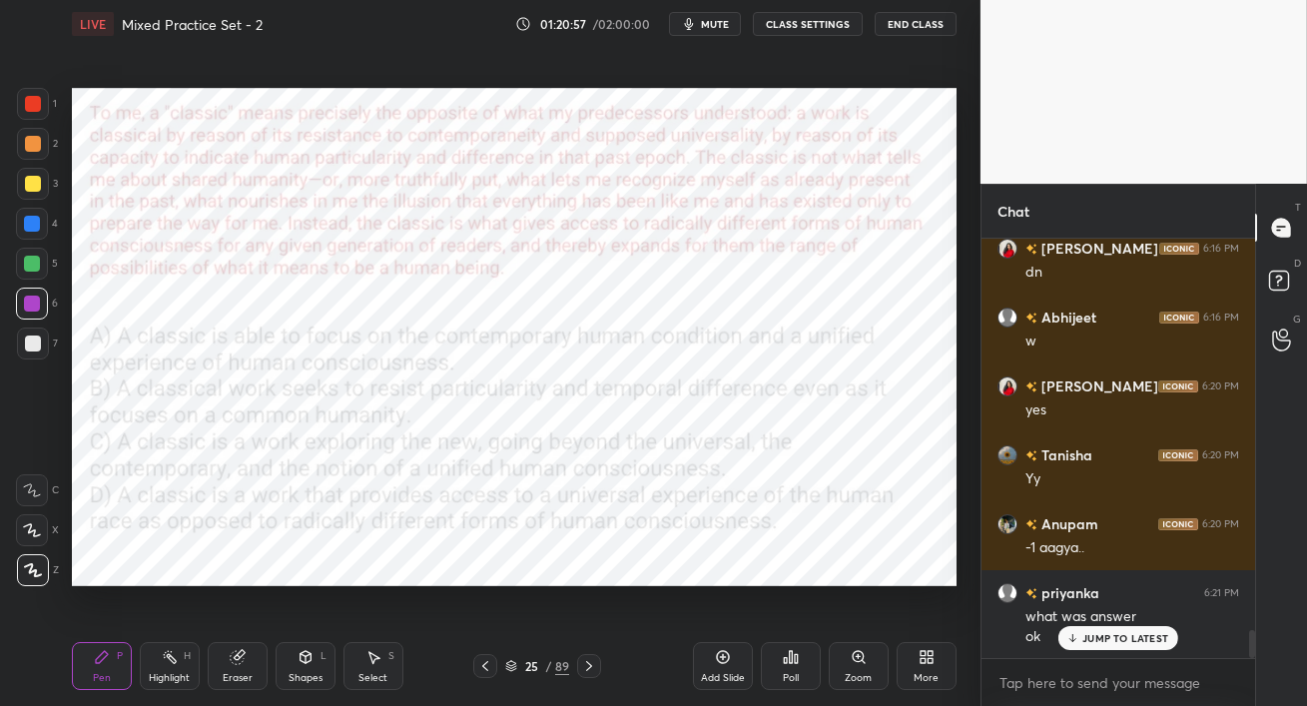
click at [594, 668] on icon at bounding box center [589, 666] width 16 height 16
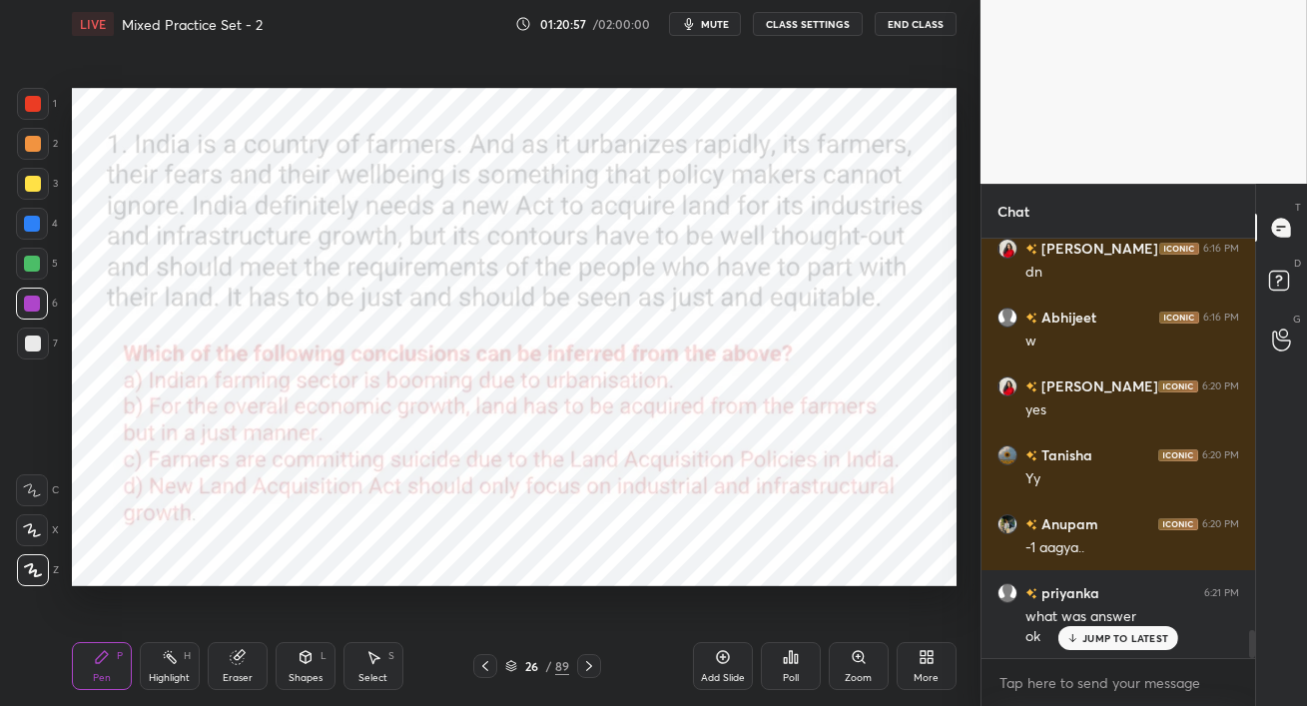
click at [594, 669] on icon at bounding box center [589, 666] width 16 height 16
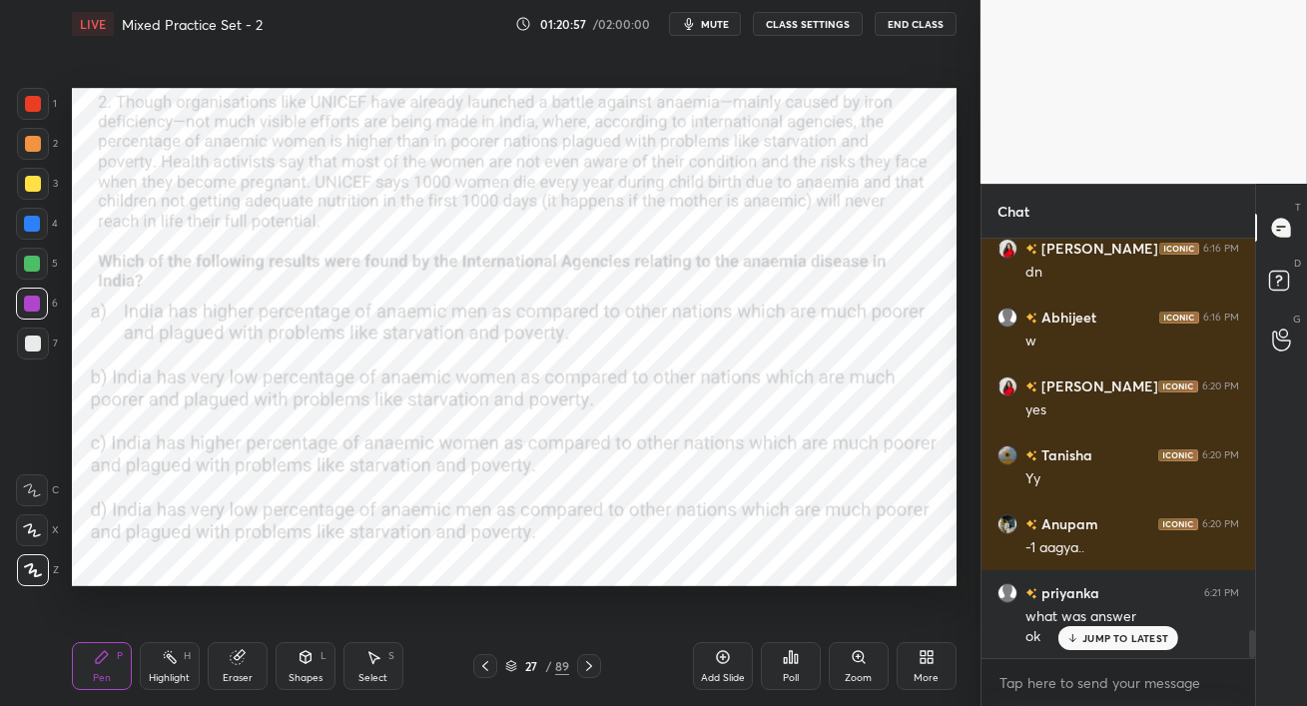
click at [594, 669] on icon at bounding box center [589, 666] width 16 height 16
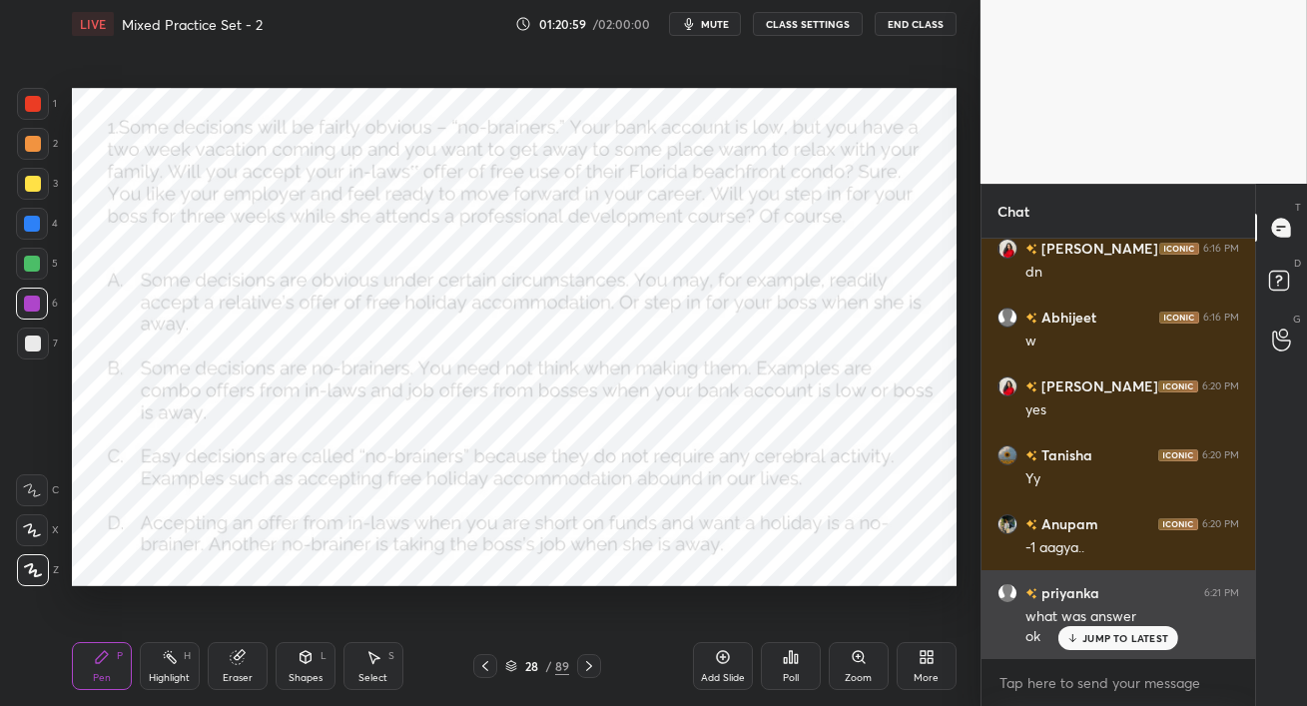
click at [1119, 637] on p "JUMP TO LATEST" at bounding box center [1126, 638] width 86 height 12
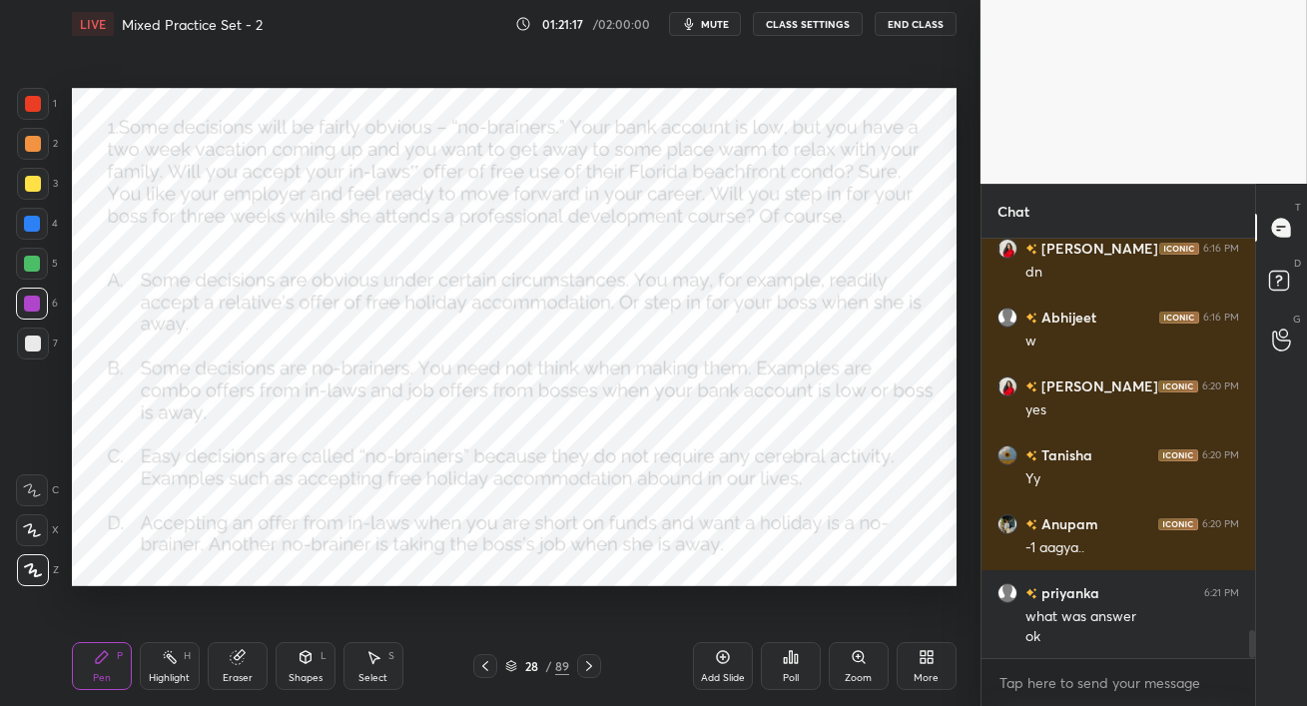
click at [717, 25] on span "mute" at bounding box center [715, 24] width 28 height 14
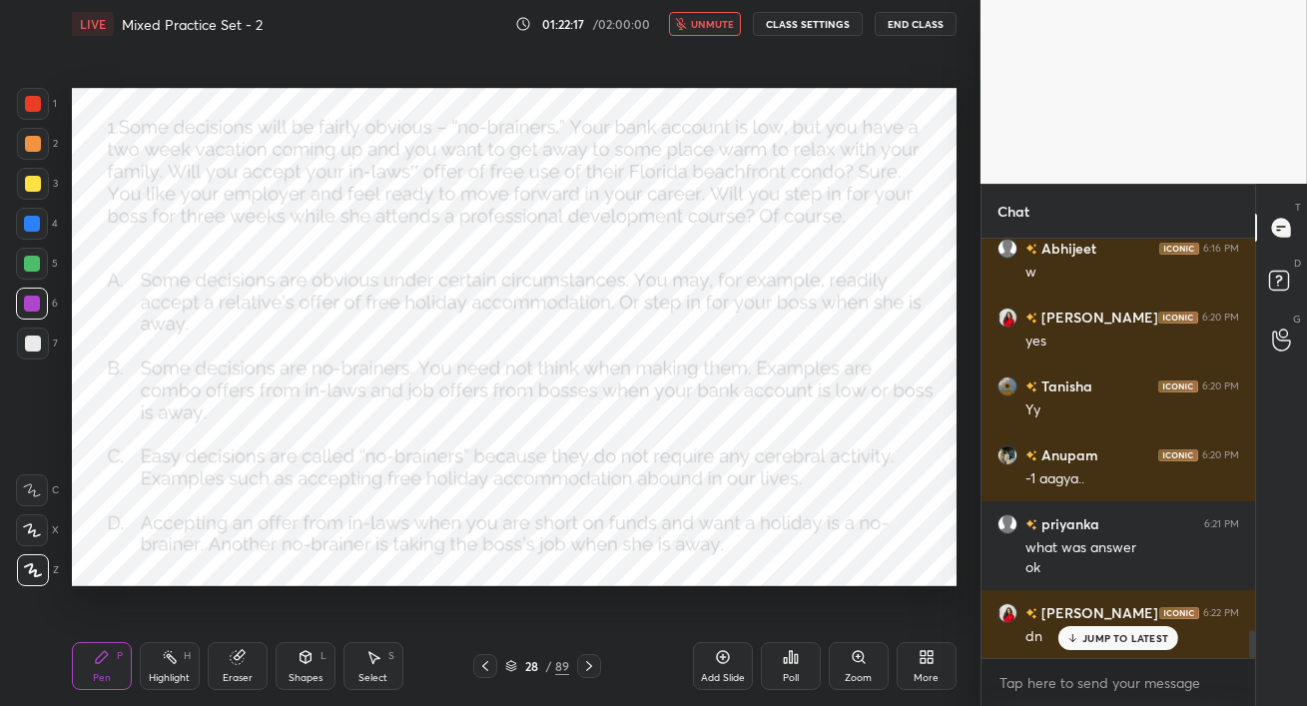
click at [710, 24] on span "unmute" at bounding box center [712, 24] width 43 height 14
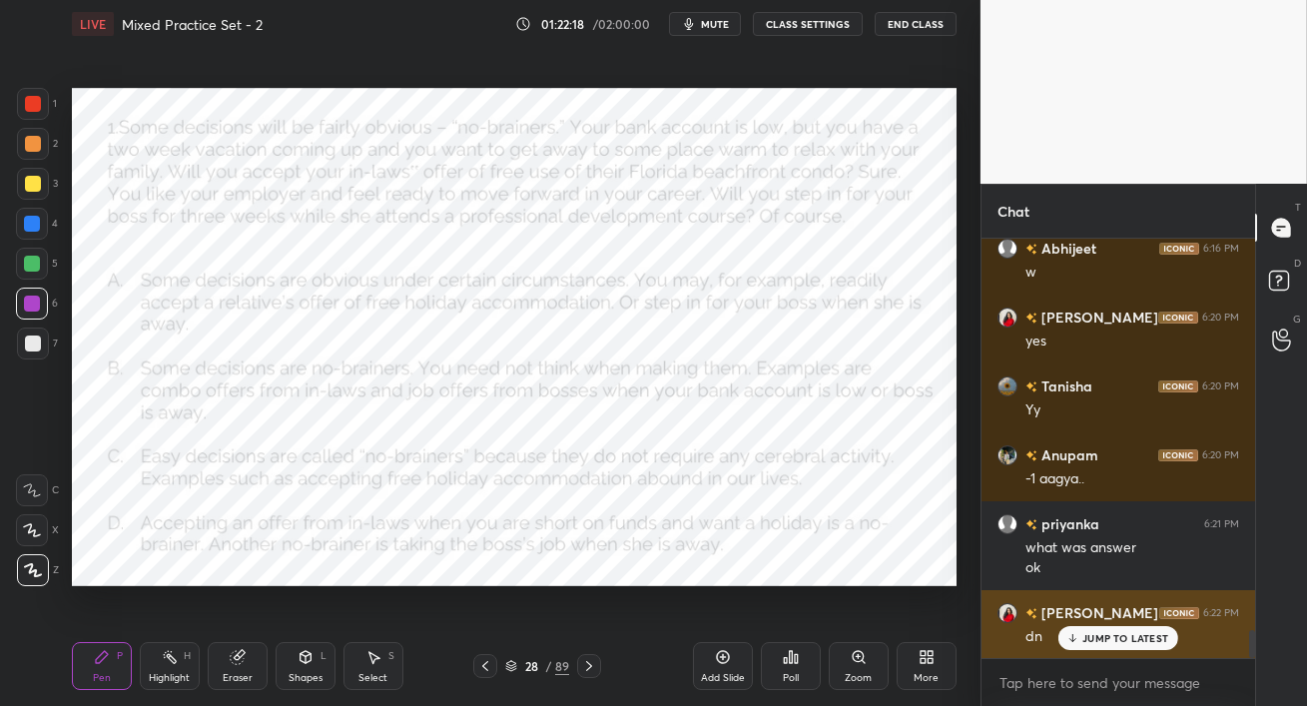
click at [1085, 637] on p "JUMP TO LATEST" at bounding box center [1126, 638] width 86 height 12
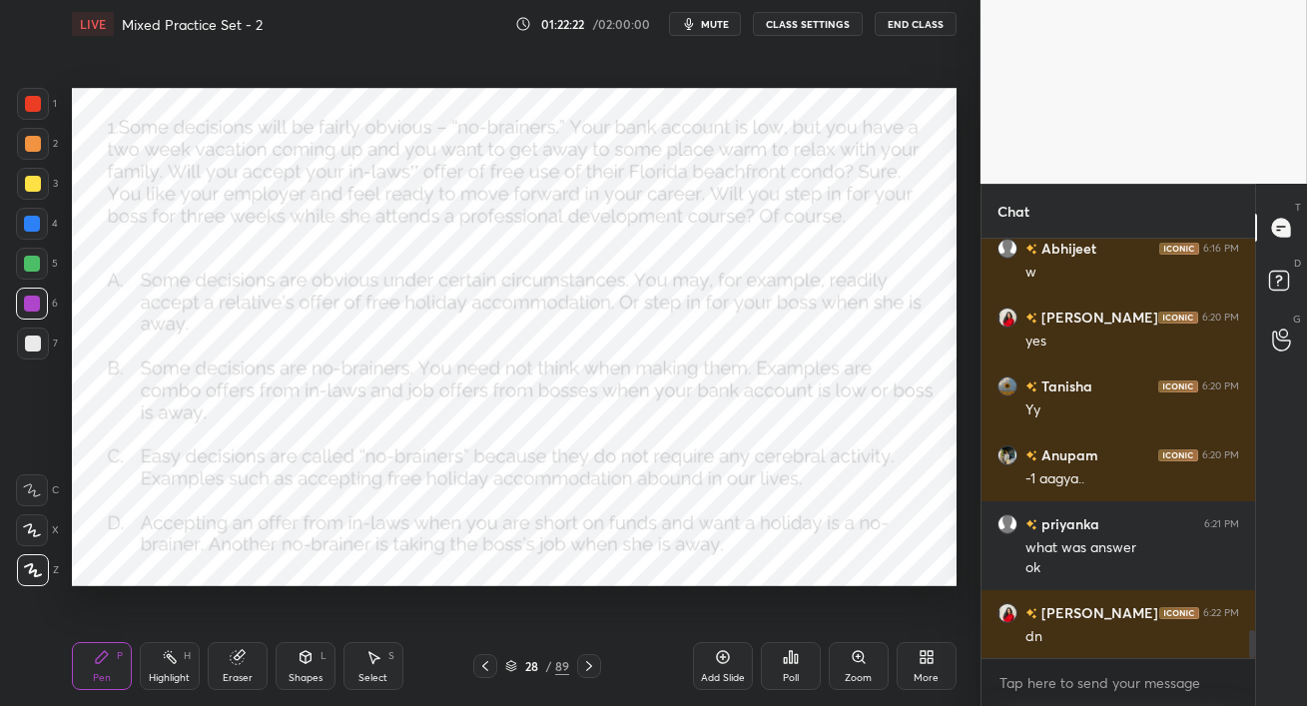
scroll to position [5998, 0]
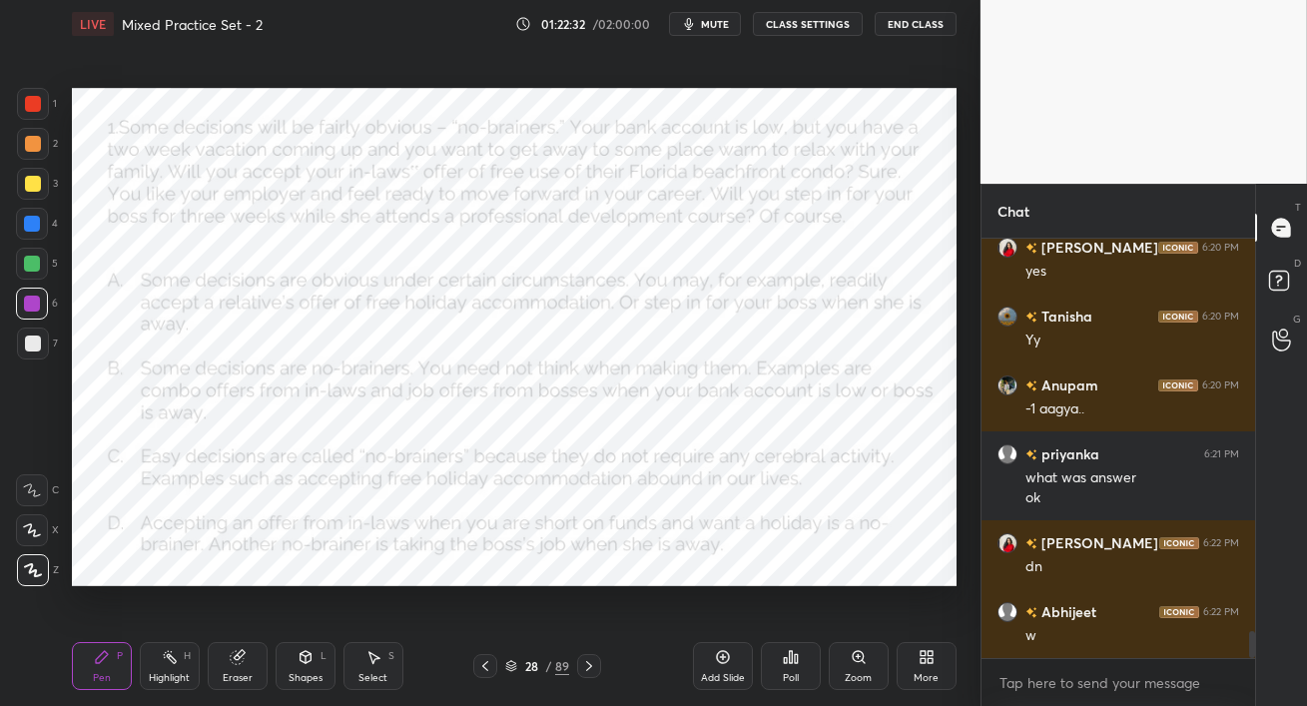
click at [793, 670] on div "Poll" at bounding box center [791, 666] width 60 height 48
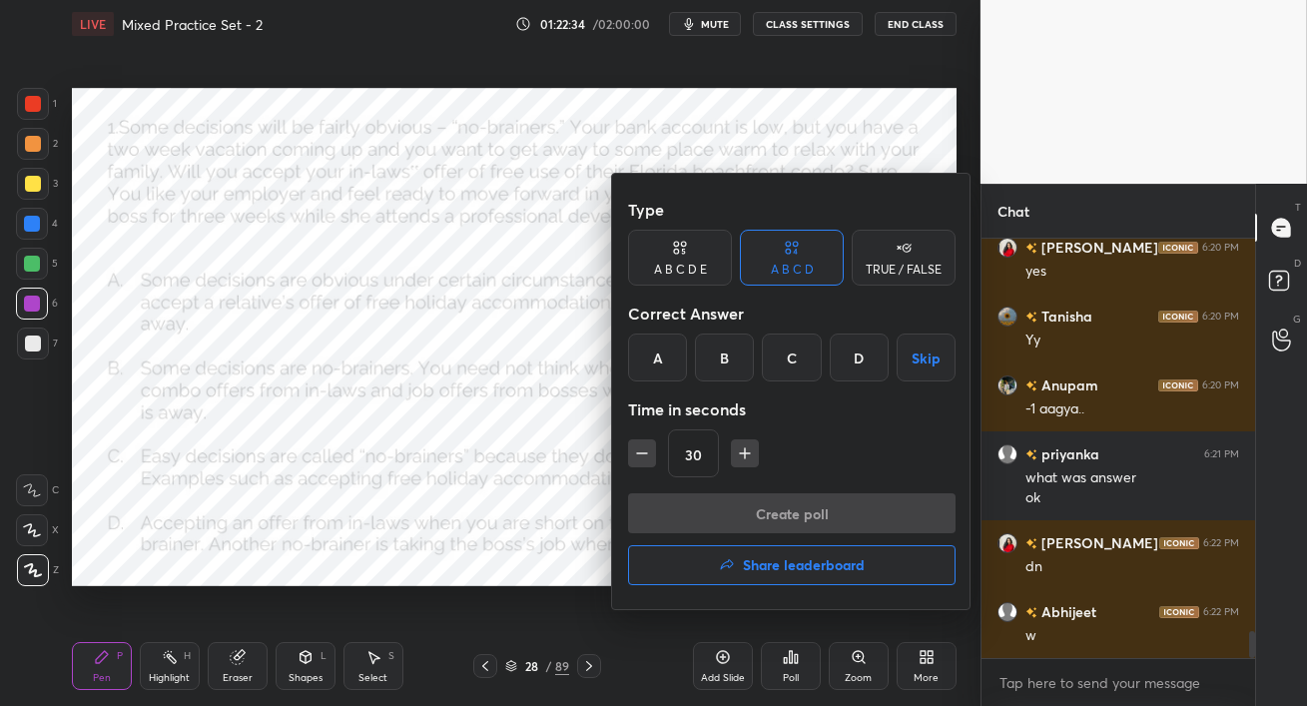
click at [661, 352] on div "A" at bounding box center [657, 358] width 59 height 48
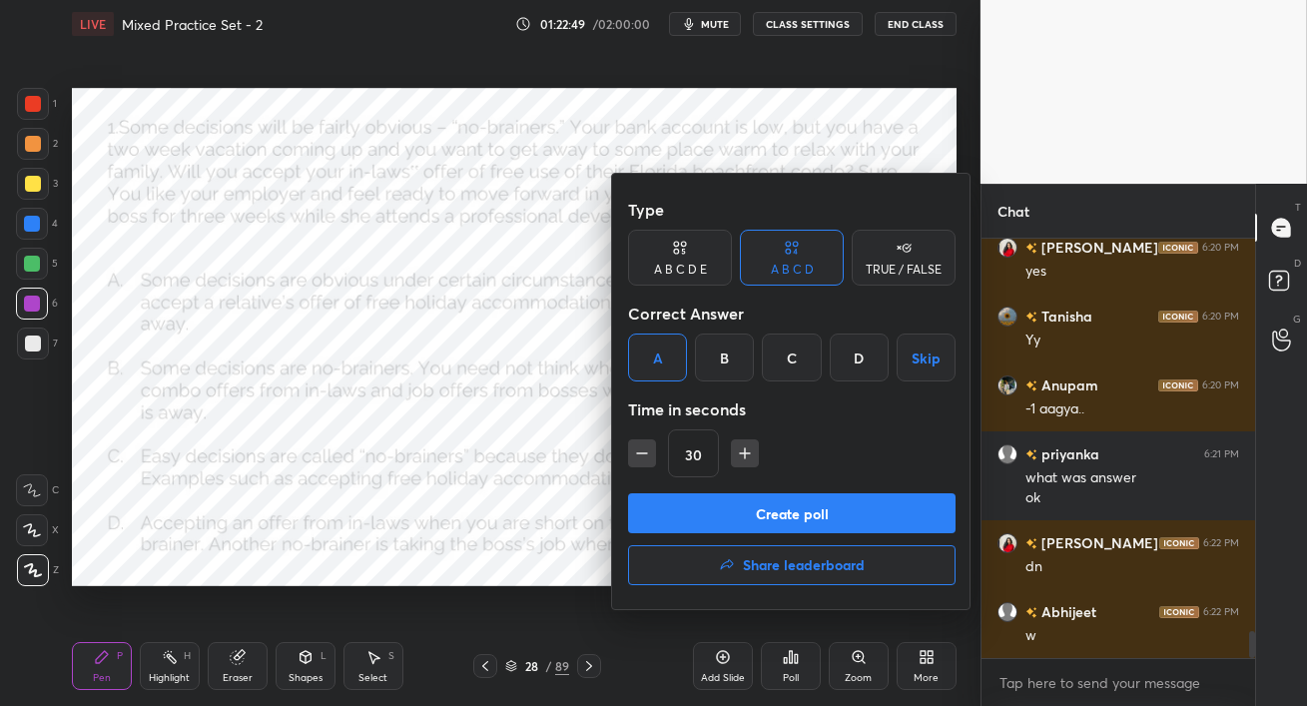
scroll to position [6067, 0]
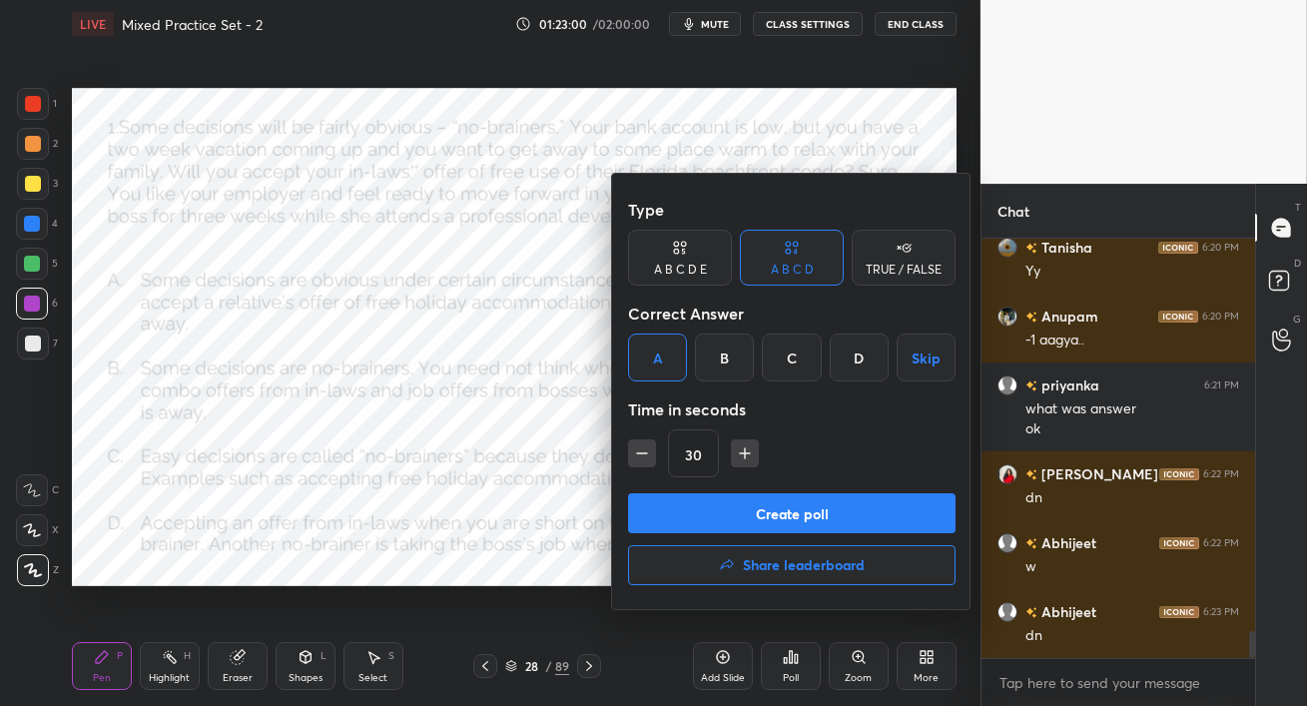
click at [813, 520] on button "Create poll" at bounding box center [792, 513] width 328 height 40
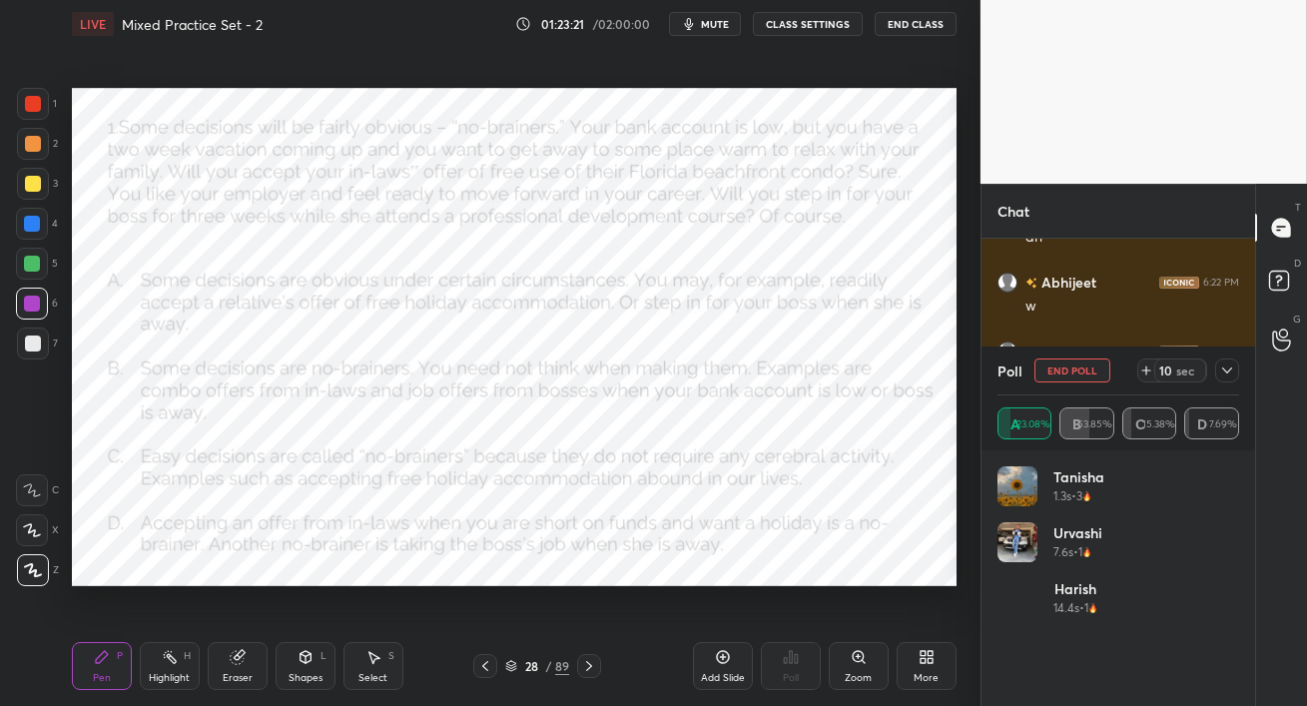
scroll to position [6397, 0]
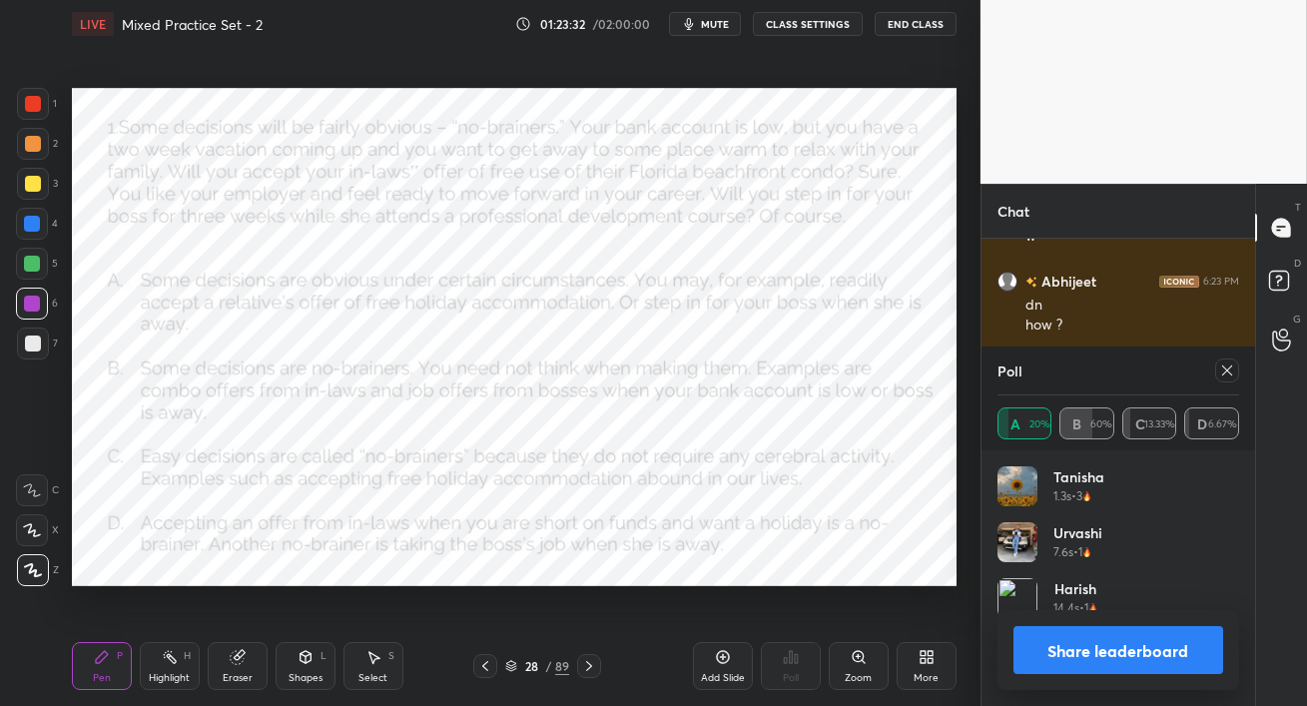
click at [31, 111] on div at bounding box center [33, 104] width 32 height 32
click at [1229, 376] on icon at bounding box center [1228, 371] width 16 height 16
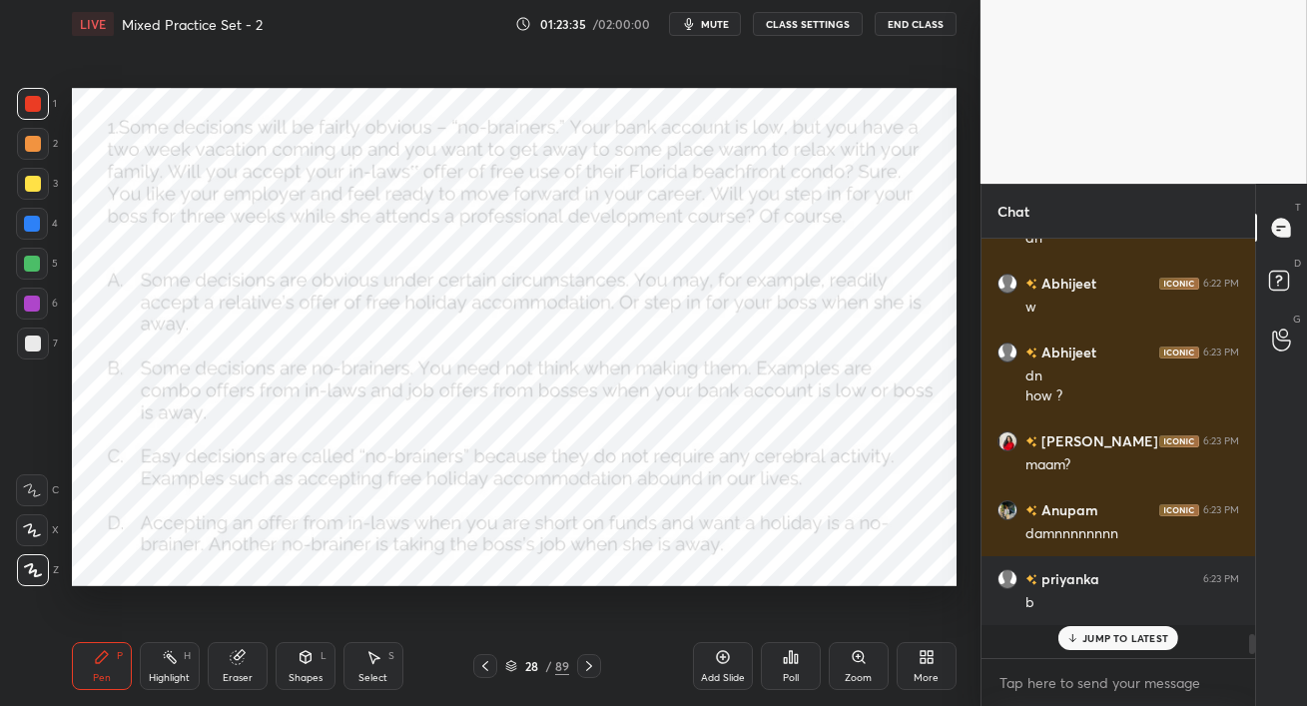
scroll to position [414, 268]
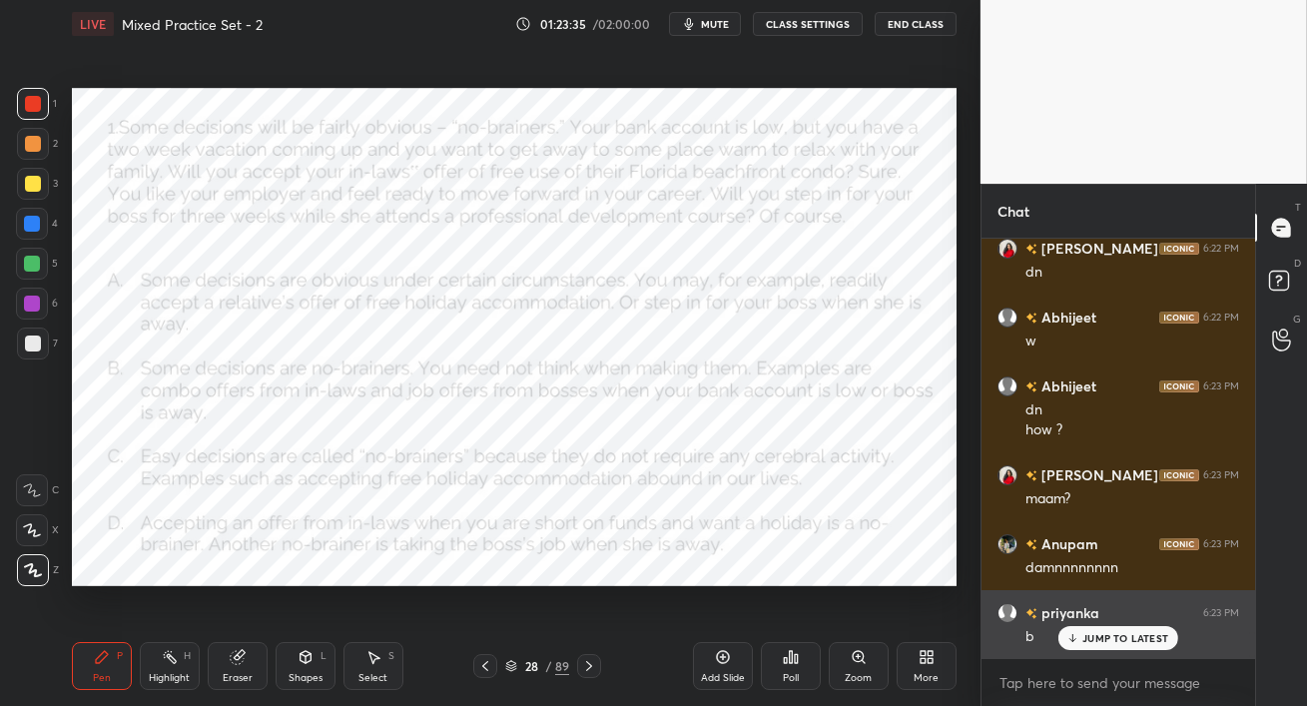
click at [1135, 635] on p "JUMP TO LATEST" at bounding box center [1126, 638] width 86 height 12
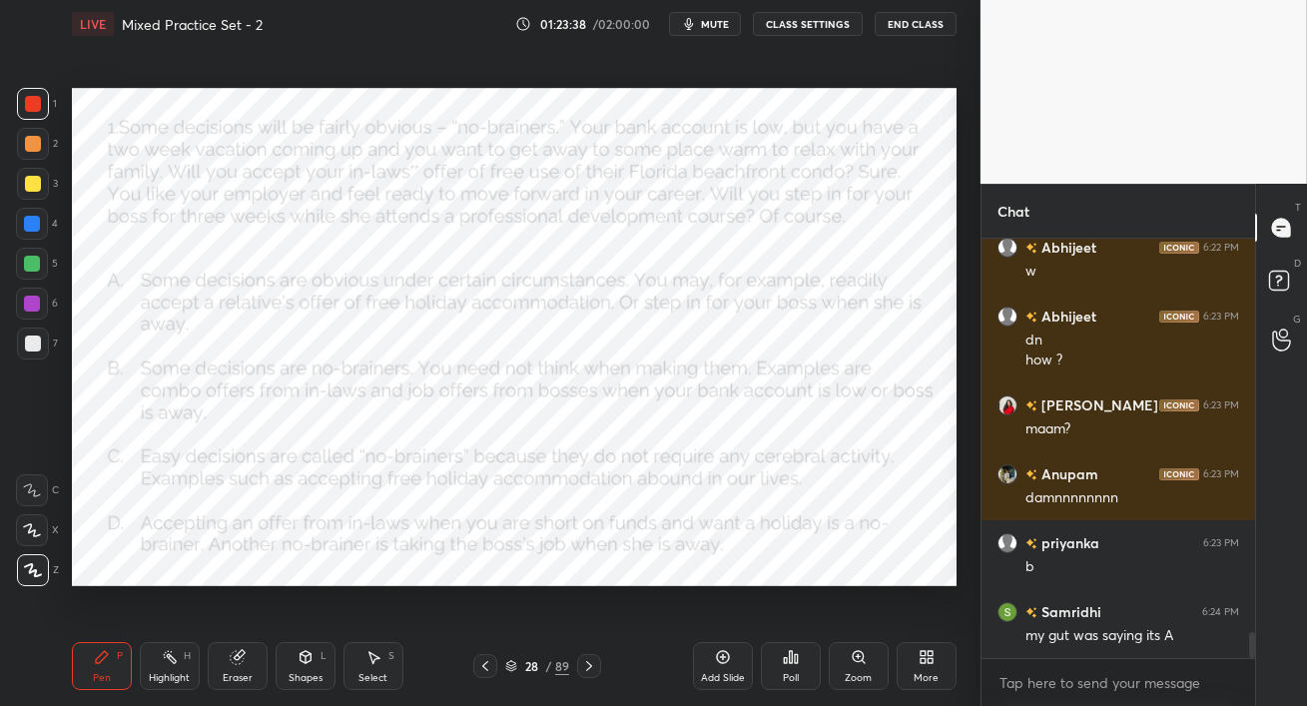
click at [35, 233] on div at bounding box center [32, 224] width 32 height 32
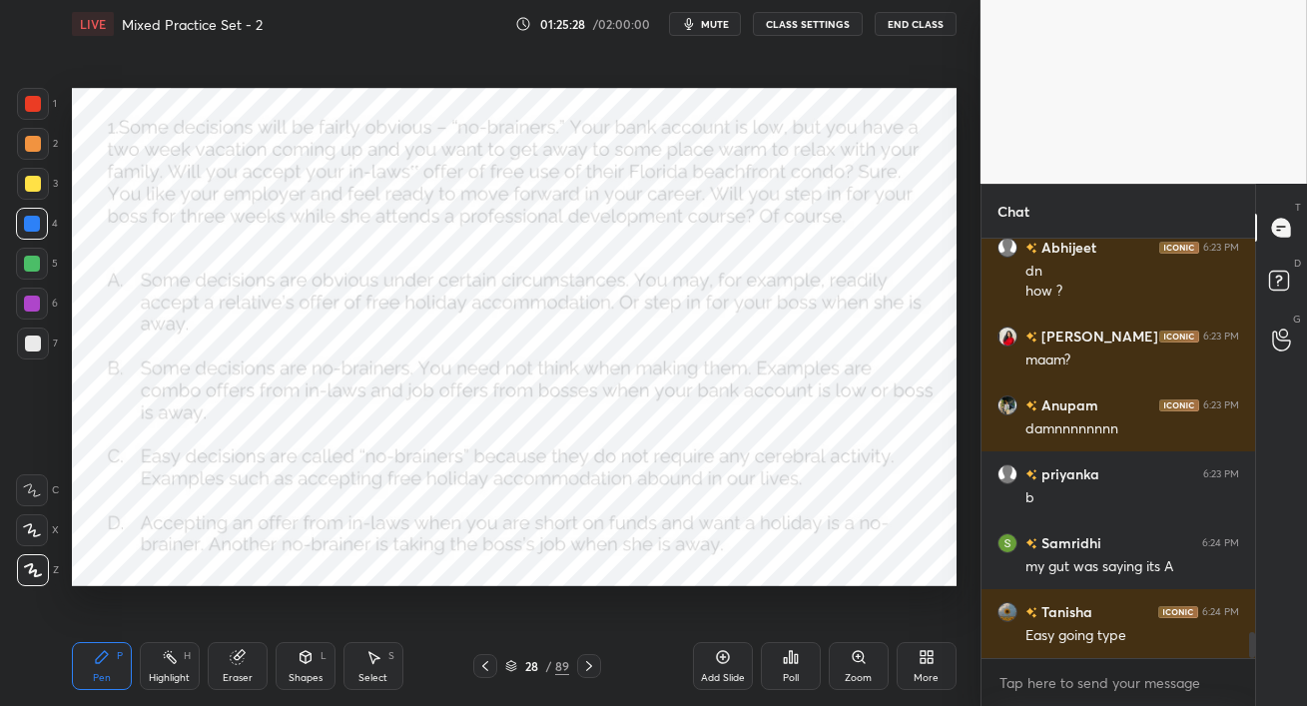
click at [56, 306] on div "1 2 3 4 5 6 7 C X Z C X Z E E Erase all H H" at bounding box center [32, 336] width 64 height 497
click at [30, 221] on div at bounding box center [32, 224] width 16 height 16
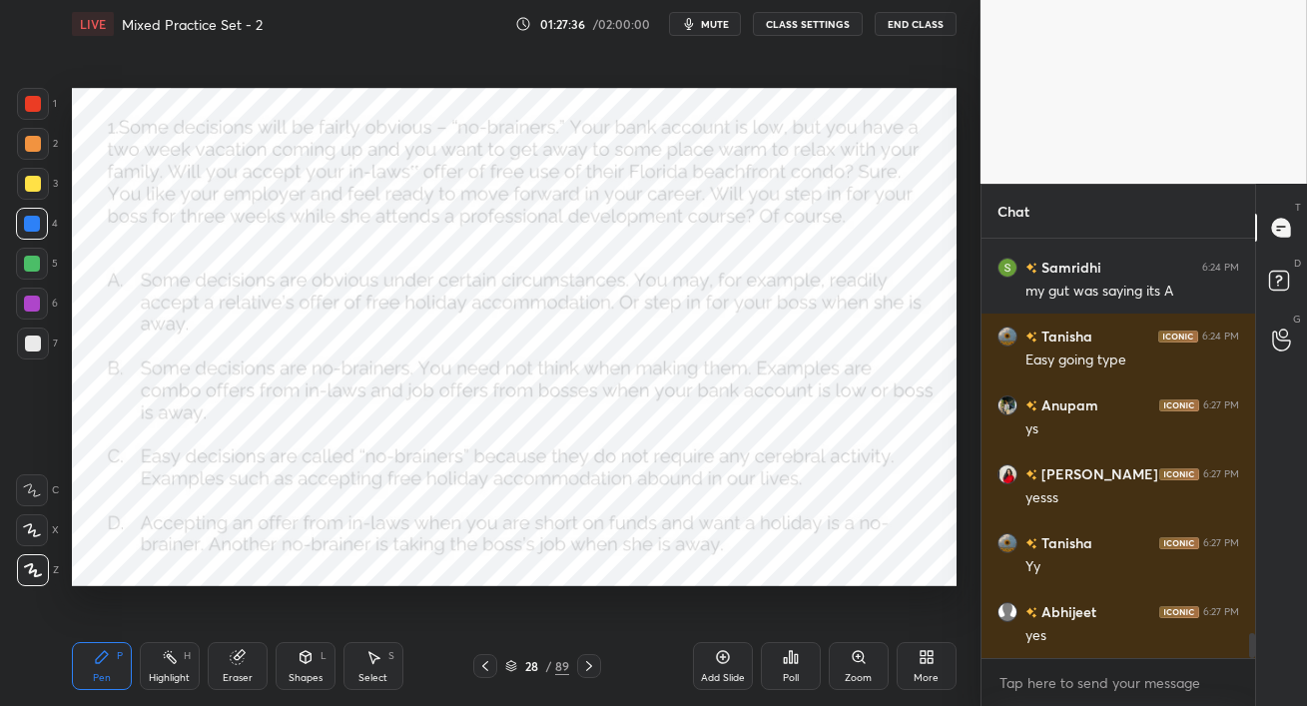
scroll to position [6755, 0]
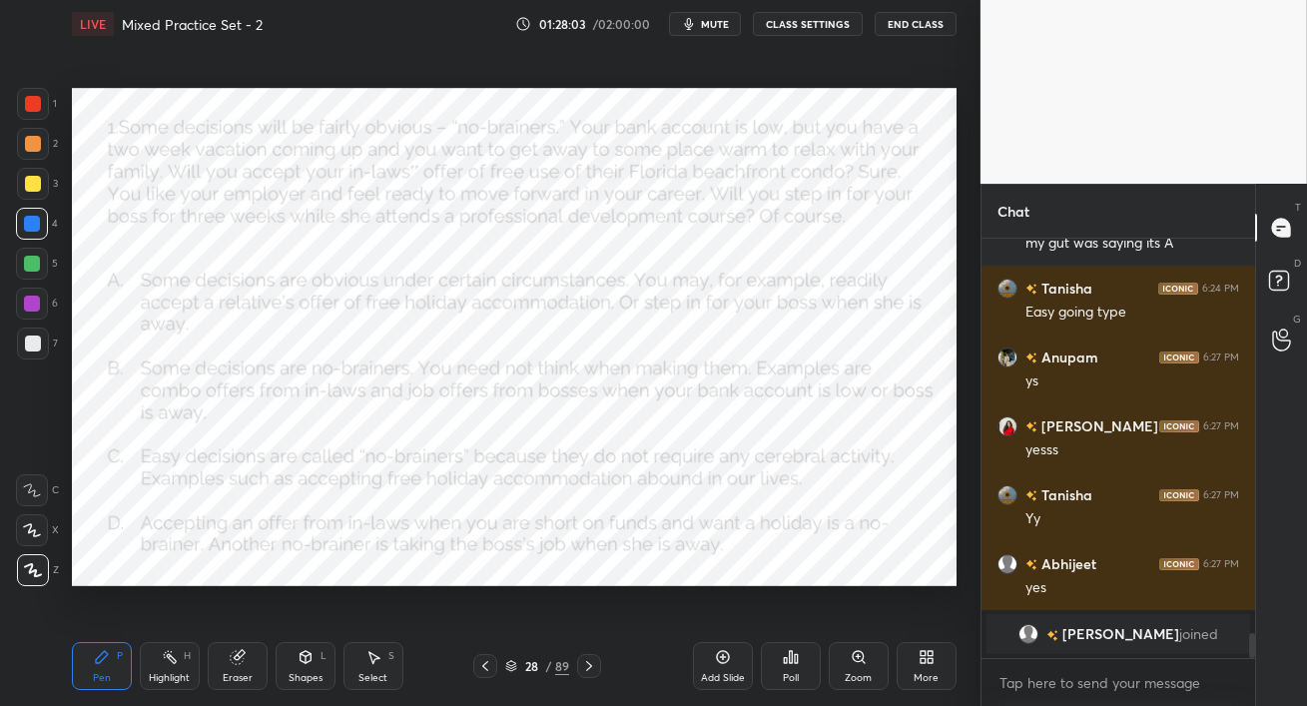
drag, startPoint x: 29, startPoint y: 310, endPoint x: 60, endPoint y: 333, distance: 38.6
click at [26, 309] on div at bounding box center [32, 304] width 16 height 16
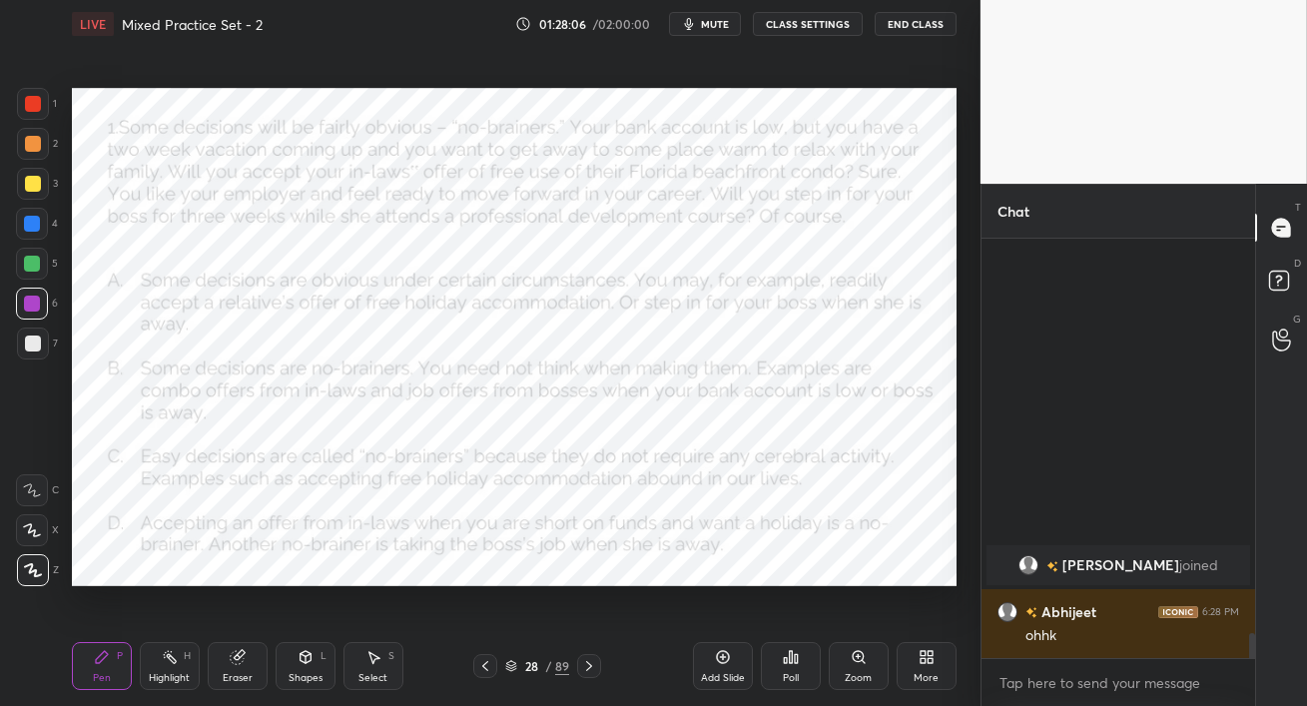
scroll to position [6371, 0]
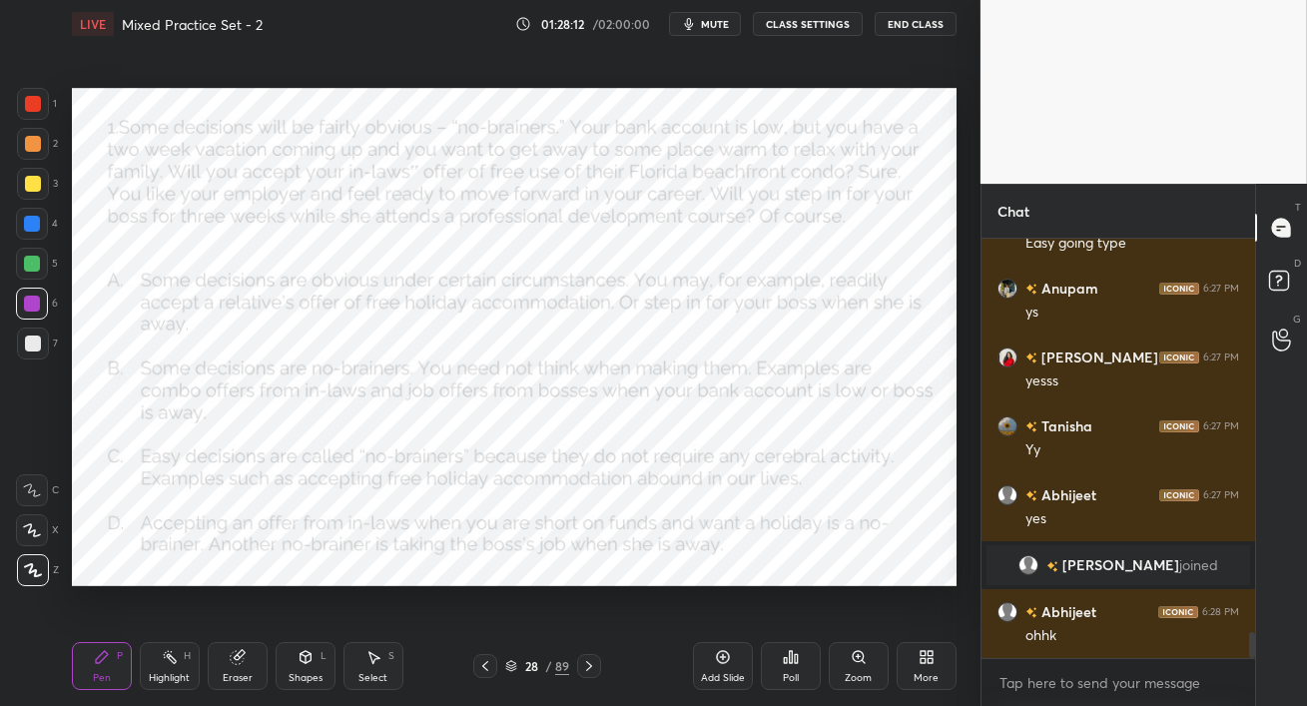
click at [238, 680] on div "Eraser" at bounding box center [238, 678] width 30 height 10
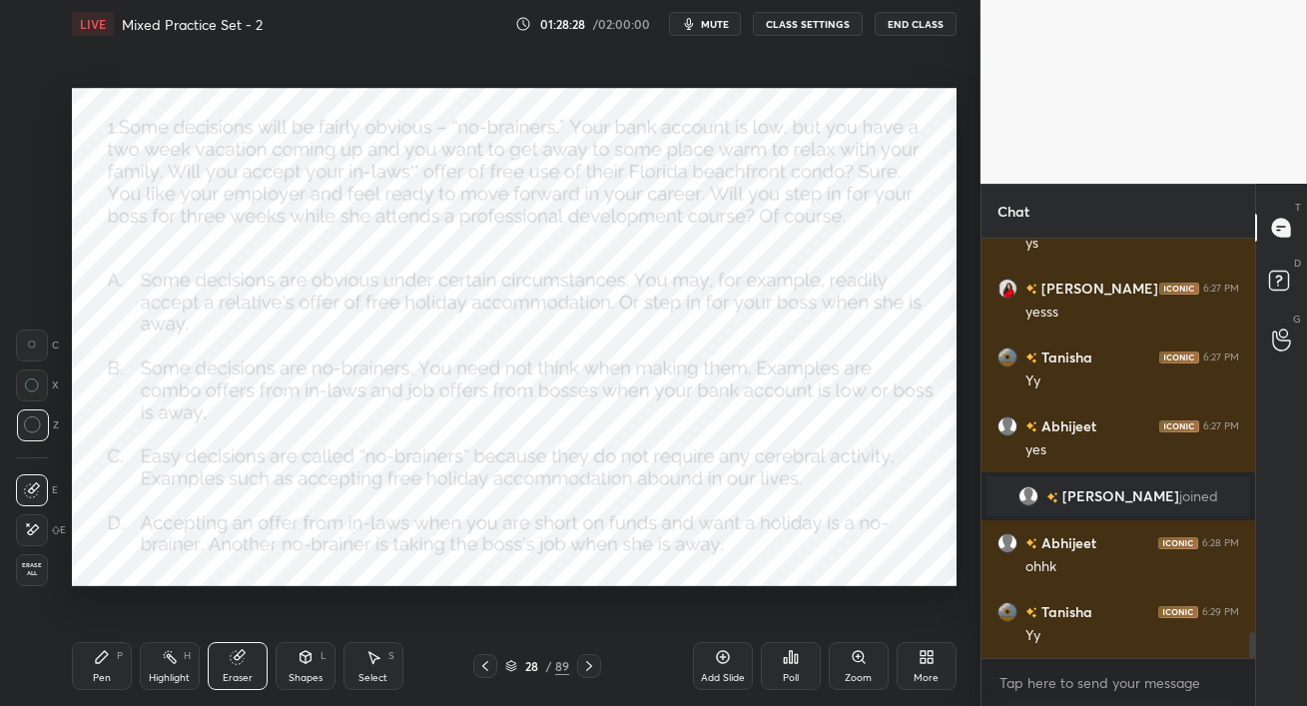
scroll to position [6508, 0]
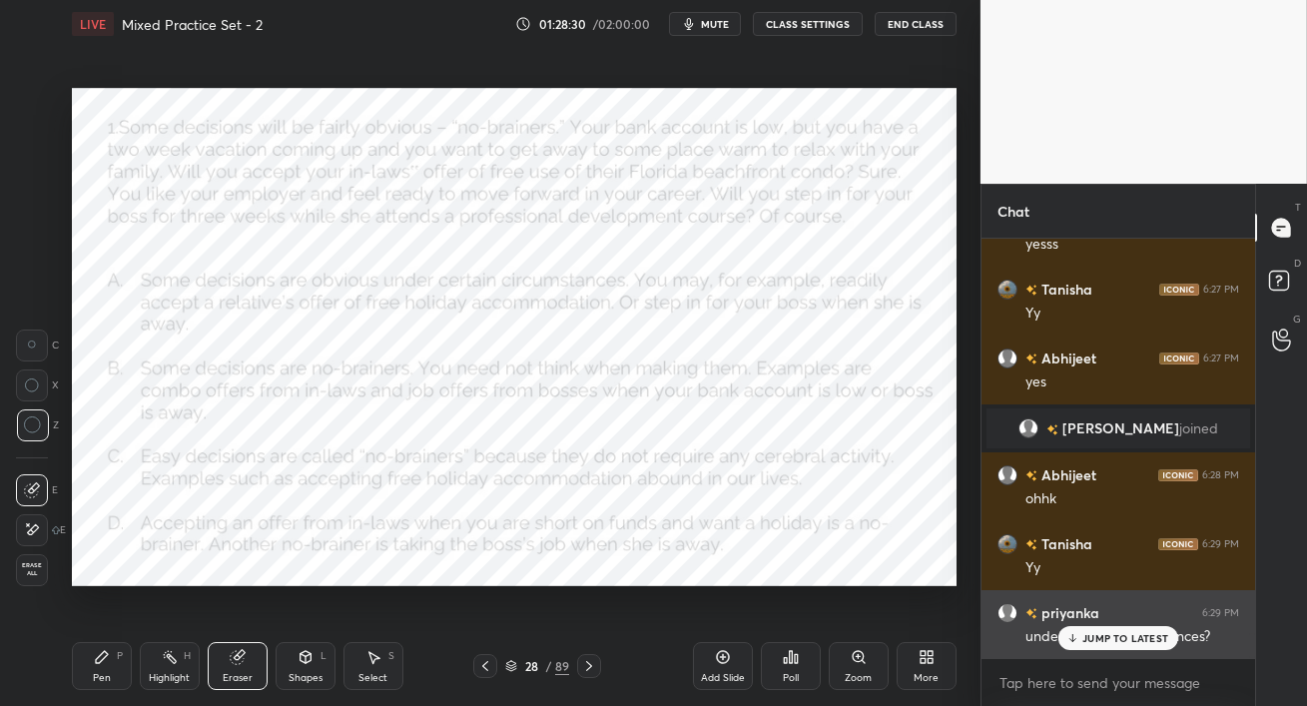
click at [1083, 638] on div "JUMP TO LATEST" at bounding box center [1119, 638] width 120 height 24
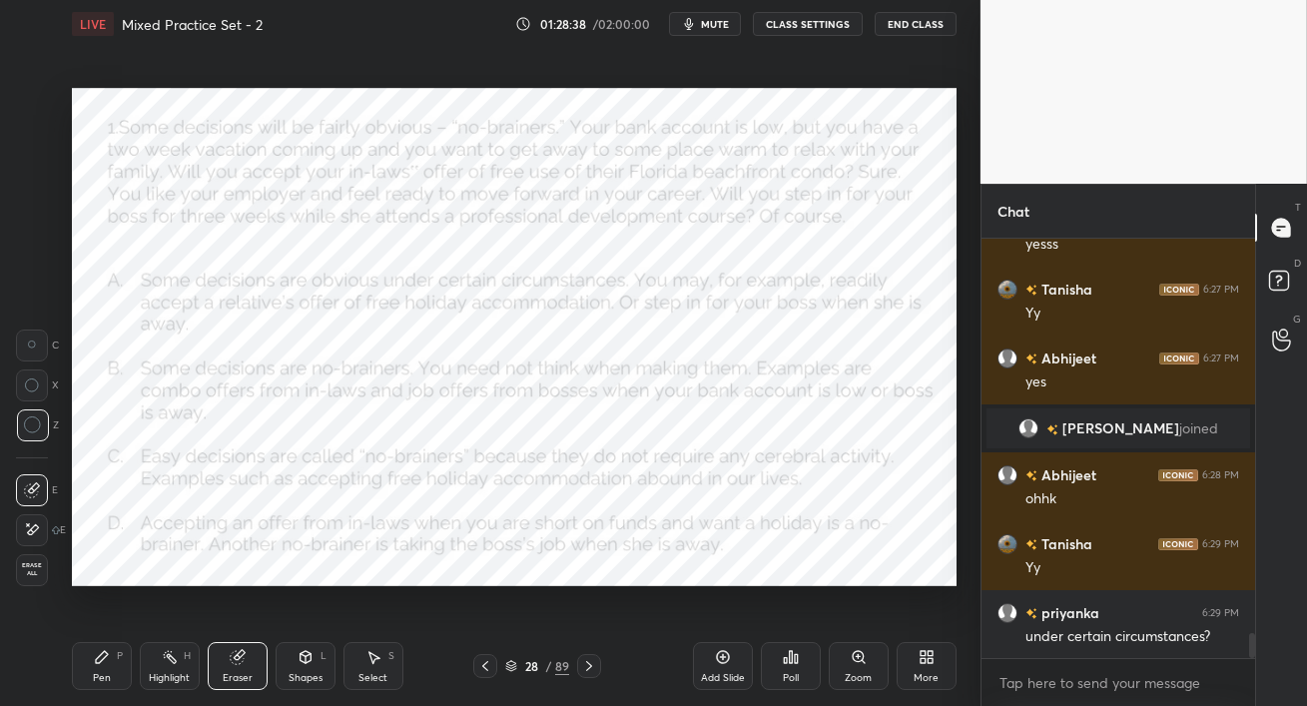
click at [105, 665] on div "Pen P" at bounding box center [102, 666] width 60 height 48
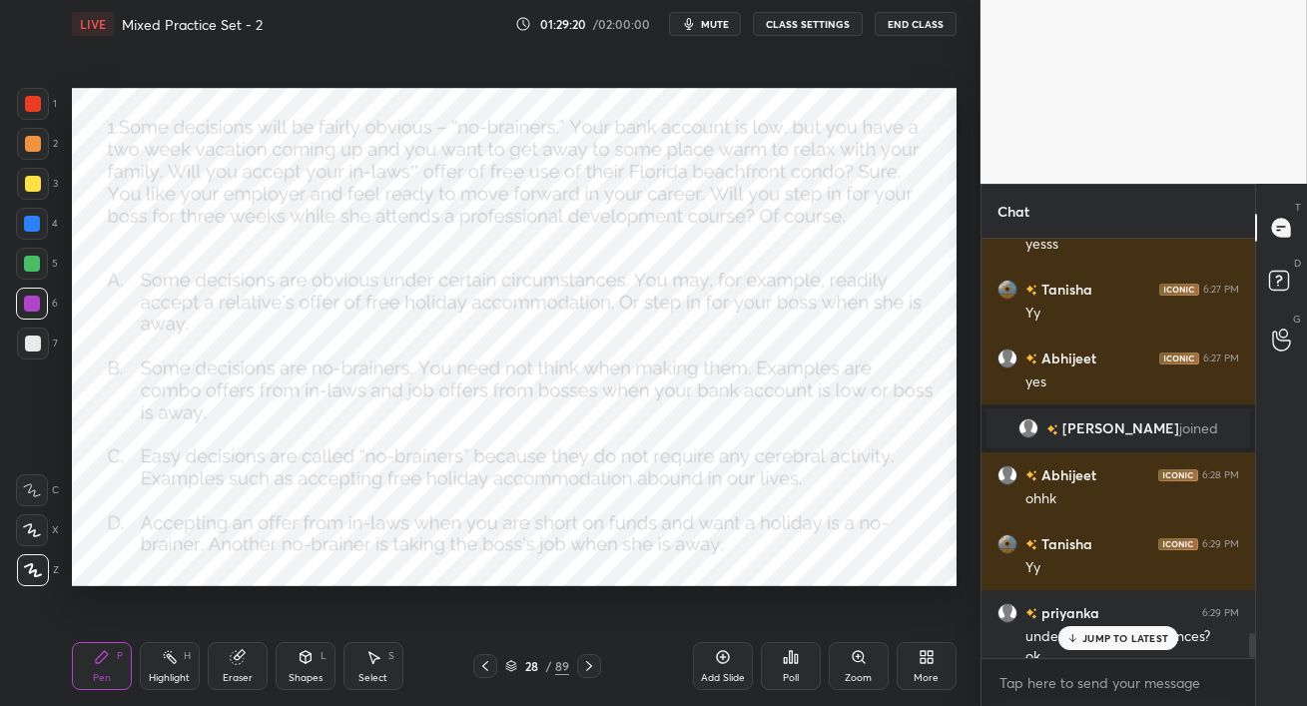
scroll to position [6528, 0]
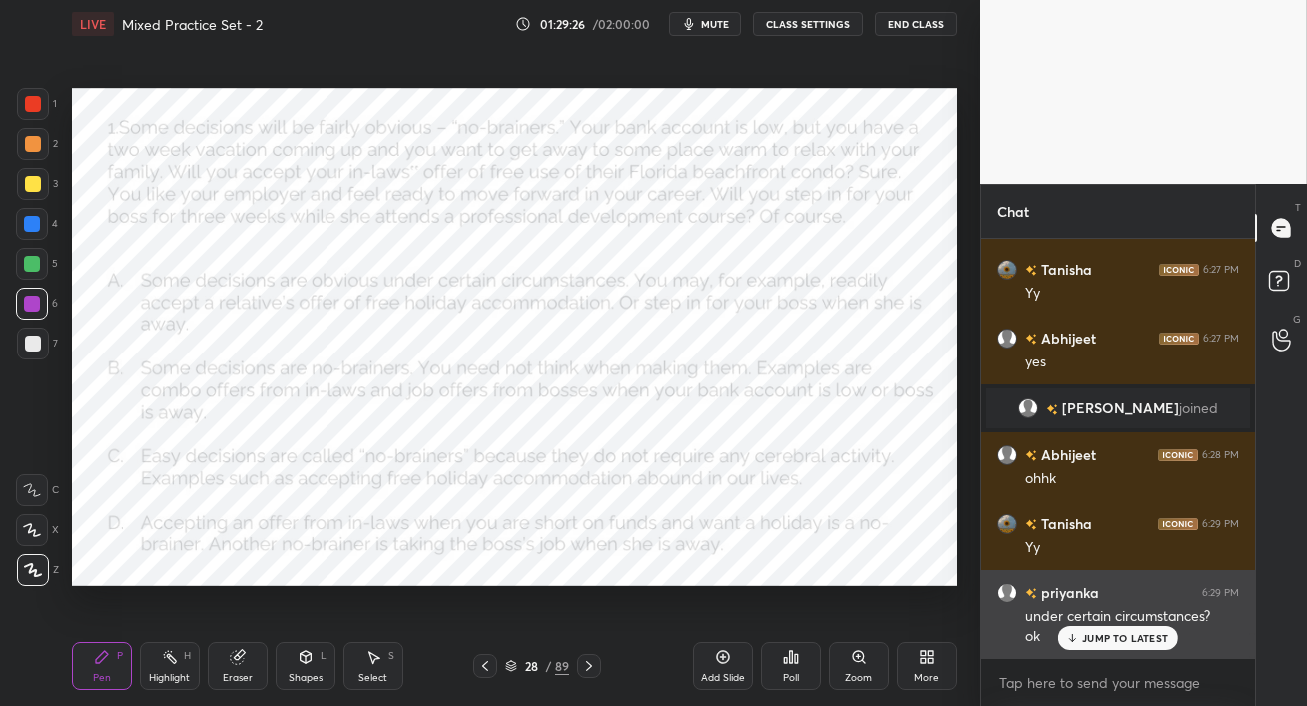
click at [1121, 641] on p "JUMP TO LATEST" at bounding box center [1126, 638] width 86 height 12
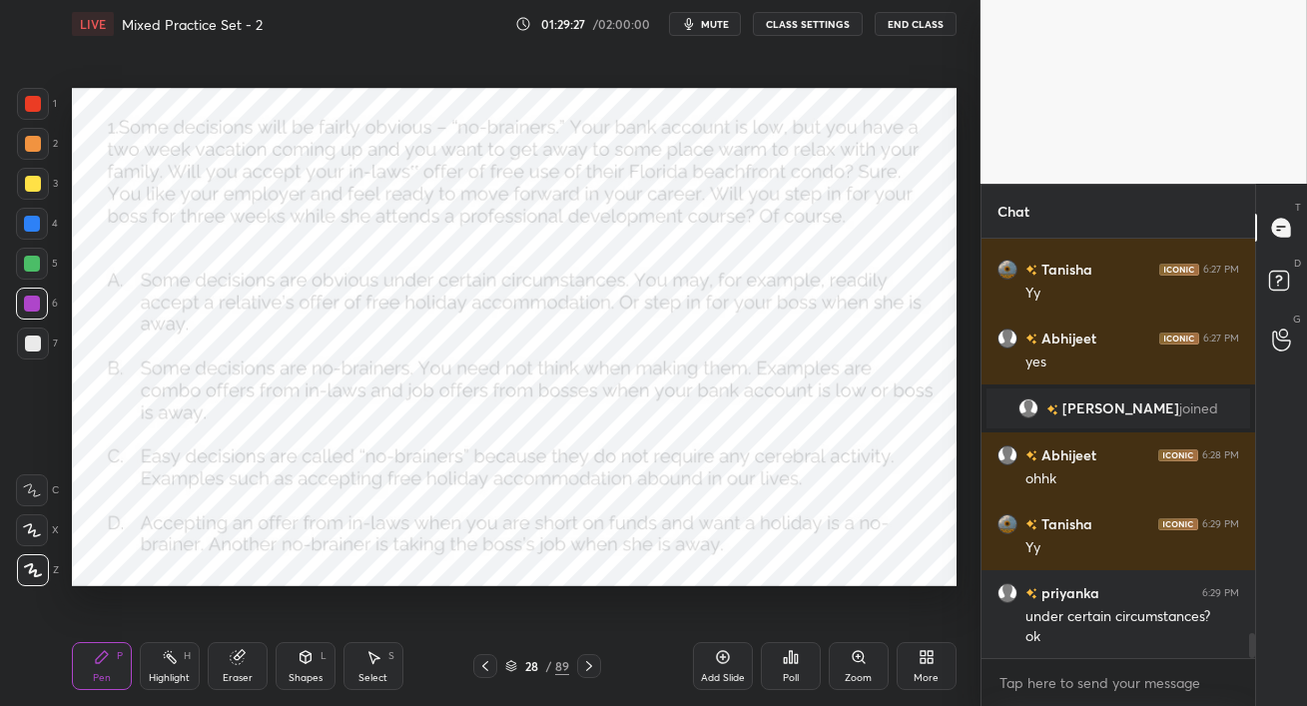
click at [727, 656] on icon at bounding box center [723, 657] width 16 height 16
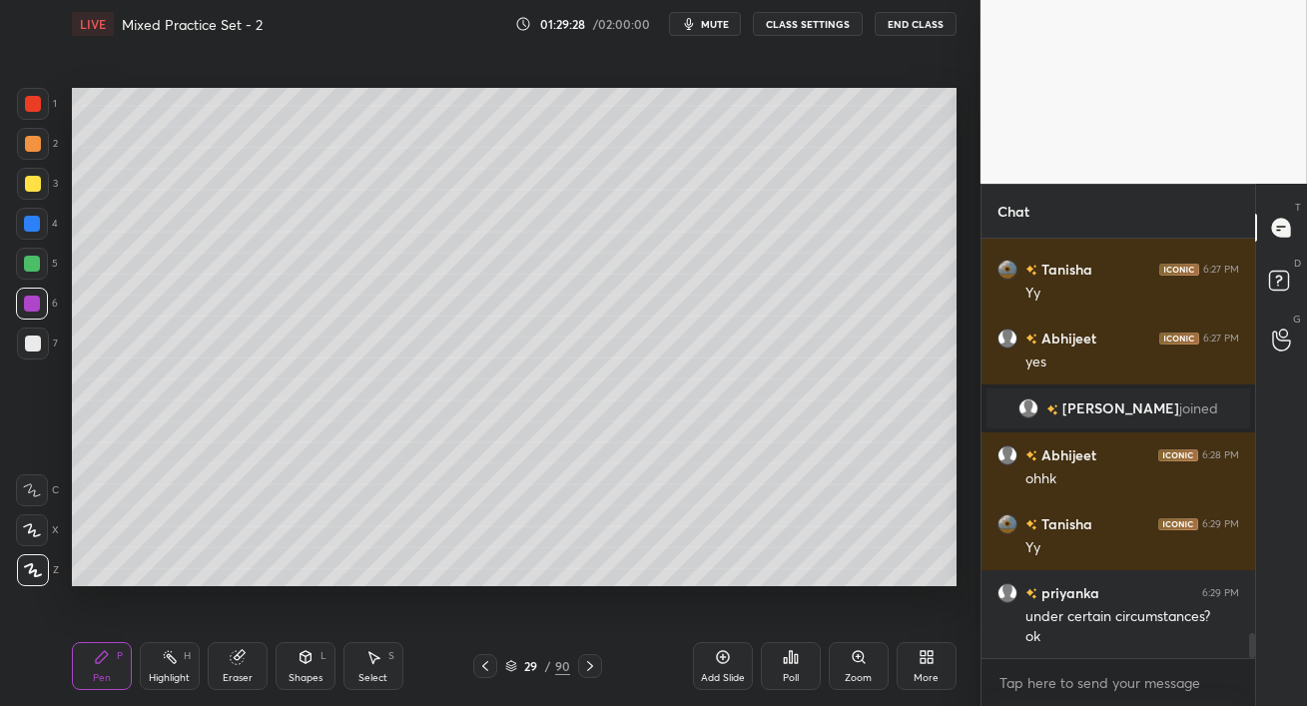
click at [26, 185] on div at bounding box center [33, 184] width 16 height 16
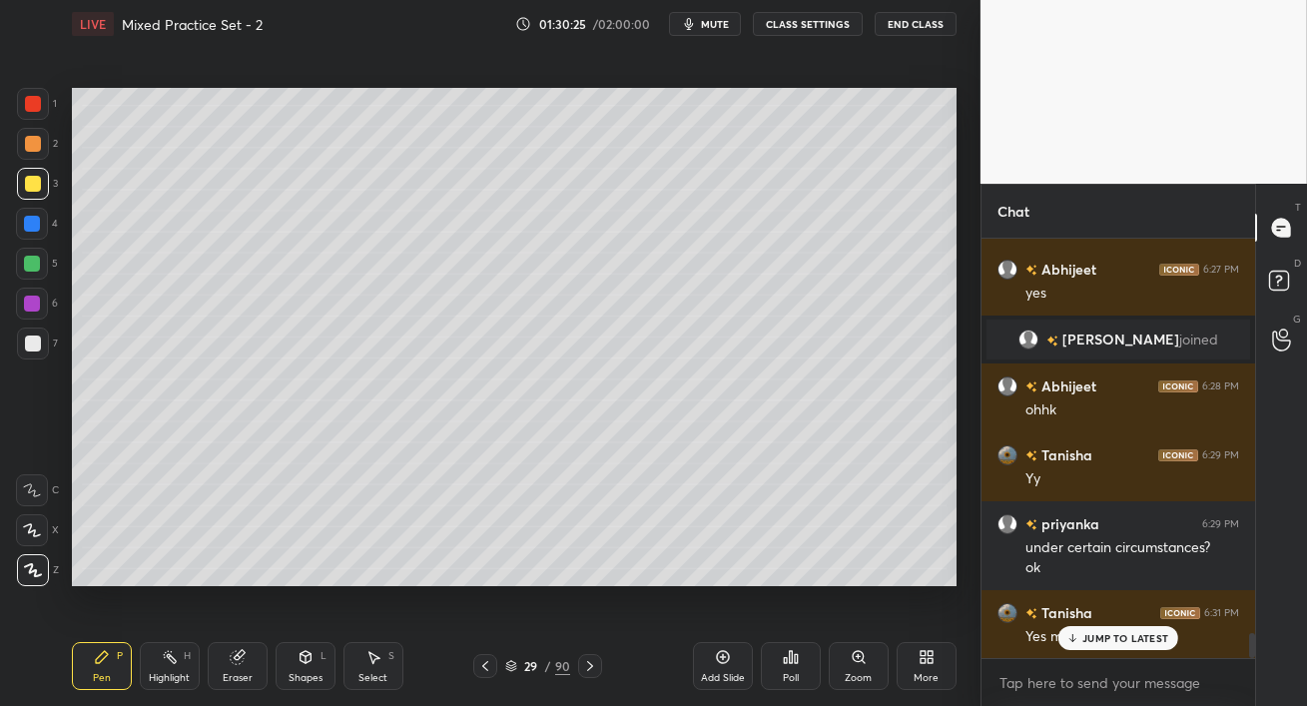
drag, startPoint x: 17, startPoint y: 304, endPoint x: 60, endPoint y: 315, distance: 44.3
click at [18, 305] on div at bounding box center [32, 304] width 32 height 32
click at [1132, 637] on p "JUMP TO LATEST" at bounding box center [1126, 638] width 86 height 12
click at [40, 267] on div at bounding box center [32, 264] width 32 height 32
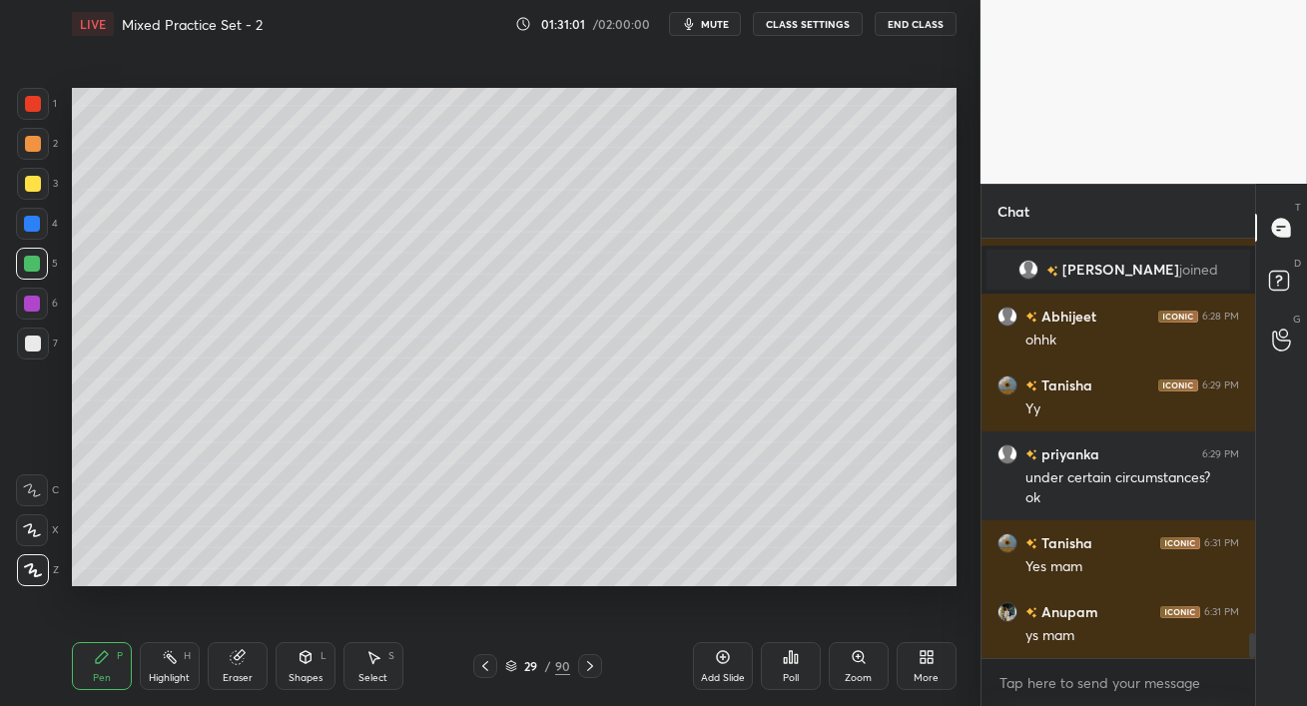
drag, startPoint x: 792, startPoint y: 677, endPoint x: 403, endPoint y: 650, distance: 390.5
click at [498, 704] on div "Pen P Highlight H Eraser Shapes L Select S 29 / 90 Add Slide Poll Zoom More" at bounding box center [514, 666] width 885 height 80
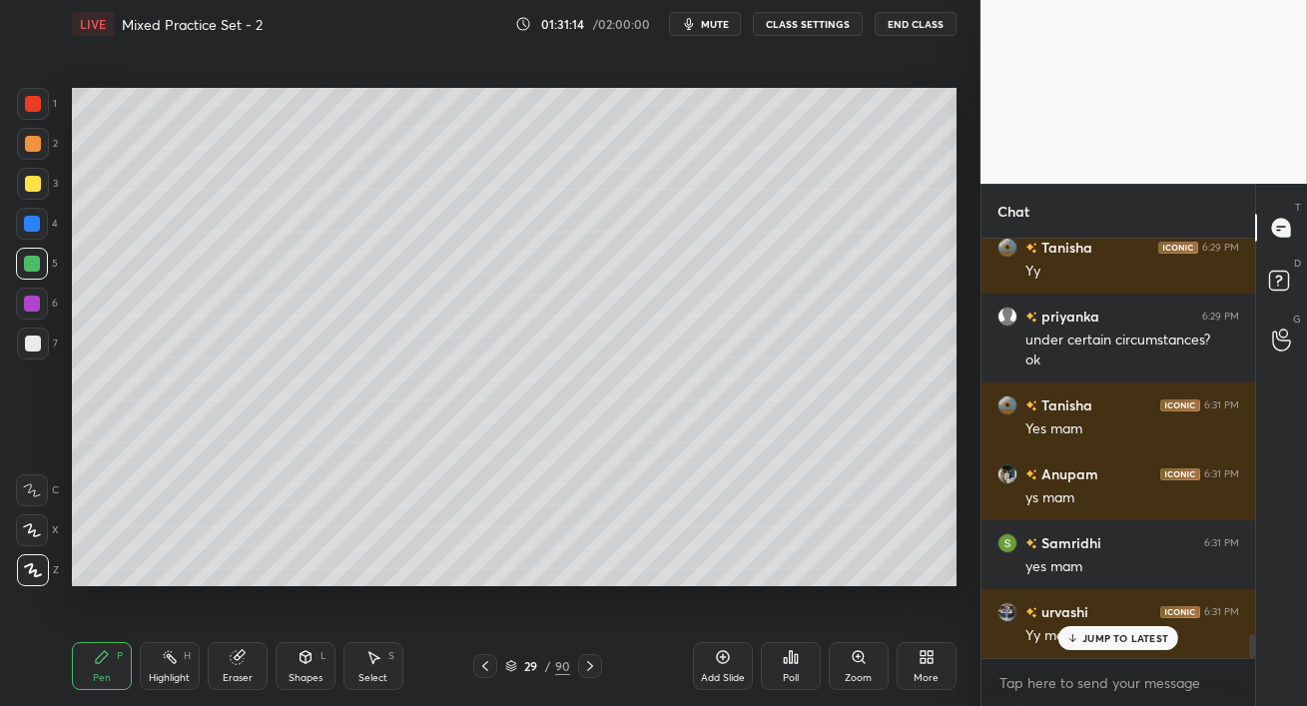
scroll to position [6873, 0]
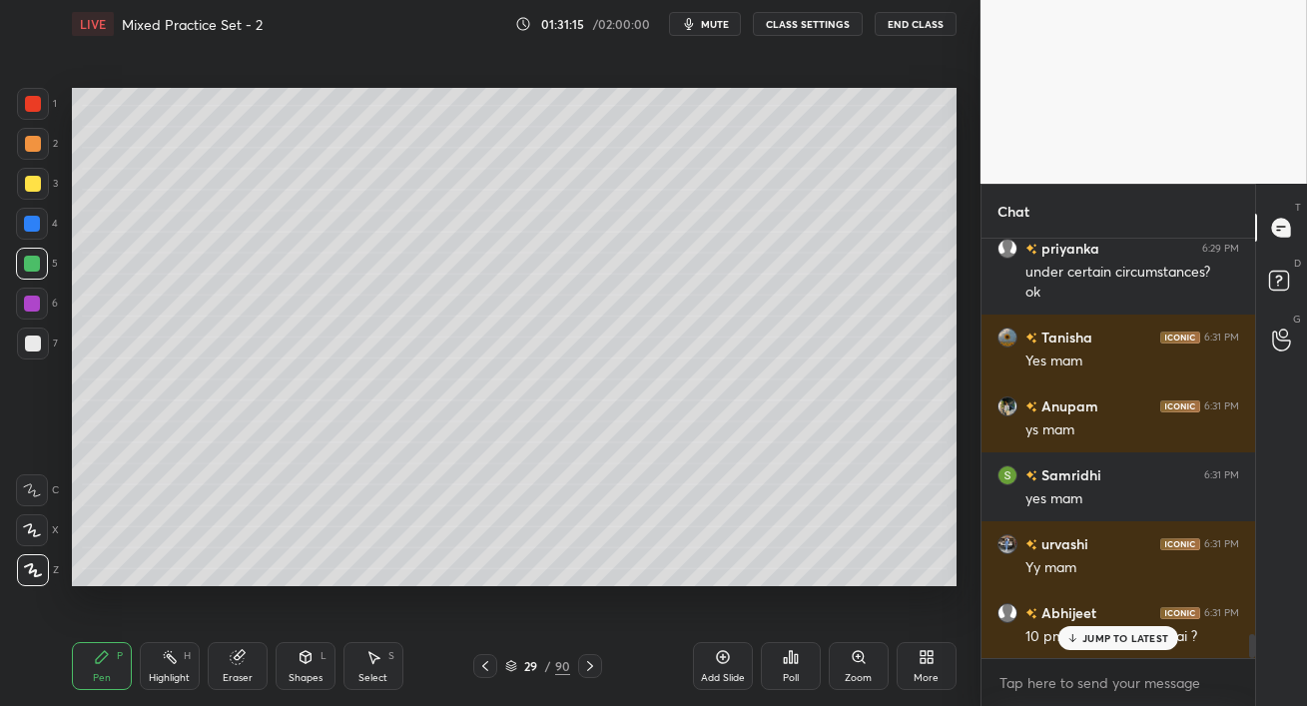
click at [1076, 638] on icon at bounding box center [1073, 638] width 13 height 12
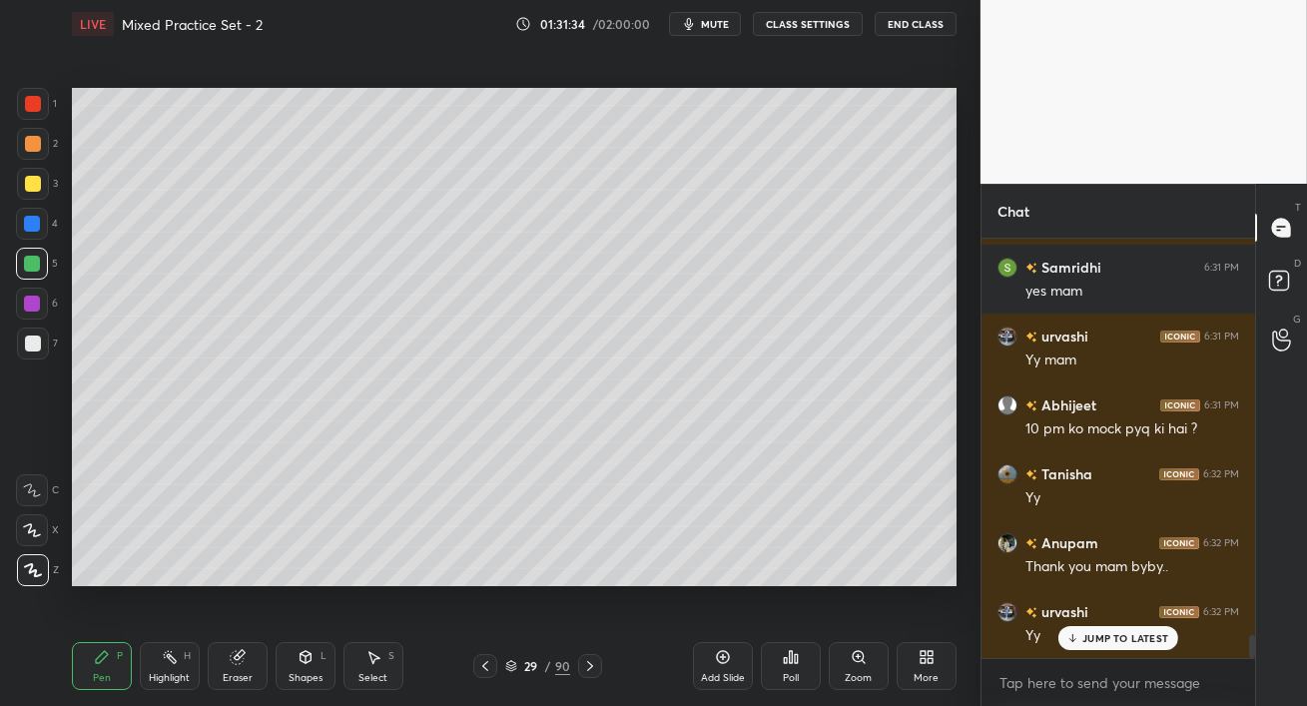
scroll to position [7166, 0]
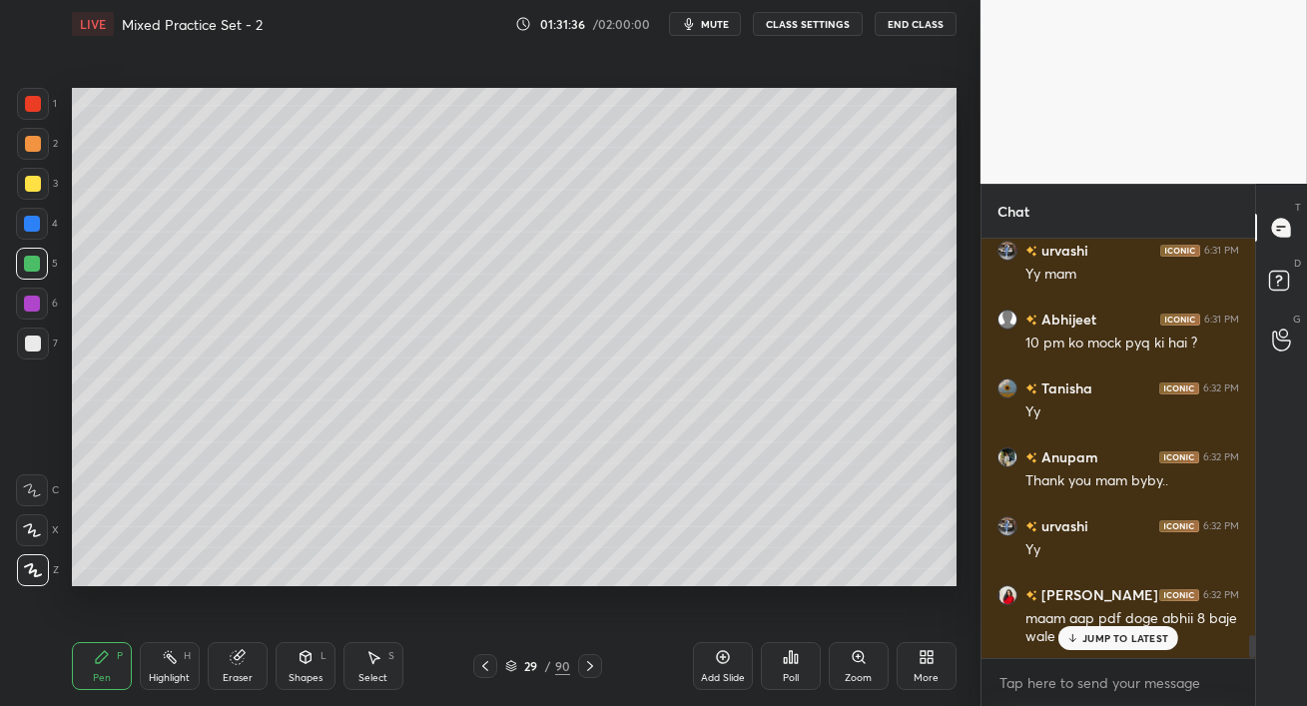
click at [1094, 643] on p "JUMP TO LATEST" at bounding box center [1126, 638] width 86 height 12
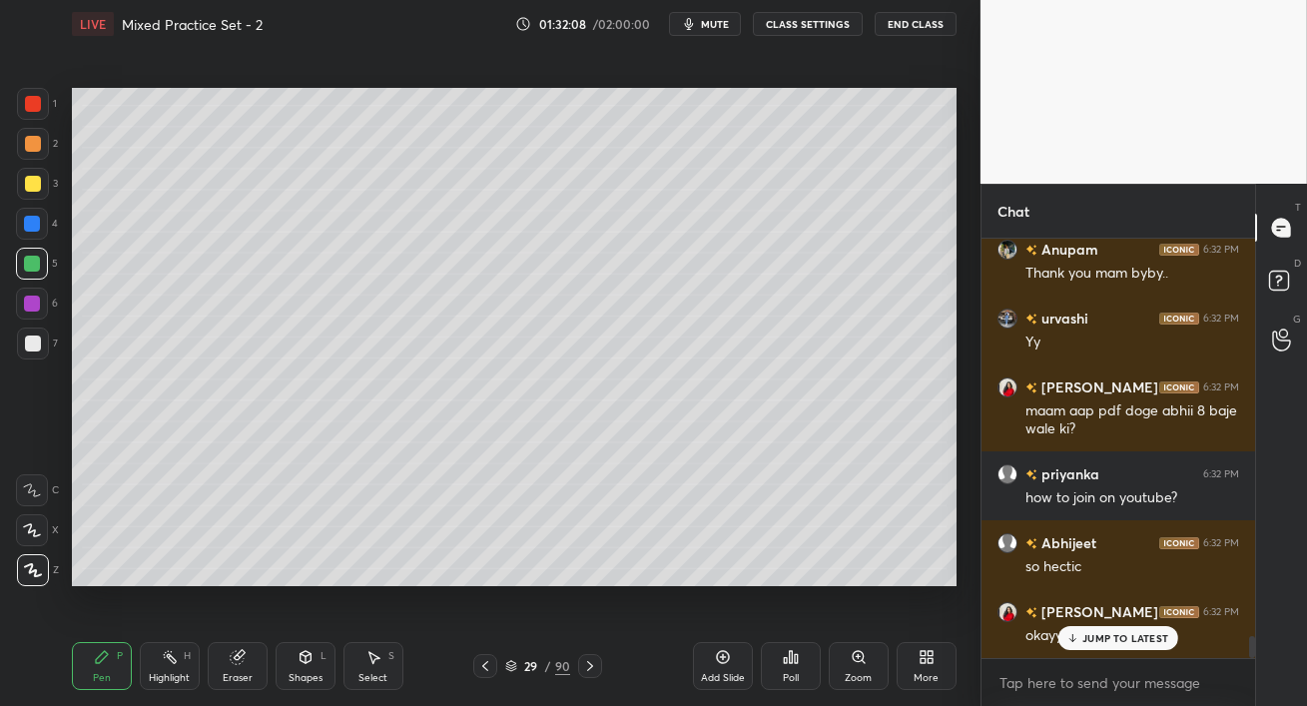
scroll to position [7442, 0]
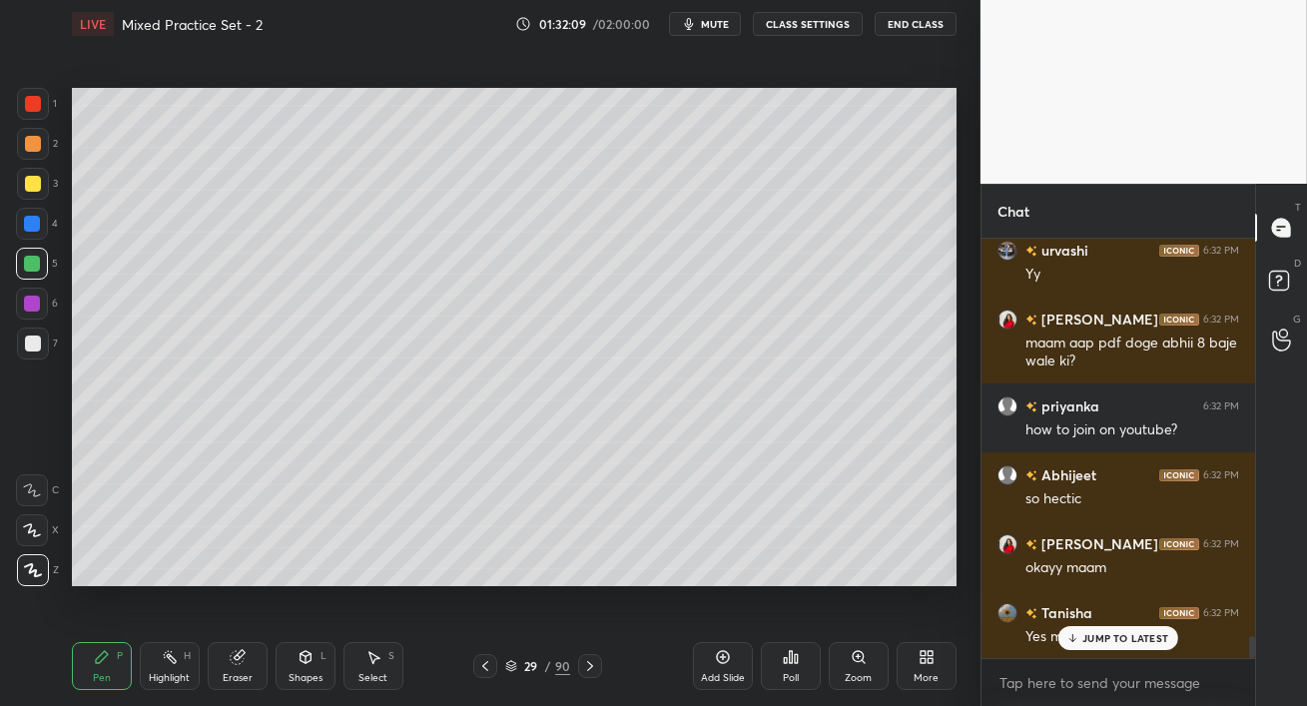
click at [1094, 643] on p "JUMP TO LATEST" at bounding box center [1126, 638] width 86 height 12
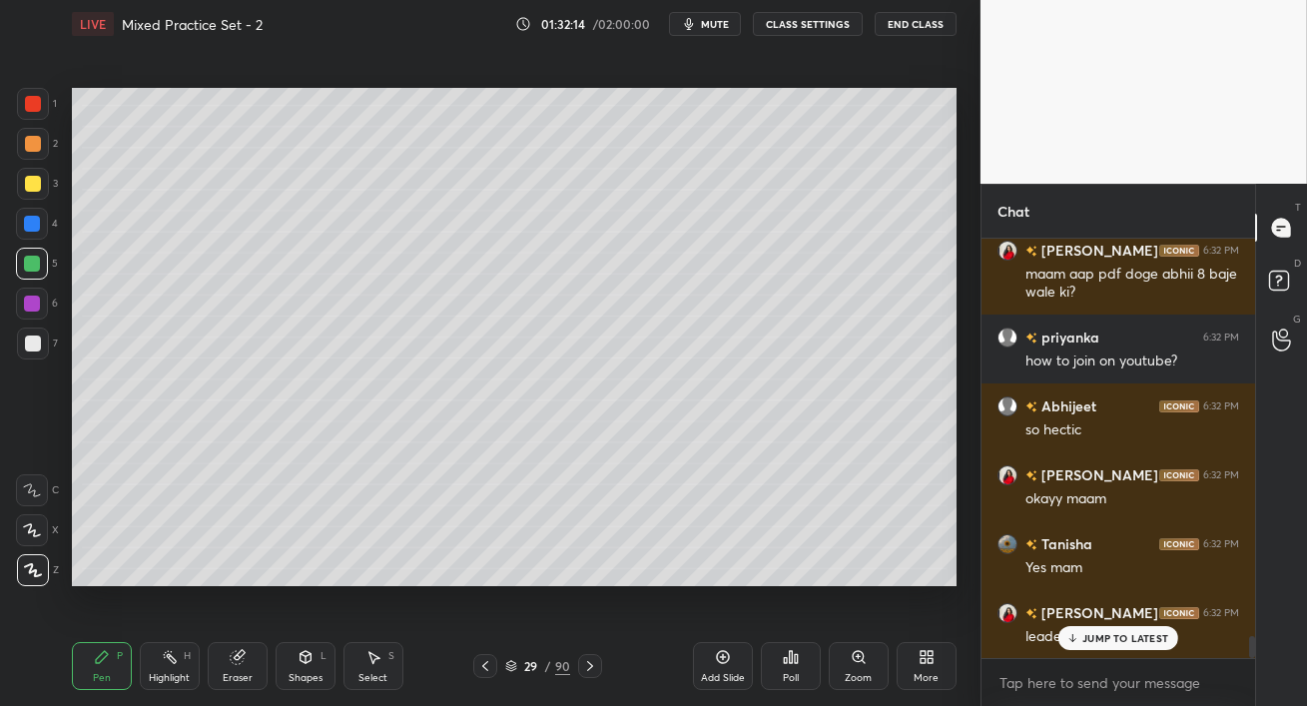
click at [1081, 643] on div "JUMP TO LATEST" at bounding box center [1119, 638] width 120 height 24
click at [779, 665] on div "Poll" at bounding box center [791, 666] width 60 height 48
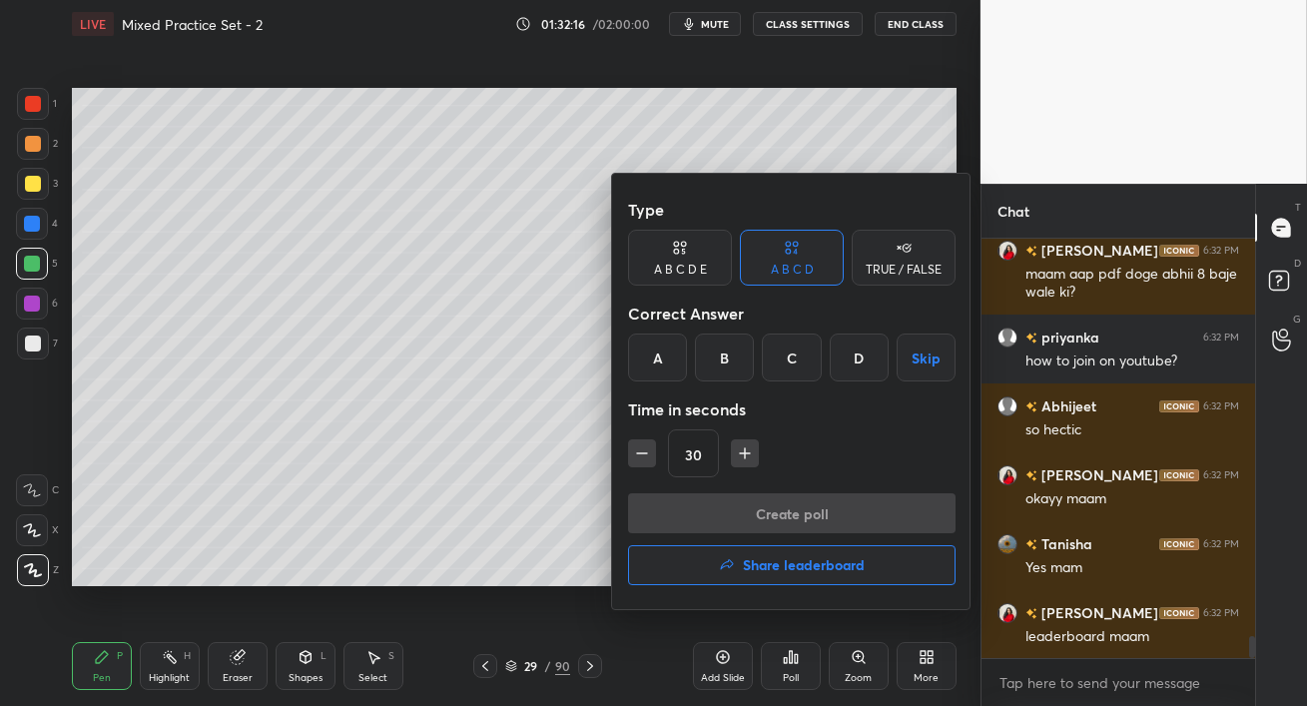
click at [758, 576] on button "Share leaderboard" at bounding box center [792, 565] width 328 height 40
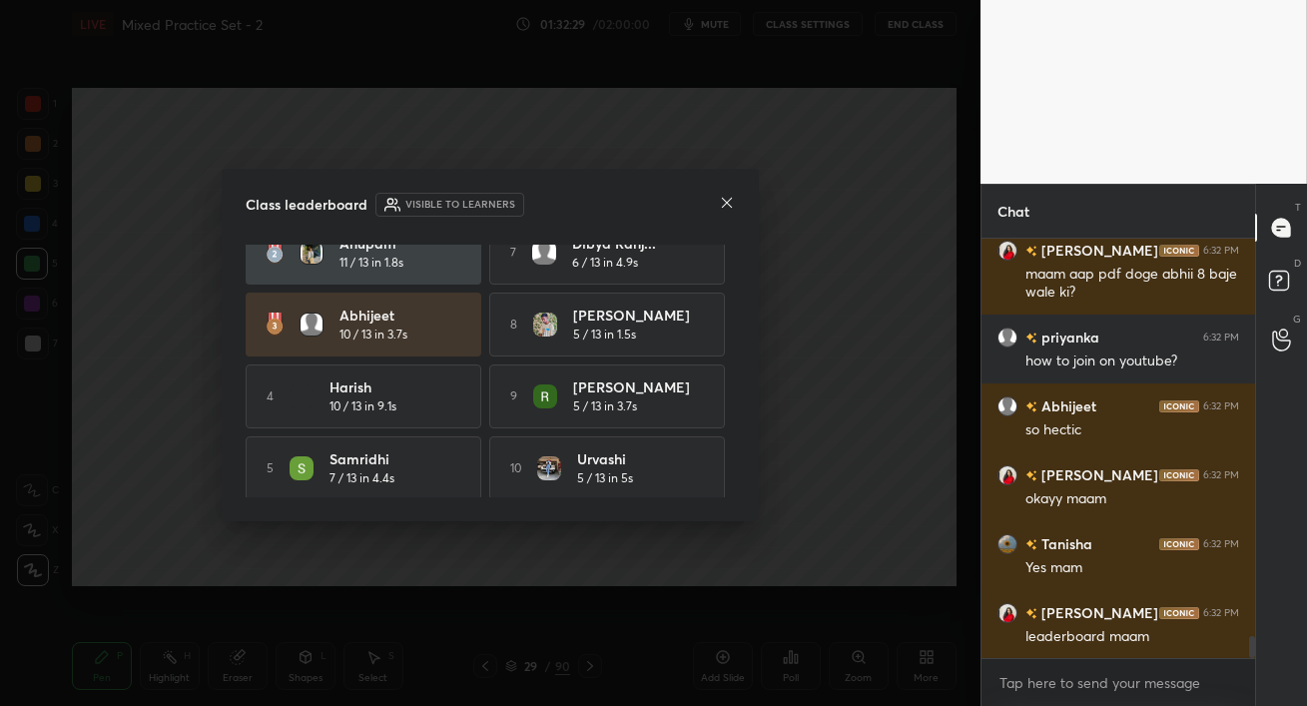
scroll to position [104, 0]
click at [733, 196] on icon at bounding box center [727, 203] width 16 height 16
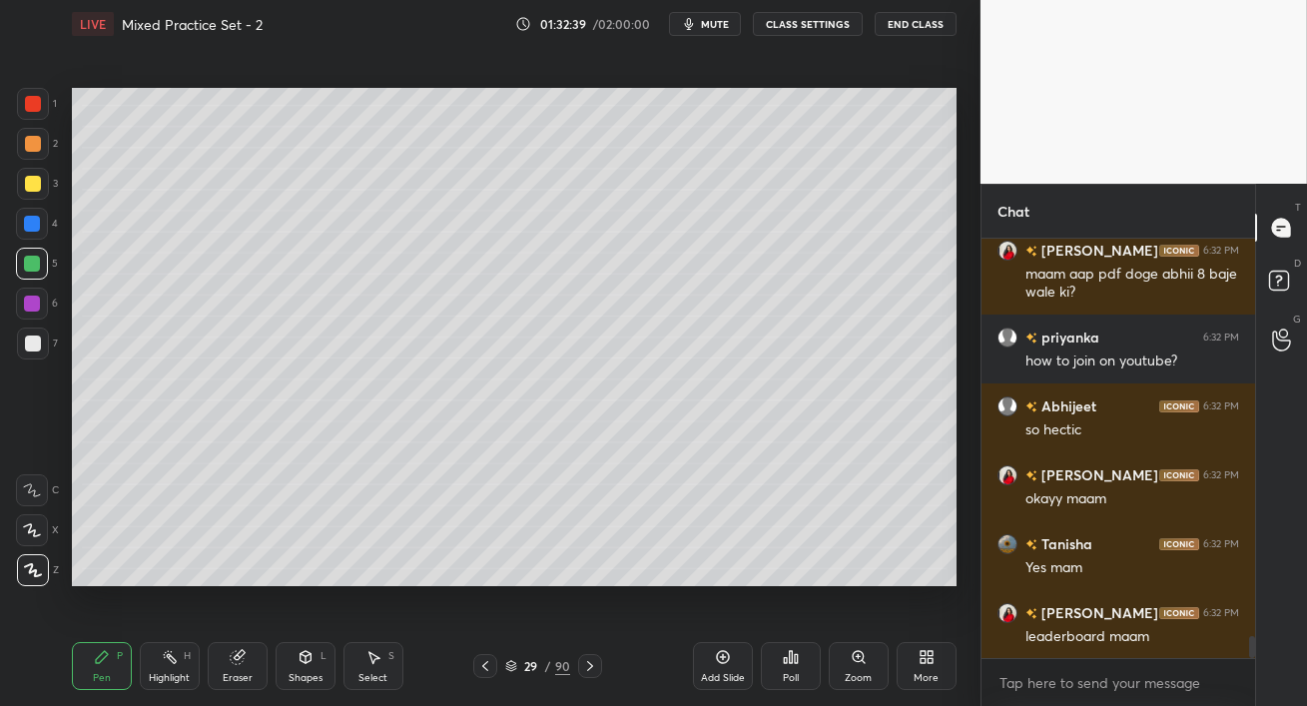
click at [34, 194] on div at bounding box center [33, 184] width 32 height 32
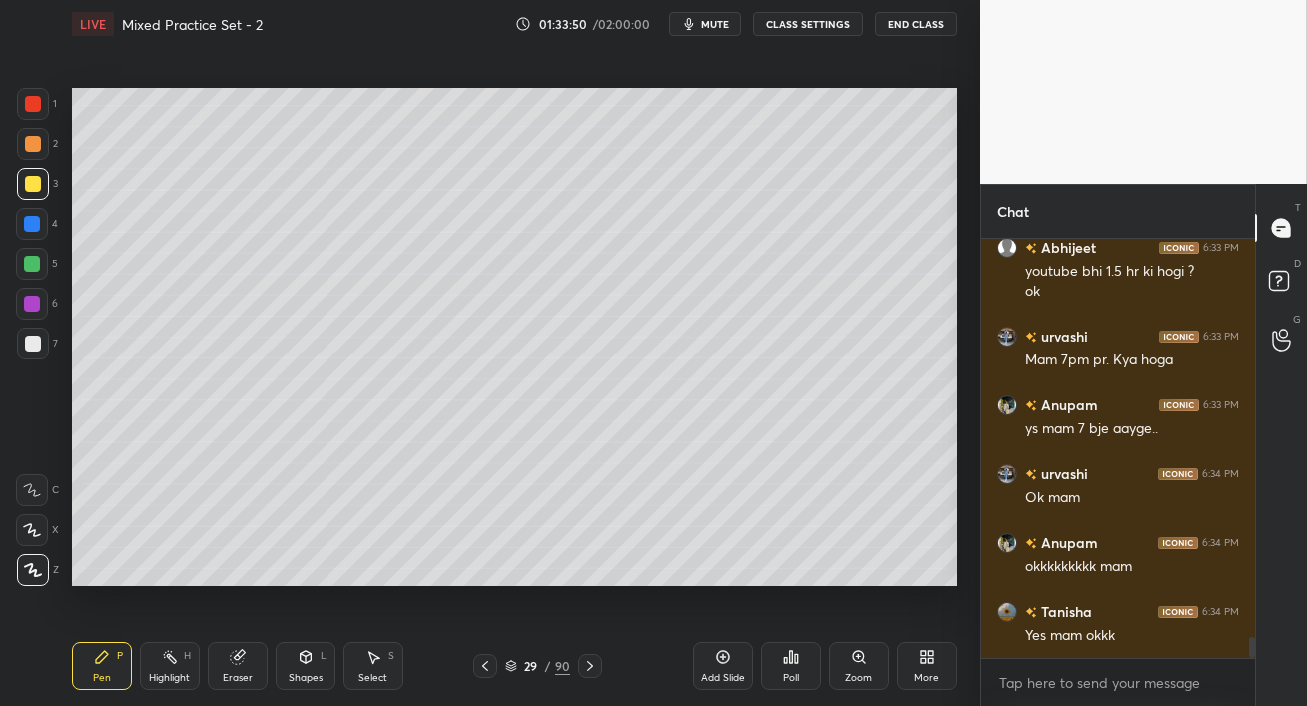
scroll to position [8014, 0]
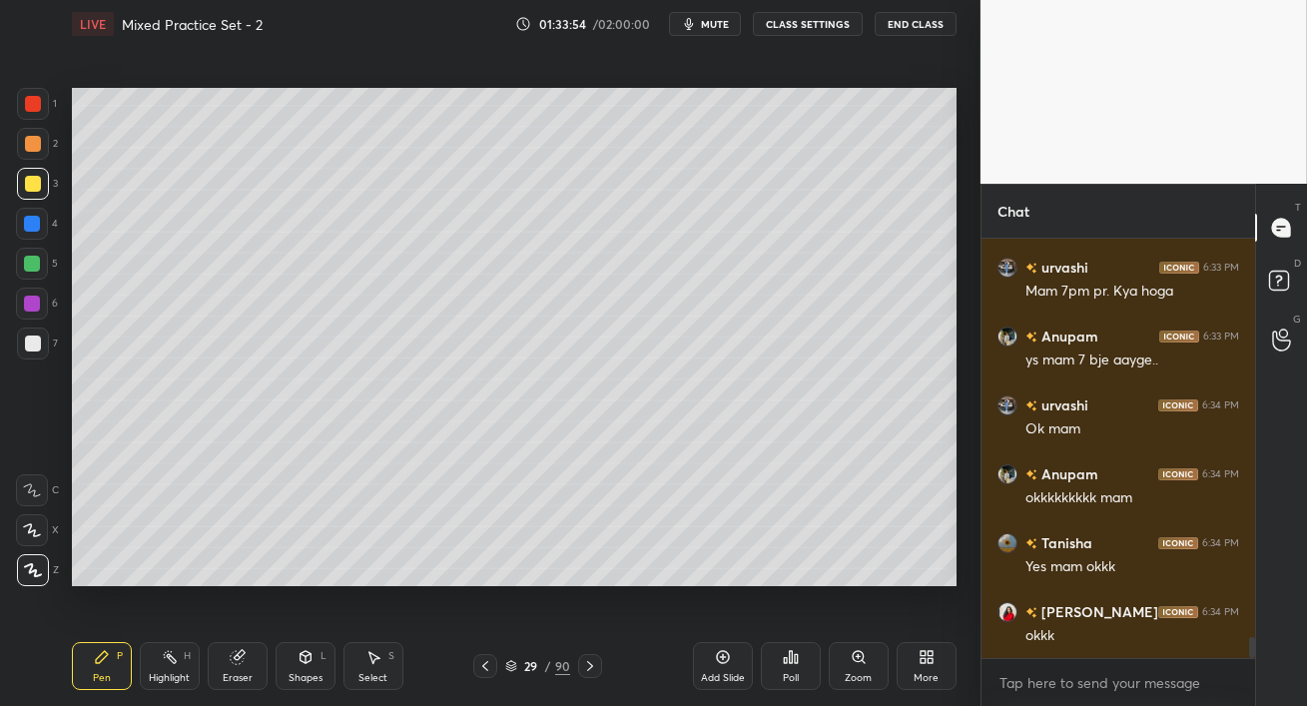
click at [22, 266] on div at bounding box center [32, 264] width 32 height 32
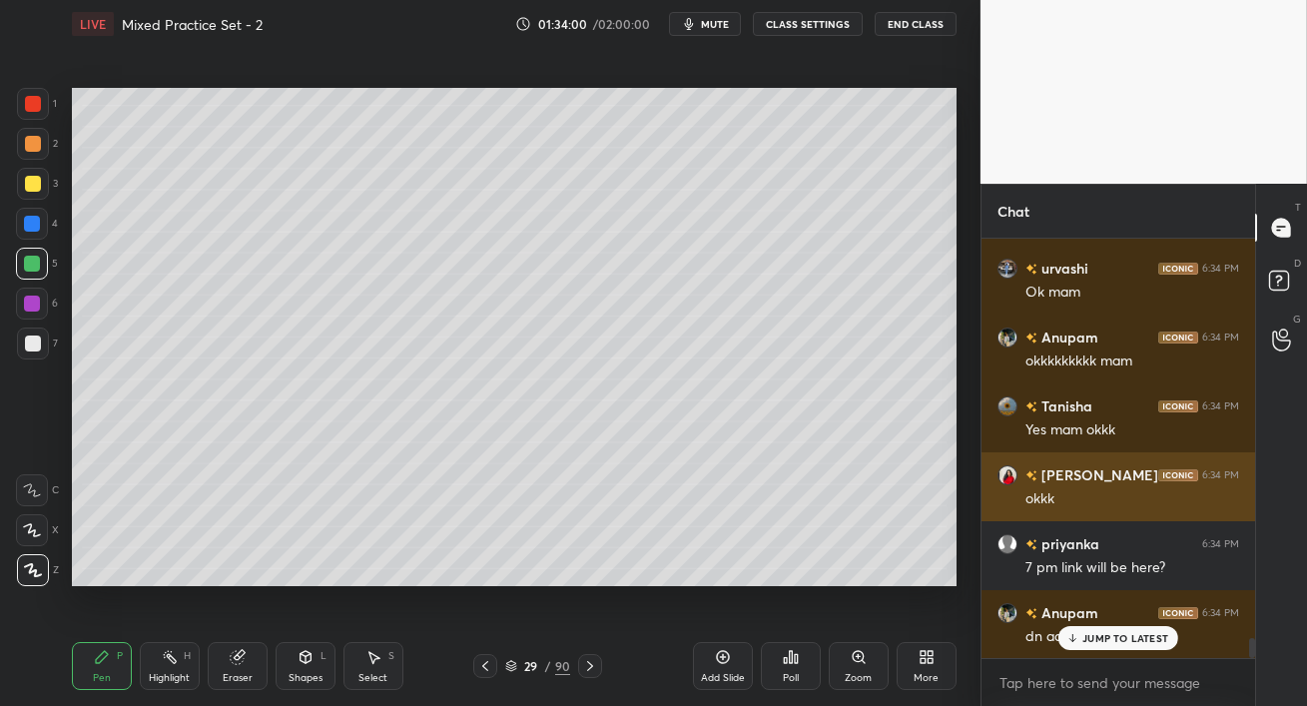
scroll to position [8220, 0]
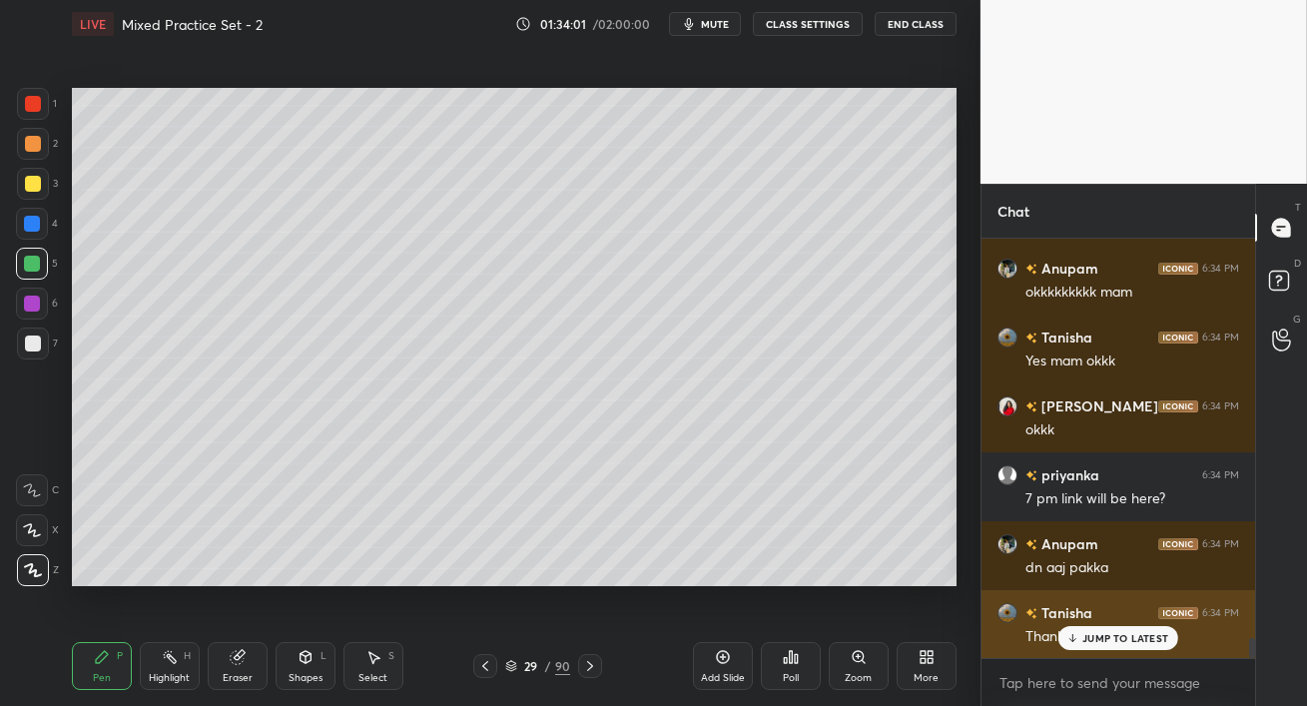
drag, startPoint x: 1093, startPoint y: 637, endPoint x: 1090, endPoint y: 647, distance: 10.4
click at [1093, 637] on p "JUMP TO LATEST" at bounding box center [1126, 638] width 86 height 12
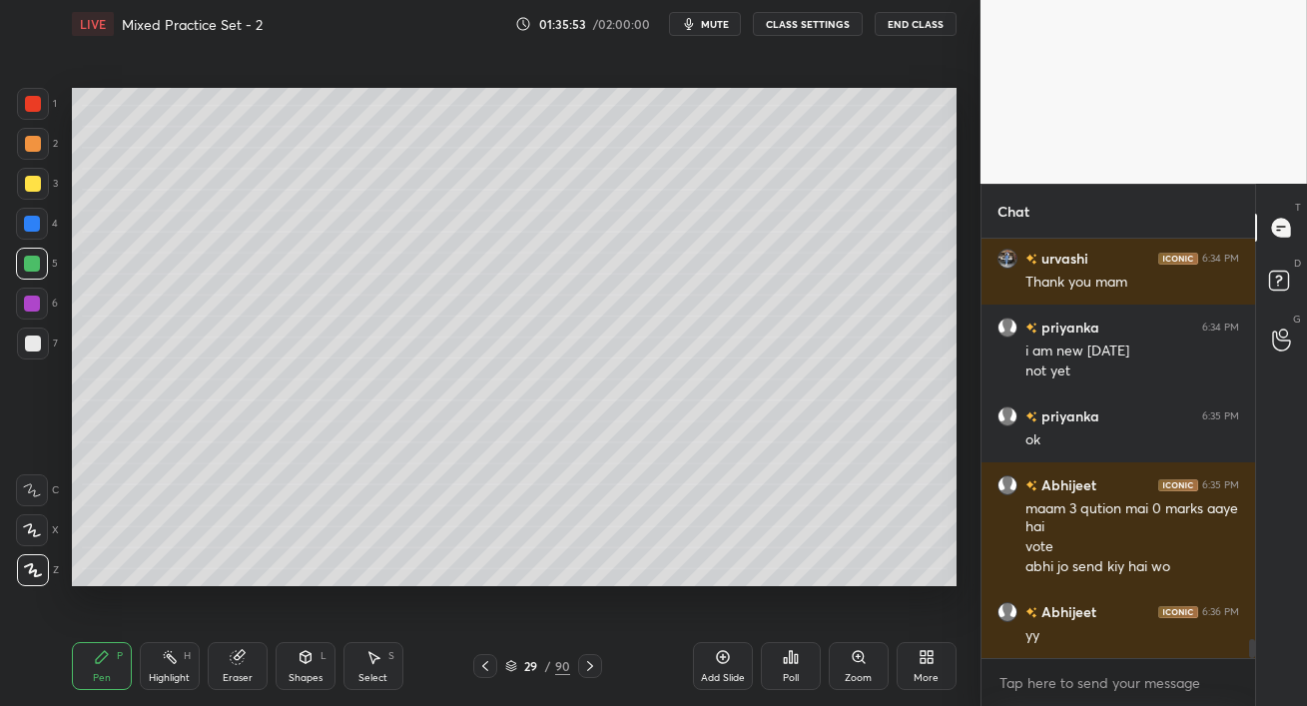
scroll to position [8790, 0]
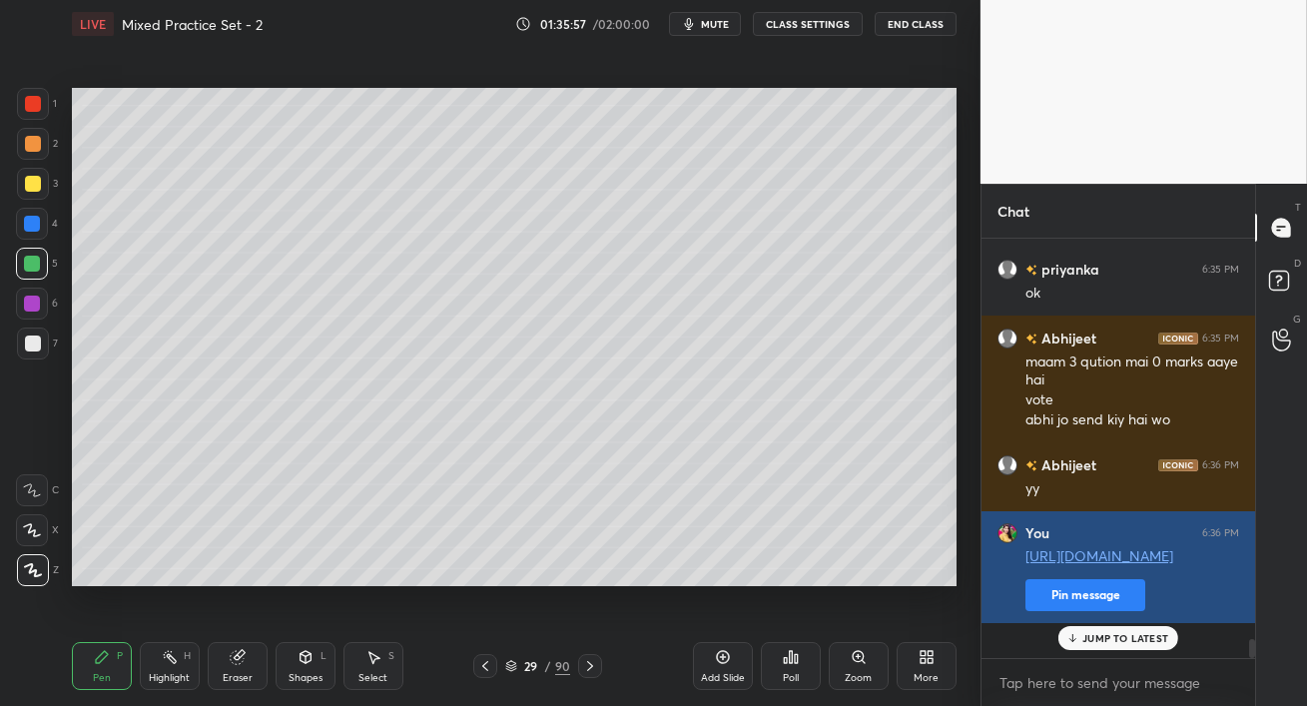
click at [1043, 611] on button "Pin message" at bounding box center [1086, 595] width 120 height 32
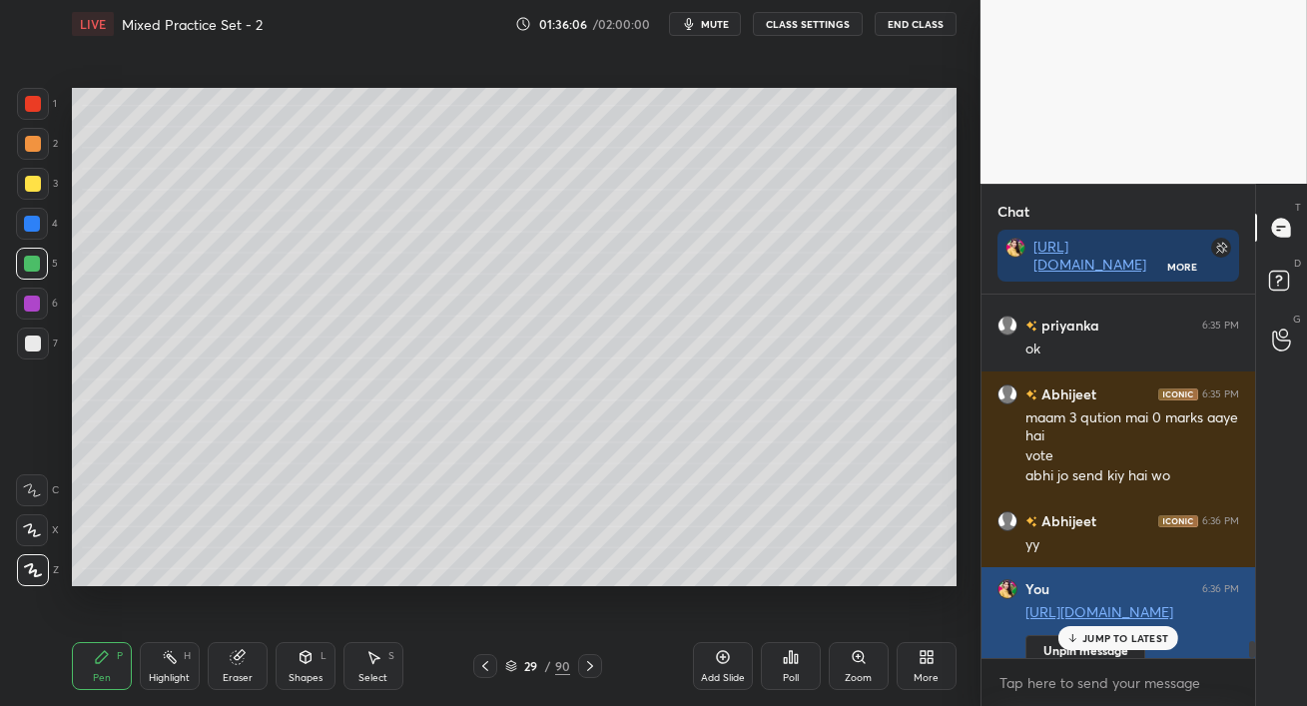
scroll to position [8846, 0]
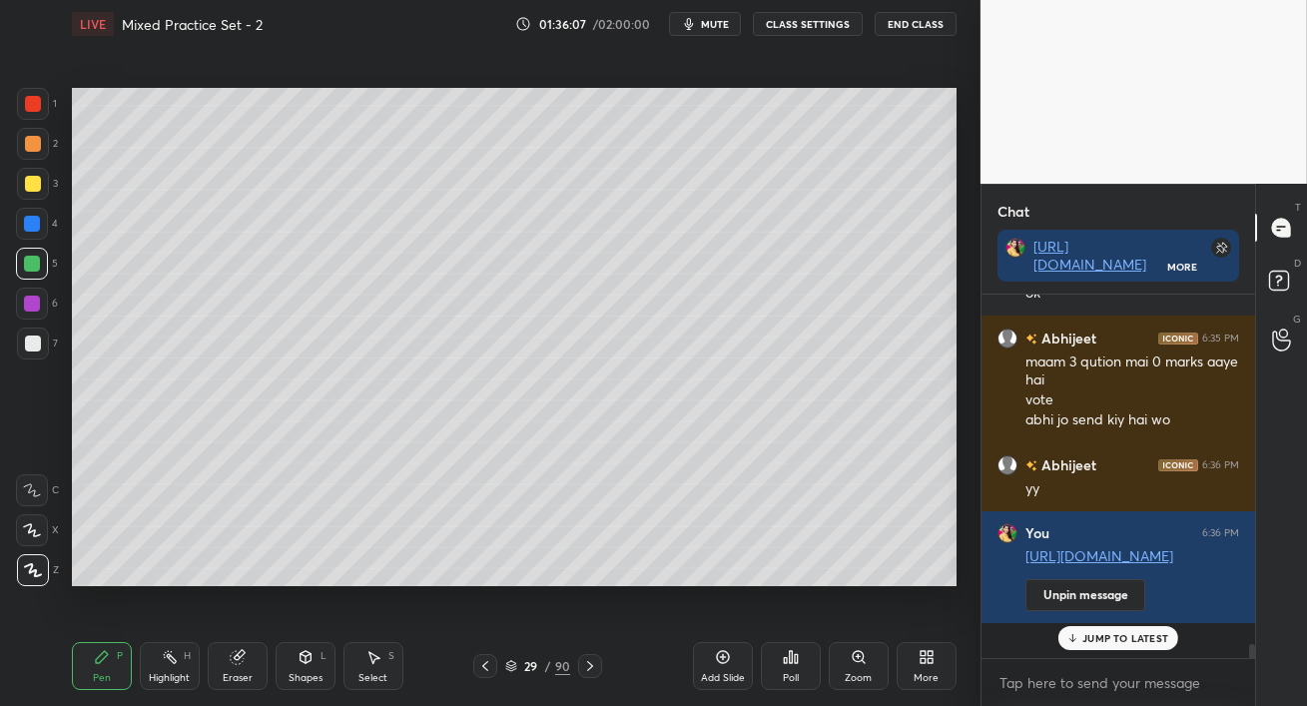
click at [1165, 643] on p "JUMP TO LATEST" at bounding box center [1126, 638] width 86 height 12
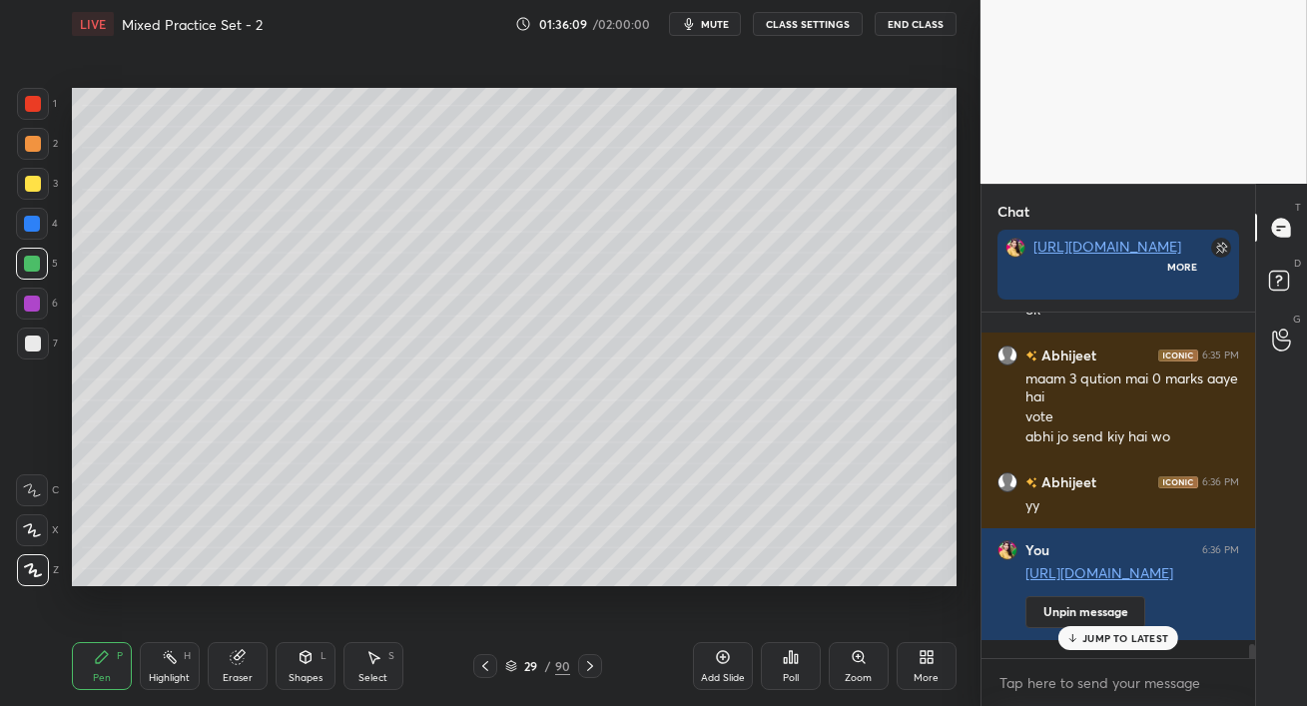
scroll to position [191, 268]
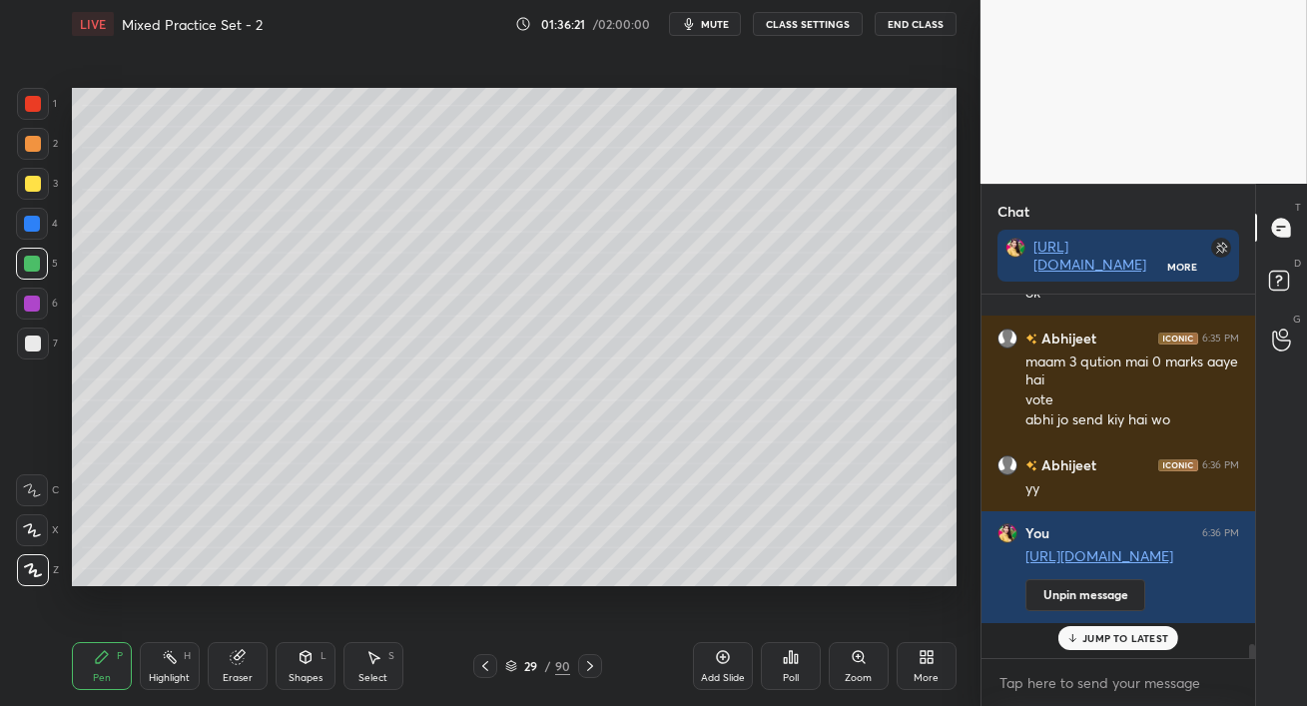
click at [1160, 635] on p "JUMP TO LATEST" at bounding box center [1126, 638] width 86 height 12
click at [908, 21] on button "End Class" at bounding box center [916, 24] width 82 height 24
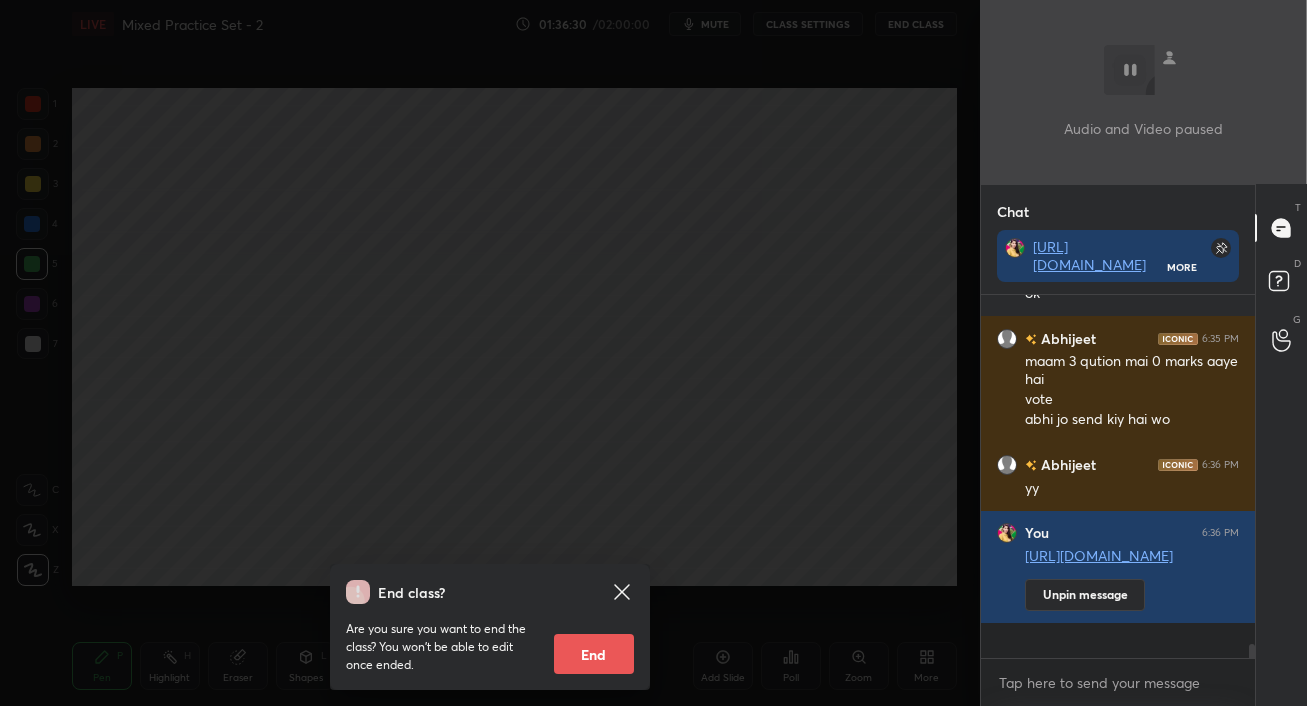
click at [612, 646] on button "End" at bounding box center [594, 654] width 80 height 40
type textarea "x"
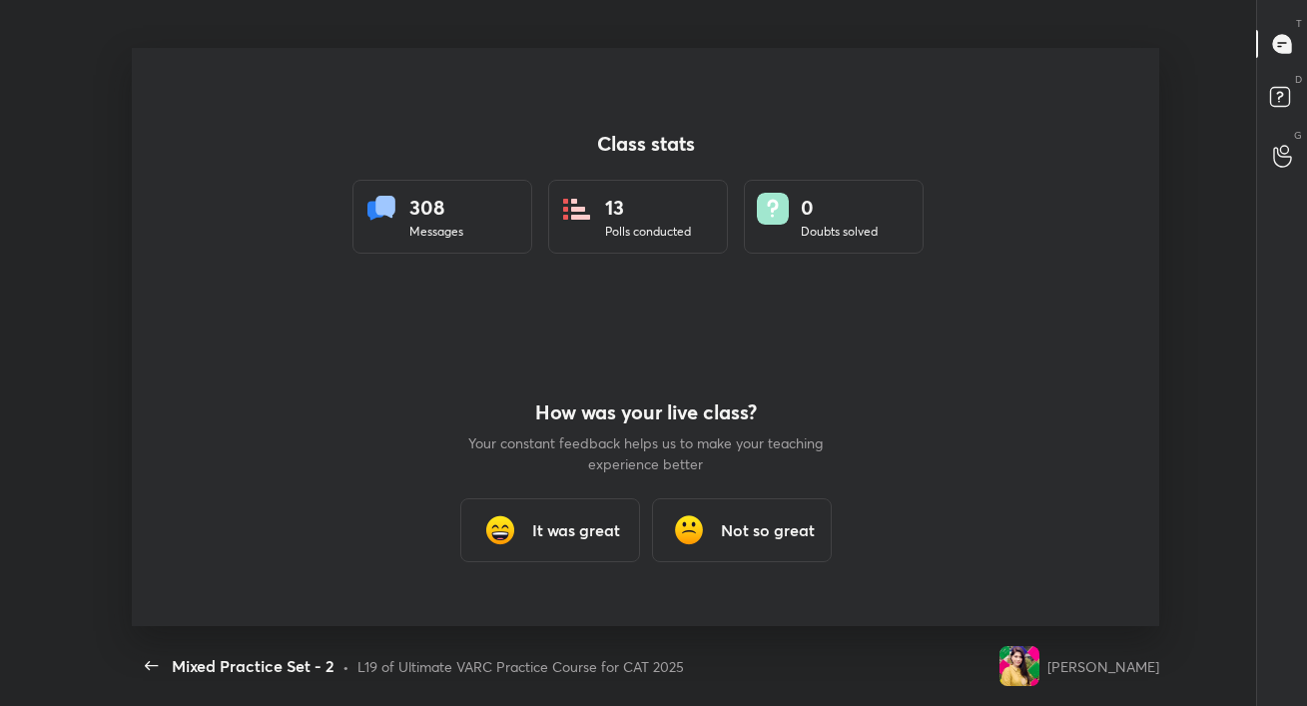
scroll to position [0, 0]
